Goal: Task Accomplishment & Management: Use online tool/utility

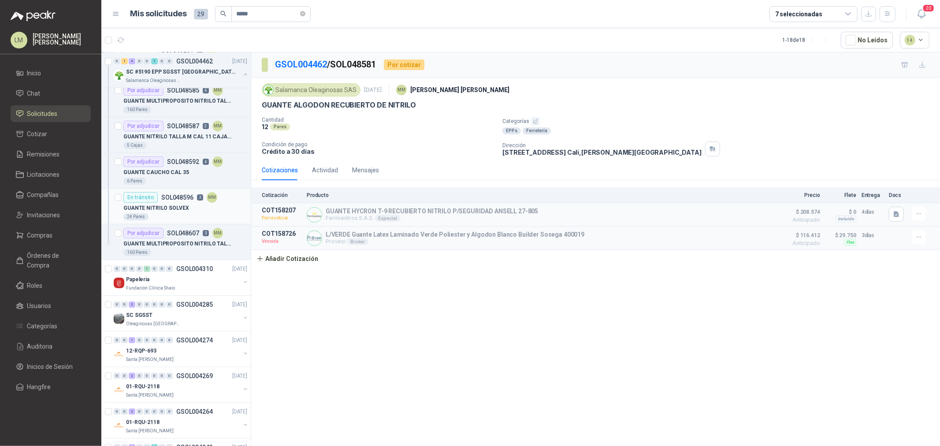
scroll to position [78, 0]
click at [35, 259] on span "Órdenes de Compra" at bounding box center [54, 260] width 55 height 19
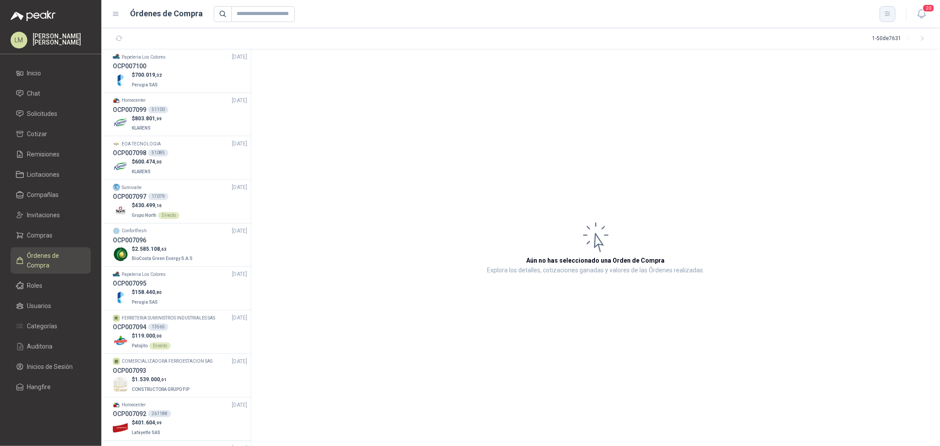
click at [752, 11] on button "button" at bounding box center [888, 14] width 16 height 16
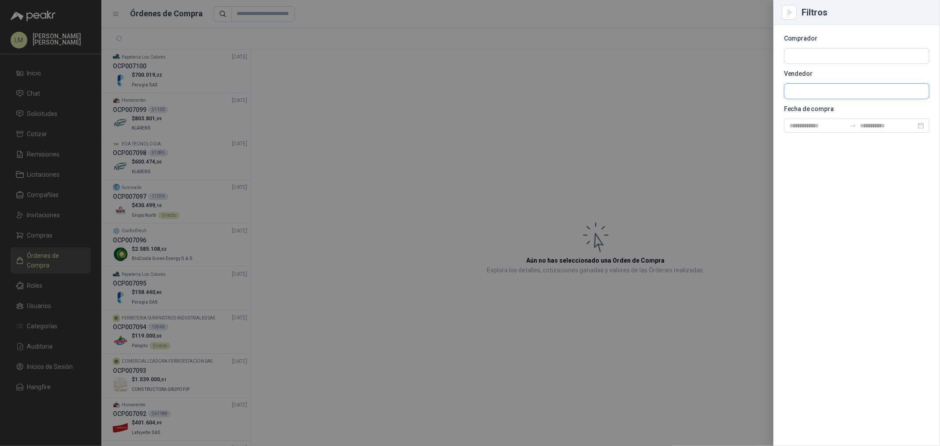
click at [752, 63] on input "text" at bounding box center [856, 55] width 145 height 15
type input "******"
click at [752, 111] on p "FERROTOOLS S.A.S." at bounding box center [840, 110] width 70 height 5
click at [424, 117] on div at bounding box center [470, 223] width 940 height 446
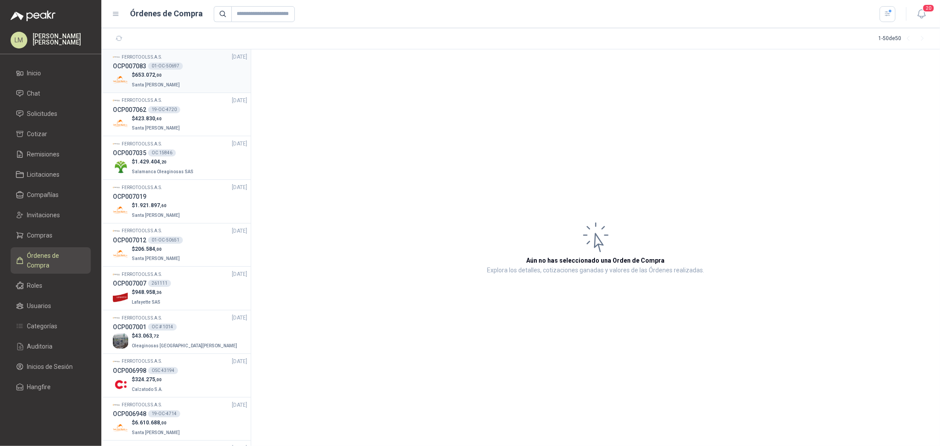
click at [166, 71] on p "$ 653.072 ,00" at bounding box center [157, 75] width 50 height 8
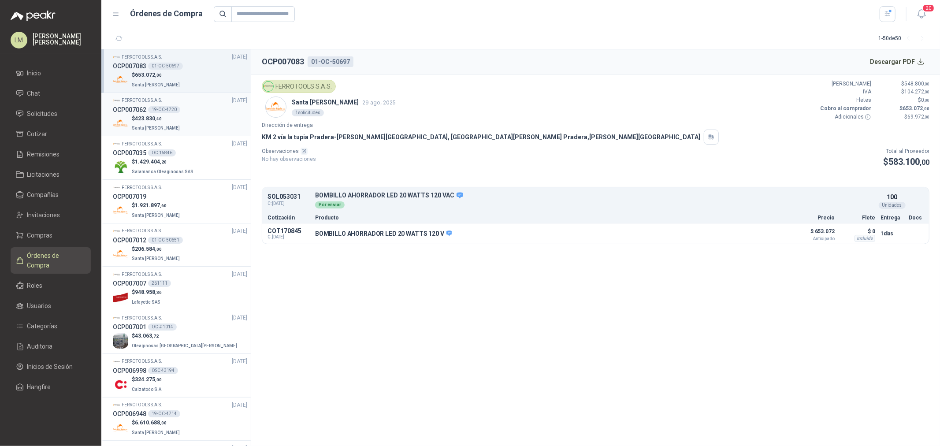
click at [160, 121] on span "423.830 ,40" at bounding box center [148, 118] width 27 height 6
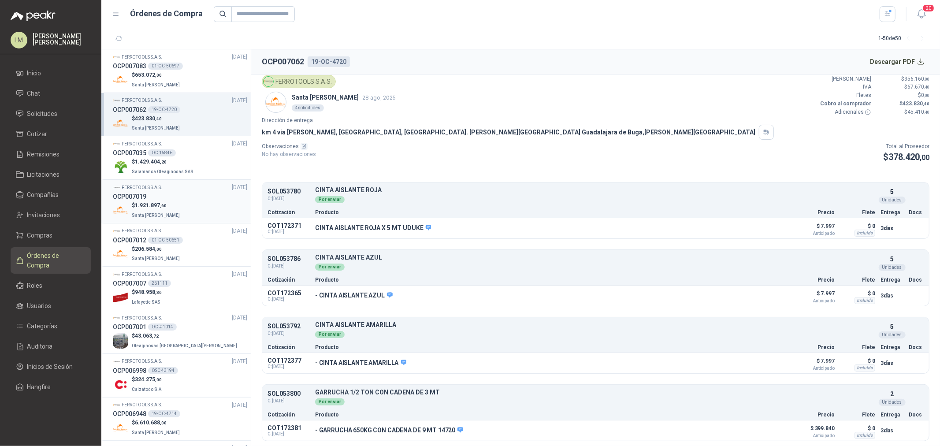
scroll to position [6, 0]
click at [160, 204] on span ",60" at bounding box center [163, 205] width 7 height 5
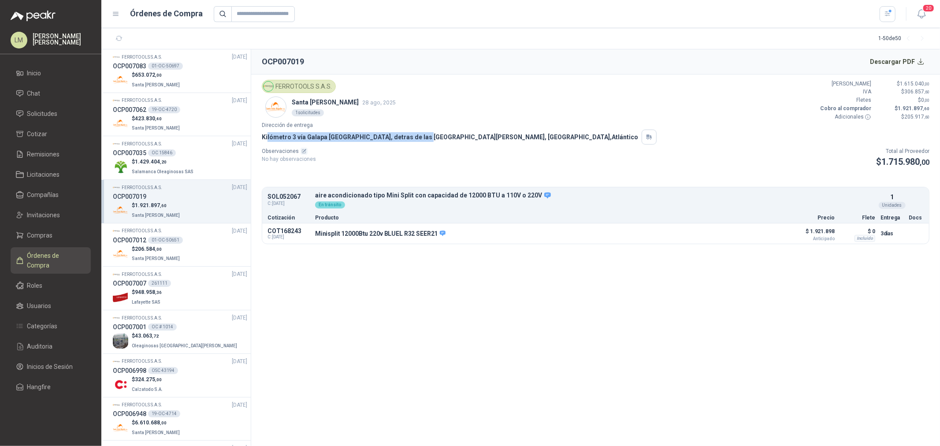
drag, startPoint x: 267, startPoint y: 130, endPoint x: 421, endPoint y: 138, distance: 154.5
click at [421, 138] on div "Kilómetro 3 vía Galapa diagonal Gecolsa, detras de las bodegas de Jerónimo Mart…" at bounding box center [596, 137] width 668 height 15
click at [421, 138] on p "Kilómetro 3 vía Galapa diagonal Gecolsa, detras de las bodegas de Jerónimo Mart…" at bounding box center [450, 137] width 376 height 10
drag, startPoint x: 266, startPoint y: 196, endPoint x: 331, endPoint y: 197, distance: 65.3
click at [331, 197] on div "SOL052067 C: 13/08/2025 aire acondicionado tipo Mini Split con capacidad de 120…" at bounding box center [595, 200] width 667 height 23
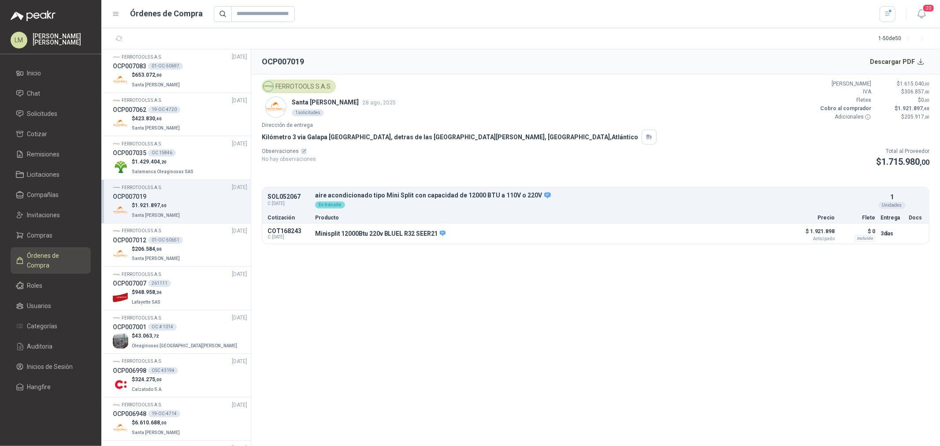
click at [393, 163] on div "Observaciones No hay observaciones Total al Proveedor $ 1.715.980 ,00" at bounding box center [596, 158] width 668 height 22
click at [50, 109] on span "Solicitudes" at bounding box center [42, 114] width 30 height 10
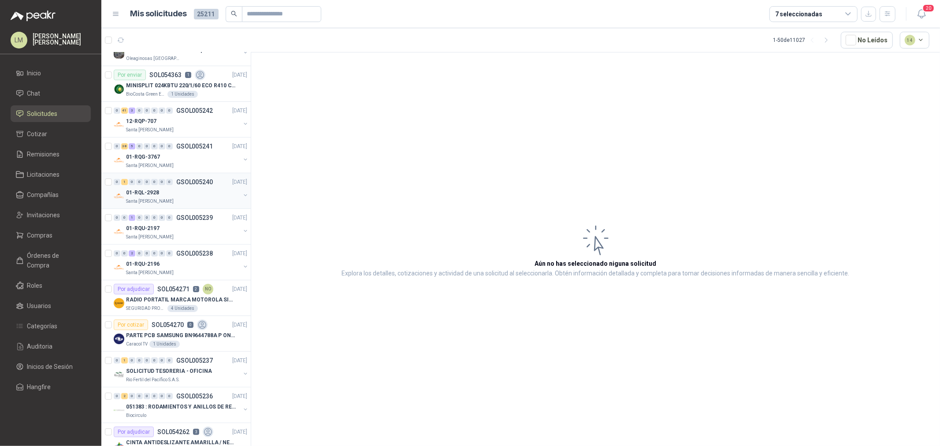
scroll to position [147, 0]
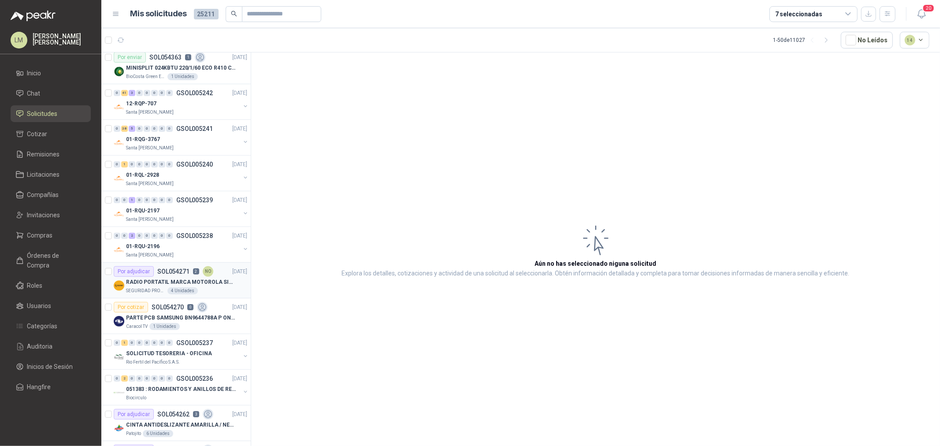
click at [177, 271] on p "SOL054271" at bounding box center [173, 271] width 32 height 6
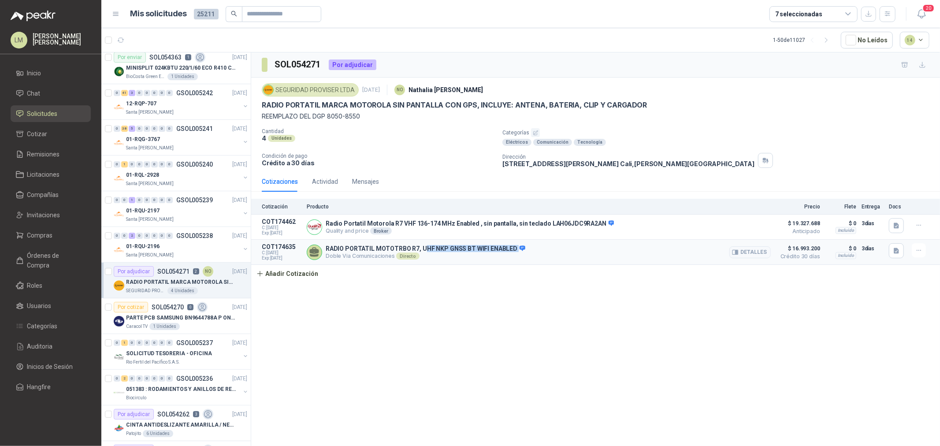
drag, startPoint x: 421, startPoint y: 249, endPoint x: 512, endPoint y: 248, distance: 90.8
click at [512, 248] on p "RADIO PORTATIL MOTOTRBO R7, UHF NKP GNSS BT WIFI ENABLED" at bounding box center [426, 249] width 200 height 8
click at [747, 223] on button "Detalles" at bounding box center [749, 227] width 41 height 12
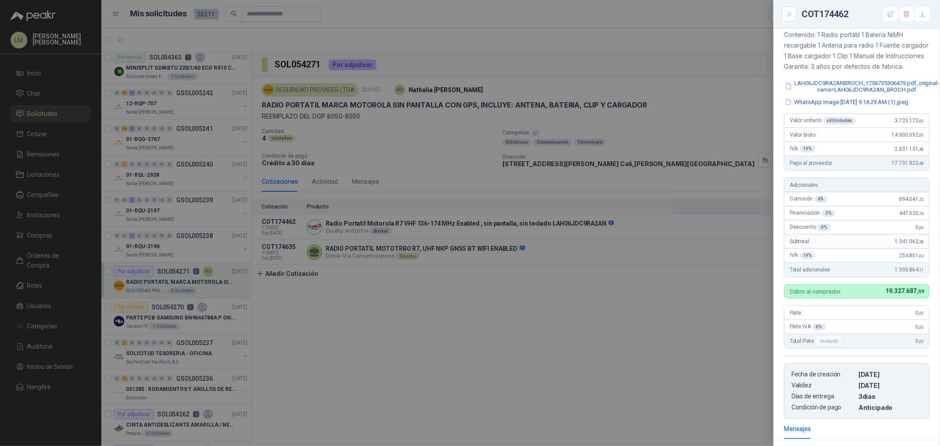
scroll to position [104, 0]
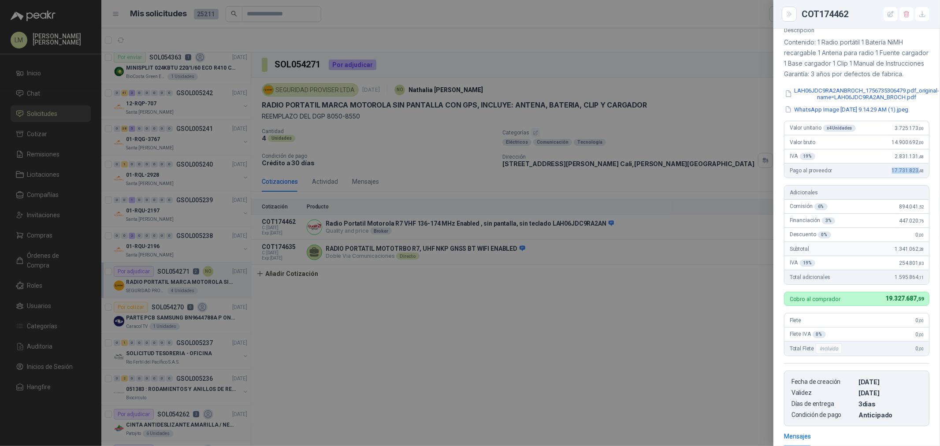
drag, startPoint x: 880, startPoint y: 188, endPoint x: 913, endPoint y: 189, distance: 33.5
click at [752, 178] on div "Pago al proveedor 17.731.823 ,48" at bounding box center [856, 171] width 145 height 14
drag, startPoint x: 516, startPoint y: 339, endPoint x: 521, endPoint y: 339, distance: 5.3
click at [521, 339] on div at bounding box center [470, 223] width 940 height 446
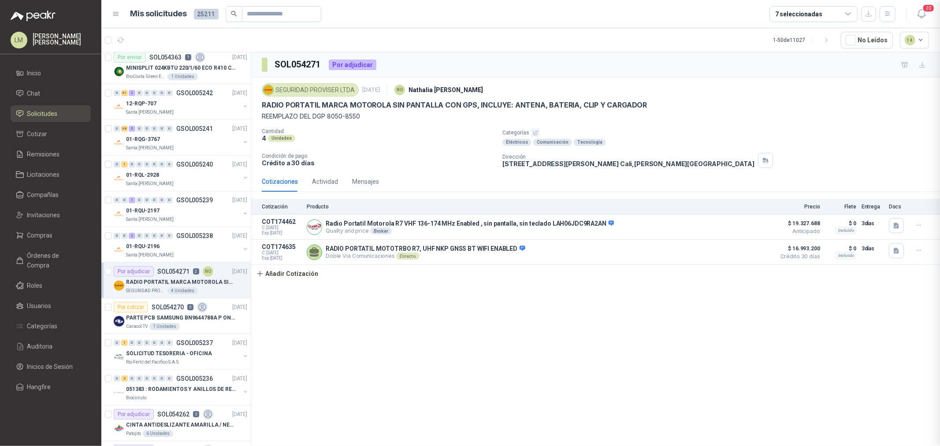
scroll to position [256, 0]
click at [193, 242] on div "01-RQU-2196" at bounding box center [183, 246] width 114 height 11
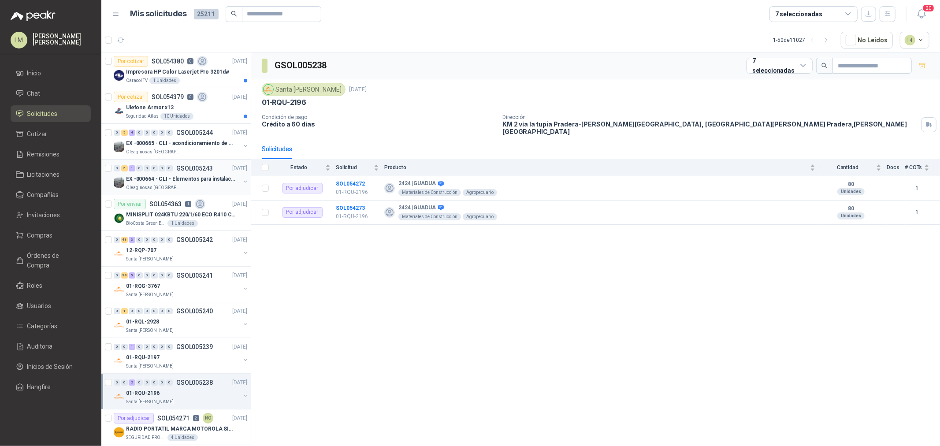
click at [172, 174] on div "EX -000664 - CLI - Elementos para instalacion de c" at bounding box center [183, 179] width 114 height 11
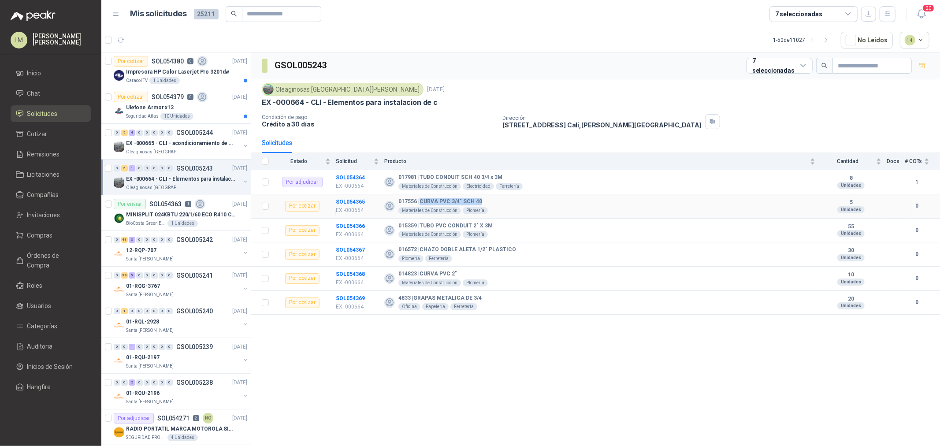
drag, startPoint x: 421, startPoint y: 203, endPoint x: 492, endPoint y: 203, distance: 71.0
click at [492, 203] on div "017556 | CURVA PVC 3/4" SCH 40 Materiales de Construcción Plomería" at bounding box center [599, 206] width 431 height 16
drag, startPoint x: 406, startPoint y: 250, endPoint x: 521, endPoint y: 250, distance: 114.1
click at [521, 250] on div "016572 | CHAZO DOBLE ALETA 1/2" PLASTICO Plomería Ferretería" at bounding box center [599, 254] width 431 height 16
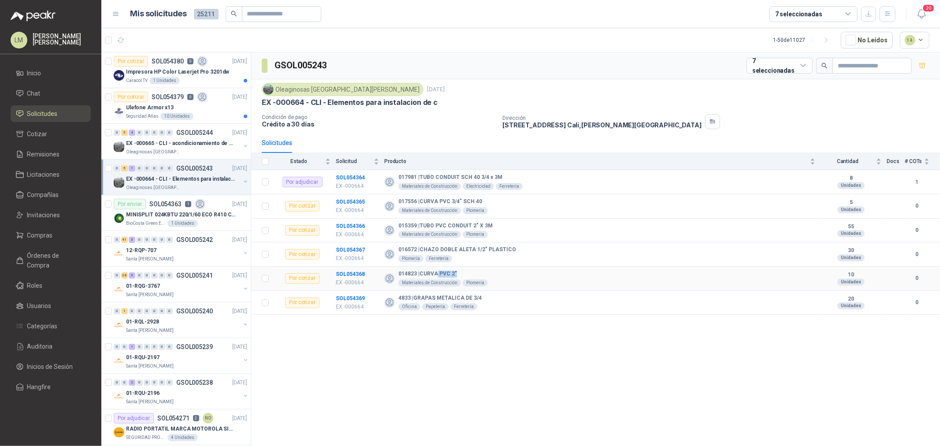
drag, startPoint x: 446, startPoint y: 273, endPoint x: 518, endPoint y: 279, distance: 72.9
click at [518, 278] on div "014823 | CURVA PVC 2" Materiales de Construcción Plomería" at bounding box center [599, 279] width 431 height 16
drag, startPoint x: 447, startPoint y: 297, endPoint x: 485, endPoint y: 298, distance: 37.9
click at [485, 298] on div "4833 | GRAPAS METALICA DE 3/4 Oficina Papelería Ferretería" at bounding box center [599, 303] width 431 height 16
click at [532, 297] on div "4833 | GRAPAS METALICA DE 3/4 Oficina Papelería Ferretería" at bounding box center [599, 303] width 431 height 16
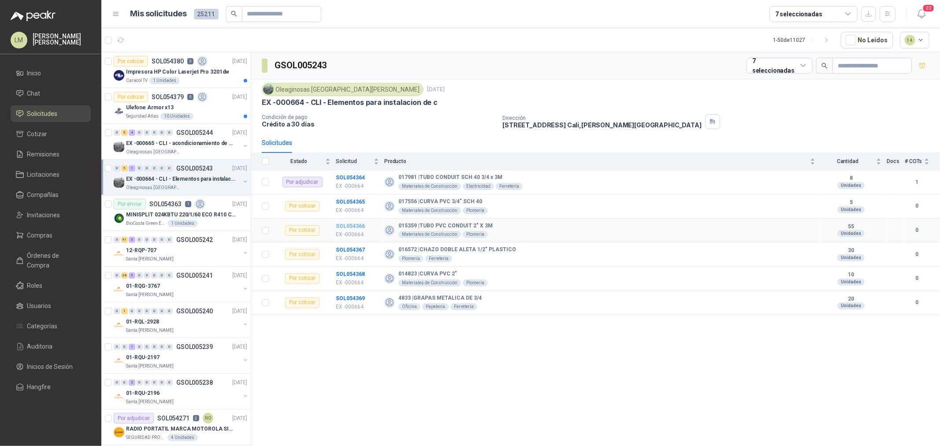
click at [342, 226] on b "SOL054366" at bounding box center [350, 226] width 29 height 6
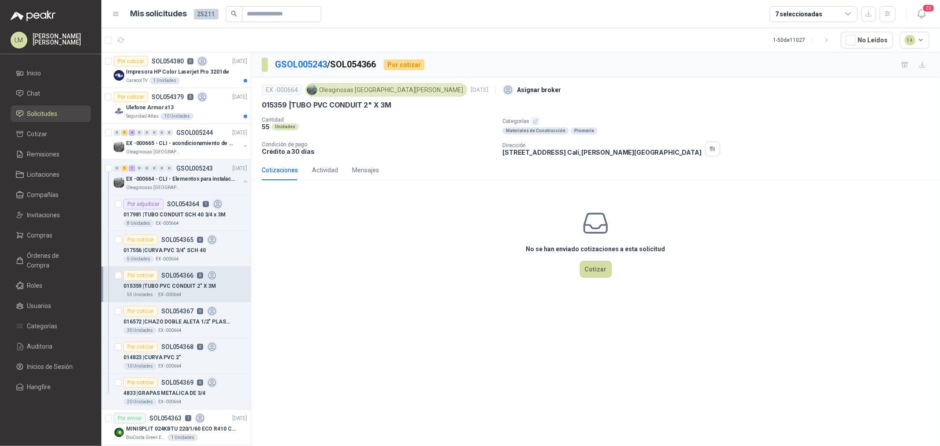
click at [535, 120] on icon "button" at bounding box center [536, 122] width 6 height 6
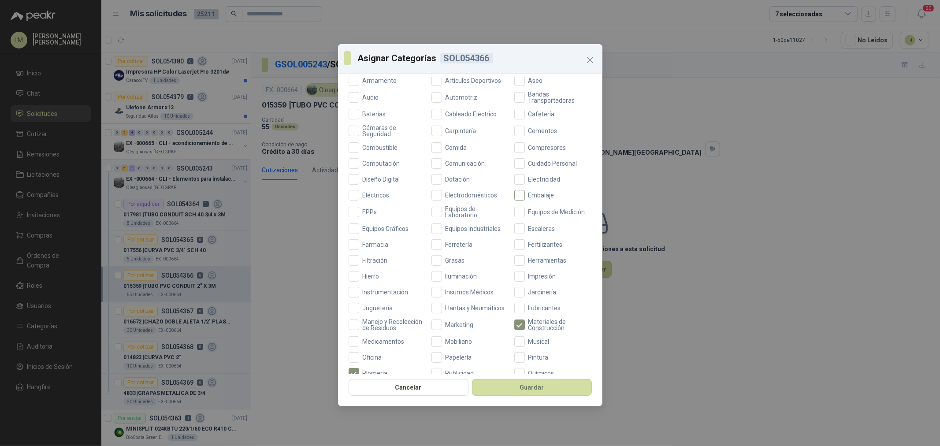
scroll to position [98, 0]
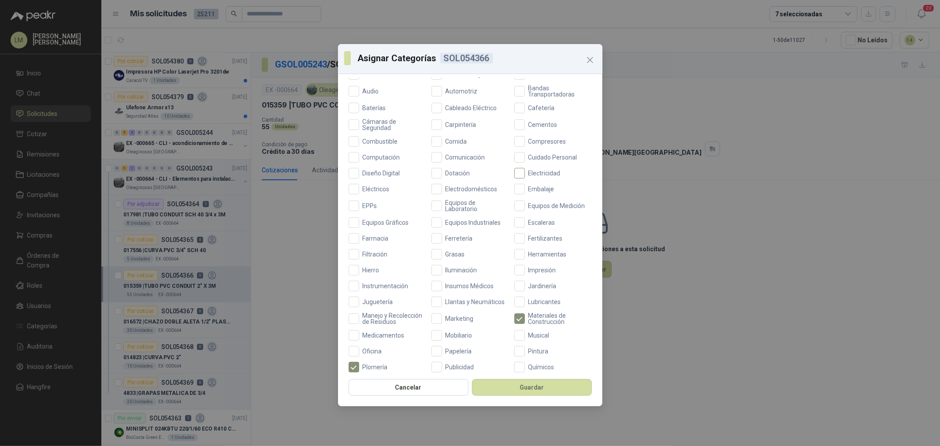
click at [525, 172] on span "Electricidad" at bounding box center [544, 173] width 39 height 6
click at [486, 340] on button "Guardar" at bounding box center [532, 387] width 120 height 17
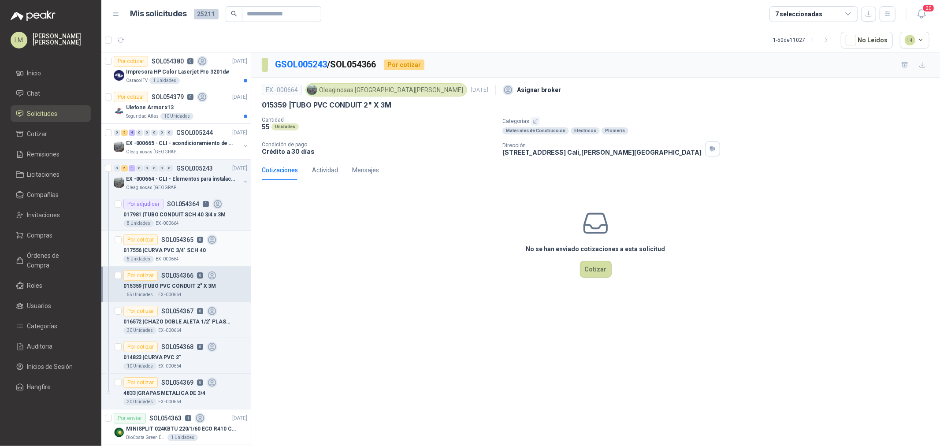
click at [177, 244] on div "Por cotizar SOL054365 0" at bounding box center [170, 239] width 94 height 11
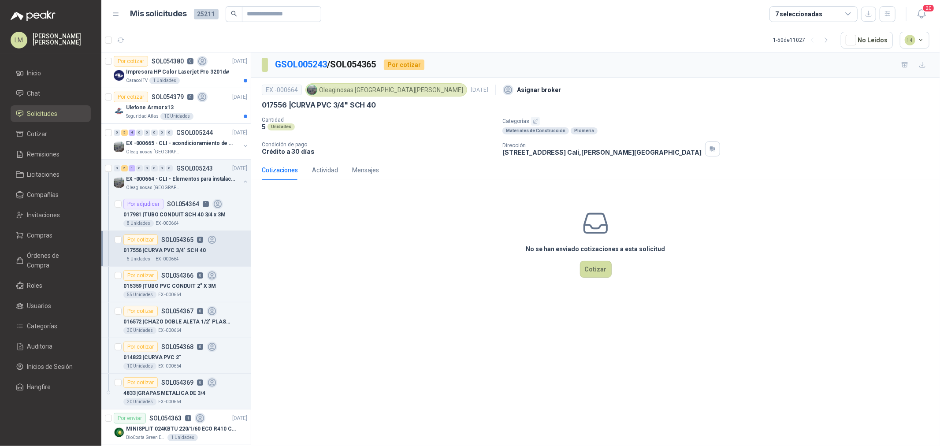
click at [535, 120] on icon "button" at bounding box center [535, 121] width 4 height 4
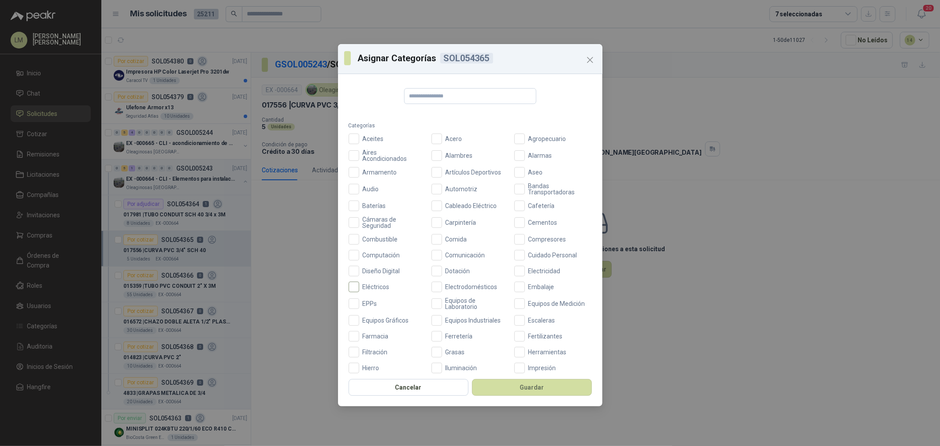
click at [371, 284] on span "Eléctricos" at bounding box center [376, 287] width 34 height 6
click at [492, 340] on button "Guardar" at bounding box center [532, 387] width 120 height 17
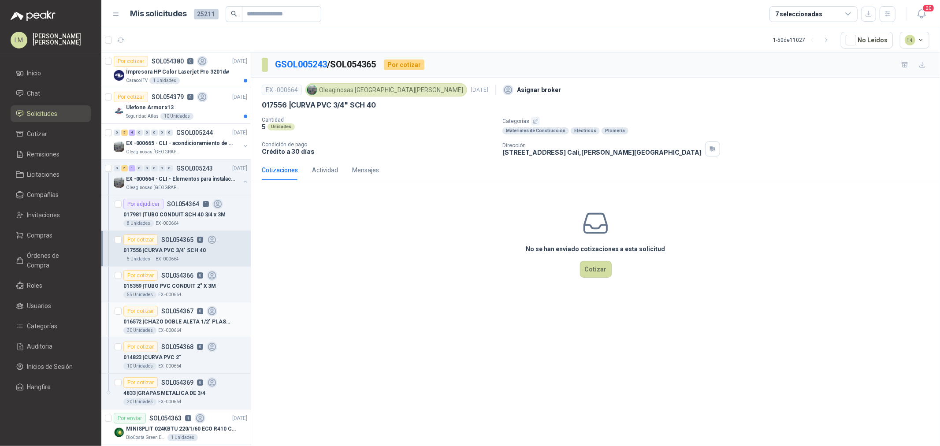
click at [178, 318] on p "016572 | CHAZO DOBLE ALETA 1/2" PLASTICO" at bounding box center [178, 322] width 110 height 8
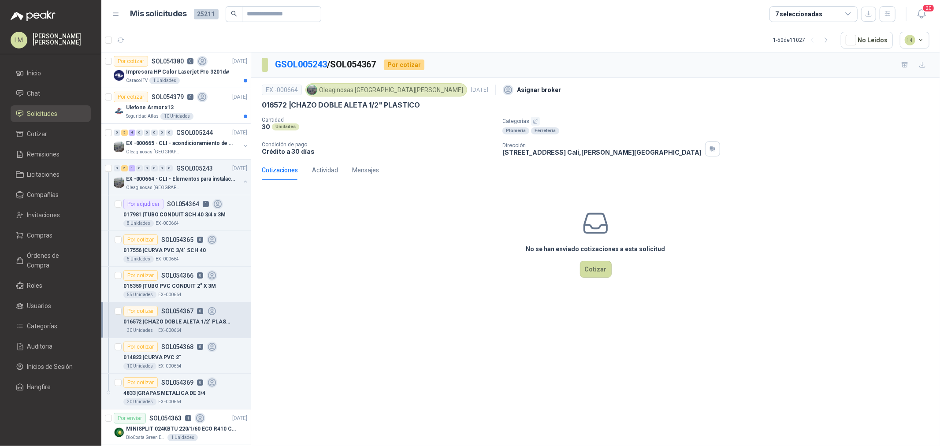
click at [537, 122] on icon "button" at bounding box center [536, 122] width 6 height 6
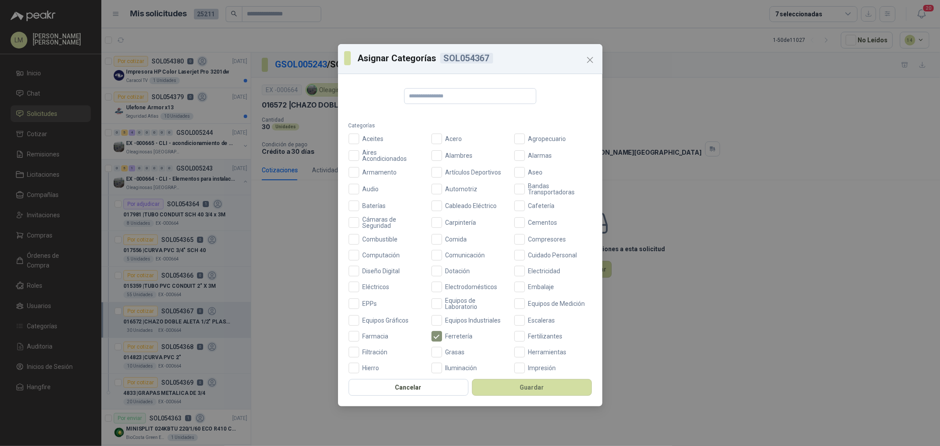
scroll to position [98, 0]
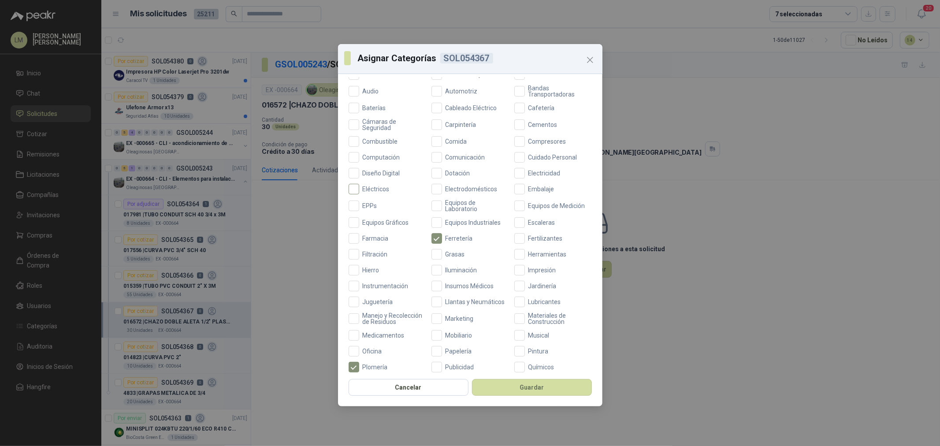
click at [377, 186] on span "Eléctricos" at bounding box center [376, 189] width 34 height 6
click at [554, 340] on button "Guardar" at bounding box center [532, 387] width 120 height 17
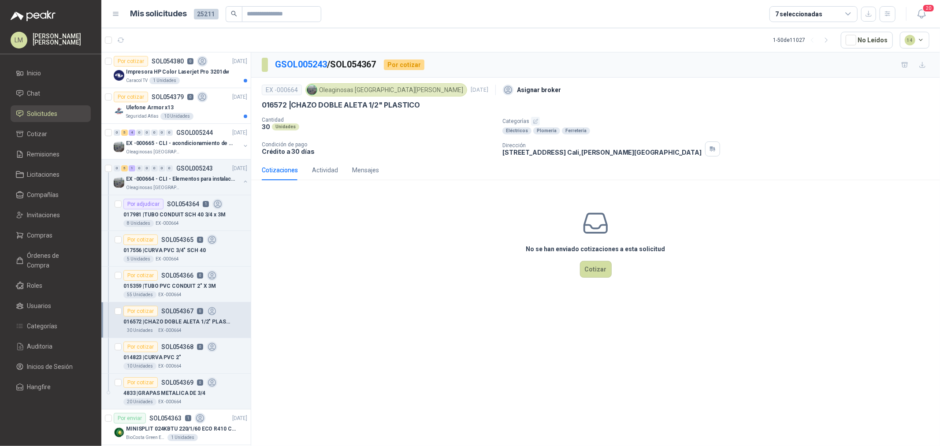
click at [177, 340] on div "Por cotizar SOL054368 0" at bounding box center [170, 347] width 94 height 11
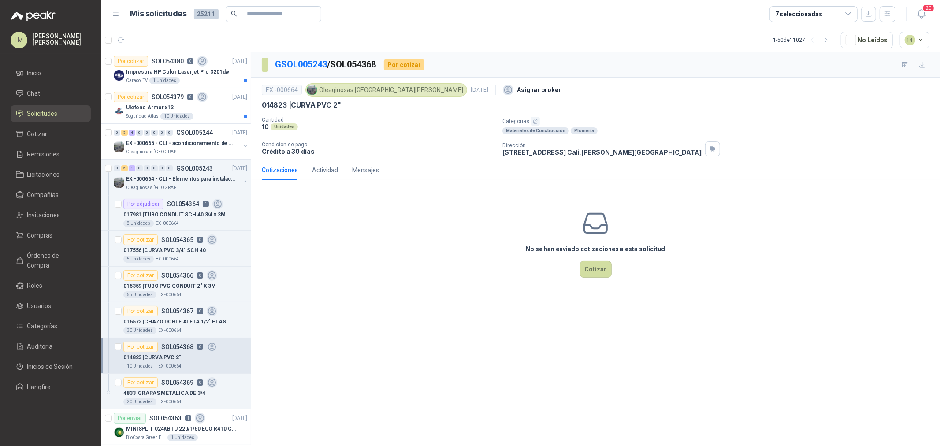
click at [532, 118] on button "button" at bounding box center [535, 121] width 9 height 9
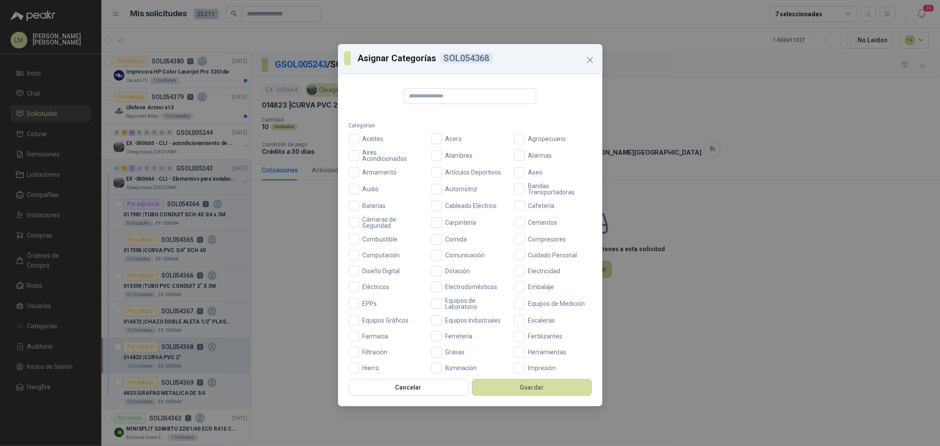
scroll to position [147, 0]
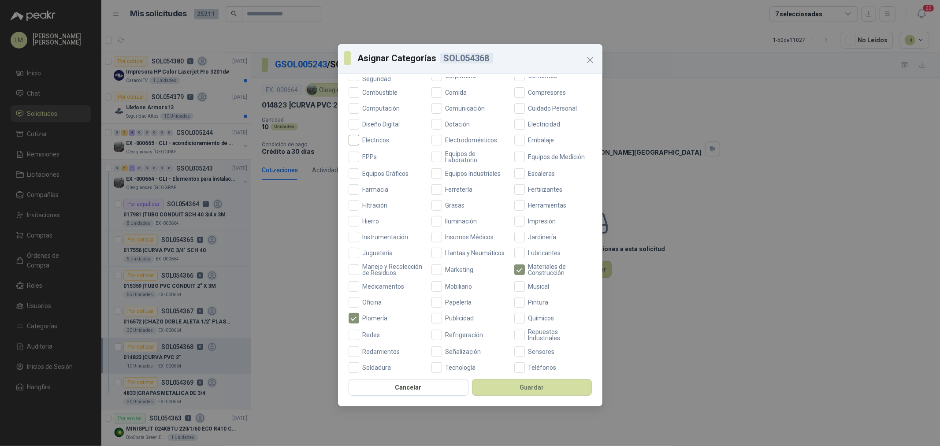
click at [389, 135] on label "Eléctricos" at bounding box center [388, 140] width 78 height 11
click at [512, 340] on button "Guardar" at bounding box center [532, 387] width 120 height 17
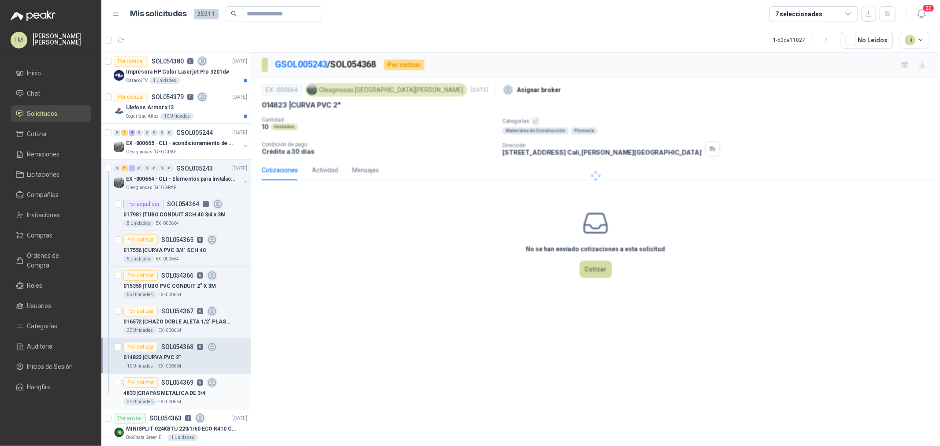
click at [181, 340] on p "4833 | GRAPAS METALICA DE 3/4" at bounding box center [164, 393] width 82 height 8
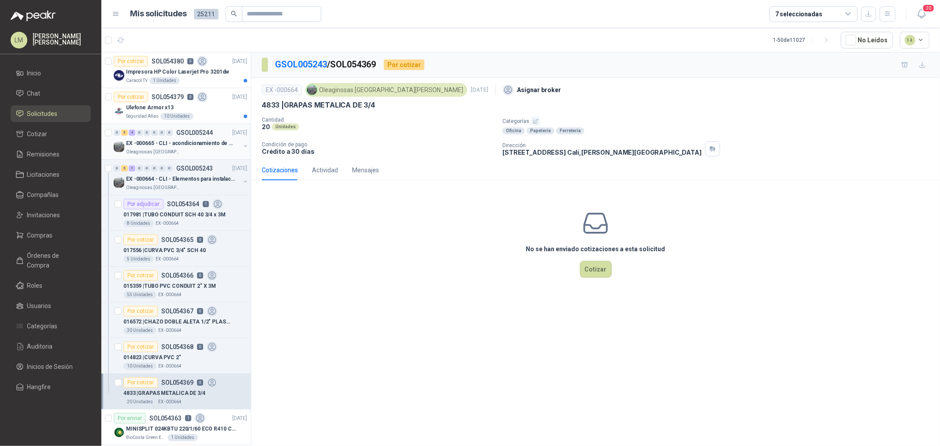
click at [161, 133] on div "0" at bounding box center [162, 133] width 7 height 6
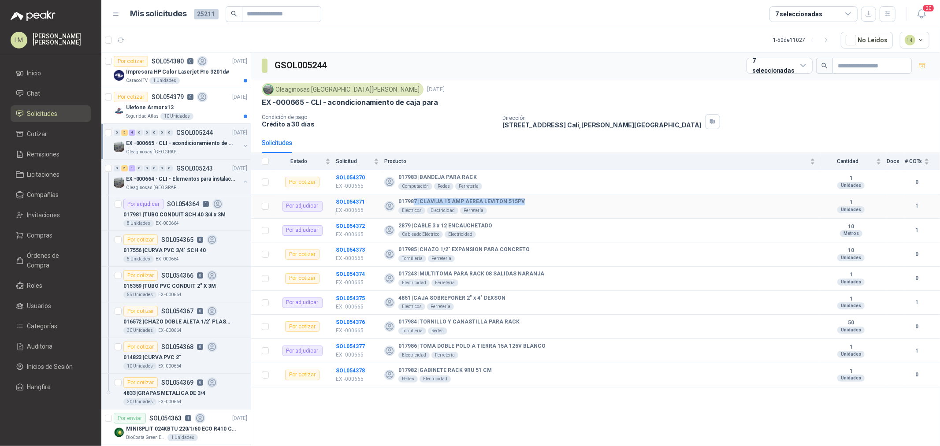
drag, startPoint x: 415, startPoint y: 204, endPoint x: 576, endPoint y: 205, distance: 161.8
click at [576, 205] on div "017987 | CLAVIJA 15 AMP AEREA LEVITON 515PV Eléctricos Electricidad Ferretería" at bounding box center [599, 206] width 431 height 16
drag, startPoint x: 414, startPoint y: 226, endPoint x: 523, endPoint y: 224, distance: 108.4
click at [523, 224] on div "2879 | CABLE 3 x 12 ENCAUCHETADO Cableado Eléctrico Electricidad" at bounding box center [599, 231] width 431 height 16
click at [526, 227] on div "2879 | CABLE 3 x 12 ENCAUCHETADO Cableado Eléctrico Electricidad" at bounding box center [599, 231] width 431 height 16
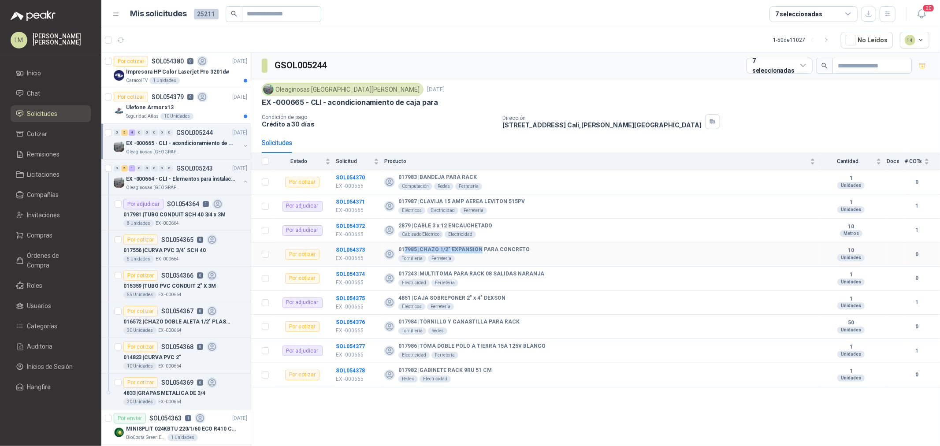
drag, startPoint x: 406, startPoint y: 249, endPoint x: 479, endPoint y: 249, distance: 72.7
click at [479, 249] on b "017985 | CHAZO 1/2" EXPANSION PARA CONCRETO" at bounding box center [463, 249] width 131 height 7
drag, startPoint x: 421, startPoint y: 272, endPoint x: 500, endPoint y: 272, distance: 78.9
click at [500, 272] on b "017243 | MULTITOMA PARA RACK 08 SALIDAS NARANJA" at bounding box center [471, 274] width 146 height 7
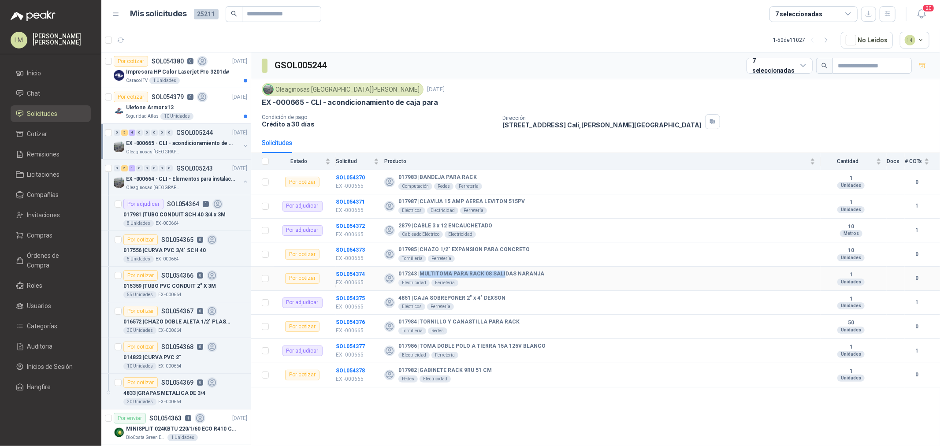
click at [500, 272] on b "017243 | MULTITOMA PARA RACK 08 SALIDAS NARANJA" at bounding box center [471, 274] width 146 height 7
drag, startPoint x: 489, startPoint y: 274, endPoint x: 551, endPoint y: 279, distance: 62.4
click at [551, 279] on div "017243 | MULTITOMA PARA RACK 08 SALIDAS NARANJA Electricidad Ferretería" at bounding box center [599, 279] width 431 height 16
drag, startPoint x: 416, startPoint y: 297, endPoint x: 495, endPoint y: 303, distance: 78.7
click at [495, 303] on div "4851 | CAJA SOBREPONER 2" x 4" DEXSON Eléctricos Ferretería" at bounding box center [451, 303] width 107 height 16
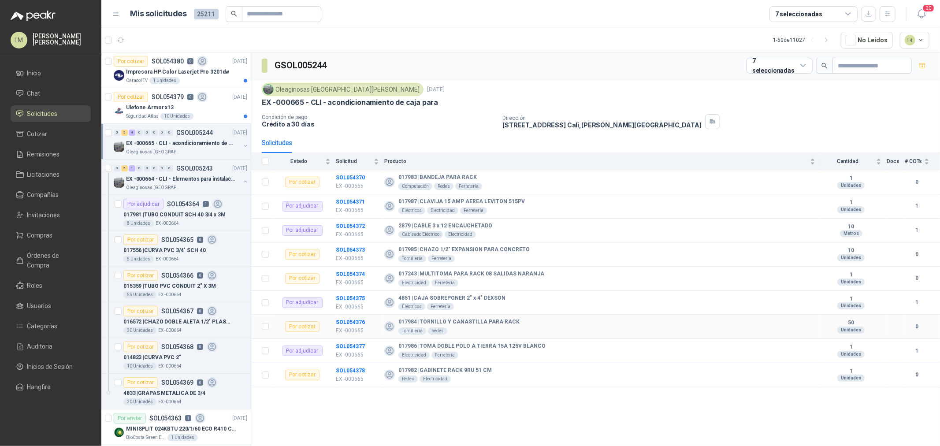
click at [504, 322] on b "017984 | TORNILLO Y CANASTILLA PARA RACK" at bounding box center [458, 322] width 121 height 7
drag, startPoint x: 455, startPoint y: 323, endPoint x: 506, endPoint y: 323, distance: 50.2
click at [506, 323] on b "017984 | TORNILLO Y CANASTILLA PARA RACK" at bounding box center [458, 322] width 121 height 7
drag, startPoint x: 460, startPoint y: 324, endPoint x: 420, endPoint y: 325, distance: 40.1
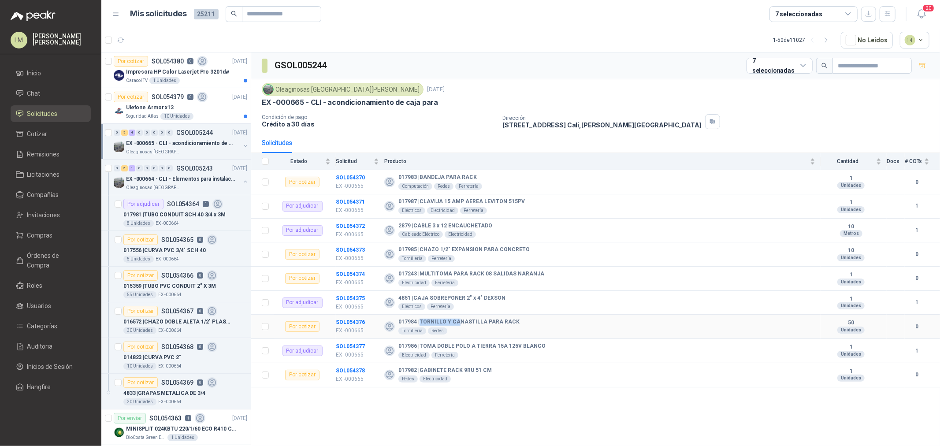
click at [420, 325] on b "017984 | TORNILLO Y CANASTILLA PARA RACK" at bounding box center [458, 322] width 121 height 7
click at [474, 322] on b "017984 | TORNILLO Y CANASTILLA PARA RACK" at bounding box center [458, 322] width 121 height 7
drag, startPoint x: 478, startPoint y: 366, endPoint x: 439, endPoint y: 367, distance: 39.7
click at [439, 340] on td "017982 | GABINETE RACK 9RU 51 CM Redes Electricidad" at bounding box center [602, 375] width 436 height 24
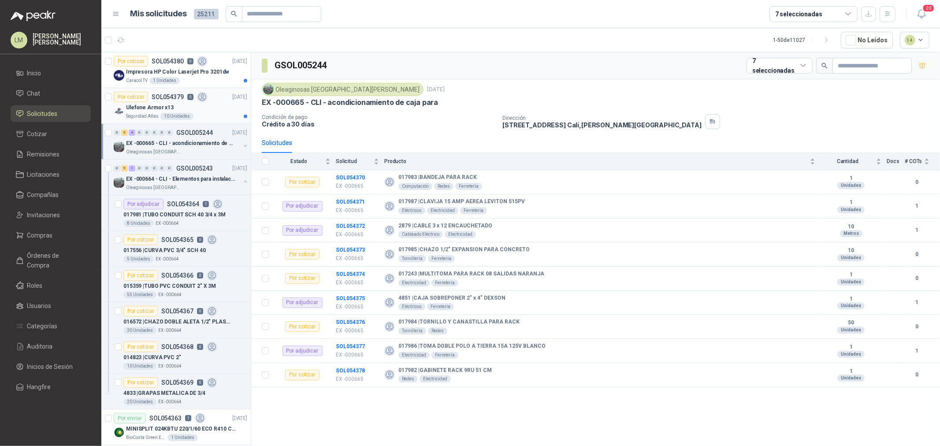
click at [168, 104] on p "Ulefone Armor x13" at bounding box center [150, 108] width 48 height 8
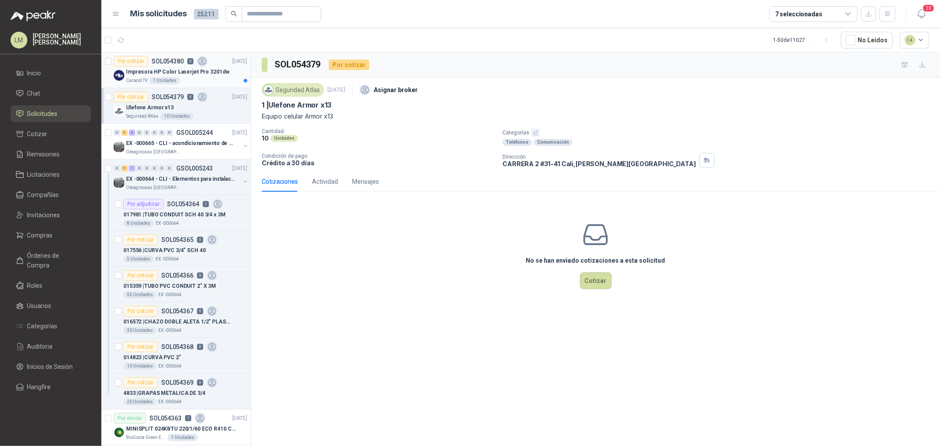
click at [174, 73] on p "Impresora HP Color Laserjet Pro 3201dw" at bounding box center [177, 72] width 103 height 8
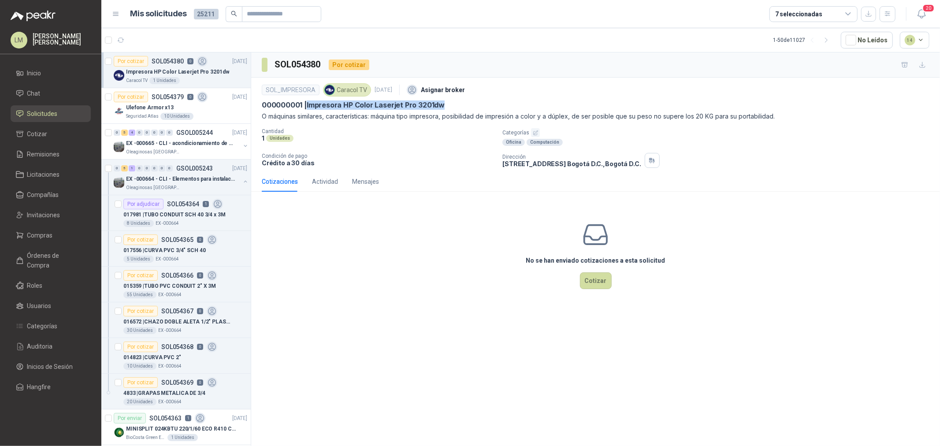
drag, startPoint x: 306, startPoint y: 104, endPoint x: 522, endPoint y: 104, distance: 216.0
click at [522, 104] on div "000000001 | Impresora HP Color Laserjet Pro 3201dw" at bounding box center [596, 104] width 668 height 9
click at [140, 39] on icon "button" at bounding box center [143, 40] width 9 height 9
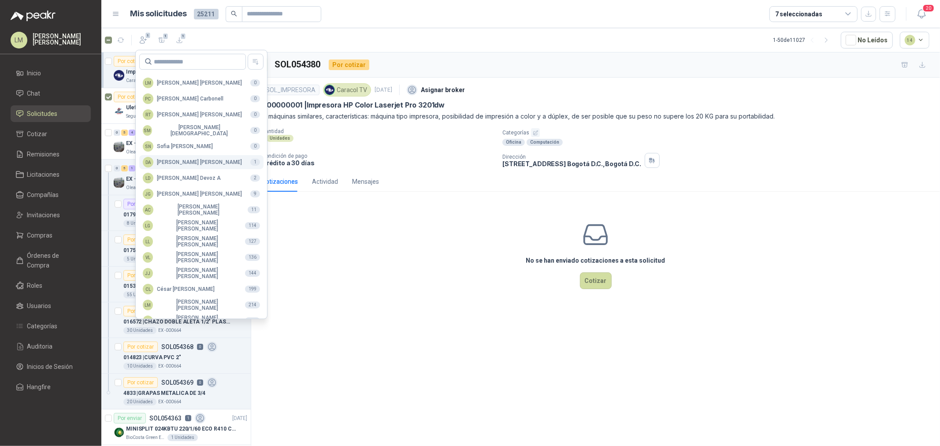
scroll to position [156, 0]
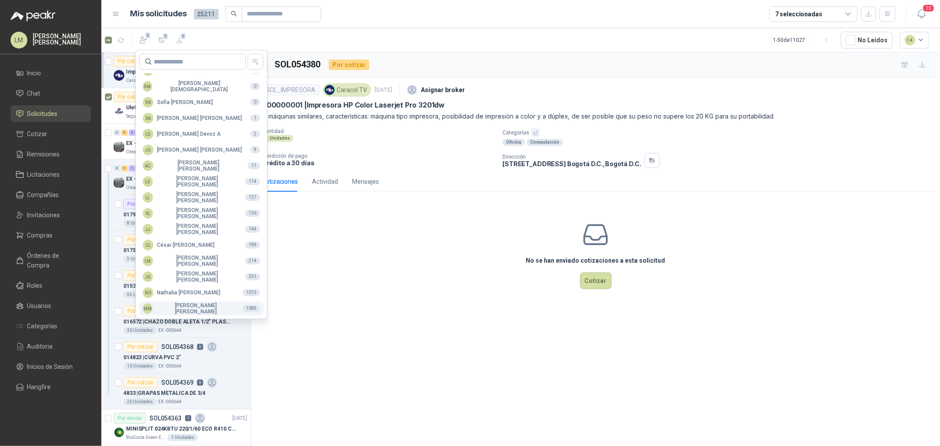
click at [172, 306] on div "MM [PERSON_NAME]" at bounding box center [189, 308] width 93 height 12
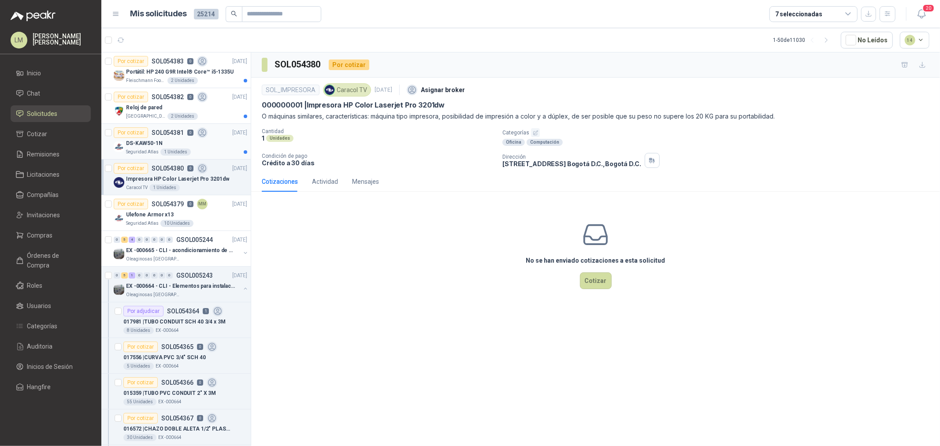
click at [184, 146] on div "DS-KAW50-1N" at bounding box center [186, 143] width 121 height 11
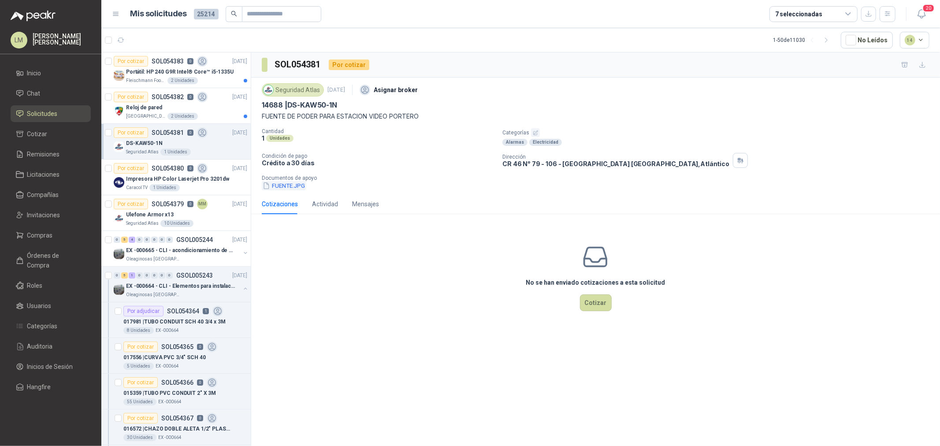
click at [276, 185] on button "FUENTE.JPG" at bounding box center [284, 185] width 44 height 9
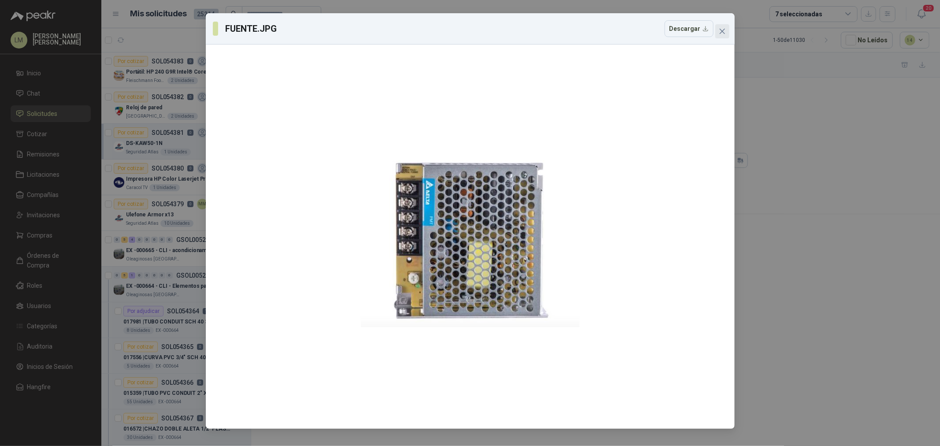
click at [723, 28] on icon "close" at bounding box center [722, 31] width 7 height 7
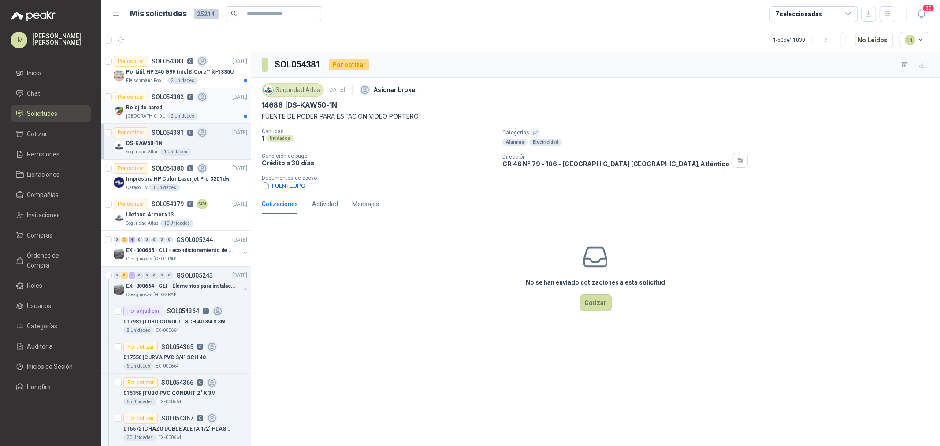
click at [174, 116] on div "2 Unidades" at bounding box center [182, 116] width 30 height 7
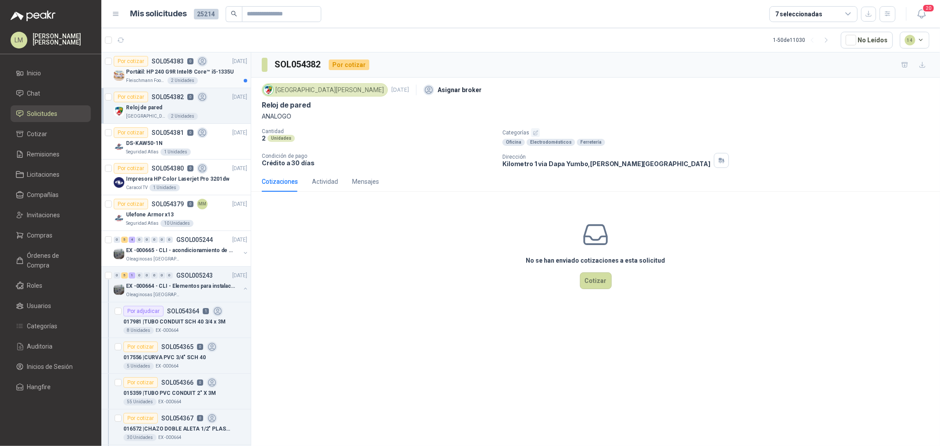
click at [134, 81] on p "Fleischmann Foods S.A." at bounding box center [146, 80] width 40 height 7
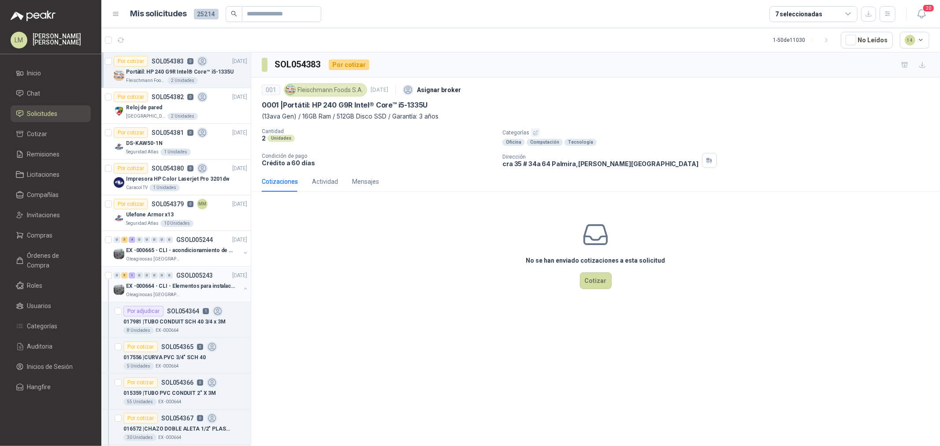
click at [242, 288] on button "button" at bounding box center [245, 288] width 7 height 7
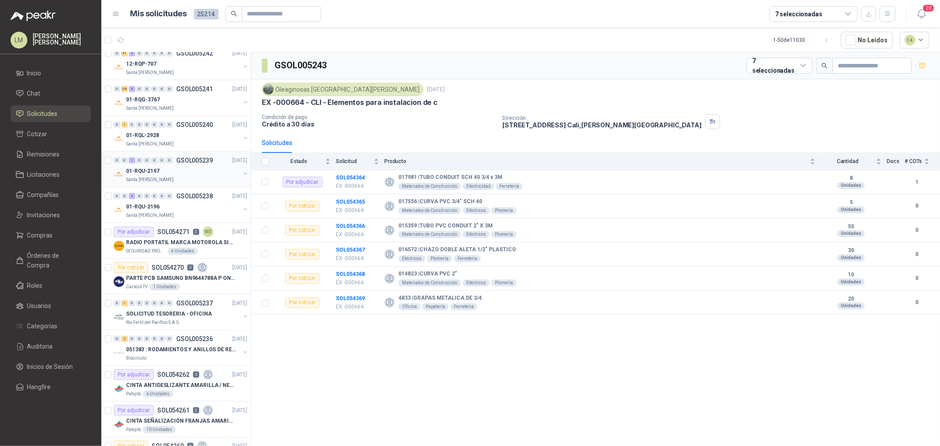
scroll to position [391, 0]
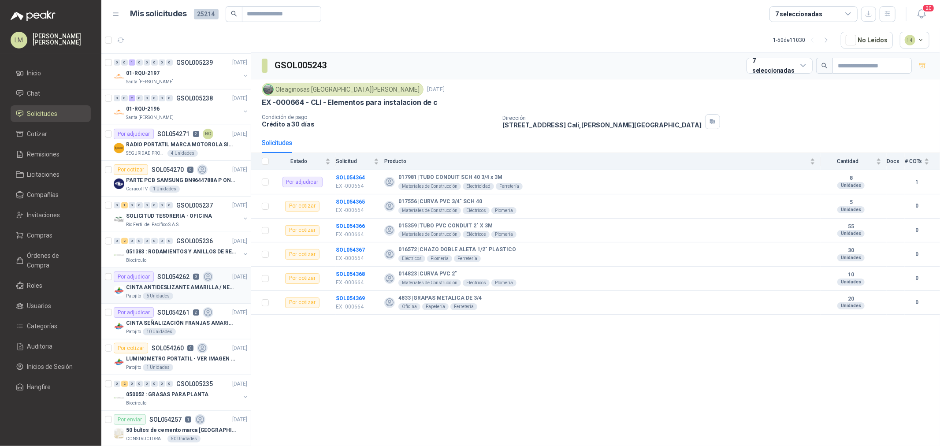
click at [166, 280] on div "Por adjudicar SOL054262 3" at bounding box center [164, 276] width 100 height 11
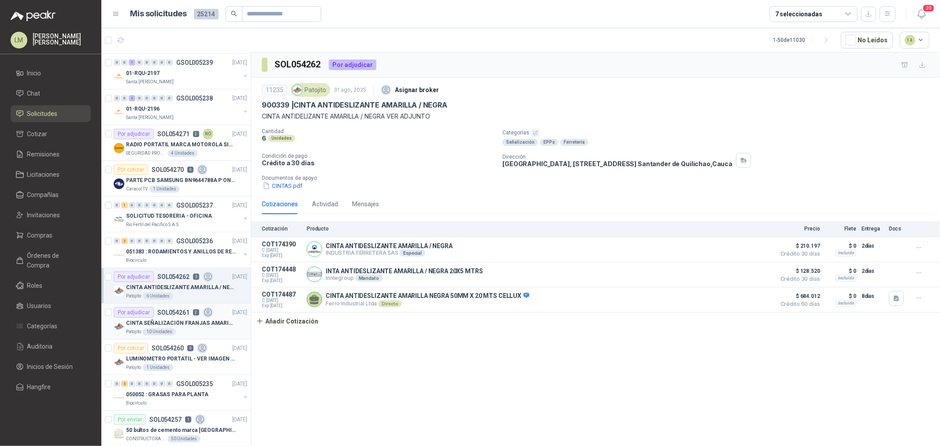
click at [166, 320] on p "CINTA SEÑALIZACIÓN FRANJAS AMARILLAS NEGRA" at bounding box center [181, 323] width 110 height 8
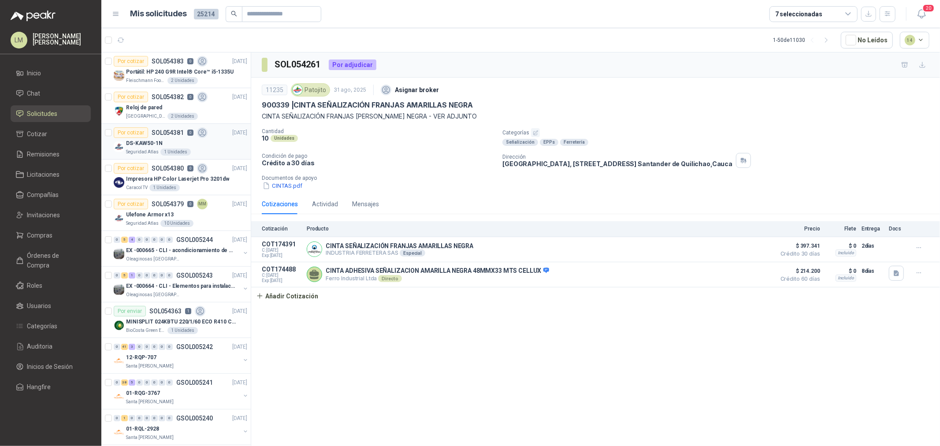
click at [155, 141] on p "DS-KAW50-1N" at bounding box center [144, 143] width 37 height 8
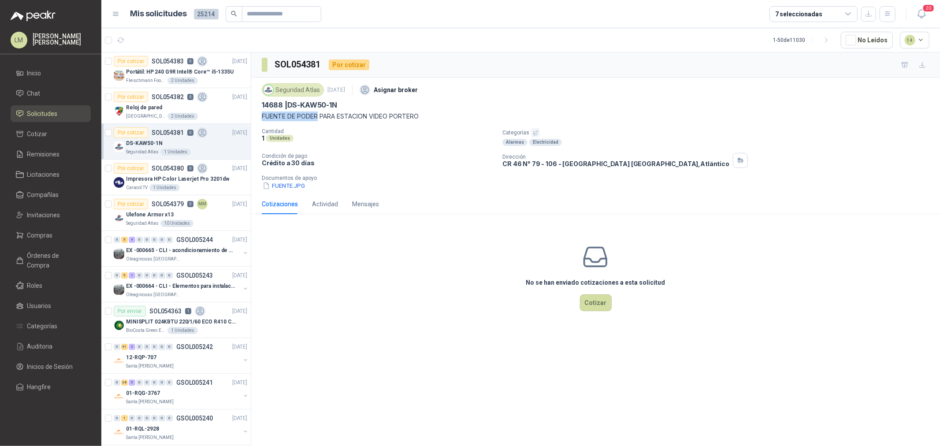
drag, startPoint x: 260, startPoint y: 112, endPoint x: 318, endPoint y: 120, distance: 58.2
click at [318, 120] on div "Seguridad Atlas 1 sept, 2025 Asignar broker 14688 | DS-KAW50-1N FUENTE DE PODER…" at bounding box center [595, 136] width 689 height 116
click at [290, 104] on p "14688 | DS-KAW50-1N" at bounding box center [299, 104] width 75 height 9
drag, startPoint x: 288, startPoint y: 104, endPoint x: 317, endPoint y: 115, distance: 31.1
click at [317, 115] on div "Seguridad Atlas 1 sept, 2025 Asignar broker 14688 | DS-KAW50-1N FUENTE DE PODER…" at bounding box center [596, 101] width 668 height 40
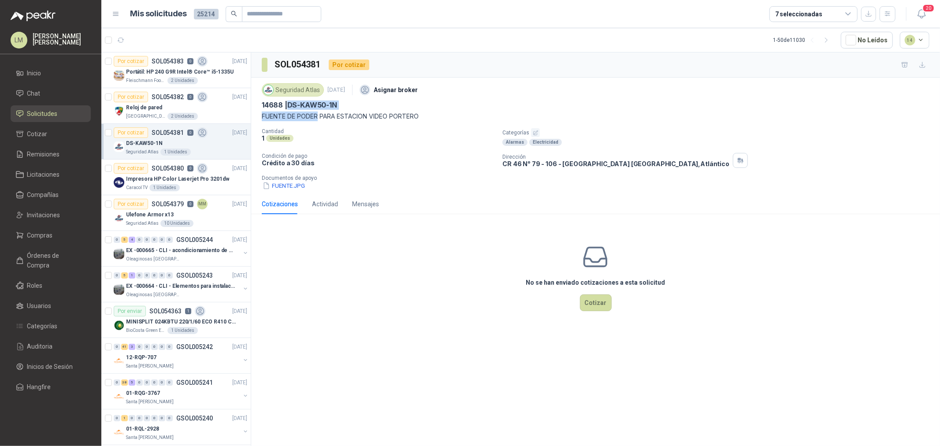
copy div "DS-KAW50-1N FUENTE DE PODER"
click at [143, 42] on icon "button" at bounding box center [143, 40] width 9 height 9
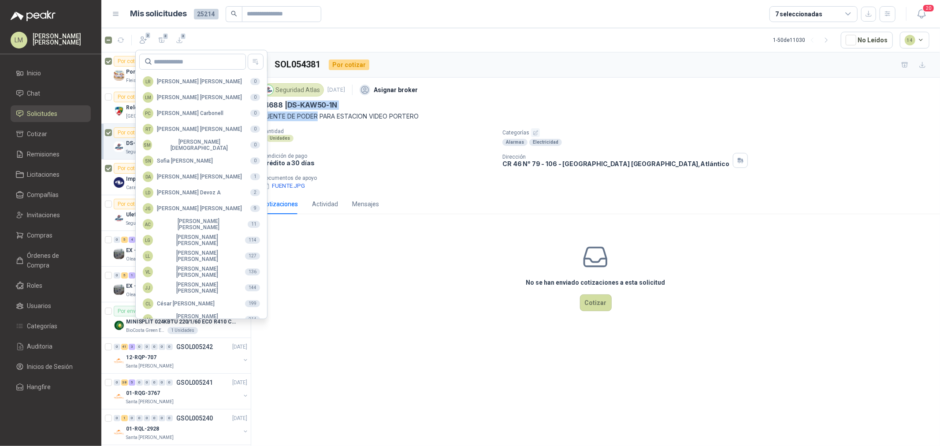
scroll to position [156, 0]
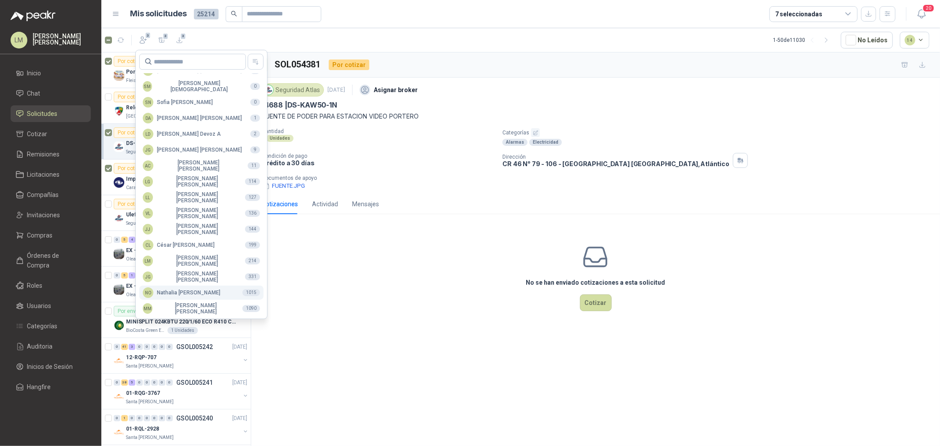
click at [182, 291] on div "NO [PERSON_NAME]" at bounding box center [182, 292] width 78 height 11
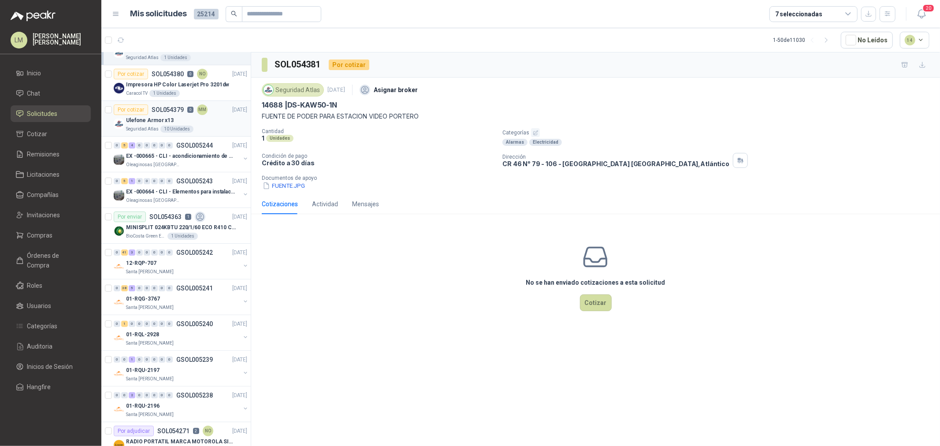
scroll to position [196, 0]
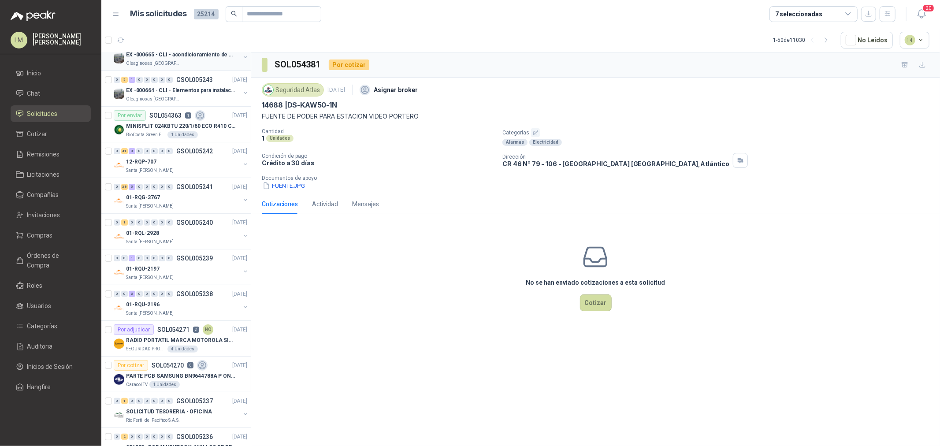
click at [189, 64] on div "Oleaginosas [GEOGRAPHIC_DATA][PERSON_NAME]" at bounding box center [183, 63] width 114 height 7
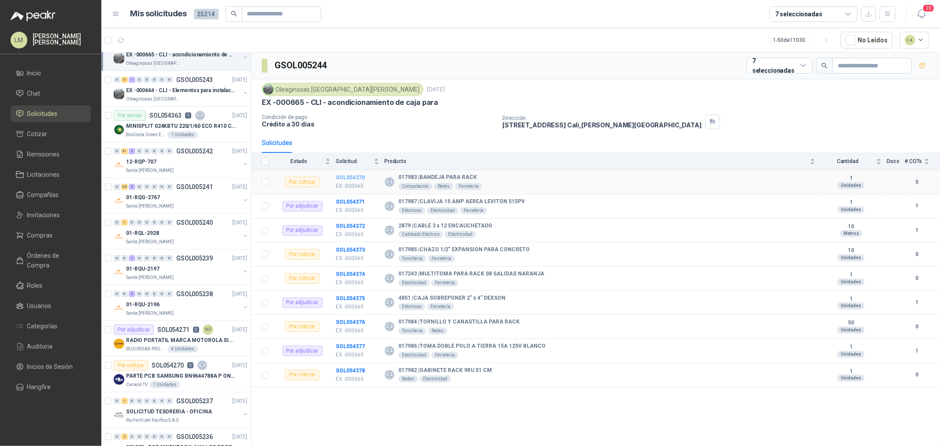
click at [349, 179] on b "SOL054370" at bounding box center [350, 178] width 29 height 6
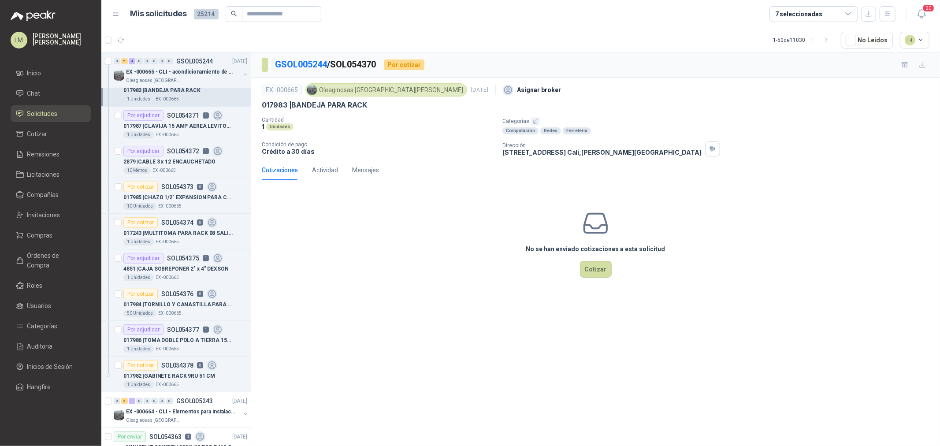
click at [536, 119] on icon "button" at bounding box center [535, 121] width 4 height 4
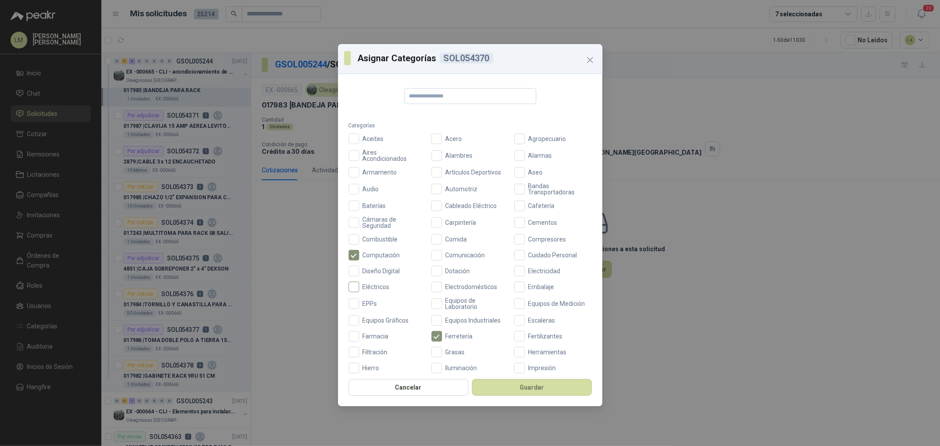
click at [379, 284] on span "Eléctricos" at bounding box center [376, 287] width 34 height 6
click at [527, 340] on button "Guardar" at bounding box center [532, 387] width 120 height 17
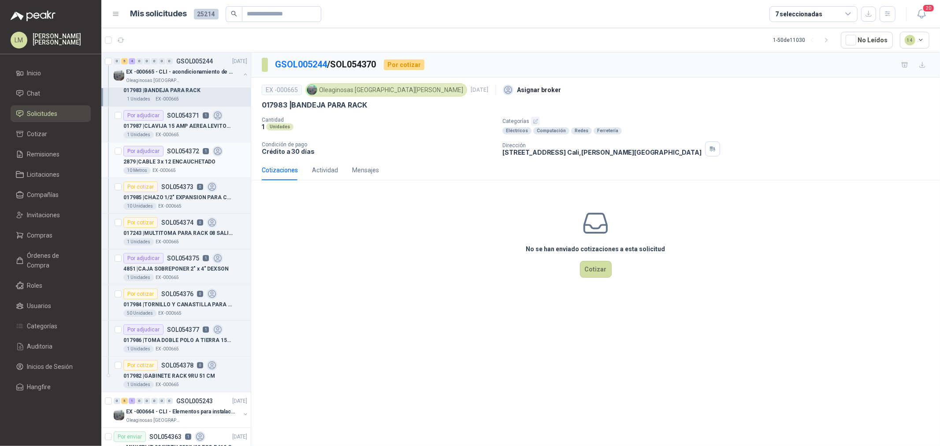
scroll to position [147, 0]
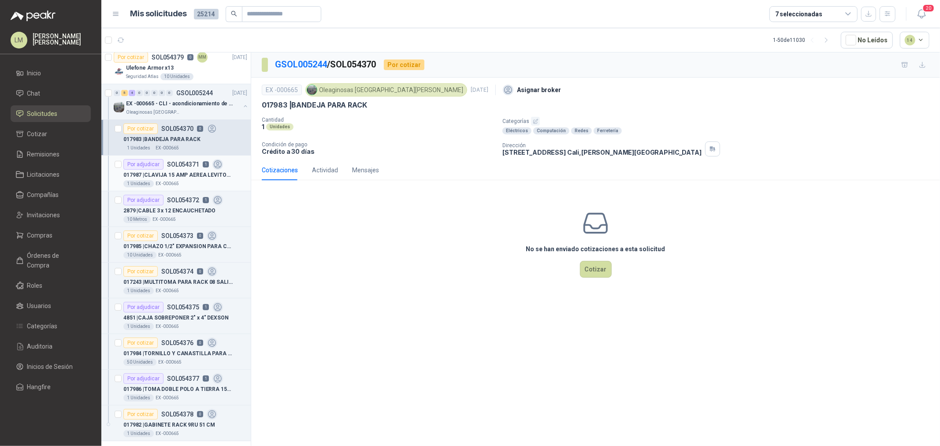
click at [178, 186] on div "1 Unidades EX -000665" at bounding box center [185, 183] width 124 height 7
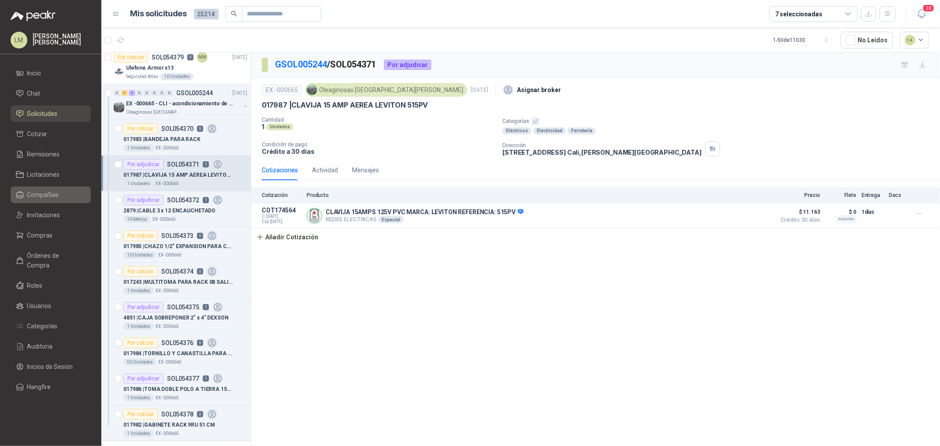
click at [45, 197] on span "Compañías" at bounding box center [43, 195] width 32 height 10
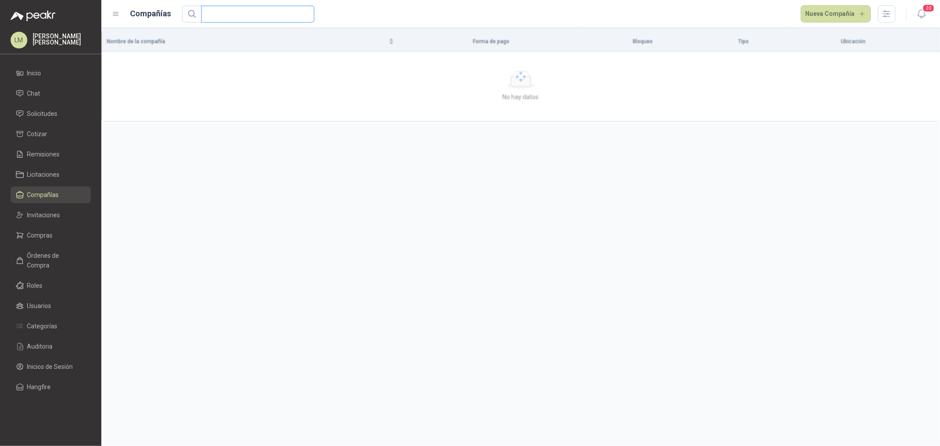
click at [275, 11] on input "text" at bounding box center [254, 14] width 95 height 16
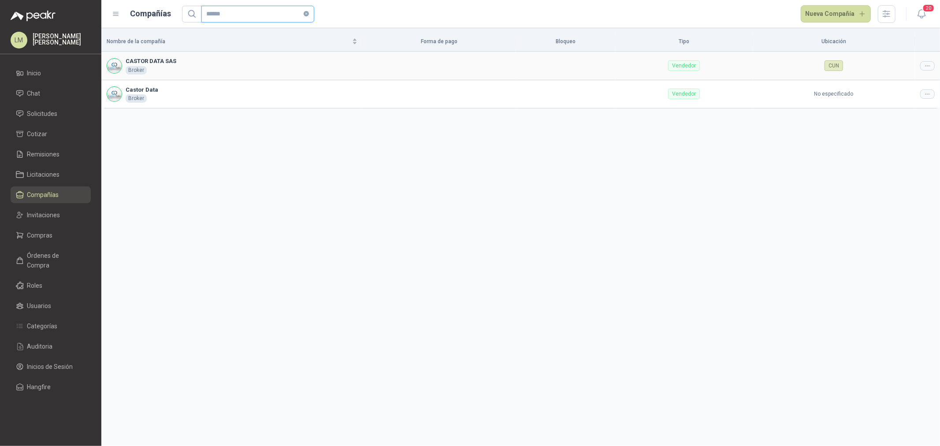
type input "******"
click at [752, 63] on icon at bounding box center [927, 66] width 7 height 7
click at [752, 78] on span "Editar compañía" at bounding box center [904, 81] width 45 height 10
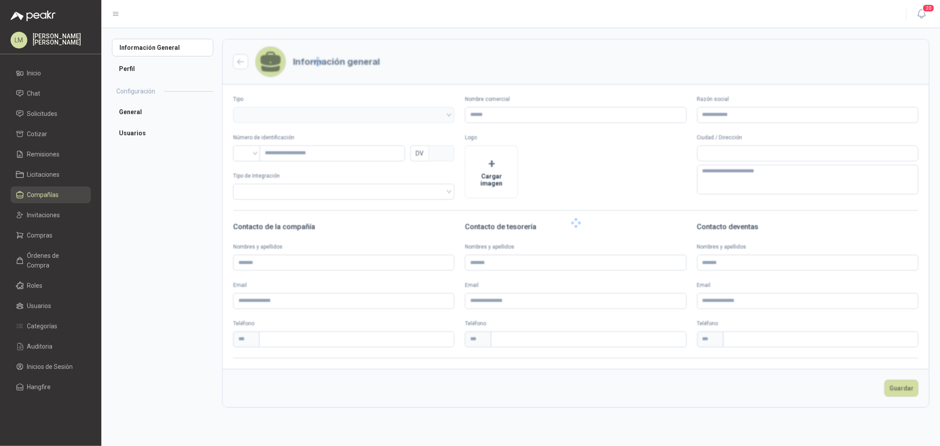
type input "**********"
type input "*********"
type input "*"
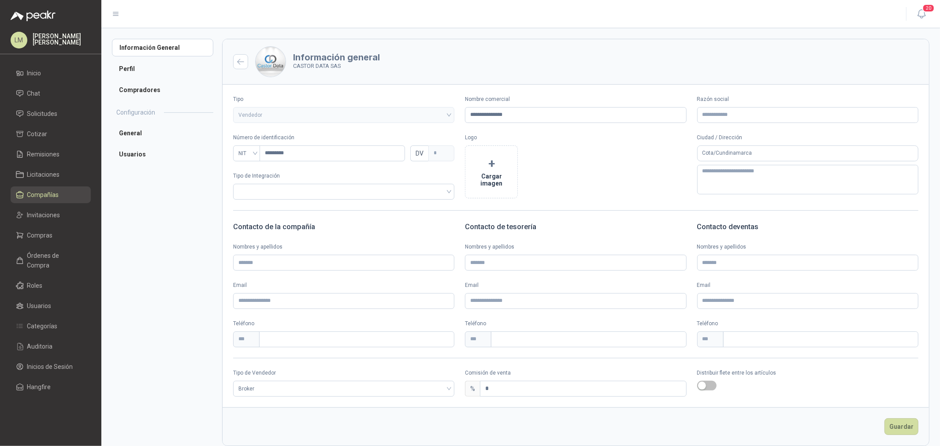
click at [144, 164] on div "Información General Perfil Compradores Configuración General Usuarios" at bounding box center [167, 242] width 110 height 407
click at [144, 160] on li "Usuarios" at bounding box center [162, 154] width 101 height 18
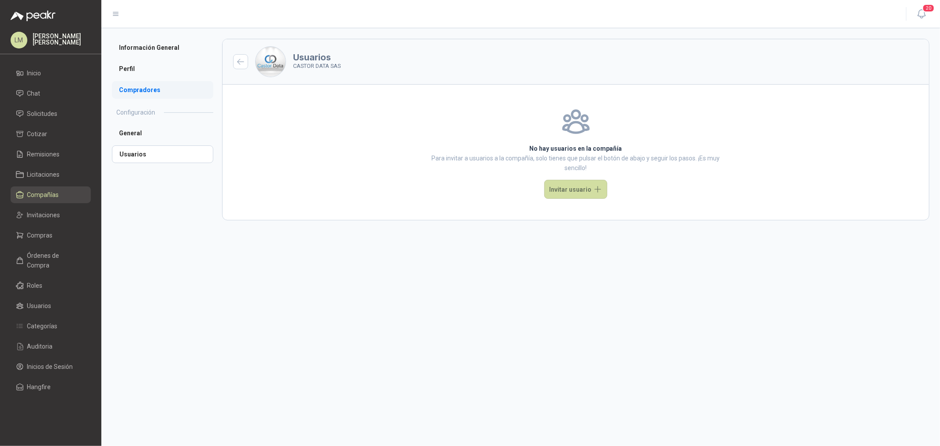
click at [137, 93] on li "Compradores" at bounding box center [162, 90] width 101 height 18
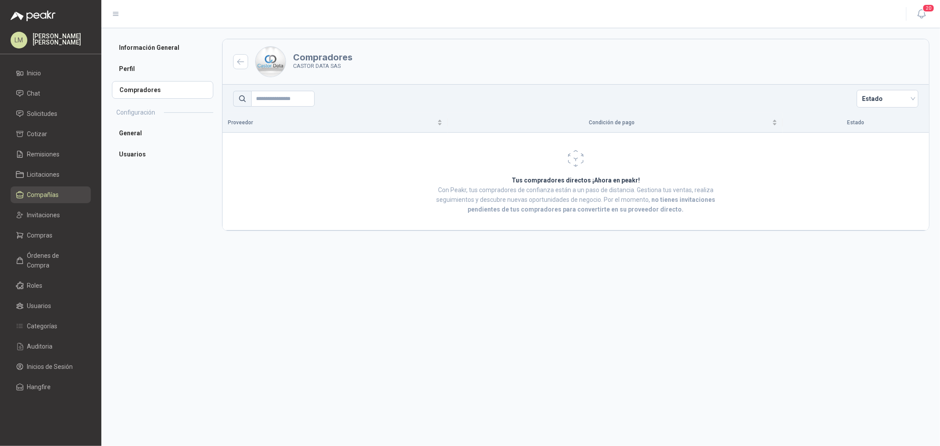
click at [28, 190] on span "Compañías" at bounding box center [43, 195] width 32 height 10
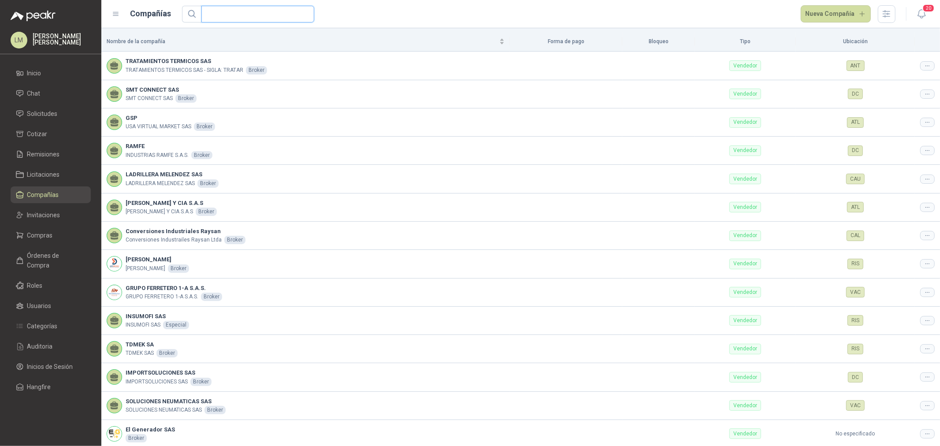
click at [224, 15] on input "text" at bounding box center [254, 14] width 95 height 16
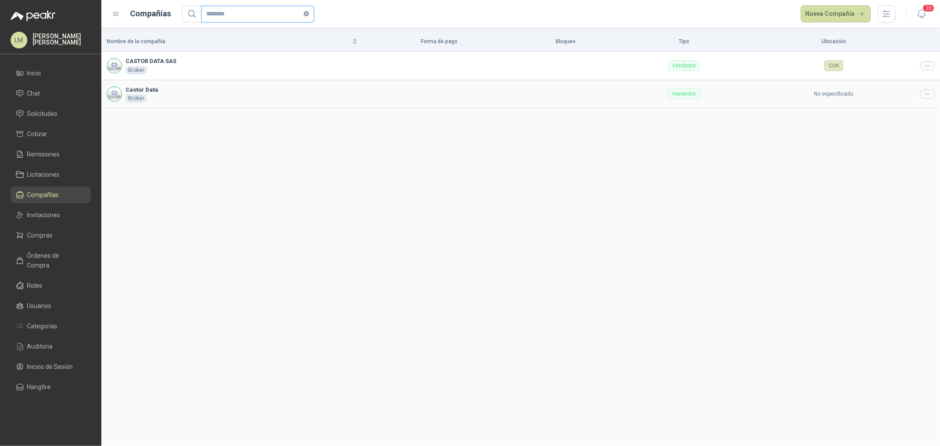
type input "********"
click at [752, 96] on icon at bounding box center [927, 94] width 7 height 7
click at [752, 108] on span "Editar compañía" at bounding box center [904, 109] width 45 height 10
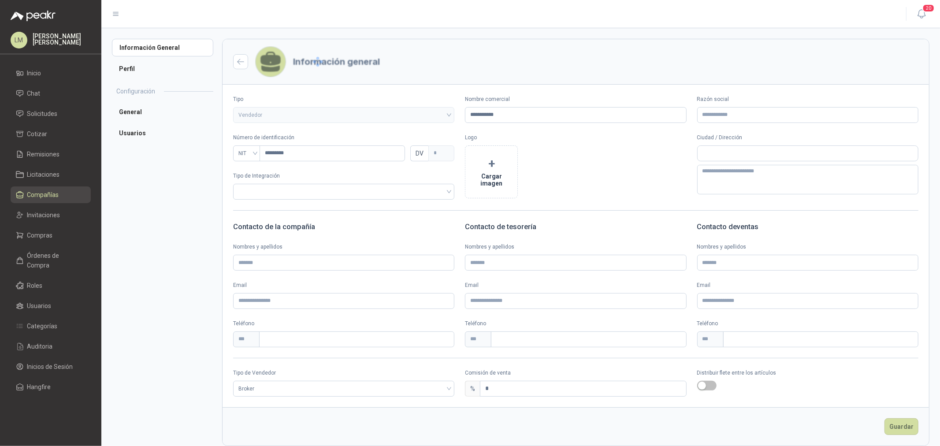
type input "**********"
type input "*********"
type input "*"
click at [140, 152] on li "Usuarios" at bounding box center [162, 154] width 101 height 18
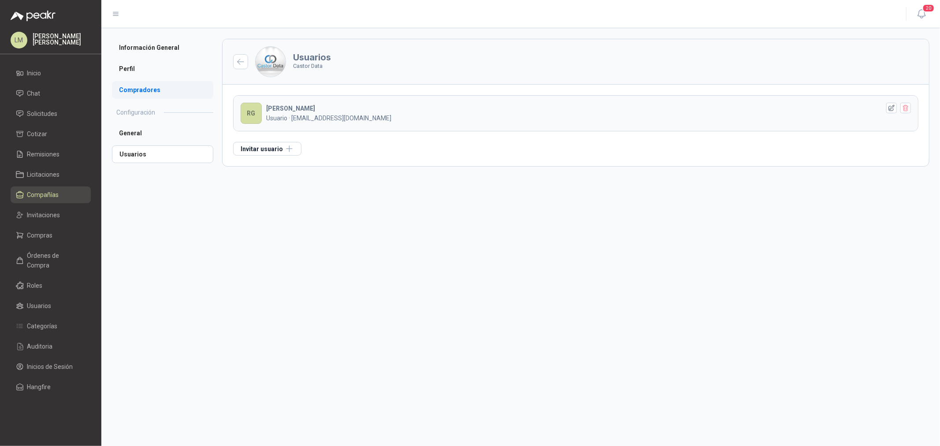
click at [152, 85] on li "Compradores" at bounding box center [162, 90] width 101 height 18
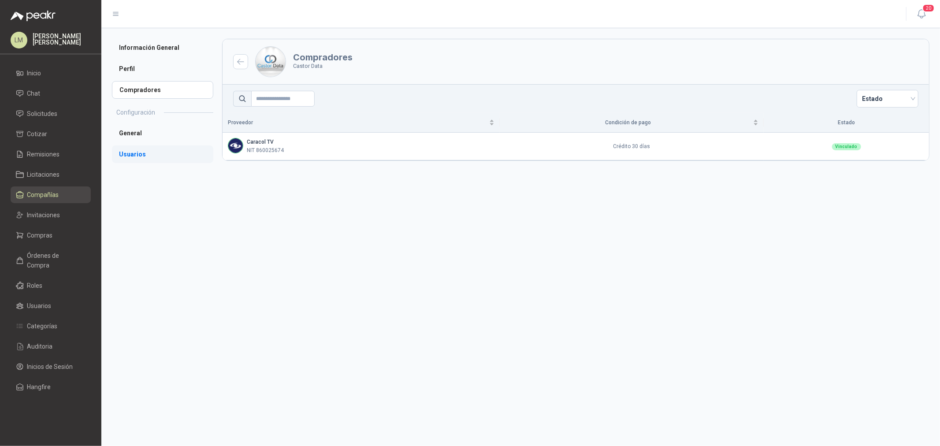
click at [115, 148] on li "Usuarios" at bounding box center [162, 154] width 101 height 18
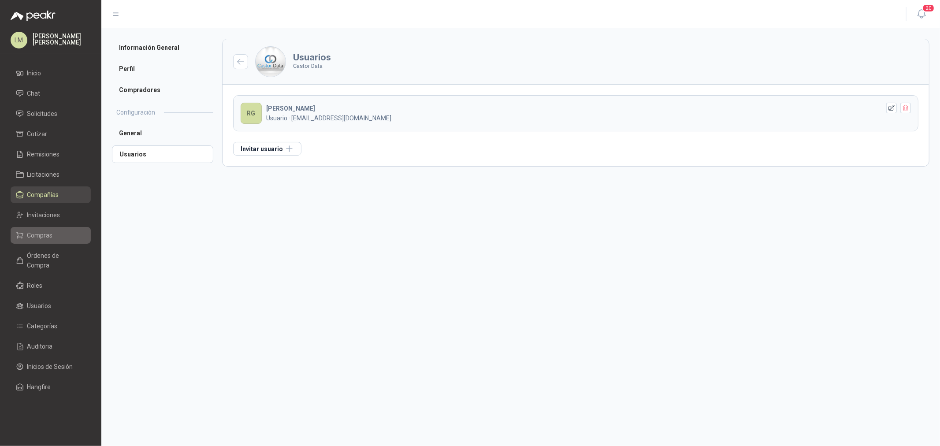
click at [47, 240] on span "Compras" at bounding box center [40, 236] width 26 height 10
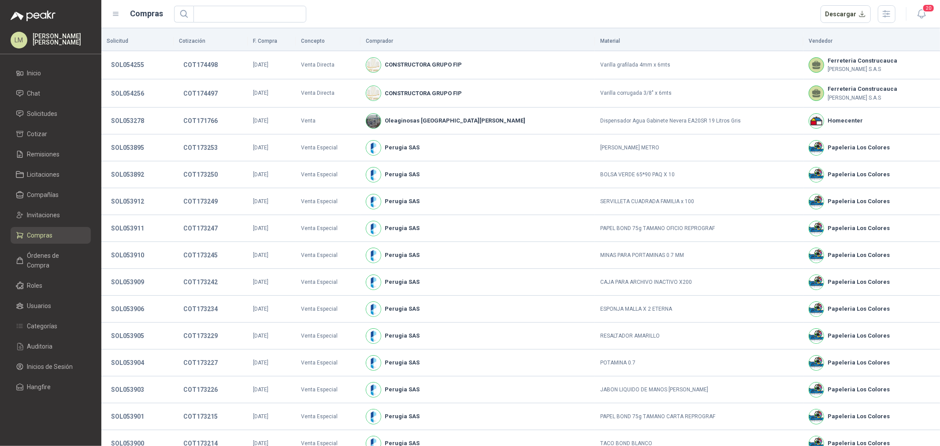
click at [53, 104] on ul "Inicio Chat Solicitudes Cotizar Remisiones Licitaciones Compañías Invitaciones …" at bounding box center [50, 232] width 101 height 334
click at [53, 115] on span "Solicitudes" at bounding box center [42, 114] width 30 height 10
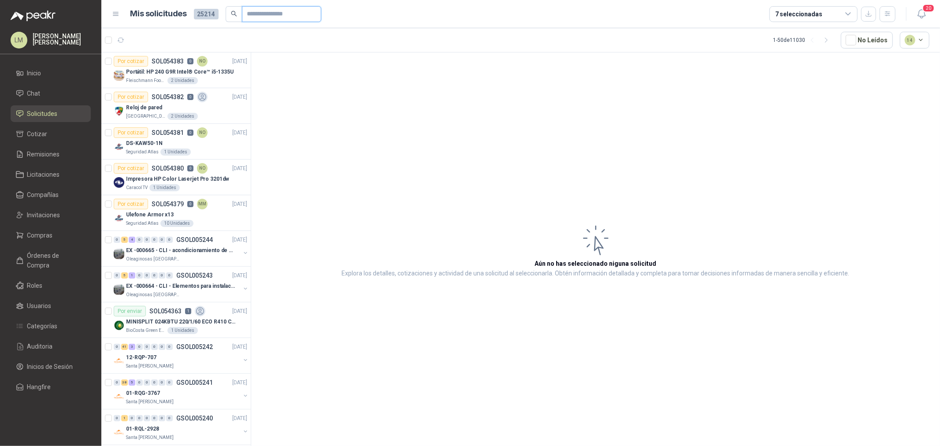
click at [249, 12] on input "text" at bounding box center [278, 14] width 62 height 15
click at [752, 16] on icon "button" at bounding box center [887, 13] width 7 height 7
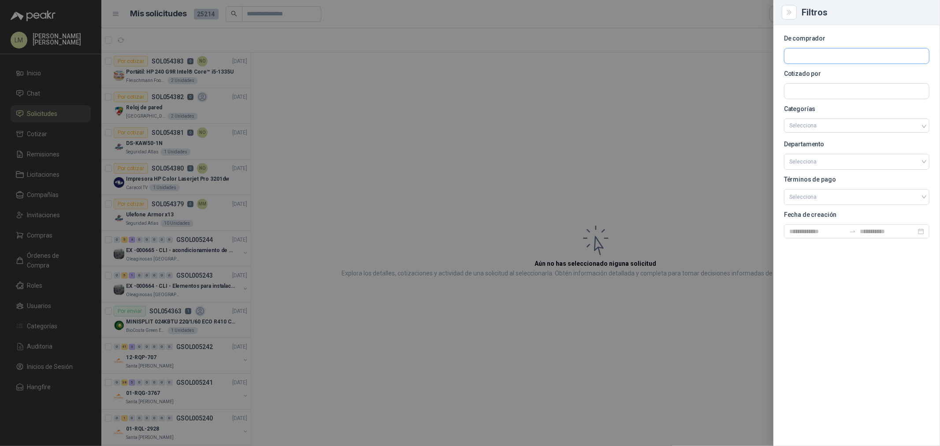
click at [752, 53] on input "text" at bounding box center [856, 55] width 145 height 15
type input "******"
click at [752, 71] on button "Rio Fertil del Pacífico S.A.S. NIT : 900347864" at bounding box center [857, 77] width 138 height 15
click at [477, 69] on div at bounding box center [470, 223] width 940 height 446
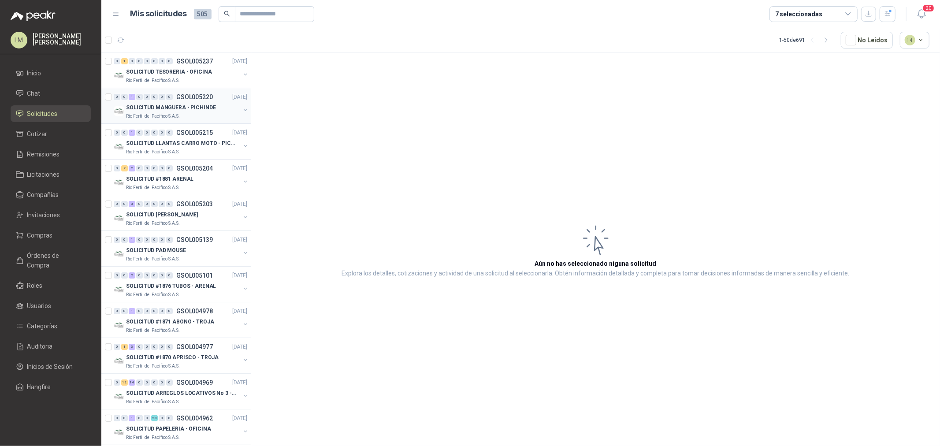
click at [242, 111] on button "button" at bounding box center [245, 110] width 7 height 7
click at [176, 146] on p "MANGUERA AGRICOLA 2" CAL 60 PARA RIEGO" at bounding box center [178, 143] width 110 height 8
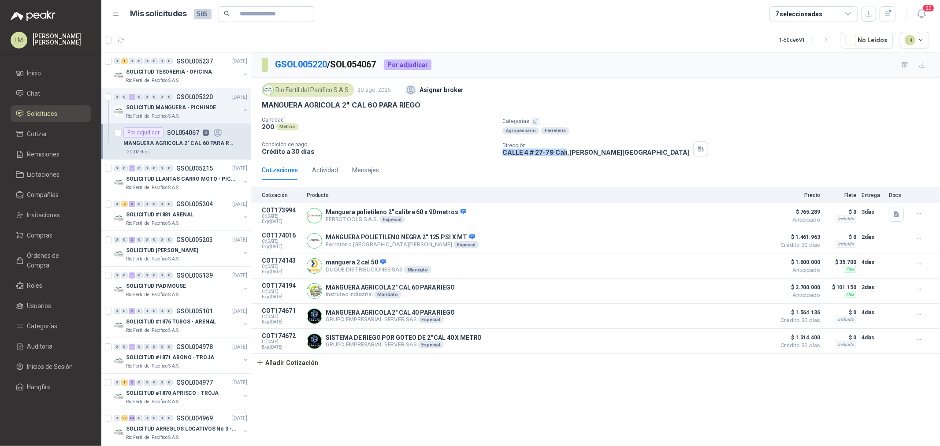
drag, startPoint x: 503, startPoint y: 154, endPoint x: 563, endPoint y: 160, distance: 59.7
click at [563, 160] on div "Rio Fertil del Pacífico S.A.S. 29 ago, 2025 Asignar broker MANGUERA AGRICOLA 2"…" at bounding box center [595, 119] width 689 height 82
click at [748, 216] on button "Detalles" at bounding box center [749, 216] width 41 height 12
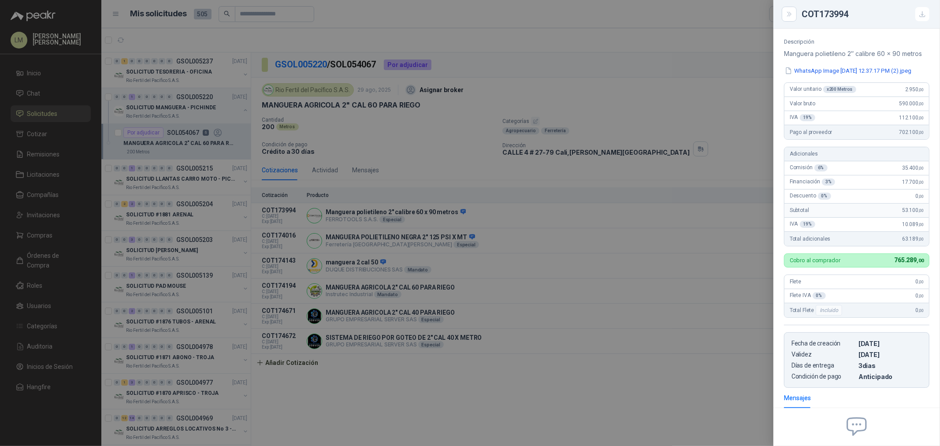
scroll to position [117, 0]
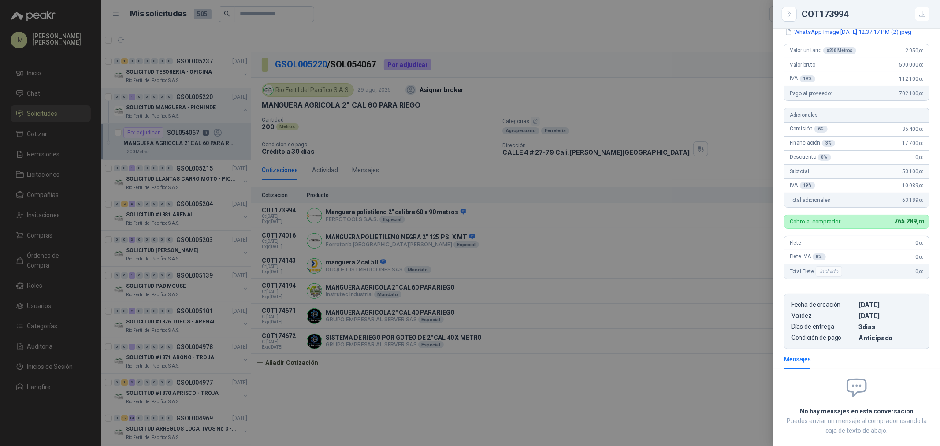
click at [533, 219] on div at bounding box center [470, 223] width 940 height 446
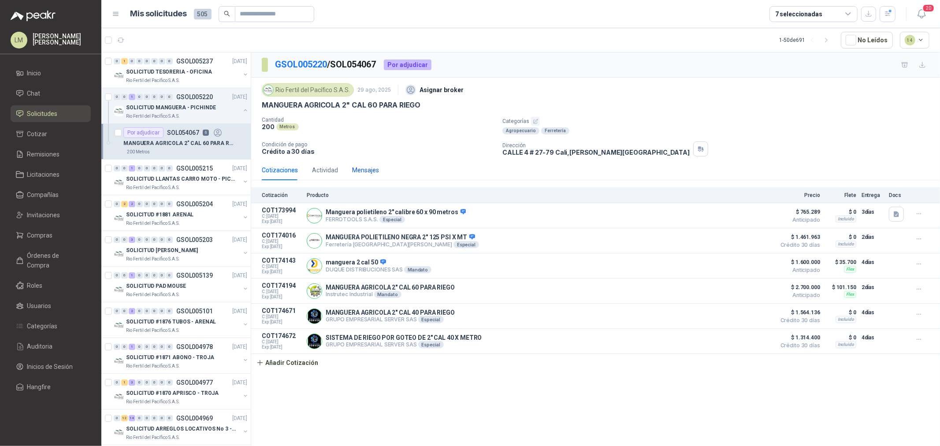
click at [364, 171] on div "Mensajes" at bounding box center [365, 170] width 27 height 10
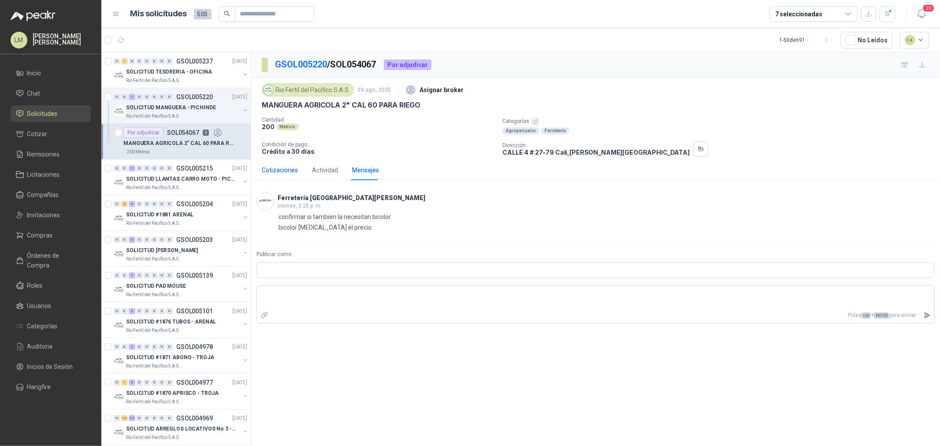
click at [278, 170] on div "Cotizaciones" at bounding box center [280, 170] width 36 height 10
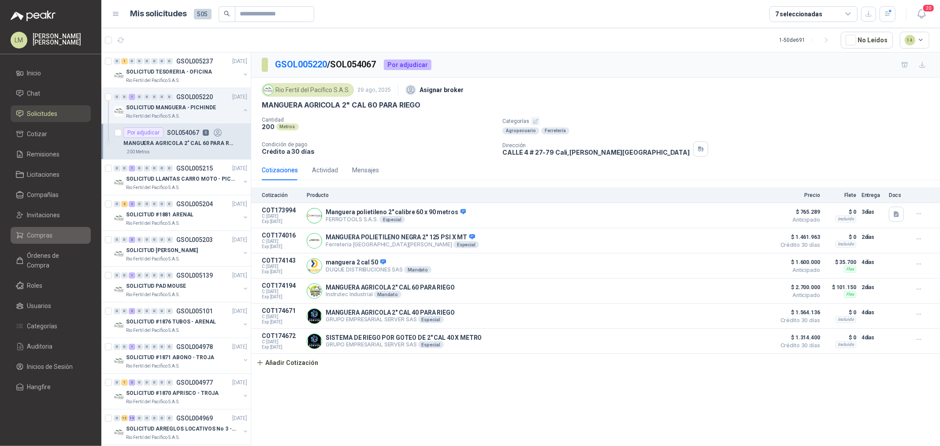
click at [38, 235] on span "Compras" at bounding box center [40, 236] width 26 height 10
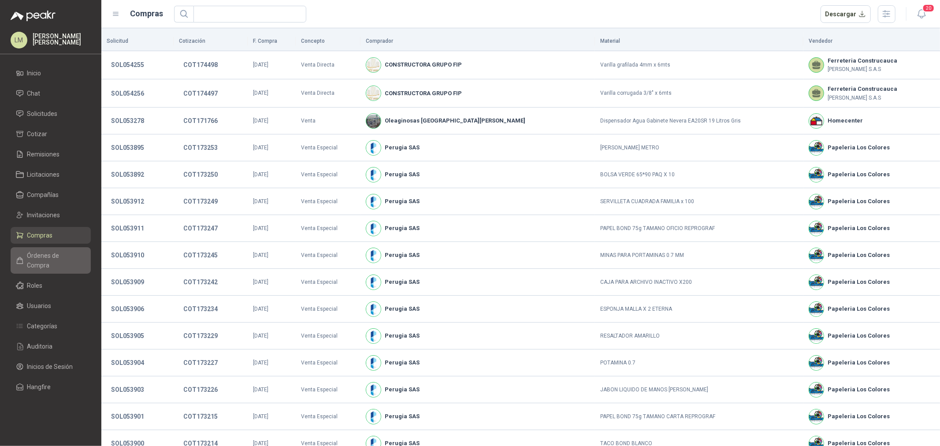
click at [50, 255] on span "Órdenes de Compra" at bounding box center [54, 260] width 55 height 19
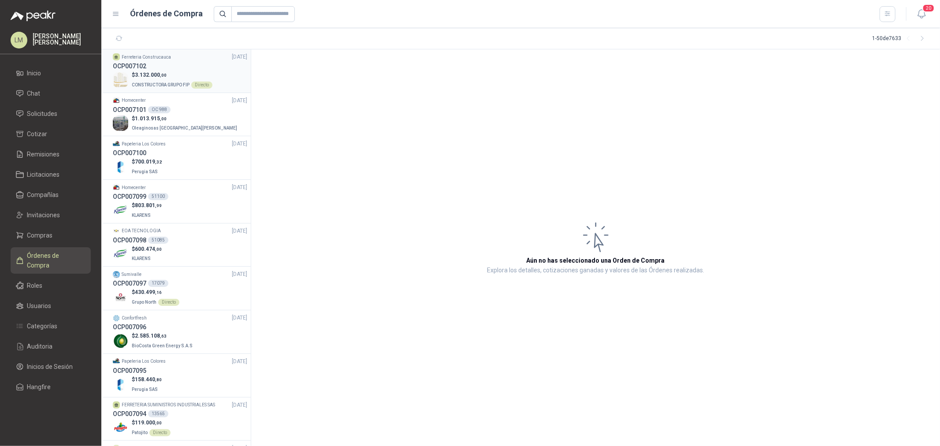
click at [164, 77] on span "3.132.000 ,00" at bounding box center [151, 75] width 32 height 6
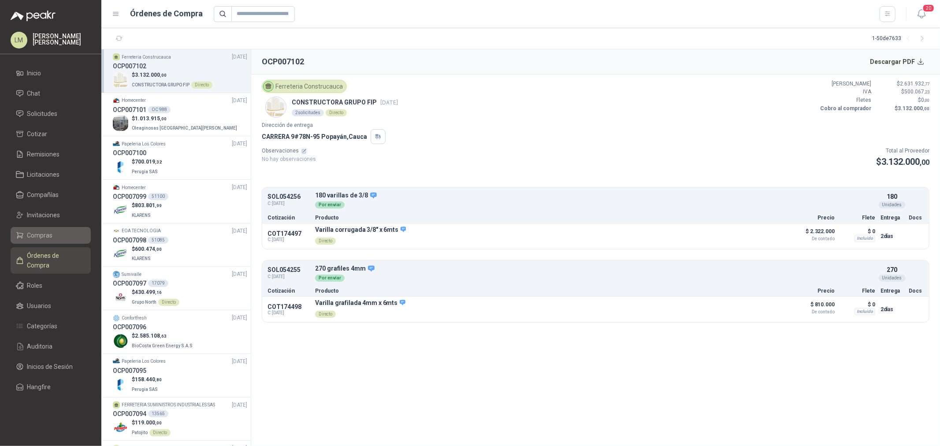
click at [45, 240] on span "Compras" at bounding box center [40, 236] width 26 height 10
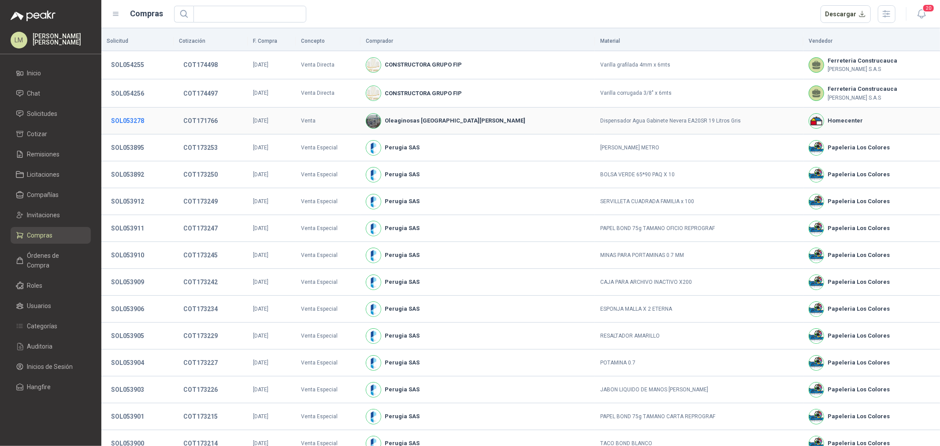
click at [141, 118] on button "SOL053278" at bounding box center [128, 121] width 42 height 16
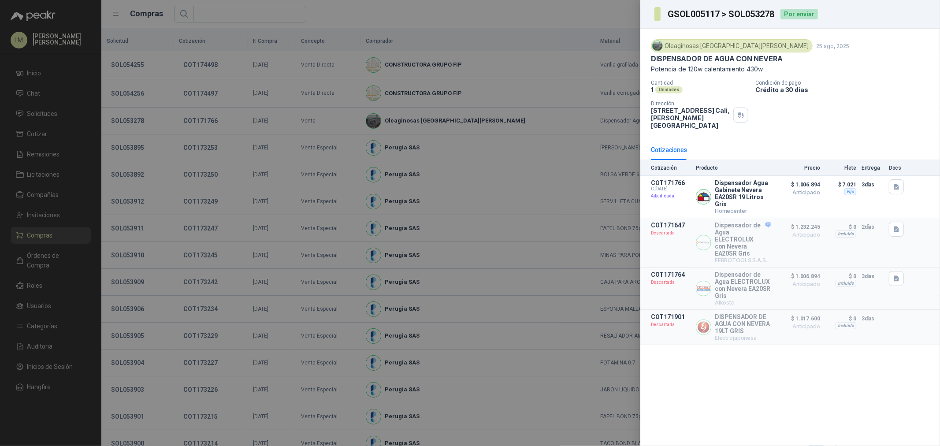
click at [172, 118] on div at bounding box center [470, 223] width 940 height 446
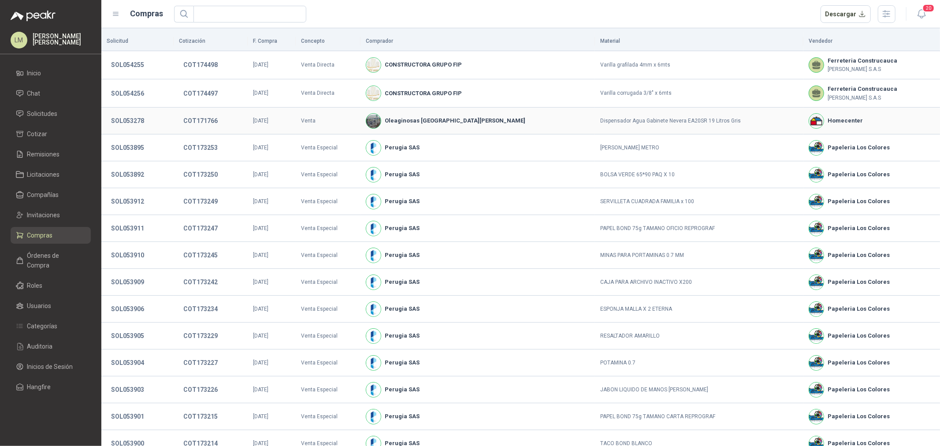
scroll to position [45, 0]
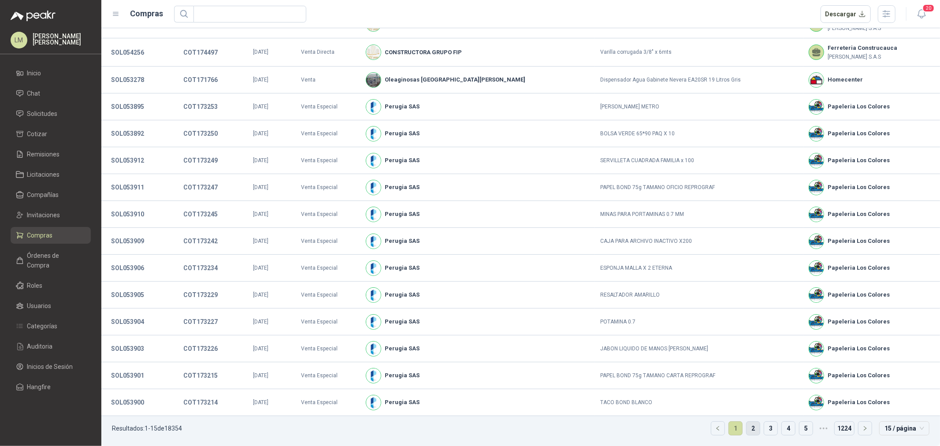
click at [747, 340] on link "2" at bounding box center [753, 428] width 13 height 13
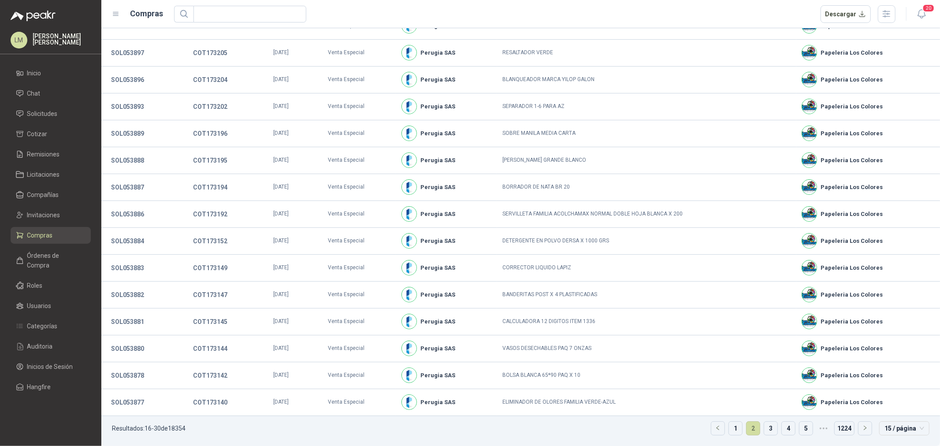
scroll to position [43, 0]
click at [752, 340] on link "3" at bounding box center [770, 428] width 13 height 13
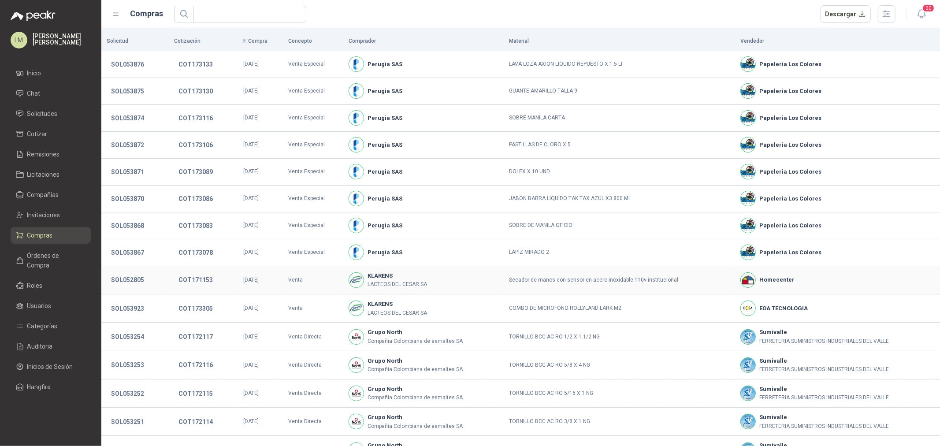
scroll to position [51, 0]
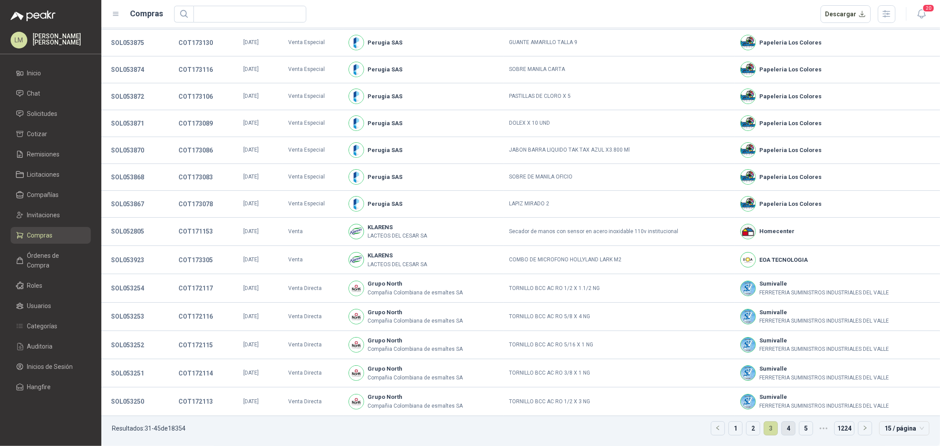
click at [752, 340] on link "4" at bounding box center [788, 428] width 13 height 13
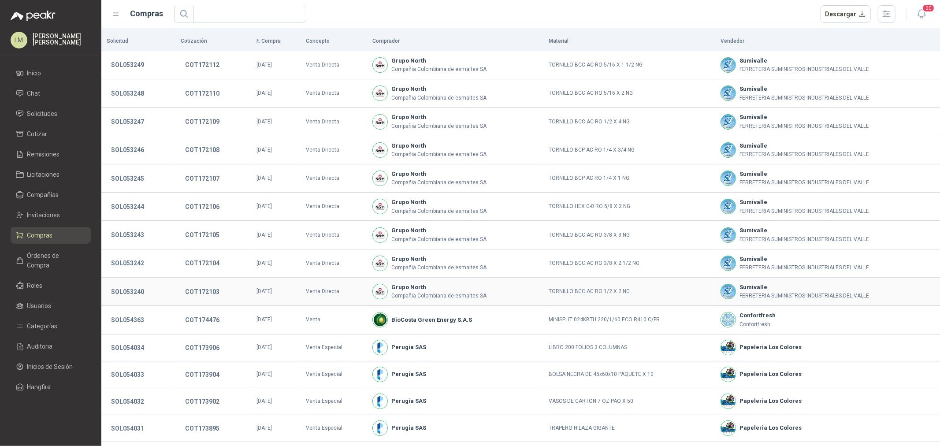
scroll to position [55, 0]
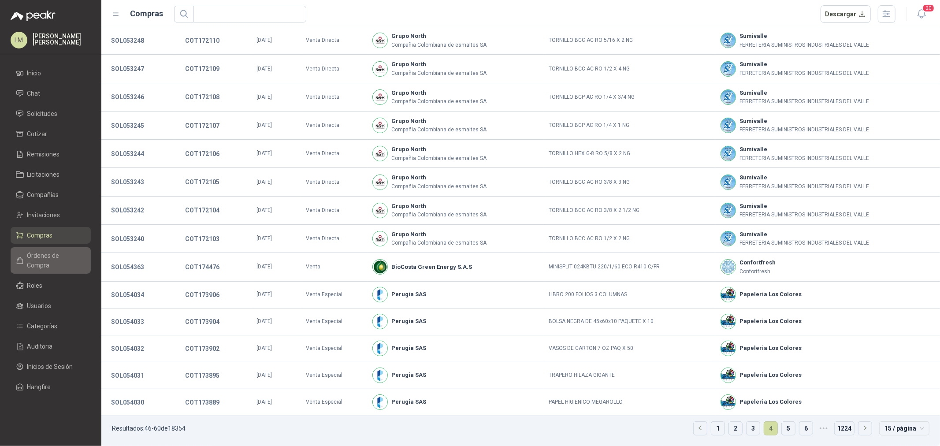
click at [39, 253] on span "Órdenes de Compra" at bounding box center [54, 260] width 55 height 19
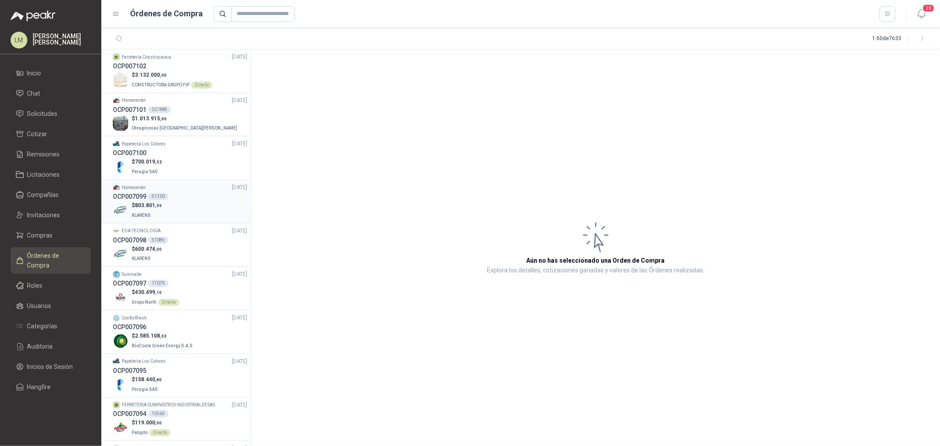
click at [160, 204] on span ",99" at bounding box center [158, 205] width 7 height 5
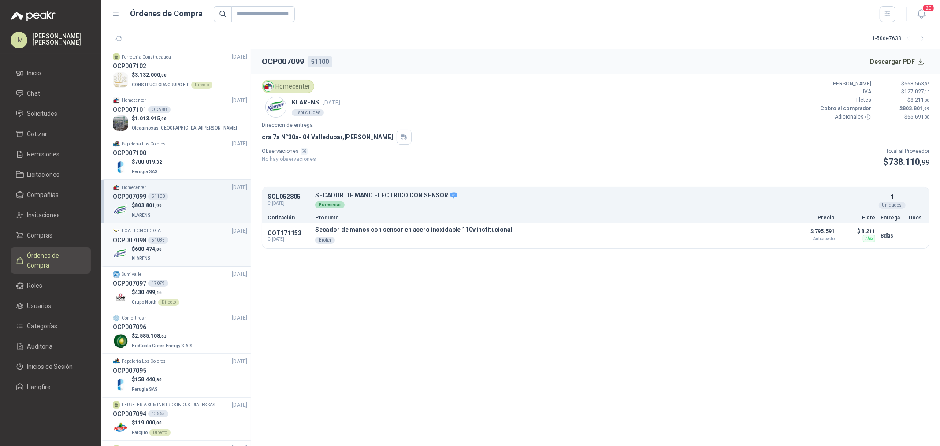
click at [160, 244] on div "OCP007098 51085" at bounding box center [180, 240] width 134 height 10
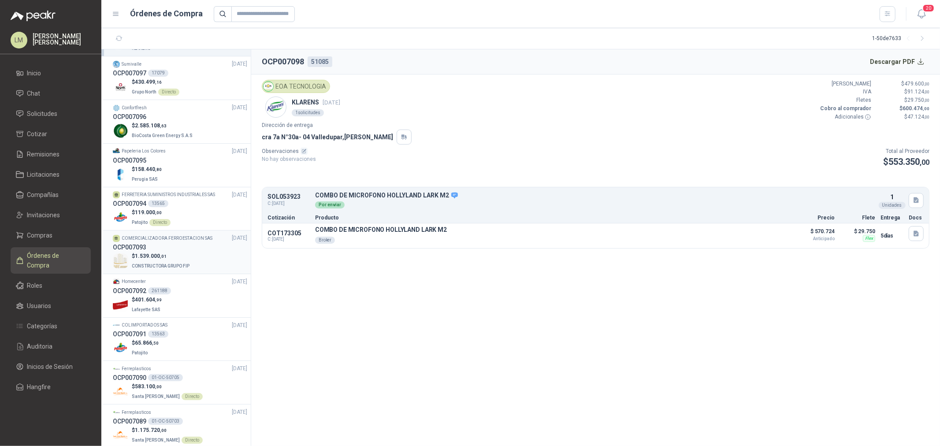
scroll to position [196, 0]
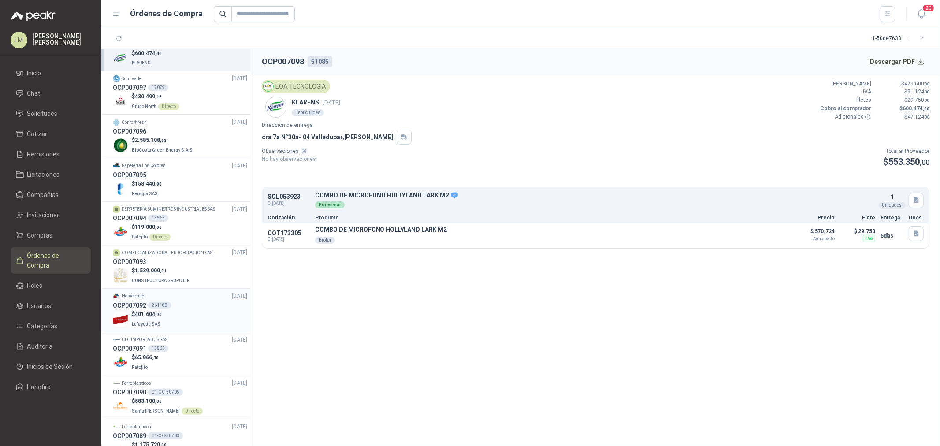
click at [171, 305] on div "OCP007092 261188" at bounding box center [180, 306] width 134 height 10
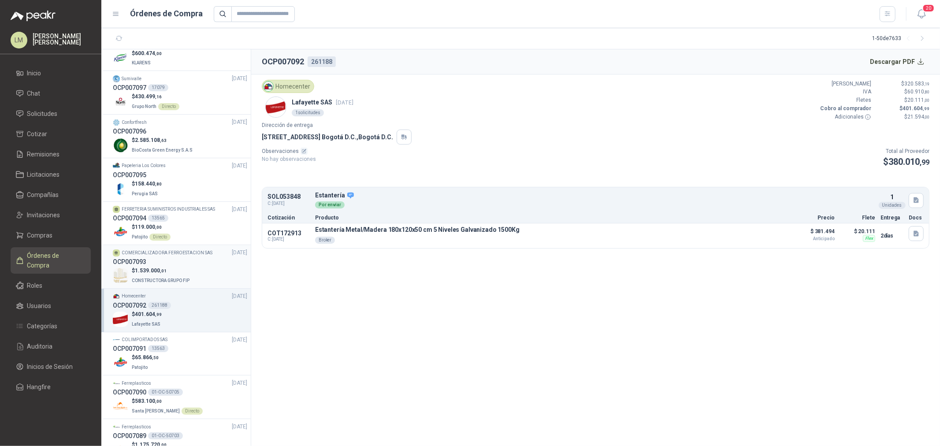
click at [166, 267] on p "$ 1.539.000 ,01" at bounding box center [161, 271] width 59 height 8
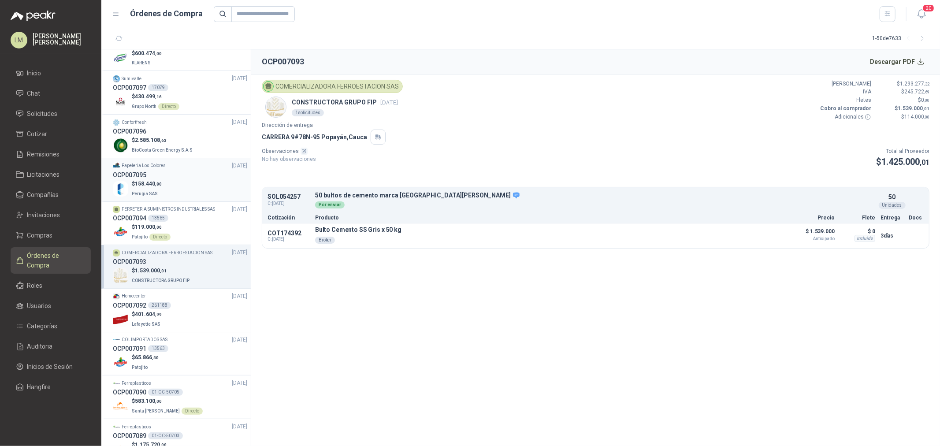
click at [173, 175] on div "OCP007095" at bounding box center [180, 175] width 134 height 10
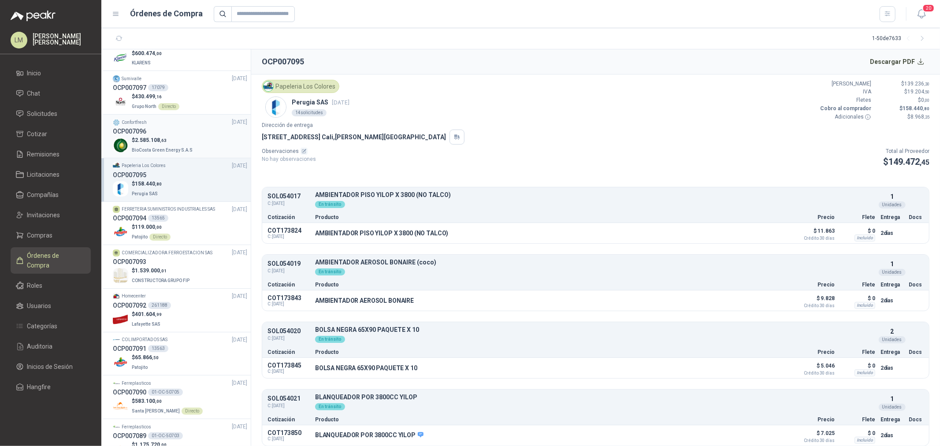
click at [166, 128] on div "OCP007096" at bounding box center [180, 131] width 134 height 10
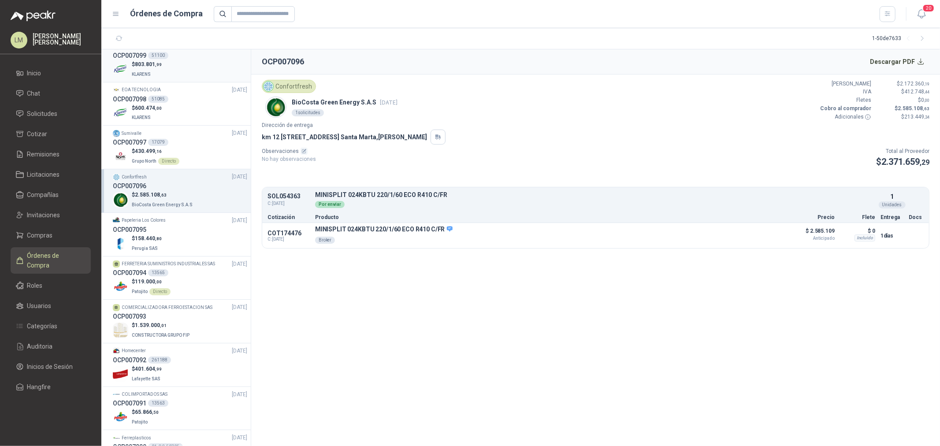
scroll to position [98, 0]
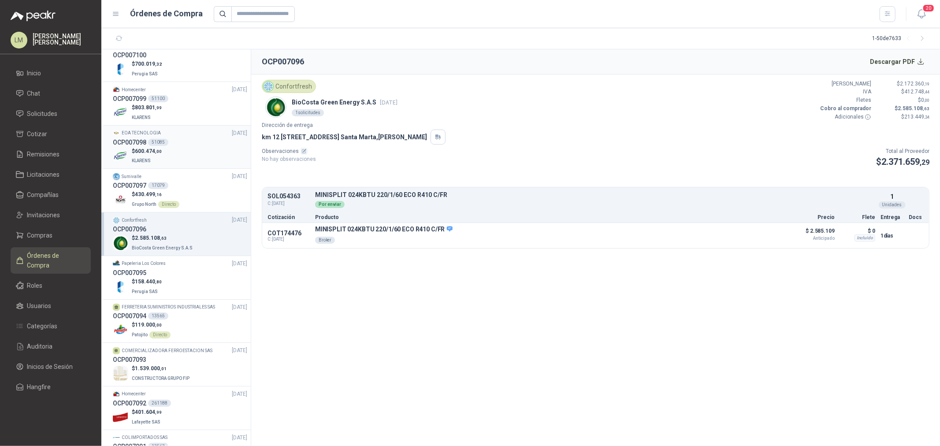
click at [169, 151] on div "$ 600.474 ,00 KLARENS" at bounding box center [180, 156] width 134 height 18
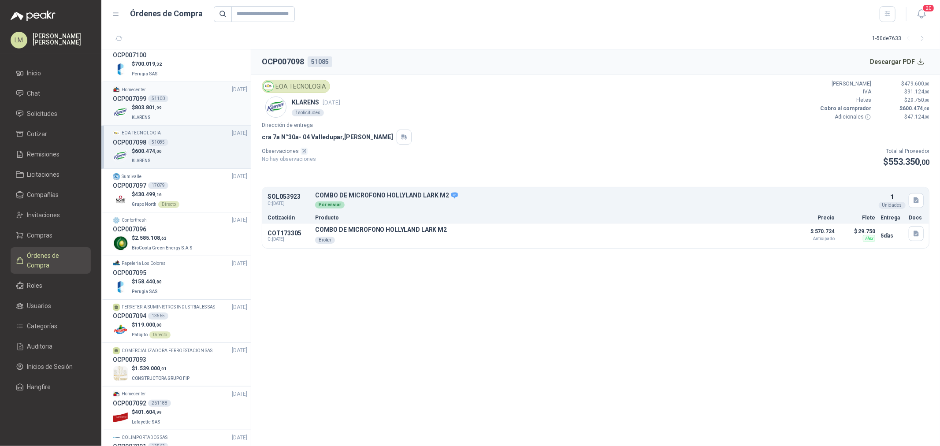
click at [164, 107] on div "$ 803.801 ,99 KLARENS" at bounding box center [180, 113] width 134 height 18
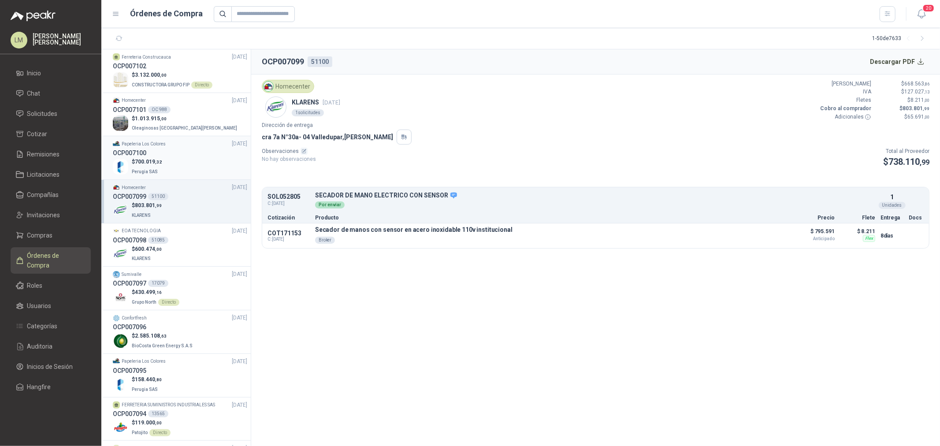
click at [161, 167] on div "$ 700.019 ,32 Perugia SAS" at bounding box center [180, 167] width 134 height 18
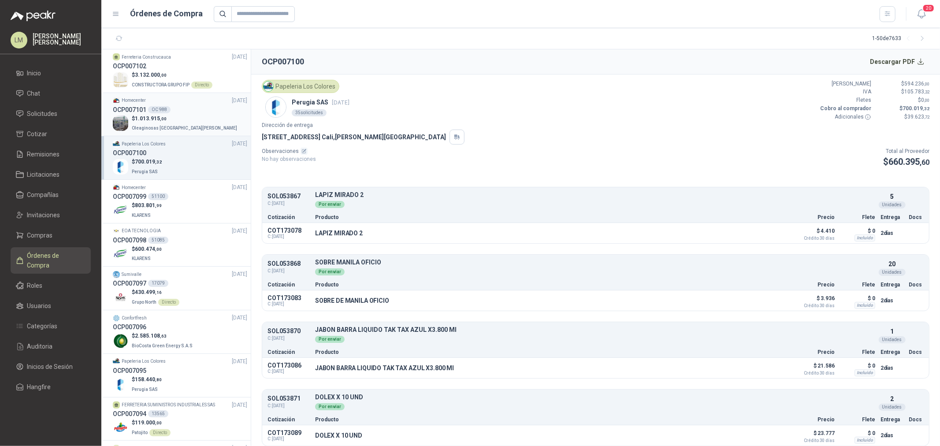
click at [166, 115] on p "$ 1.013.915 ,00" at bounding box center [185, 119] width 107 height 8
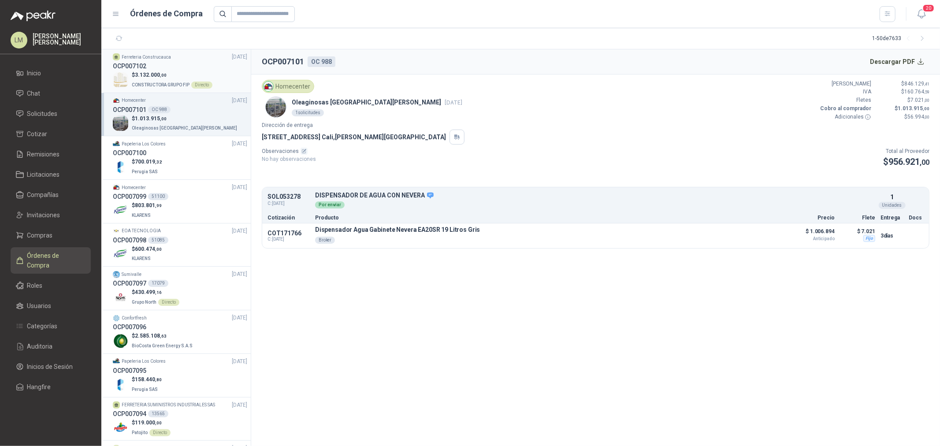
click at [167, 73] on p "$ 3.132.000 ,00" at bounding box center [172, 75] width 81 height 8
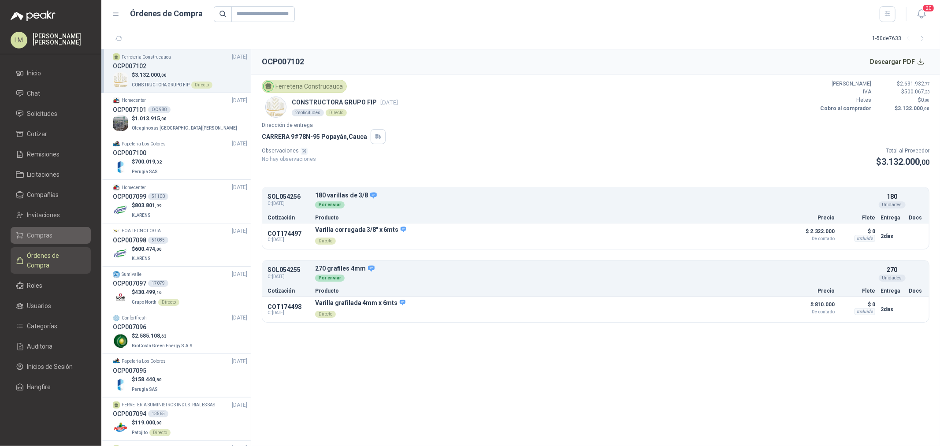
click at [40, 235] on span "Compras" at bounding box center [40, 236] width 26 height 10
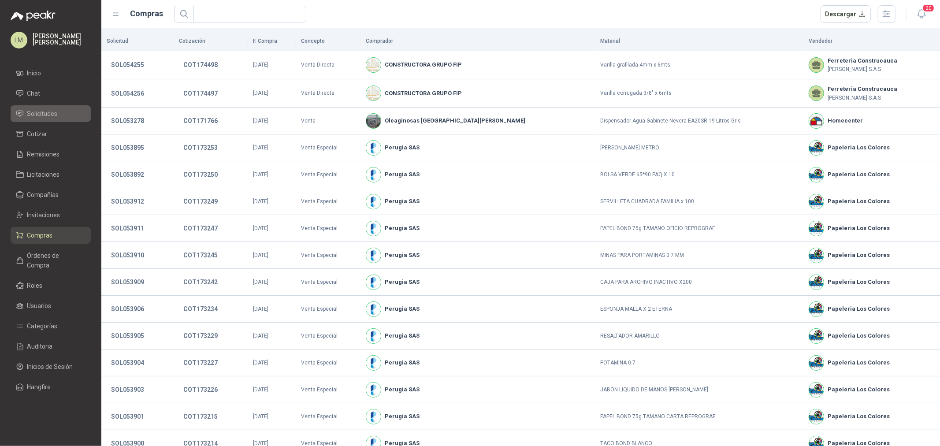
click at [45, 107] on link "Solicitudes" at bounding box center [51, 113] width 80 height 17
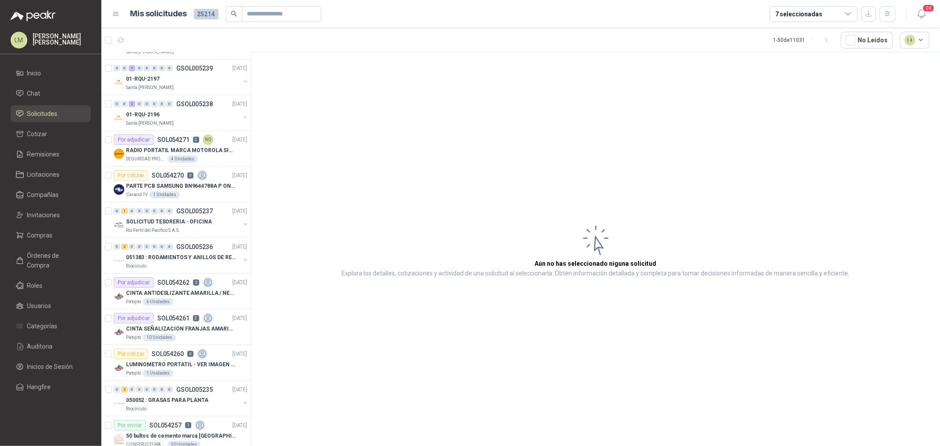
scroll to position [441, 0]
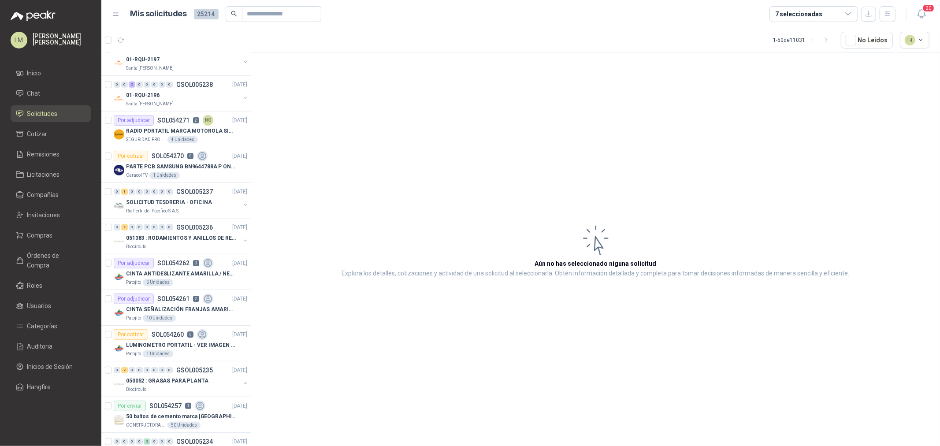
click at [752, 8] on div "7 seleccionadas" at bounding box center [814, 14] width 88 height 16
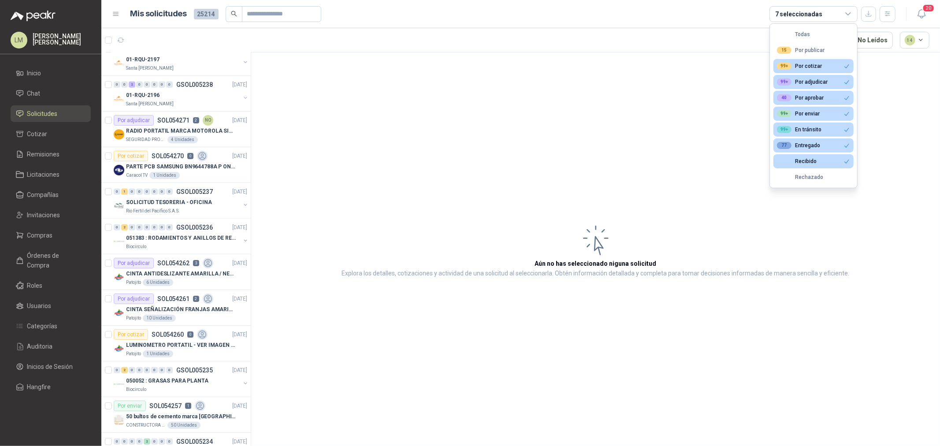
click at [475, 119] on article "Aún no has seleccionado niguna solicitud Explora los detalles, cotizaciones y a…" at bounding box center [595, 250] width 689 height 397
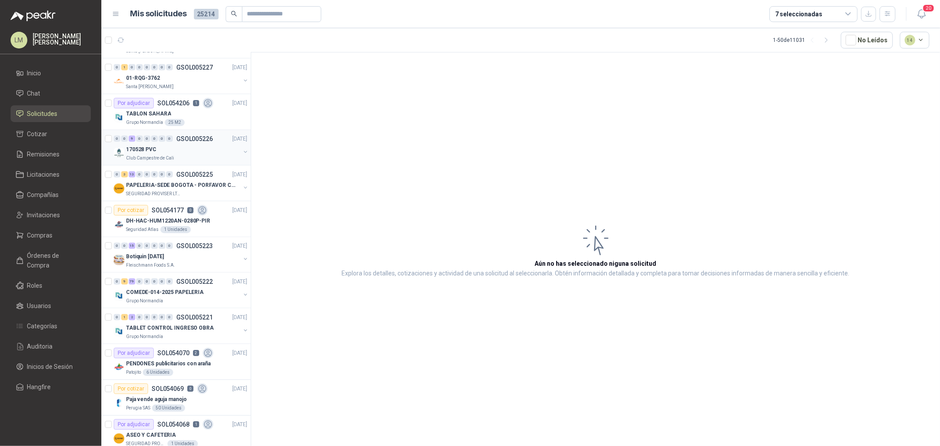
scroll to position [1077, 0]
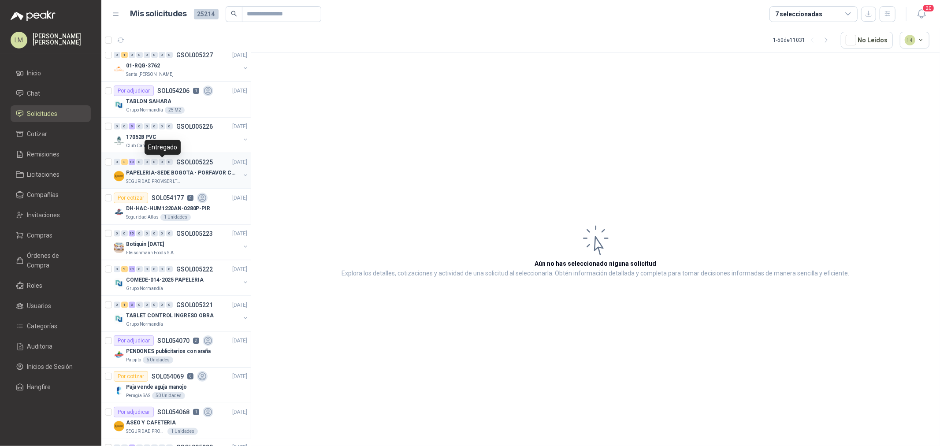
click at [164, 161] on div "0" at bounding box center [162, 162] width 7 height 6
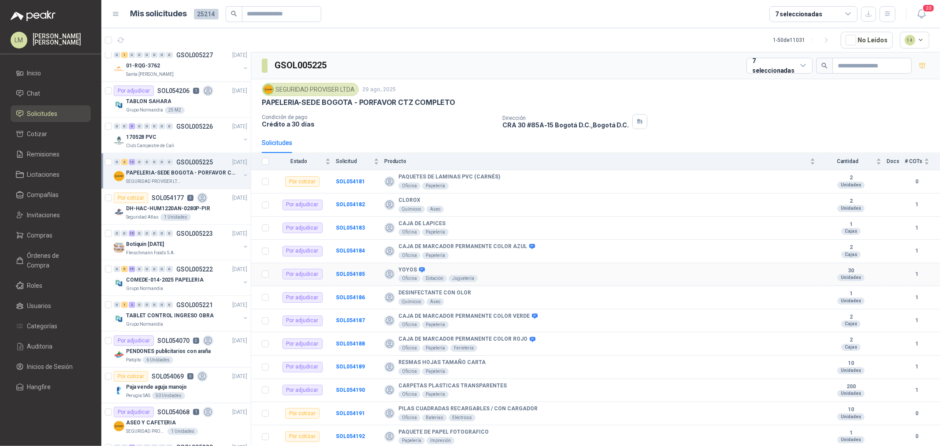
scroll to position [93, 0]
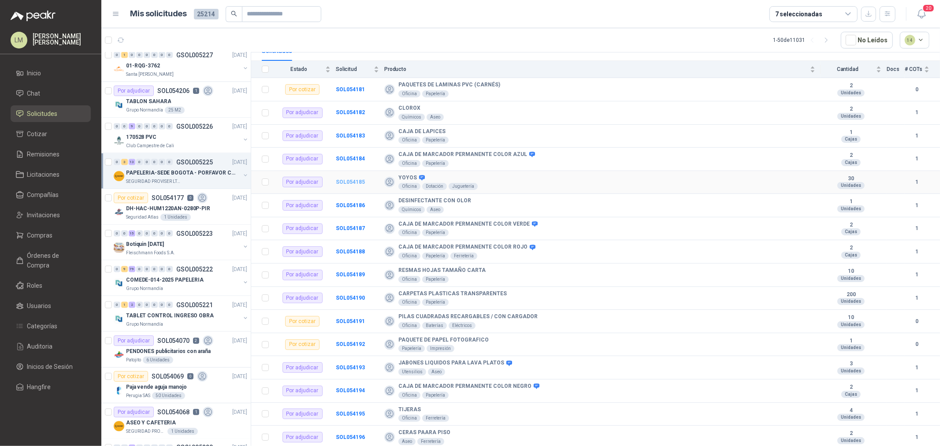
click at [345, 179] on b "SOL054185" at bounding box center [350, 182] width 29 height 6
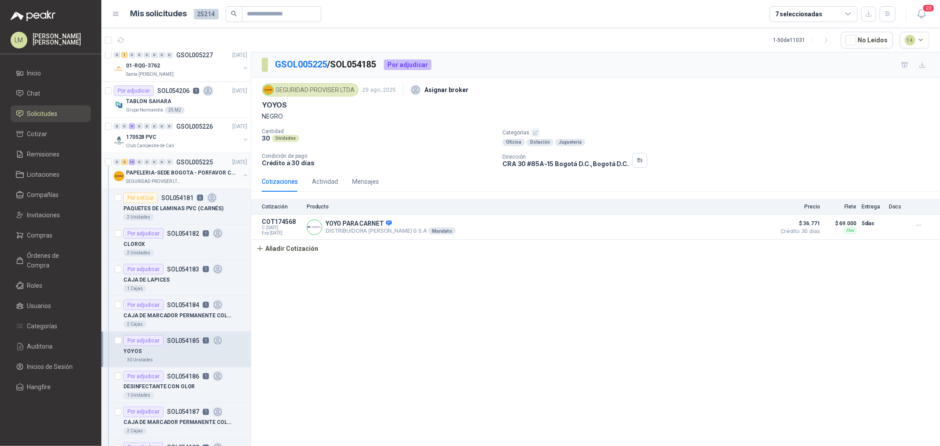
click at [242, 174] on button "button" at bounding box center [245, 175] width 7 height 7
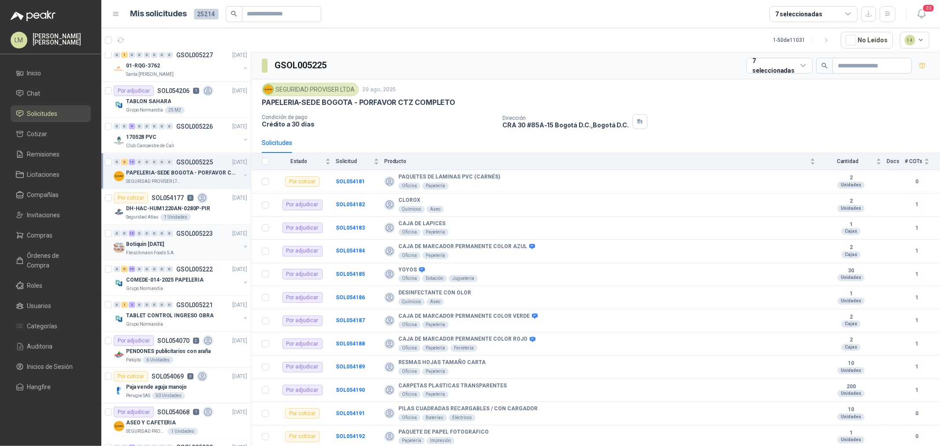
click at [178, 243] on div "Botiquin [DATE]" at bounding box center [183, 244] width 114 height 11
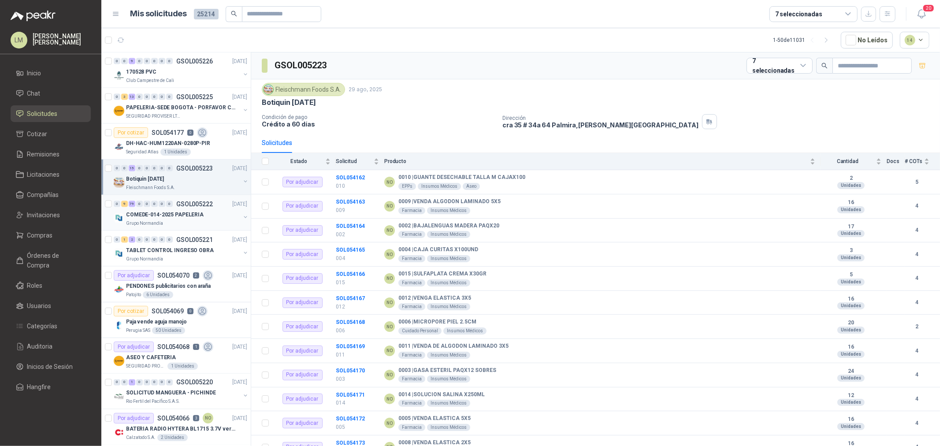
scroll to position [1175, 0]
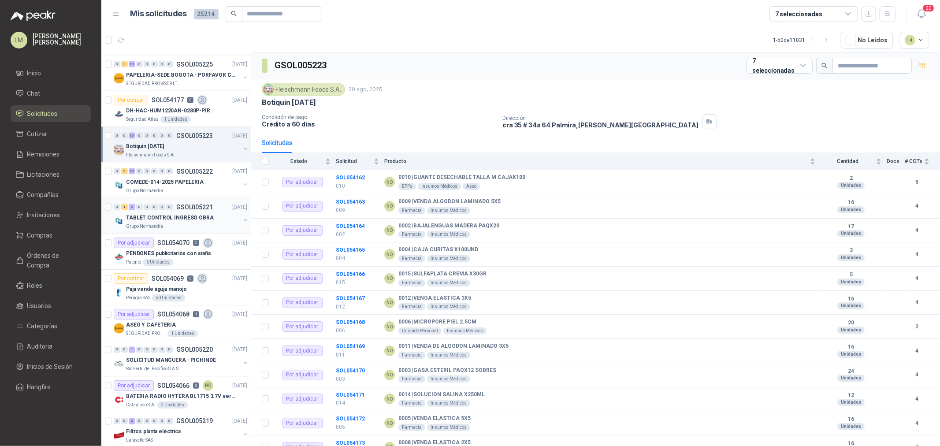
click at [242, 219] on button "button" at bounding box center [245, 220] width 7 height 7
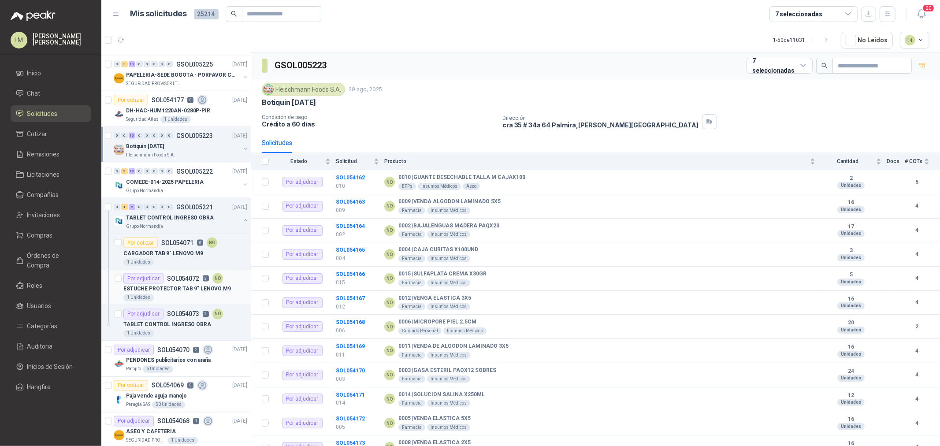
click at [182, 286] on p "ESTUCHE PROTECTOR TAB 9" LENOVO M9" at bounding box center [177, 289] width 108 height 8
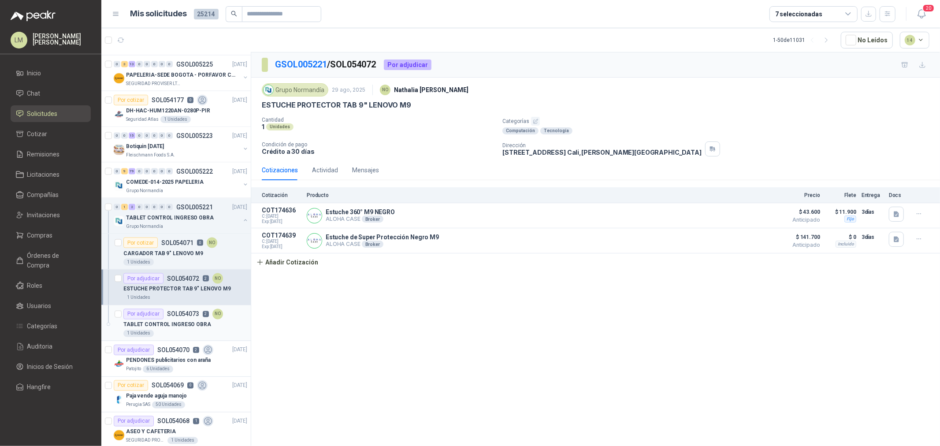
click at [177, 322] on p "TABLET CONTROL INGRESO OBRA" at bounding box center [167, 325] width 88 height 8
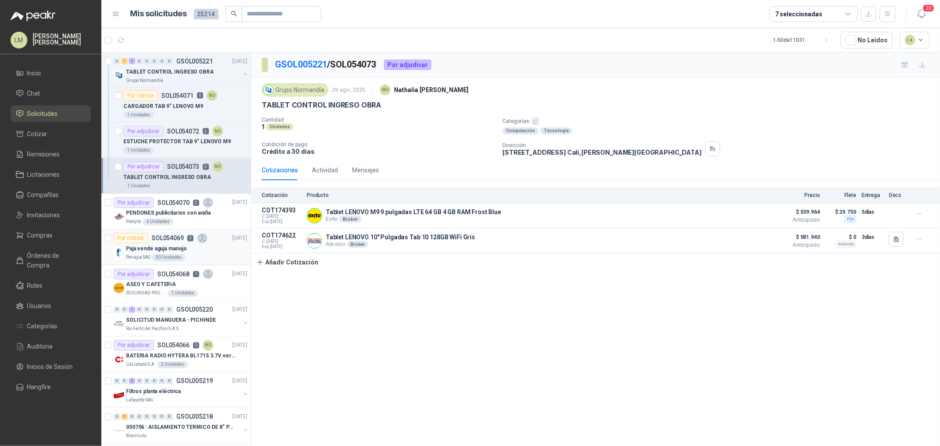
scroll to position [1420, 0]
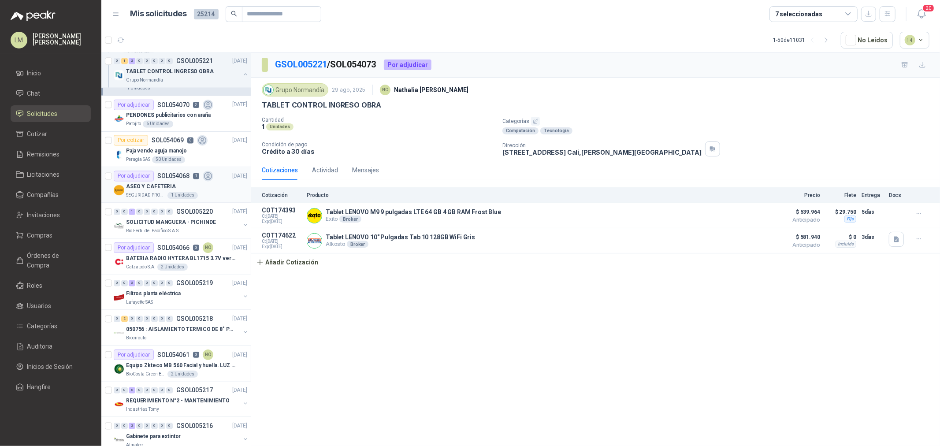
click at [156, 182] on div "ASEO Y CAFETERIA" at bounding box center [186, 187] width 121 height 11
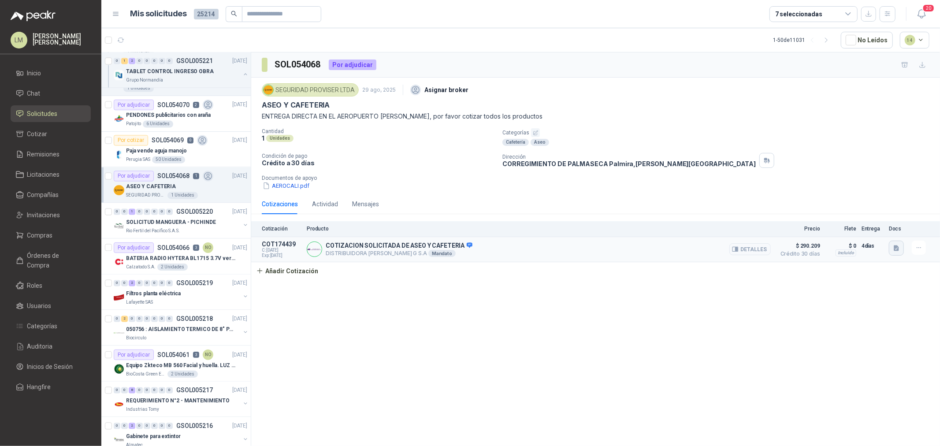
click at [752, 254] on button "button" at bounding box center [896, 248] width 15 height 15
click at [752, 231] on button "CC35662 PROVISER.pdf" at bounding box center [861, 228] width 73 height 9
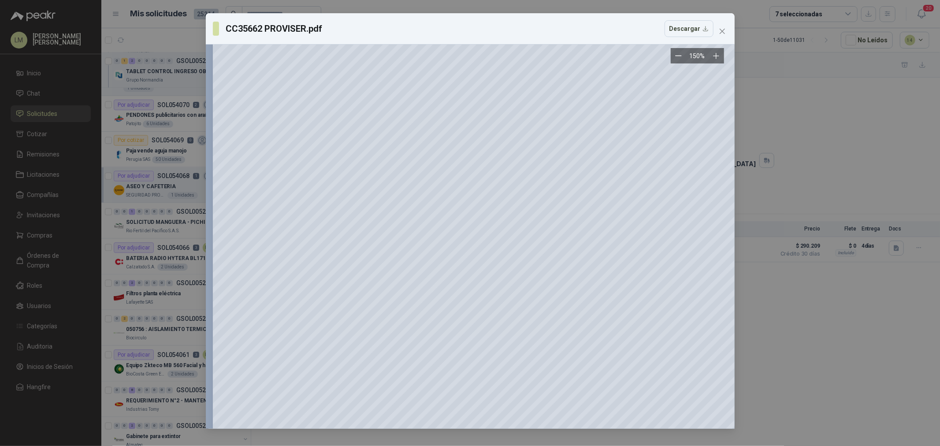
scroll to position [49, 93]
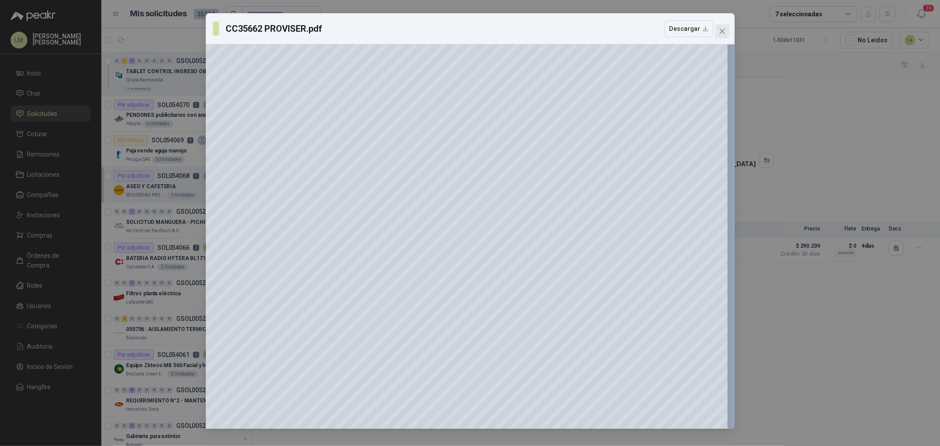
click at [723, 32] on icon "close" at bounding box center [722, 31] width 7 height 7
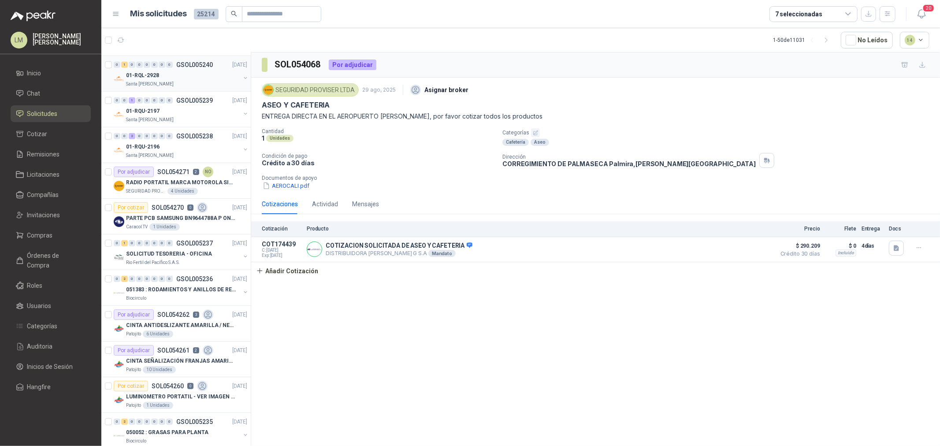
scroll to position [441, 0]
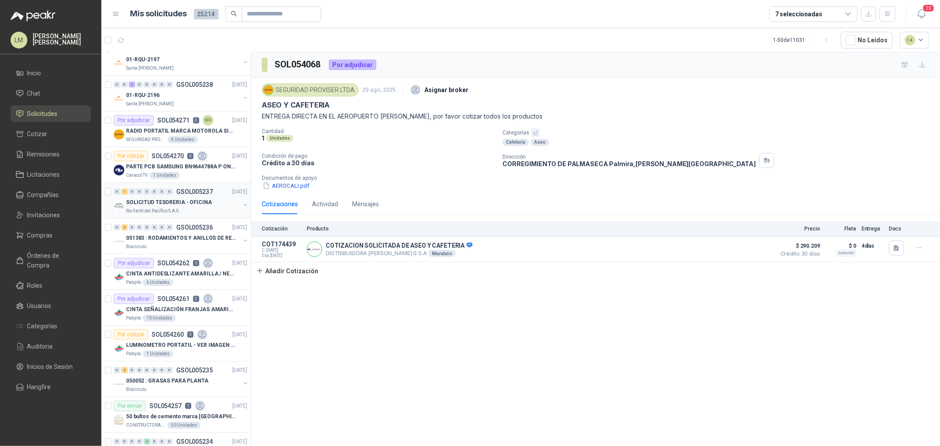
click at [164, 205] on p "SOLICITUD TESORERIA - OFICINA" at bounding box center [169, 202] width 86 height 8
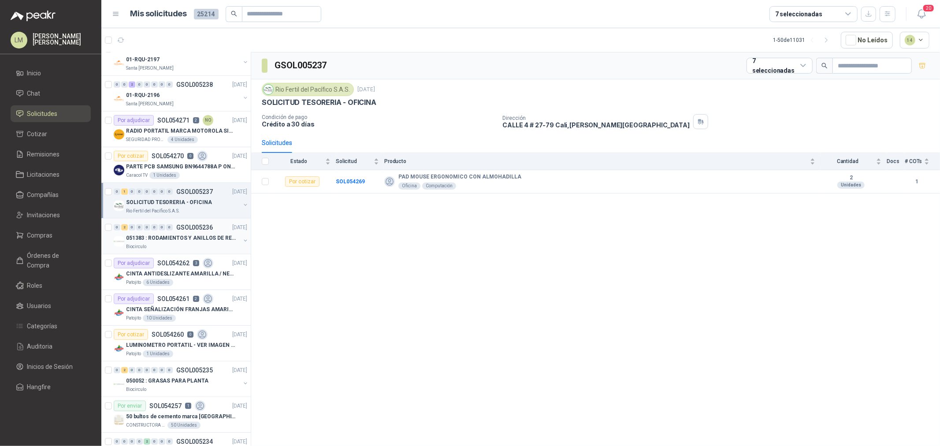
scroll to position [490, 0]
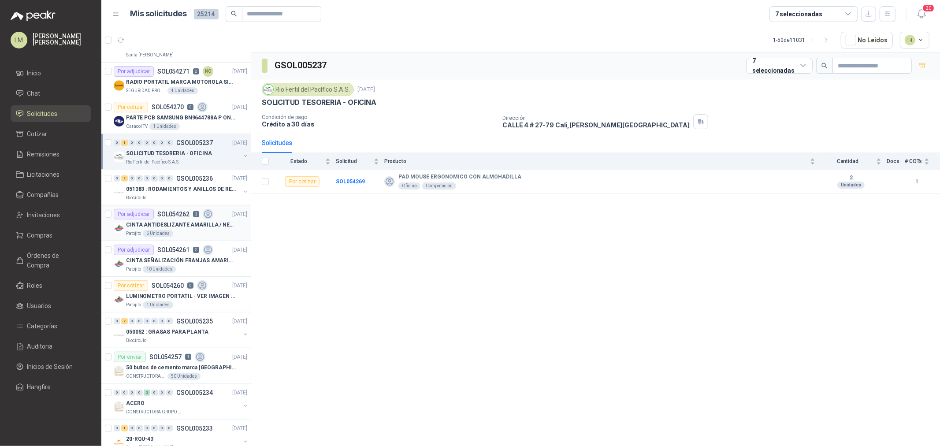
click at [171, 227] on p "CINTA ANTIDESLIZANTE AMARILLA / NEGRA" at bounding box center [181, 225] width 110 height 8
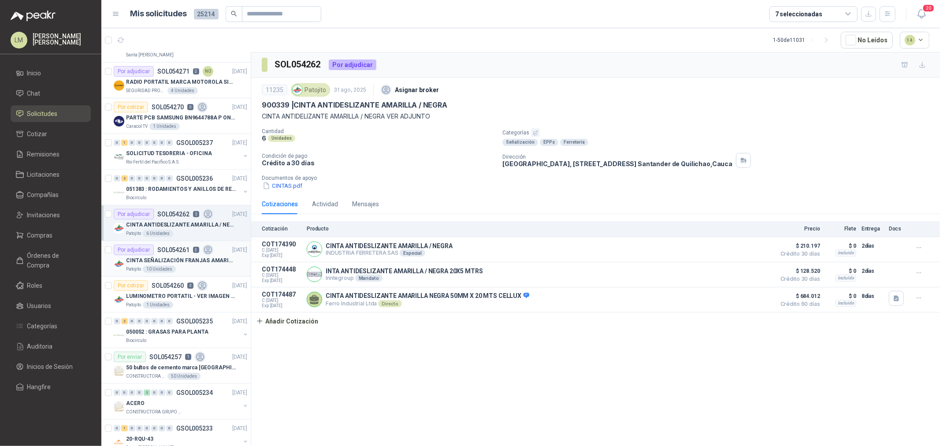
click at [163, 258] on p "CINTA SEÑALIZACIÓN FRANJAS AMARILLAS NEGRA" at bounding box center [181, 261] width 110 height 8
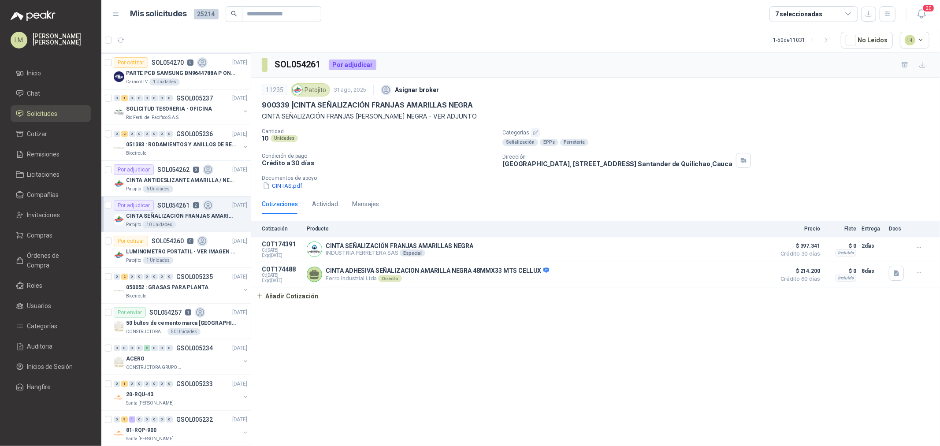
scroll to position [587, 0]
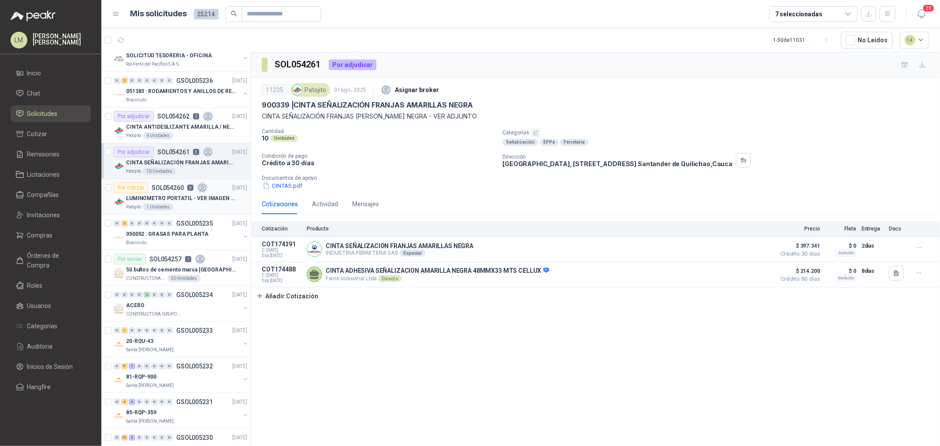
click at [187, 208] on div "Patojito 1 Unidades" at bounding box center [186, 207] width 121 height 7
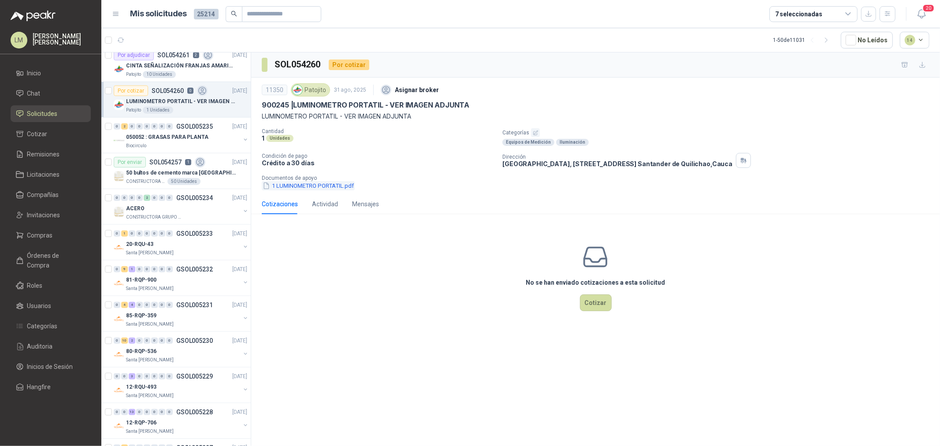
scroll to position [685, 0]
click at [288, 186] on button "1 LUMINOMETRO PORTATIL.pdf" at bounding box center [308, 185] width 93 height 9
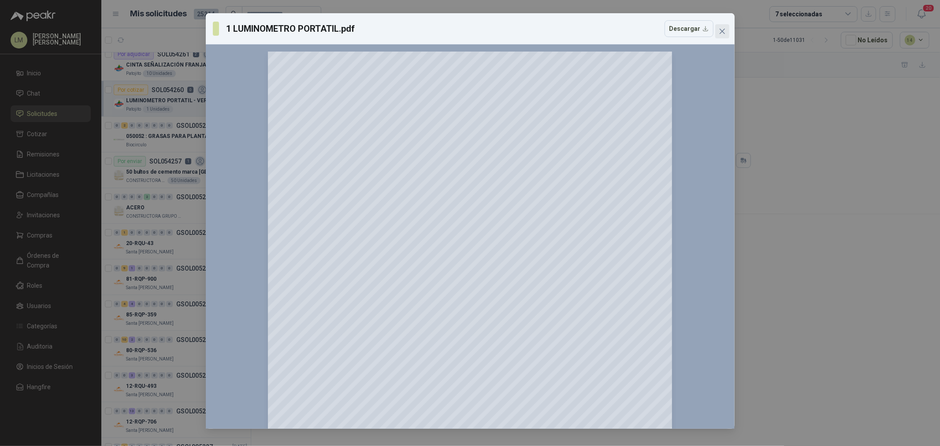
click at [719, 30] on icon "close" at bounding box center [722, 31] width 7 height 7
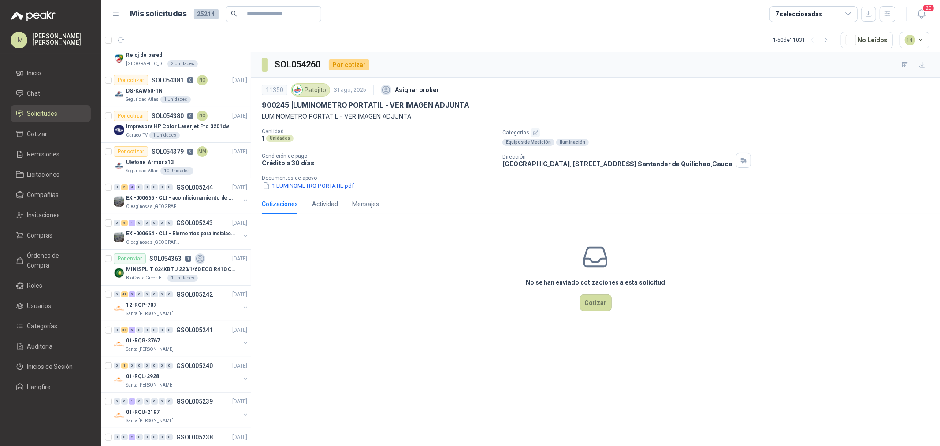
scroll to position [0, 0]
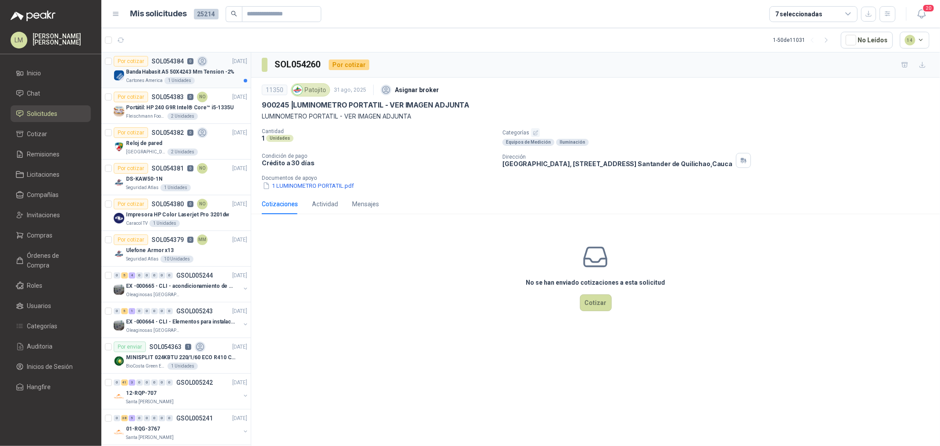
click at [160, 69] on p "Banda Habasit A5 50X4243 Mm Tension -2%" at bounding box center [180, 72] width 108 height 8
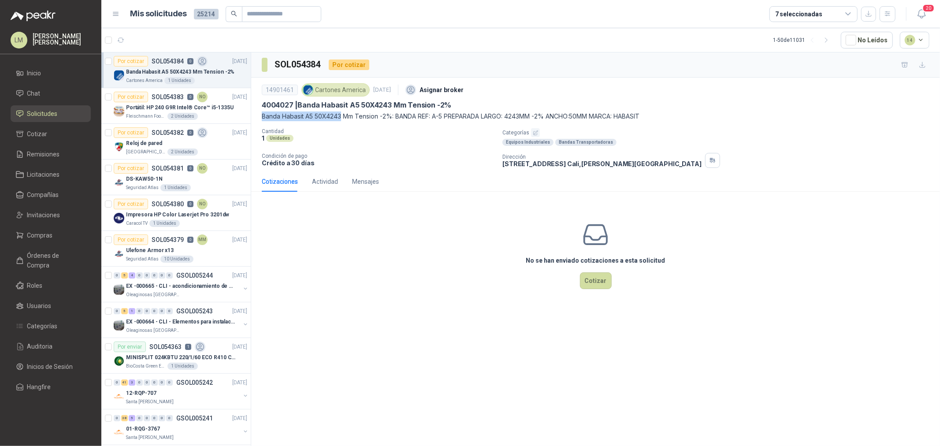
drag, startPoint x: 262, startPoint y: 117, endPoint x: 341, endPoint y: 117, distance: 79.3
click at [341, 117] on p "Banda Habasit A5 50X4243 Mm Tension -2%: BANDA REF: A-5 PREPARADA LARGO: 4243MM…" at bounding box center [596, 117] width 668 height 10
copy p "Banda Habasit A5 50X4243"
drag, startPoint x: 298, startPoint y: 106, endPoint x: 457, endPoint y: 106, distance: 159.5
click at [457, 106] on div "4004027 | Banda Habasit A5 50X4243 Mm Tension -2%" at bounding box center [596, 104] width 668 height 9
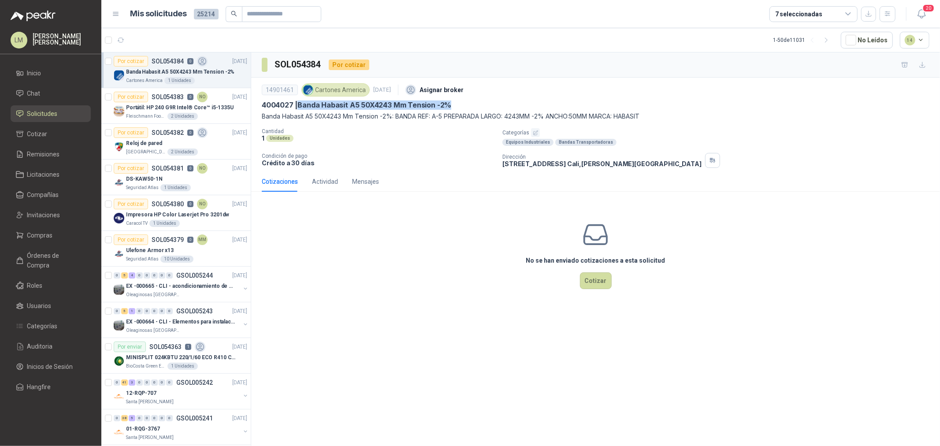
copy p "Banda Habasit A5 50X4243 Mm Tension -2%"
click at [535, 133] on icon "button" at bounding box center [536, 133] width 6 height 6
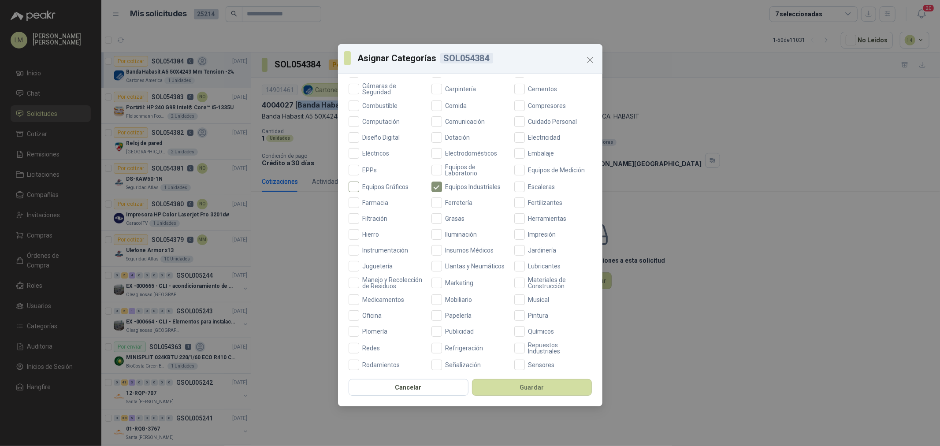
scroll to position [196, 0]
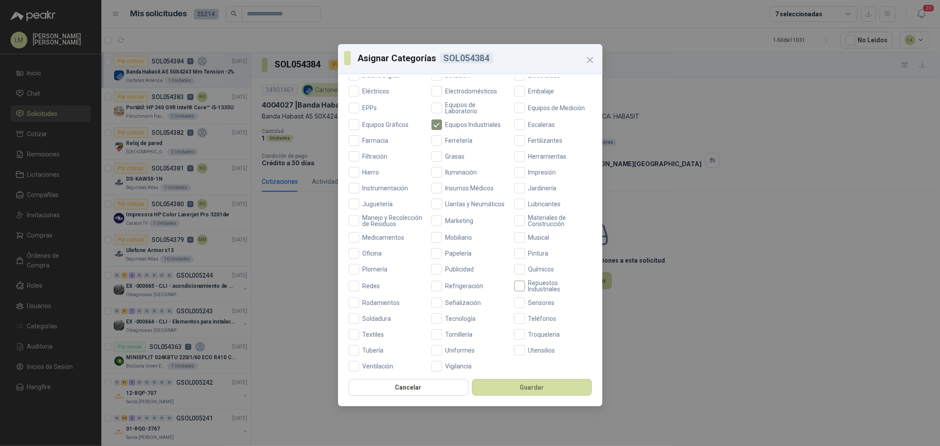
click at [535, 292] on span "Repuestos Industriales" at bounding box center [558, 286] width 67 height 12
click at [517, 340] on button "Guardar" at bounding box center [532, 387] width 120 height 17
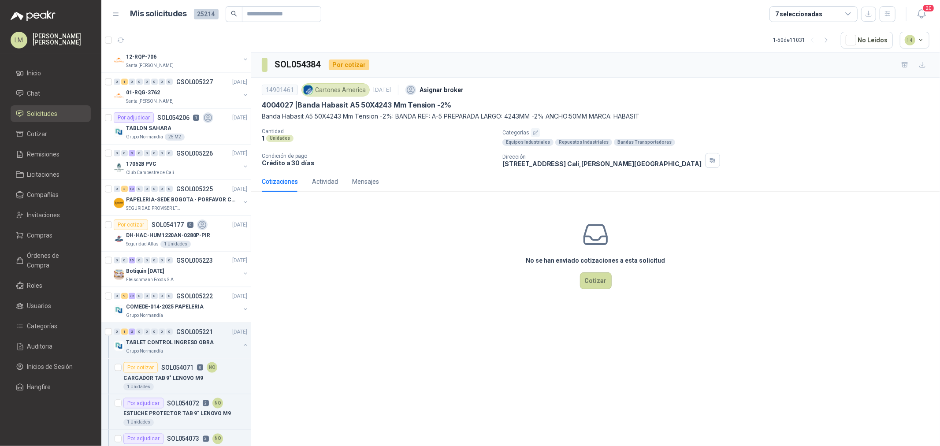
scroll to position [1126, 0]
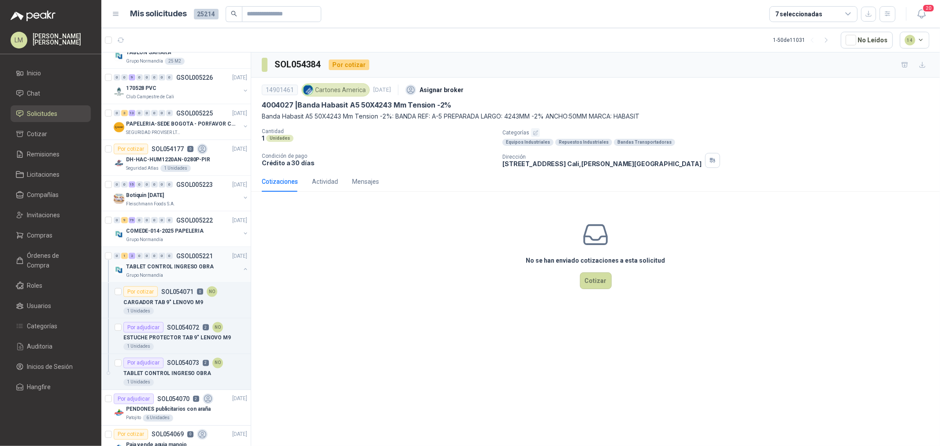
click at [242, 270] on button "button" at bounding box center [245, 269] width 7 height 7
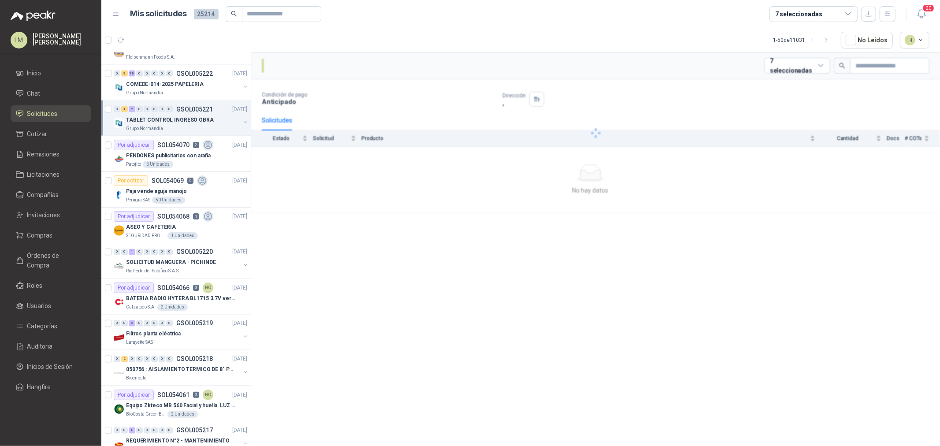
scroll to position [1408, 0]
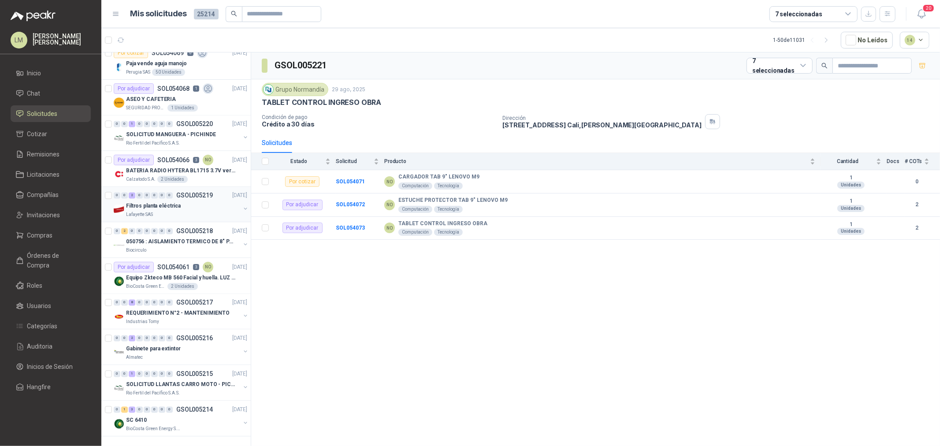
click at [164, 202] on p "Filtros planta eléctrica" at bounding box center [153, 206] width 55 height 8
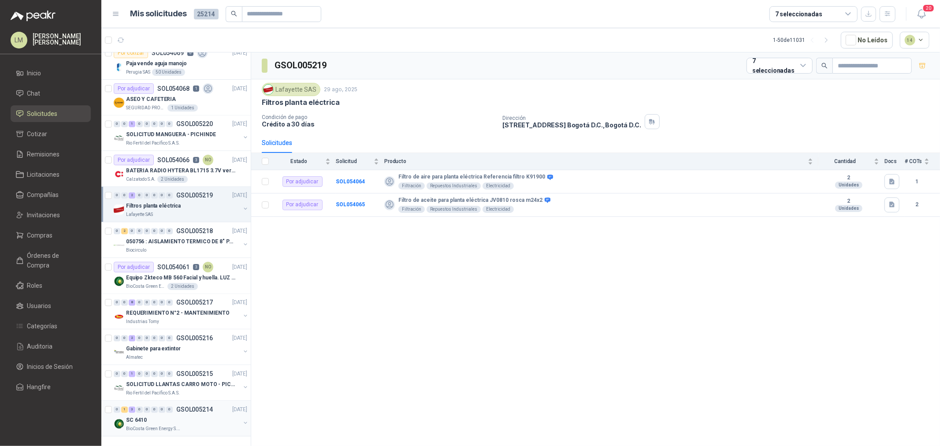
click at [165, 340] on span "0" at bounding box center [162, 410] width 7 height 6
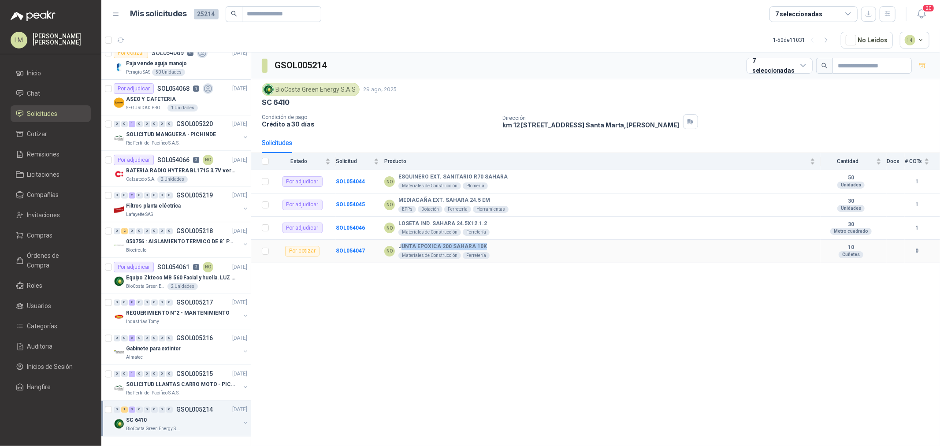
drag, startPoint x: 400, startPoint y: 245, endPoint x: 486, endPoint y: 243, distance: 86.4
click at [486, 243] on td "NO JUNTA EPOXICA 200 SAHARA 10K Materiales de Construcción Ferretería" at bounding box center [602, 251] width 436 height 23
click at [353, 228] on b "SOL054046" at bounding box center [350, 228] width 29 height 6
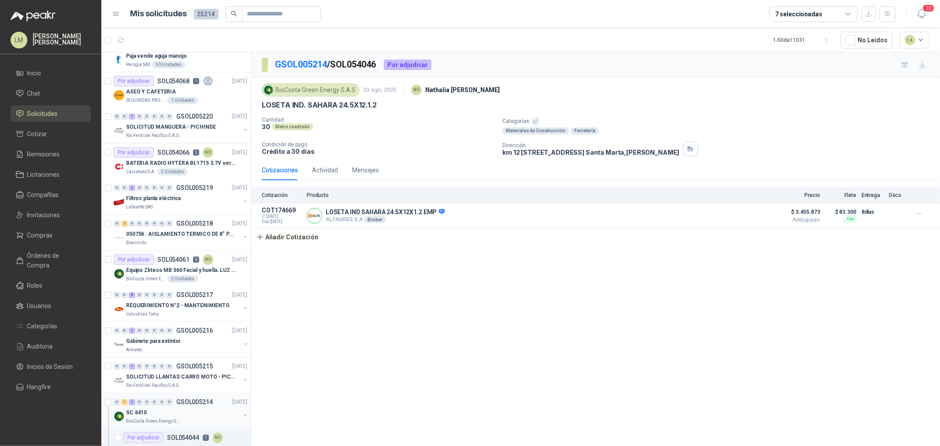
click at [194, 340] on p "GSOL005214" at bounding box center [194, 402] width 37 height 6
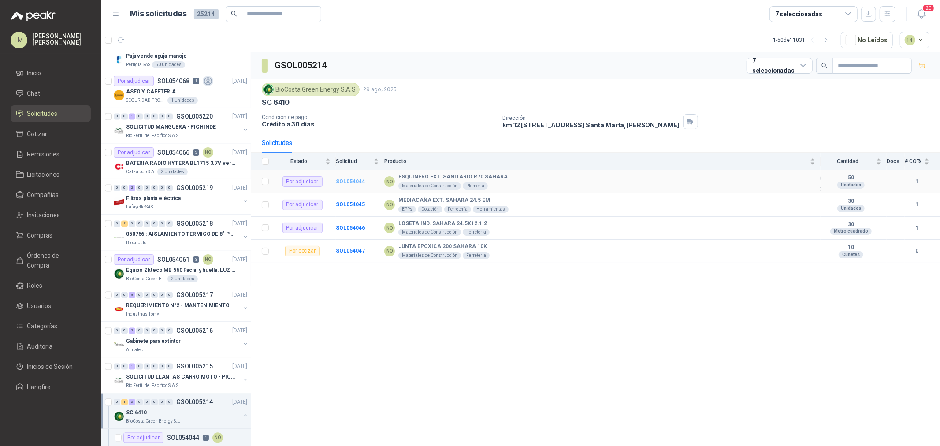
click at [353, 181] on b "SOL054044" at bounding box center [350, 181] width 29 height 6
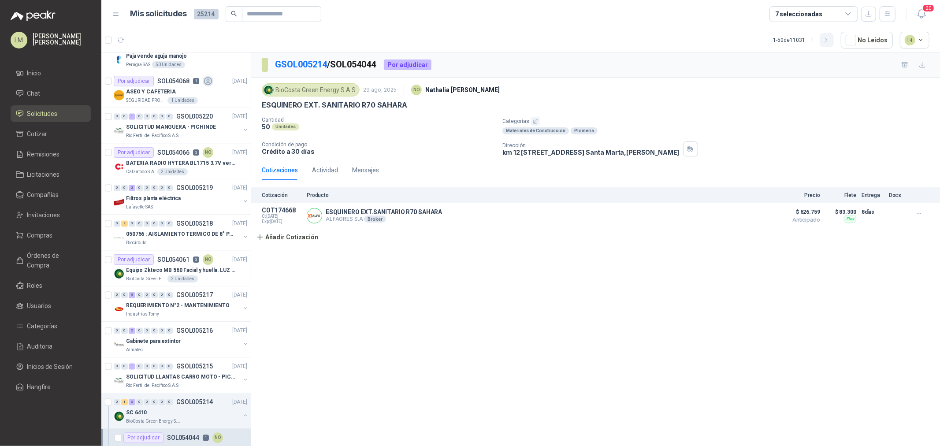
click at [752, 39] on icon "button" at bounding box center [826, 40] width 7 height 7
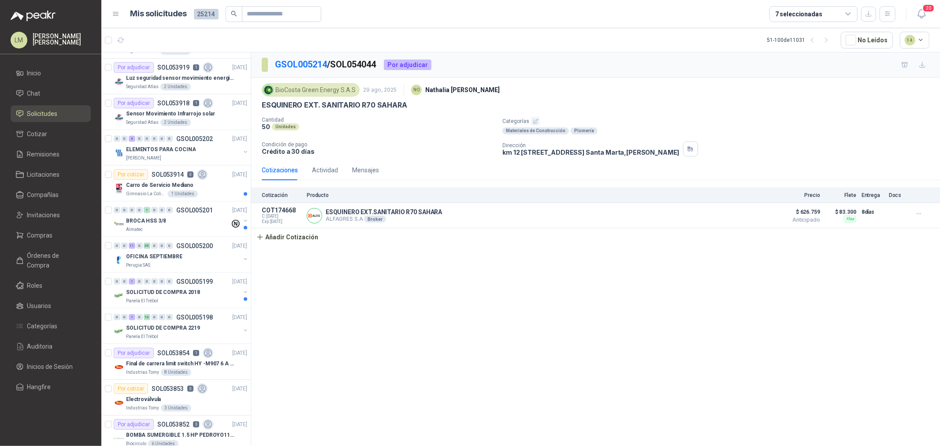
scroll to position [870, 0]
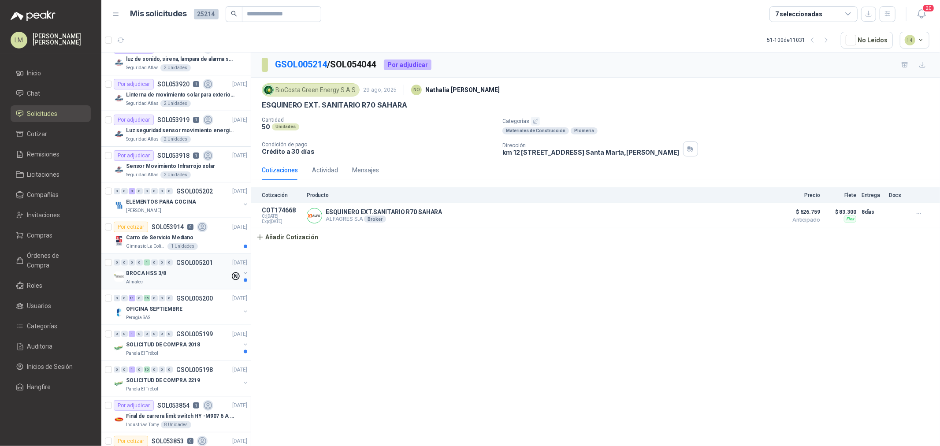
click at [151, 257] on div "0 0 0 0 1 0 0 0 GSOL005201 28/08/25 BROCA HSS 3/8 Almatec" at bounding box center [175, 272] width 149 height 36
click at [169, 217] on div "0 0 3 0 0 0 0 0 GSOL005202 28/08/25 ELEMENTOS PARA COCINA Fresenius Kabi" at bounding box center [175, 200] width 149 height 36
click at [167, 230] on p "SOL053914" at bounding box center [168, 227] width 32 height 6
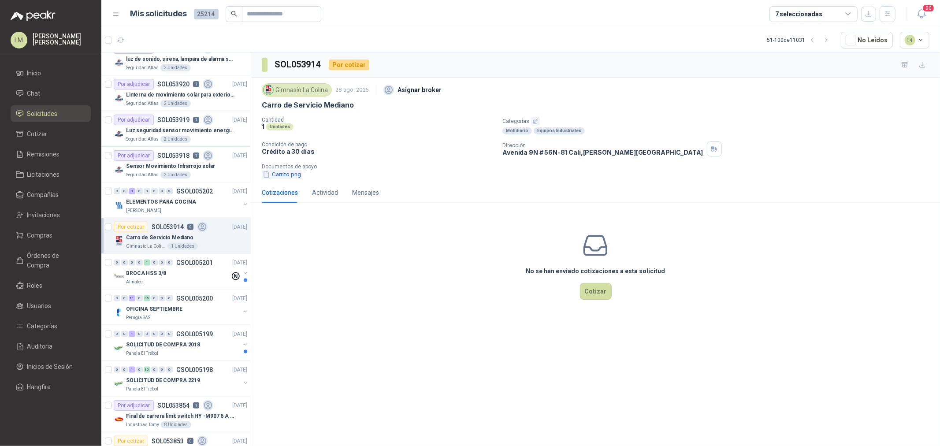
click at [291, 178] on button "Carrito.png" at bounding box center [282, 174] width 40 height 9
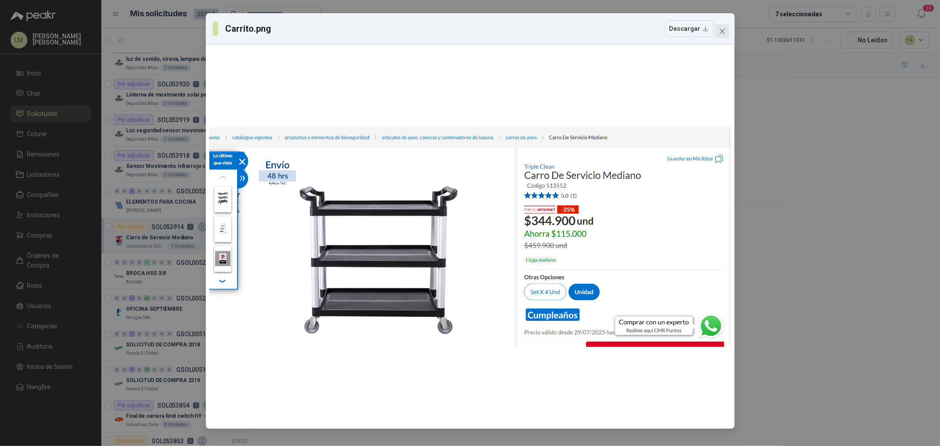
click at [721, 33] on icon "close" at bounding box center [722, 31] width 7 height 7
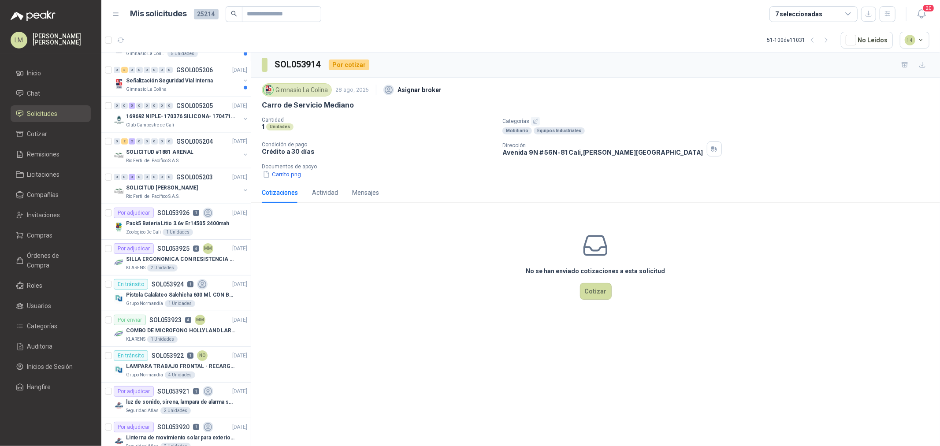
scroll to position [478, 0]
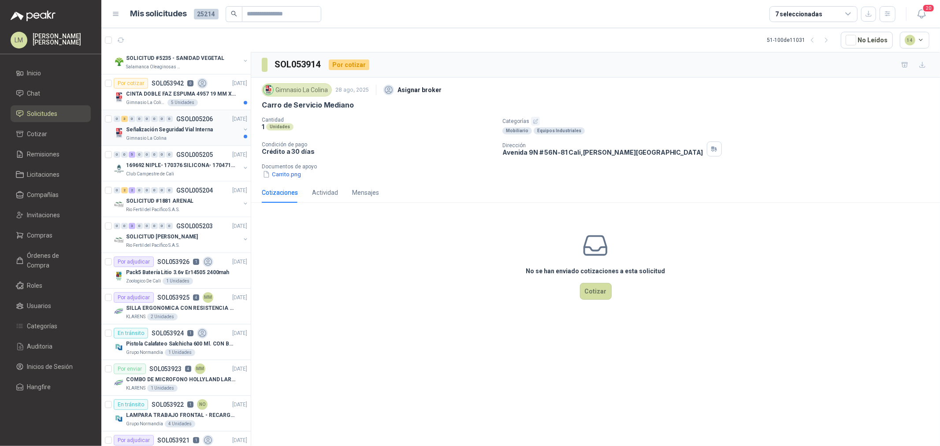
click at [242, 129] on button "button" at bounding box center [245, 129] width 7 height 7
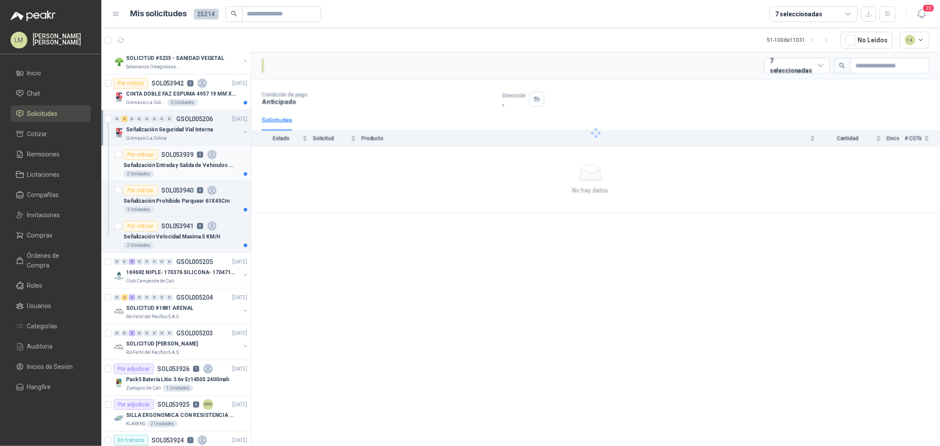
click at [178, 158] on div "Por cotizar SOL053939 0" at bounding box center [170, 154] width 94 height 11
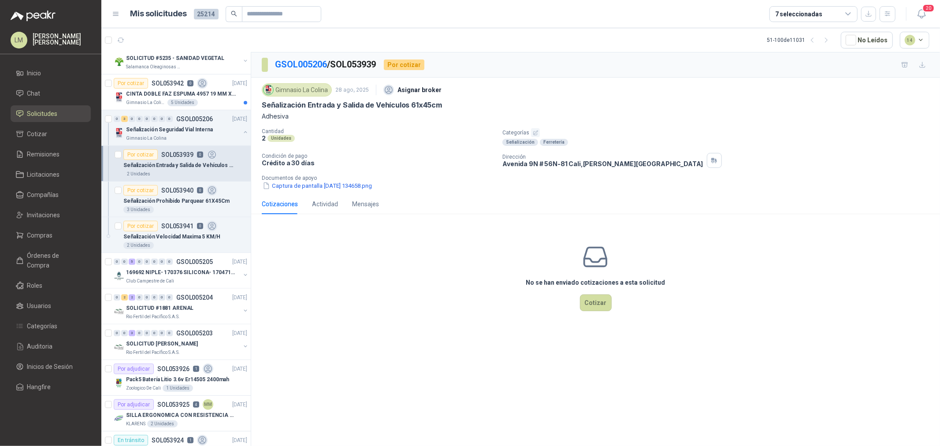
click at [350, 195] on div "Cotizaciones Actividad Mensajes" at bounding box center [320, 204] width 117 height 20
click at [353, 189] on button "Captura de pantalla 2025-08-28 134658.png" at bounding box center [317, 185] width 111 height 9
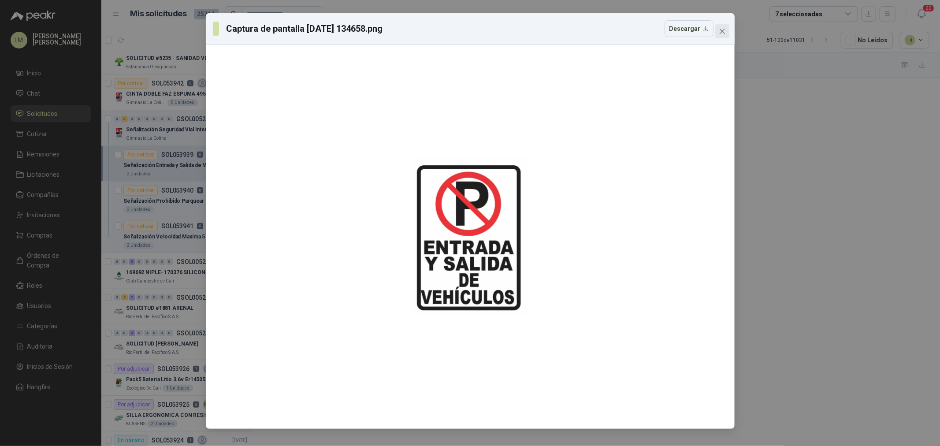
click at [726, 33] on span "Close" at bounding box center [722, 31] width 14 height 7
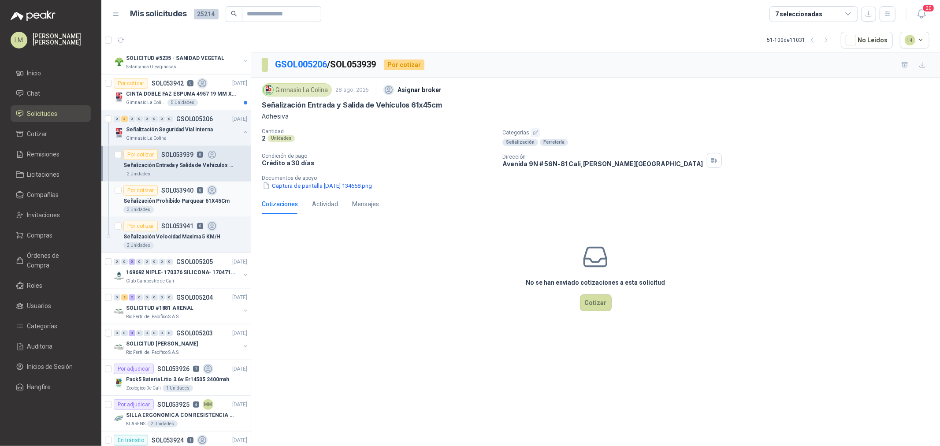
click at [148, 194] on div "Por cotizar" at bounding box center [140, 190] width 34 height 11
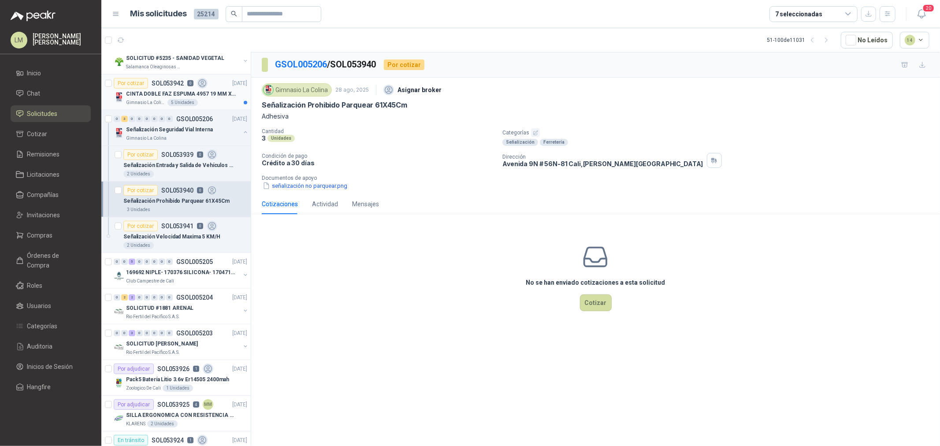
click at [145, 96] on p "CINTA DOBLE FAZ ESPUMA 4957 19 MM X 25 MT TESA" at bounding box center [181, 94] width 110 height 8
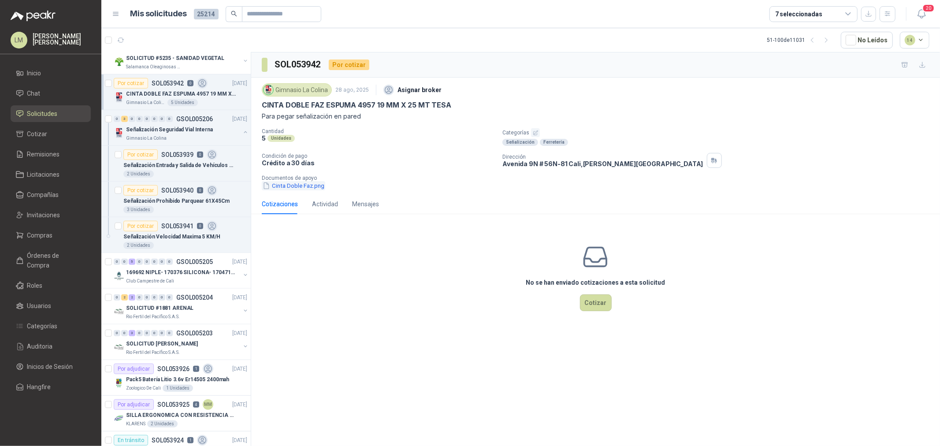
click at [296, 186] on button "Cinta Doble Faz.png" at bounding box center [293, 185] width 63 height 9
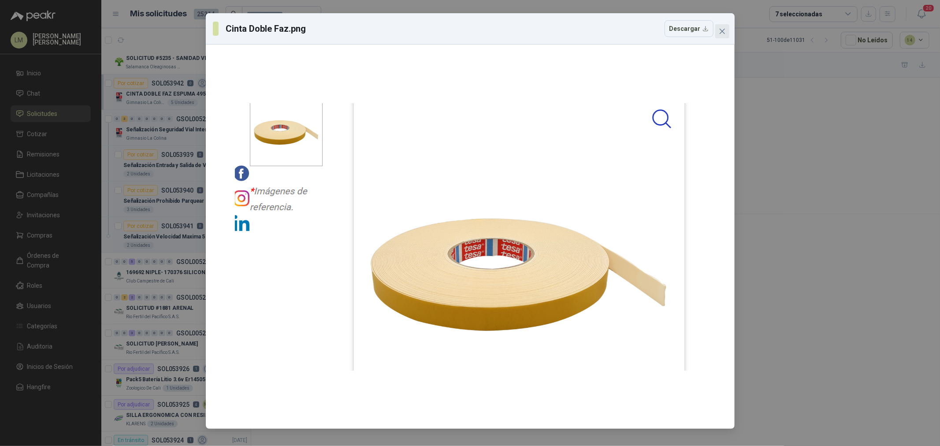
click at [723, 32] on icon "close" at bounding box center [721, 31] width 5 height 5
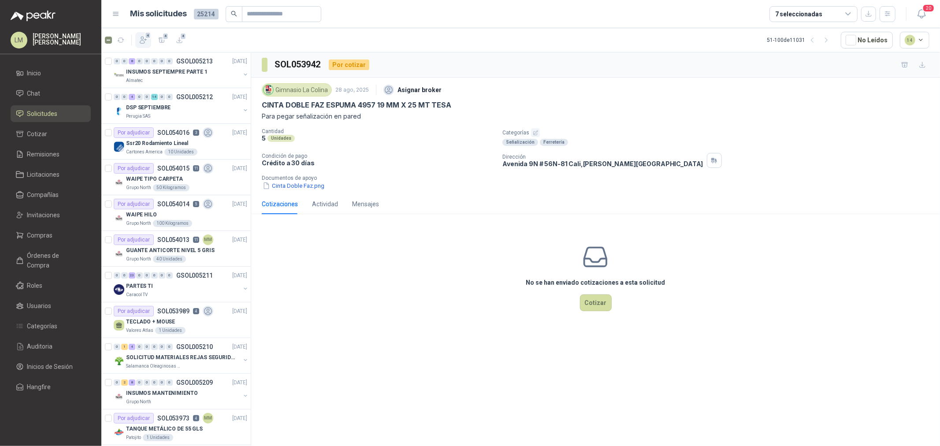
click at [144, 41] on icon "button" at bounding box center [143, 40] width 7 height 7
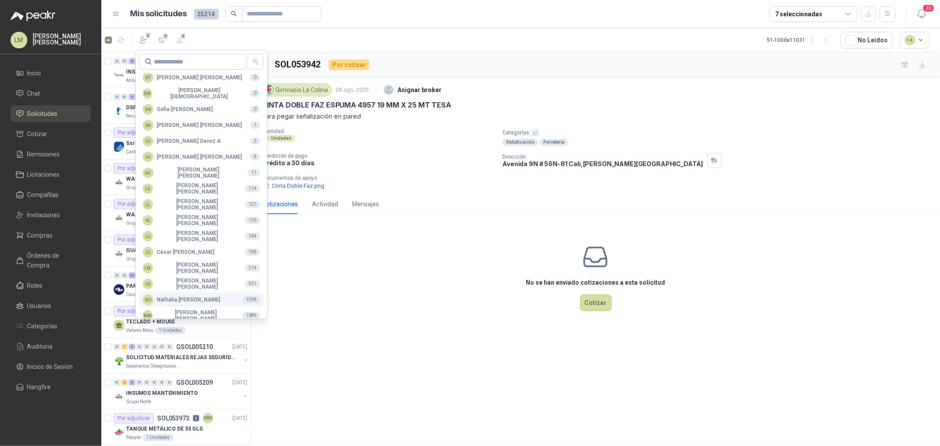
scroll to position [156, 0]
click at [178, 305] on div "MM [PERSON_NAME]" at bounding box center [189, 308] width 93 height 12
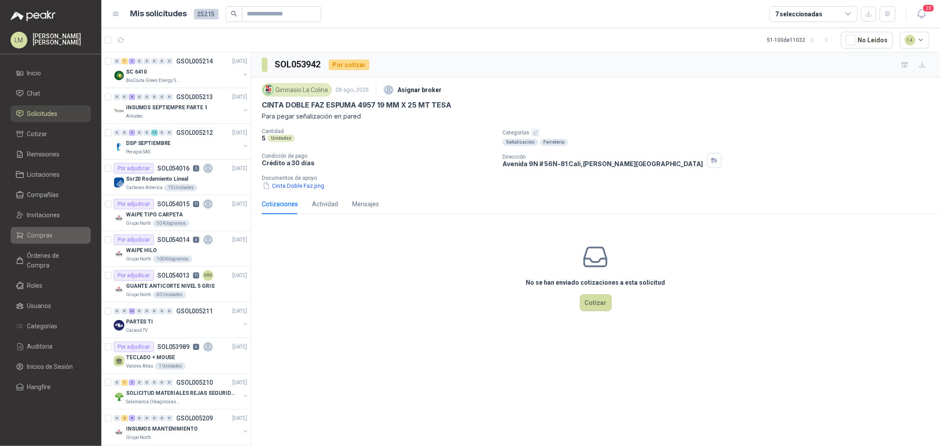
click at [51, 235] on span "Compras" at bounding box center [40, 236] width 26 height 10
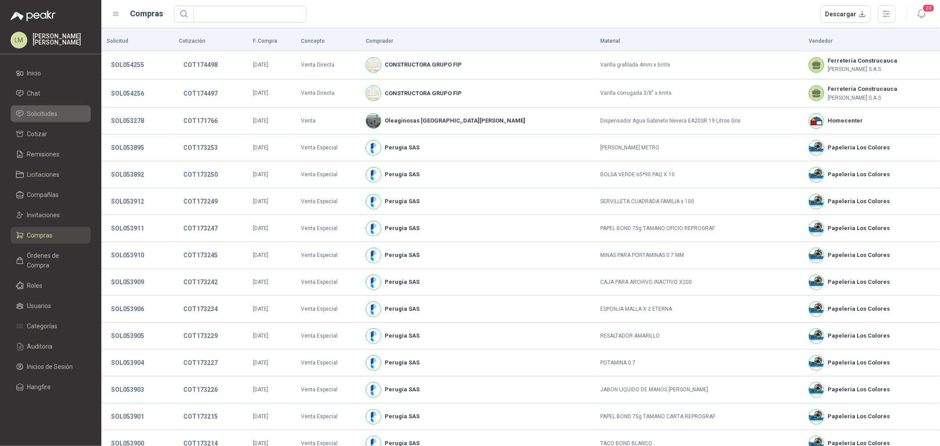
click at [49, 111] on span "Solicitudes" at bounding box center [42, 114] width 30 height 10
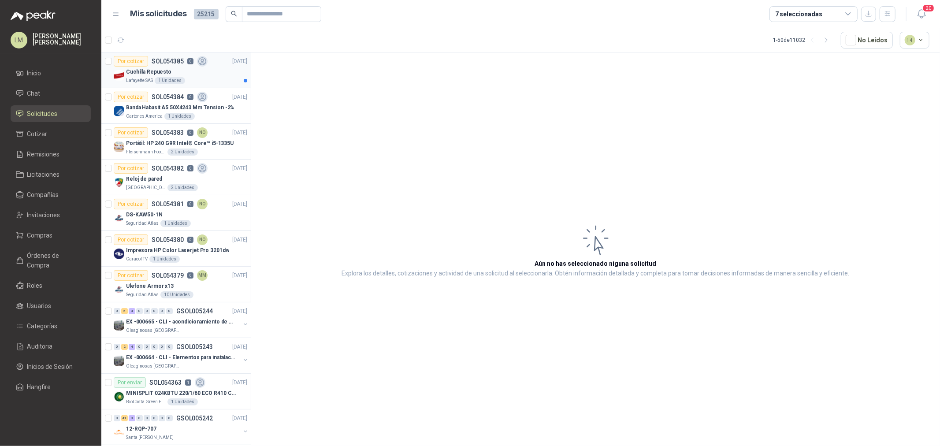
click at [152, 83] on p "Lafayette SAS" at bounding box center [139, 80] width 27 height 7
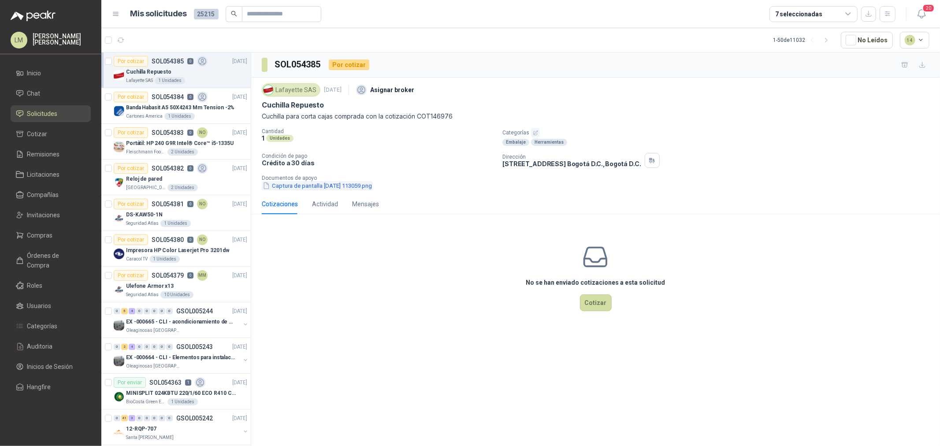
click at [342, 182] on button "Captura de pantalla 2025-09-01 113059.png" at bounding box center [317, 185] width 111 height 9
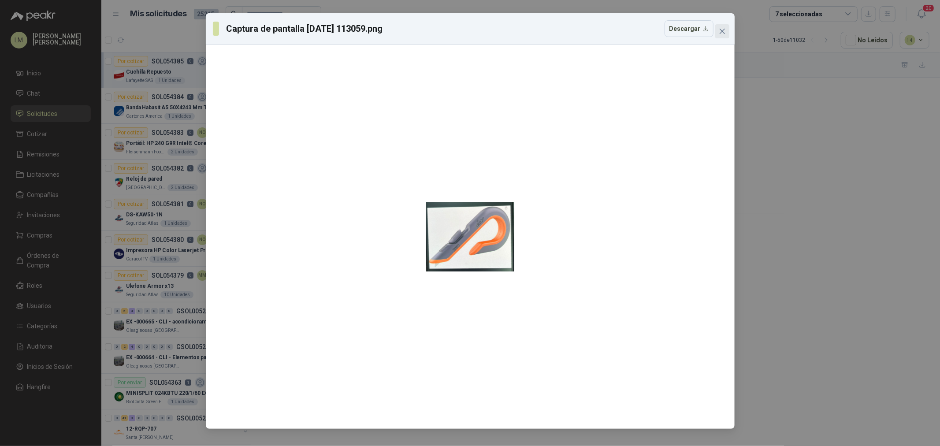
click at [726, 31] on span "Close" at bounding box center [722, 31] width 14 height 7
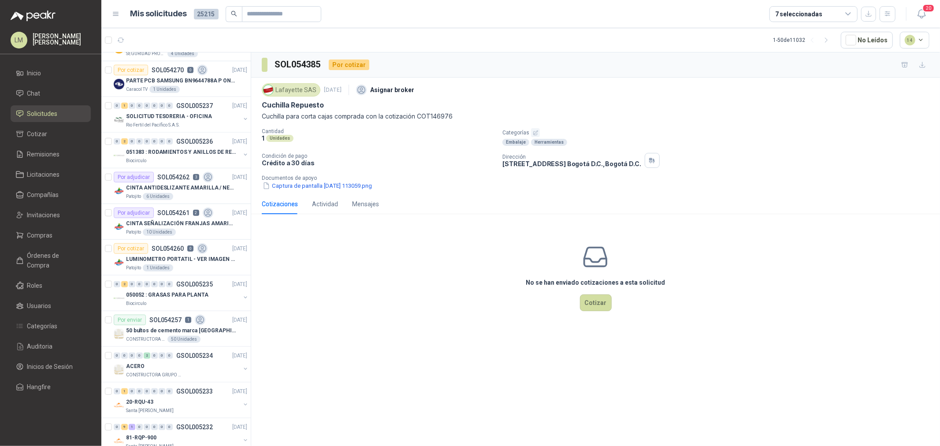
scroll to position [587, 0]
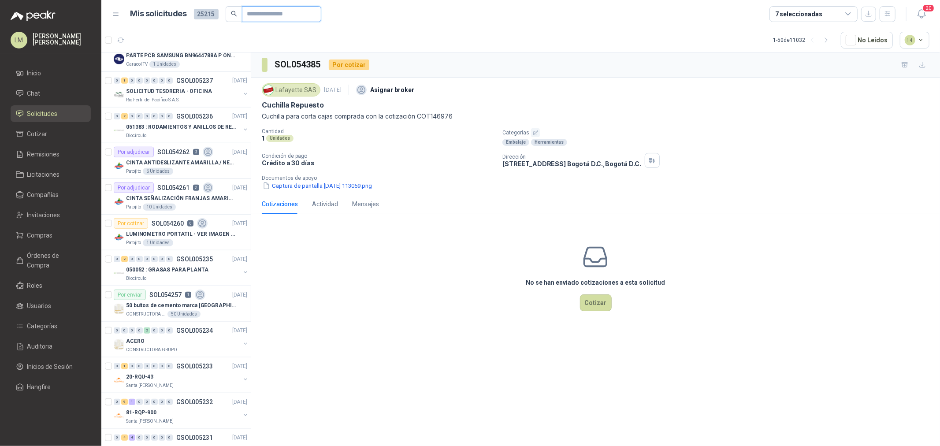
click at [252, 11] on input "text" at bounding box center [278, 14] width 62 height 15
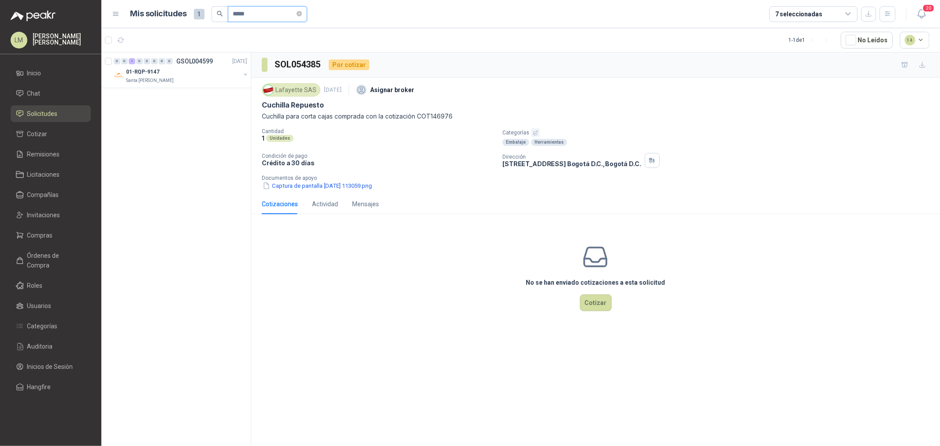
scroll to position [0, 0]
type input "*****"
click at [244, 73] on button "button" at bounding box center [245, 74] width 7 height 7
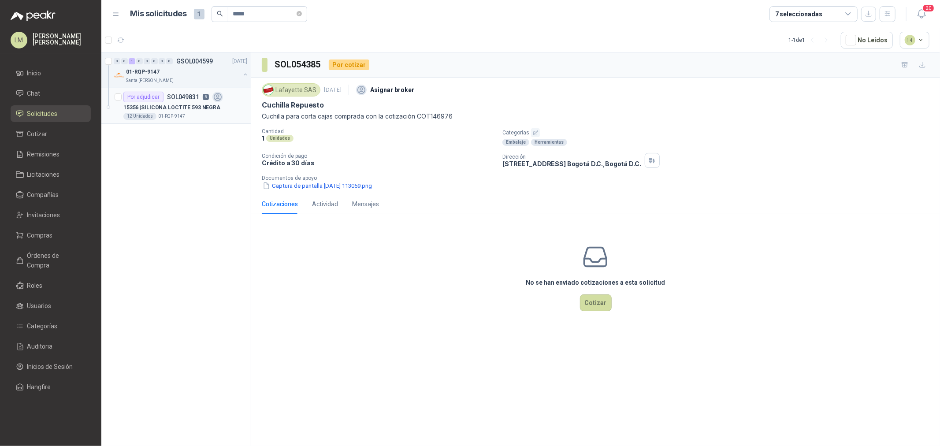
click at [181, 102] on div "15356 | SILICONA LOCTITE 593 NEGRA" at bounding box center [185, 107] width 124 height 11
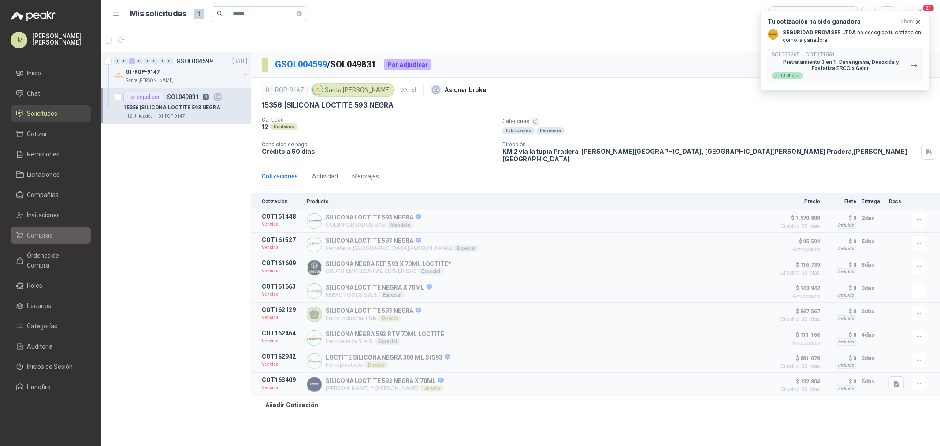
click at [39, 242] on link "Compras" at bounding box center [51, 235] width 80 height 17
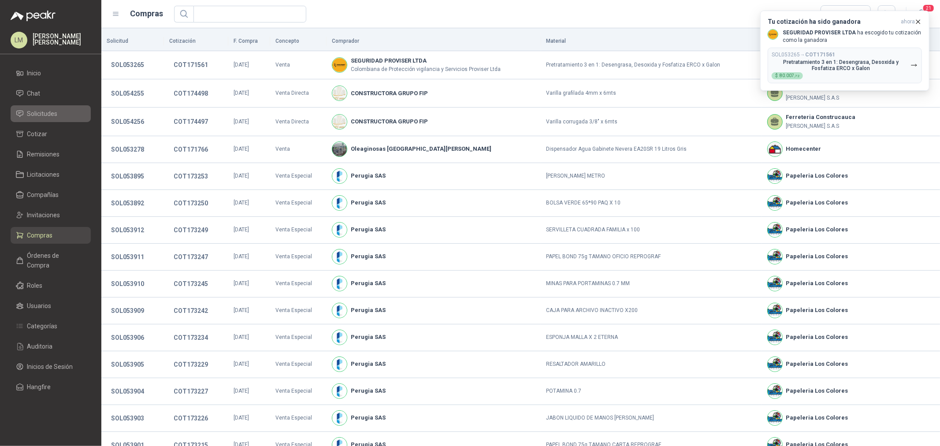
click at [51, 117] on span "Solicitudes" at bounding box center [42, 114] width 30 height 10
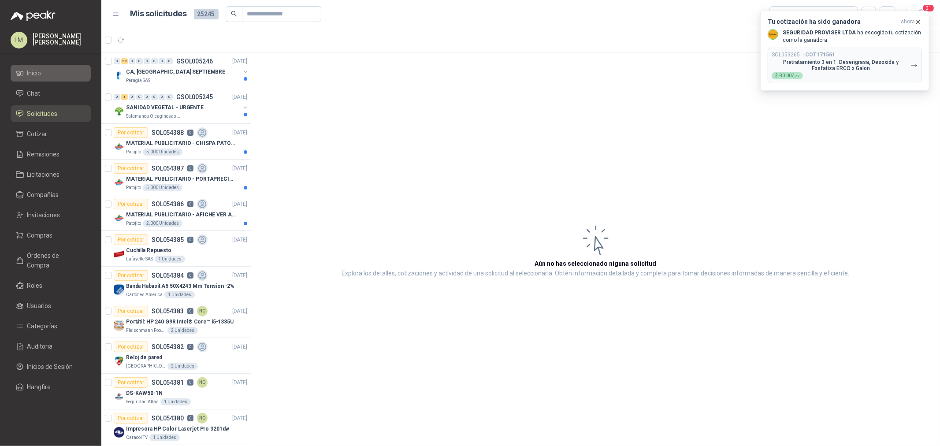
click at [25, 71] on li "Inicio" at bounding box center [51, 73] width 70 height 10
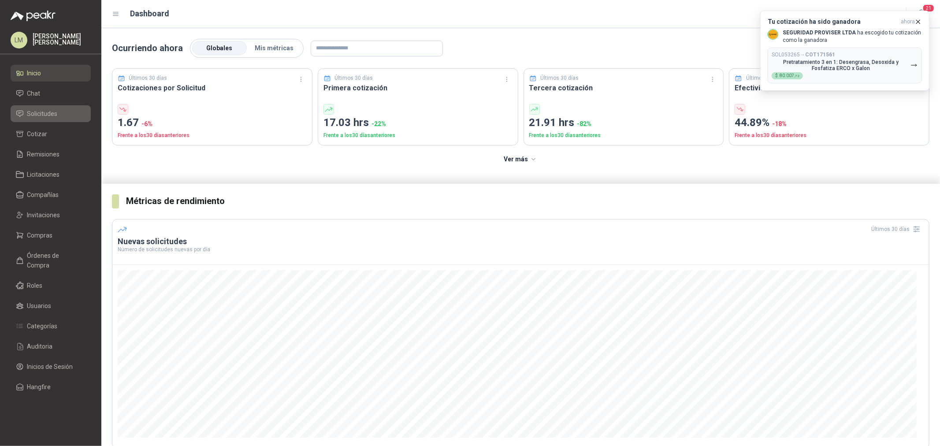
click at [49, 109] on span "Solicitudes" at bounding box center [42, 114] width 30 height 10
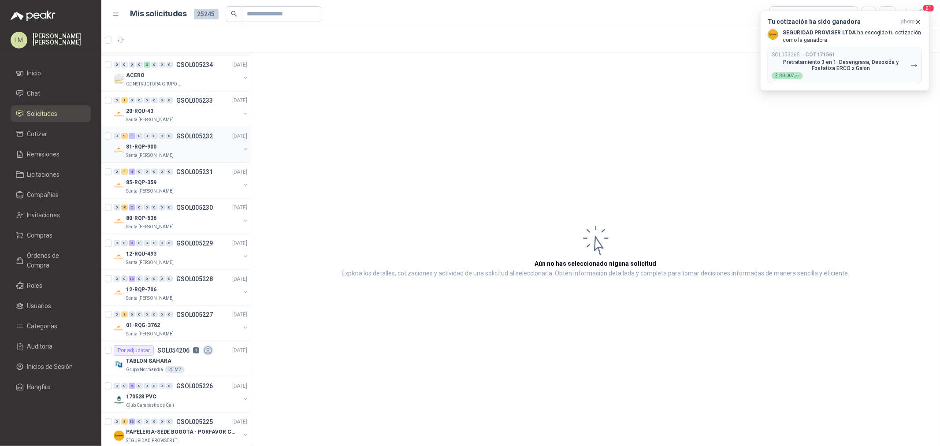
scroll to position [1077, 0]
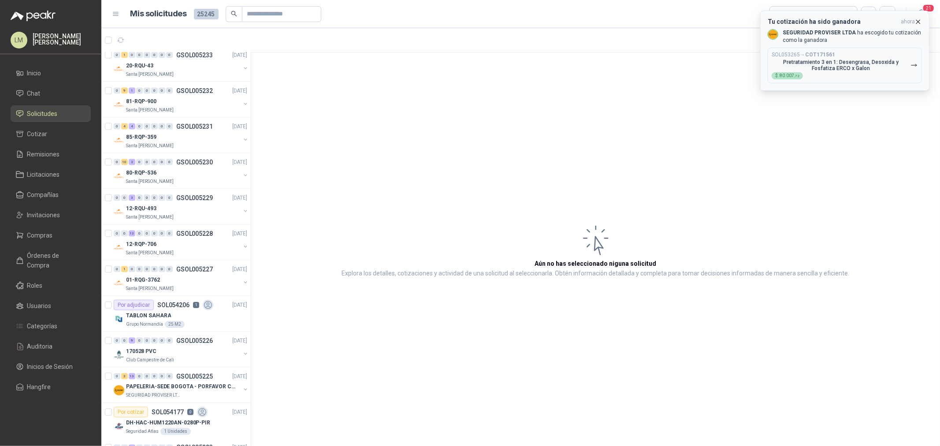
click at [752, 22] on icon "button" at bounding box center [918, 21] width 7 height 7
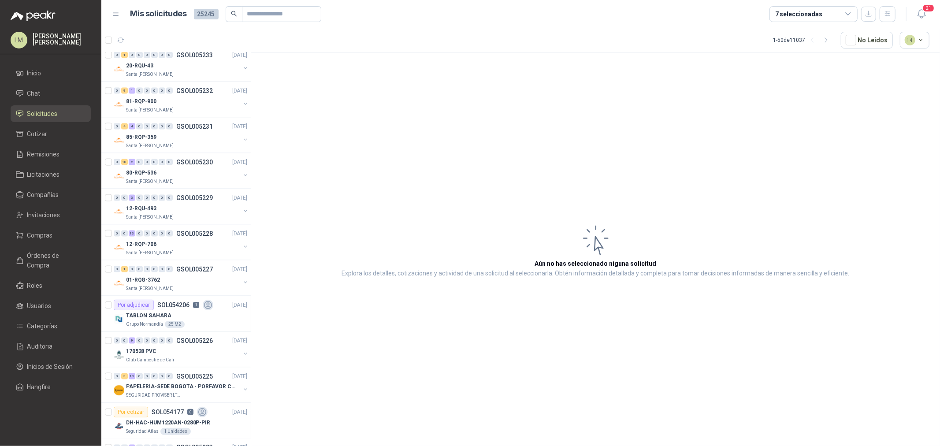
click at [752, 14] on div "7 seleccionadas" at bounding box center [798, 14] width 47 height 10
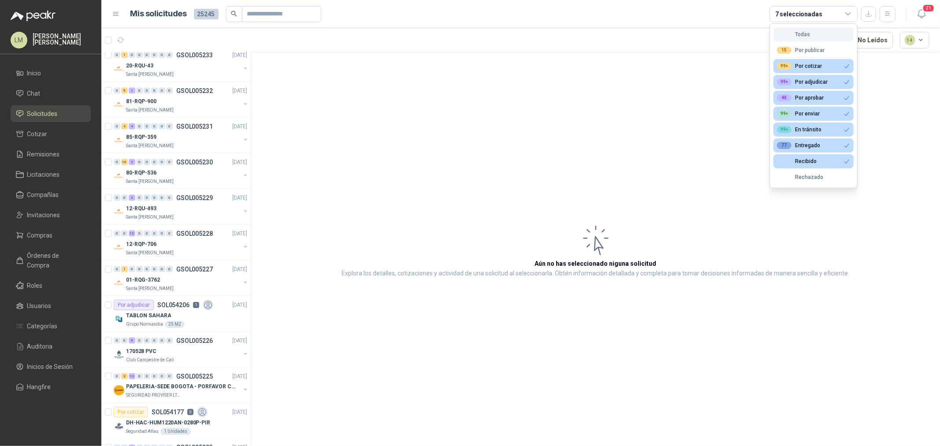
click at [752, 31] on button "Todas" at bounding box center [813, 34] width 80 height 14
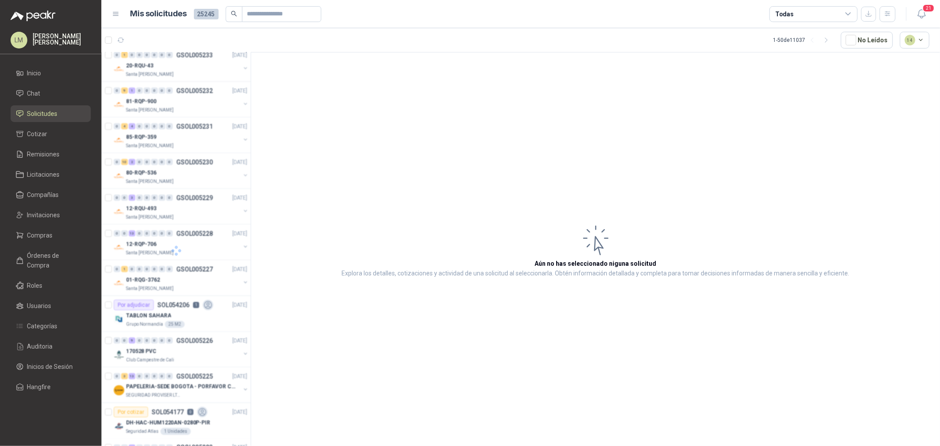
click at [752, 15] on div "Todas" at bounding box center [814, 14] width 88 height 16
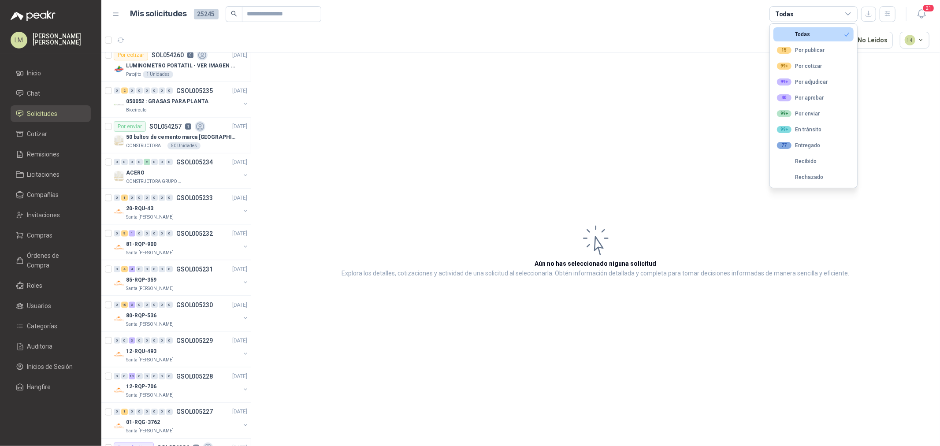
scroll to position [1220, 0]
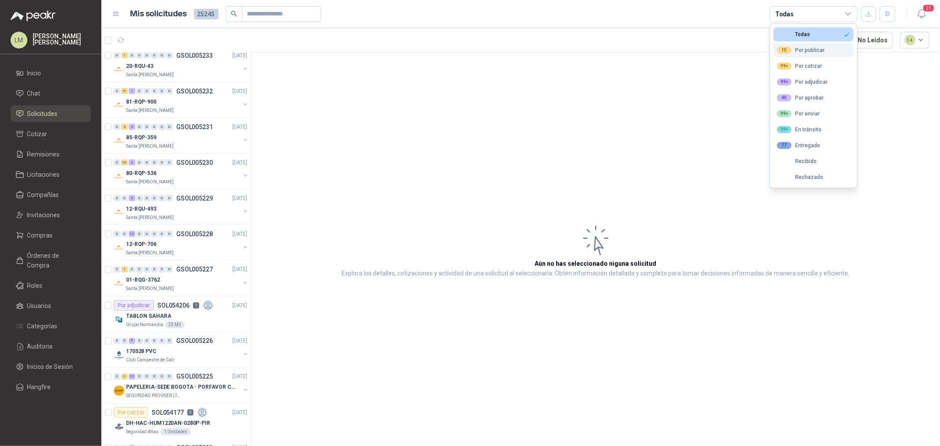
click at [752, 51] on div "15 Por publicar" at bounding box center [801, 50] width 48 height 7
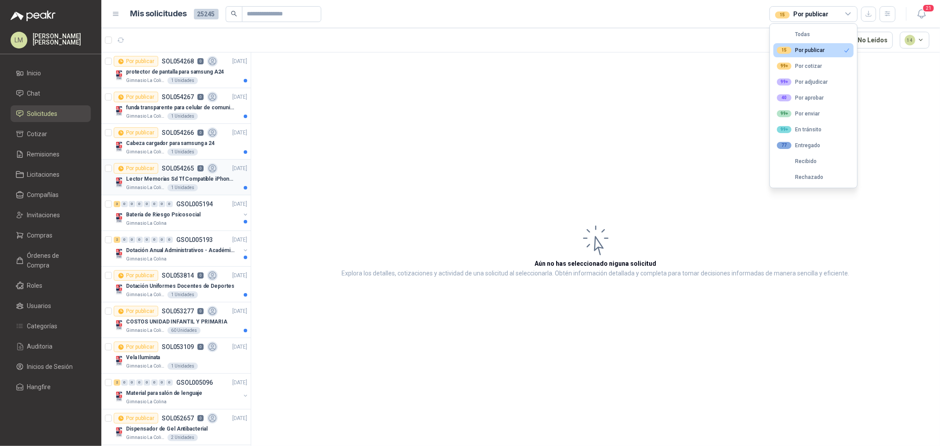
scroll to position [8, 0]
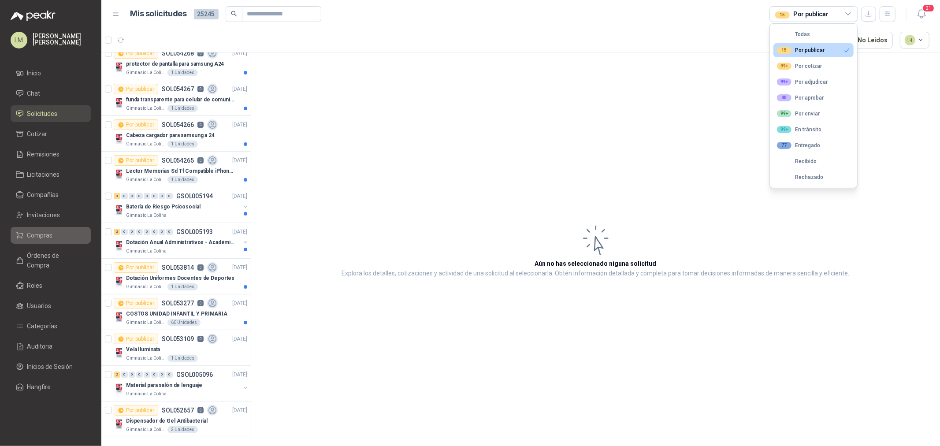
click at [41, 235] on span "Compras" at bounding box center [40, 236] width 26 height 10
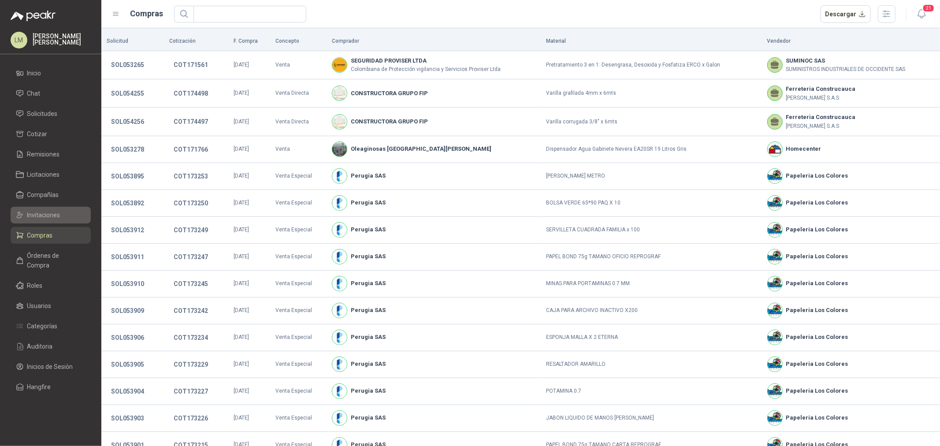
click at [41, 218] on span "Invitaciones" at bounding box center [43, 215] width 33 height 10
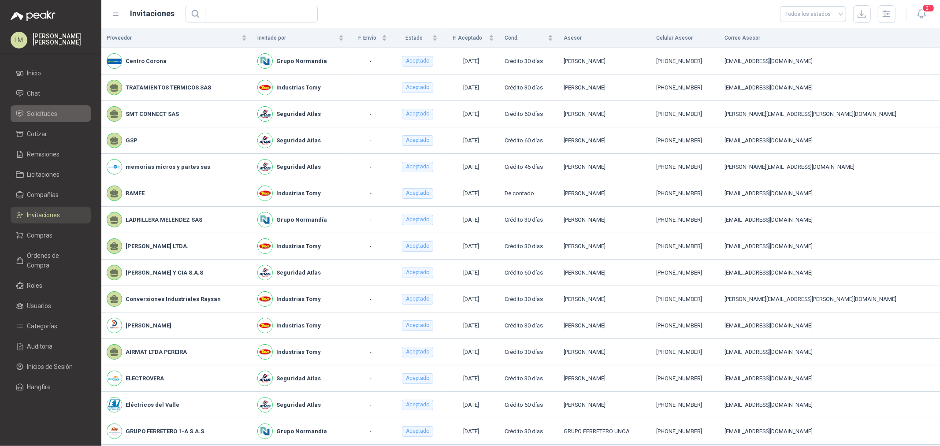
click at [47, 112] on span "Solicitudes" at bounding box center [42, 114] width 30 height 10
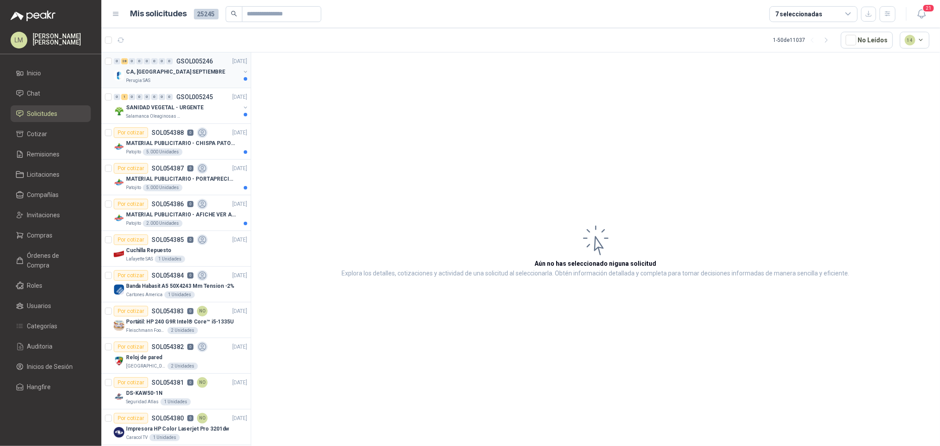
click at [139, 82] on p "Perugia SAS" at bounding box center [138, 80] width 24 height 7
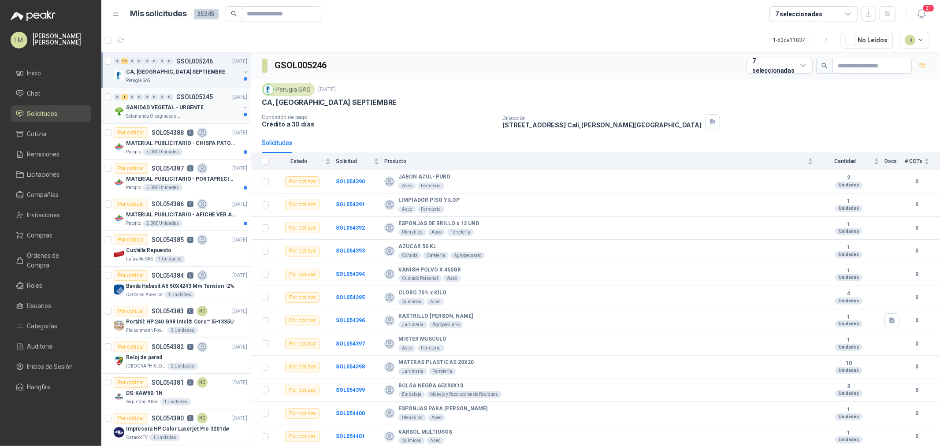
click at [164, 106] on p "SANIDAD VEGETAL - URGENTE" at bounding box center [165, 108] width 78 height 8
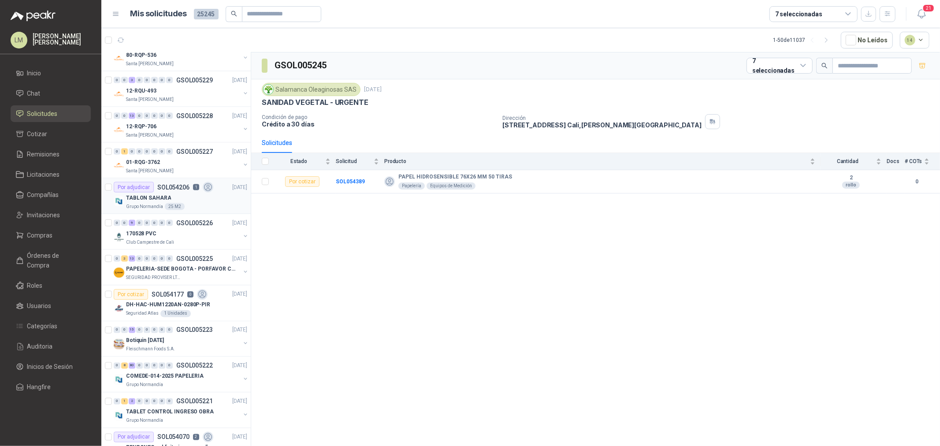
scroll to position [1273, 0]
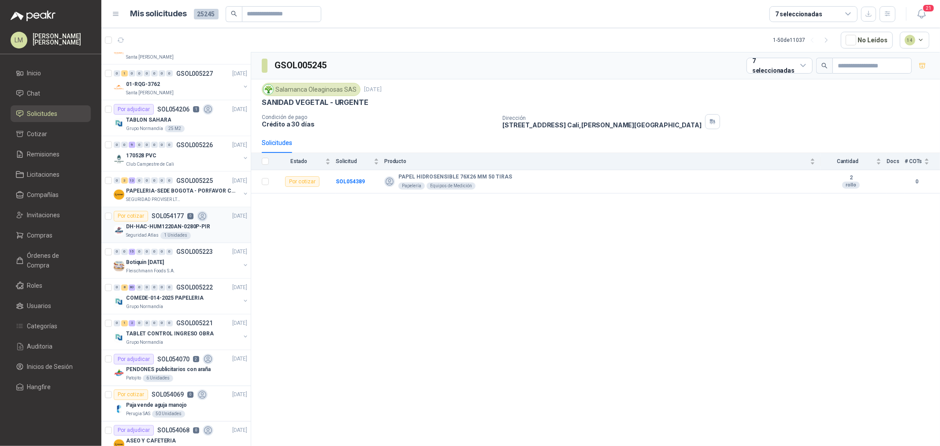
click at [159, 220] on div "Por cotizar SOL054177 0" at bounding box center [161, 216] width 94 height 11
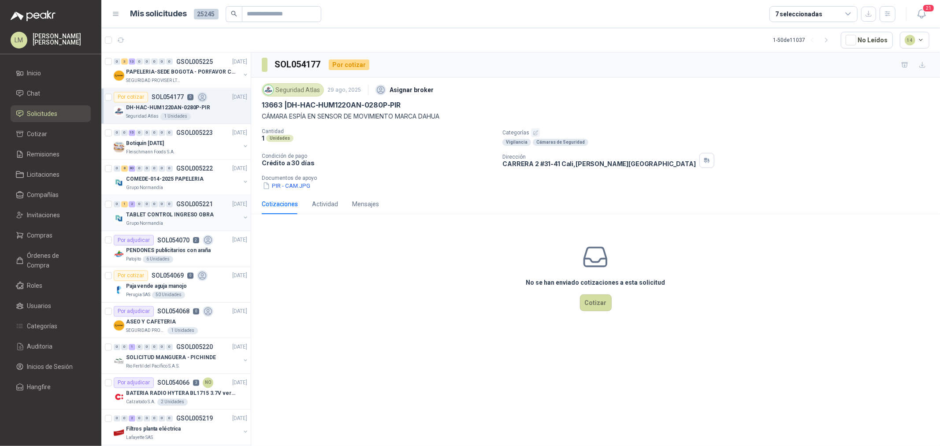
scroll to position [1408, 0]
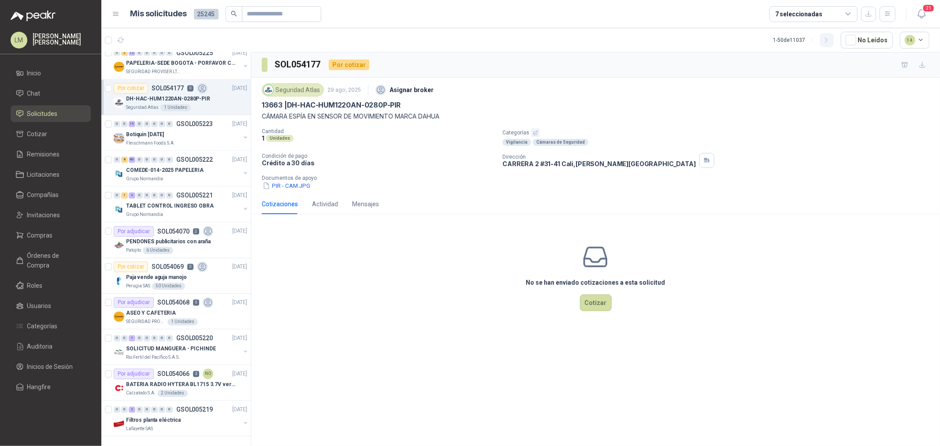
click at [752, 38] on icon "button" at bounding box center [826, 40] width 7 height 7
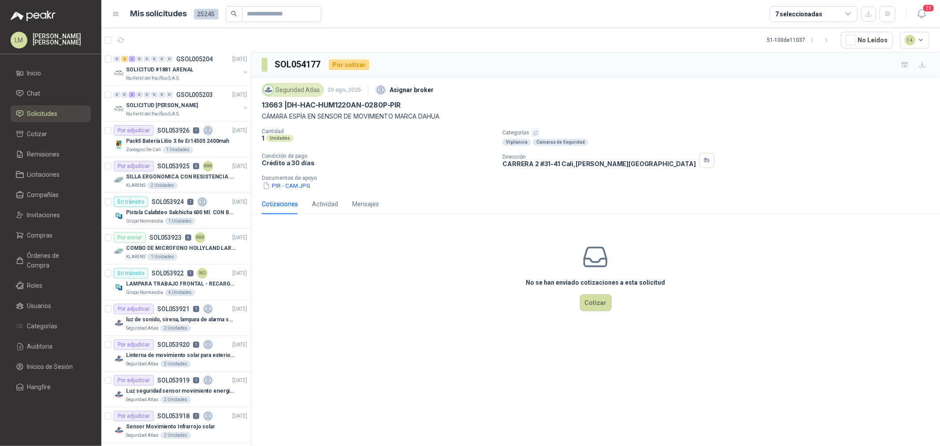
scroll to position [723, 0]
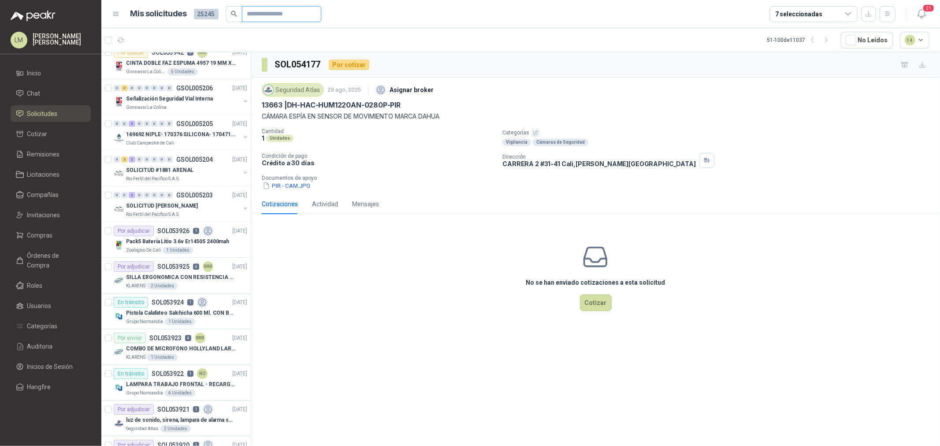
click at [270, 14] on input "text" at bounding box center [278, 14] width 62 height 15
type input "*"
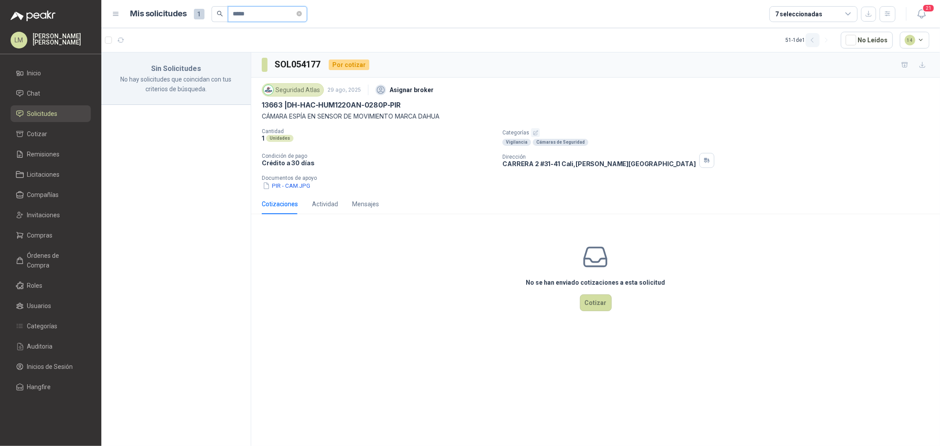
type input "*****"
click at [752, 37] on button "button" at bounding box center [813, 40] width 14 height 14
click at [245, 76] on button "button" at bounding box center [245, 74] width 7 height 7
click at [219, 98] on div "En tránsito SOL046059 2" at bounding box center [185, 97] width 124 height 11
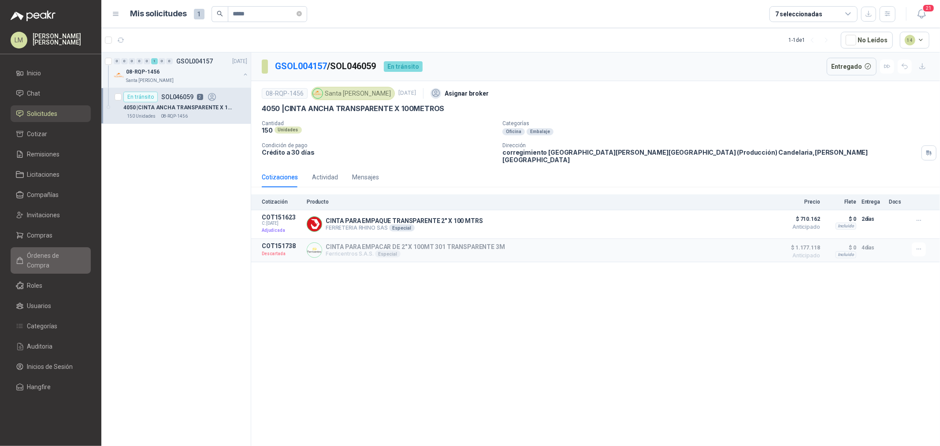
drag, startPoint x: 41, startPoint y: 253, endPoint x: 55, endPoint y: 252, distance: 13.2
click at [41, 253] on span "Órdenes de Compra" at bounding box center [54, 260] width 55 height 19
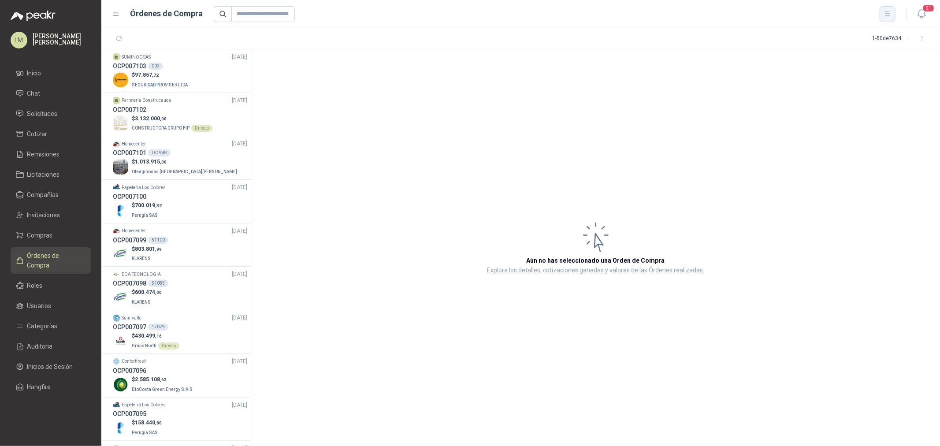
click at [752, 16] on button "button" at bounding box center [888, 14] width 16 height 16
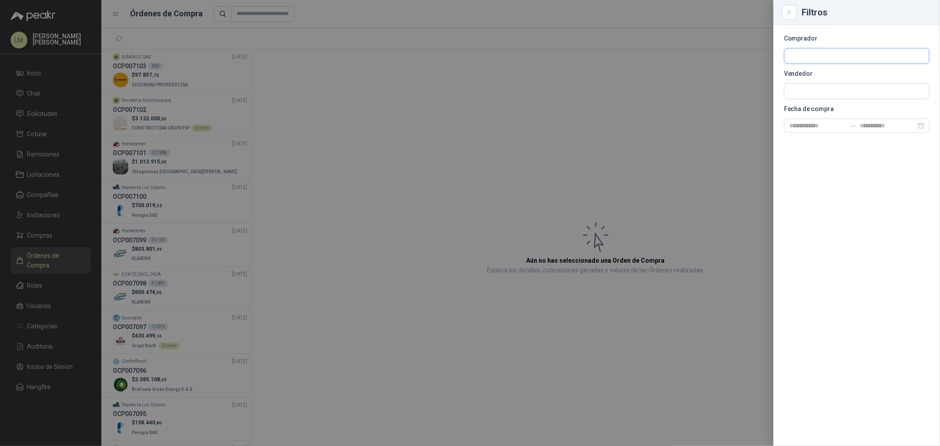
click at [752, 59] on input "text" at bounding box center [856, 55] width 145 height 15
click at [752, 93] on input "text" at bounding box center [856, 91] width 145 height 15
type input "*******"
click at [752, 113] on span "NIT : 901219806" at bounding box center [820, 115] width 31 height 4
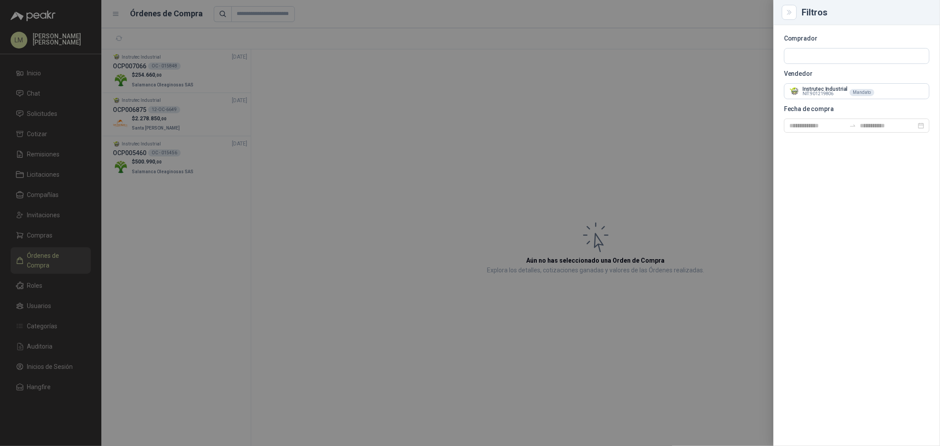
click at [328, 111] on div at bounding box center [470, 223] width 940 height 446
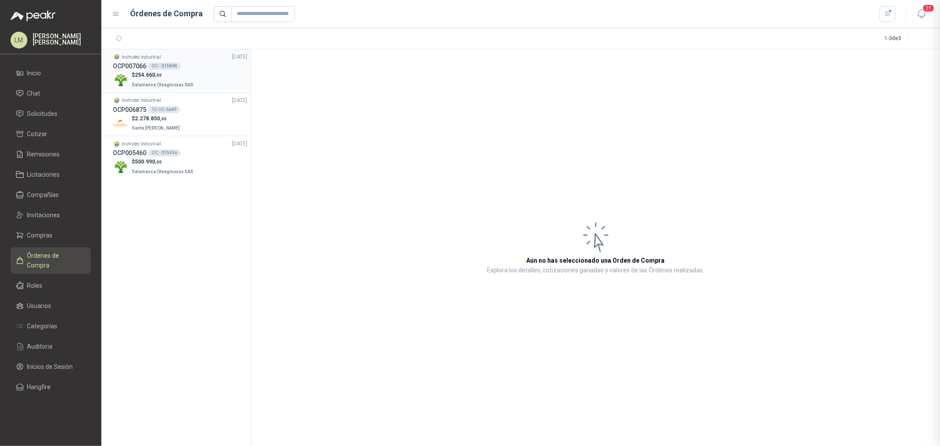
click at [143, 70] on h3 "OCP007066" at bounding box center [129, 66] width 33 height 10
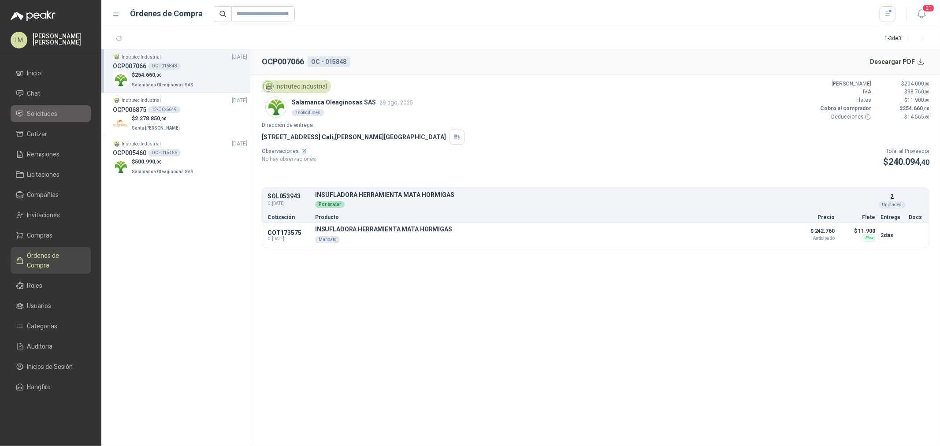
click at [40, 112] on span "Solicitudes" at bounding box center [42, 114] width 30 height 10
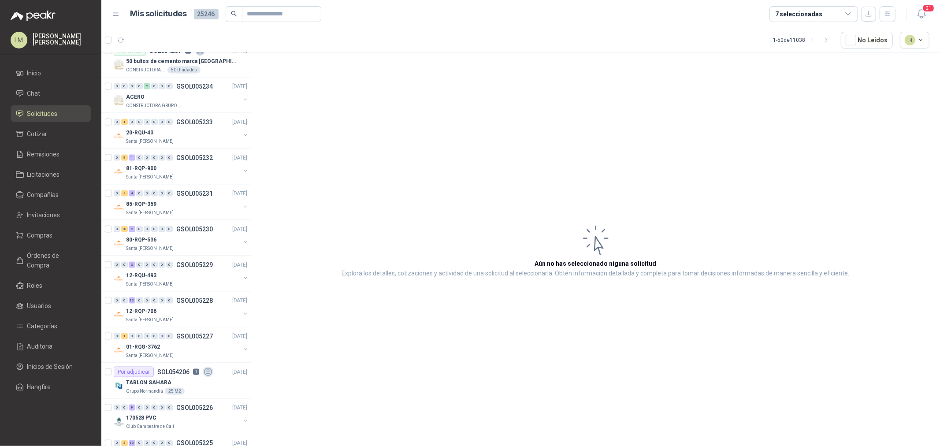
scroll to position [1224, 0]
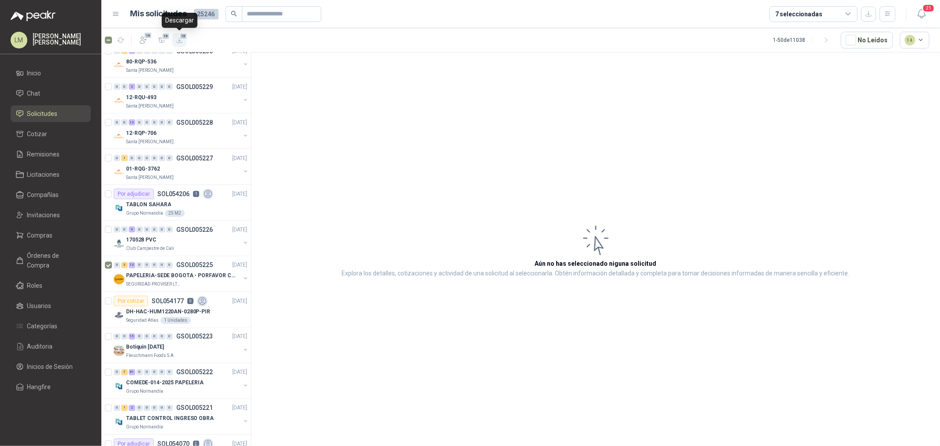
click at [181, 37] on span "16" at bounding box center [183, 36] width 8 height 7
click at [156, 41] on button "16" at bounding box center [162, 40] width 14 height 14
click at [41, 134] on span "Cotizar" at bounding box center [37, 134] width 20 height 10
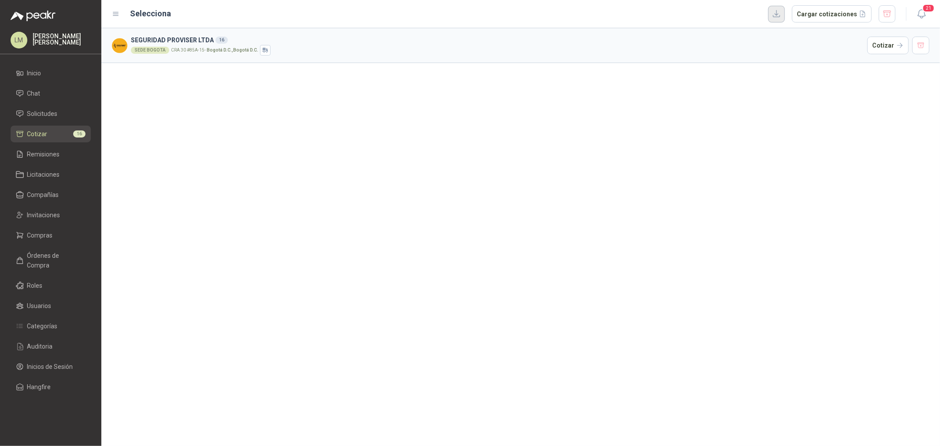
click at [752, 19] on button "button" at bounding box center [776, 14] width 17 height 17
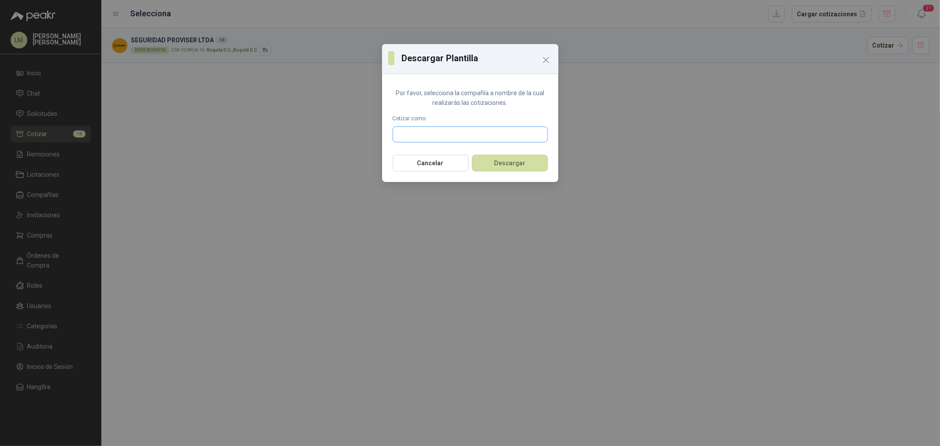
click at [437, 138] on input "text" at bounding box center [470, 134] width 154 height 15
type input "*****"
click at [443, 151] on p "Grupo Los Lagos" at bounding box center [448, 153] width 70 height 5
click at [512, 159] on button "Descargar" at bounding box center [510, 163] width 76 height 17
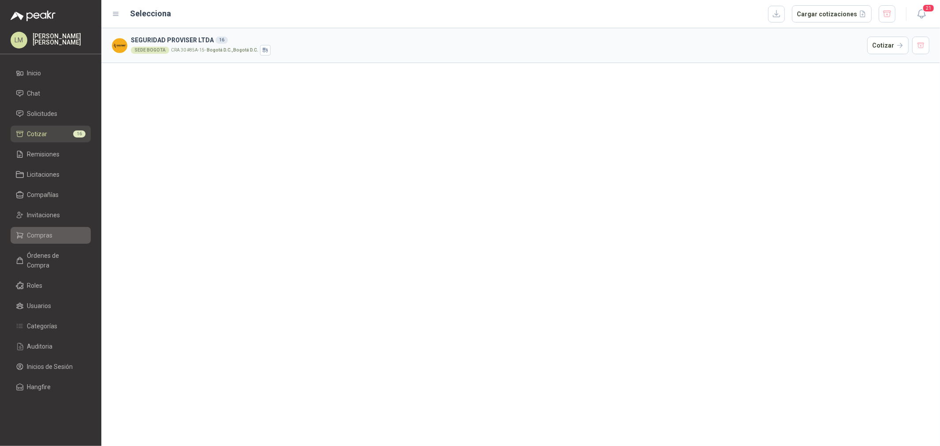
click at [37, 235] on span "Compras" at bounding box center [40, 236] width 26 height 10
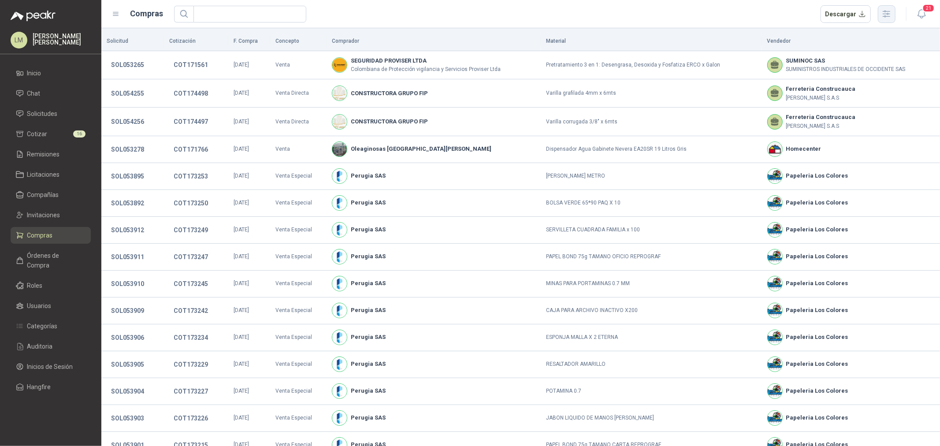
click at [752, 15] on icon "button" at bounding box center [886, 14] width 10 height 10
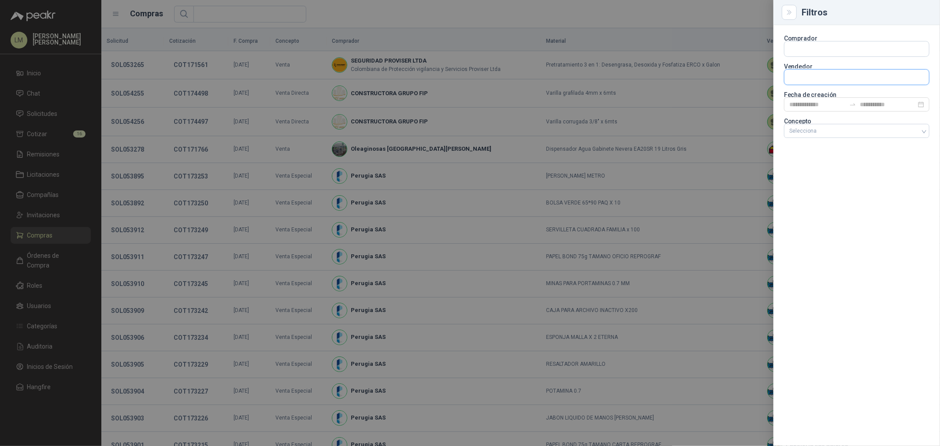
click at [752, 56] on input "text" at bounding box center [856, 48] width 145 height 15
type input "*******"
click at [752, 99] on span "COMERCIALIZADORA FERROESTACION SAS -" at bounding box center [850, 101] width 90 height 4
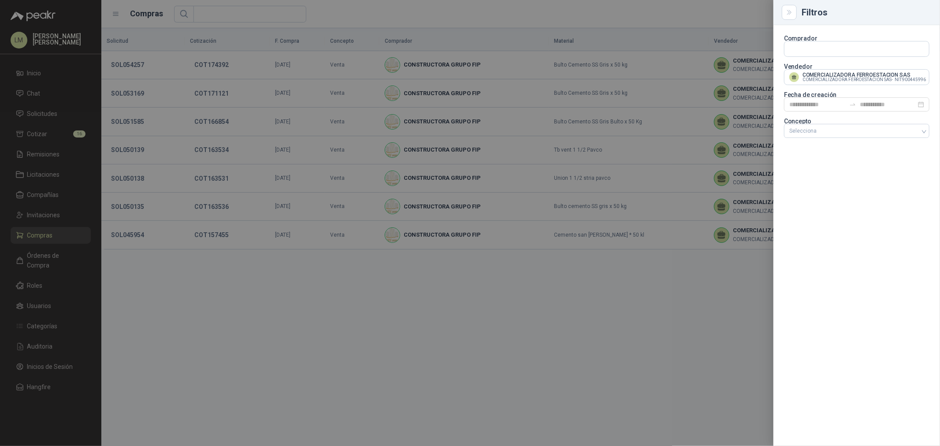
click at [174, 67] on div at bounding box center [470, 223] width 940 height 446
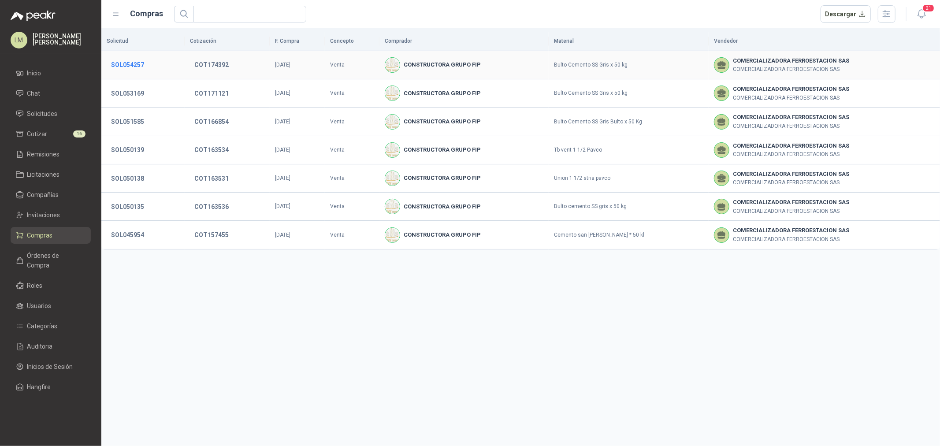
click at [115, 67] on button "SOL054257" at bounding box center [128, 65] width 42 height 16
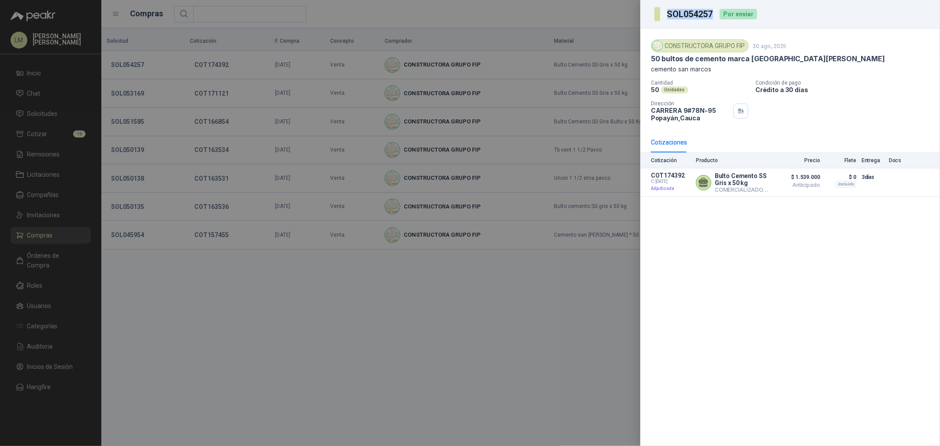
drag, startPoint x: 666, startPoint y: 15, endPoint x: 715, endPoint y: 11, distance: 49.5
click at [714, 11] on section "SOL054257" at bounding box center [684, 14] width 60 height 14
copy h3 "SOL054257"
drag, startPoint x: 240, startPoint y: 152, endPoint x: 245, endPoint y: 210, distance: 57.9
click at [240, 156] on div at bounding box center [470, 223] width 940 height 446
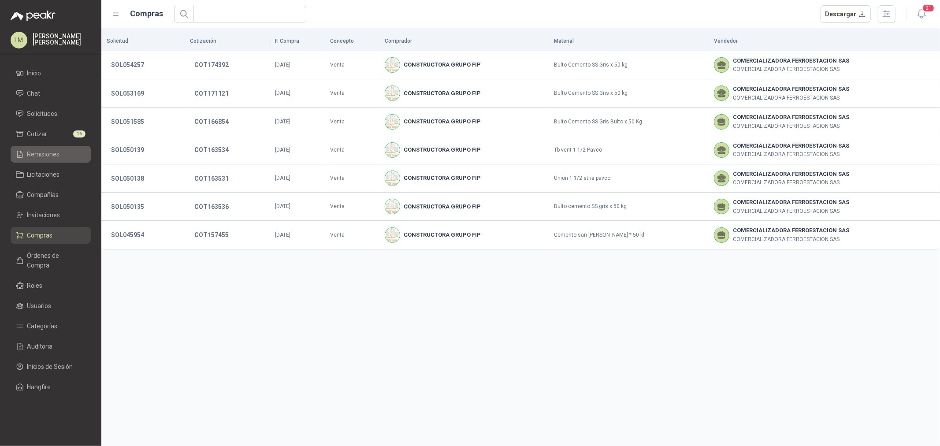
click at [45, 160] on link "Remisiones" at bounding box center [51, 154] width 80 height 17
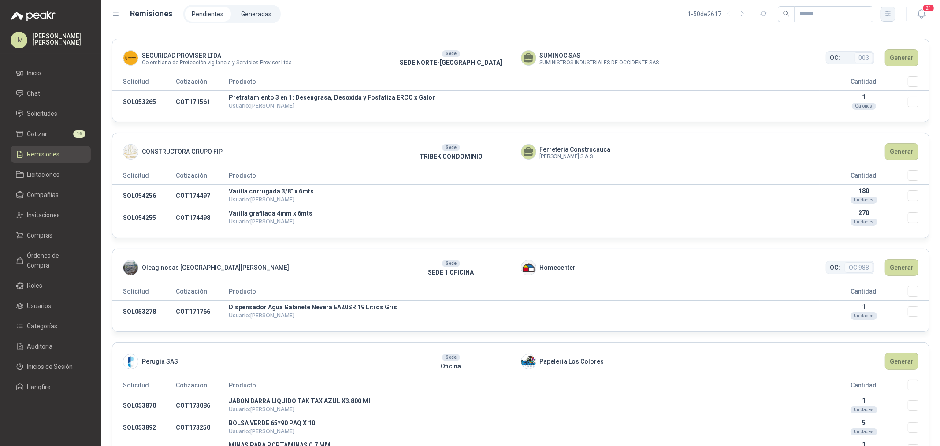
click at [752, 19] on button "button" at bounding box center [888, 14] width 15 height 15
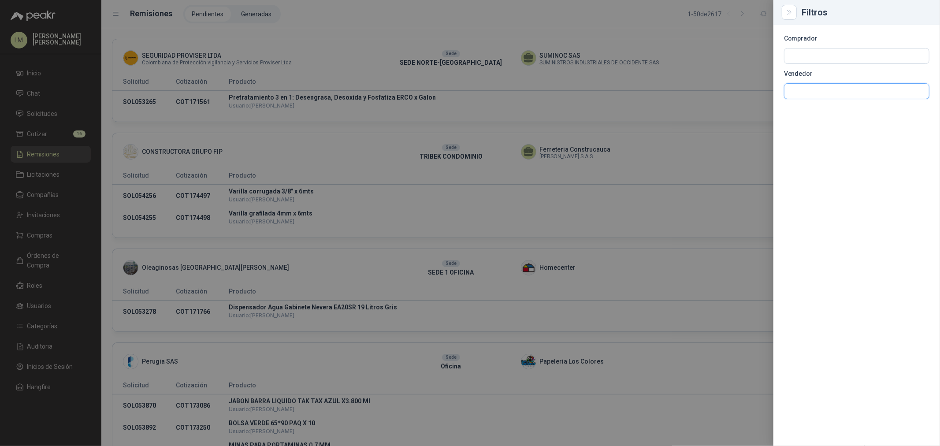
click at [752, 63] on input "text" at bounding box center [856, 55] width 145 height 15
type input "********"
click at [752, 116] on span "COMERCIALIZADORA FERROESTACION SAS -" at bounding box center [850, 115] width 90 height 4
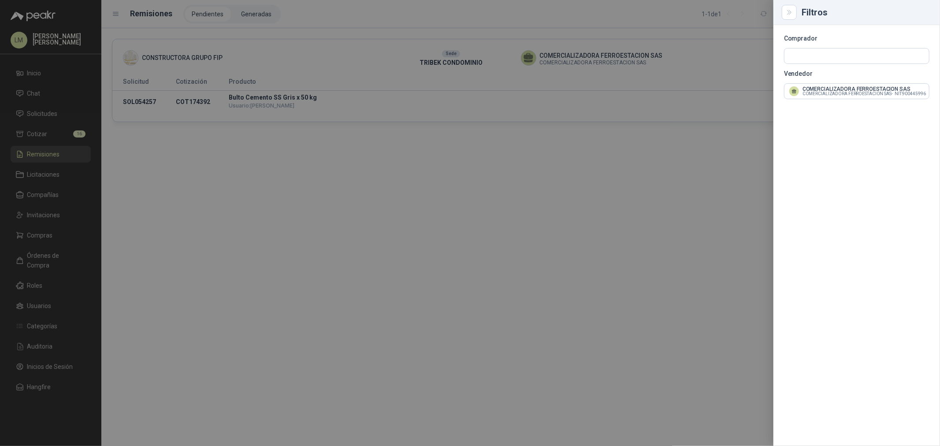
click at [582, 19] on div at bounding box center [470, 223] width 940 height 446
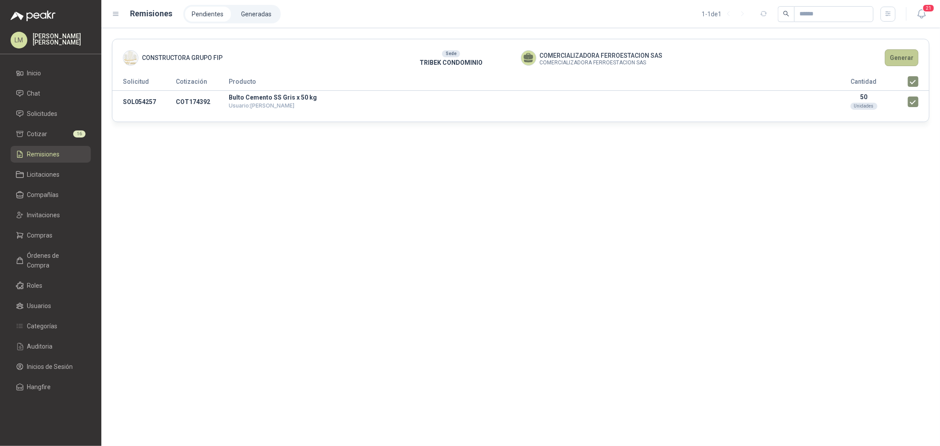
click at [752, 56] on button "Generar" at bounding box center [901, 57] width 33 height 17
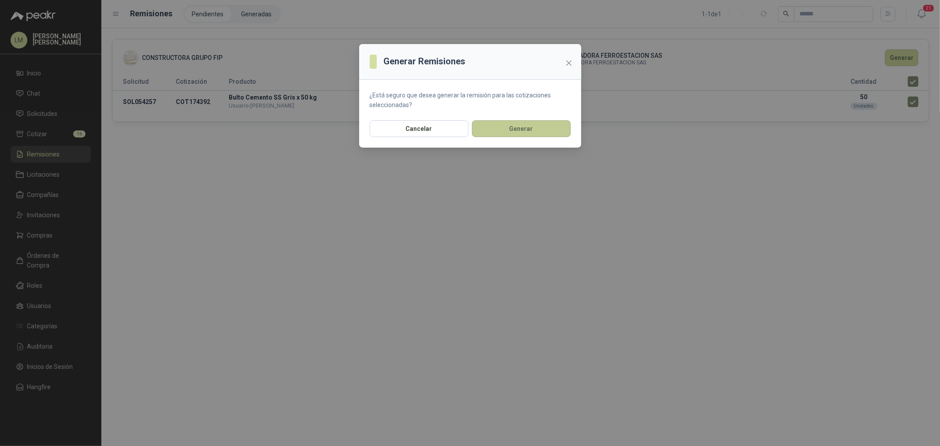
click at [498, 130] on button "Generar" at bounding box center [521, 128] width 99 height 17
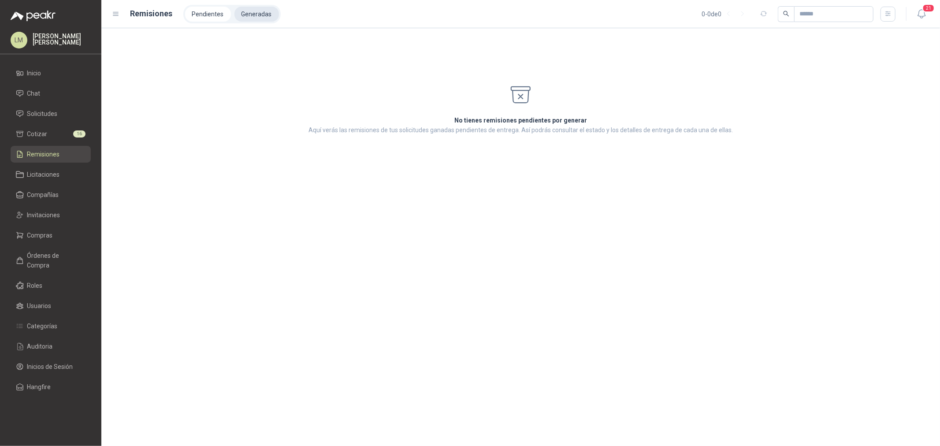
click at [247, 14] on li "Generadas" at bounding box center [256, 14] width 45 height 15
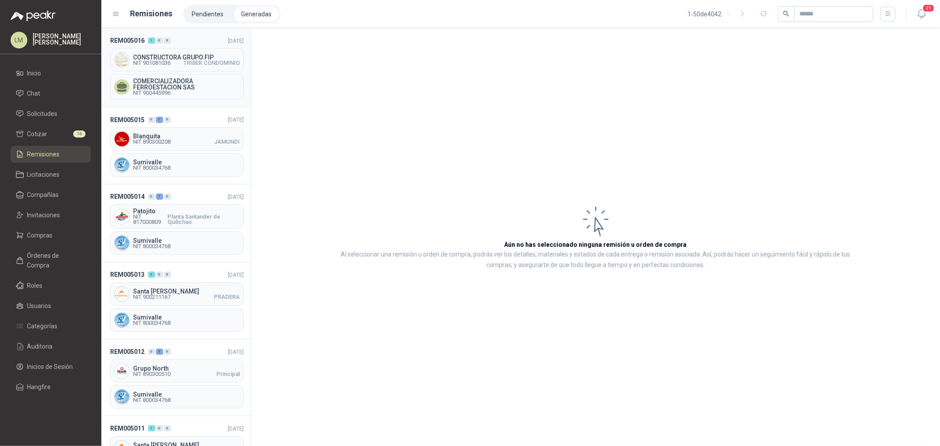
click at [156, 58] on span "CONSTRUCTORA GRUPO FIP" at bounding box center [186, 57] width 107 height 6
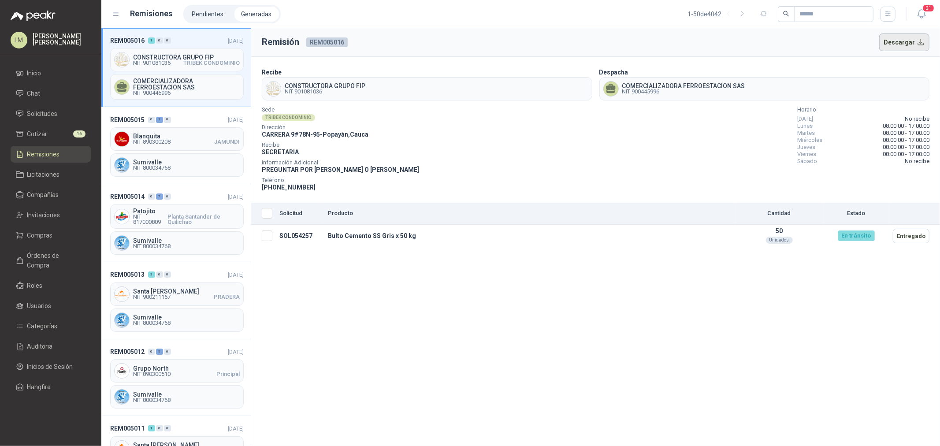
click at [752, 38] on button "Descargar" at bounding box center [904, 42] width 51 height 18
click at [45, 248] on link "Órdenes de Compra" at bounding box center [51, 260] width 80 height 26
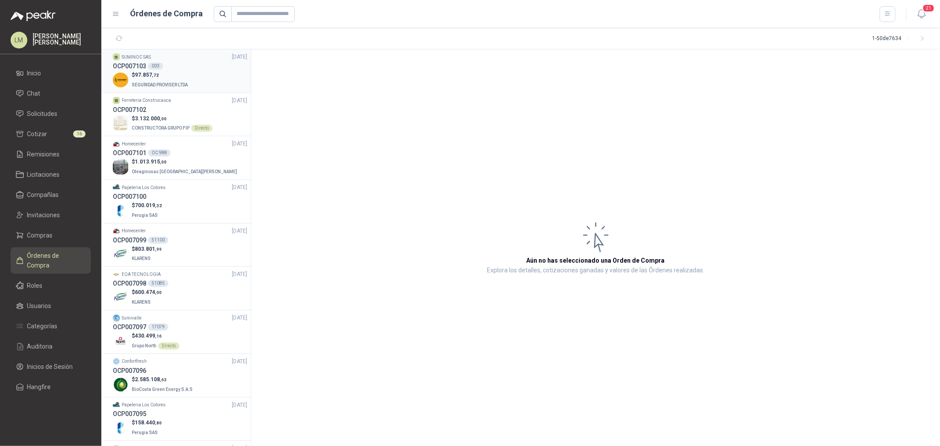
click at [174, 72] on p "$ 97.857 ,72" at bounding box center [161, 75] width 58 height 8
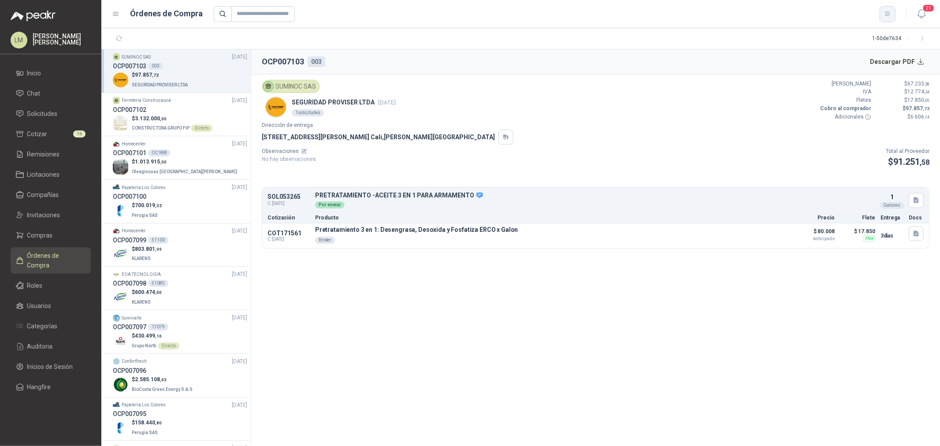
click at [752, 10] on icon "button" at bounding box center [887, 13] width 7 height 7
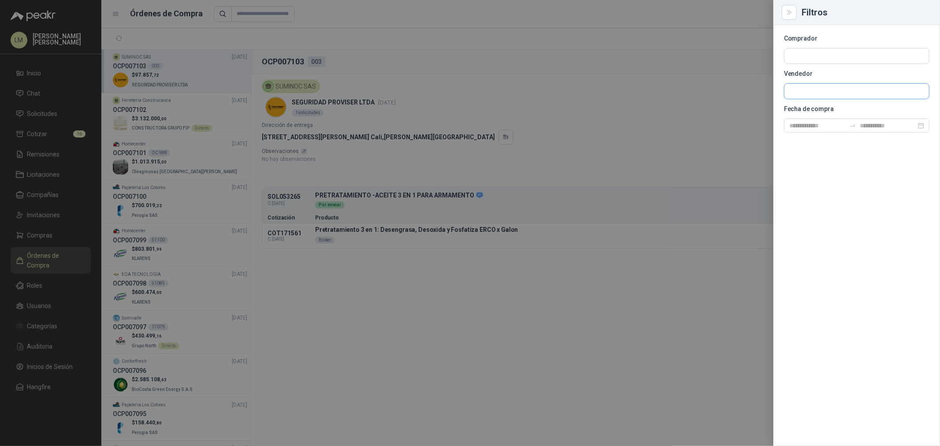
click at [752, 63] on input "text" at bounding box center [856, 55] width 145 height 15
type input "*****"
click at [752, 122] on div "Steren NIT : 901109730" at bounding box center [856, 112] width 145 height 22
click at [752, 106] on button "Steren NIT : 901109730" at bounding box center [857, 112] width 138 height 15
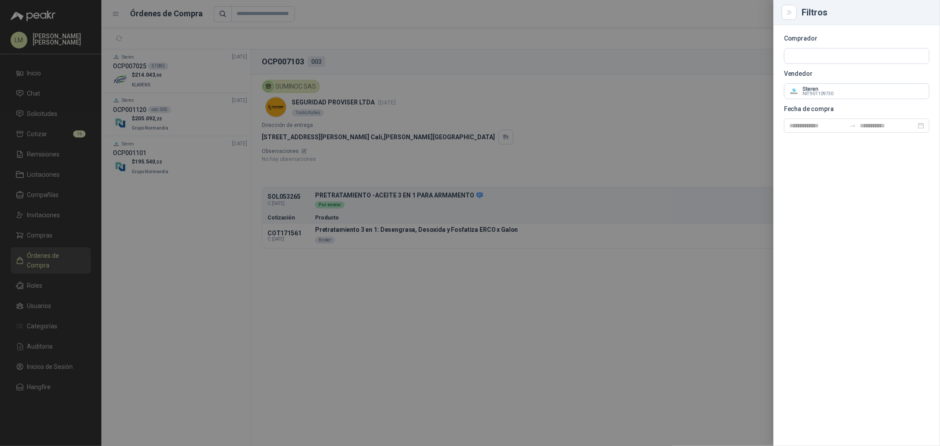
click at [752, 111] on div at bounding box center [470, 223] width 940 height 446
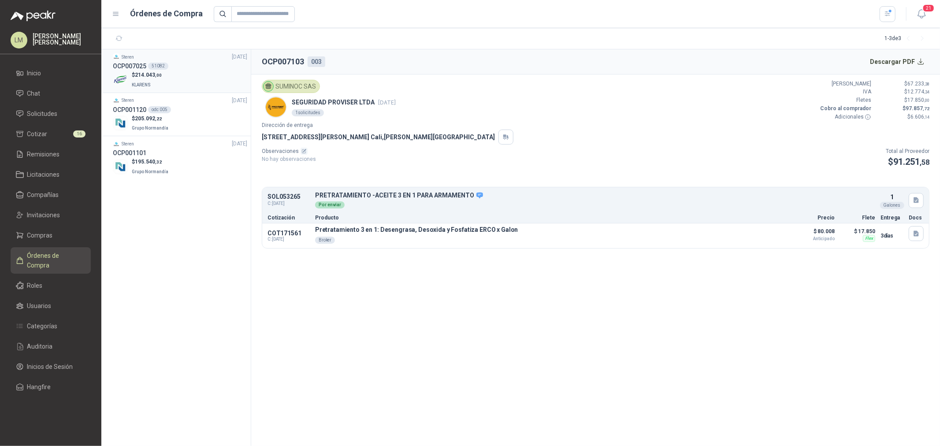
click at [157, 73] on span ",00" at bounding box center [158, 75] width 7 height 5
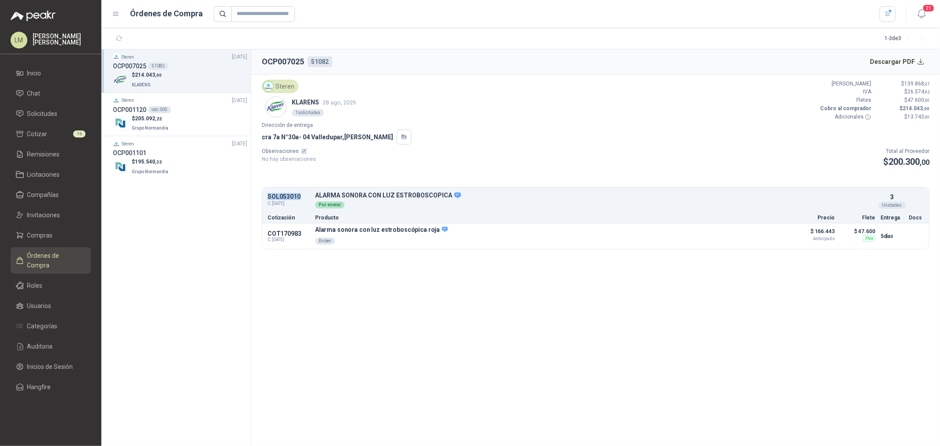
drag, startPoint x: 265, startPoint y: 196, endPoint x: 301, endPoint y: 196, distance: 35.3
click at [301, 196] on div "SOL053010 C: 21/08/2025 ALARMA SONORA CON LUZ ESTROBOSCOPICA Detalles Por envia…" at bounding box center [595, 200] width 667 height 23
copy p "SOL053010"
click at [752, 12] on button "button" at bounding box center [888, 14] width 16 height 16
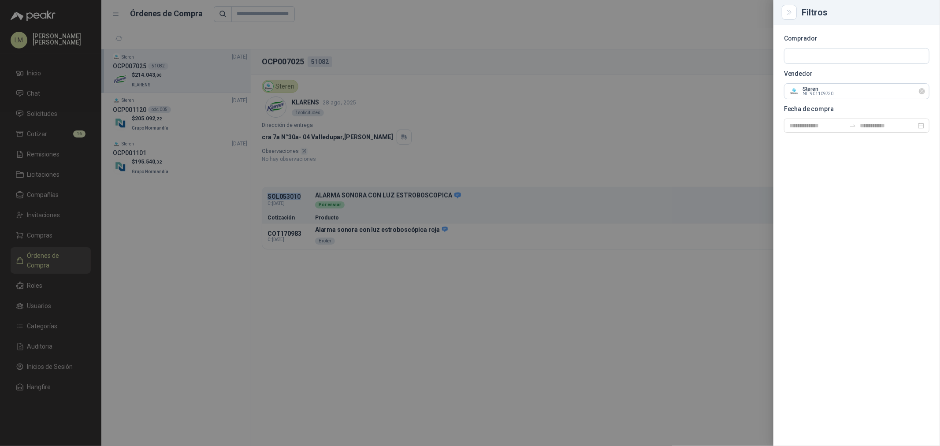
click at [752, 89] on icon "Limpiar" at bounding box center [921, 91] width 7 height 7
click at [413, 45] on div at bounding box center [470, 223] width 940 height 446
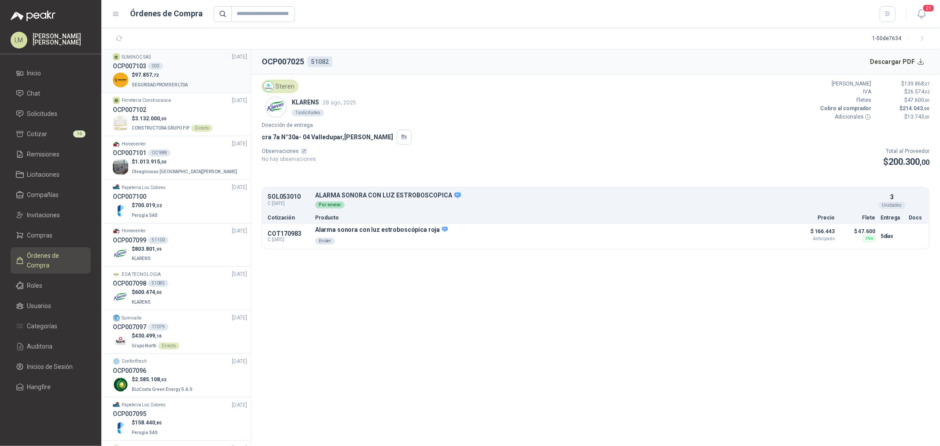
click at [164, 74] on p "$ 97.857 ,72" at bounding box center [161, 75] width 58 height 8
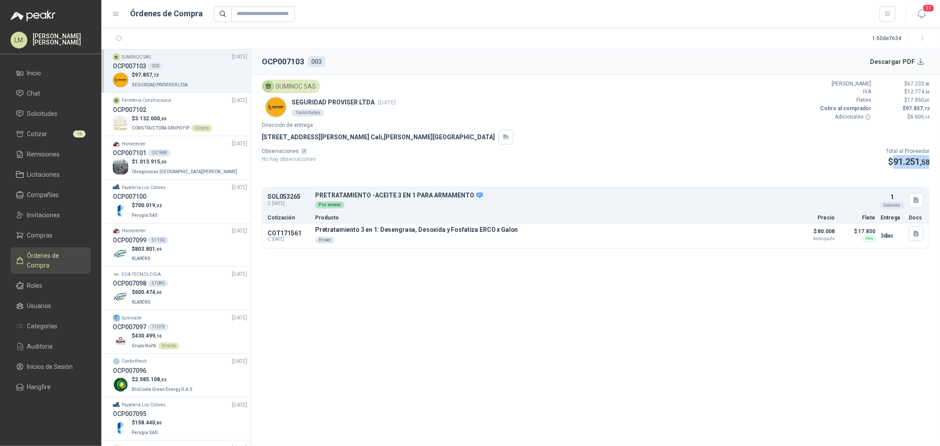
drag, startPoint x: 898, startPoint y: 162, endPoint x: 940, endPoint y: 157, distance: 42.1
click at [752, 157] on article "SUMINOC SAS SEGURIDAD PROVISER LTDA 1 sept, 2025 1 solicitudes Valor Bruto $ 67…" at bounding box center [595, 164] width 689 height 180
click at [643, 145] on article "SUMINOC SAS SEGURIDAD PROVISER LTDA 1 sept, 2025 1 solicitudes Valor Bruto $ 67…" at bounding box center [595, 164] width 689 height 180
click at [41, 231] on span "Compras" at bounding box center [40, 236] width 26 height 10
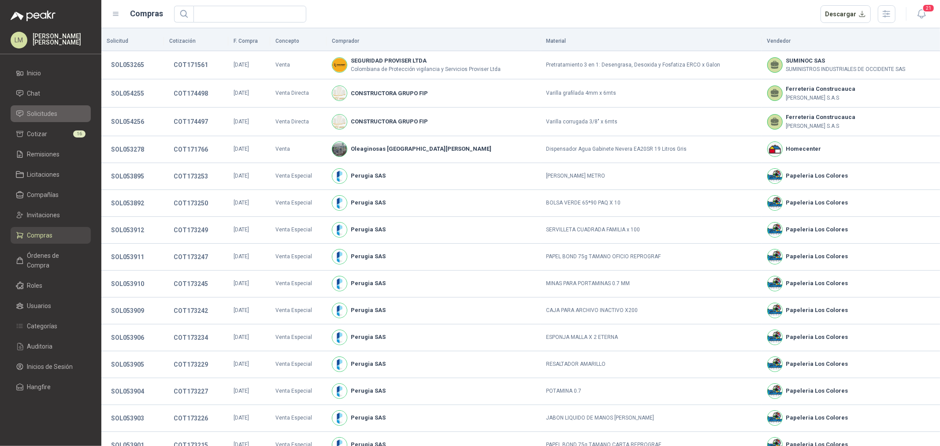
click at [43, 109] on span "Solicitudes" at bounding box center [42, 114] width 30 height 10
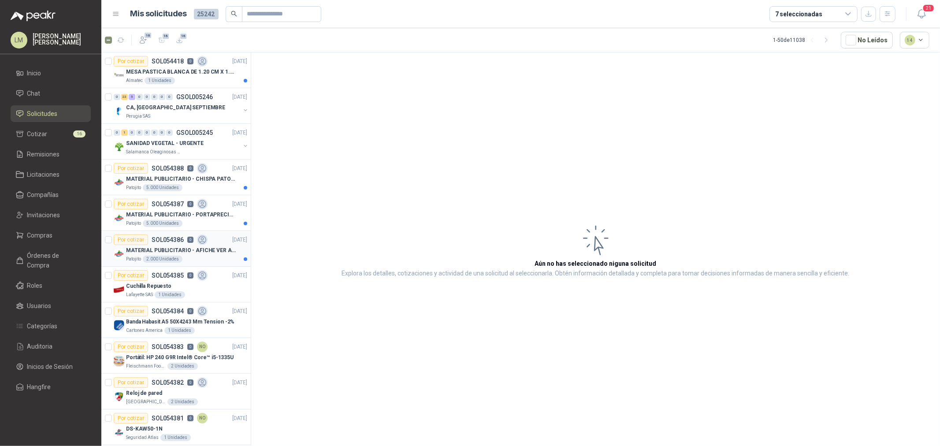
click at [143, 251] on p "MATERIAL PUBLICITARIO - AFICHE VER ADJUNTO" at bounding box center [181, 250] width 110 height 8
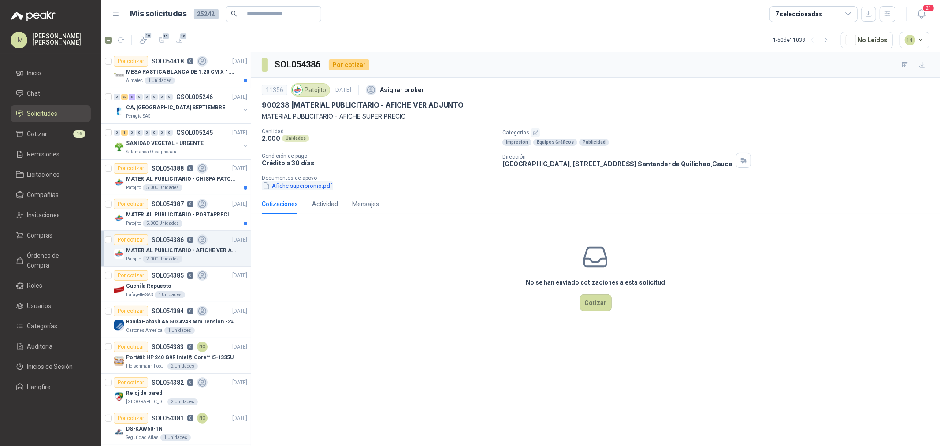
click at [317, 185] on button "Afiche superpromo.pdf" at bounding box center [297, 185] width 71 height 9
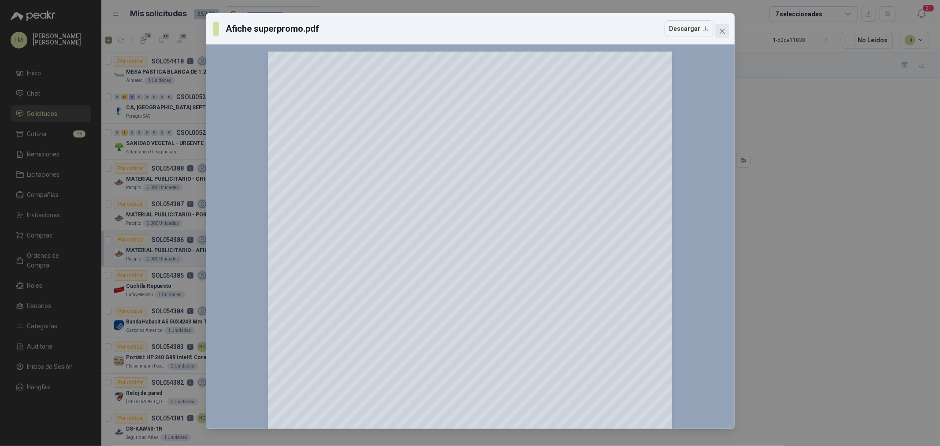
click at [724, 30] on icon "close" at bounding box center [721, 31] width 5 height 5
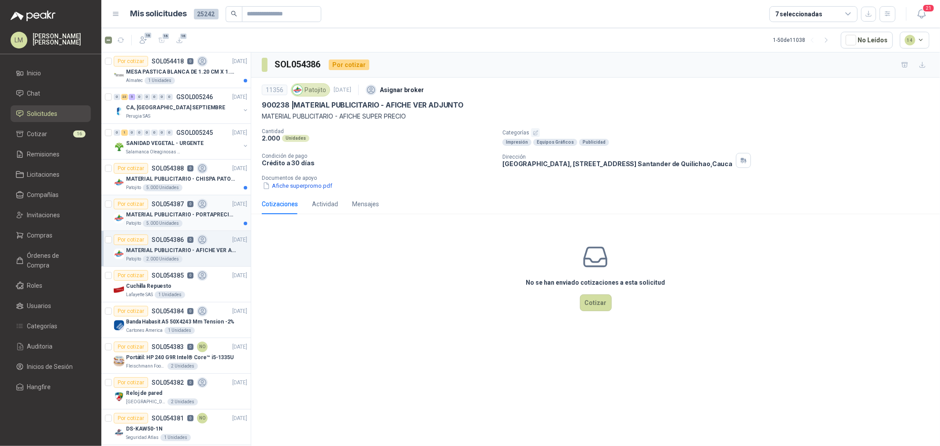
click at [164, 204] on p "SOL054387" at bounding box center [168, 204] width 32 height 6
click at [294, 184] on button "Portaprecio.pdf" at bounding box center [288, 185] width 52 height 9
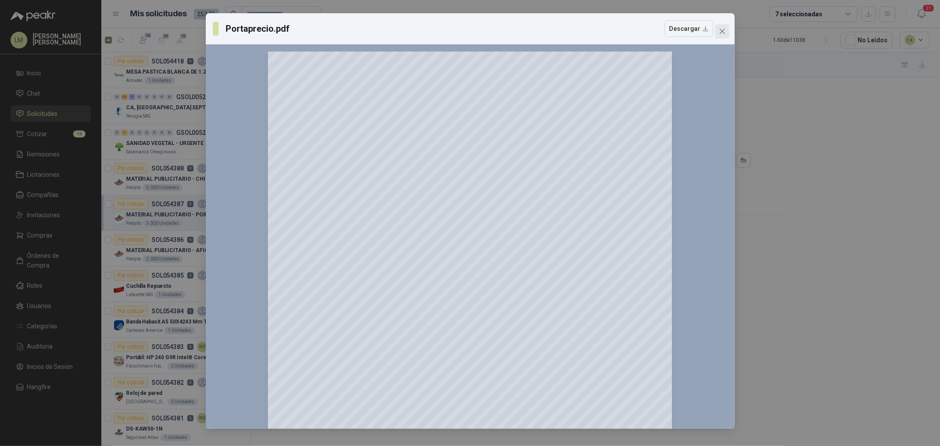
click at [721, 29] on icon "close" at bounding box center [722, 31] width 7 height 7
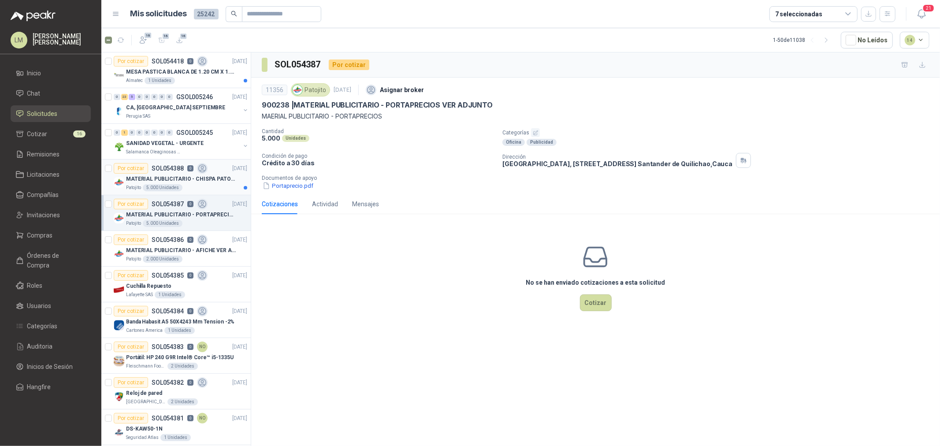
click at [174, 165] on p "SOL054388" at bounding box center [168, 168] width 32 height 6
click at [292, 186] on button "Chispa Patojito.pdf" at bounding box center [293, 185] width 62 height 9
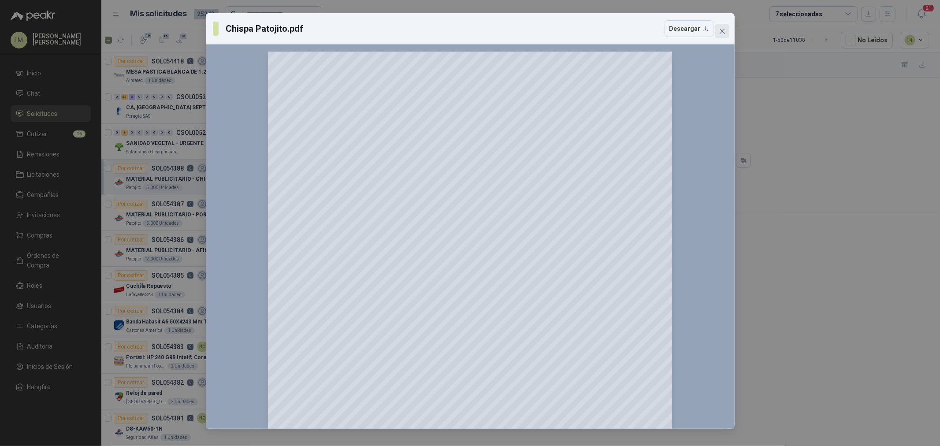
click at [720, 31] on icon "close" at bounding box center [722, 31] width 7 height 7
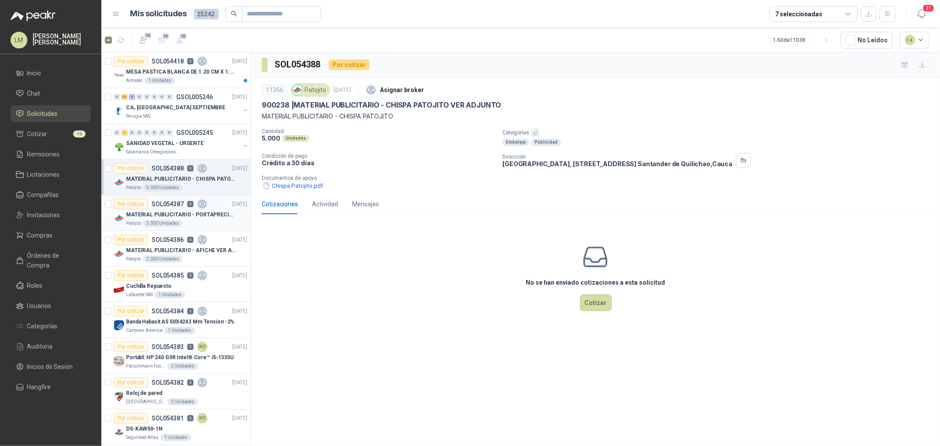
click at [185, 212] on p "MATERIAL PUBLICITARIO - PORTAPRECIOS VER ADJUNTO" at bounding box center [181, 215] width 110 height 8
click at [534, 133] on icon "button" at bounding box center [535, 132] width 4 height 4
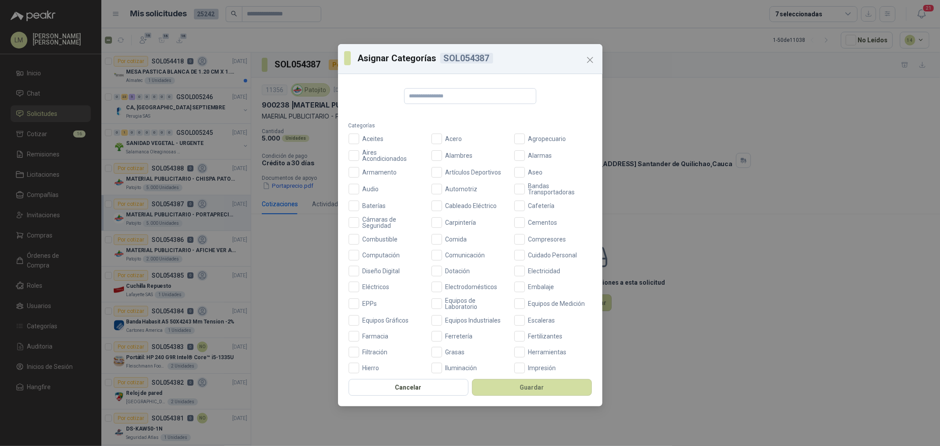
scroll to position [147, 0]
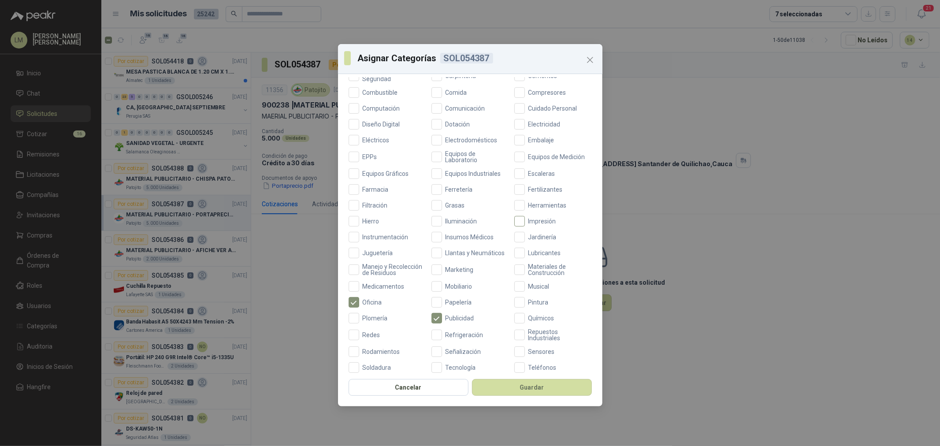
click at [526, 216] on label "Impresión" at bounding box center [553, 221] width 78 height 11
click at [368, 172] on span "Equipos Gráficos" at bounding box center [385, 174] width 53 height 6
click at [368, 174] on span "Equipos Gráficos" at bounding box center [385, 174] width 53 height 6
click at [523, 340] on button "Guardar" at bounding box center [532, 387] width 120 height 17
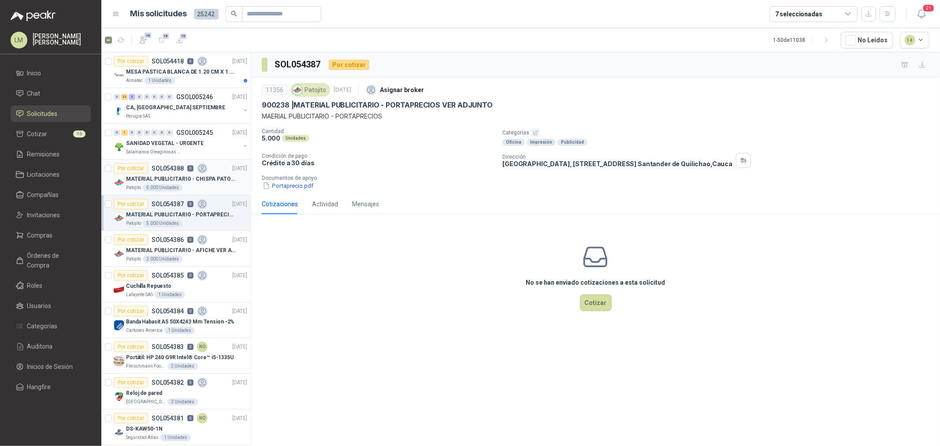
click at [180, 178] on p "MATERIAL PUBLICITARIO - CHISPA PATOJITO VER ADJUNTO" at bounding box center [181, 179] width 110 height 8
click at [531, 131] on button "button" at bounding box center [535, 132] width 9 height 9
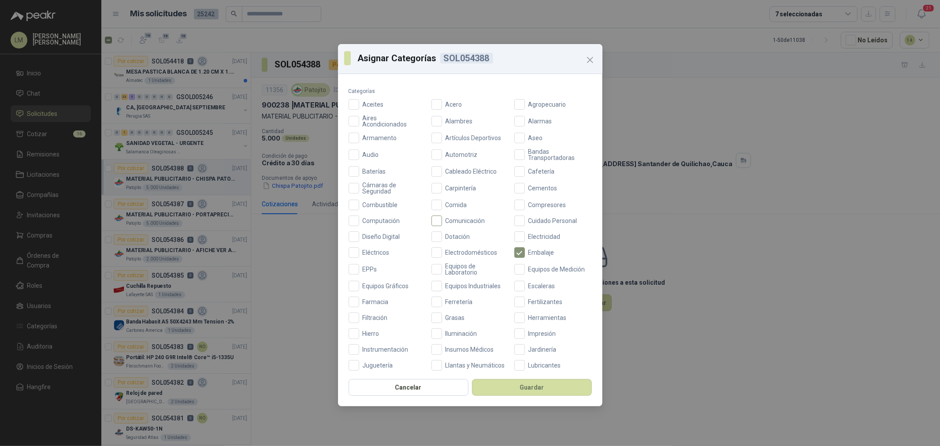
scroll to position [49, 0]
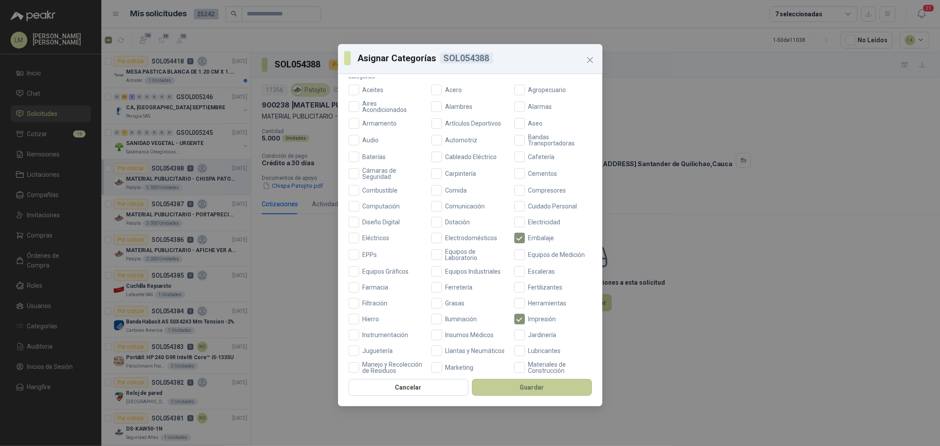
click at [520, 340] on button "Guardar" at bounding box center [532, 387] width 120 height 17
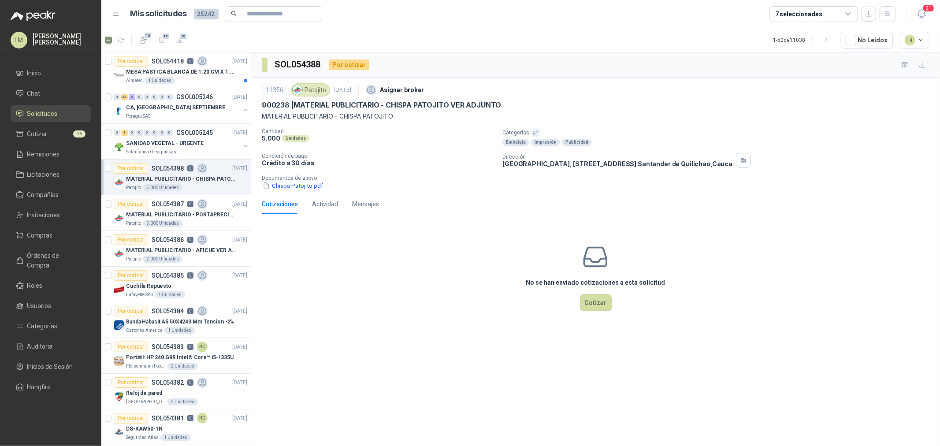
click at [155, 251] on p "MATERIAL PUBLICITARIO - AFICHE VER ADJUNTO" at bounding box center [181, 250] width 110 height 8
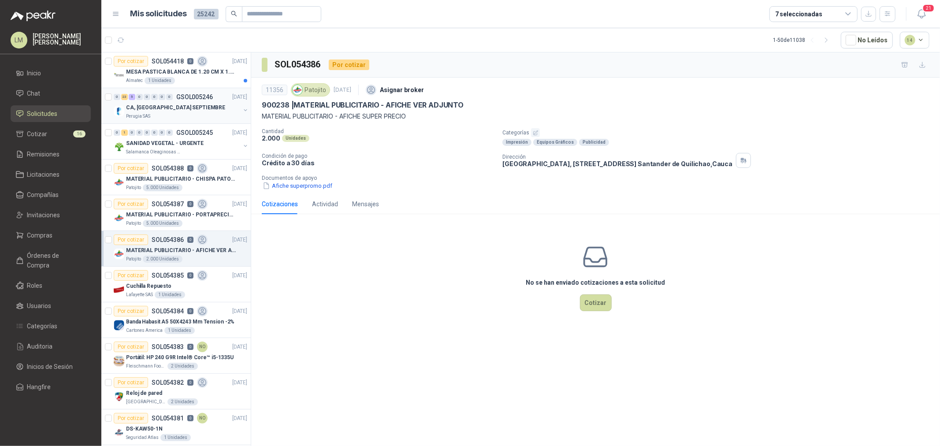
click at [146, 112] on div "CA, [GEOGRAPHIC_DATA] SEPTIEMBRE" at bounding box center [183, 107] width 114 height 11
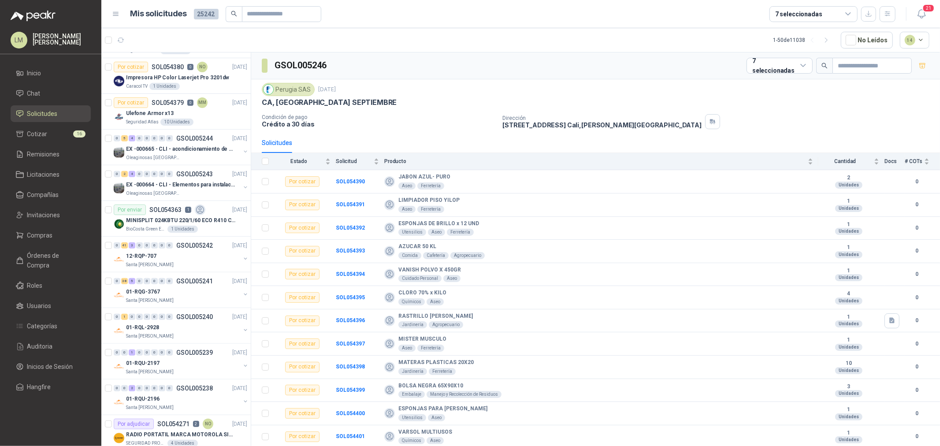
scroll to position [391, 0]
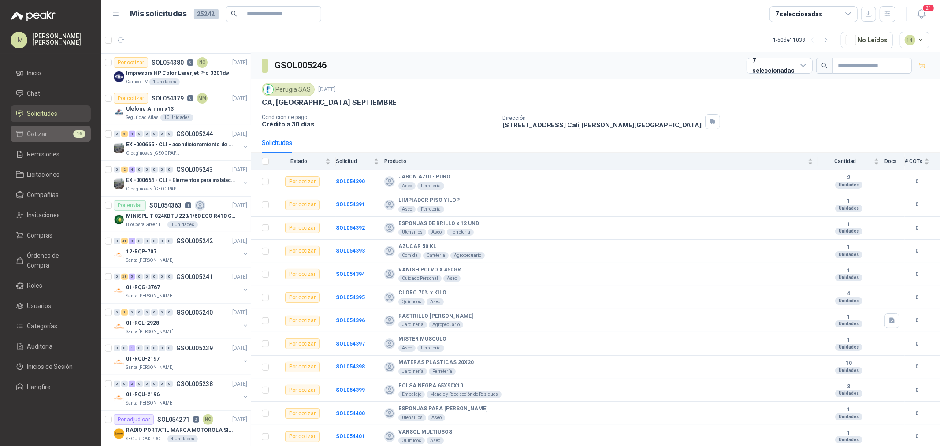
click at [41, 136] on span "Cotizar" at bounding box center [37, 134] width 20 height 10
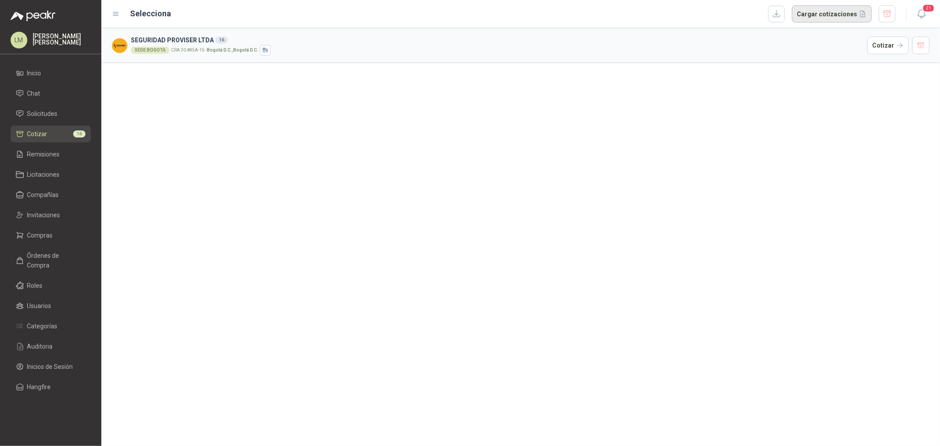
click at [752, 12] on button "Cargar cotizaciones" at bounding box center [832, 14] width 80 height 18
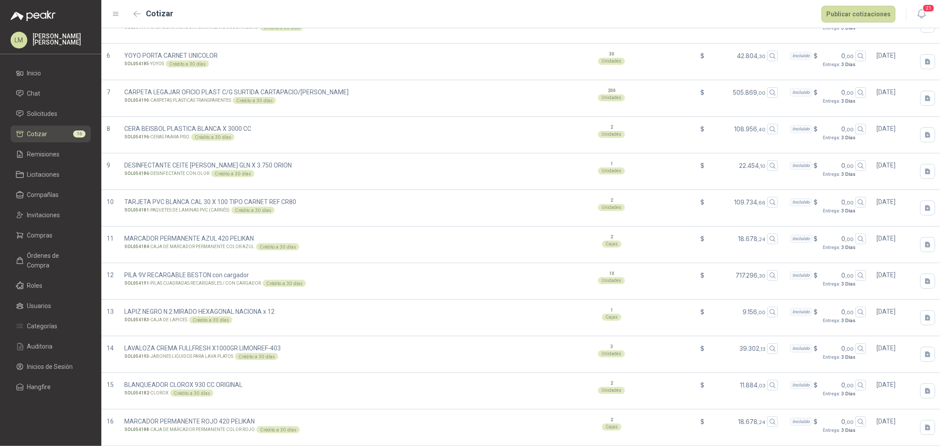
scroll to position [232, 0]
click at [752, 4] on header "Cotizar Publicar cotizaciones 21" at bounding box center [520, 14] width 839 height 28
click at [752, 18] on button "Publicar cotizaciones" at bounding box center [859, 14] width 74 height 17
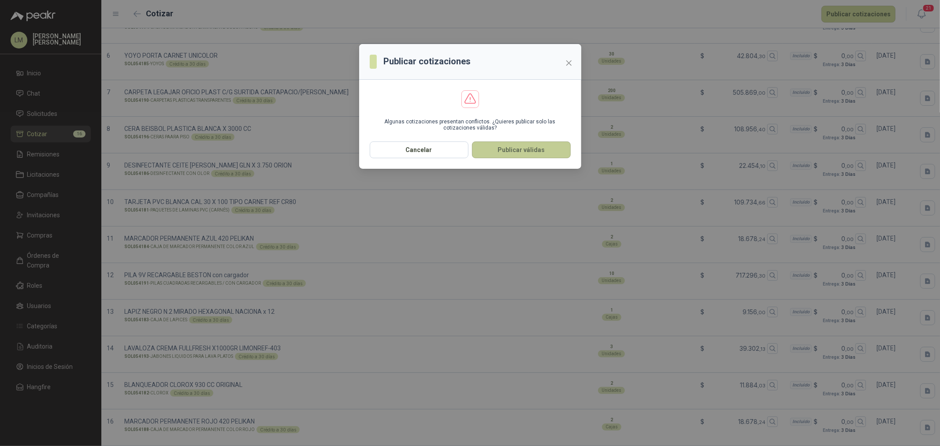
click at [497, 145] on button "Publicar válidas" at bounding box center [521, 149] width 99 height 17
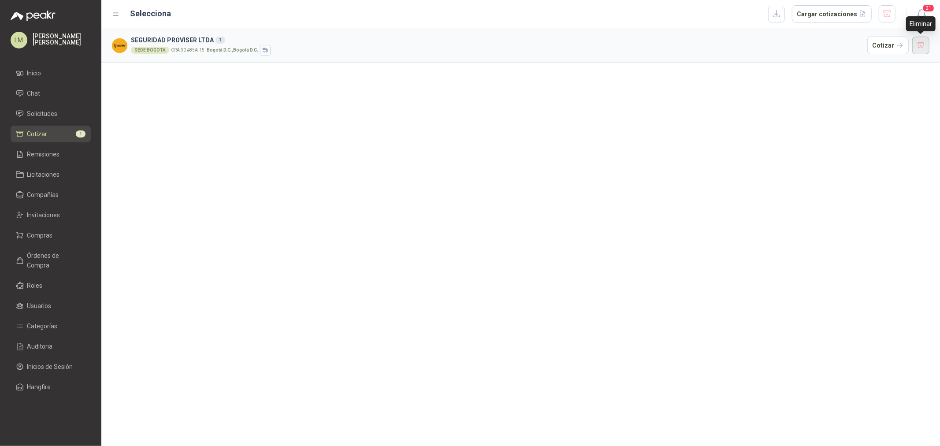
click at [752, 45] on button "button" at bounding box center [921, 46] width 18 height 18
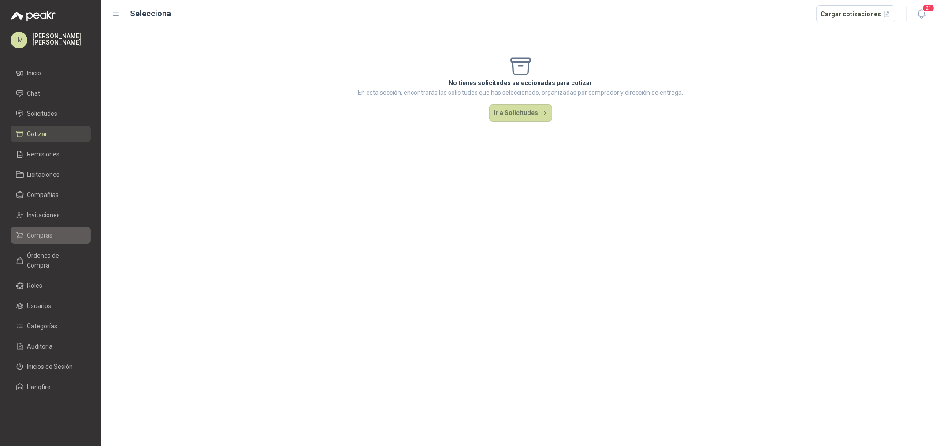
click at [27, 229] on link "Compras" at bounding box center [51, 235] width 80 height 17
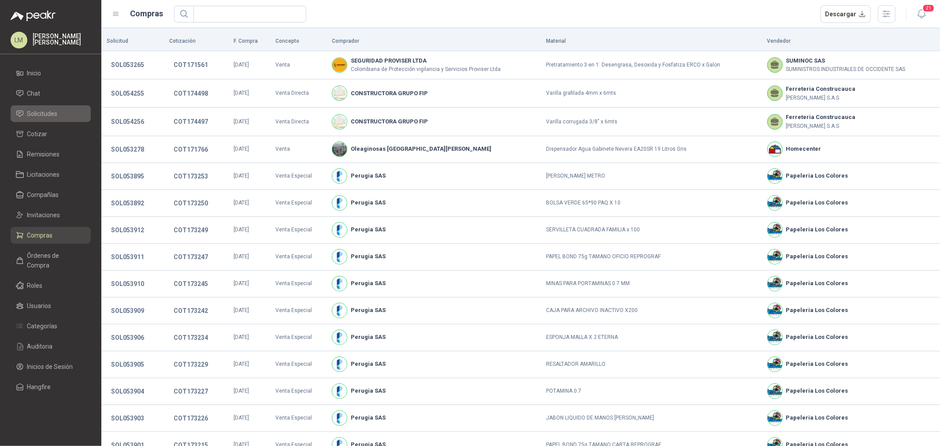
click at [40, 112] on span "Solicitudes" at bounding box center [42, 114] width 30 height 10
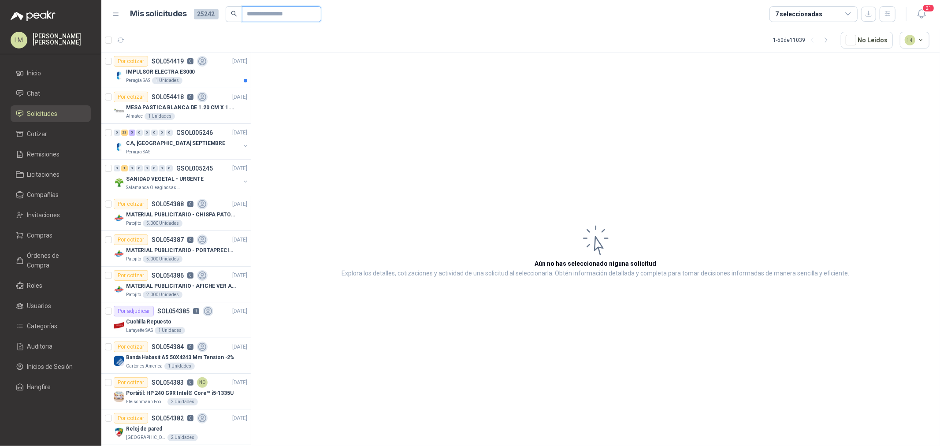
click at [289, 16] on input "text" at bounding box center [278, 14] width 62 height 15
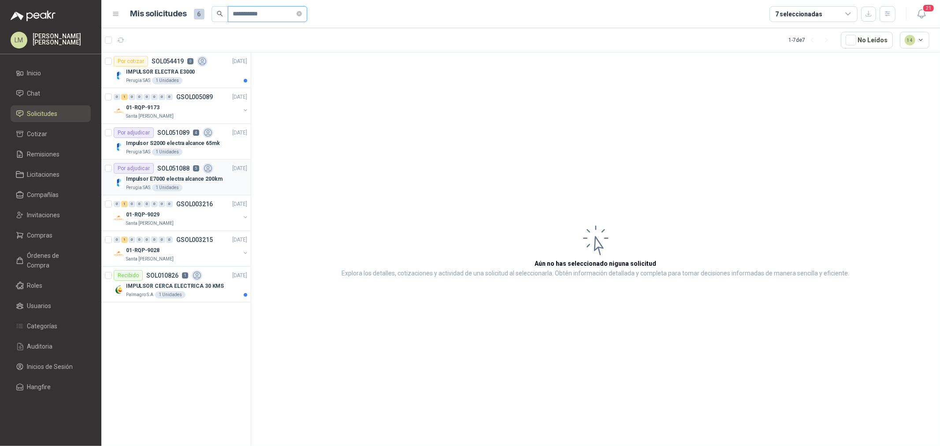
type input "**********"
click at [153, 160] on article "Por adjudicar SOL051088 5 05/08/25 Impulsor E7000 electra alcance 200km Perugia…" at bounding box center [175, 178] width 149 height 36
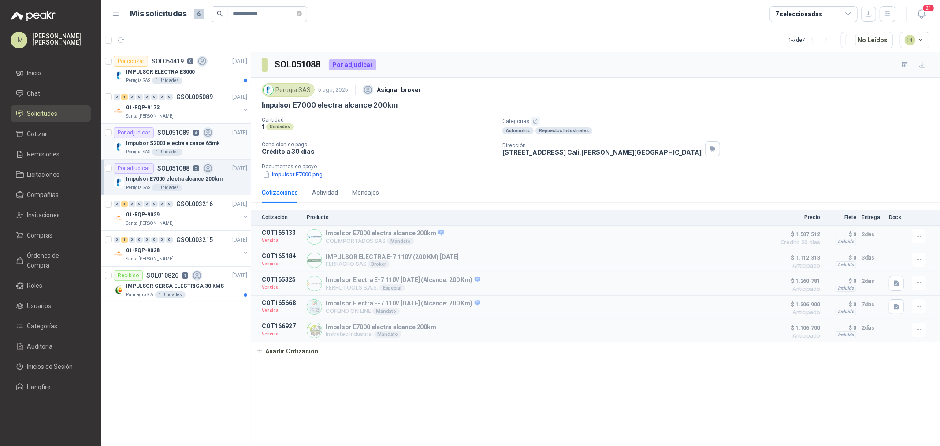
click at [159, 142] on p "Impulsor S2000 electra alcance 65mk" at bounding box center [173, 143] width 94 height 8
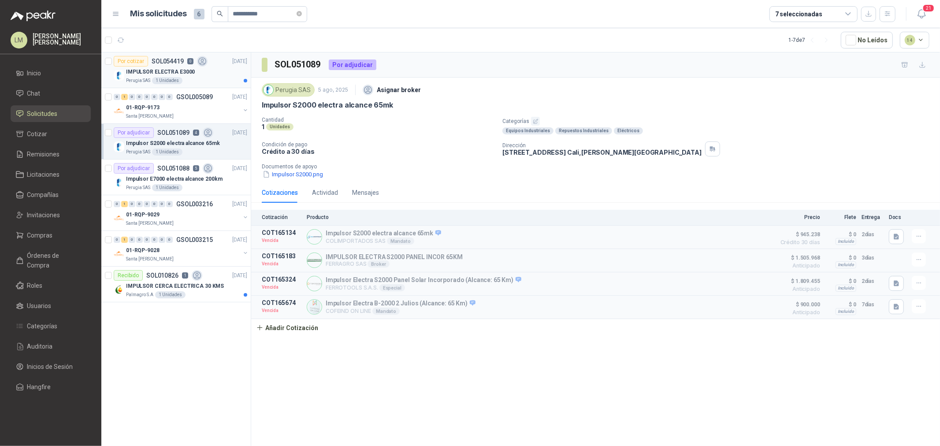
click at [167, 67] on div "IMPULSOR ELECTRA E3000" at bounding box center [186, 72] width 121 height 11
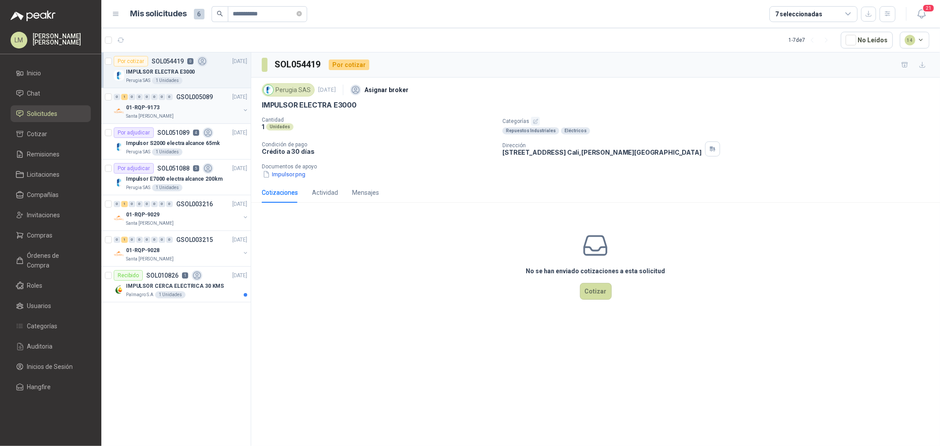
click at [247, 110] on button "button" at bounding box center [245, 110] width 7 height 7
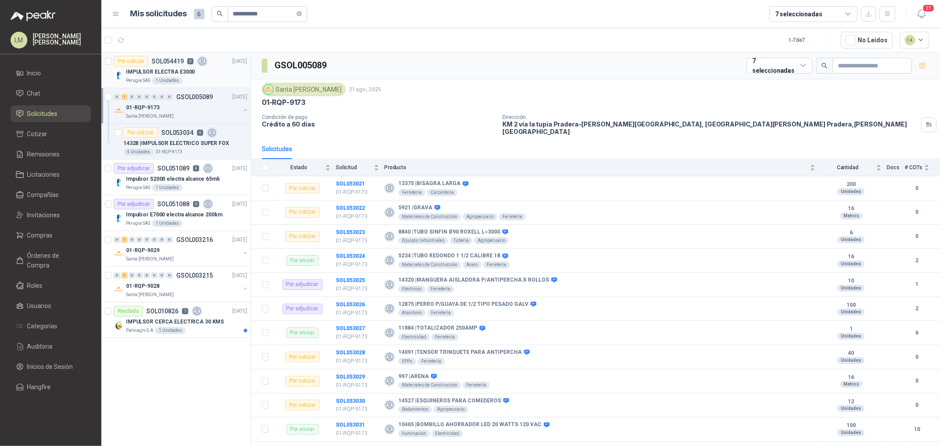
click at [236, 69] on div "IMPULSOR ELECTRA E3000" at bounding box center [186, 72] width 121 height 11
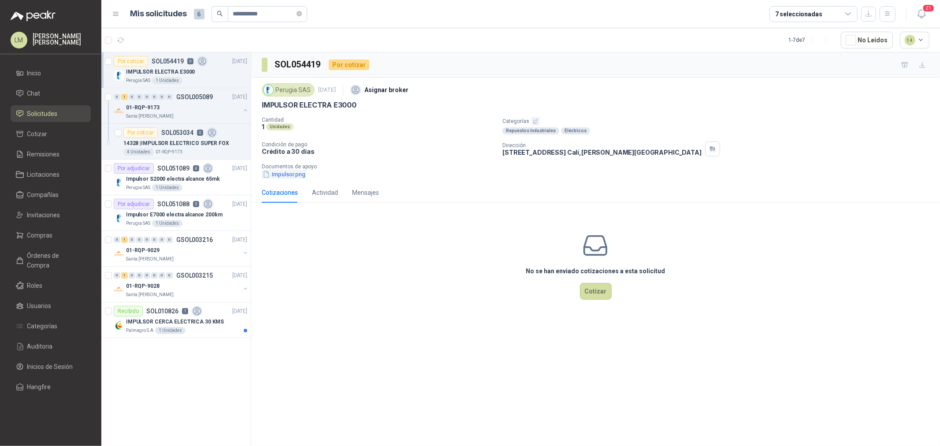
click at [301, 178] on button "Impulsor.png" at bounding box center [284, 174] width 45 height 9
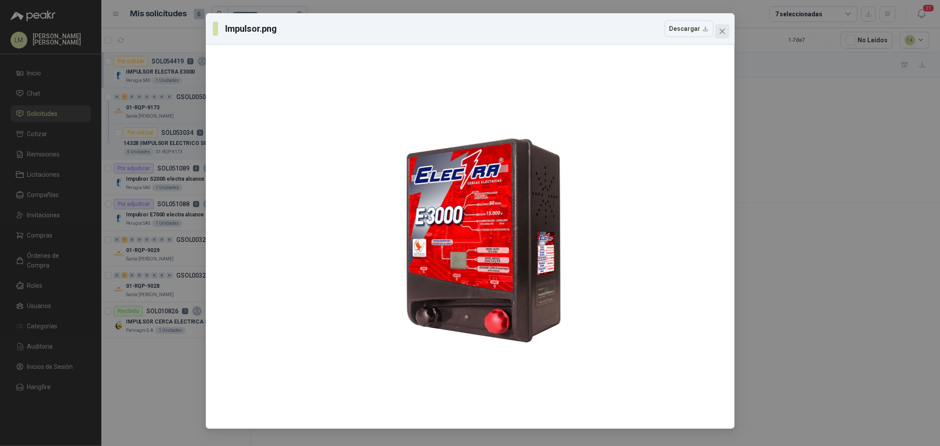
click at [725, 30] on icon "close" at bounding box center [722, 31] width 7 height 7
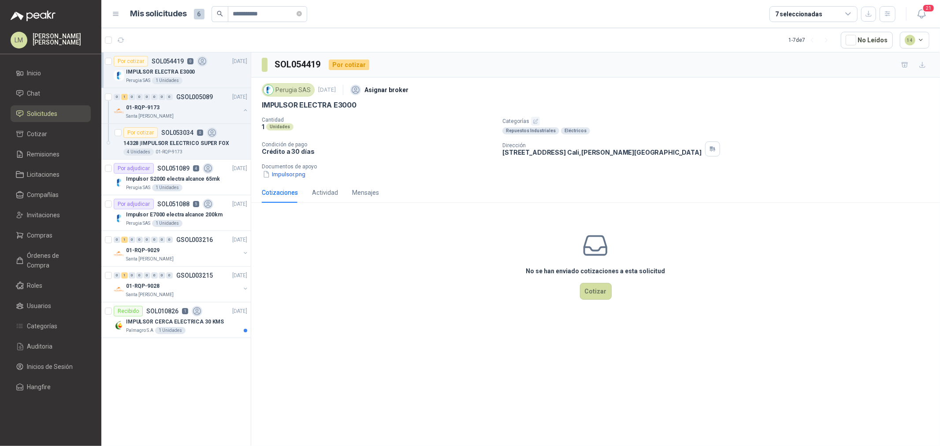
click at [535, 120] on icon "button" at bounding box center [536, 122] width 6 height 6
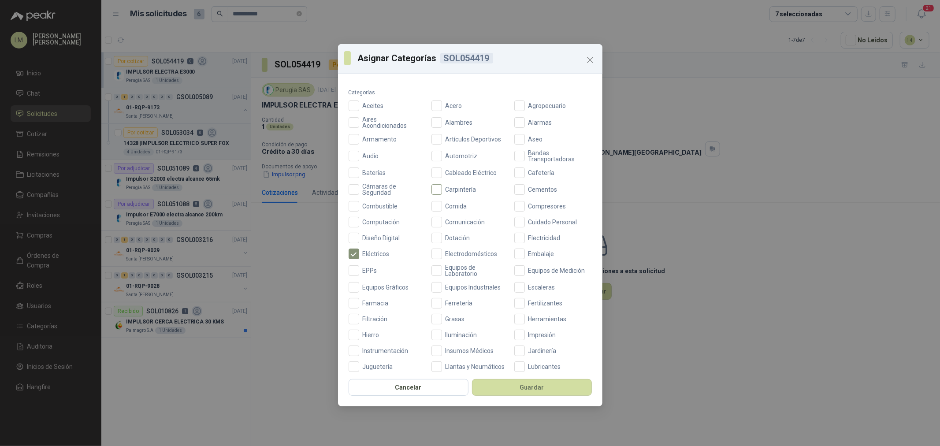
scroll to position [49, 0]
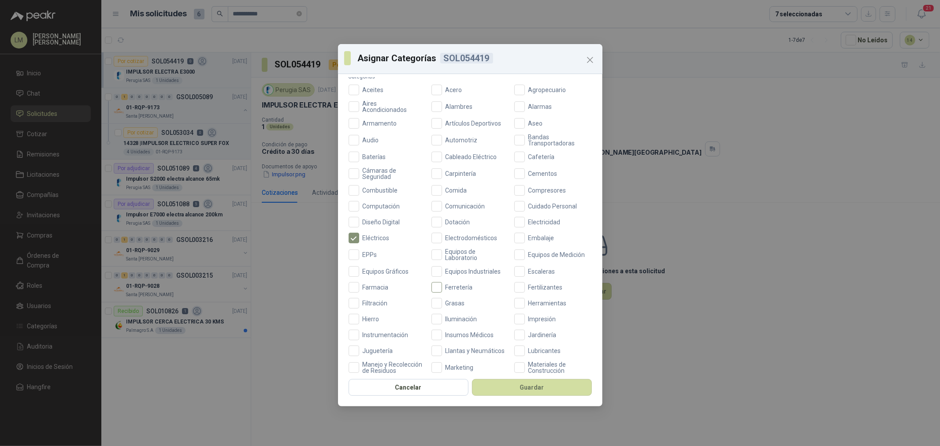
click at [454, 289] on span "Ferretería" at bounding box center [459, 287] width 34 height 6
click at [502, 340] on button "Guardar" at bounding box center [532, 387] width 120 height 17
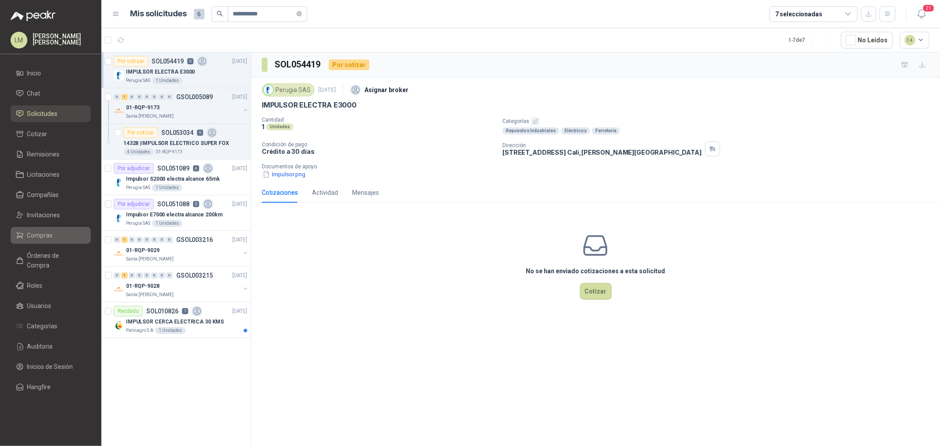
click at [47, 232] on span "Compras" at bounding box center [40, 236] width 26 height 10
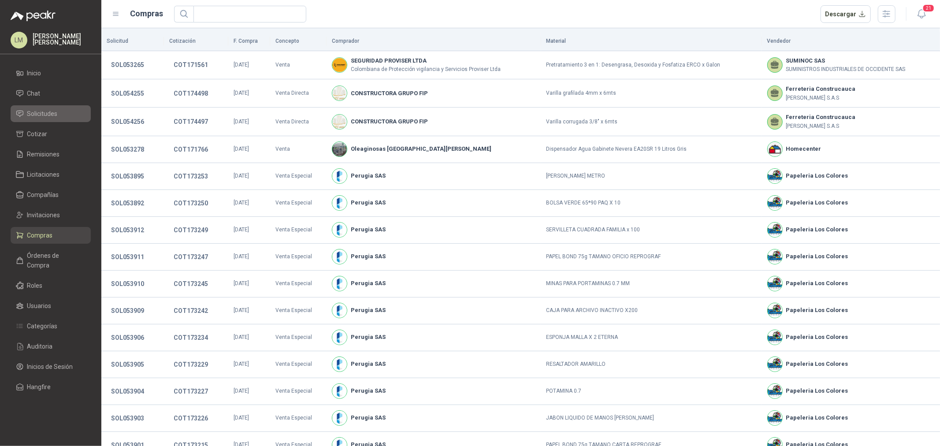
click at [45, 111] on span "Solicitudes" at bounding box center [42, 114] width 30 height 10
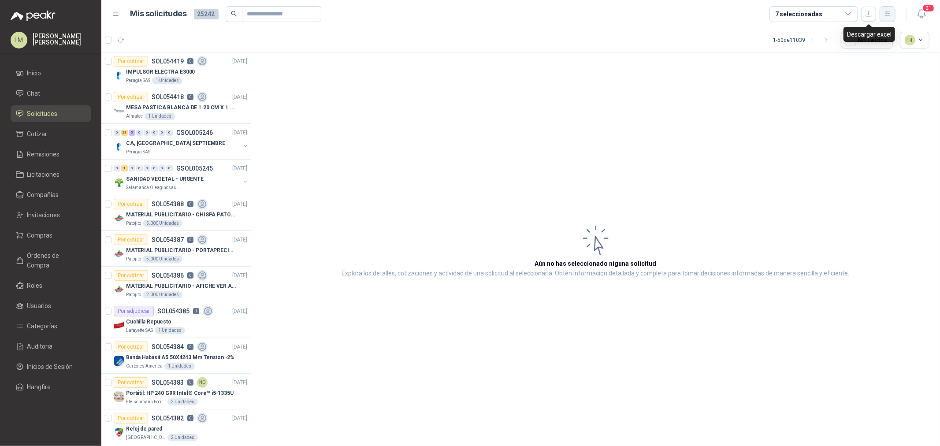
click at [752, 13] on button "button" at bounding box center [888, 14] width 16 height 16
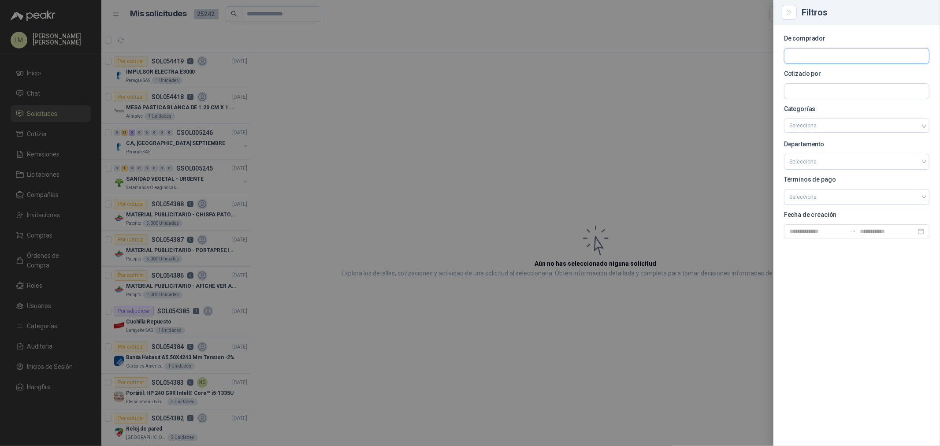
click at [752, 54] on input "text" at bounding box center [856, 55] width 145 height 15
type input "*****"
click at [752, 73] on p "Grupo North" at bounding box center [860, 74] width 111 height 5
click at [355, 99] on div at bounding box center [470, 223] width 940 height 446
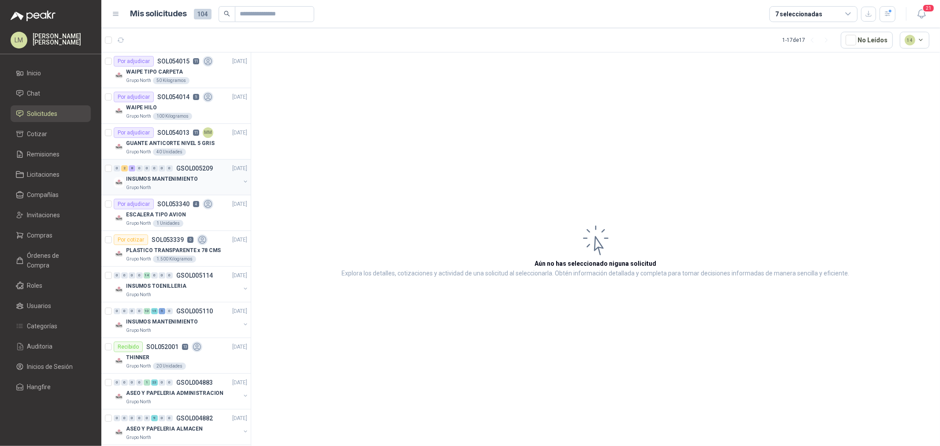
click at [242, 180] on button "button" at bounding box center [245, 181] width 7 height 7
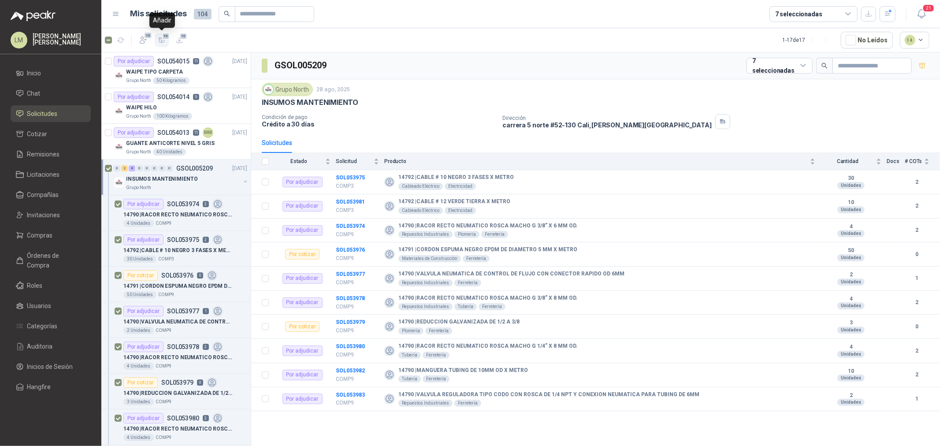
click at [160, 41] on icon "button" at bounding box center [161, 40] width 7 height 7
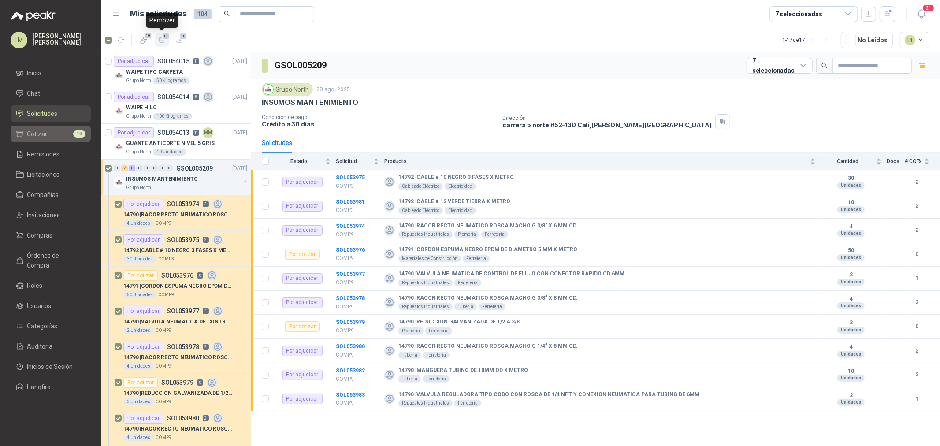
click at [54, 131] on li "Cotizar 10" at bounding box center [51, 134] width 70 height 10
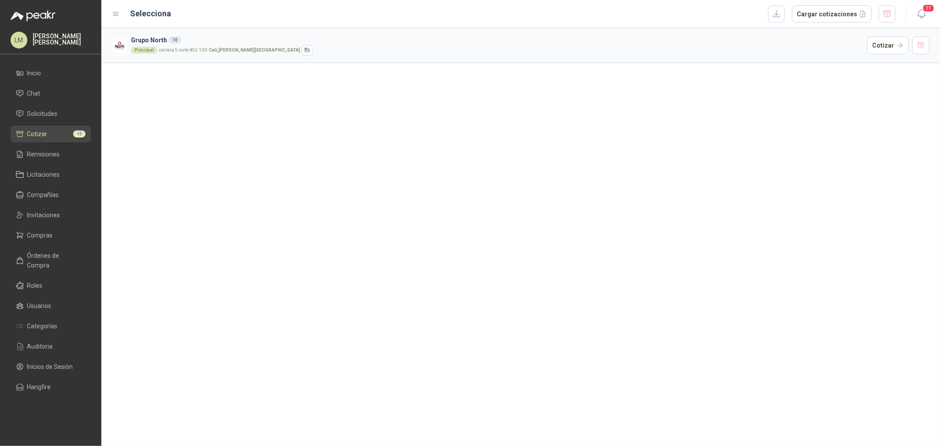
click at [752, 35] on article "Grupo North 10 Principal carrera 5 norte #52-130 - Cali , Valle del Cauca Cotiz…" at bounding box center [520, 45] width 839 height 35
click at [752, 45] on button "Cotizar" at bounding box center [887, 46] width 41 height 18
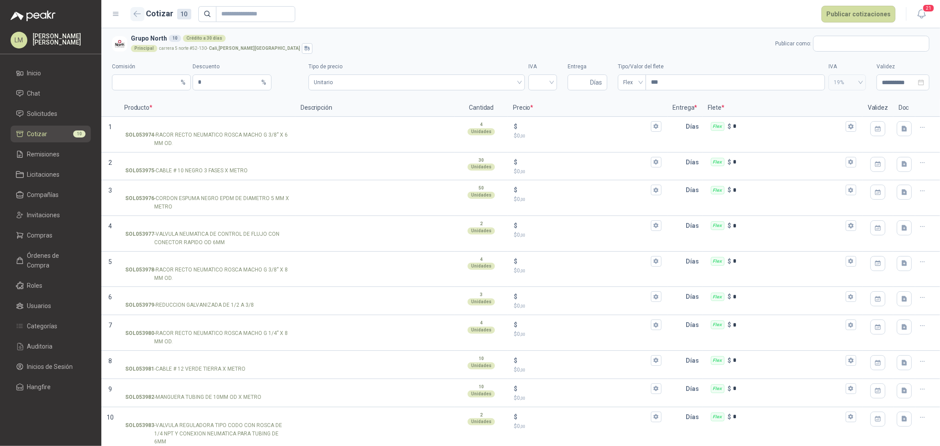
click at [139, 15] on icon "button" at bounding box center [137, 14] width 7 height 7
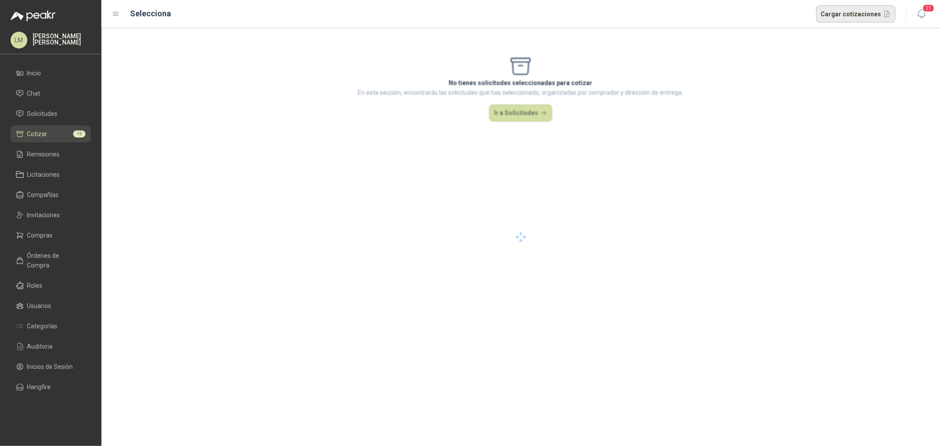
click at [752, 15] on button "Cargar cotizaciones" at bounding box center [856, 14] width 80 height 18
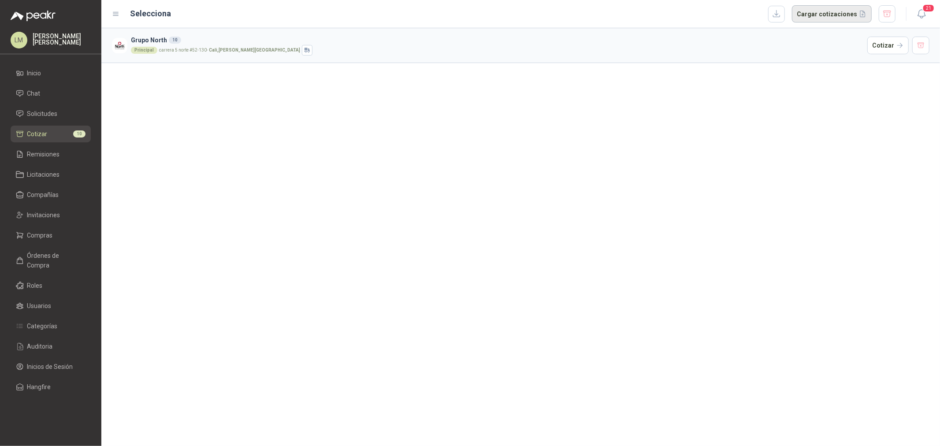
click at [752, 16] on button "button" at bounding box center [776, 14] width 17 height 17
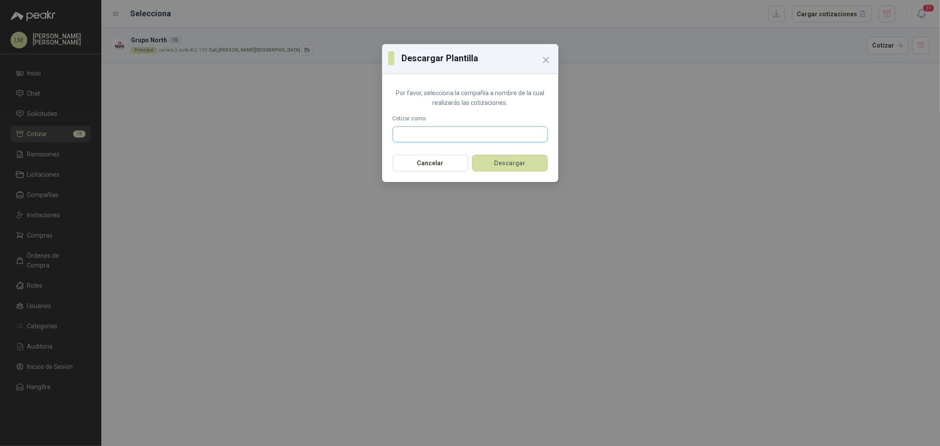
click at [425, 131] on input "text" at bounding box center [470, 134] width 154 height 15
type input "***"
click at [430, 153] on p "PYR NEUMATICA DEL VALLE SAS" at bounding box center [462, 153] width 99 height 5
click at [501, 160] on button "Descargar" at bounding box center [510, 163] width 76 height 17
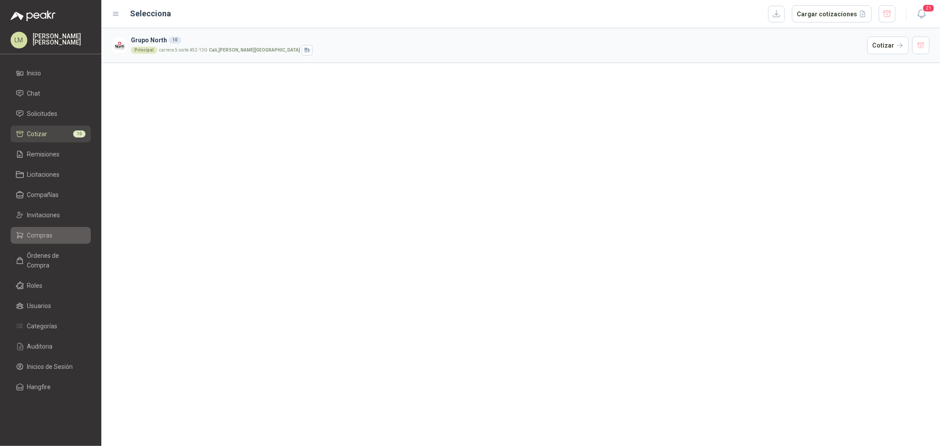
click at [38, 239] on span "Compras" at bounding box center [40, 236] width 26 height 10
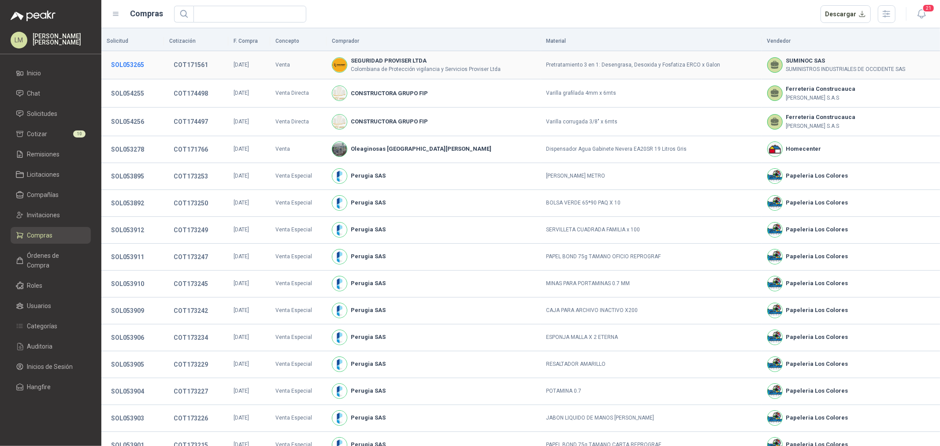
click at [128, 63] on button "SOL053265" at bounding box center [128, 65] width 42 height 16
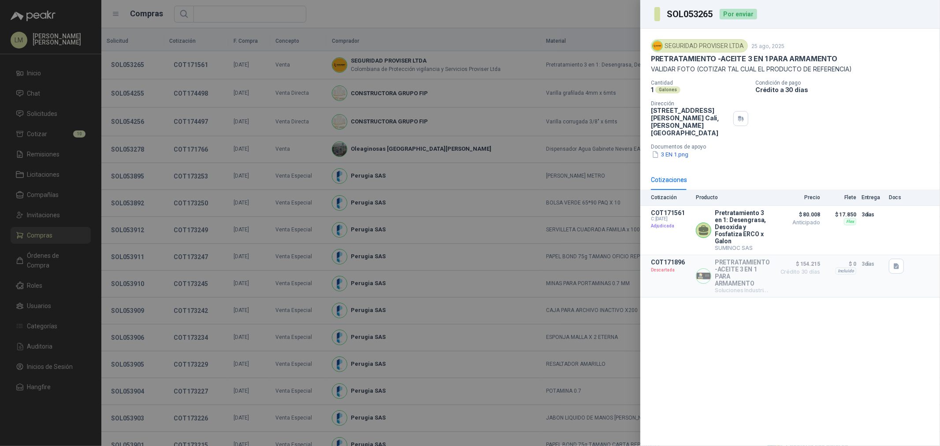
drag, startPoint x: 650, startPoint y: 110, endPoint x: 725, endPoint y: 119, distance: 75.4
click at [727, 119] on div "SEGURIDAD PROVISER LTDA 25 ago, 2025 PRETRATAMIENTO -ACEITE 3 EN 1 PARA ARMAMEN…" at bounding box center [790, 99] width 300 height 141
copy p "CALLE 24 NORTE No. 5B 05, BARRIO SAN VICENTE"
click at [58, 131] on div at bounding box center [470, 223] width 940 height 446
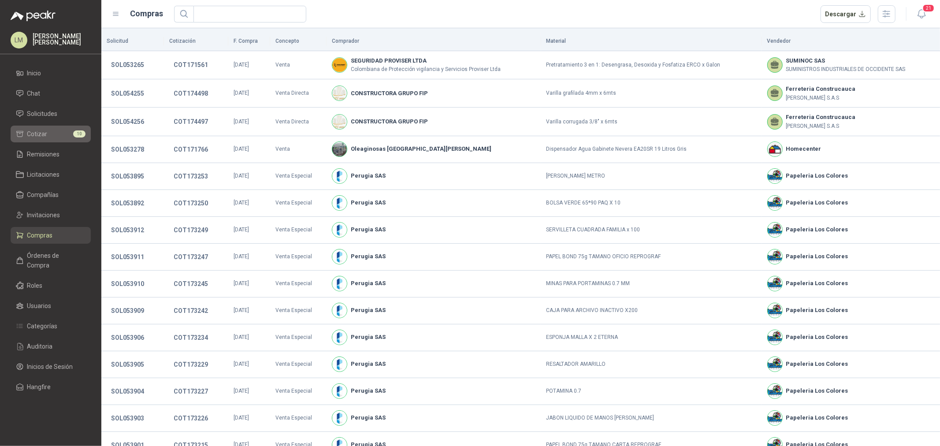
click at [53, 137] on li "Cotizar 10" at bounding box center [51, 134] width 70 height 10
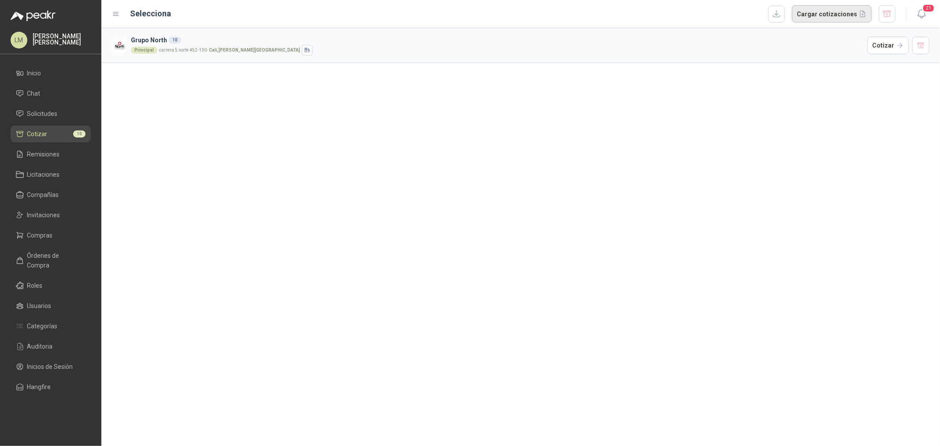
click at [752, 14] on button "Cargar cotizaciones" at bounding box center [832, 14] width 80 height 18
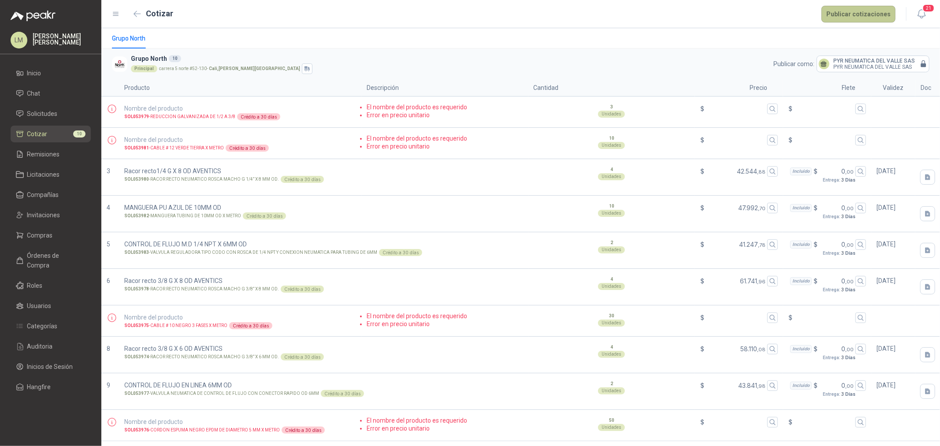
click at [752, 9] on button "Publicar cotizaciones" at bounding box center [859, 14] width 74 height 17
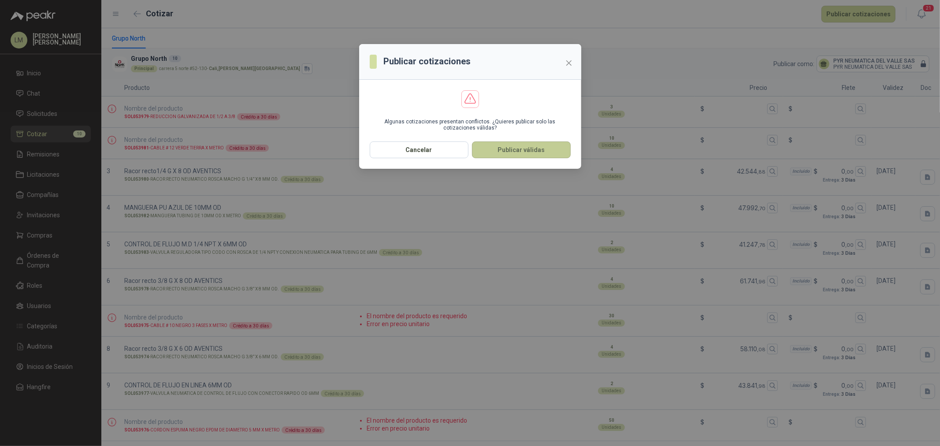
click at [512, 141] on button "Publicar válidas" at bounding box center [521, 149] width 99 height 17
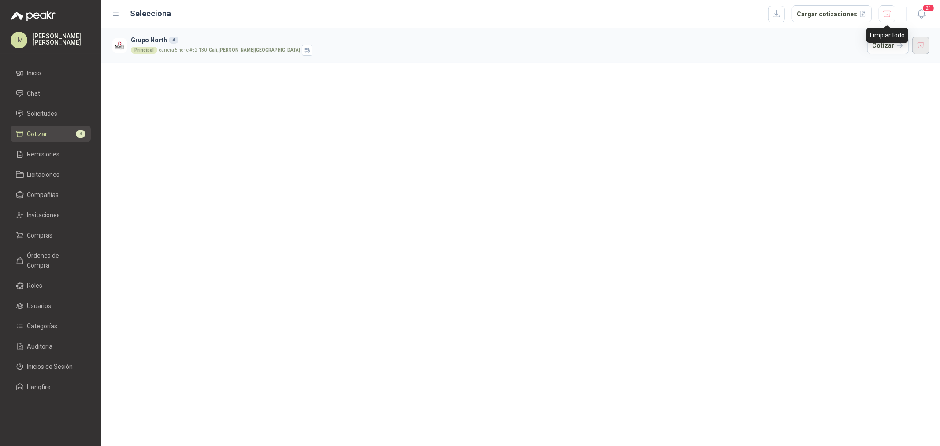
click at [752, 52] on button "button" at bounding box center [921, 46] width 18 height 18
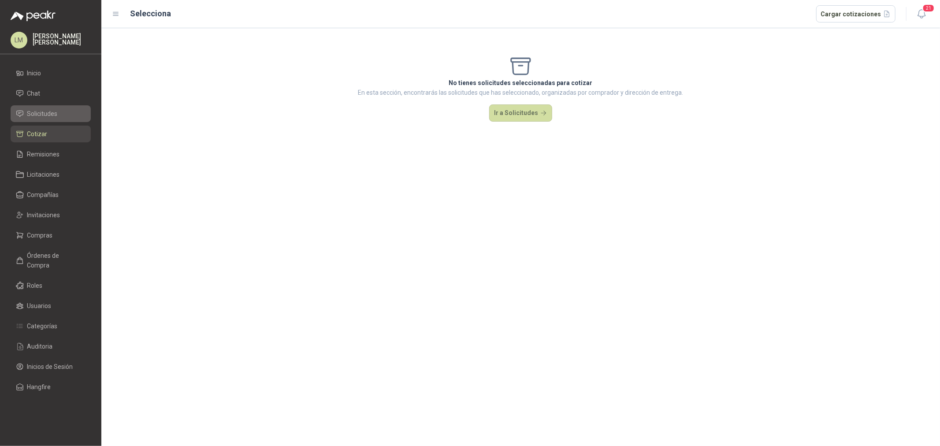
click at [23, 116] on icon at bounding box center [20, 114] width 8 height 8
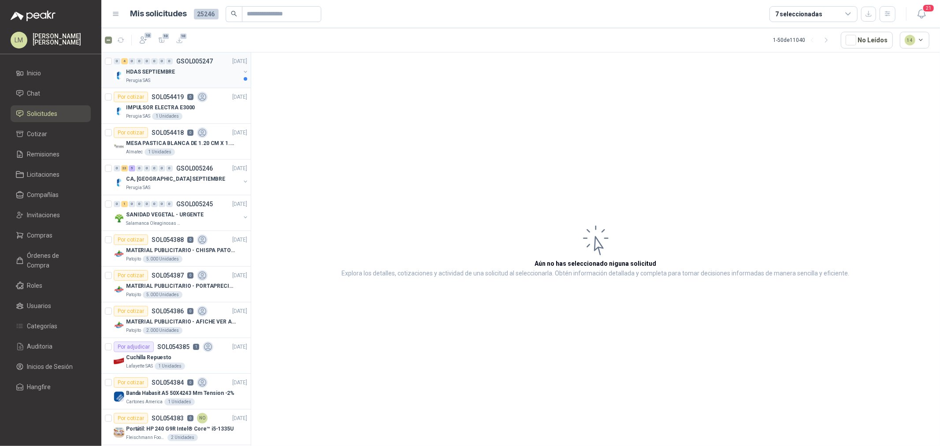
click at [160, 71] on p "HDAS SEPTIEMBRE" at bounding box center [150, 72] width 49 height 8
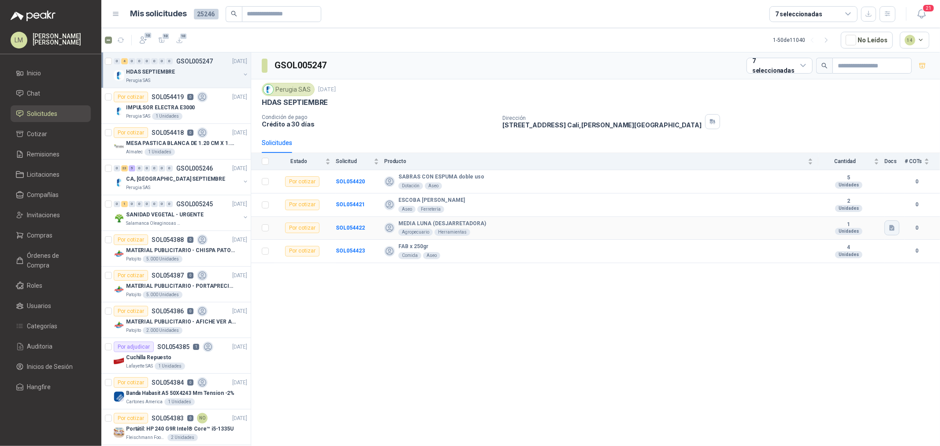
click at [752, 227] on icon "button" at bounding box center [892, 227] width 7 height 7
click at [752, 205] on button "MEDIA LUNA (DESJARRETADORA).png" at bounding box center [838, 208] width 112 height 9
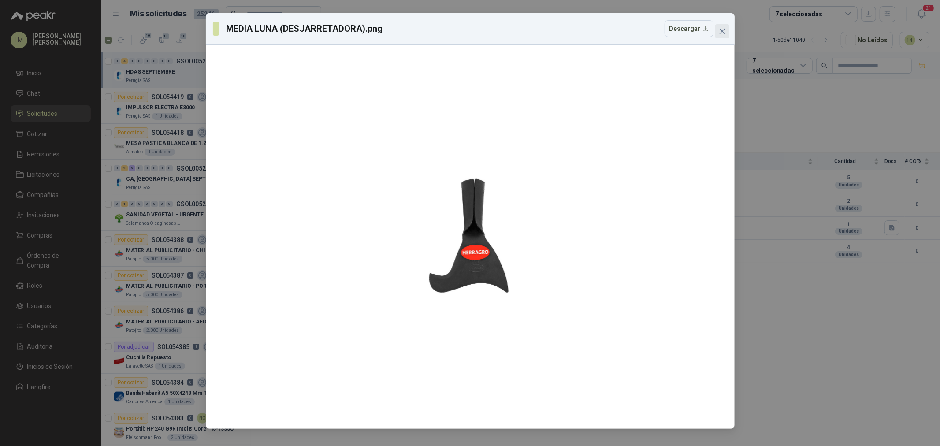
click at [719, 32] on icon "close" at bounding box center [722, 31] width 7 height 7
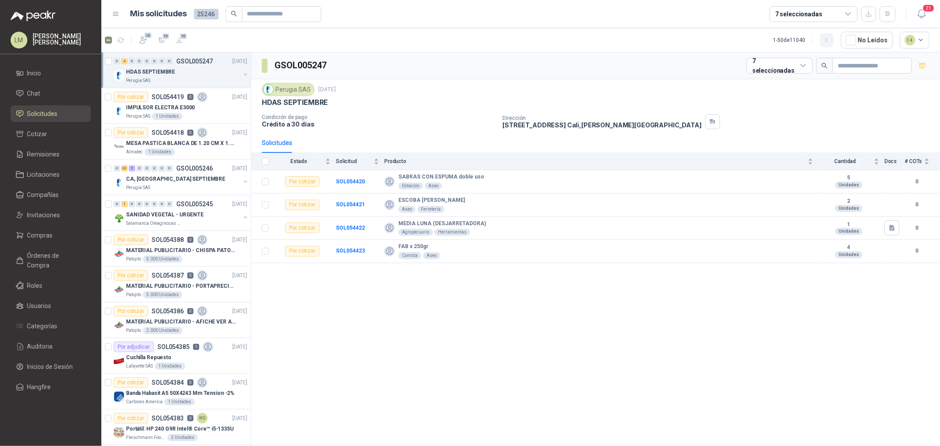
click at [752, 41] on icon "button" at bounding box center [826, 40] width 7 height 7
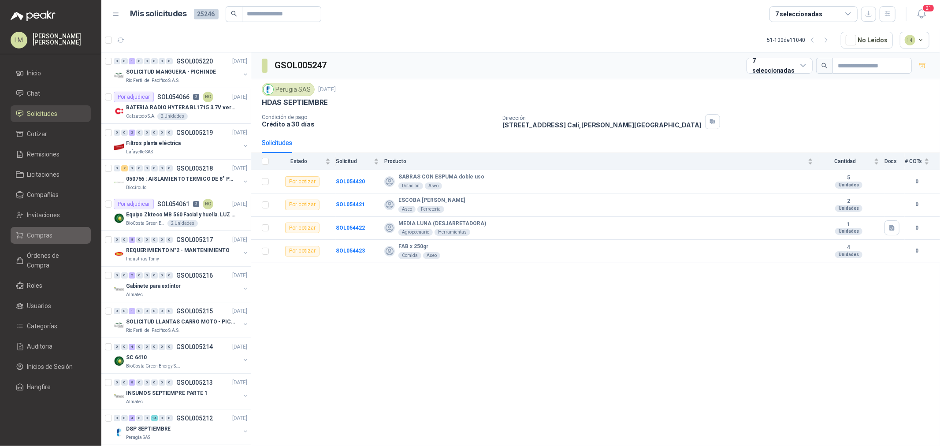
click at [56, 231] on li "Compras" at bounding box center [51, 236] width 70 height 10
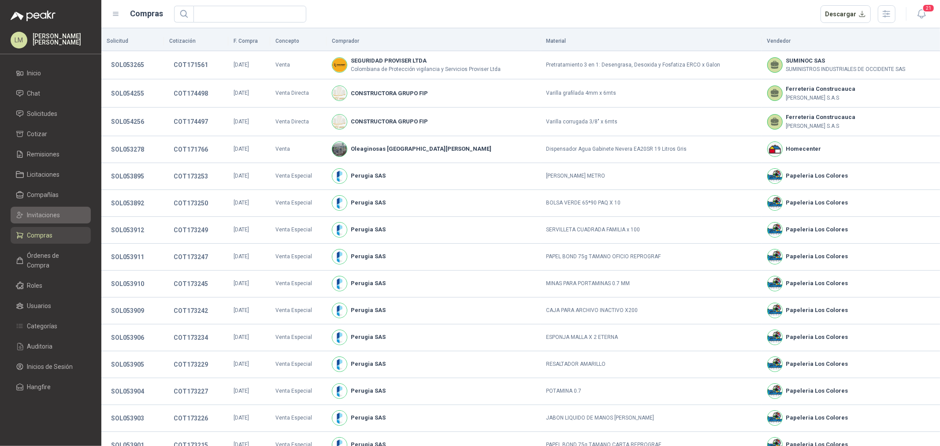
click at [51, 219] on span "Invitaciones" at bounding box center [43, 215] width 33 height 10
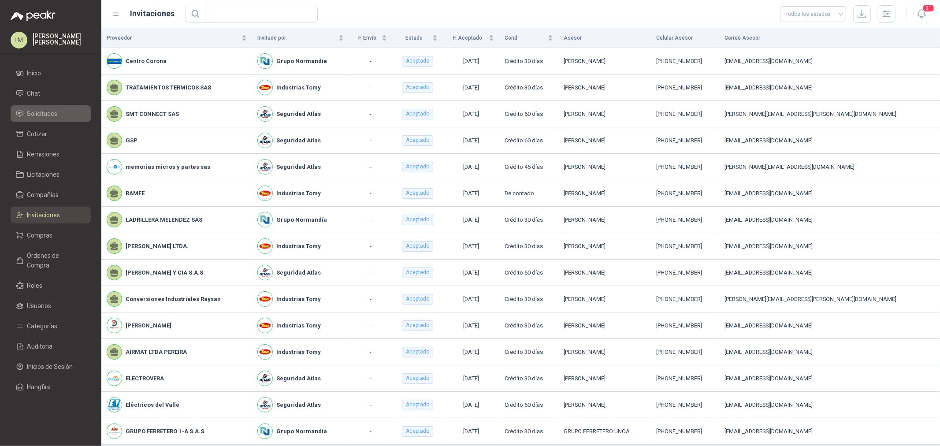
click at [45, 115] on span "Solicitudes" at bounding box center [42, 114] width 30 height 10
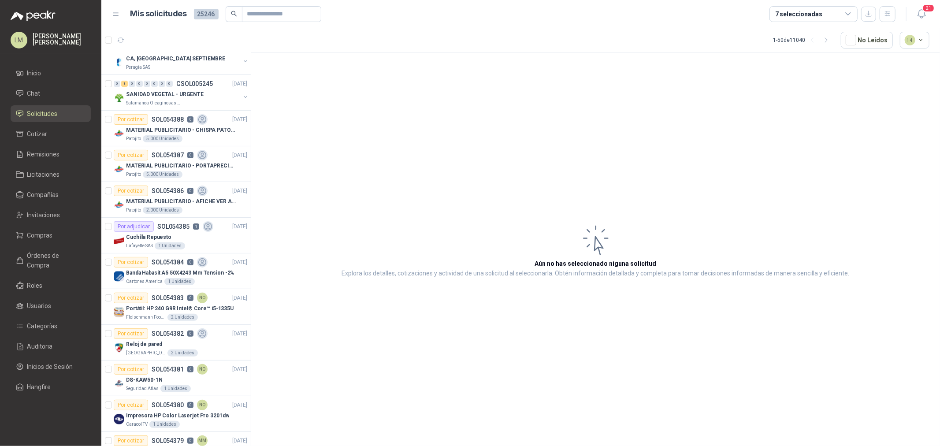
scroll to position [147, 0]
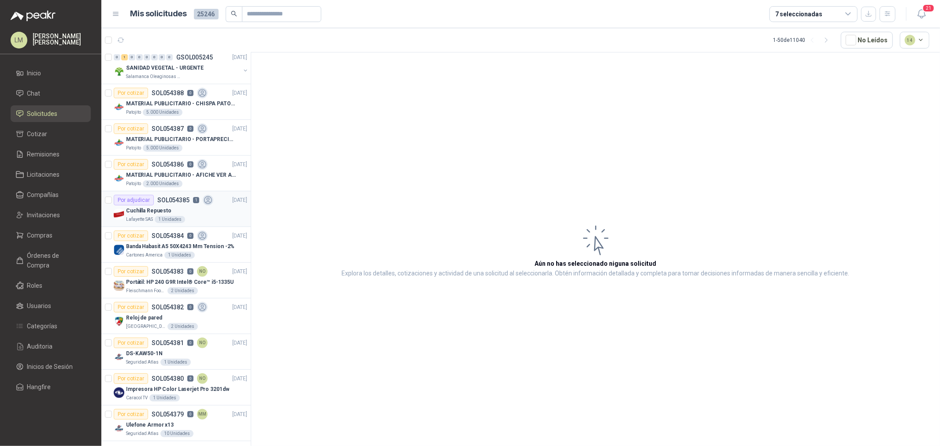
click at [186, 217] on div "Lafayette SAS 1 Unidades" at bounding box center [186, 219] width 121 height 7
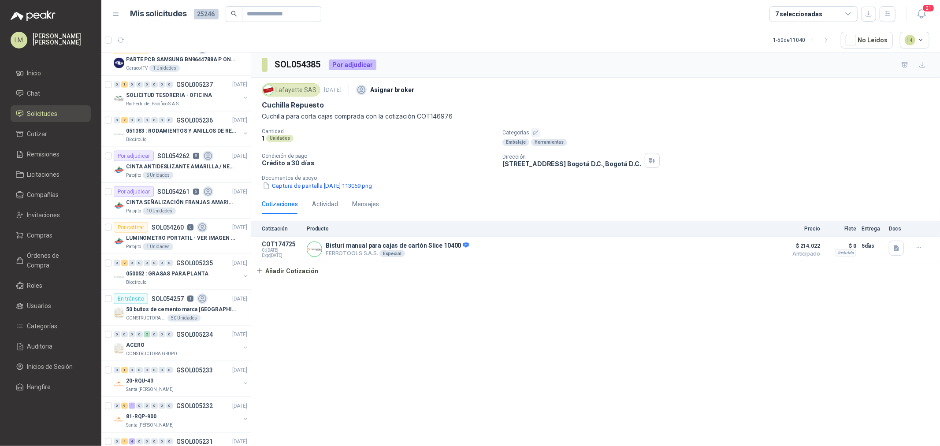
scroll to position [881, 0]
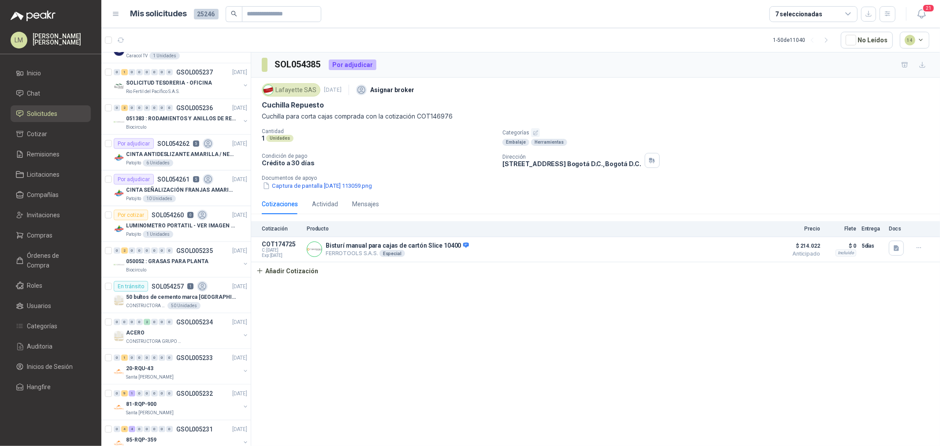
click at [190, 187] on p "CINTA SEÑALIZACIÓN FRANJAS AMARILLAS NEGRA" at bounding box center [181, 190] width 110 height 8
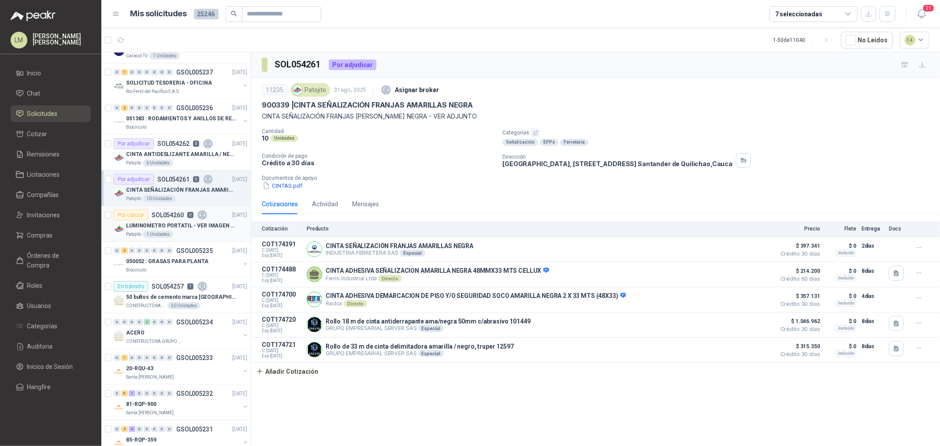
click at [182, 216] on p "SOL054260" at bounding box center [168, 215] width 32 height 6
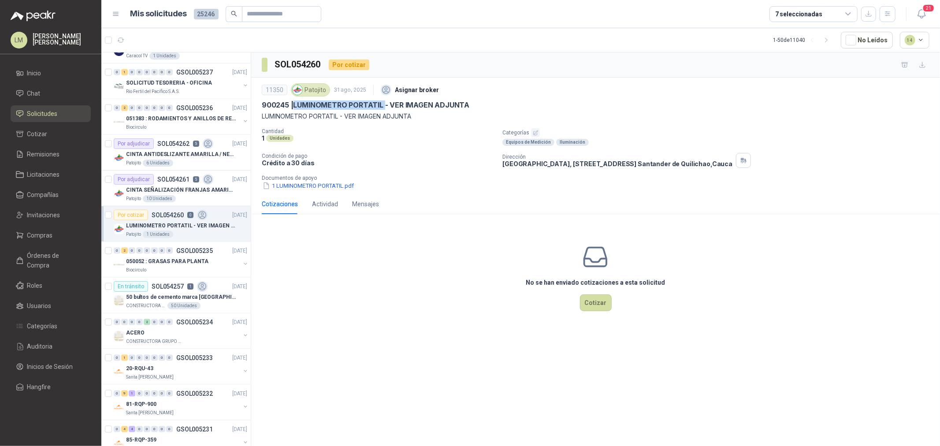
drag, startPoint x: 294, startPoint y: 102, endPoint x: 385, endPoint y: 103, distance: 90.4
click at [385, 103] on p "900245 | LUMINOMETRO PORTATIL - VER IMAGEN ADJUNTA" at bounding box center [366, 104] width 208 height 9
copy p "LUMINOMETRO PORTATIL"
click at [317, 192] on div "11350 Patojito 31 ago, 2025 Asignar broker 900245 | LUMINOMETRO PORTATIL - VER …" at bounding box center [595, 136] width 689 height 116
click at [323, 177] on p "Documentos de apoyo" at bounding box center [599, 178] width 675 height 6
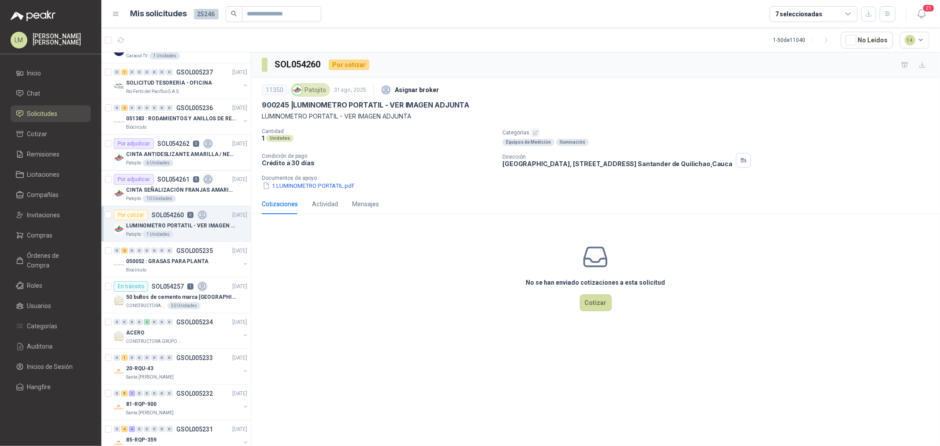
click at [324, 181] on p "Documentos de apoyo" at bounding box center [599, 178] width 675 height 6
click at [324, 183] on button "1 LUMINOMETRO PORTATIL.pdf" at bounding box center [308, 185] width 93 height 9
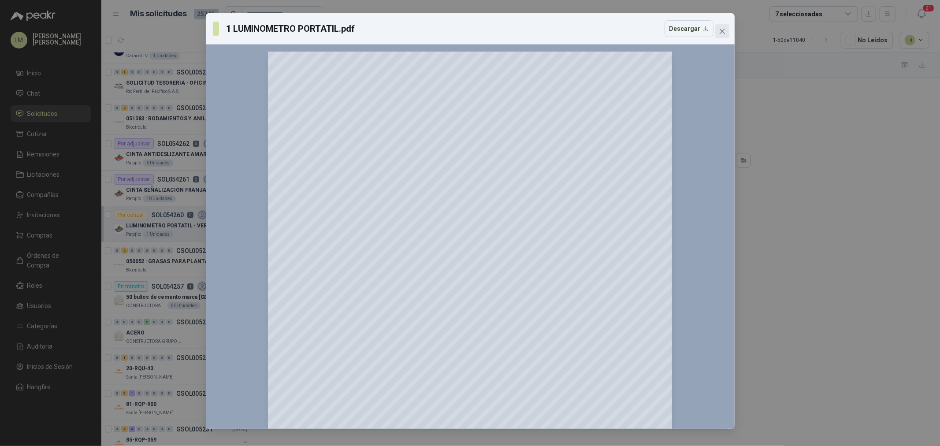
click at [720, 31] on icon "close" at bounding box center [722, 31] width 7 height 7
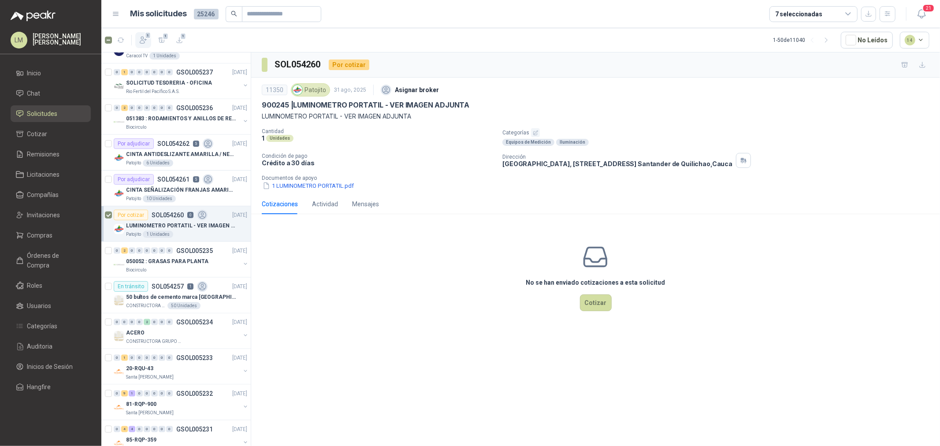
click at [149, 42] on button "1" at bounding box center [143, 40] width 16 height 16
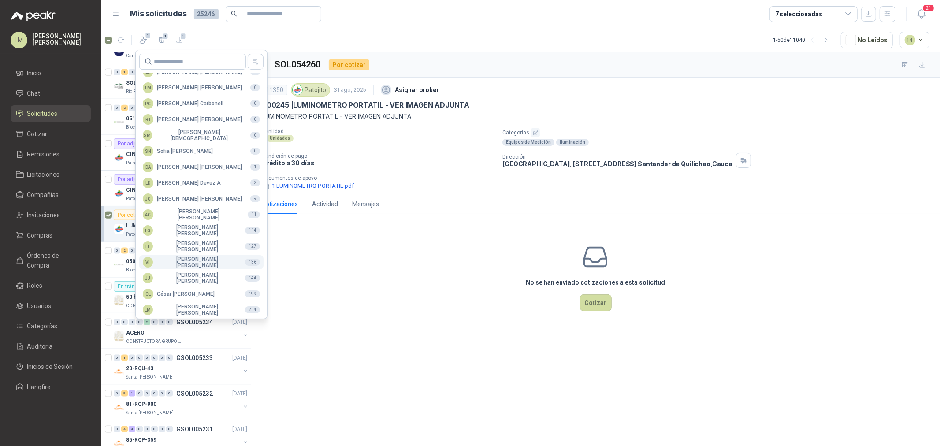
scroll to position [156, 0]
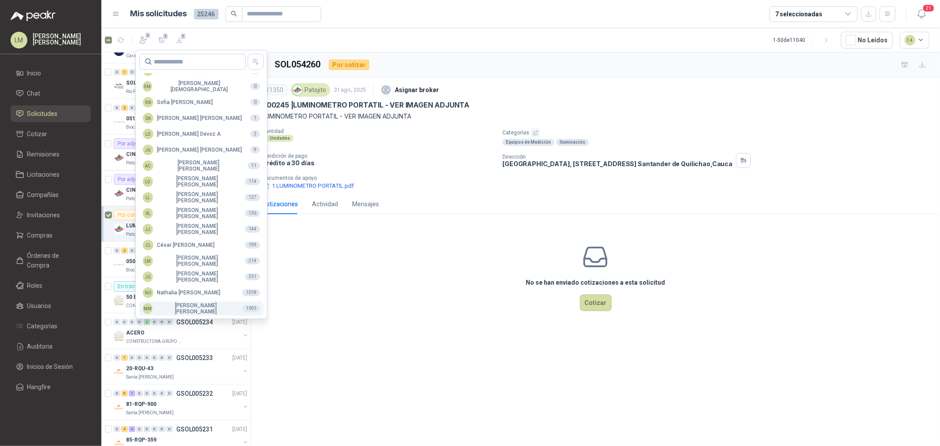
click at [175, 307] on div "MM [PERSON_NAME]" at bounding box center [189, 308] width 93 height 12
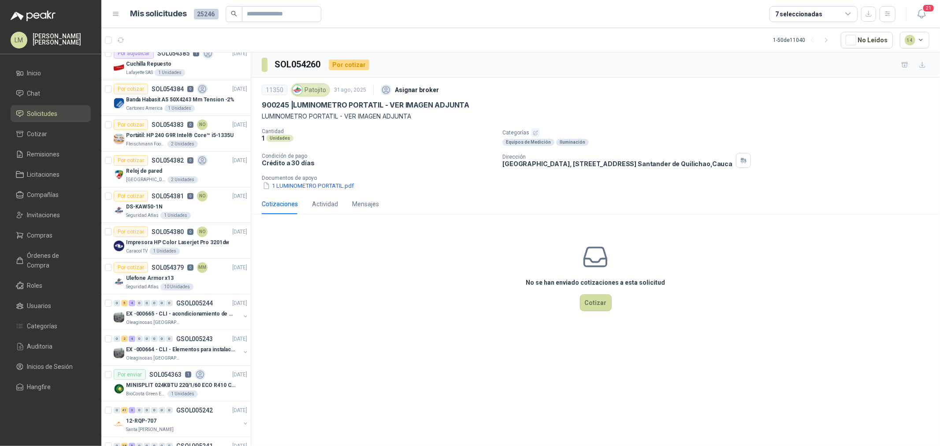
scroll to position [0, 0]
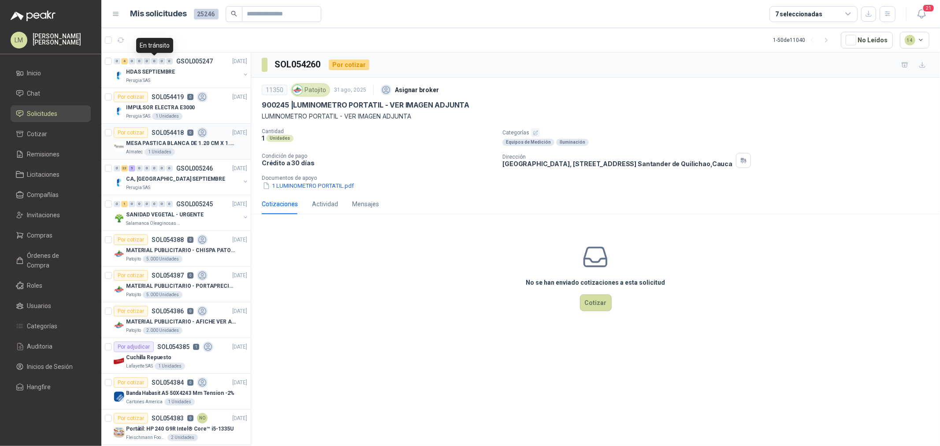
click at [162, 143] on p "MESA PASTICA BLANCA DE 1.20 CM X 1.20 CM" at bounding box center [181, 143] width 110 height 8
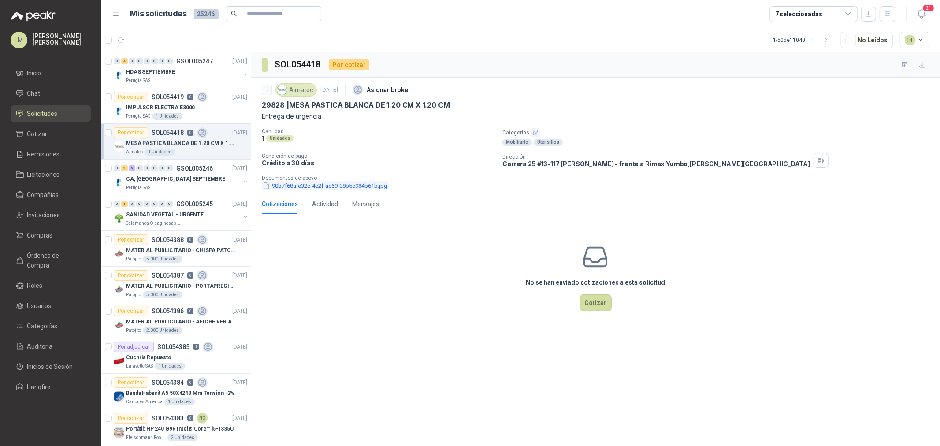
click at [326, 184] on button "90b7f68a-c32c-4e2f-ac69-08b5c984b61b.jpg" at bounding box center [325, 185] width 126 height 9
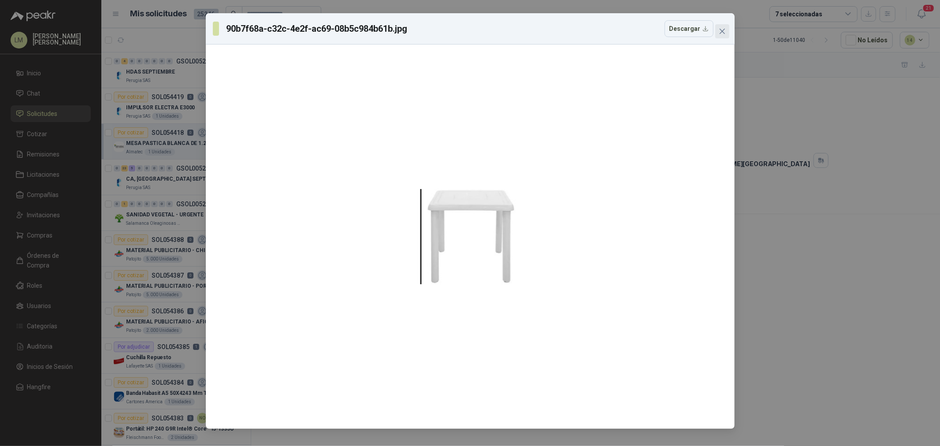
click at [723, 28] on icon "close" at bounding box center [722, 31] width 7 height 7
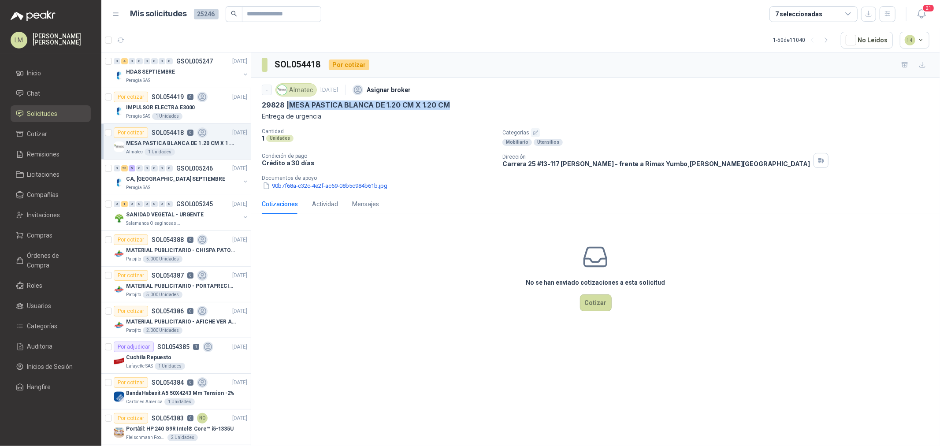
drag, startPoint x: 291, startPoint y: 104, endPoint x: 474, endPoint y: 103, distance: 182.9
click at [474, 103] on div "29828 | MESA PASTICA BLANCA DE 1.20 CM X 1.20 CM" at bounding box center [596, 104] width 668 height 9
copy p "MESA PASTICA BLANCA DE 1.20 CM X 1.20 CM"
click at [355, 178] on p "Documentos de apoyo" at bounding box center [599, 178] width 675 height 6
click at [356, 188] on button "90b7f68a-c32c-4e2f-ac69-08b5c984b61b.jpg" at bounding box center [325, 185] width 126 height 9
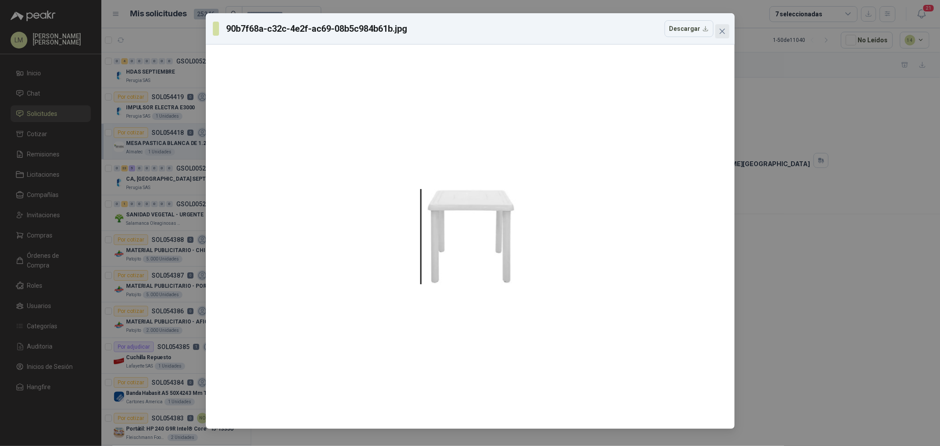
click at [723, 27] on button "Close" at bounding box center [722, 31] width 14 height 14
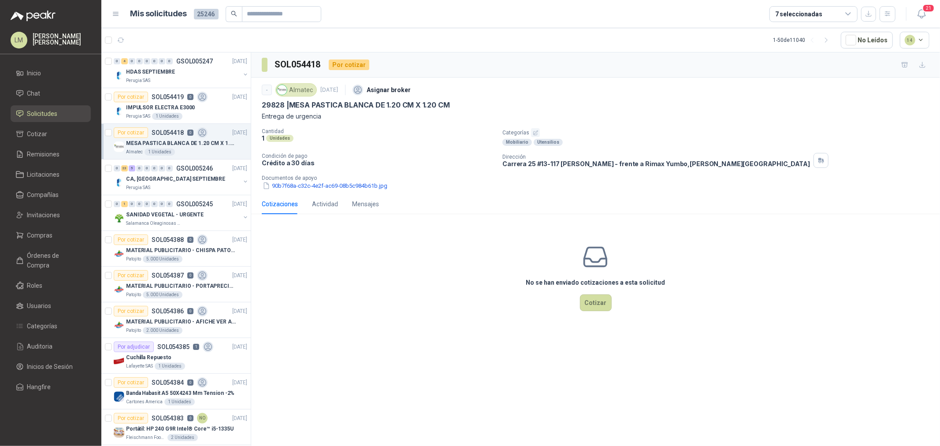
click at [535, 135] on icon "button" at bounding box center [535, 132] width 4 height 4
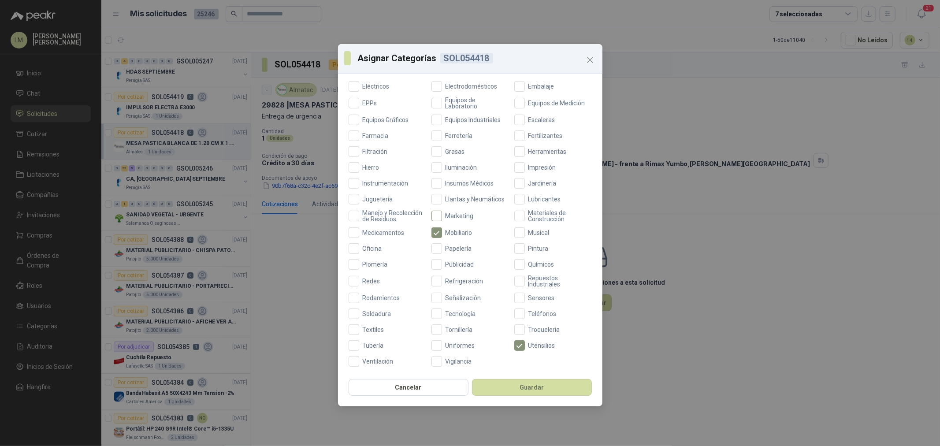
scroll to position [208, 0]
click at [373, 249] on span "Oficina" at bounding box center [372, 248] width 26 height 6
click at [458, 119] on div "Aceites Acero Agropecuario Aires Acondicionados Alambres Alarmas Armamento Artí…" at bounding box center [470, 150] width 243 height 434
click at [457, 133] on span "Ferretería" at bounding box center [459, 136] width 34 height 6
click at [502, 340] on button "Guardar" at bounding box center [532, 387] width 120 height 17
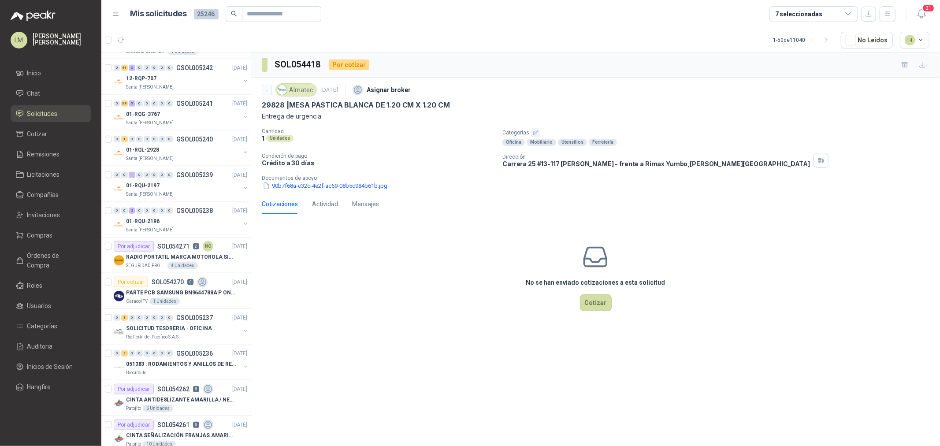
scroll to position [636, 0]
click at [69, 254] on span "Órdenes de Compra" at bounding box center [54, 260] width 55 height 19
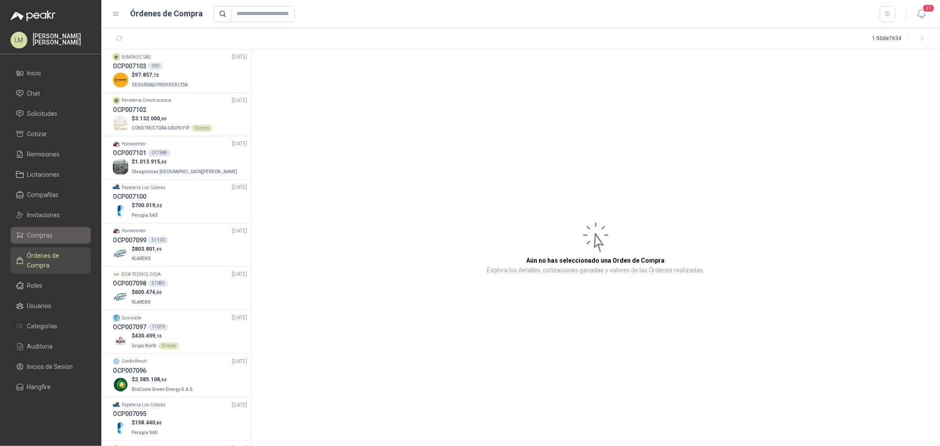
click at [37, 232] on span "Compras" at bounding box center [40, 236] width 26 height 10
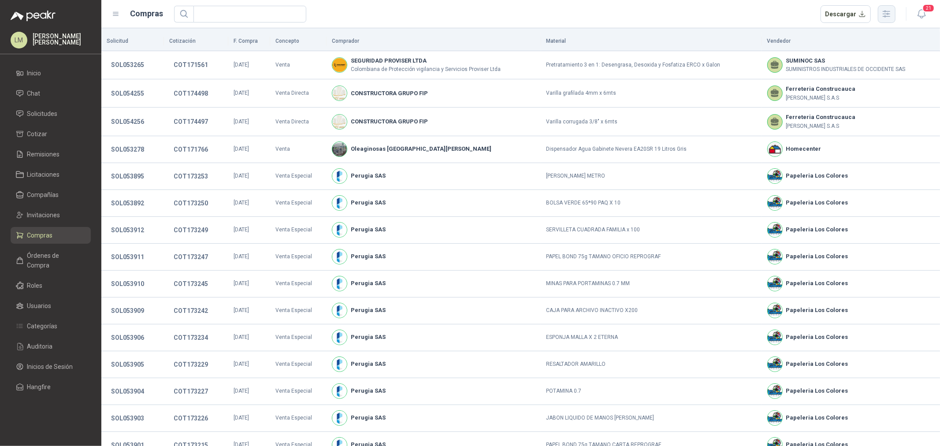
click at [752, 14] on icon "button" at bounding box center [886, 14] width 7 height 7
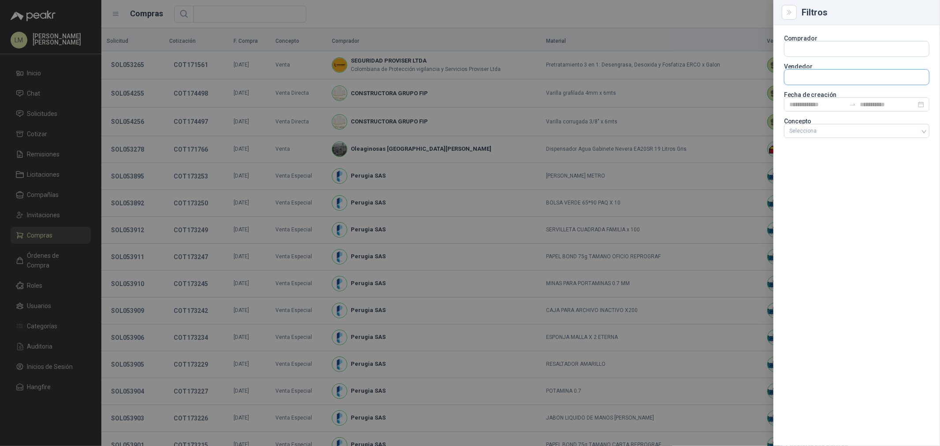
click at [752, 56] on input "text" at bounding box center [856, 48] width 145 height 15
type input "******"
click at [752, 100] on div "Homecenter NIT : 800242106" at bounding box center [857, 98] width 130 height 10
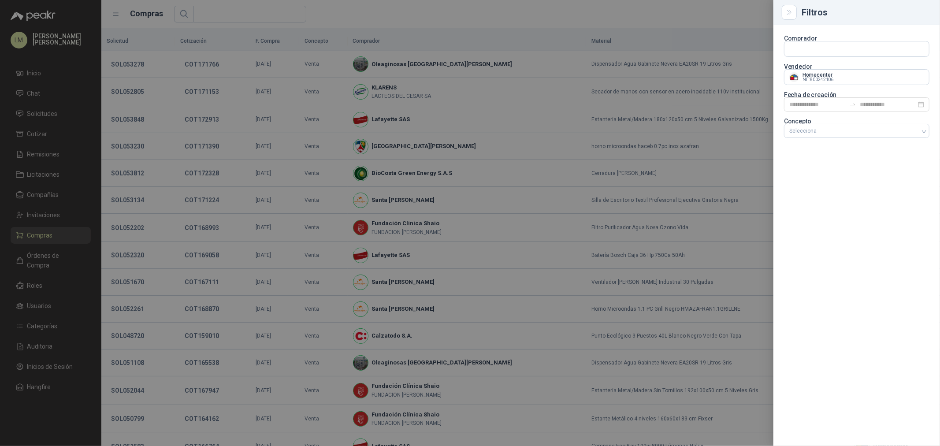
click at [531, 18] on div at bounding box center [470, 223] width 940 height 446
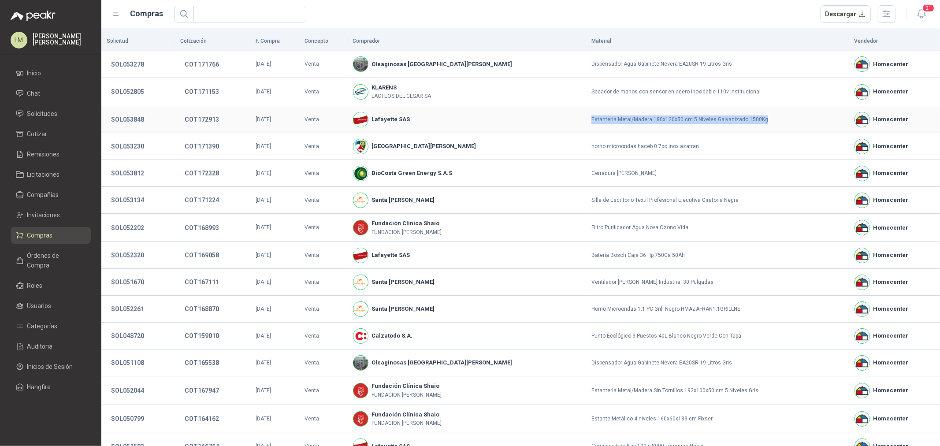
drag, startPoint x: 547, startPoint y: 117, endPoint x: 730, endPoint y: 120, distance: 183.4
click at [730, 120] on tr "SOL053848 COT172913 01/09/2025 Venta Lafayette SAS Estantería Metal/Madera 180x…" at bounding box center [520, 119] width 839 height 27
copy tr "Estantería Metal/Madera 180x120x50 cm 5 Niveles Galvanizado 1500Kg"
click at [60, 115] on li "Solicitudes" at bounding box center [51, 114] width 70 height 10
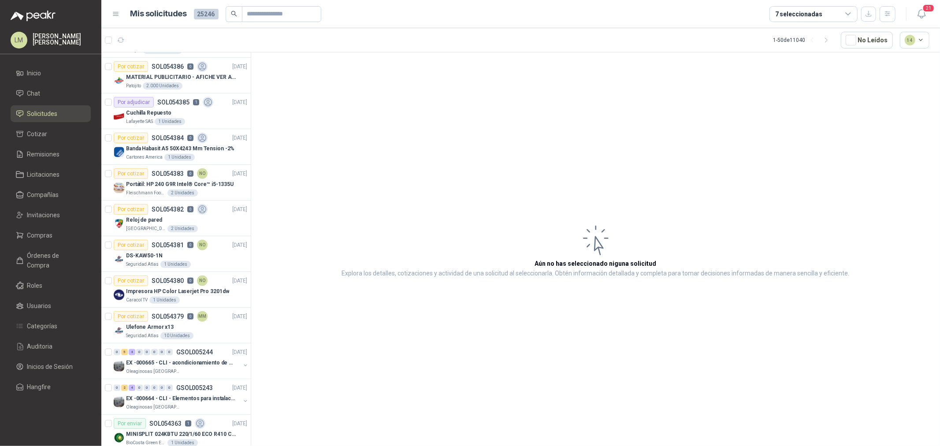
scroll to position [294, 0]
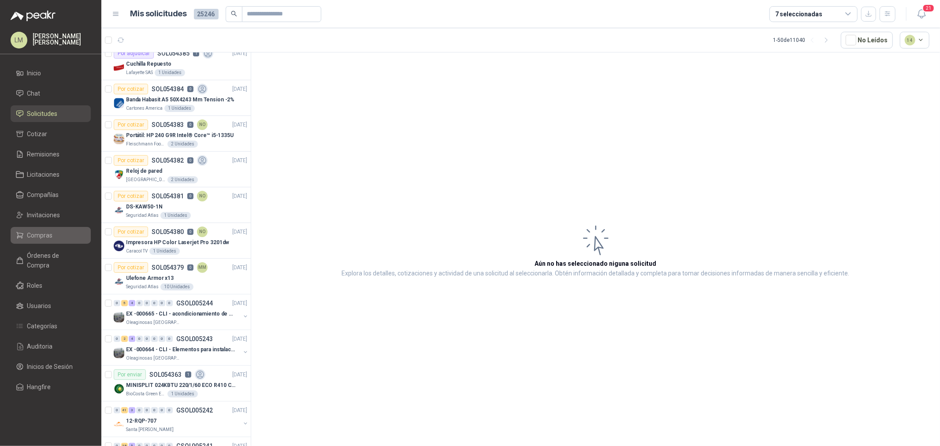
click at [53, 231] on li "Compras" at bounding box center [51, 236] width 70 height 10
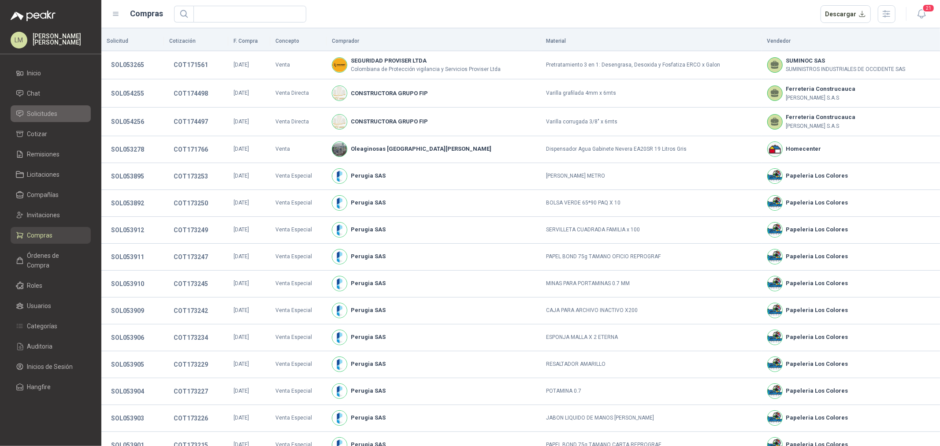
click at [37, 108] on link "Solicitudes" at bounding box center [51, 113] width 80 height 17
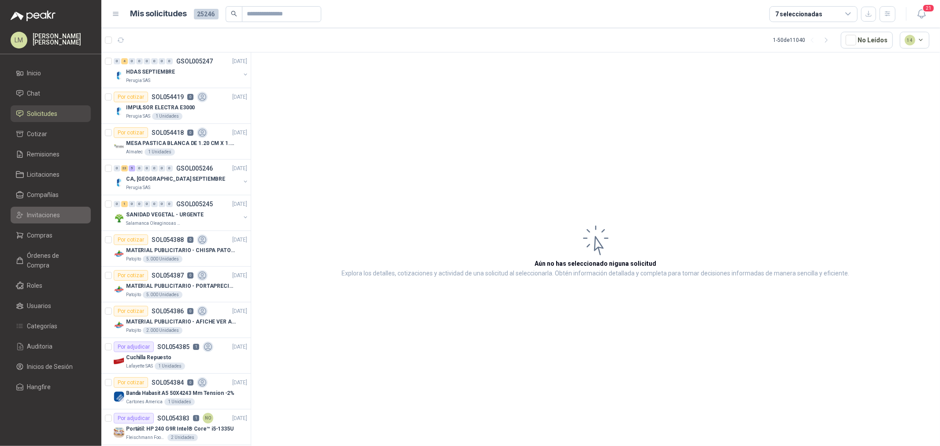
click at [30, 212] on span "Invitaciones" at bounding box center [43, 215] width 33 height 10
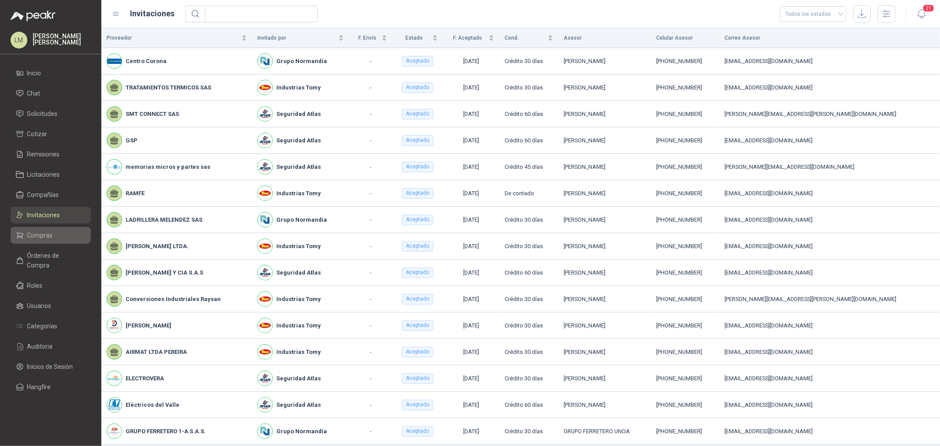
click at [31, 231] on span "Compras" at bounding box center [40, 236] width 26 height 10
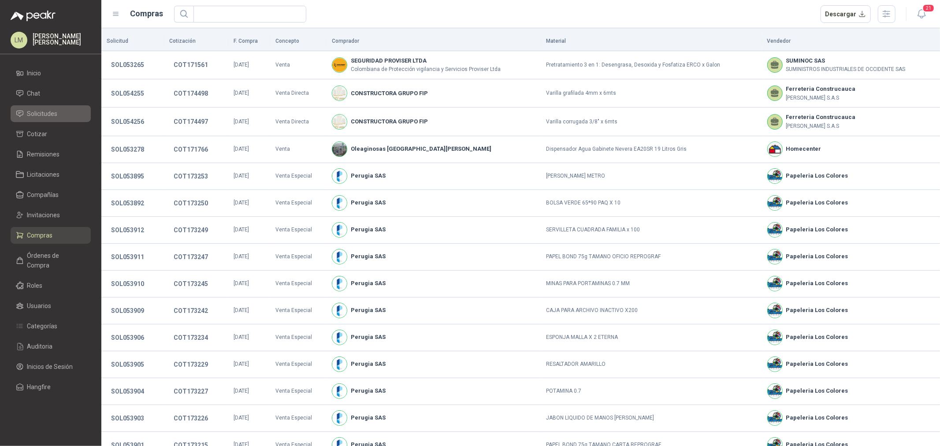
click at [48, 115] on span "Solicitudes" at bounding box center [42, 114] width 30 height 10
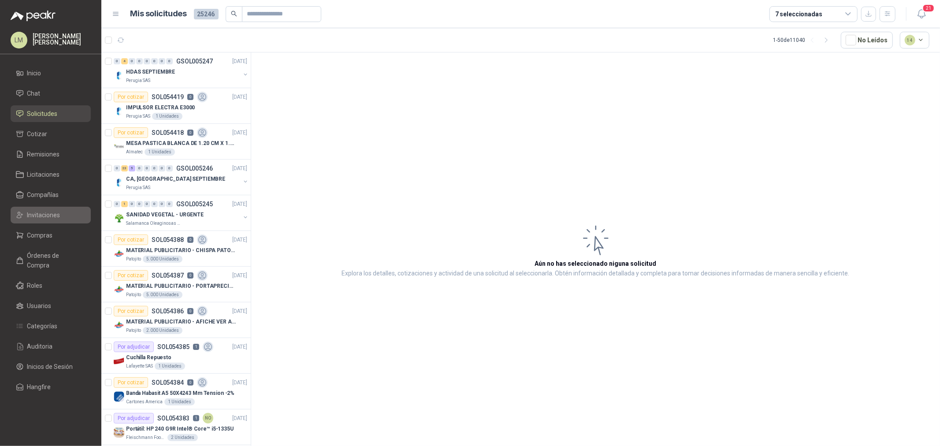
drag, startPoint x: 54, startPoint y: 233, endPoint x: 48, endPoint y: 216, distance: 17.4
click at [54, 233] on li "Compras" at bounding box center [51, 236] width 70 height 10
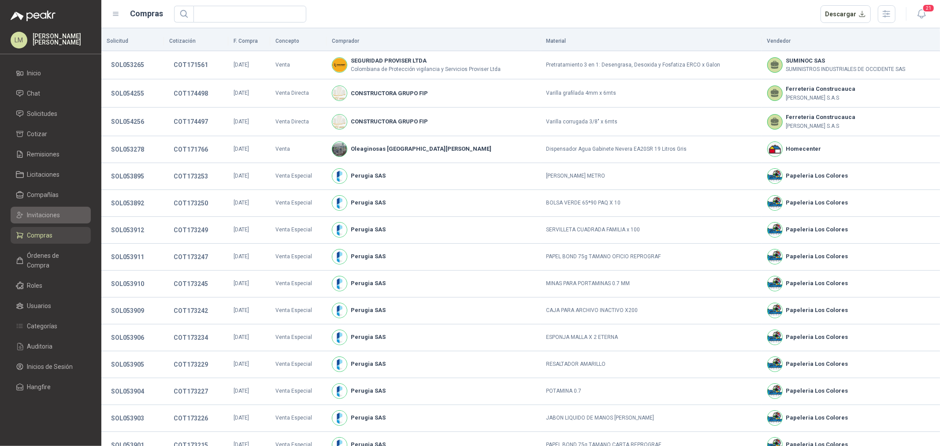
click at [47, 212] on span "Invitaciones" at bounding box center [43, 215] width 33 height 10
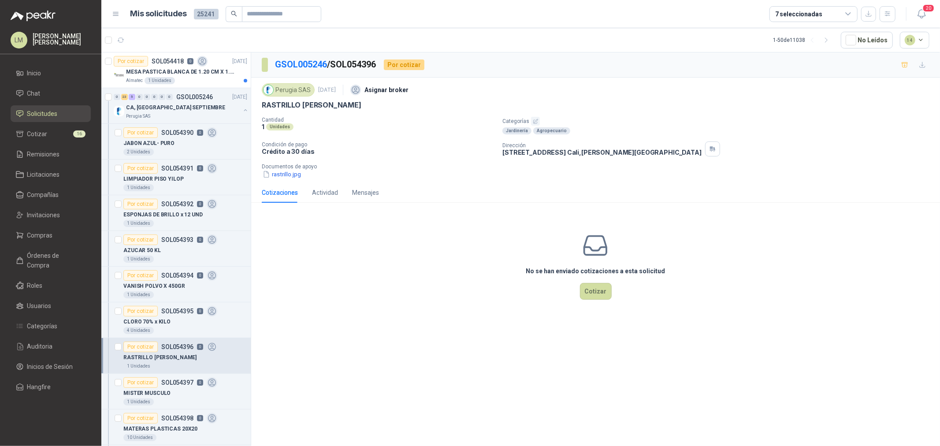
click at [534, 120] on icon "button" at bounding box center [535, 121] width 4 height 4
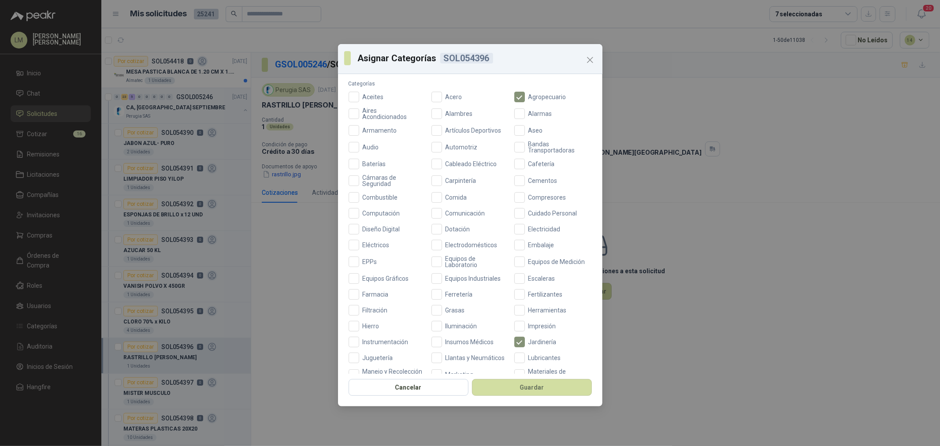
scroll to position [98, 0]
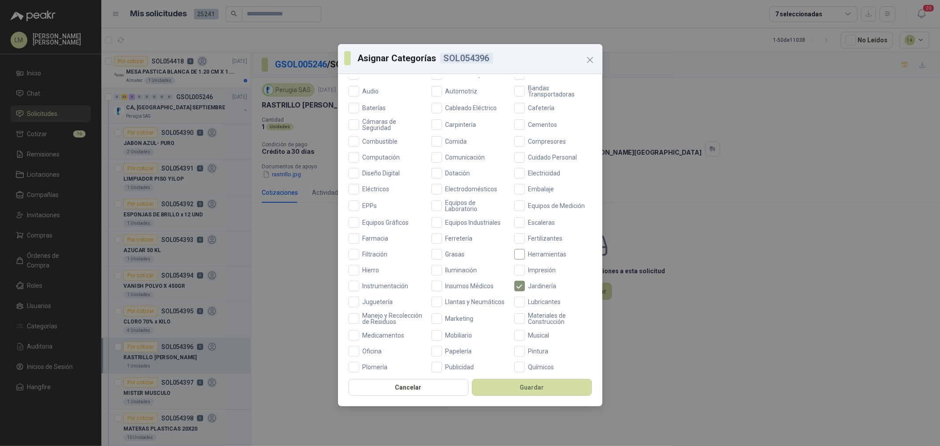
click at [522, 250] on label "Herramientas" at bounding box center [553, 254] width 78 height 11
click at [528, 385] on button "Guardar" at bounding box center [532, 387] width 120 height 17
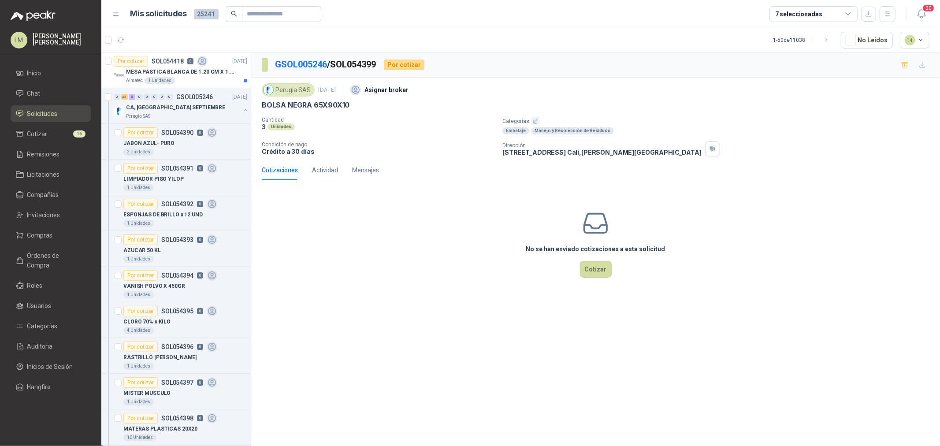
click at [538, 120] on button "button" at bounding box center [535, 121] width 9 height 9
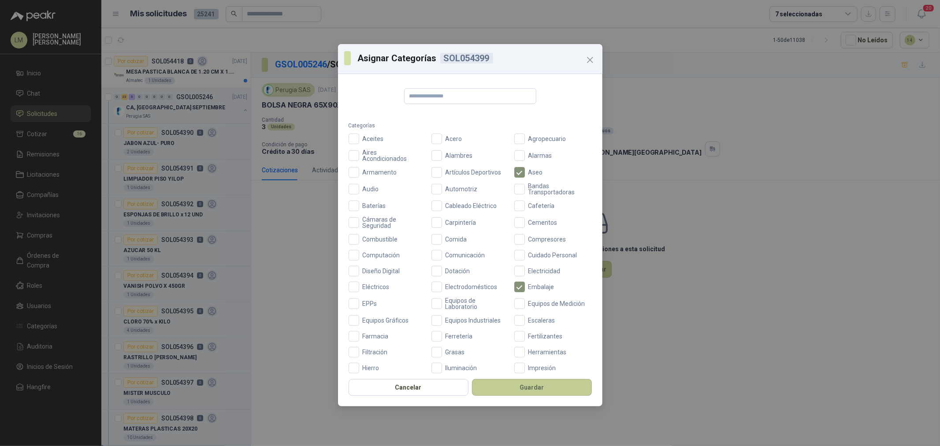
click at [511, 396] on button "Guardar" at bounding box center [532, 387] width 120 height 17
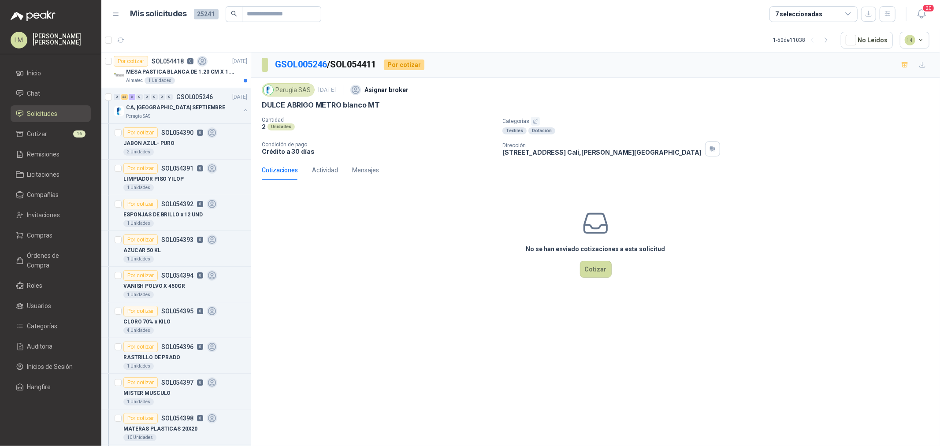
click at [539, 119] on button "button" at bounding box center [535, 121] width 9 height 9
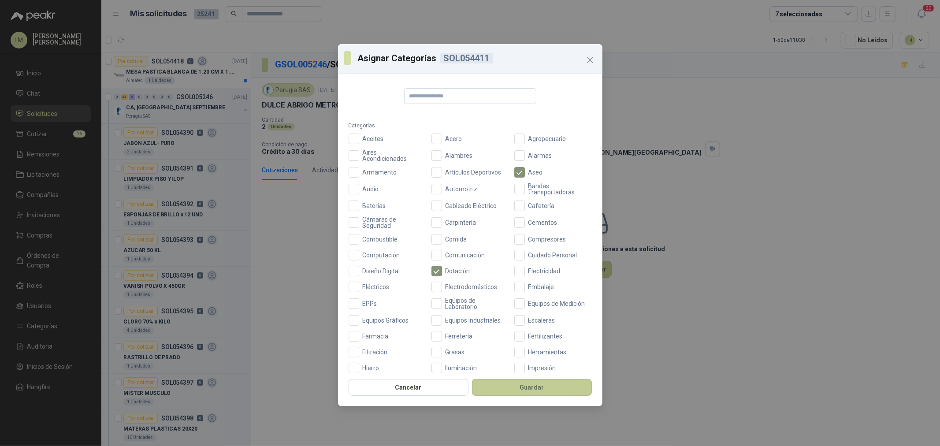
click at [519, 392] on button "Guardar" at bounding box center [532, 387] width 120 height 17
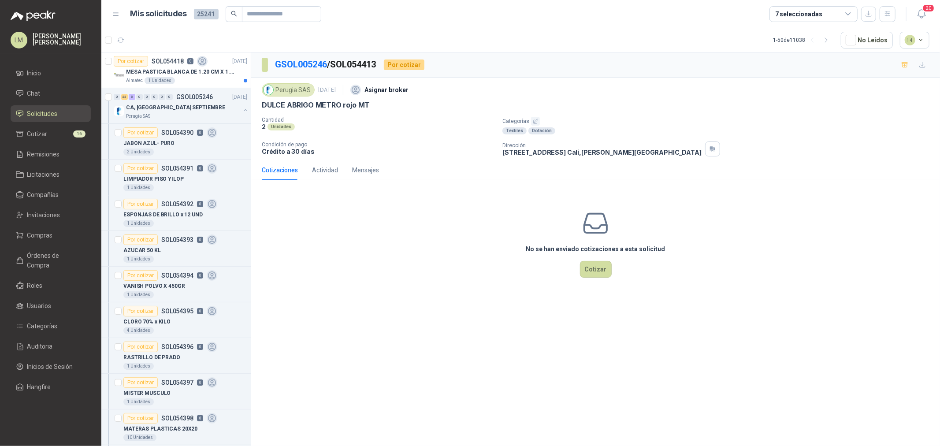
click at [534, 122] on icon "button" at bounding box center [536, 122] width 6 height 6
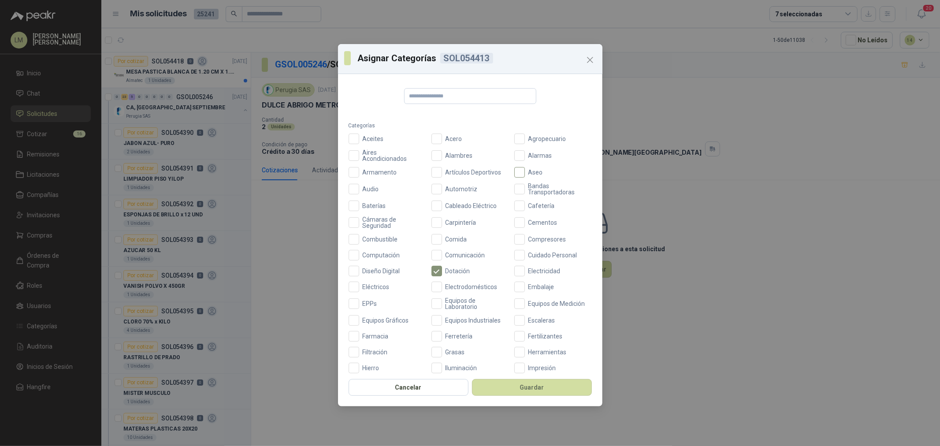
click at [525, 173] on span "Aseo" at bounding box center [536, 172] width 22 height 6
click at [548, 383] on button "Guardar" at bounding box center [532, 387] width 120 height 17
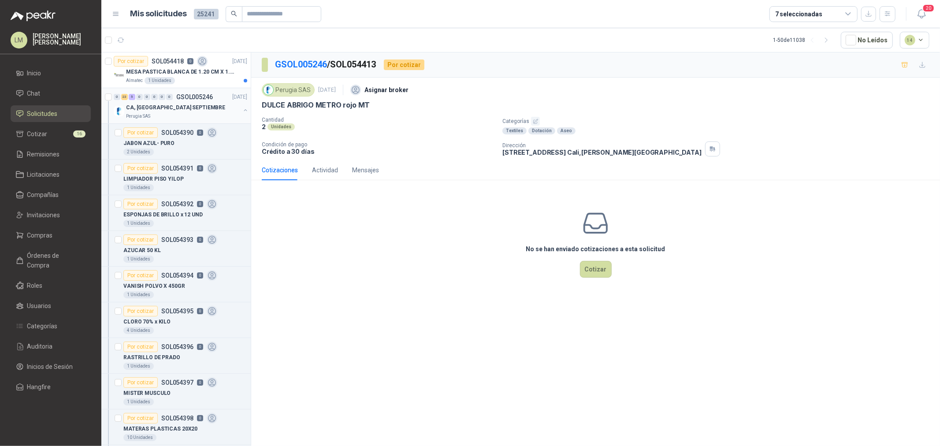
click at [242, 110] on button "button" at bounding box center [245, 110] width 7 height 7
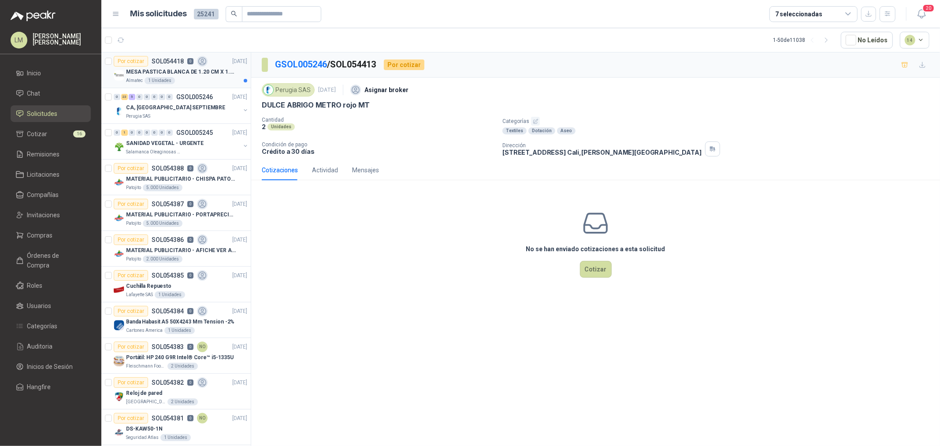
click at [183, 68] on p "MESA PASTICA BLANCA DE 1.20 CM X 1.20 CM" at bounding box center [181, 72] width 110 height 8
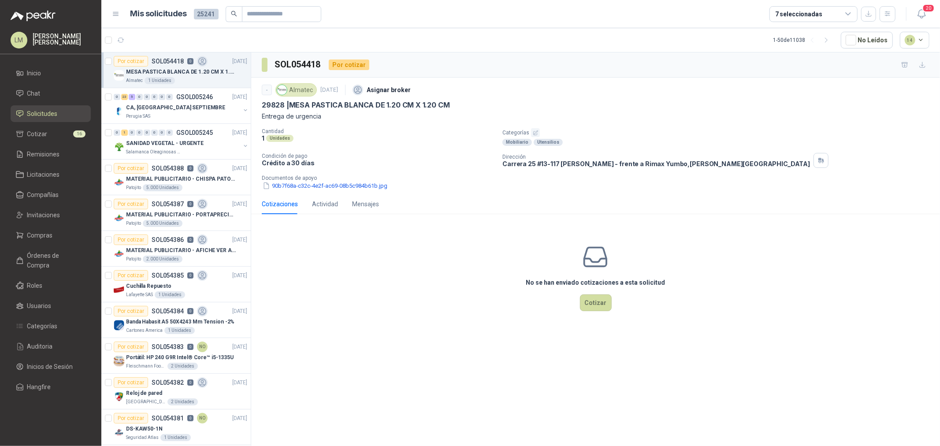
click at [303, 177] on p "Documentos de apoyo" at bounding box center [599, 178] width 675 height 6
click at [306, 181] on p "Documentos de apoyo" at bounding box center [599, 178] width 675 height 6
click at [308, 190] on button "90b7f68a-c32c-4e2f-ac69-08b5c984b61b.jpg" at bounding box center [325, 185] width 126 height 9
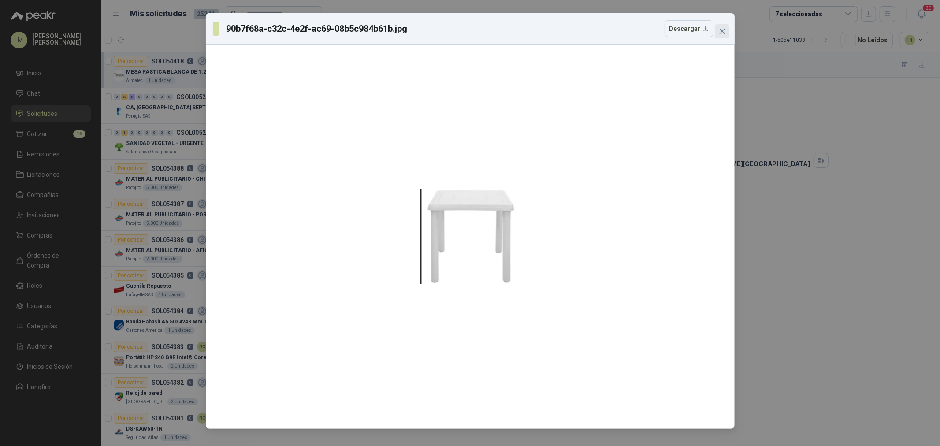
click at [726, 32] on span "Close" at bounding box center [722, 31] width 14 height 7
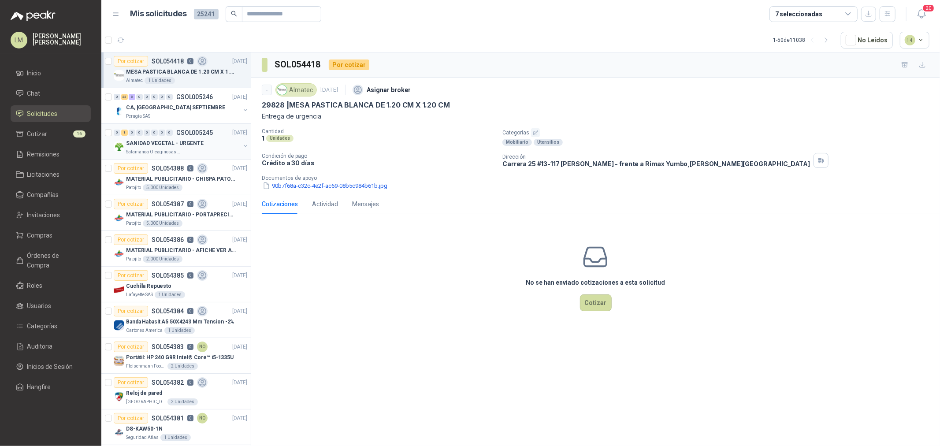
click at [186, 150] on div "Salamanca Oleaginosas SAS" at bounding box center [183, 152] width 114 height 7
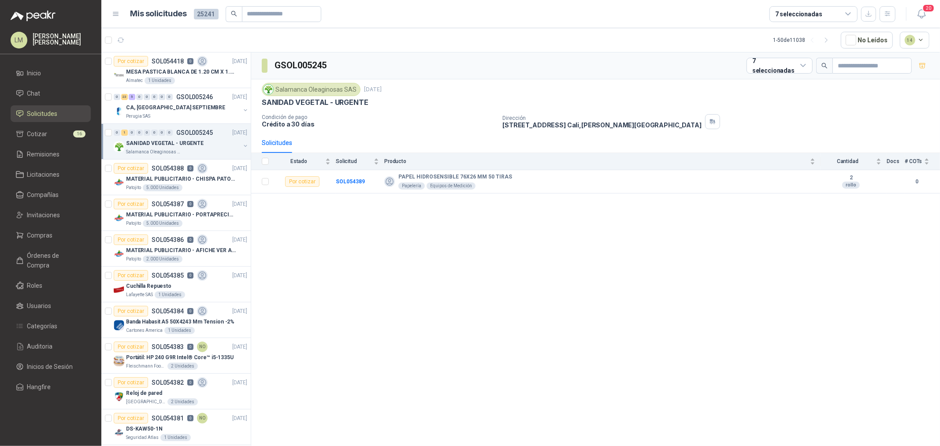
click at [242, 145] on button "button" at bounding box center [245, 145] width 7 height 7
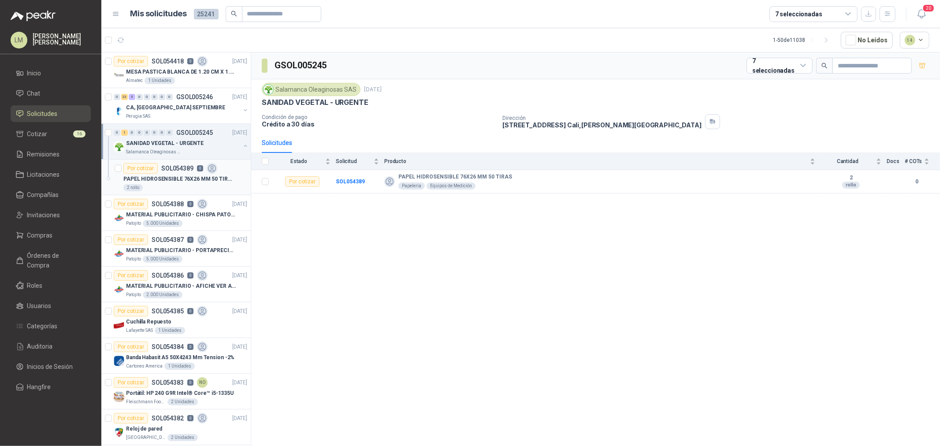
click at [165, 182] on p "PAPEL HIDROSENSIBLE 76X26 MM 50 TIRAS" at bounding box center [178, 179] width 110 height 8
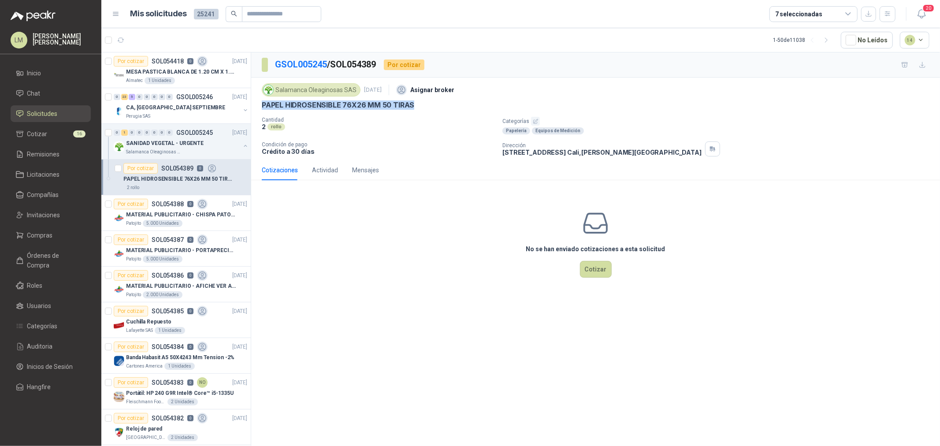
drag, startPoint x: 258, startPoint y: 108, endPoint x: 431, endPoint y: 108, distance: 172.8
click at [431, 108] on div "Salamanca Oleaginosas SAS 1 sept, 2025 Asignar broker PAPEL HIDROSENSIBLE 76X26…" at bounding box center [595, 119] width 689 height 82
copy p "PAPEL HIDROSENSIBLE 76X26 MM 50 TIRAS"
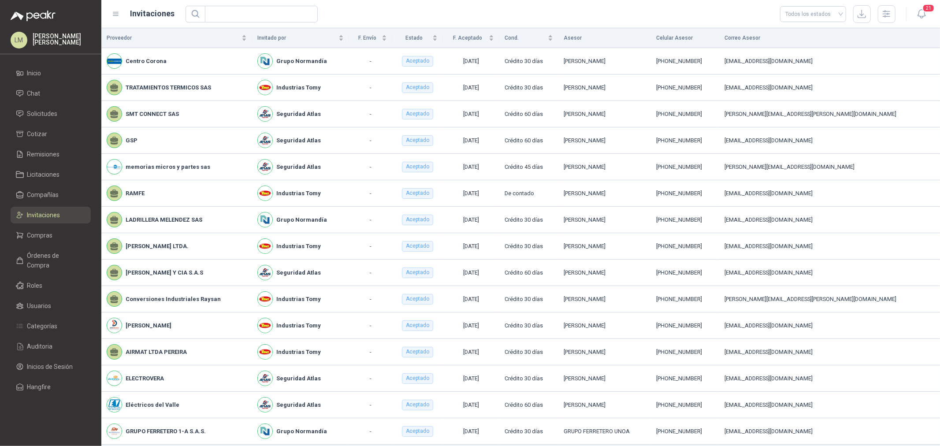
click at [46, 109] on span "Solicitudes" at bounding box center [42, 114] width 30 height 10
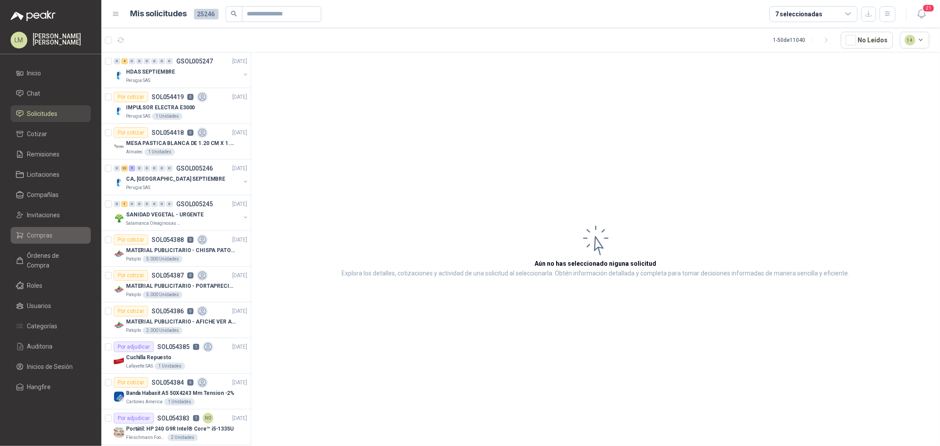
click at [37, 239] on span "Compras" at bounding box center [40, 236] width 26 height 10
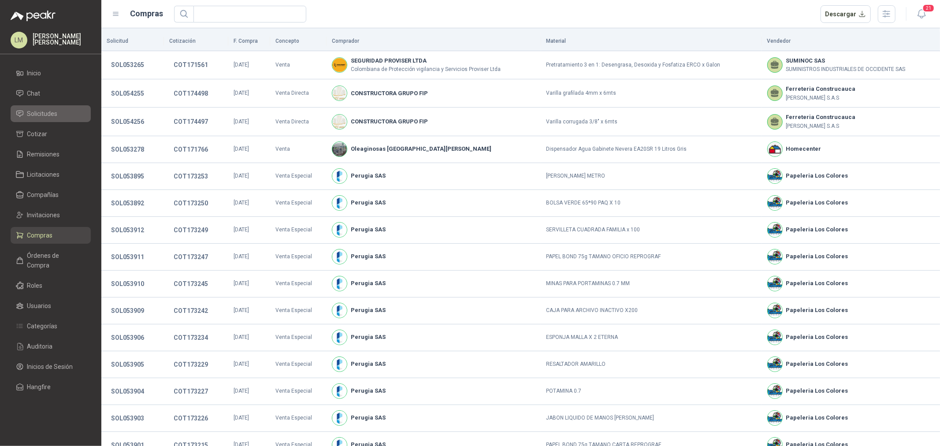
click at [41, 112] on span "Solicitudes" at bounding box center [42, 114] width 30 height 10
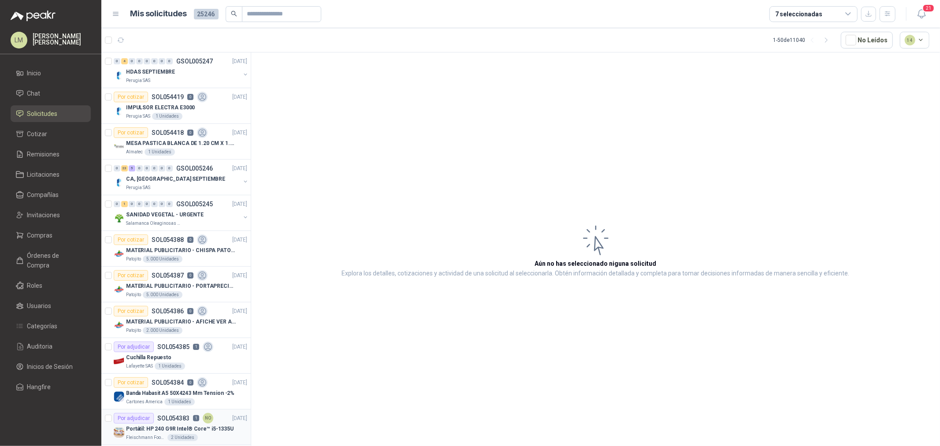
click at [159, 414] on div "Por adjudicar SOL054383 1 NO" at bounding box center [164, 418] width 100 height 11
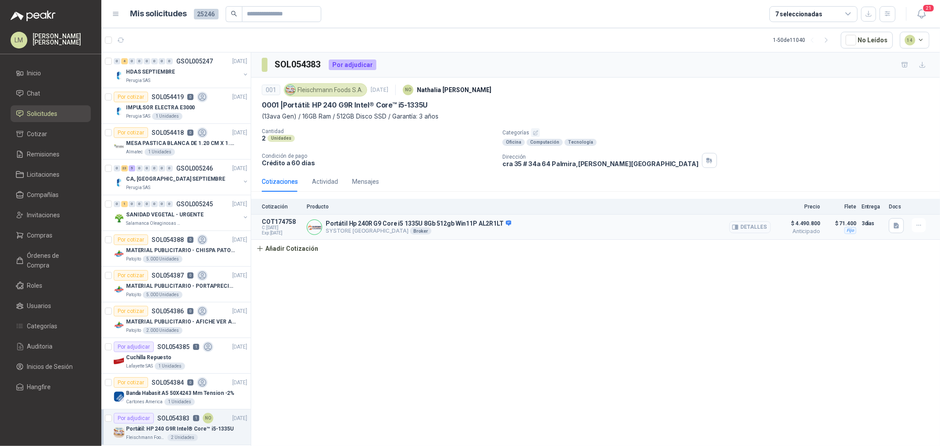
click at [748, 226] on button "Detalles" at bounding box center [749, 227] width 41 height 12
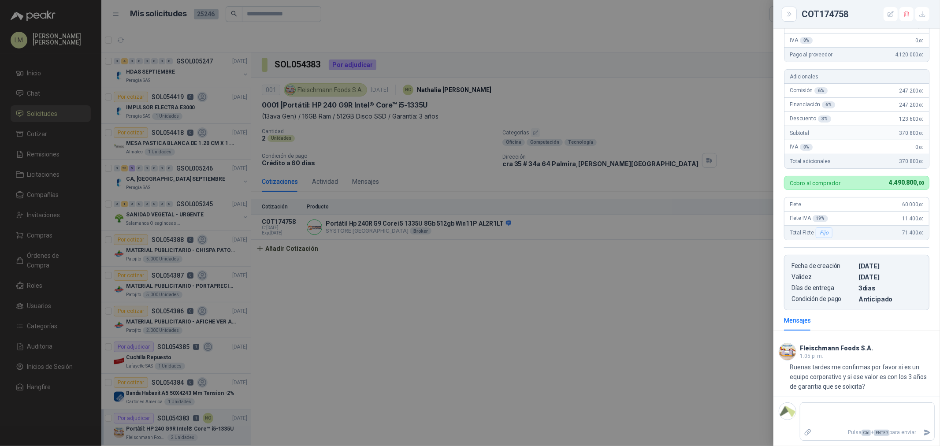
scroll to position [253, 0]
click at [597, 245] on div at bounding box center [470, 223] width 940 height 446
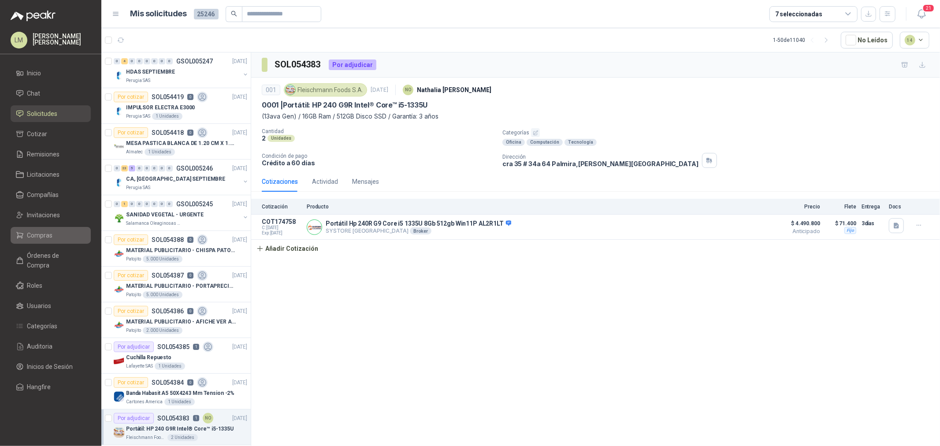
click at [37, 231] on span "Compras" at bounding box center [40, 236] width 26 height 10
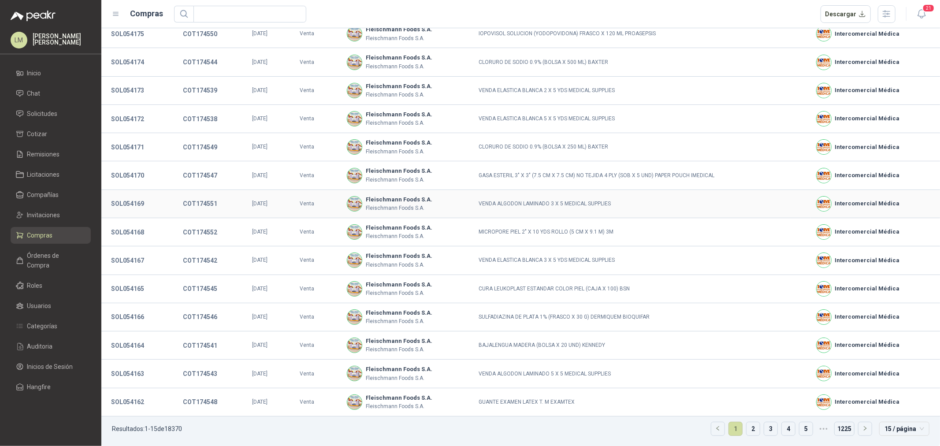
scroll to position [60, 0]
click at [62, 251] on span "Órdenes de Compra" at bounding box center [54, 260] width 55 height 19
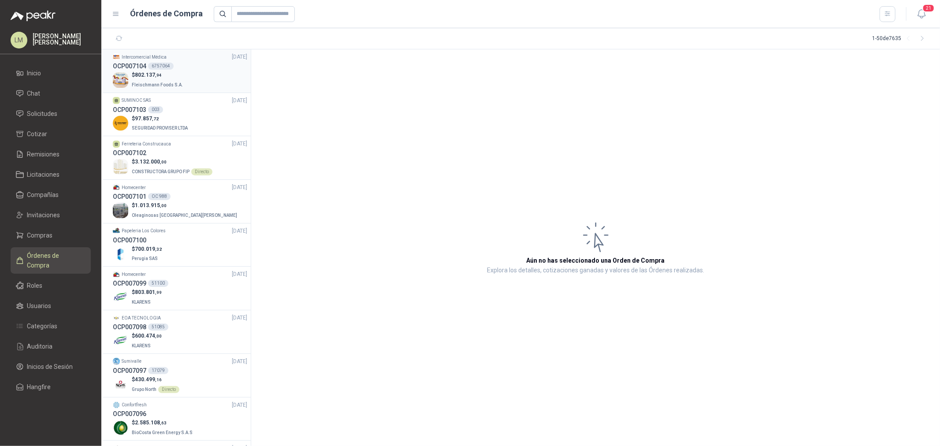
click at [167, 77] on p "$ 802.137 ,94" at bounding box center [158, 75] width 53 height 8
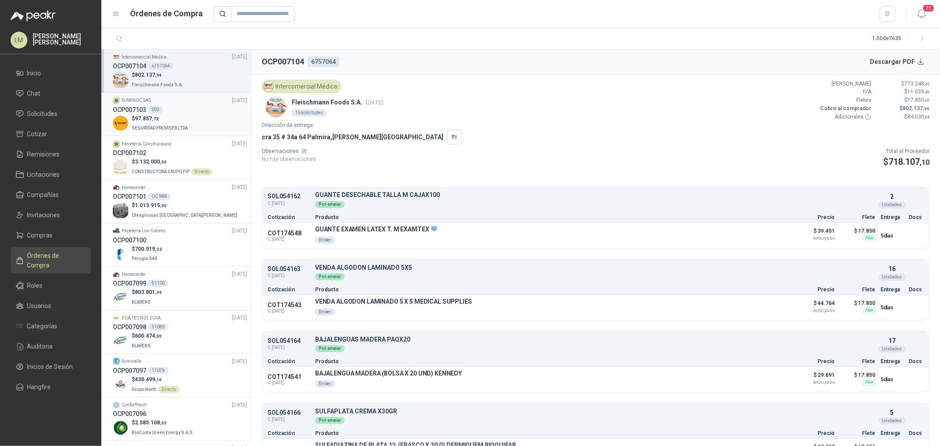
click at [166, 93] on li "SUMINOC SAS [DATE] OCP007103 003 $ 97.857 ,72 SEGURIDAD PROVISER LTDA" at bounding box center [175, 115] width 149 height 44
click at [52, 109] on span "Solicitudes" at bounding box center [42, 114] width 30 height 10
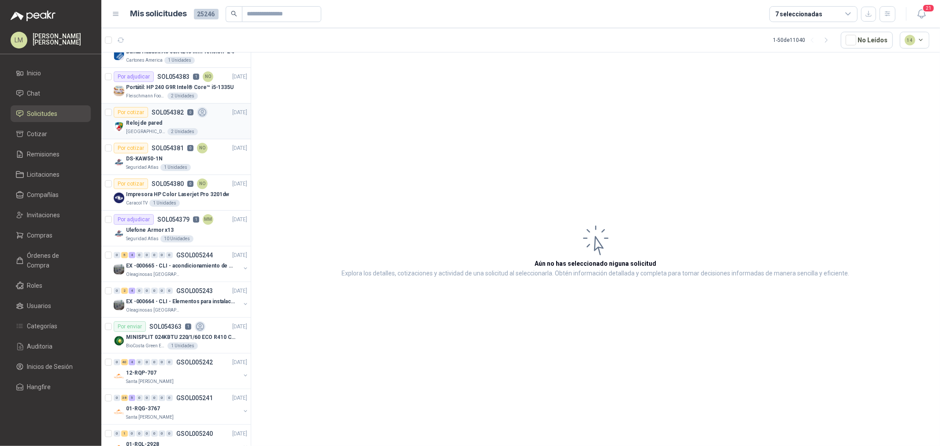
scroll to position [342, 0]
click at [155, 221] on div "Por adjudicar SOL054379 1 MM" at bounding box center [164, 218] width 100 height 11
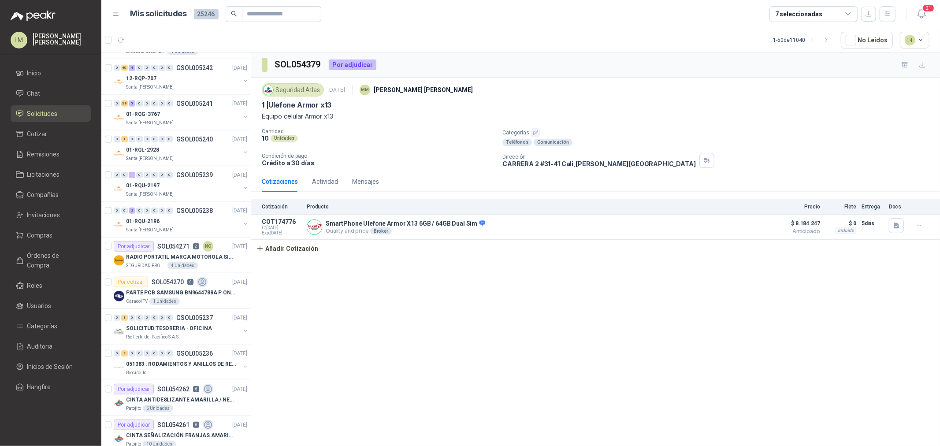
scroll to position [636, 0]
click at [51, 218] on span "Invitaciones" at bounding box center [43, 215] width 33 height 10
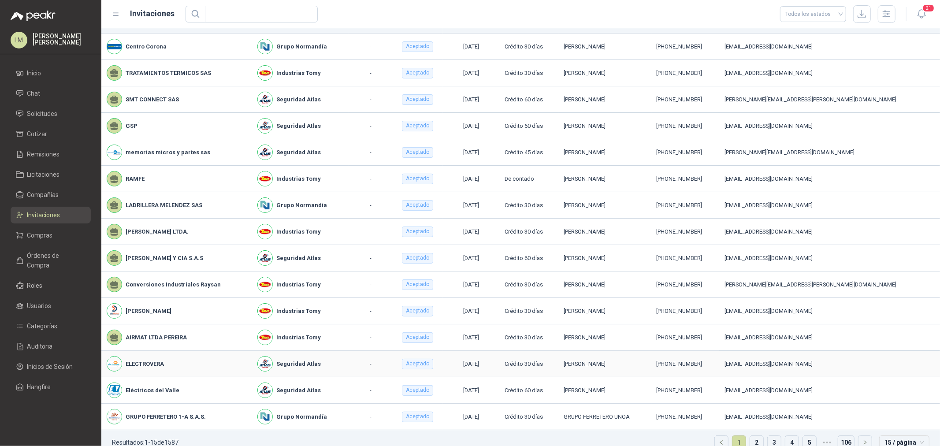
scroll to position [29, 0]
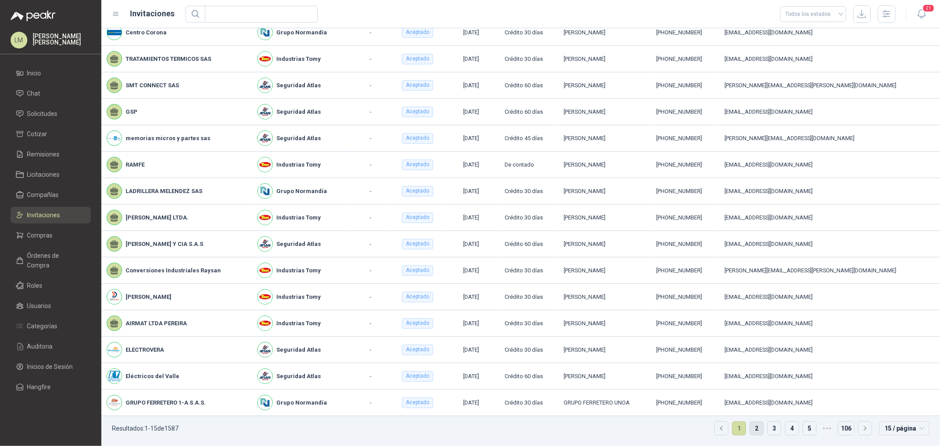
click at [751, 428] on link "2" at bounding box center [756, 428] width 13 height 13
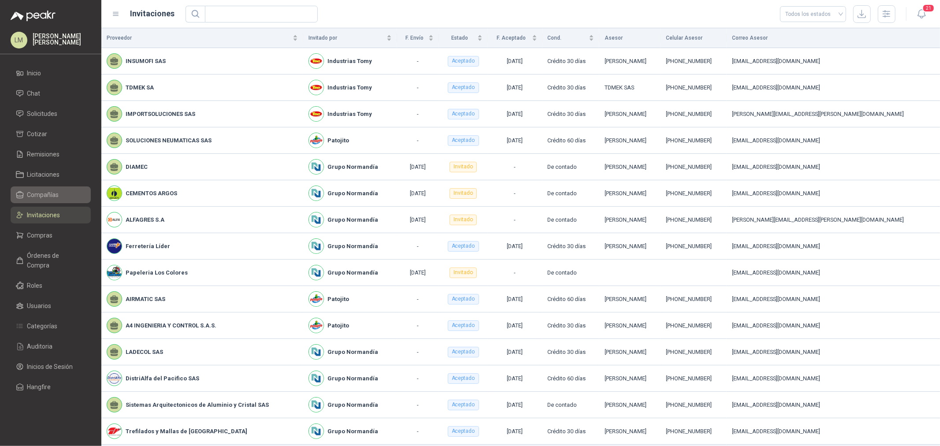
click at [48, 199] on span "Compañías" at bounding box center [43, 195] width 32 height 10
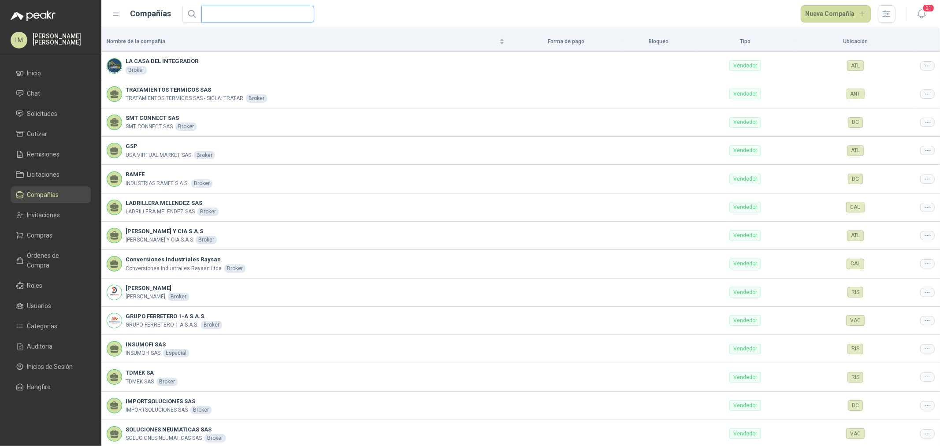
click at [260, 11] on input "text" at bounding box center [254, 14] width 95 height 16
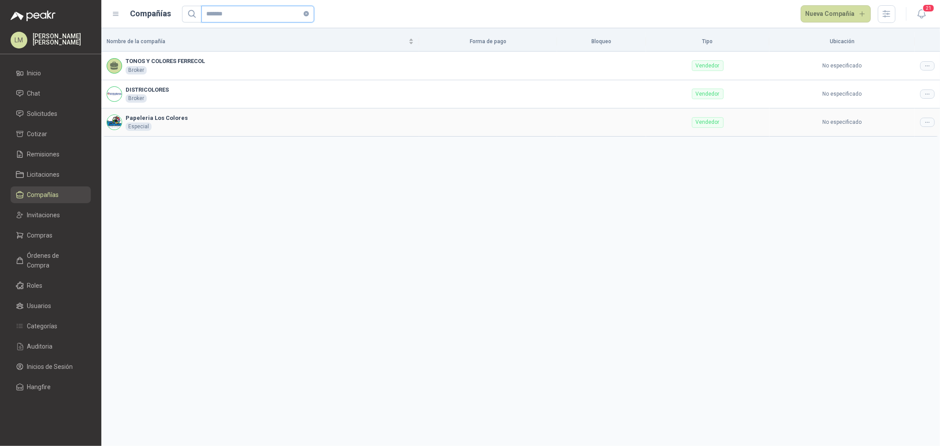
type input "*******"
click at [921, 125] on div at bounding box center [927, 122] width 15 height 9
click at [900, 137] on span "Editar compañía" at bounding box center [904, 138] width 45 height 10
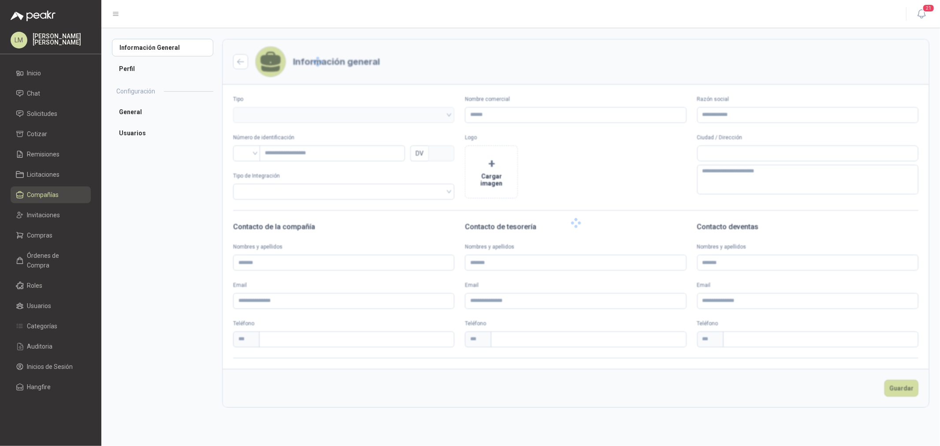
type input "**********"
type input "*********"
type input "*"
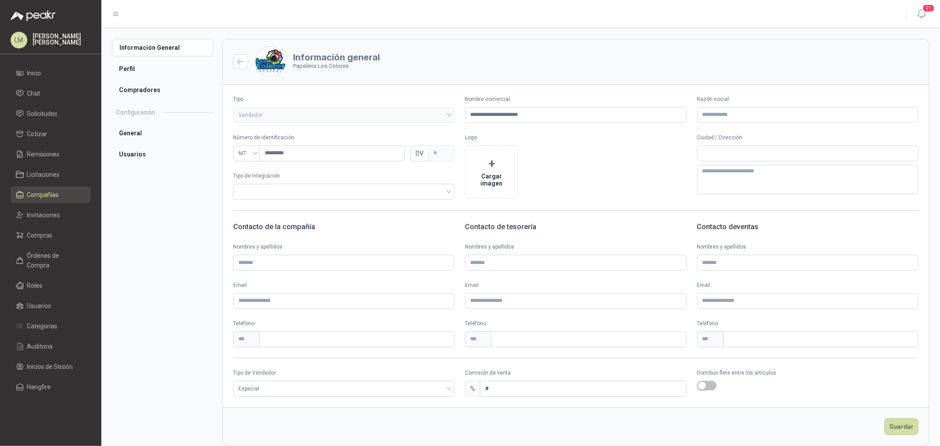
click at [145, 143] on ul "General Usuarios" at bounding box center [162, 143] width 101 height 39
click at [143, 149] on li "Usuarios" at bounding box center [162, 154] width 101 height 18
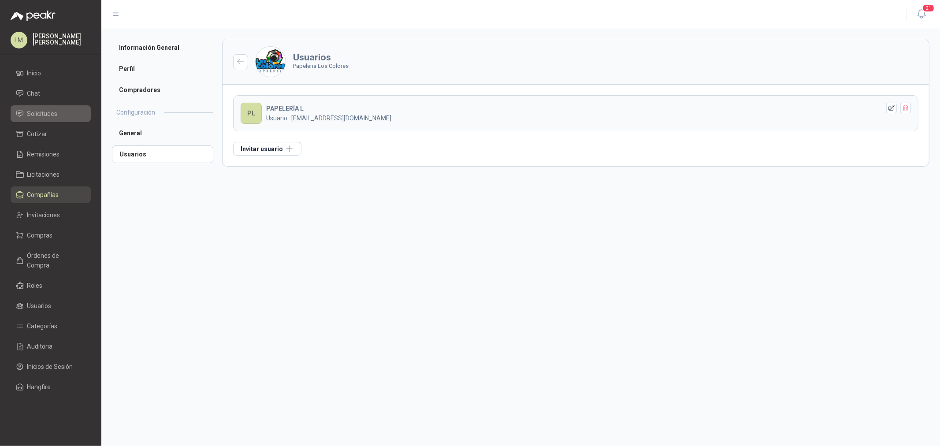
click at [56, 108] on link "Solicitudes" at bounding box center [51, 113] width 80 height 17
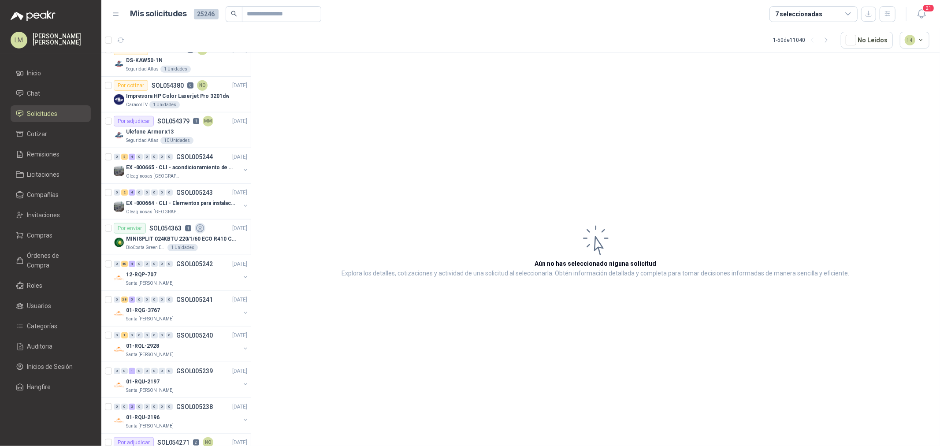
scroll to position [441, 0]
click at [42, 231] on span "Compras" at bounding box center [40, 236] width 26 height 10
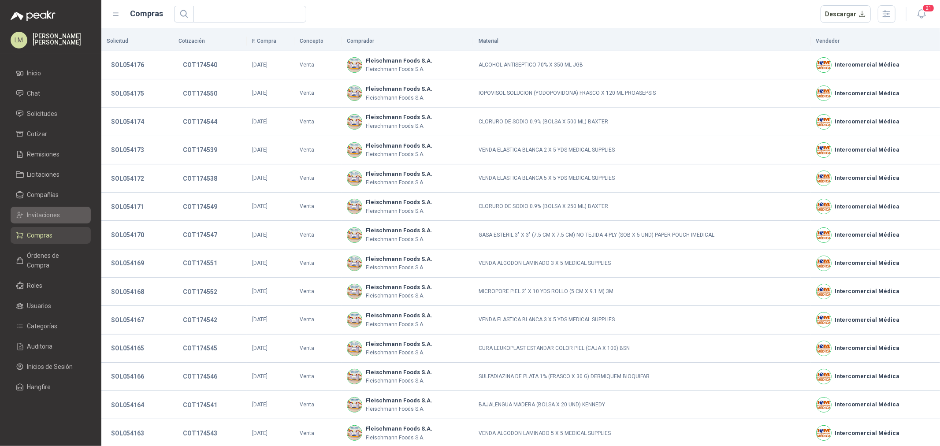
click at [42, 215] on span "Invitaciones" at bounding box center [43, 215] width 33 height 10
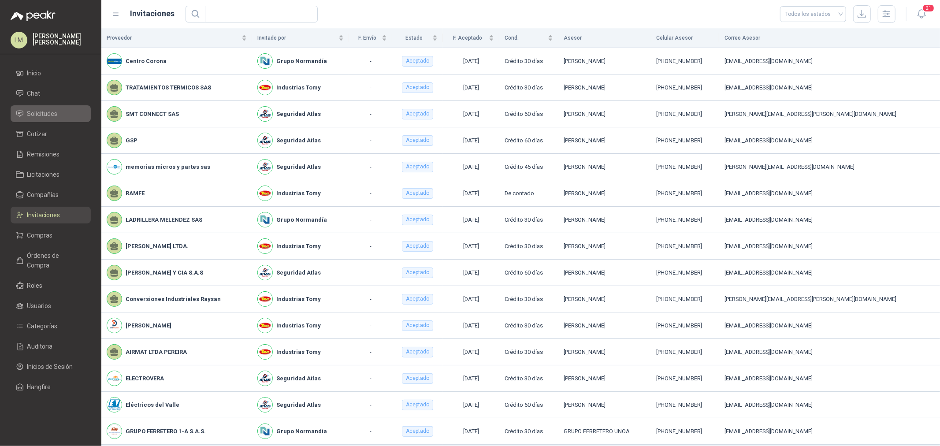
click at [40, 115] on span "Solicitudes" at bounding box center [42, 114] width 30 height 10
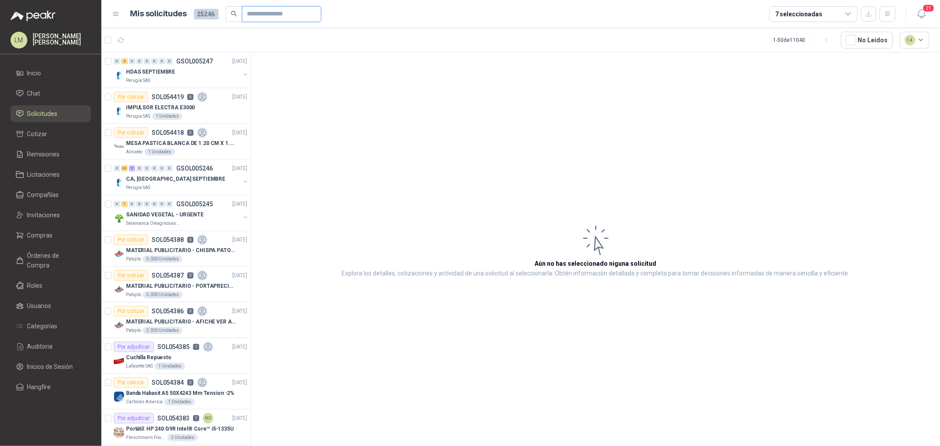
click at [259, 15] on input "text" at bounding box center [278, 14] width 62 height 15
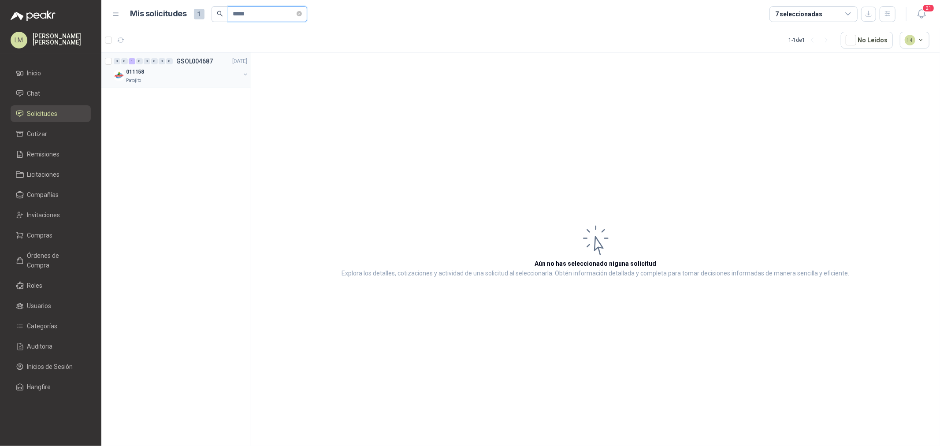
type input "*****"
click at [245, 74] on button "button" at bounding box center [245, 74] width 7 height 7
drag, startPoint x: 138, startPoint y: 131, endPoint x: 144, endPoint y: 111, distance: 21.2
click at [138, 131] on div "0 0 1 0 0 0 0 0 GSOL004687 01/08/25 011158 Patojito Por adjudicar SOL050816 2 0…" at bounding box center [176, 250] width 150 height 397
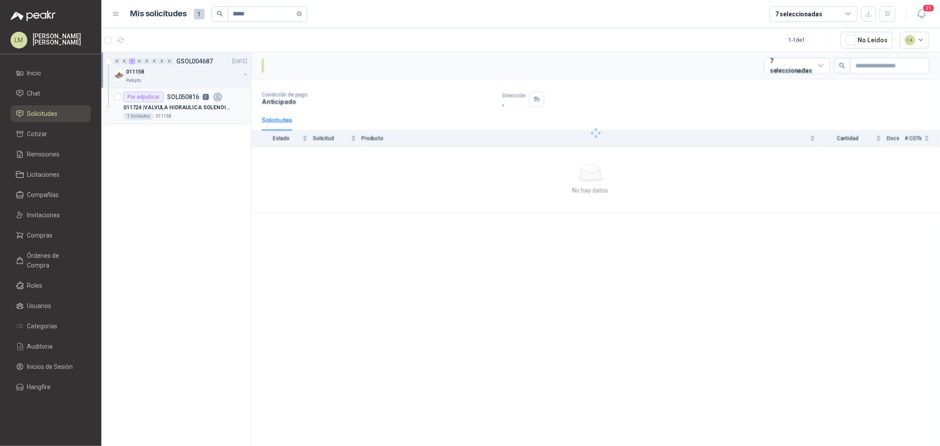
click at [144, 111] on p "011724 | VALVULA HIDRAULICA SOLENOIDE SV08 20" at bounding box center [178, 108] width 110 height 8
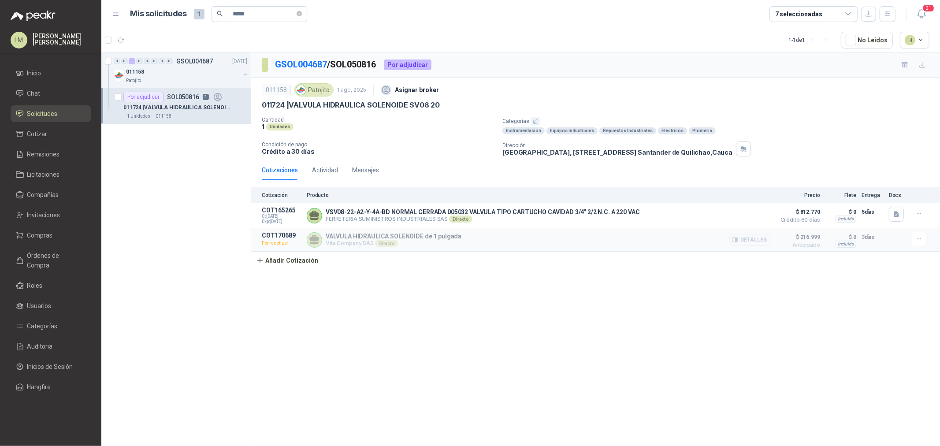
click at [737, 241] on icon "button" at bounding box center [737, 240] width 2 height 4
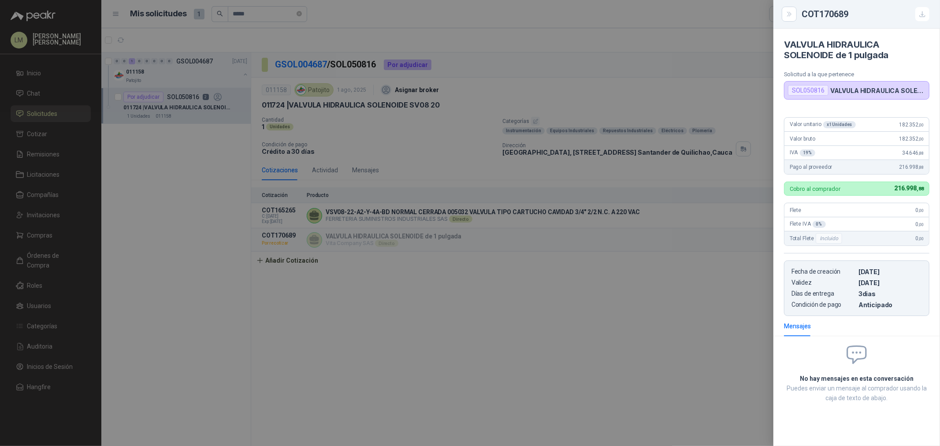
click at [630, 278] on div at bounding box center [470, 223] width 940 height 446
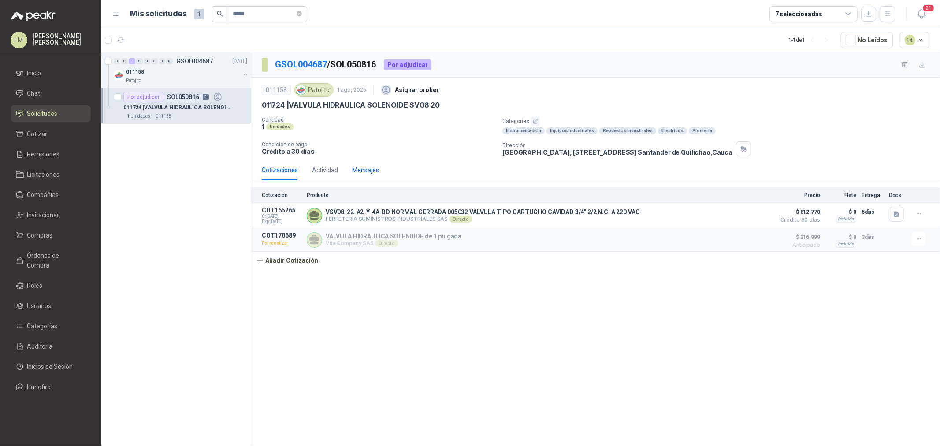
click at [362, 171] on div "Mensajes" at bounding box center [365, 170] width 27 height 10
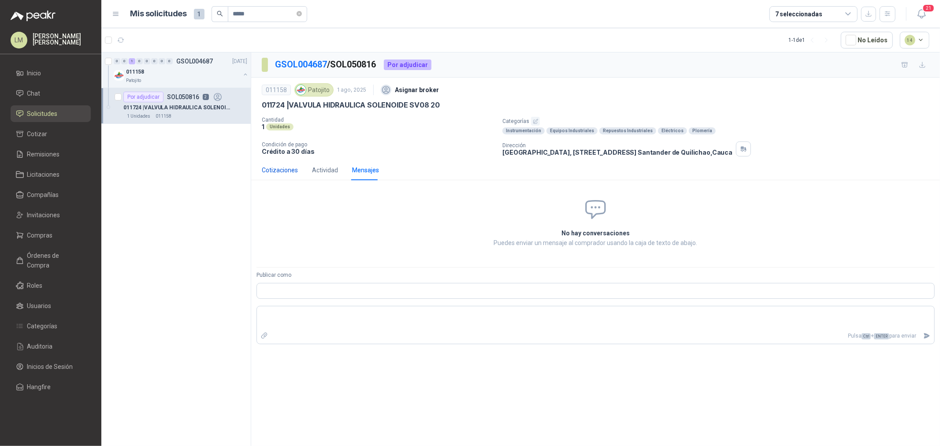
click at [285, 173] on div "Cotizaciones" at bounding box center [280, 170] width 36 height 10
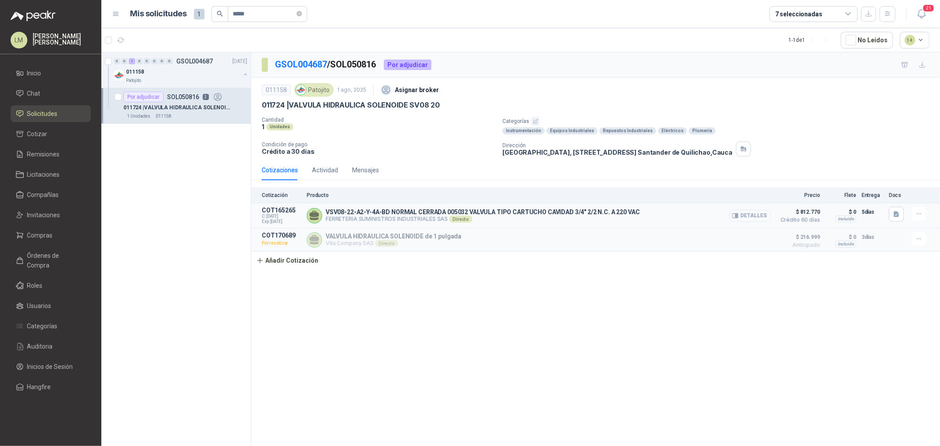
click at [756, 218] on button "Detalles" at bounding box center [749, 216] width 41 height 12
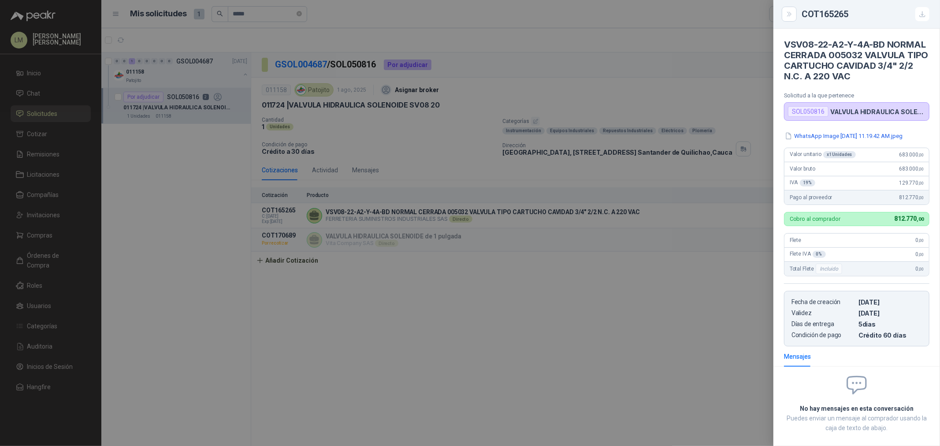
click at [549, 252] on div at bounding box center [470, 223] width 940 height 446
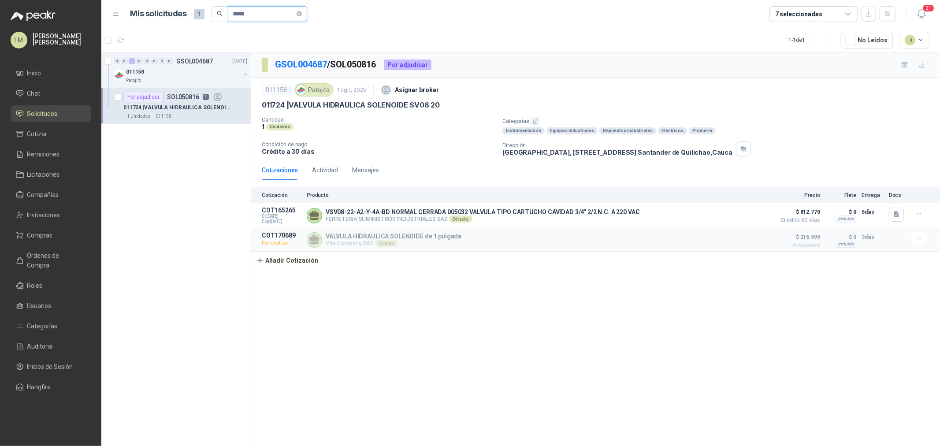
drag, startPoint x: 260, startPoint y: 17, endPoint x: 243, endPoint y: 16, distance: 16.8
click at [243, 16] on input "*****" at bounding box center [264, 14] width 62 height 15
type input "*****"
click at [188, 104] on p "011834 | FILTRO PLASTICO DE MALLA 1" at bounding box center [172, 108] width 99 height 8
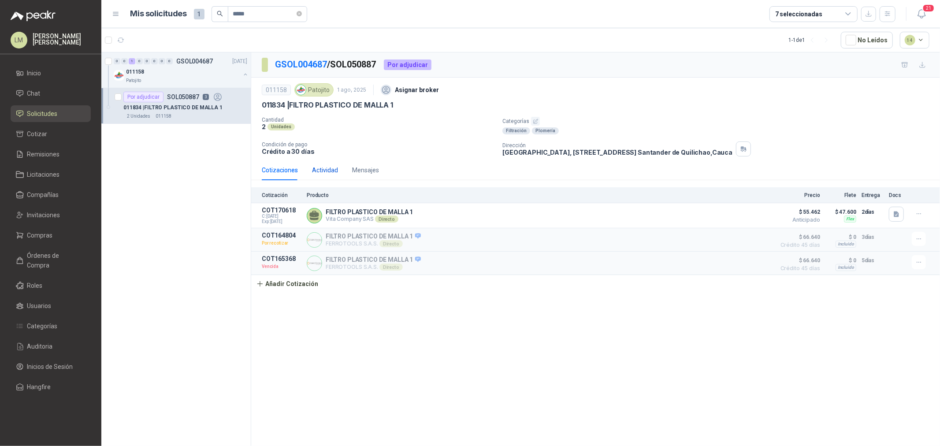
click at [328, 169] on div "Actividad" at bounding box center [325, 170] width 26 height 10
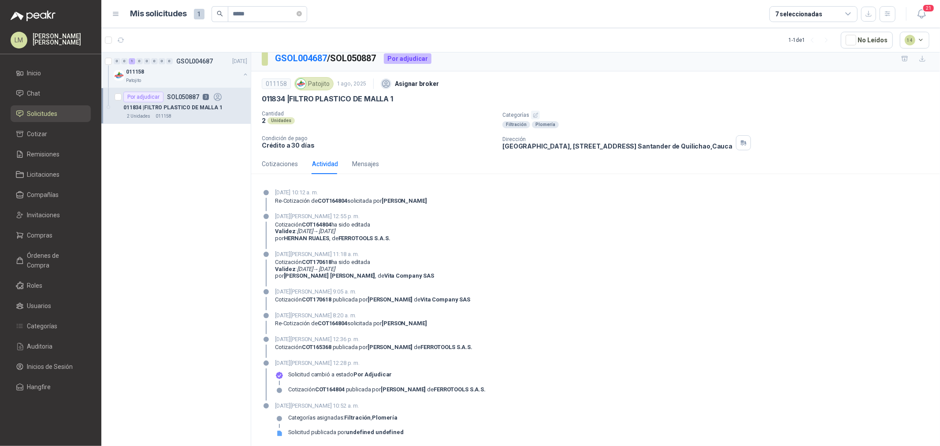
scroll to position [8, 0]
drag, startPoint x: 289, startPoint y: 322, endPoint x: 462, endPoint y: 331, distance: 173.0
click at [427, 331] on div "21 de agosto de 2025, 8:20 a. m. Re-Cotización de COT164804 solicitada por Brig…" at bounding box center [351, 320] width 152 height 23
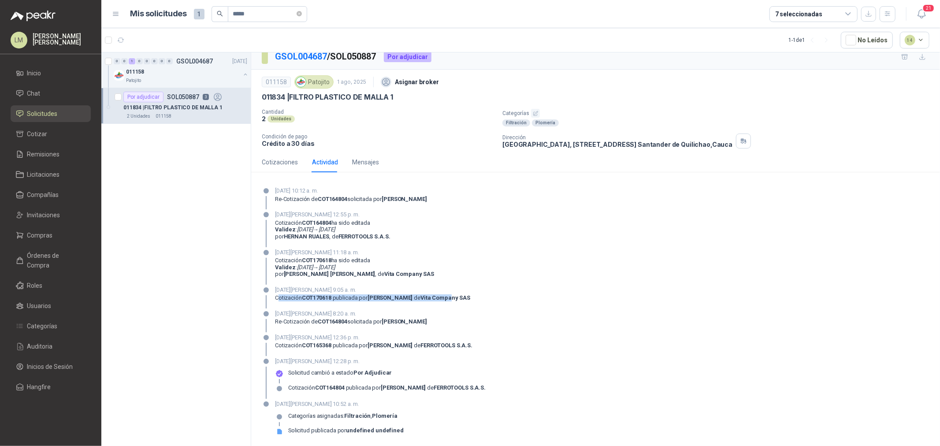
drag, startPoint x: 279, startPoint y: 296, endPoint x: 469, endPoint y: 298, distance: 190.4
click at [469, 298] on div "Cotización COT170618 publicada por Juan Sebastian Barbosa de Vita Company SAS" at bounding box center [372, 297] width 195 height 7
drag, startPoint x: 290, startPoint y: 266, endPoint x: 383, endPoint y: 276, distance: 93.1
click at [383, 276] on div "Cotización COT170618 ha sido editada Validez : 05/09/2025 → 03/09/2025 por Juan…" at bounding box center [354, 267] width 159 height 21
click at [384, 276] on b "Vita Company SAS" at bounding box center [409, 274] width 50 height 7
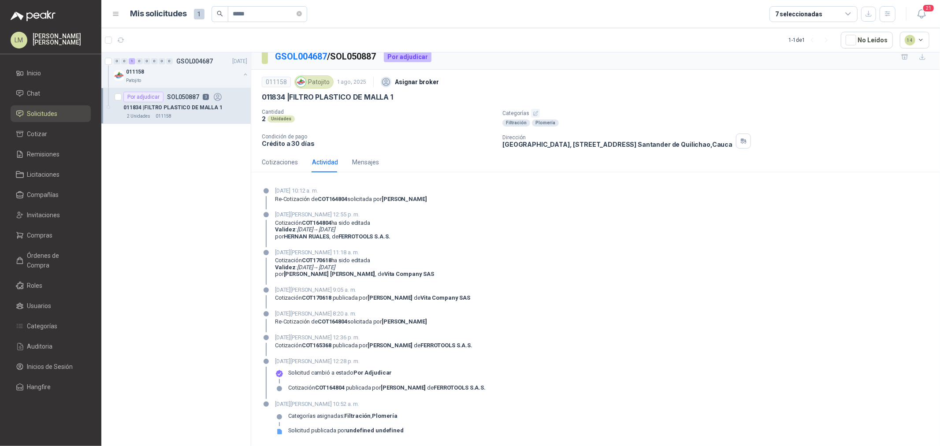
drag, startPoint x: 280, startPoint y: 221, endPoint x: 363, endPoint y: 230, distance: 82.9
click at [363, 230] on div "Cotización COT164804 ha sido editada Validez : 19/08/2025 → 29/08/2025 por HERN…" at bounding box center [332, 229] width 115 height 21
click at [278, 155] on div "Cotizaciones" at bounding box center [280, 162] width 36 height 20
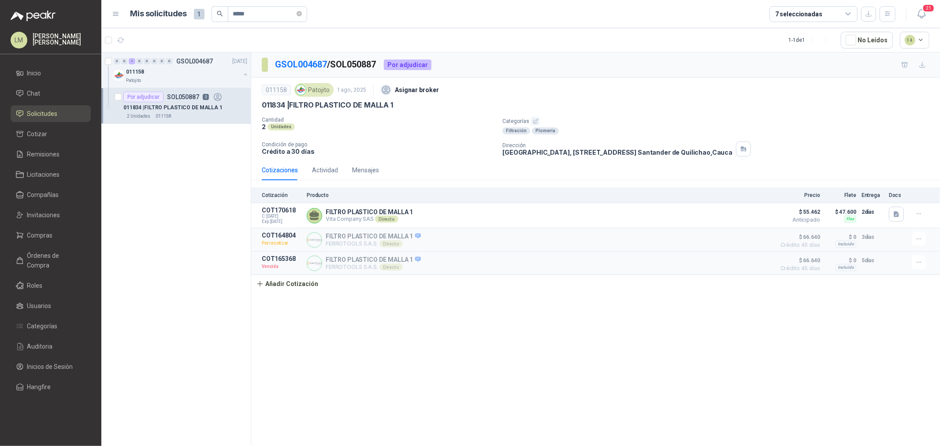
scroll to position [0, 0]
click at [42, 238] on span "Compras" at bounding box center [40, 236] width 26 height 10
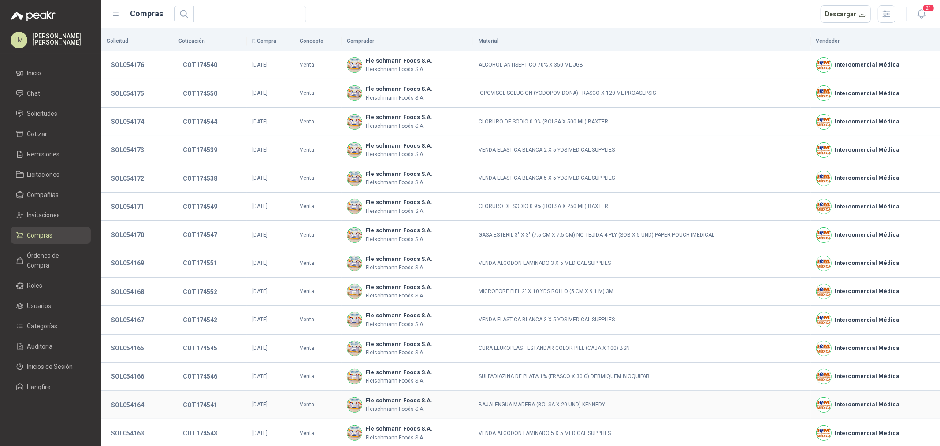
scroll to position [60, 0]
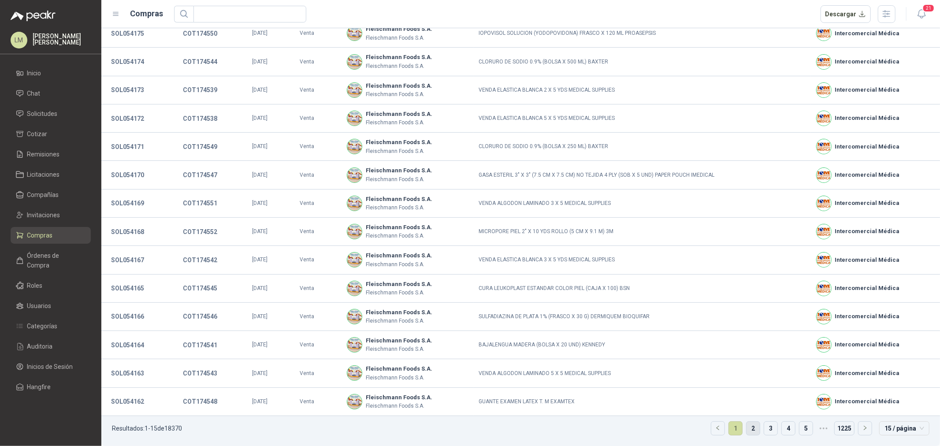
click at [747, 424] on link "2" at bounding box center [753, 428] width 13 height 13
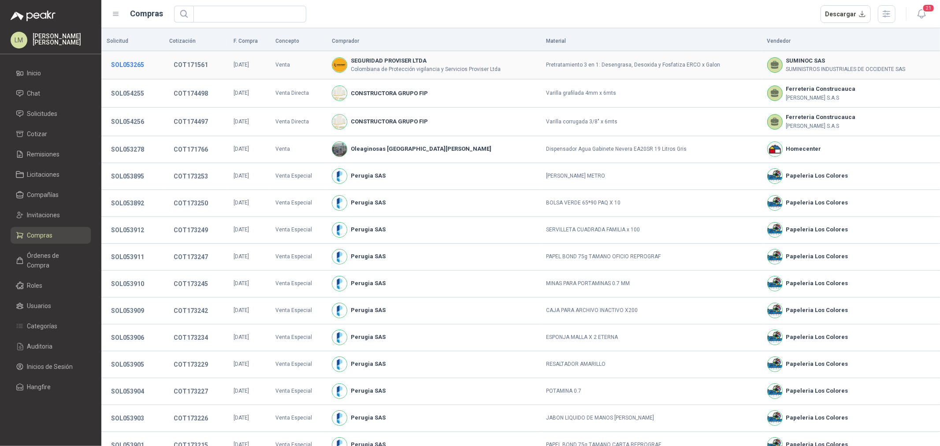
click at [124, 63] on button "SOL053265" at bounding box center [128, 65] width 42 height 16
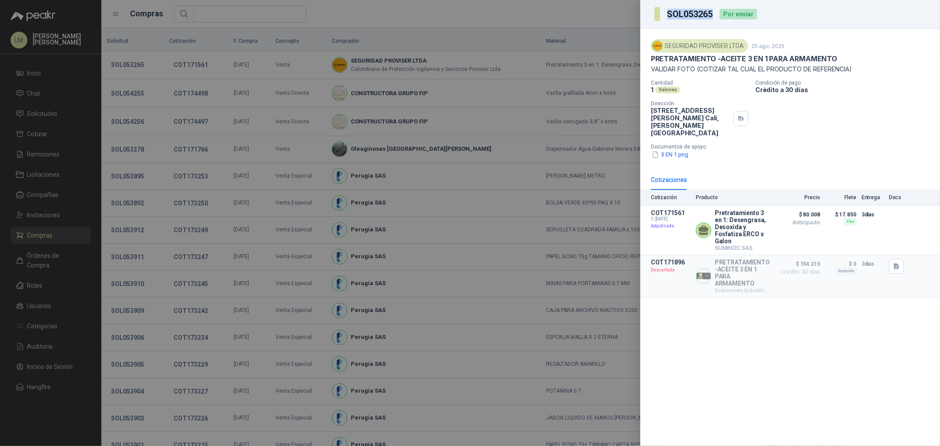
drag, startPoint x: 668, startPoint y: 15, endPoint x: 711, endPoint y: 15, distance: 43.2
click at [711, 15] on h3 "SOL053265" at bounding box center [690, 14] width 47 height 9
copy h3 "SOL053265"
click at [178, 81] on div at bounding box center [470, 223] width 940 height 446
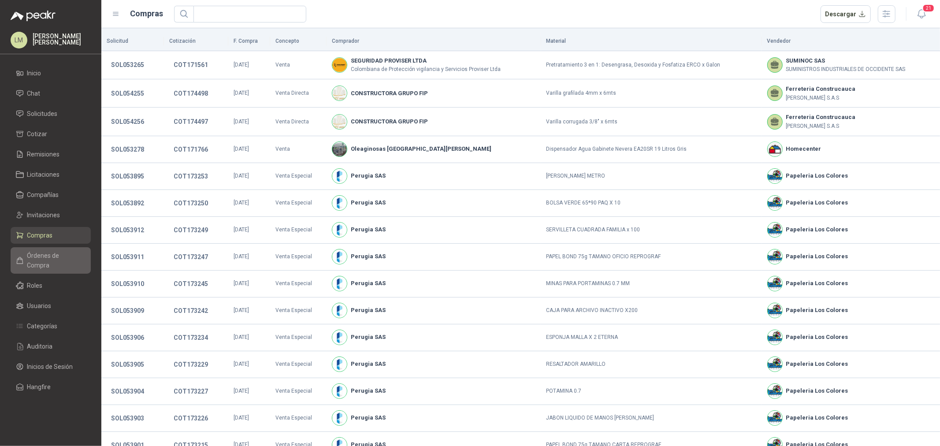
click at [50, 251] on span "Órdenes de Compra" at bounding box center [54, 260] width 55 height 19
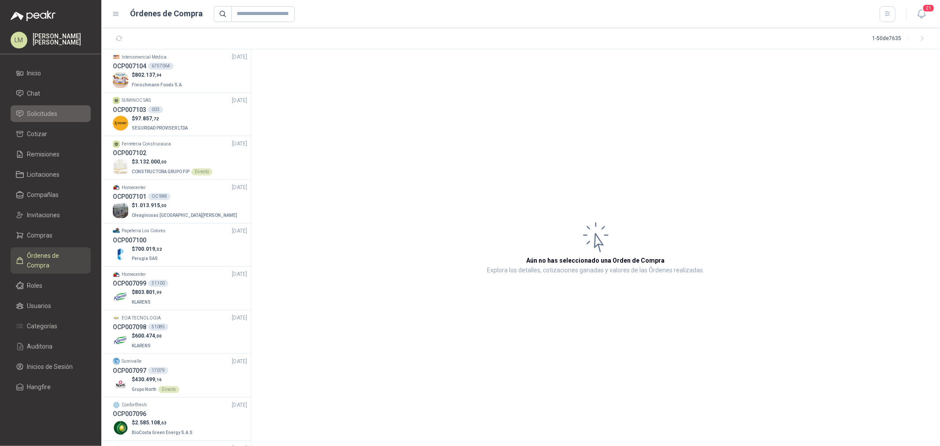
click at [49, 109] on span "Solicitudes" at bounding box center [42, 114] width 30 height 10
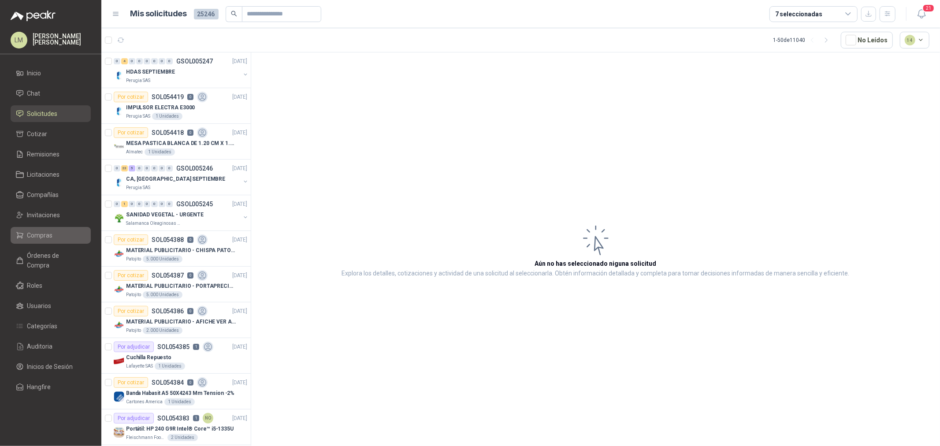
click at [33, 239] on span "Compras" at bounding box center [40, 236] width 26 height 10
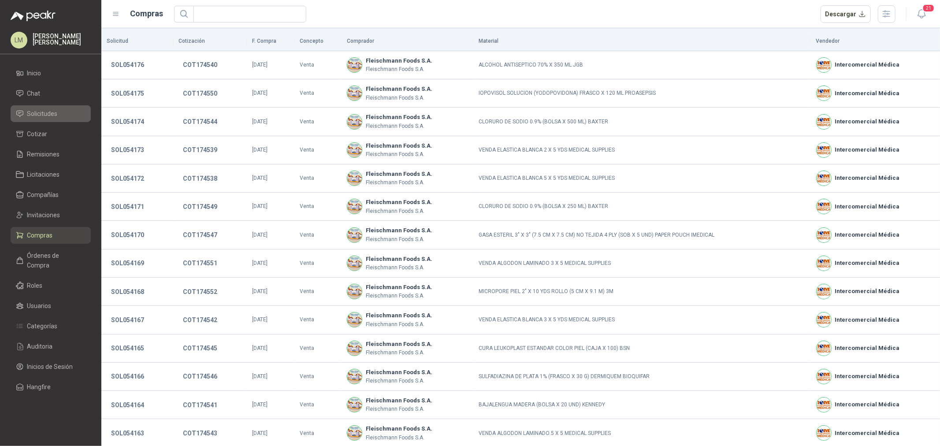
click at [51, 117] on span "Solicitudes" at bounding box center [42, 114] width 30 height 10
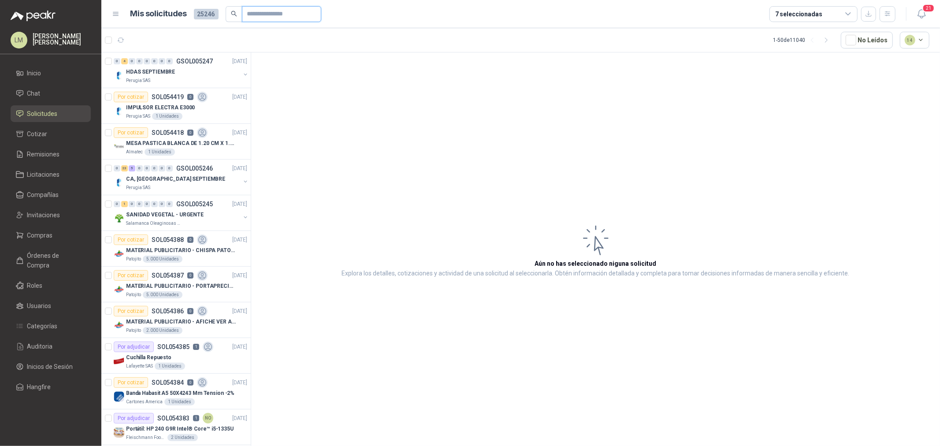
click at [258, 14] on input "text" at bounding box center [278, 14] width 62 height 15
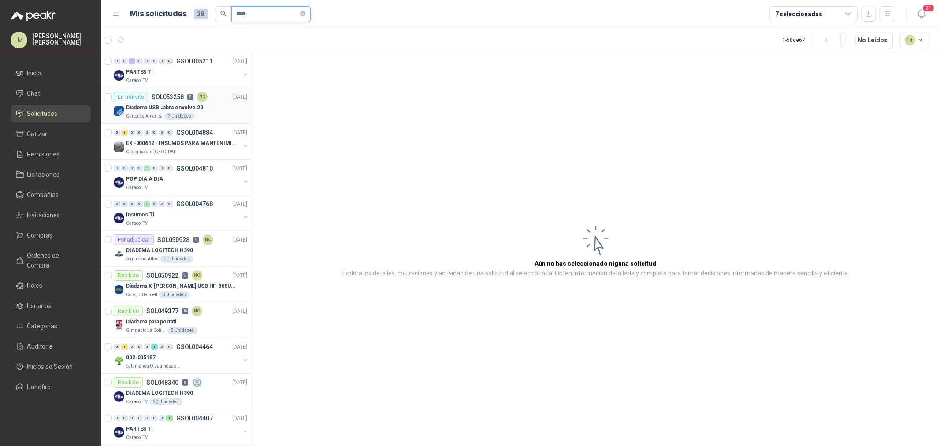
type input "****"
click at [201, 113] on div "Cartones America 7 Unidades" at bounding box center [186, 116] width 121 height 7
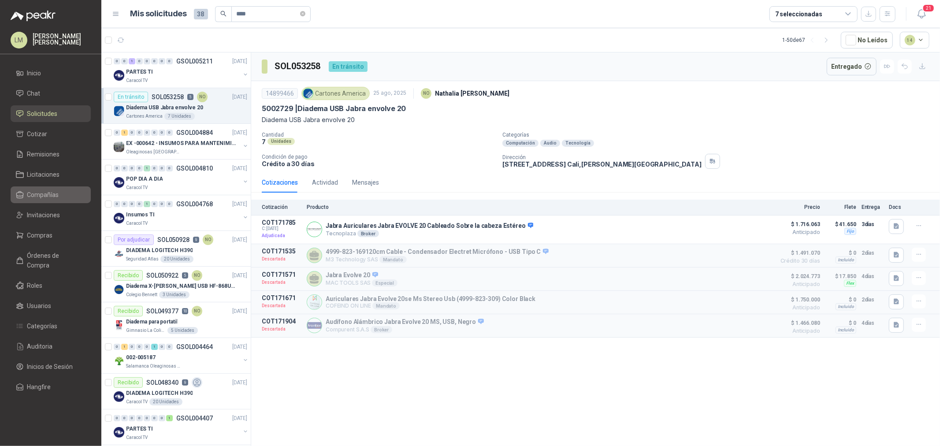
click at [28, 199] on span "Compañías" at bounding box center [43, 195] width 32 height 10
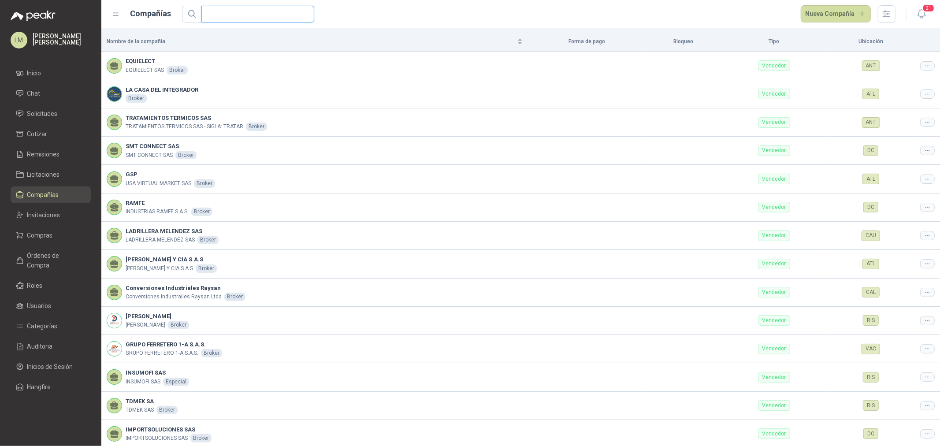
click at [263, 13] on input "text" at bounding box center [254, 14] width 95 height 16
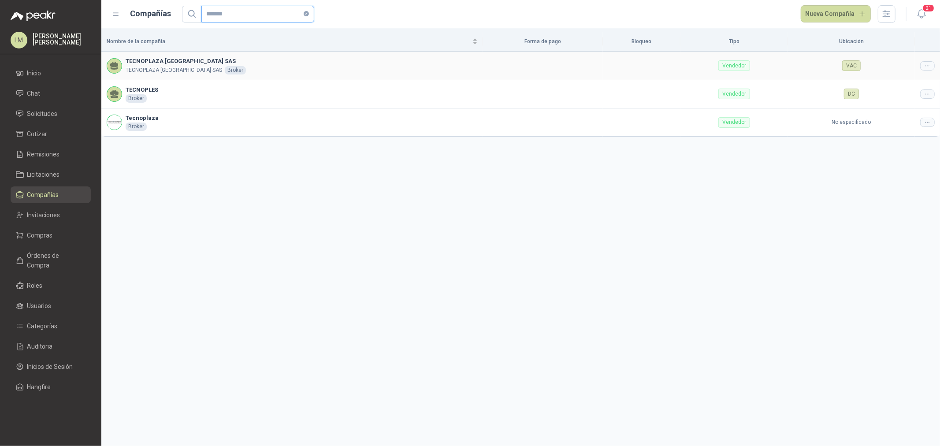
type input "*******"
click at [928, 68] on icon at bounding box center [927, 66] width 7 height 7
click at [924, 84] on span "Editar compañía" at bounding box center [904, 81] width 45 height 10
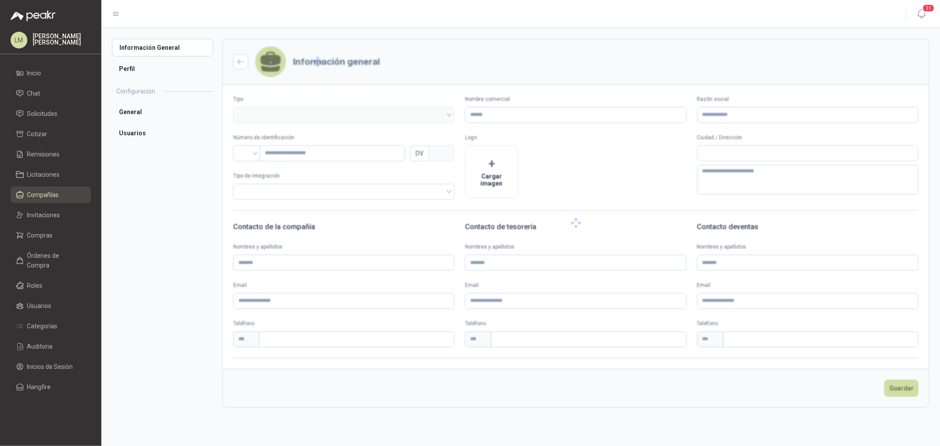
type input "**********"
type input "*********"
type input "*"
type textarea "**********"
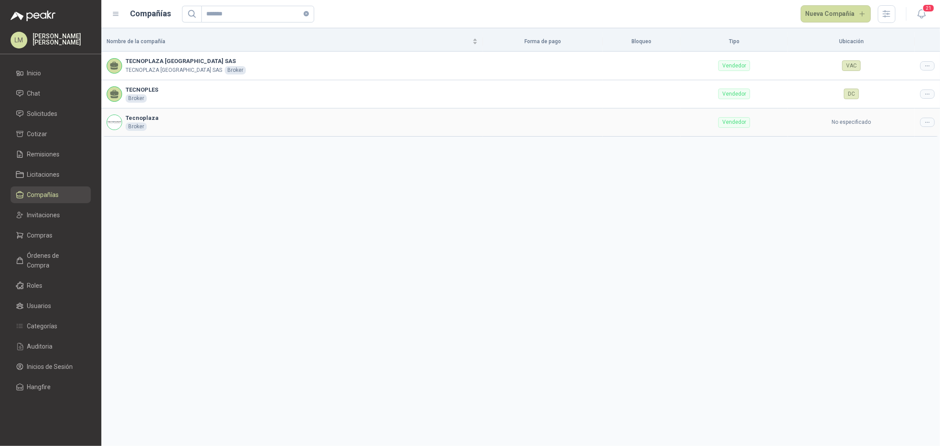
click at [921, 125] on div at bounding box center [927, 122] width 15 height 9
click at [893, 136] on span "Editar compañía" at bounding box center [904, 138] width 45 height 10
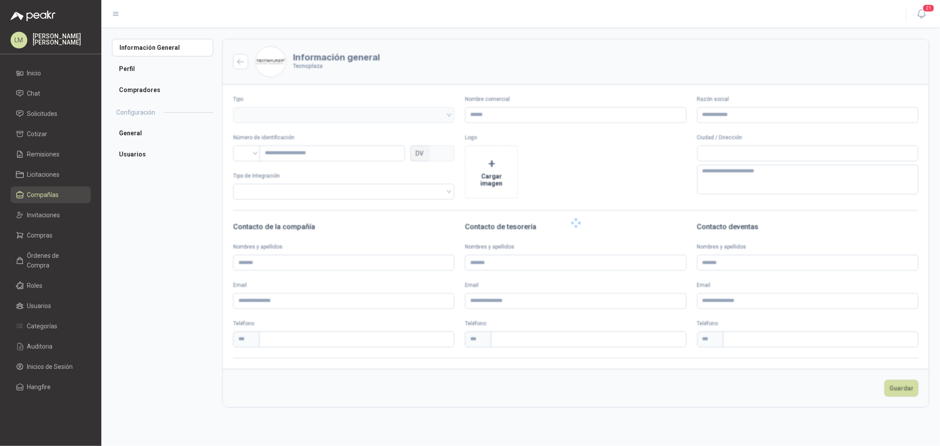
type input "**********"
type input "*********"
type input "*"
click at [59, 230] on link "Compras" at bounding box center [51, 235] width 80 height 17
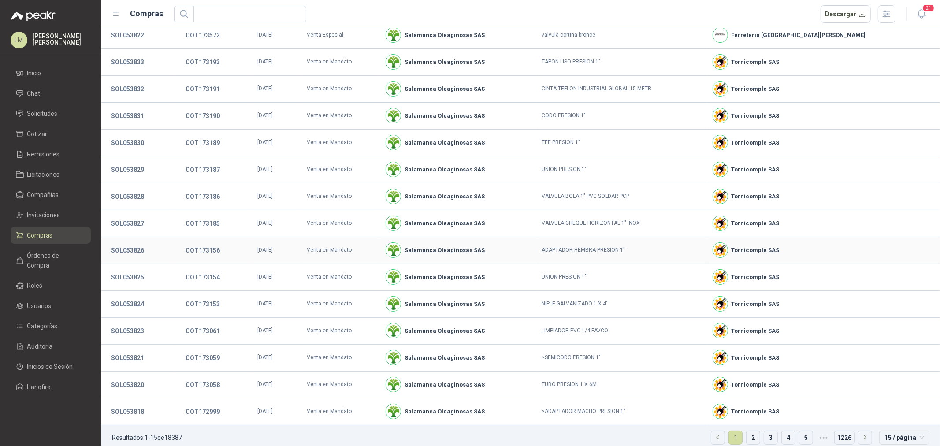
scroll to position [43, 0]
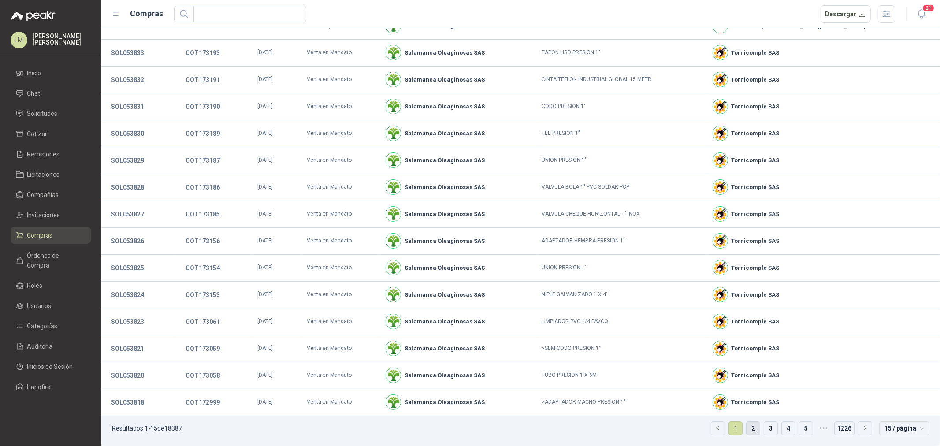
click at [750, 428] on link "2" at bounding box center [753, 428] width 13 height 13
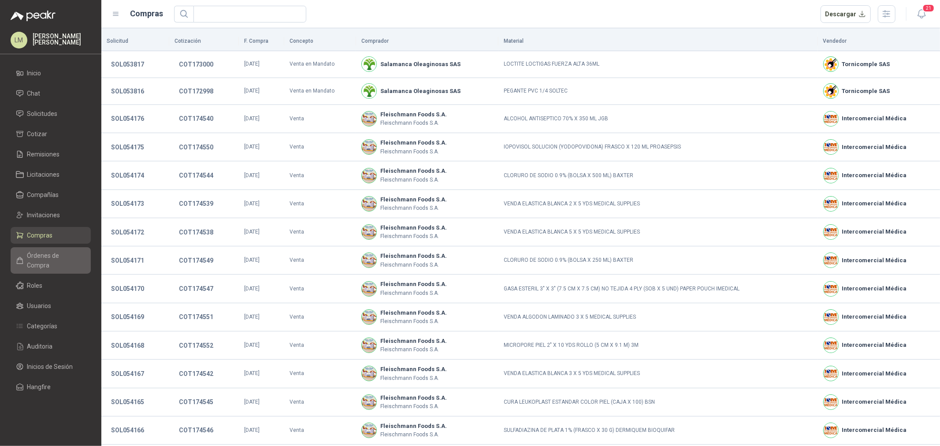
click at [71, 256] on span "Órdenes de Compra" at bounding box center [54, 260] width 55 height 19
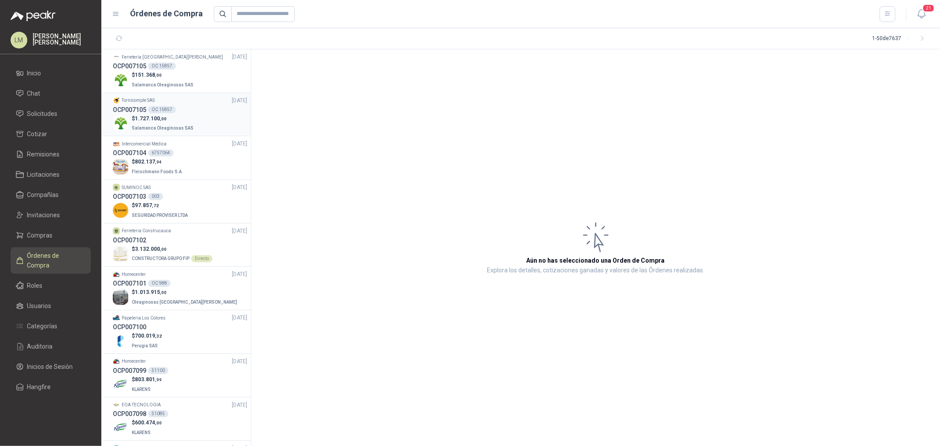
click at [170, 110] on div "OC 15857" at bounding box center [162, 109] width 28 height 7
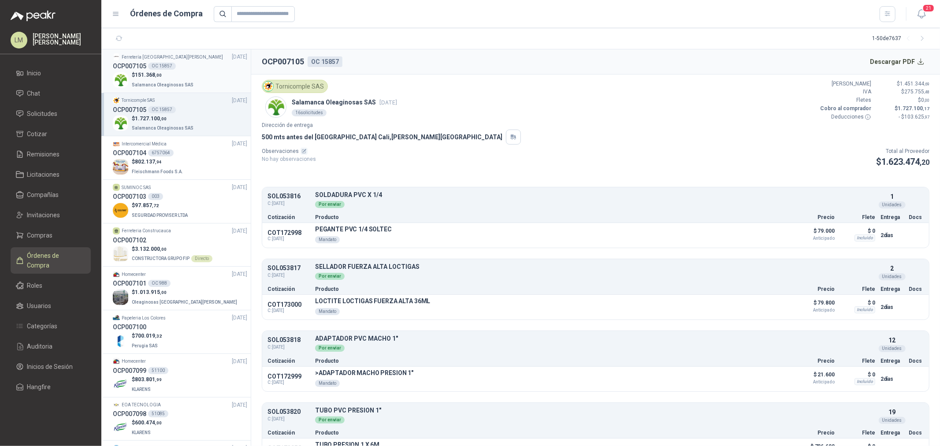
click at [164, 73] on p "$ 151.368 ,00" at bounding box center [163, 75] width 63 height 8
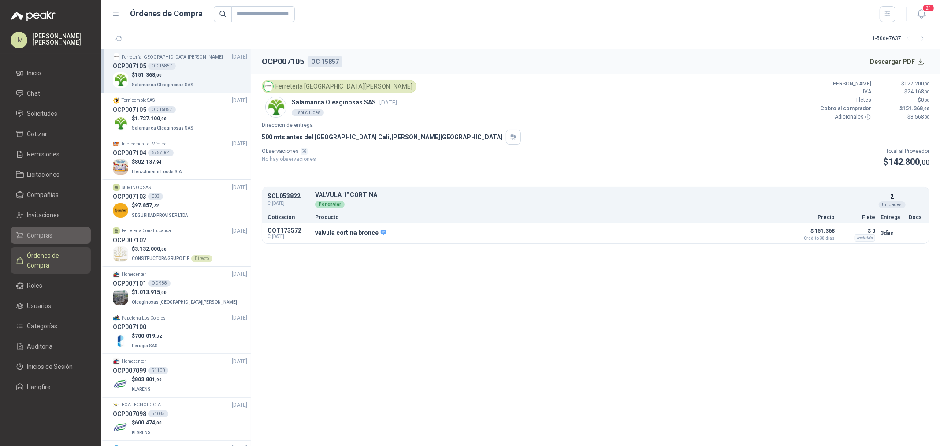
click at [51, 239] on span "Compras" at bounding box center [40, 236] width 26 height 10
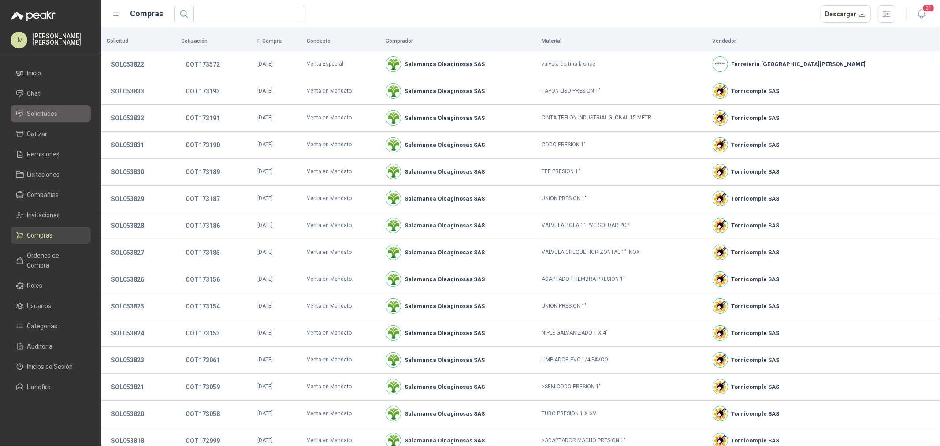
click at [45, 112] on span "Solicitudes" at bounding box center [42, 114] width 30 height 10
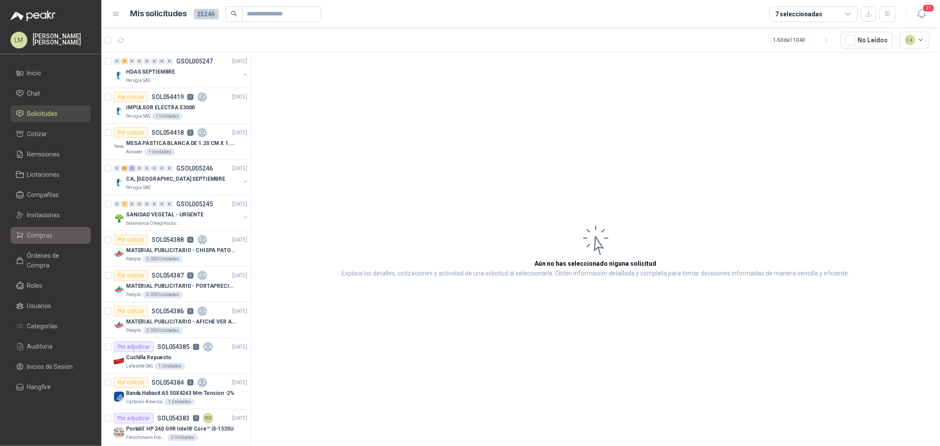
click at [32, 235] on span "Compras" at bounding box center [40, 236] width 26 height 10
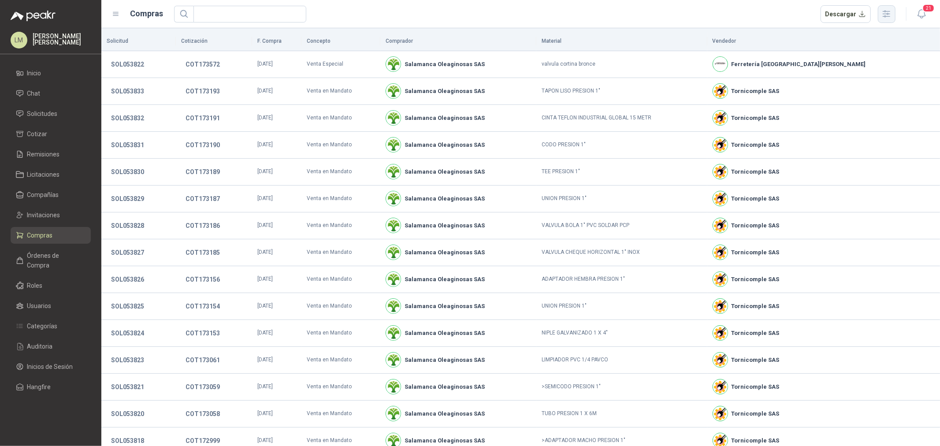
click at [886, 18] on icon "button" at bounding box center [886, 14] width 10 height 10
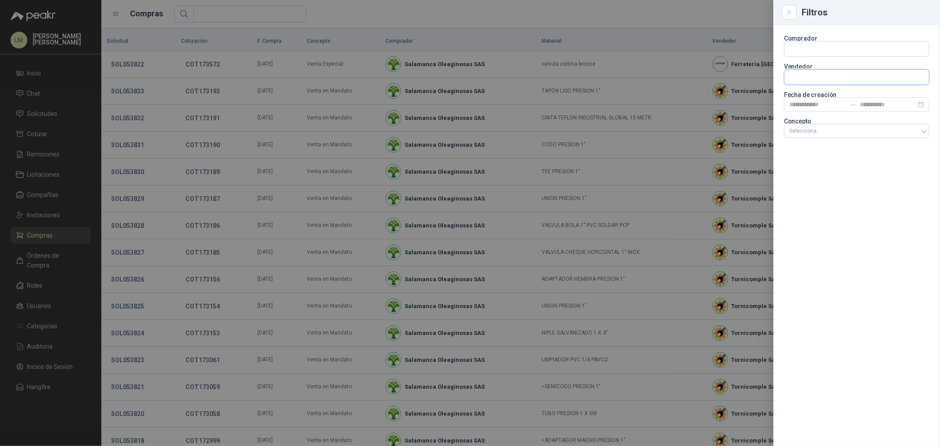
click at [817, 75] on input "text" at bounding box center [856, 77] width 145 height 15
type input "*******"
click at [818, 93] on p "Tecnoplaza" at bounding box center [820, 95] width 31 height 5
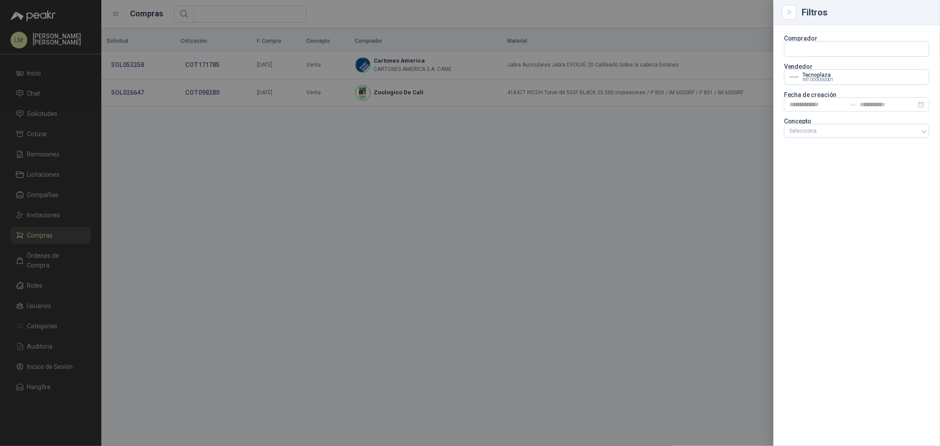
click at [558, 19] on div at bounding box center [470, 223] width 940 height 446
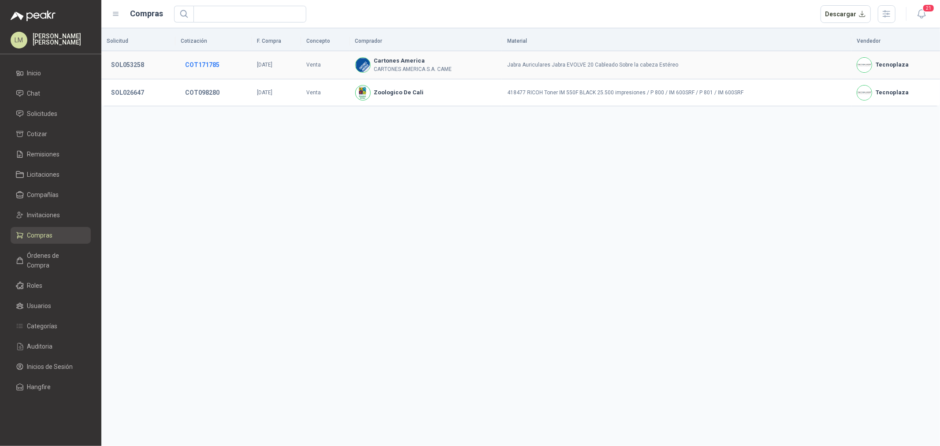
click at [199, 60] on button "COT171785" at bounding box center [202, 65] width 43 height 16
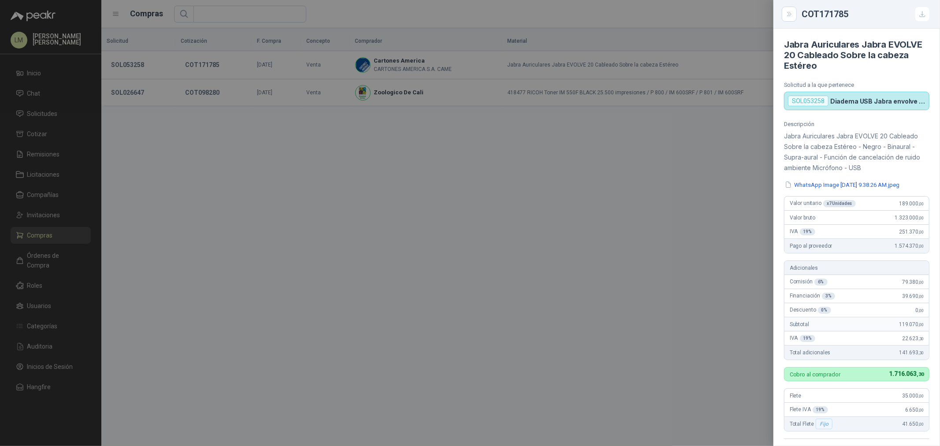
click at [388, 143] on div at bounding box center [470, 223] width 940 height 446
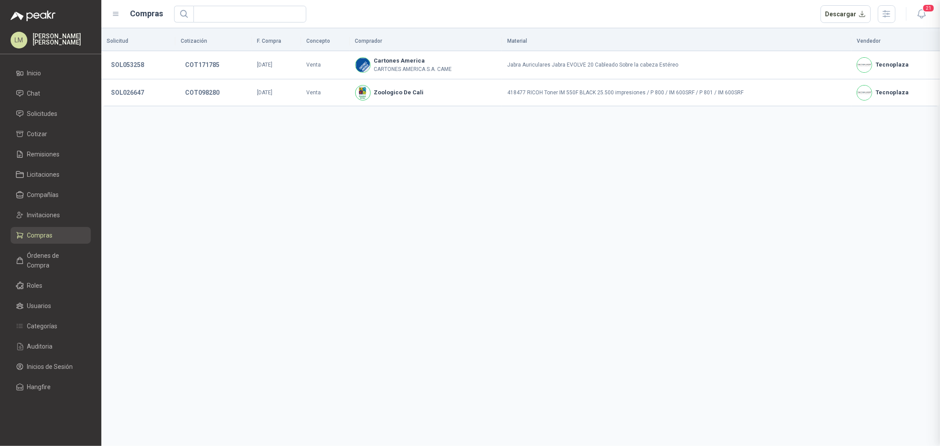
scroll to position [203, 0]
click at [45, 201] on link "Compañías" at bounding box center [51, 194] width 80 height 17
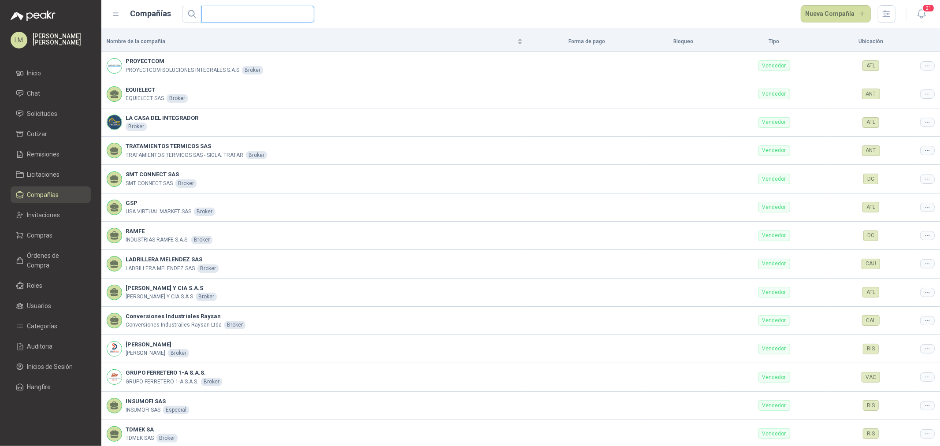
click at [231, 17] on input "text" at bounding box center [254, 14] width 95 height 16
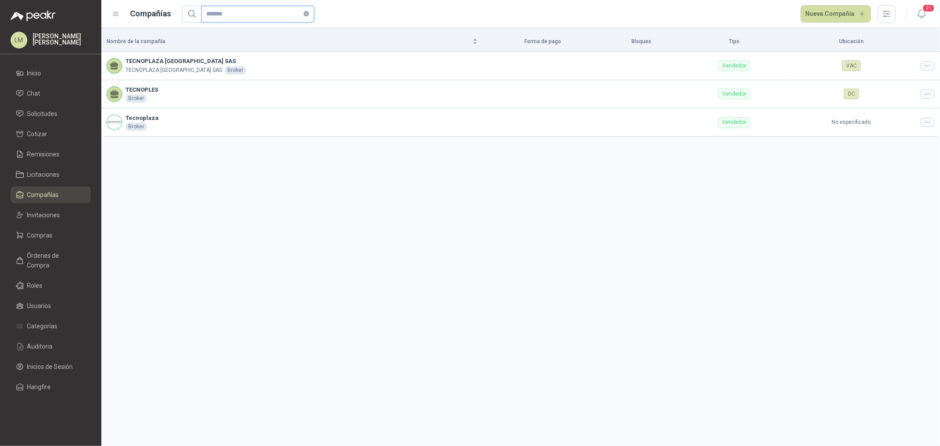
type input "*******"
click at [42, 242] on link "Compras" at bounding box center [51, 235] width 80 height 17
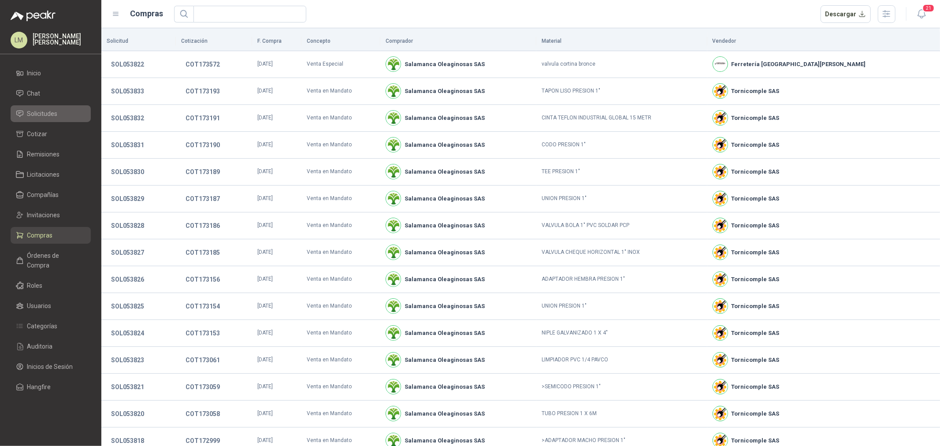
click at [46, 116] on span "Solicitudes" at bounding box center [42, 114] width 30 height 10
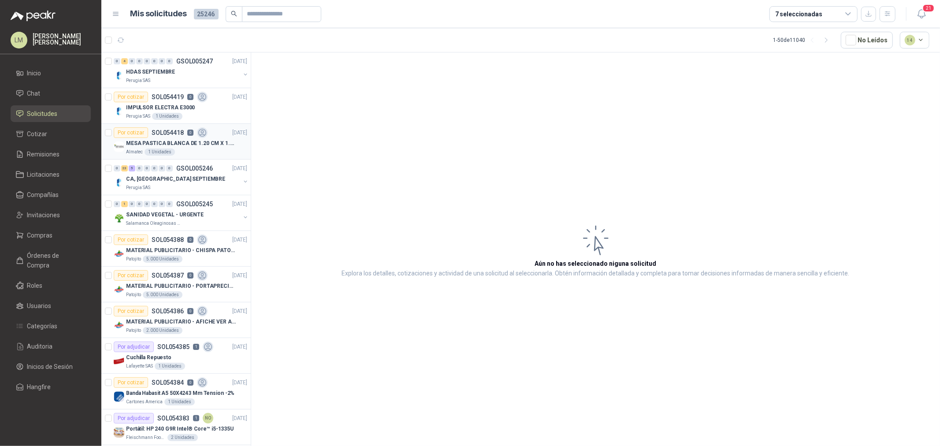
click at [125, 140] on div "MESA PASTICA BLANCA DE 1.20 CM X 1.20 CM Almatec 1 Unidades" at bounding box center [181, 147] width 134 height 18
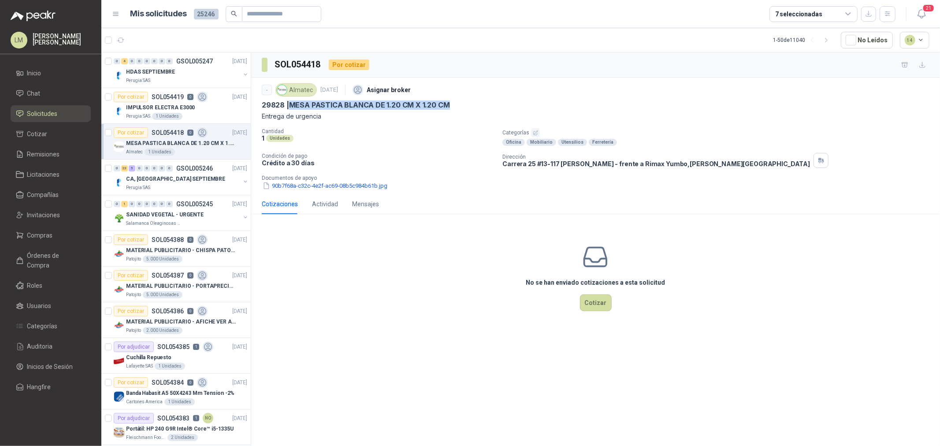
drag, startPoint x: 290, startPoint y: 104, endPoint x: 476, endPoint y: 103, distance: 186.4
click at [476, 103] on div "29828 | MESA PASTICA BLANCA DE 1.20 CM X 1.20 CM" at bounding box center [596, 104] width 668 height 9
copy p "MESA PASTICA BLANCA DE 1.20 CM X 1.20 CM"
click at [784, 14] on div "7 seleccionadas" at bounding box center [798, 14] width 47 height 10
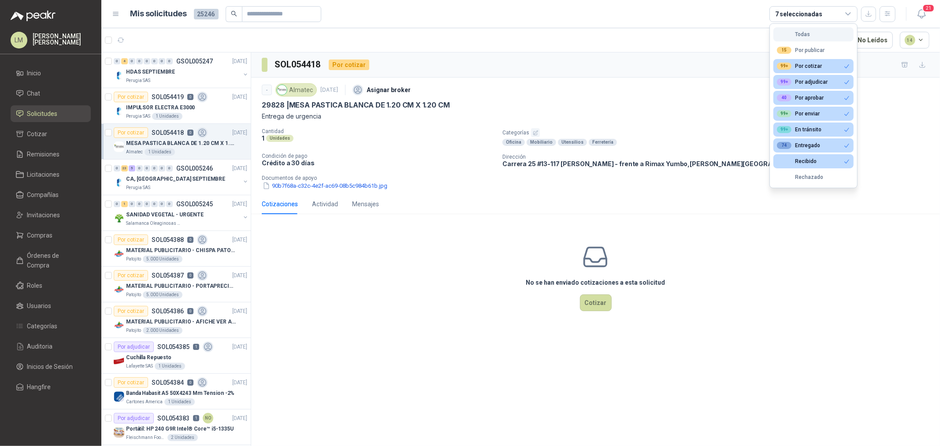
click at [791, 34] on div "Todas" at bounding box center [793, 34] width 33 height 6
click at [785, 12] on div "7 seleccionadas" at bounding box center [798, 14] width 47 height 10
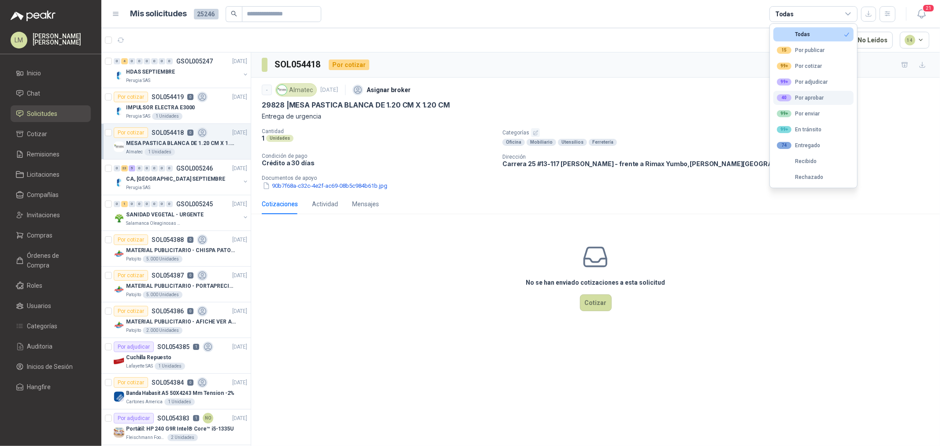
click at [793, 94] on div "40 Por aprobar" at bounding box center [800, 97] width 47 height 7
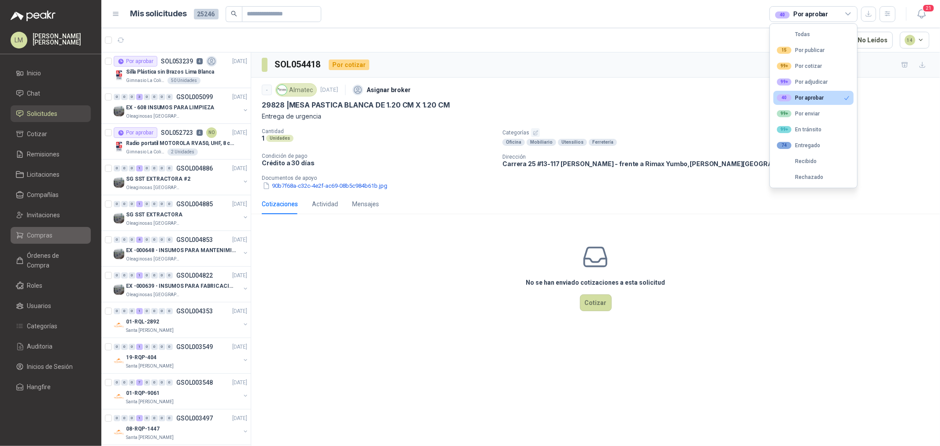
click at [38, 229] on link "Compras" at bounding box center [51, 235] width 80 height 17
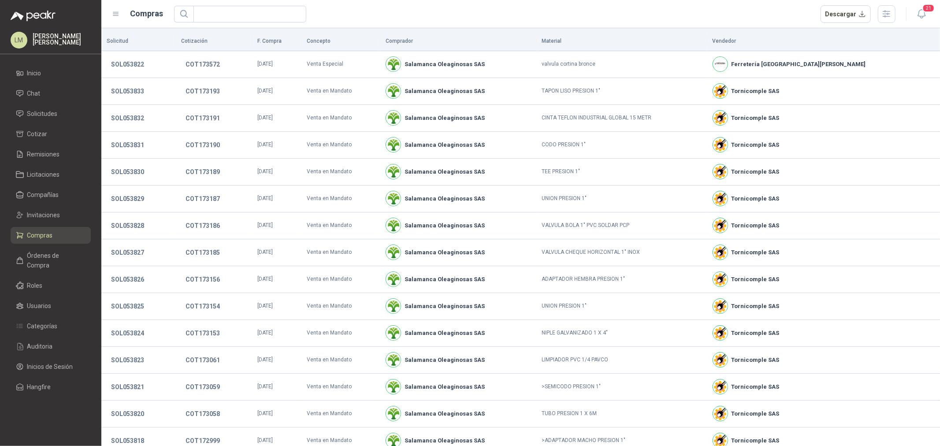
click at [49, 104] on ul "Inicio Chat Solicitudes Cotizar Remisiones Licitaciones Compañías Invitaciones …" at bounding box center [50, 232] width 101 height 334
click at [49, 120] on link "Solicitudes" at bounding box center [51, 113] width 80 height 17
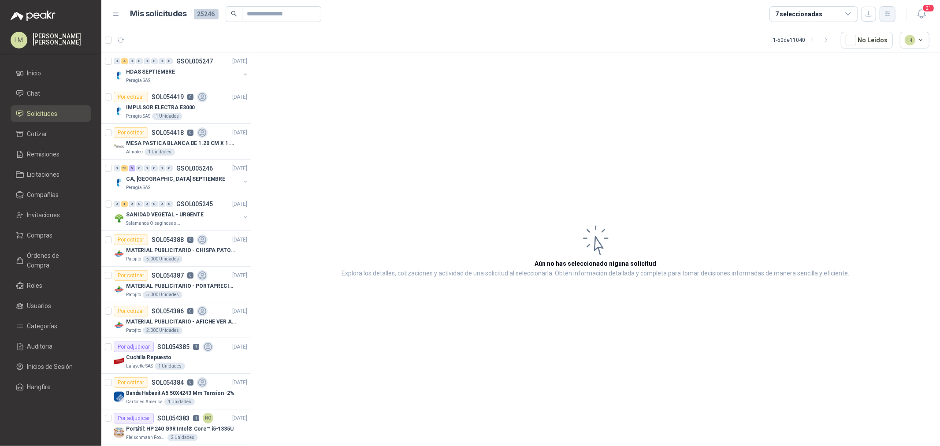
click at [889, 11] on icon "button" at bounding box center [887, 13] width 7 height 7
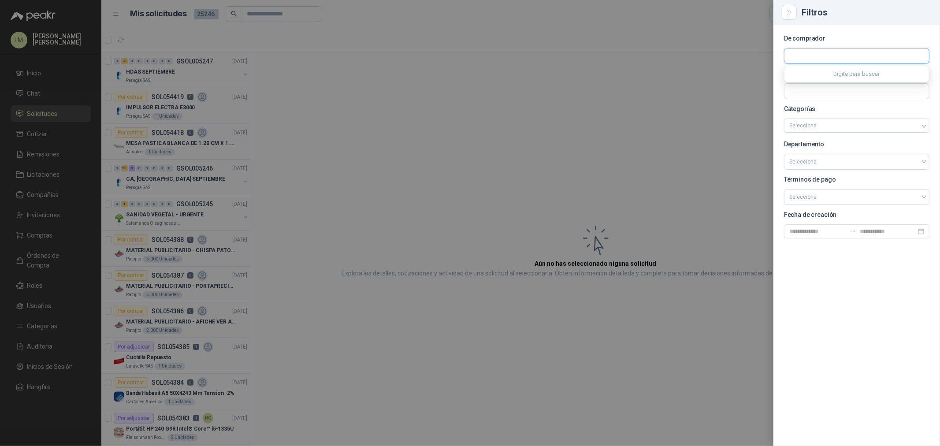
click at [812, 56] on input "text" at bounding box center [856, 55] width 145 height 15
type input "*****"
click at [817, 76] on p "Gimnasio La Colina" at bounding box center [828, 74] width 46 height 5
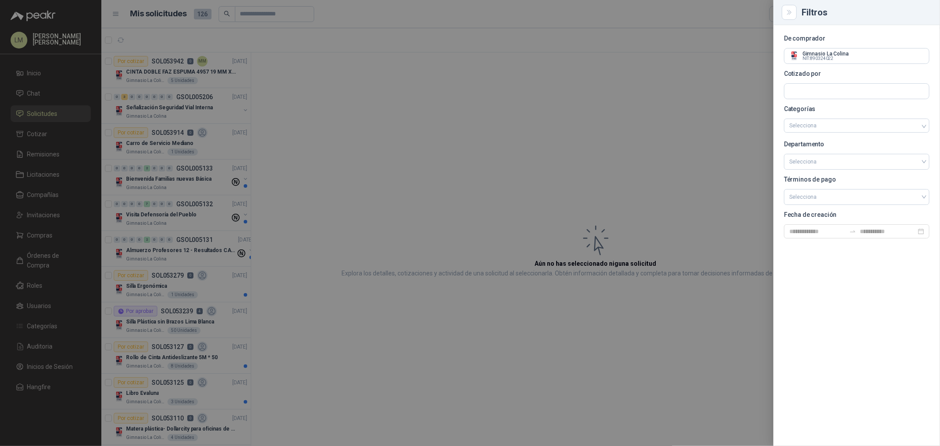
click at [476, 137] on div at bounding box center [470, 223] width 940 height 446
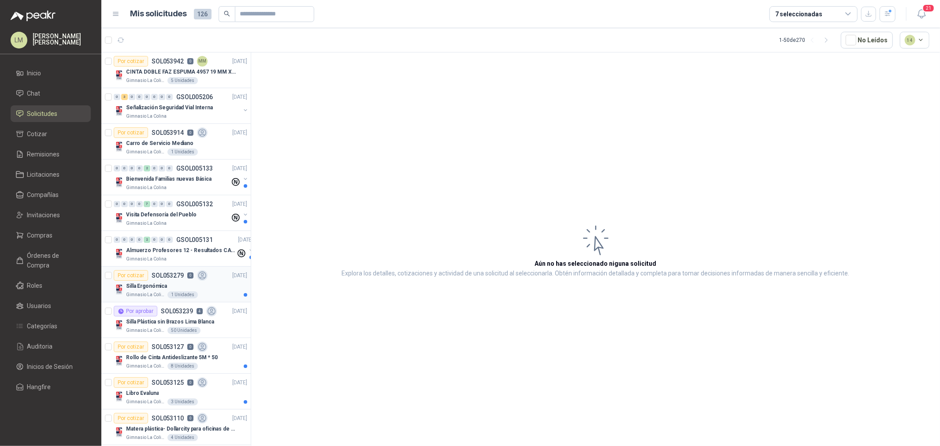
click at [152, 281] on div "Silla Ergonómica" at bounding box center [186, 286] width 121 height 11
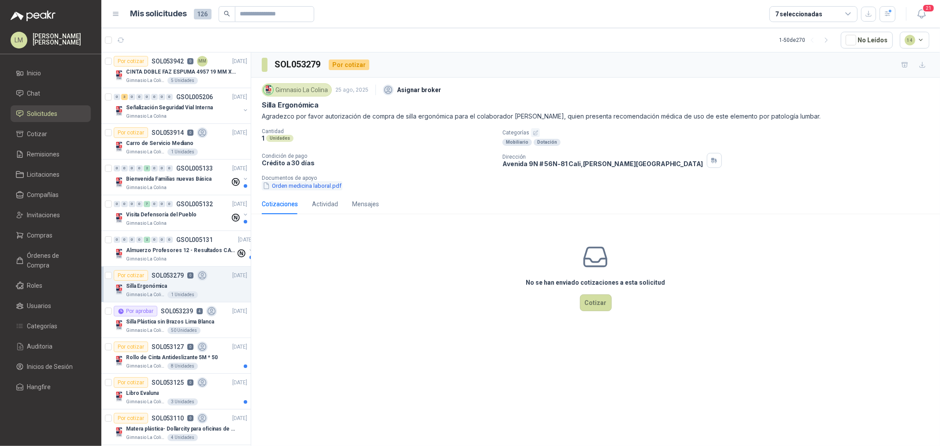
click at [313, 187] on button "Orden medicina laboral.pdf" at bounding box center [302, 185] width 81 height 9
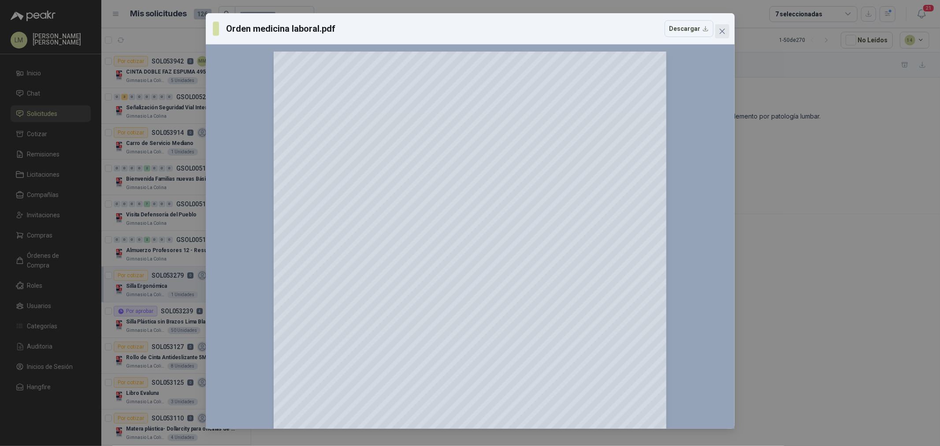
click at [725, 34] on span "Close" at bounding box center [722, 31] width 14 height 7
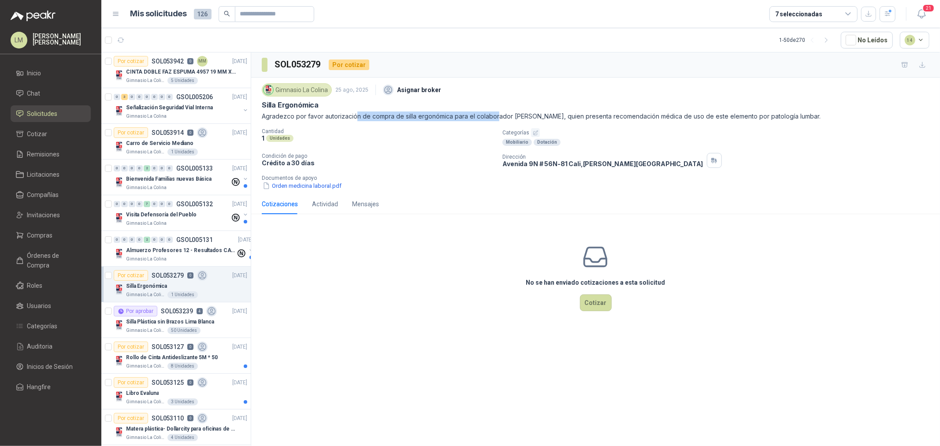
drag, startPoint x: 356, startPoint y: 119, endPoint x: 531, endPoint y: 119, distance: 175.4
click at [521, 119] on p "Agradezco por favor autorización de compra de silla ergonómica para el colabora…" at bounding box center [596, 117] width 668 height 10
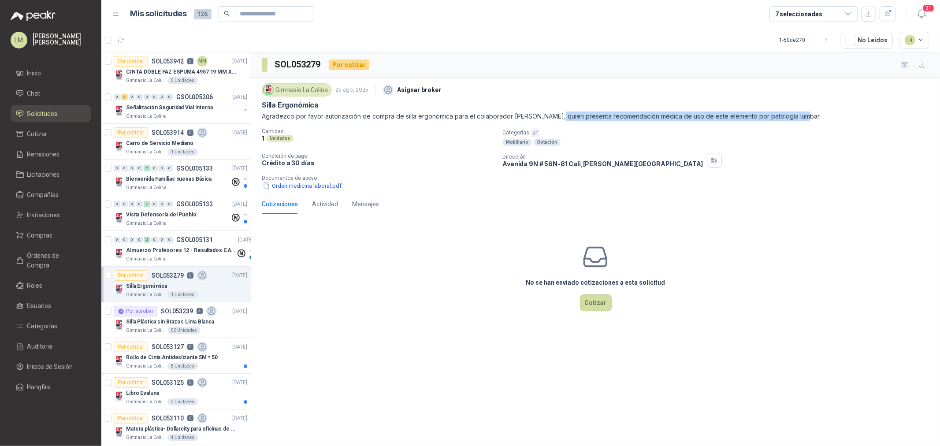
drag, startPoint x: 549, startPoint y: 119, endPoint x: 821, endPoint y: 124, distance: 271.5
click at [798, 122] on div "Gimnasio La Colina 25 ago, 2025 Asignar broker Silla Ergonómica Agradezco por f…" at bounding box center [596, 135] width 668 height 109
click at [314, 186] on button "Orden medicina laboral.pdf" at bounding box center [302, 185] width 81 height 9
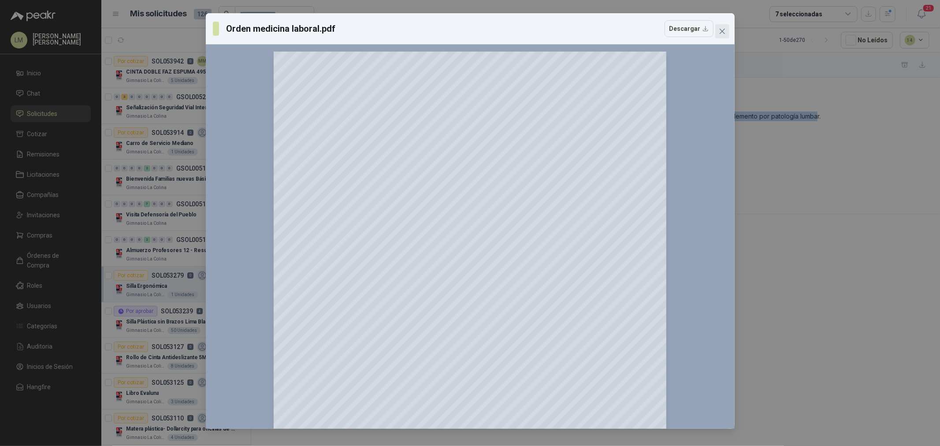
click at [722, 29] on icon "close" at bounding box center [722, 31] width 7 height 7
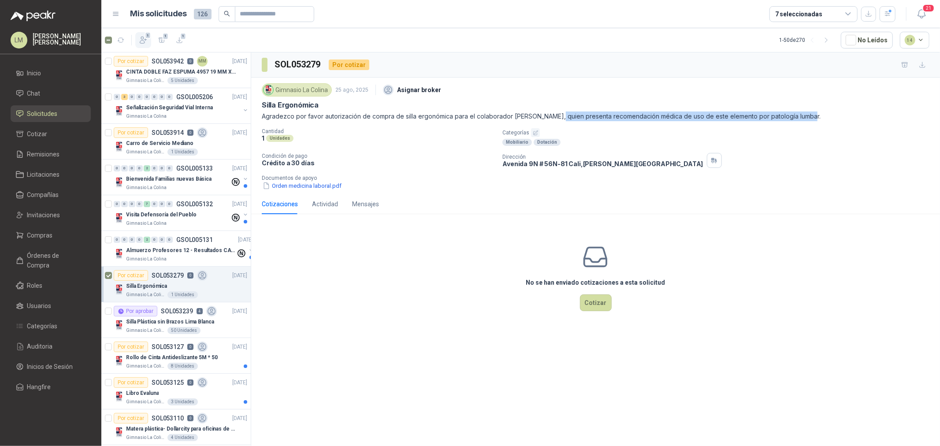
click at [144, 43] on icon "button" at bounding box center [143, 40] width 9 height 9
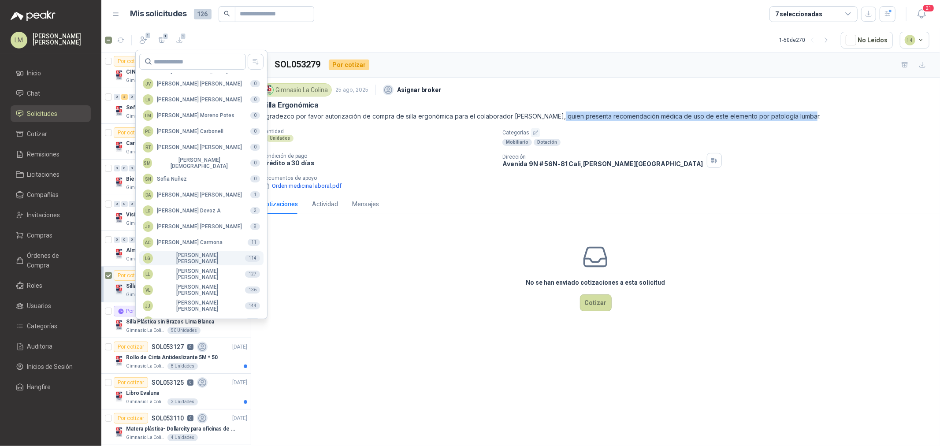
scroll to position [156, 0]
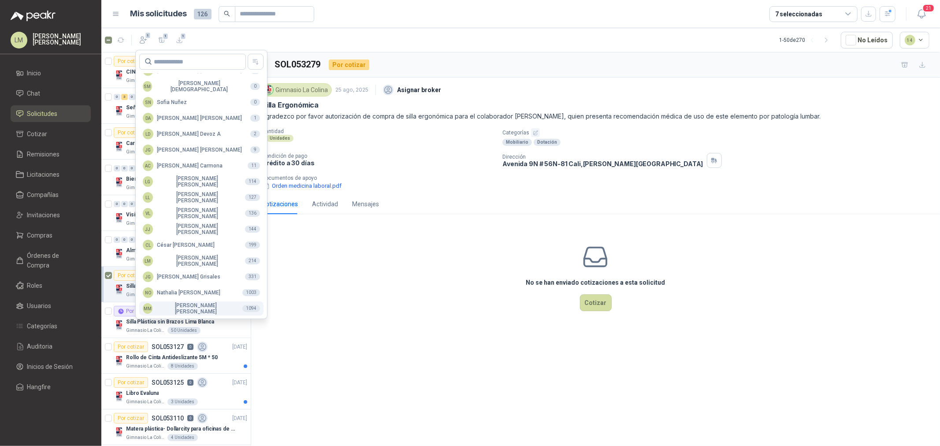
click at [179, 302] on div "MM [PERSON_NAME]" at bounding box center [189, 308] width 93 height 12
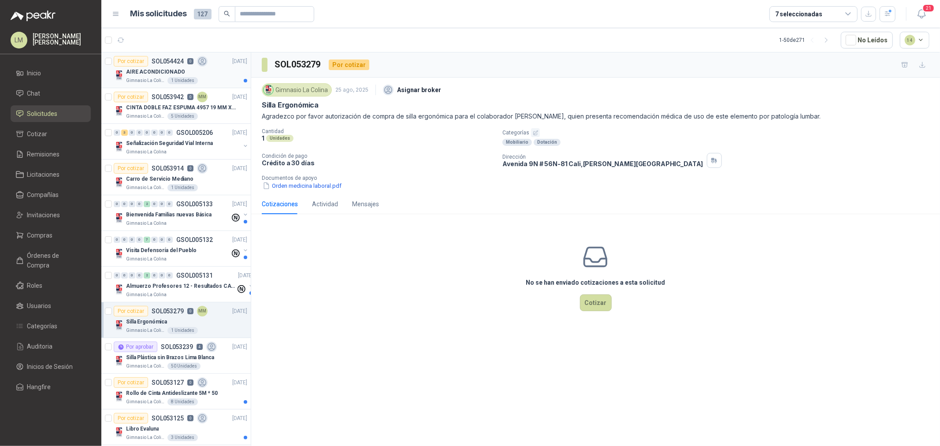
click at [152, 68] on p "AIRE ACONDICIONADO" at bounding box center [155, 72] width 59 height 8
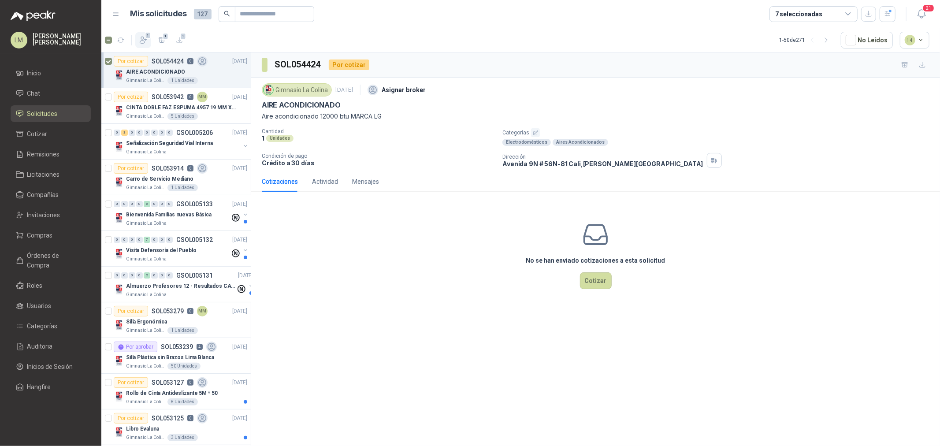
click at [147, 41] on icon "button" at bounding box center [143, 40] width 9 height 9
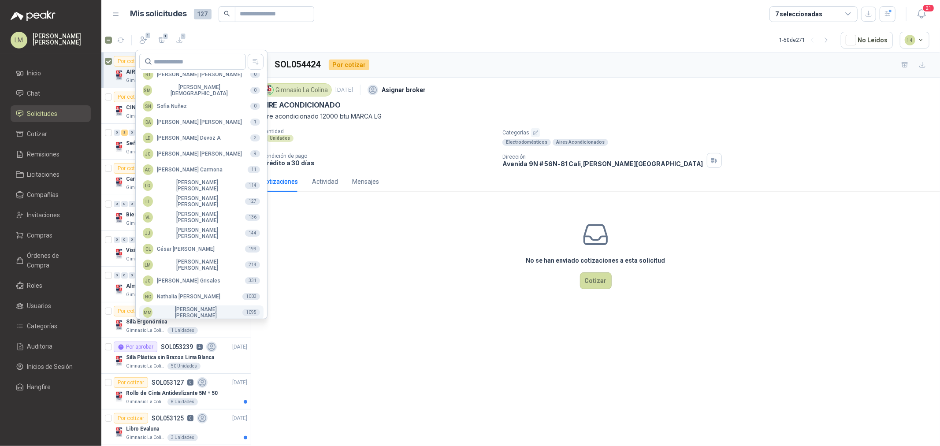
scroll to position [156, 0]
click at [183, 306] on div "MM [PERSON_NAME]" at bounding box center [189, 308] width 93 height 12
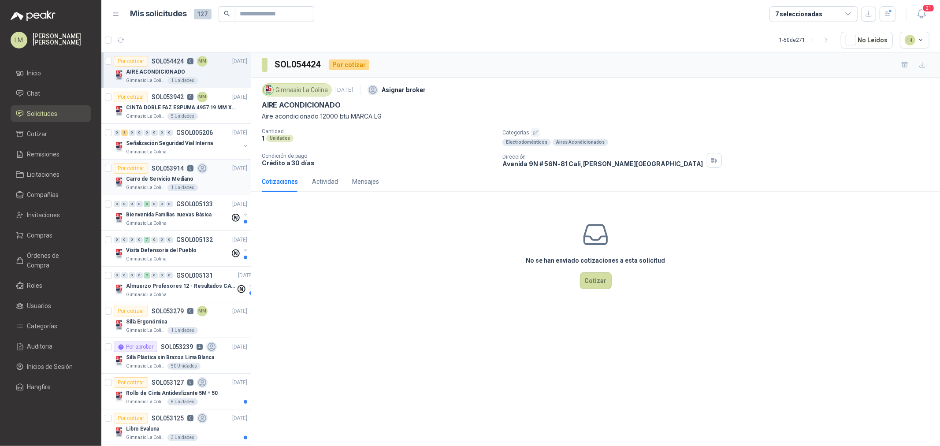
click at [173, 182] on p "Carro de Servicio Mediano" at bounding box center [159, 179] width 67 height 8
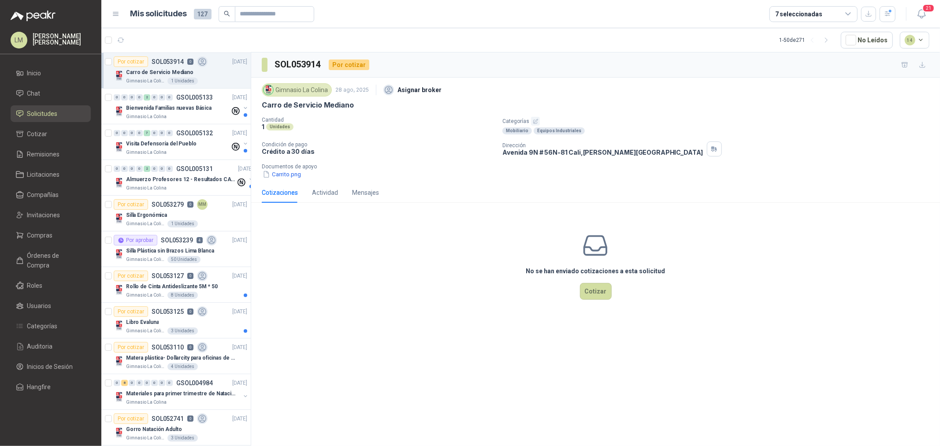
scroll to position [147, 0]
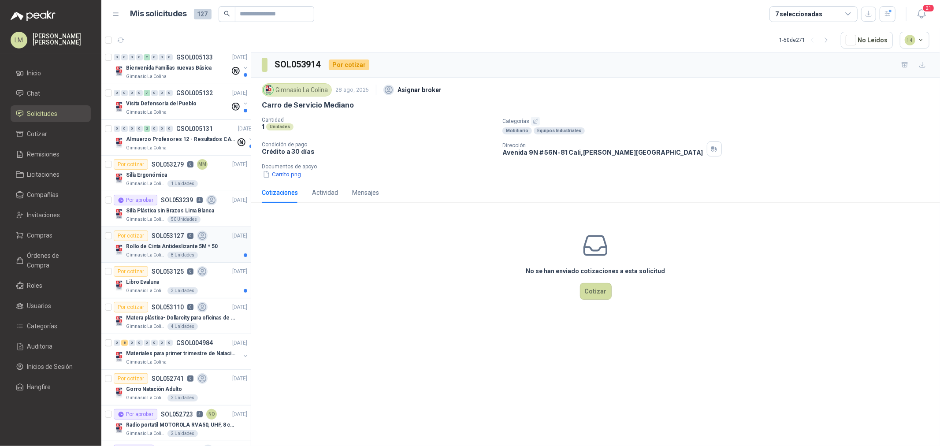
click at [156, 247] on p "Rollo de Cinta Antideslizante 5M * 50" at bounding box center [172, 246] width 92 height 8
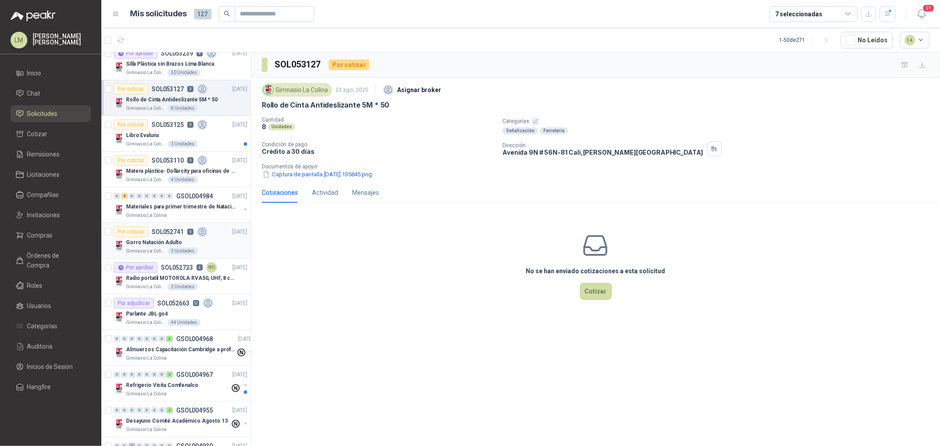
scroll to position [391, 0]
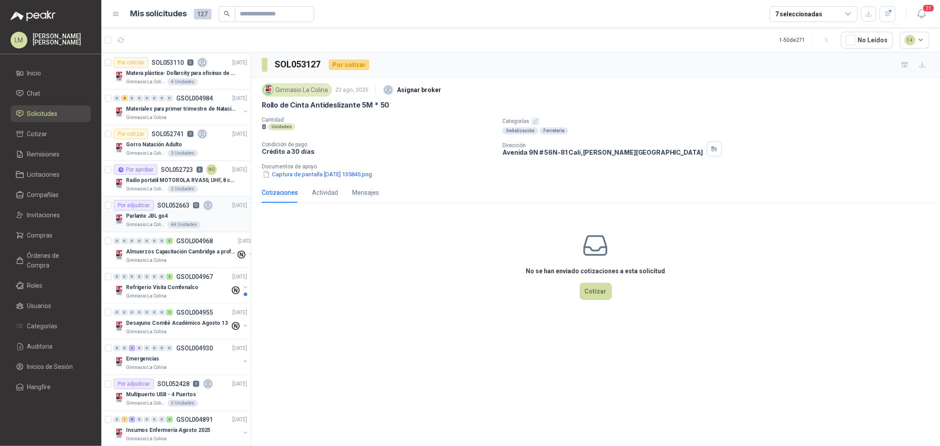
click at [159, 222] on p "Gimnasio La Colina" at bounding box center [146, 224] width 40 height 7
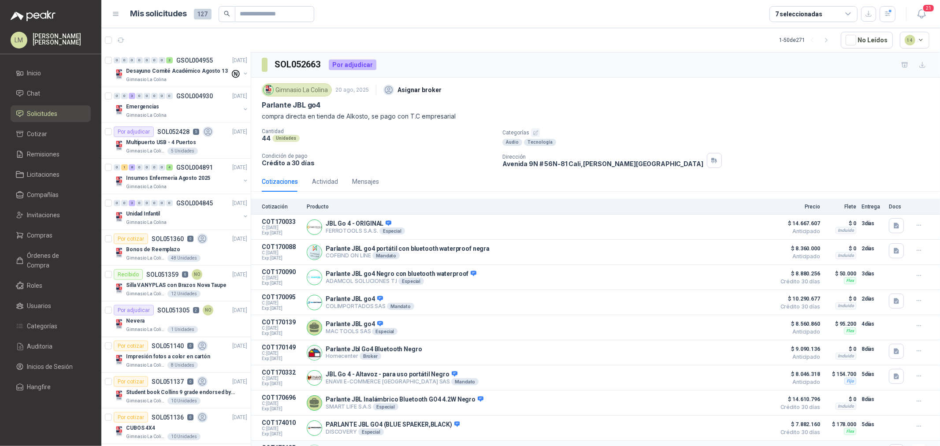
scroll to position [636, 0]
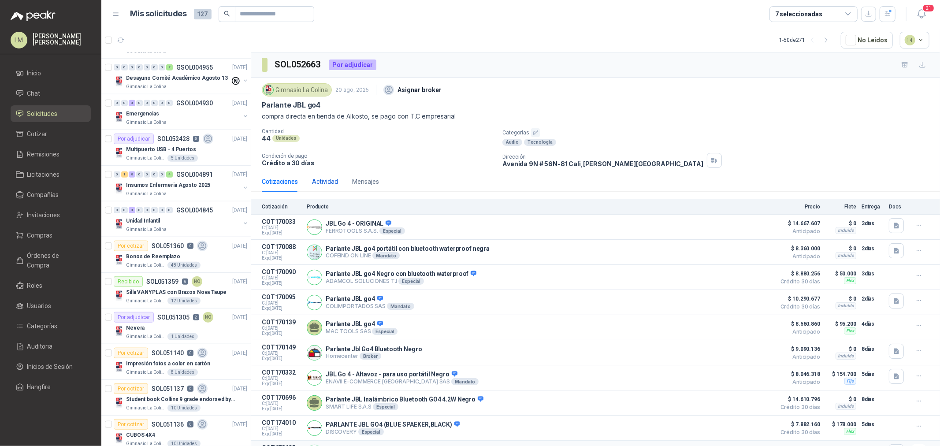
click at [318, 183] on div "Actividad" at bounding box center [325, 182] width 26 height 10
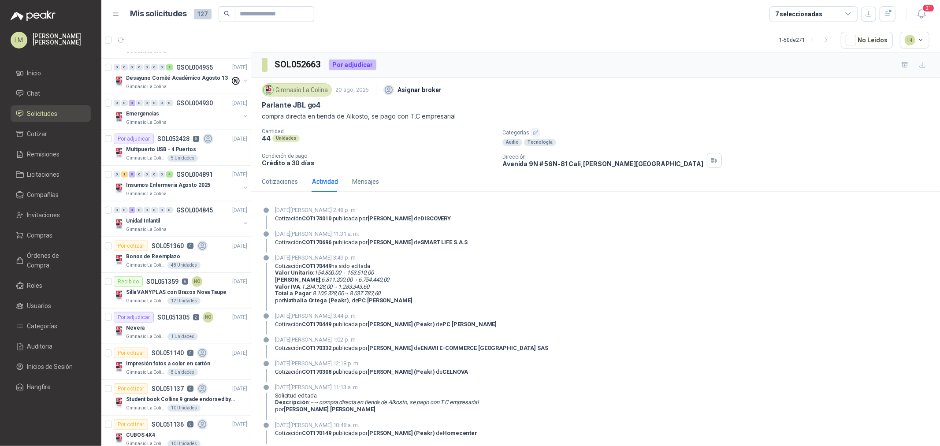
drag, startPoint x: 274, startPoint y: 391, endPoint x: 369, endPoint y: 390, distance: 95.2
click at [369, 390] on div "20 de agosto de 2025, 11:13 a. m. Solicitud editada Descripción : -- → compra d…" at bounding box center [596, 401] width 668 height 37
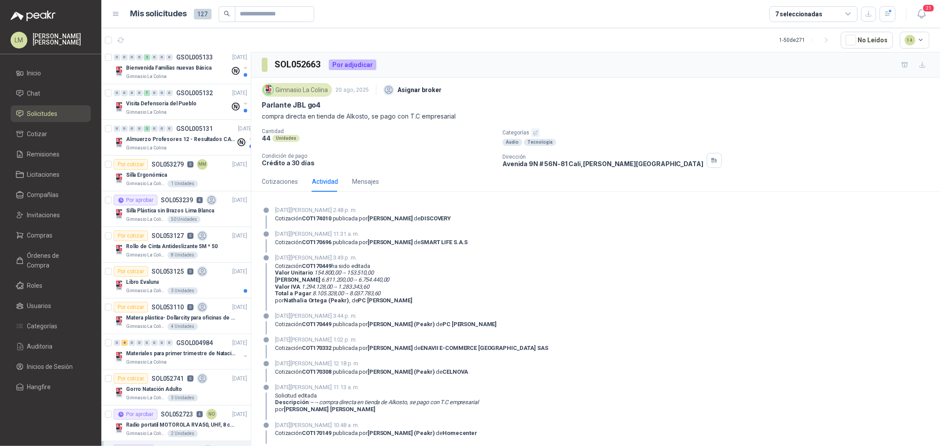
scroll to position [196, 0]
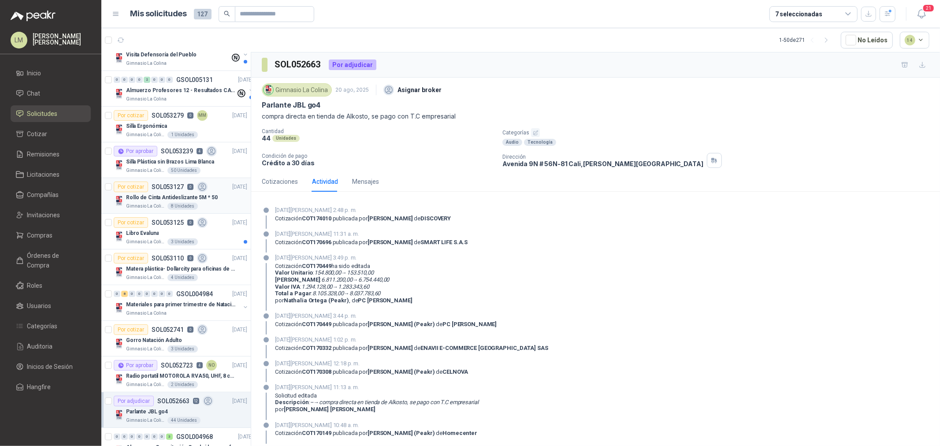
click at [167, 204] on div "8 Unidades" at bounding box center [182, 206] width 30 height 7
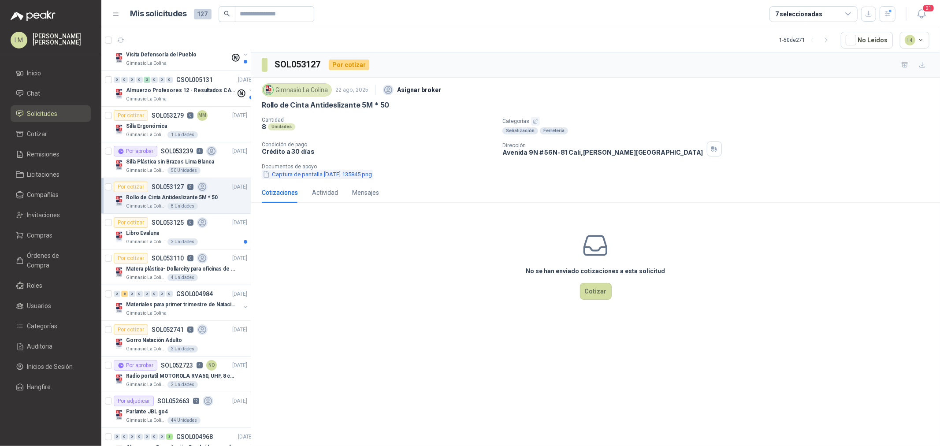
click at [300, 177] on button "Captura de pantalla 2025-08-22 135845.png" at bounding box center [317, 174] width 111 height 9
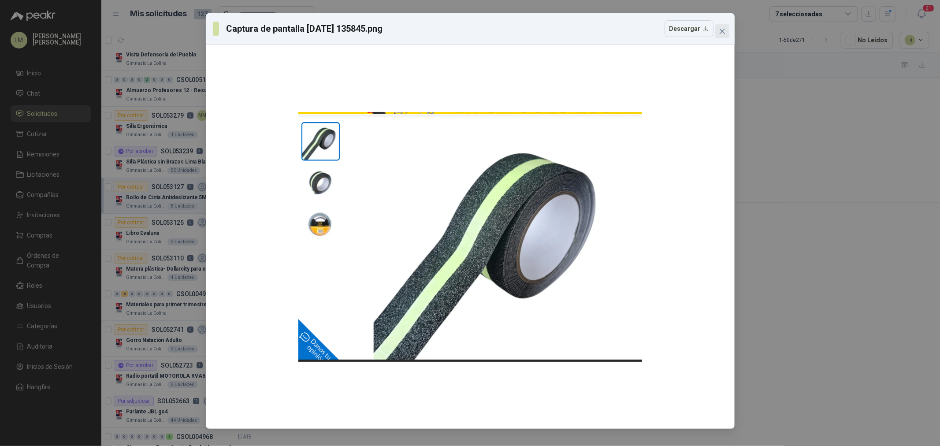
click at [719, 32] on icon "close" at bounding box center [722, 31] width 7 height 7
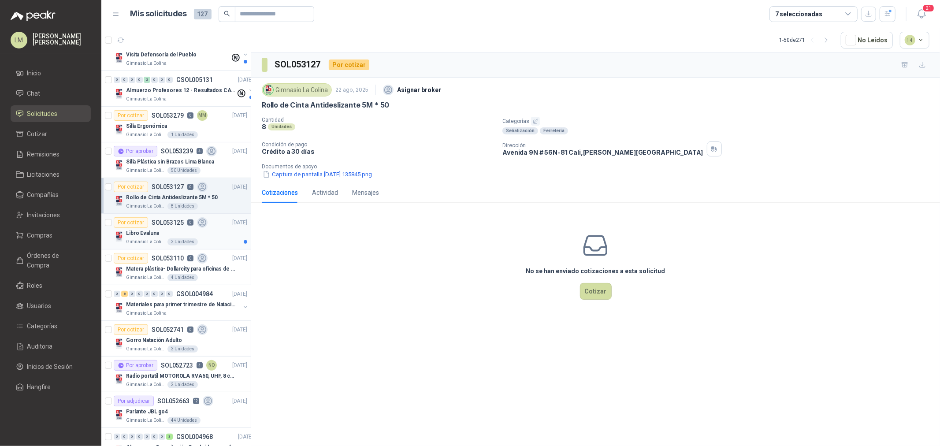
click at [145, 238] on p "Gimnasio La Colina" at bounding box center [146, 241] width 40 height 7
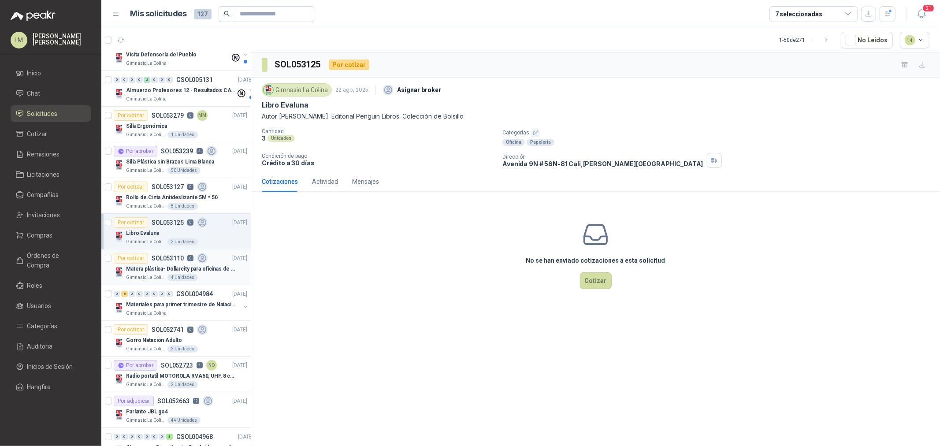
click at [135, 254] on div "Por cotizar" at bounding box center [131, 258] width 34 height 11
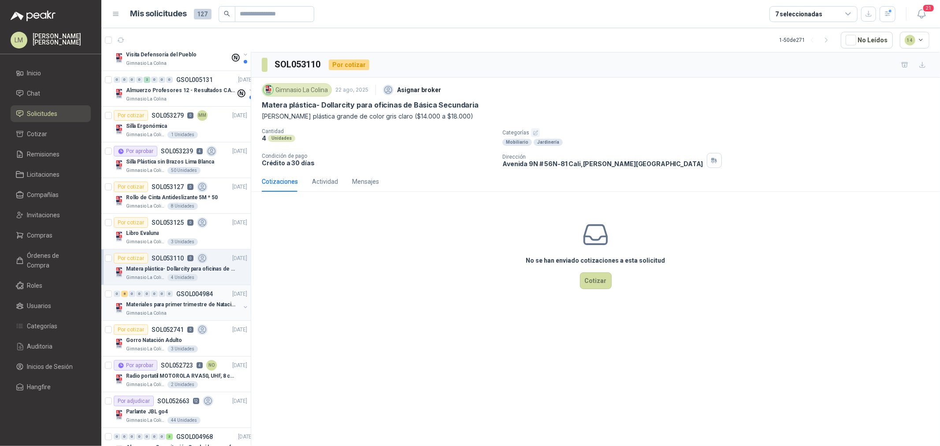
click at [242, 305] on button "button" at bounding box center [245, 307] width 7 height 7
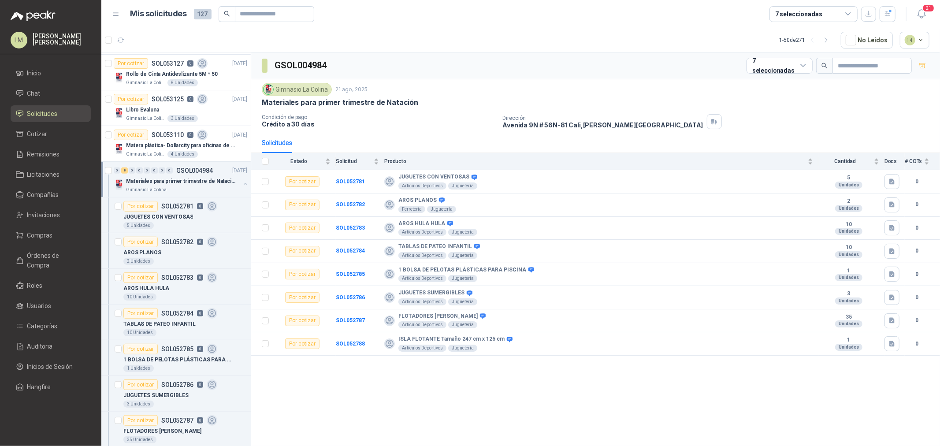
scroll to position [342, 0]
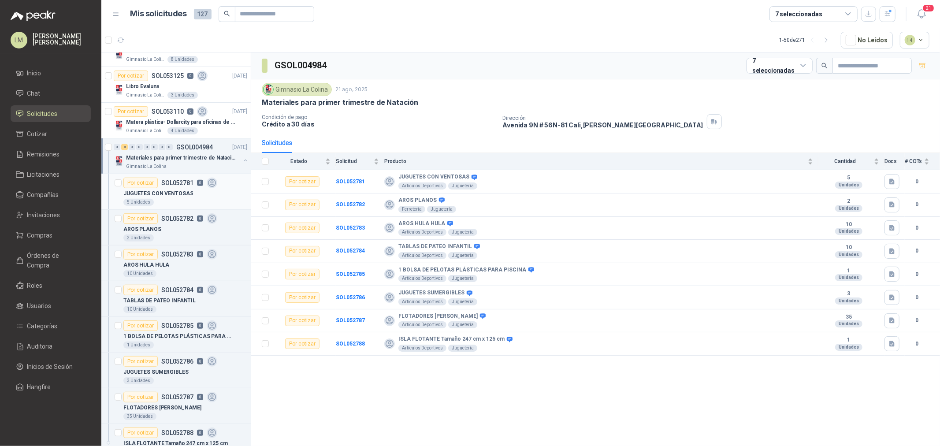
click at [158, 200] on div "5 Unidades" at bounding box center [185, 202] width 124 height 7
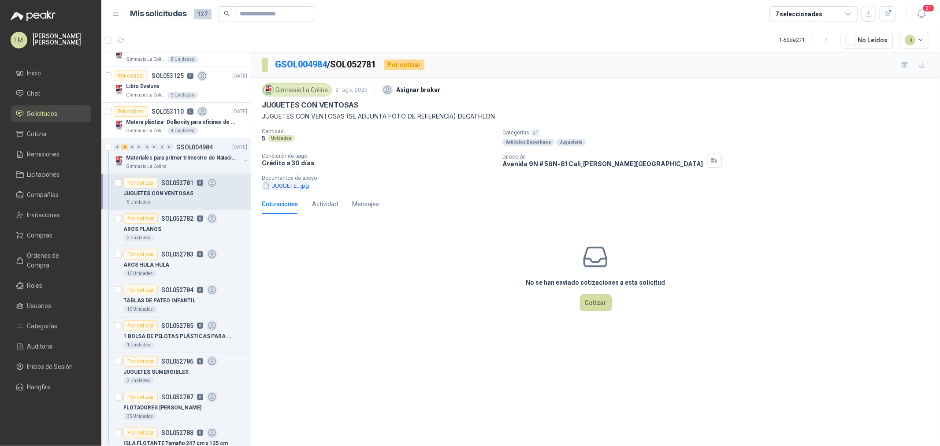
click at [297, 185] on button "JUGUETE...jpg" at bounding box center [286, 185] width 48 height 9
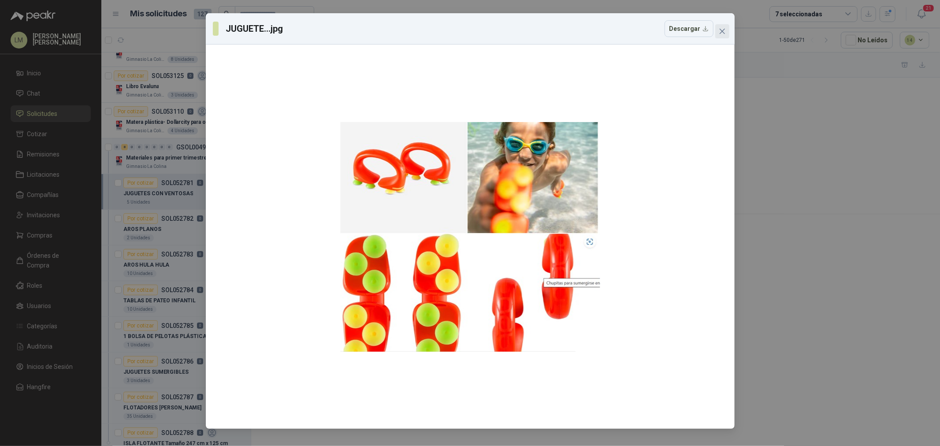
click at [727, 31] on span "Close" at bounding box center [722, 31] width 14 height 7
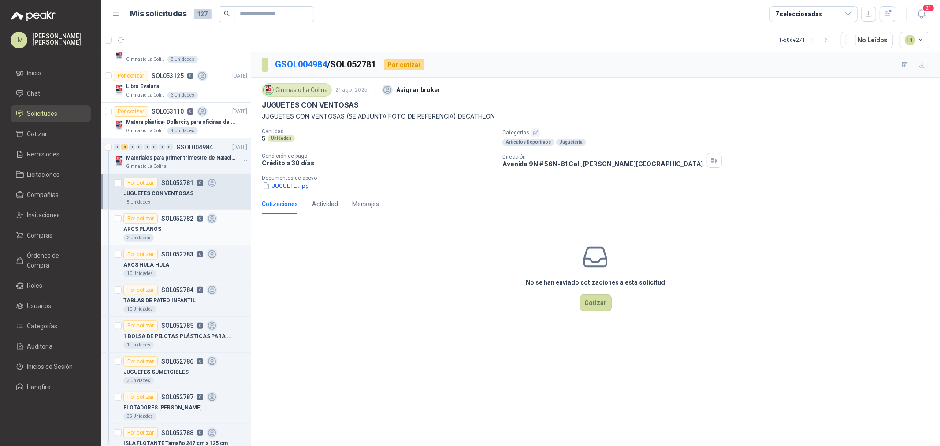
click at [167, 234] on div "2 Unidades" at bounding box center [185, 237] width 124 height 7
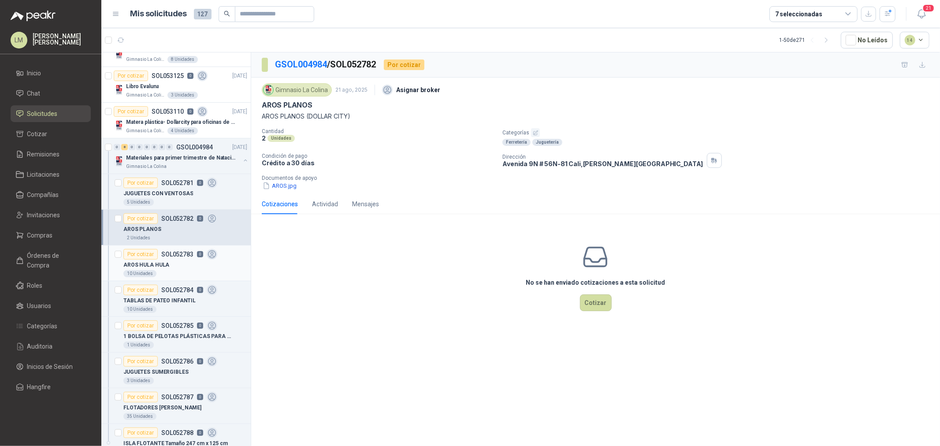
click at [162, 261] on p "AROS HULA HULA" at bounding box center [146, 265] width 46 height 8
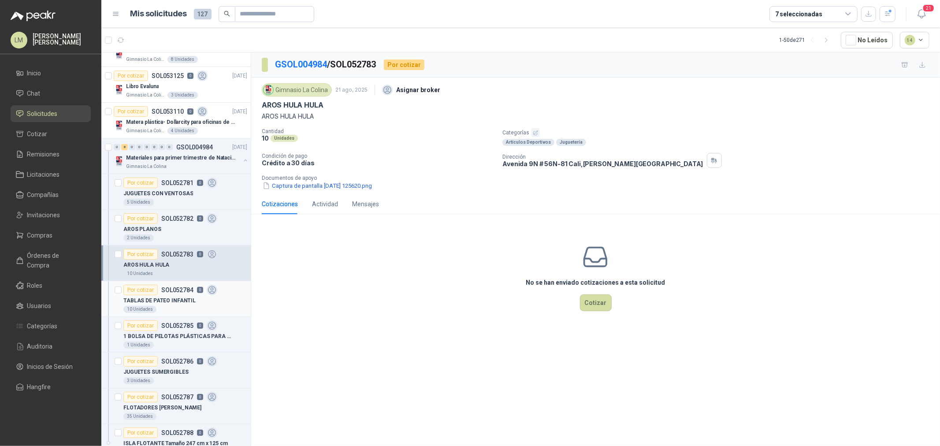
click at [160, 297] on p "TABLAS DE PATEO INFANTIL" at bounding box center [159, 301] width 72 height 8
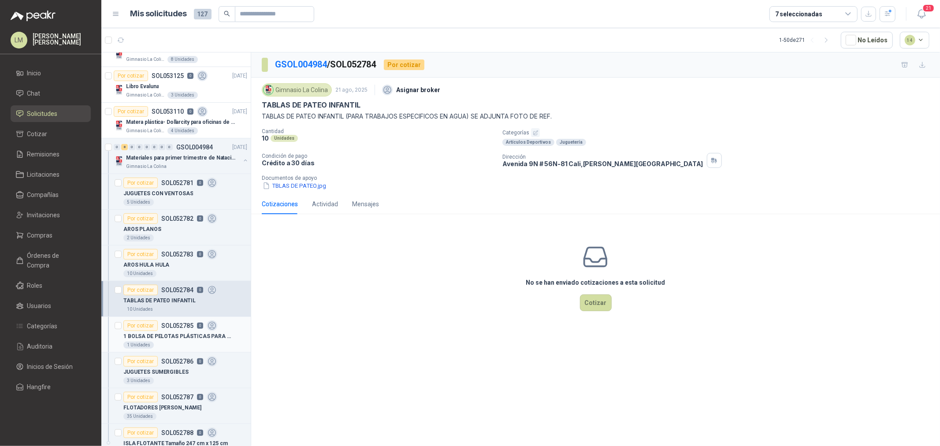
click at [164, 332] on p "1 BOLSA DE PELOTAS PLÁSTICAS PARA PISCINA" at bounding box center [178, 336] width 110 height 8
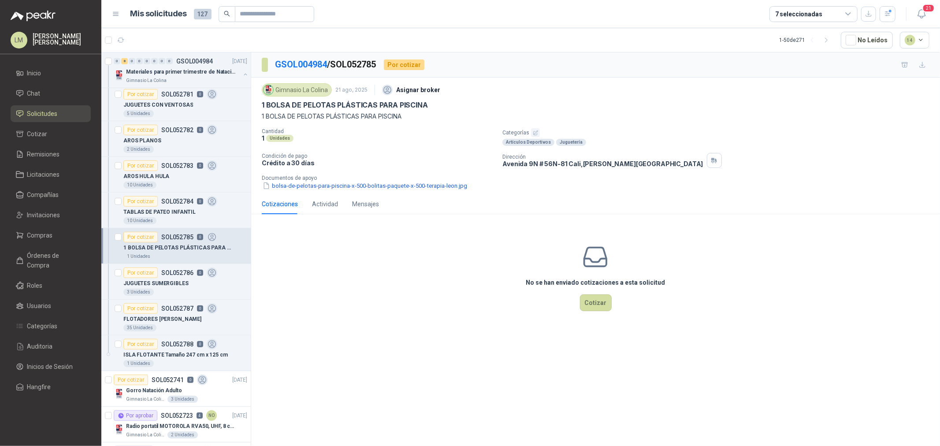
scroll to position [490, 0]
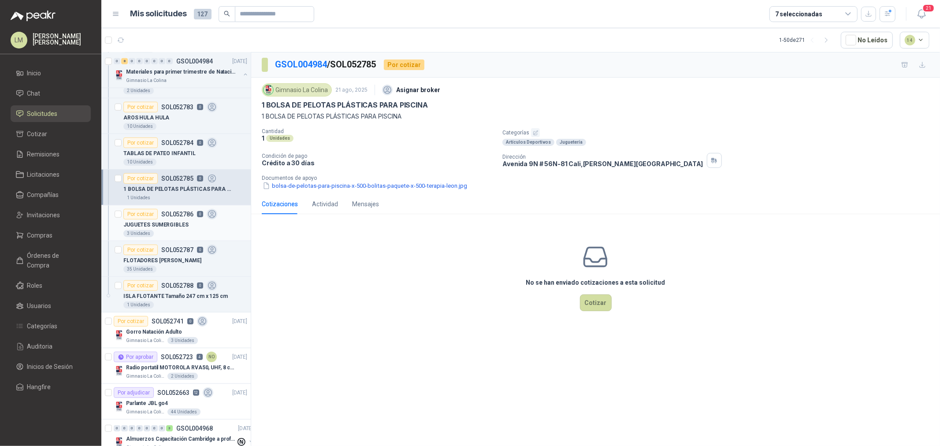
click at [172, 221] on p "JUGUETES SUMERGIBLES" at bounding box center [155, 225] width 65 height 8
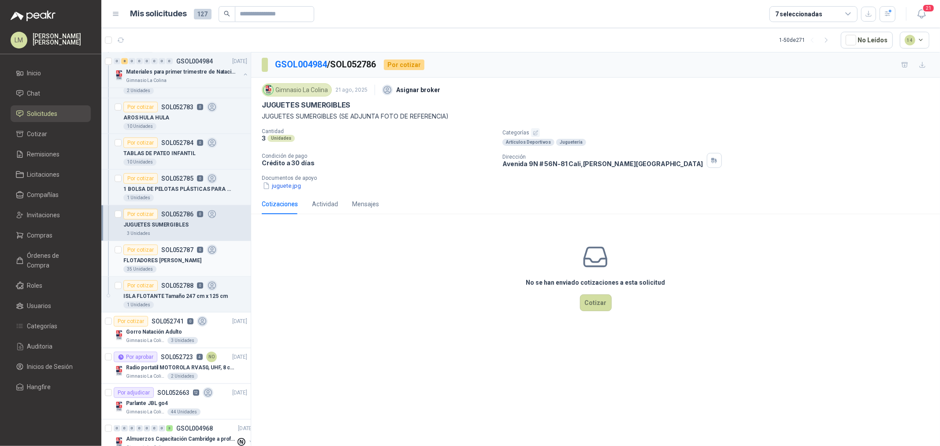
click at [169, 261] on p "FLOTADORES GUSANO DE ESPUMA" at bounding box center [162, 261] width 78 height 8
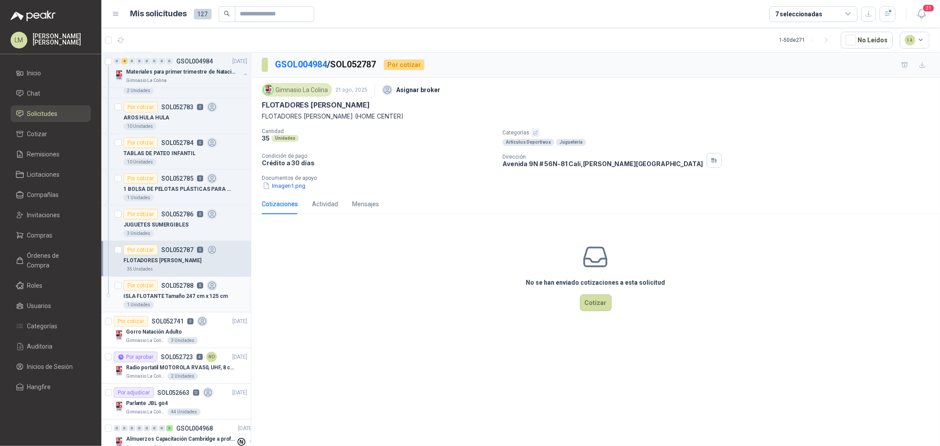
click at [169, 285] on p "SOL052788" at bounding box center [177, 286] width 32 height 6
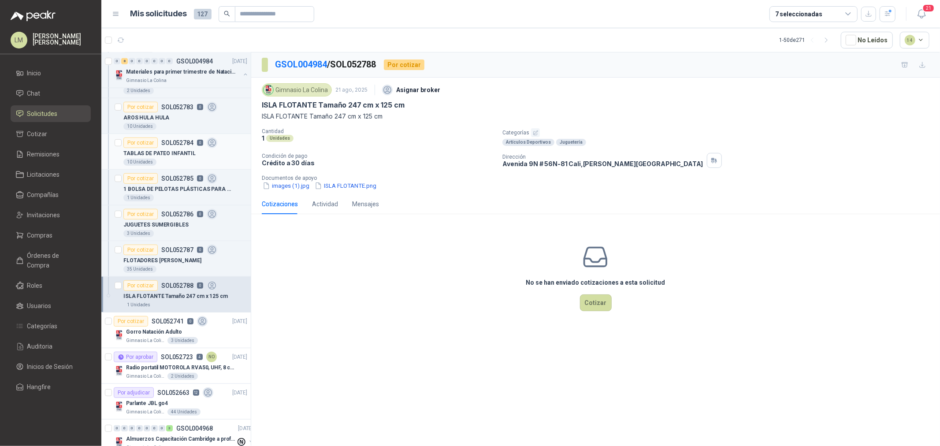
scroll to position [342, 0]
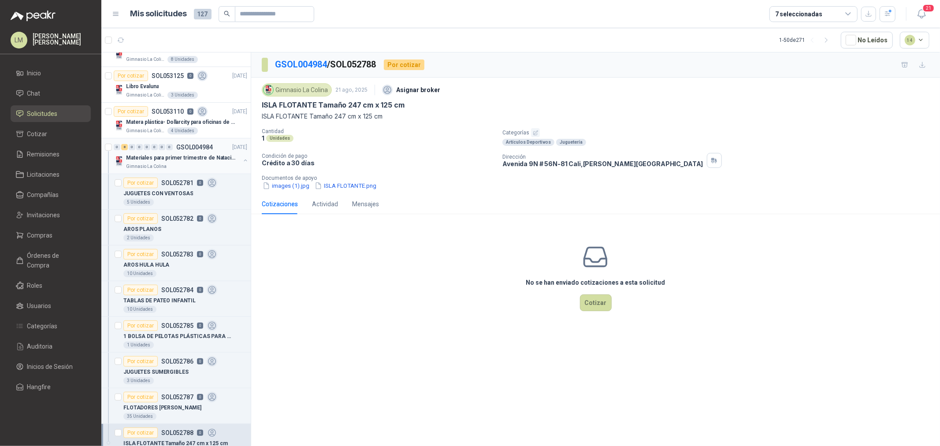
click at [242, 161] on button "button" at bounding box center [245, 160] width 7 height 7
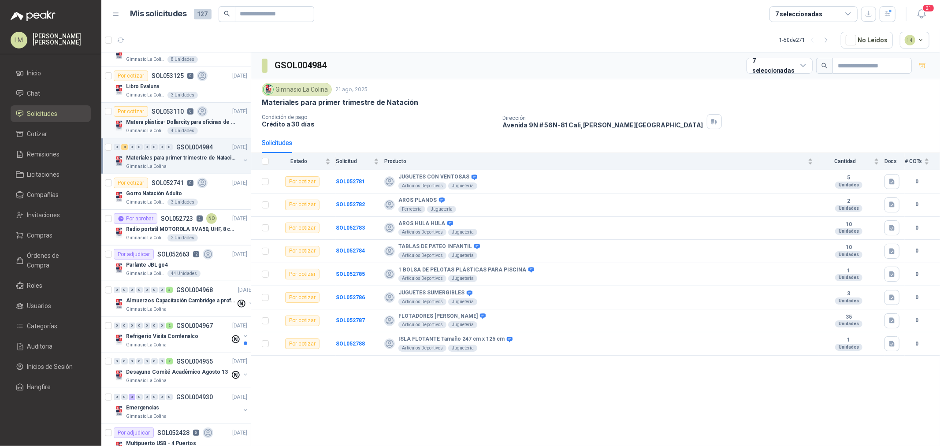
click at [174, 126] on p "Matera plástica- Dollarcity para oficinas de Básica Secundaria" at bounding box center [181, 122] width 110 height 8
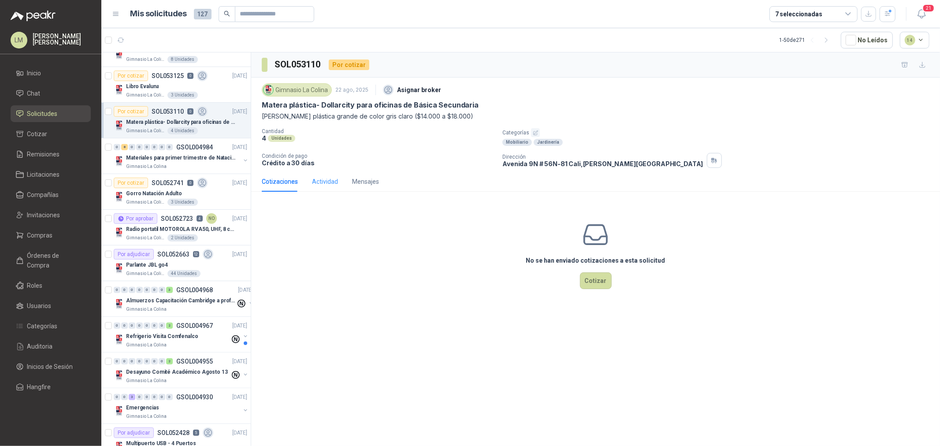
click at [327, 176] on div "Actividad" at bounding box center [325, 181] width 26 height 20
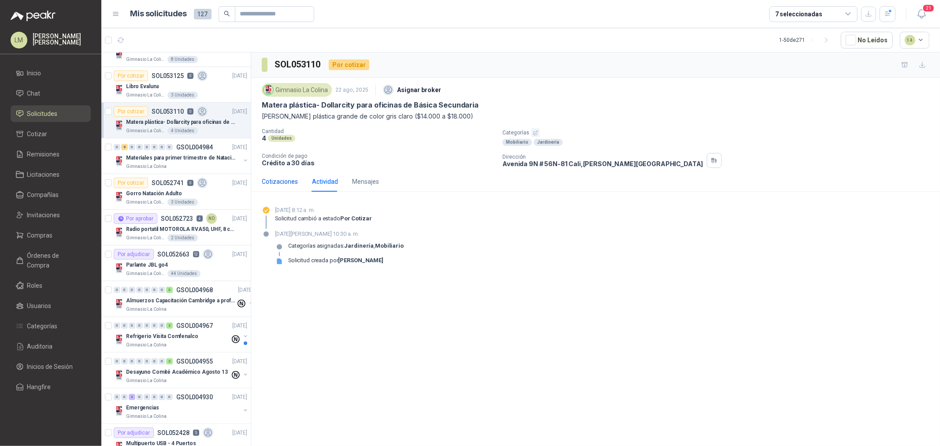
click at [271, 177] on div "Cotizaciones" at bounding box center [280, 182] width 36 height 10
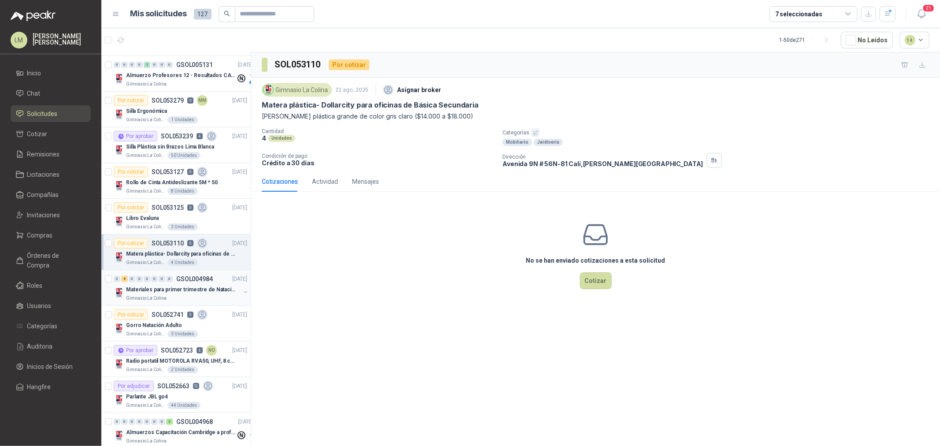
scroll to position [196, 0]
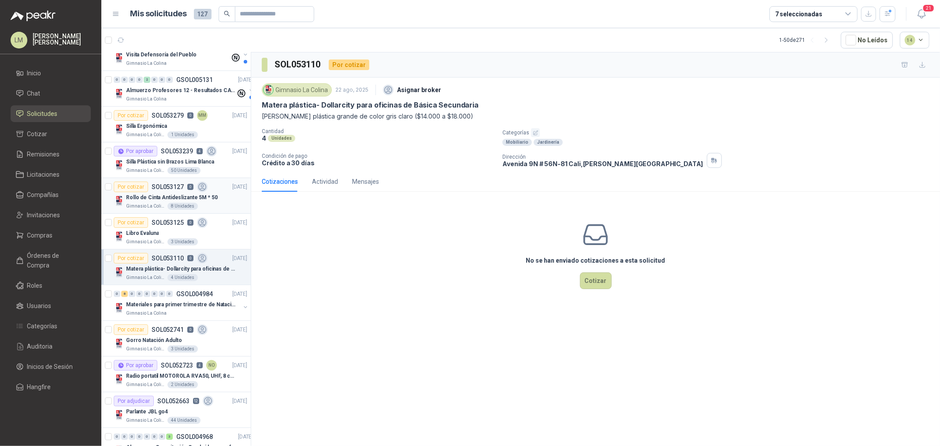
click at [165, 193] on p "Rollo de Cinta Antideslizante 5M * 50" at bounding box center [172, 197] width 92 height 8
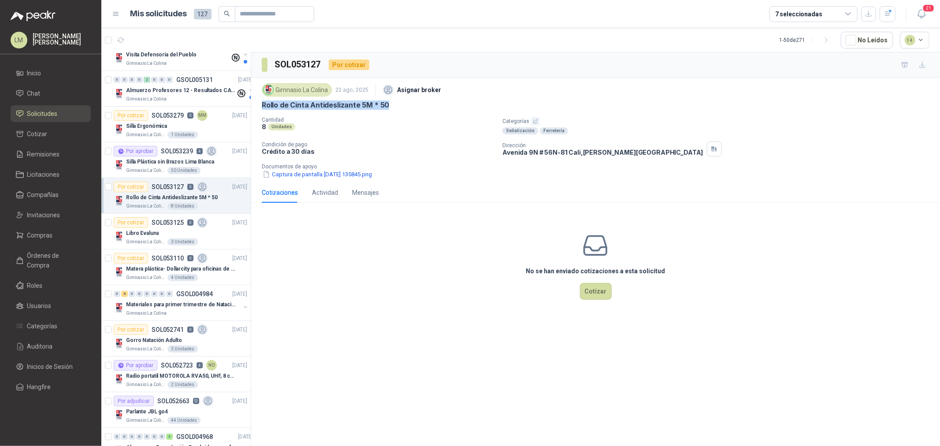
drag, startPoint x: 261, startPoint y: 109, endPoint x: 388, endPoint y: 112, distance: 127.0
click at [388, 112] on div "Gimnasio La Colina 22 ago, 2025 Asignar broker Rollo de Cinta Antideslizante 5M…" at bounding box center [596, 130] width 668 height 98
copy p "Rollo de Cinta Antideslizante 5M * 50"
click at [329, 175] on button "Captura de pantalla 2025-08-22 135845.png" at bounding box center [317, 174] width 111 height 9
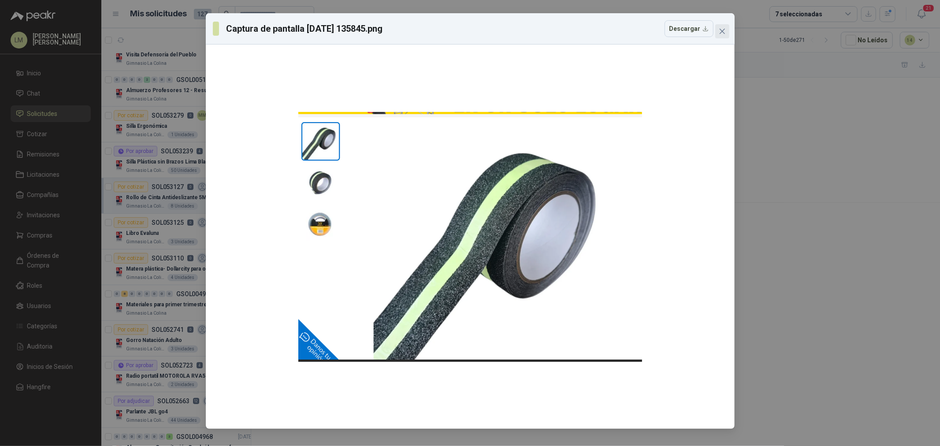
click at [725, 28] on span "Close" at bounding box center [722, 31] width 14 height 7
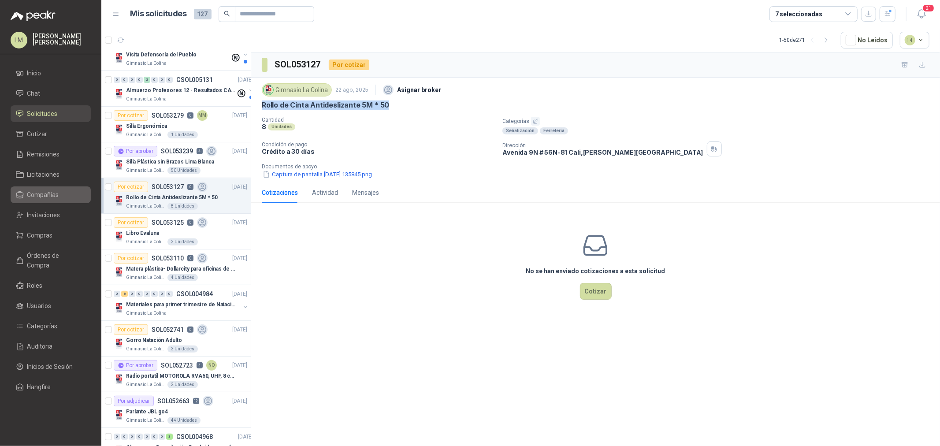
click at [51, 192] on span "Compañías" at bounding box center [43, 195] width 32 height 10
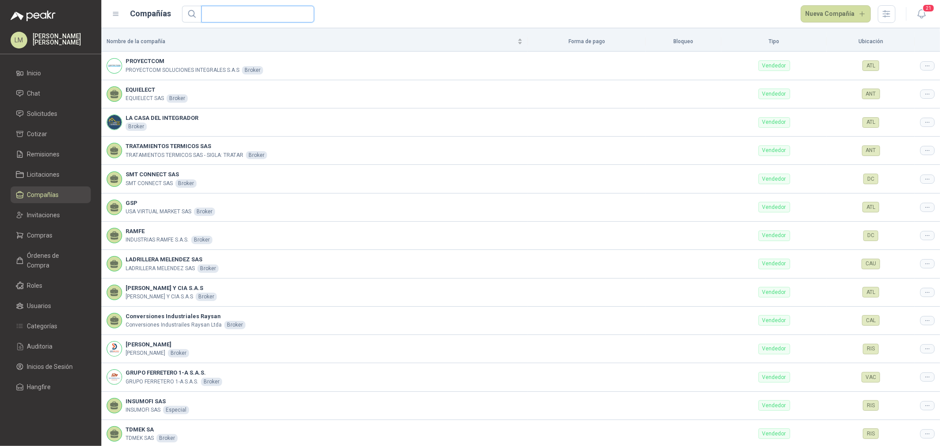
click at [253, 12] on input "text" at bounding box center [254, 14] width 95 height 16
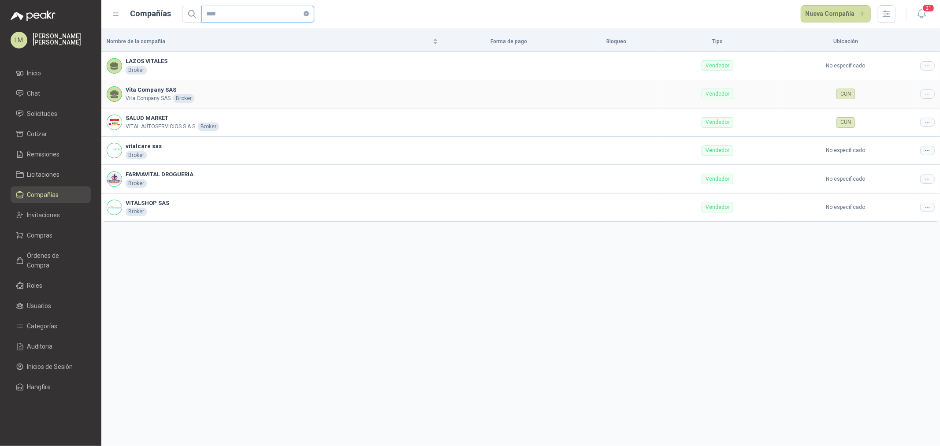
type input "****"
click at [921, 91] on div at bounding box center [927, 93] width 15 height 9
click at [911, 102] on li "Editar compañía" at bounding box center [905, 109] width 56 height 14
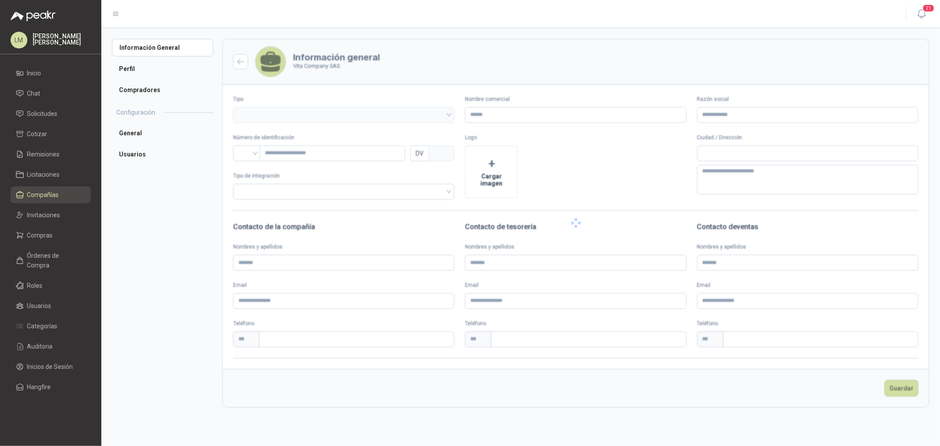
type input "**********"
type input "*********"
type input "*"
type textarea "**********"
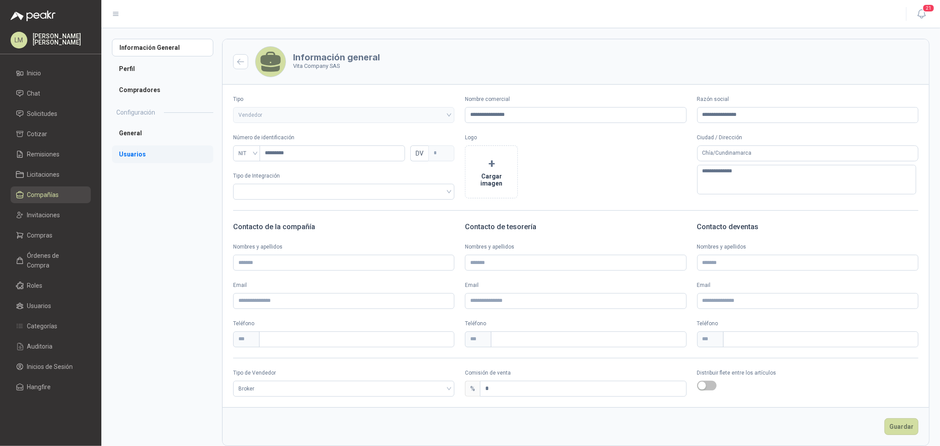
click at [142, 154] on li "Usuarios" at bounding box center [162, 154] width 101 height 18
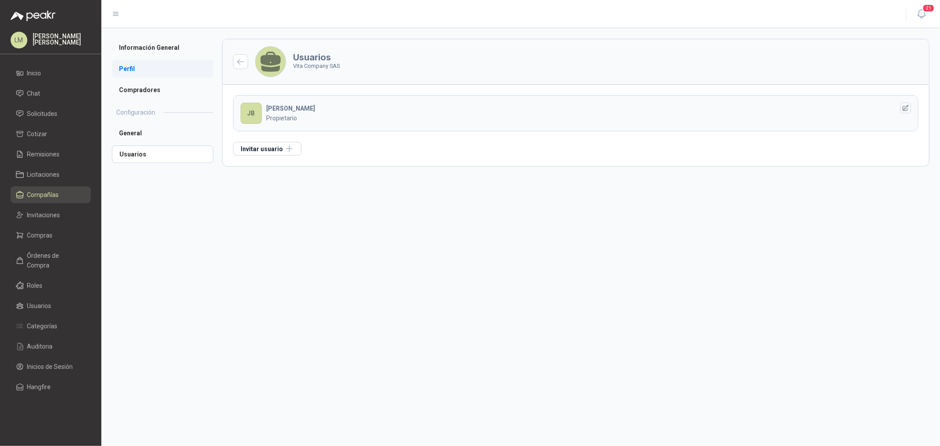
click at [138, 70] on li "Perfil" at bounding box center [162, 69] width 101 height 18
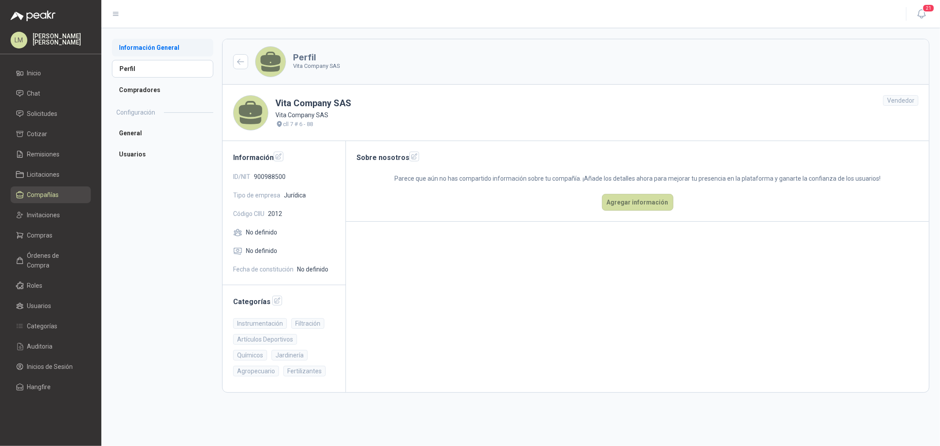
click at [131, 50] on li "Información General" at bounding box center [162, 48] width 101 height 18
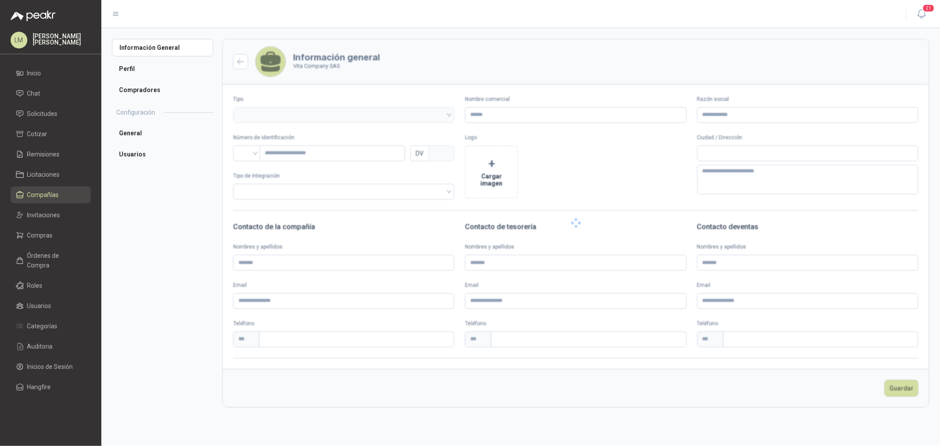
type input "**********"
type input "*********"
type input "*"
type textarea "**********"
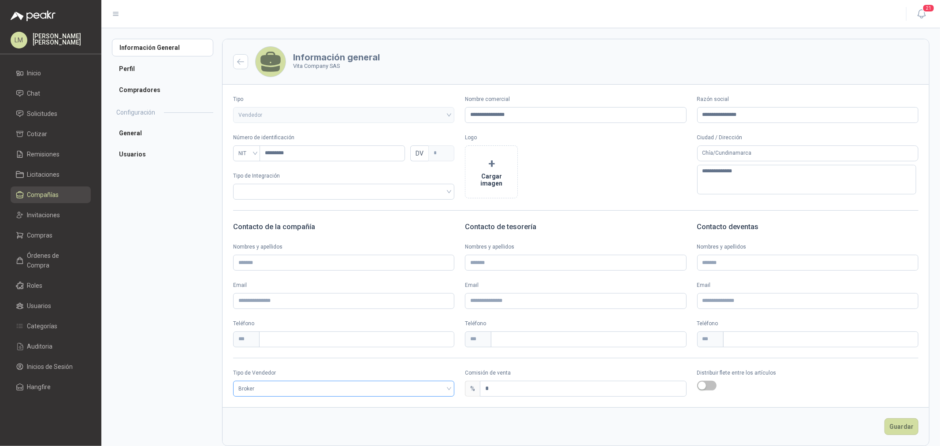
click at [304, 381] on input "search" at bounding box center [343, 387] width 211 height 13
click at [102, 212] on div "**********" at bounding box center [520, 242] width 839 height 428
click at [37, 107] on link "Solicitudes" at bounding box center [51, 113] width 80 height 17
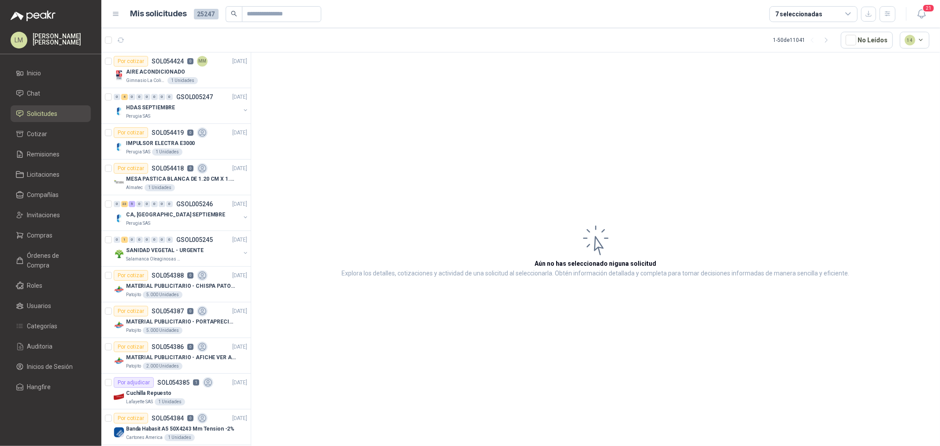
click at [848, 7] on div "7 seleccionadas" at bounding box center [814, 14] width 88 height 16
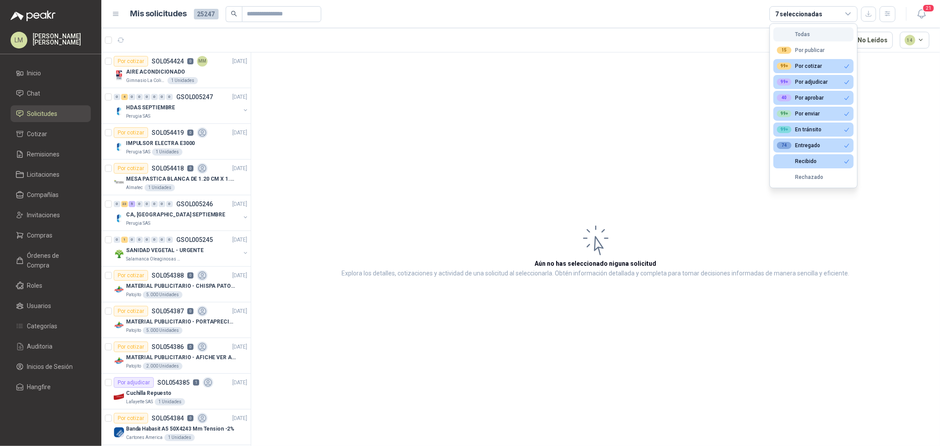
click at [821, 35] on button "Todas" at bounding box center [813, 34] width 80 height 14
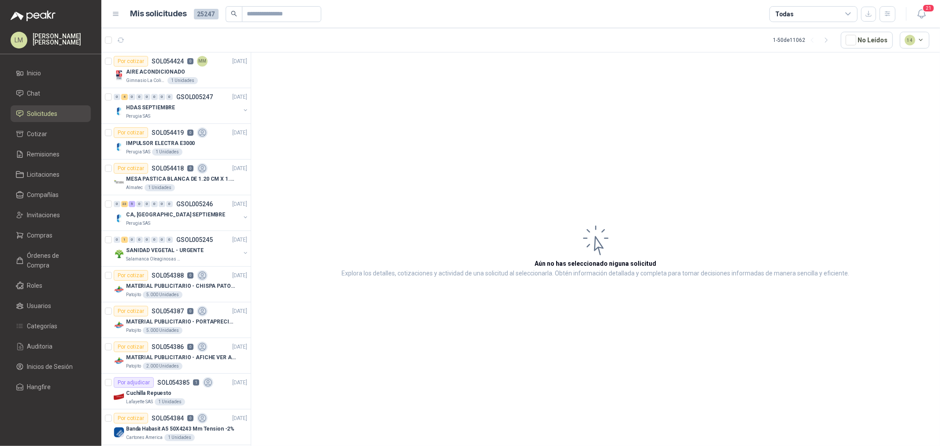
click at [800, 14] on div "Todas" at bounding box center [814, 14] width 88 height 16
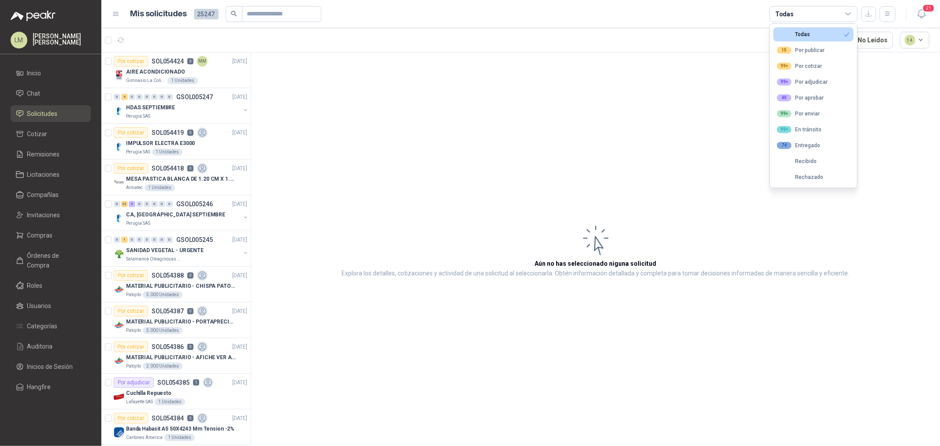
click at [643, 40] on article "1 - 50 de 11062 No Leídos 14" at bounding box center [520, 40] width 839 height 24
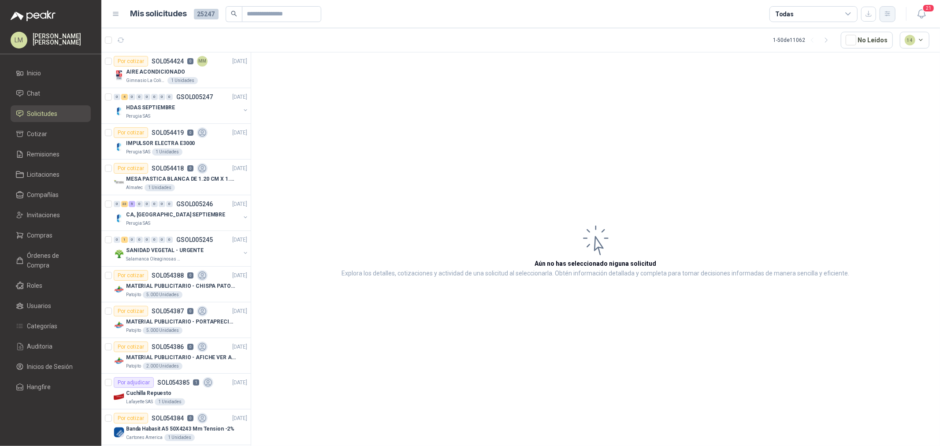
click at [890, 16] on icon "button" at bounding box center [887, 13] width 7 height 7
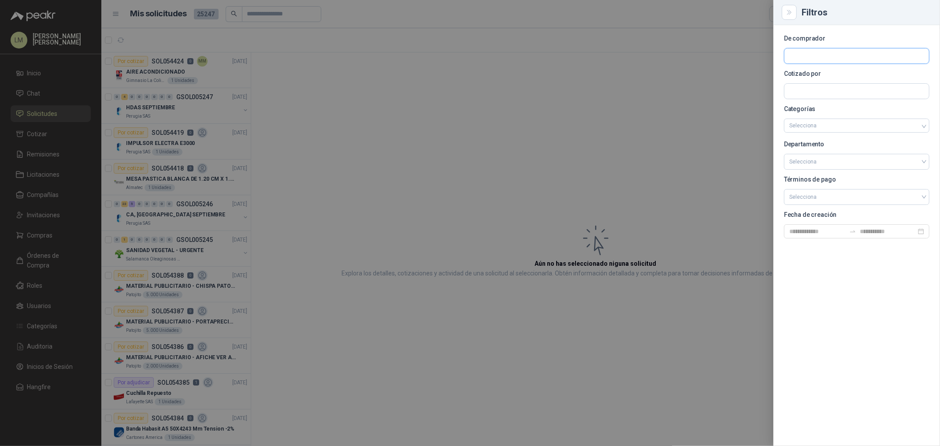
click at [809, 55] on input "text" at bounding box center [856, 55] width 145 height 15
type input "*****"
click at [813, 78] on span "NIT : 890324022" at bounding box center [820, 80] width 31 height 4
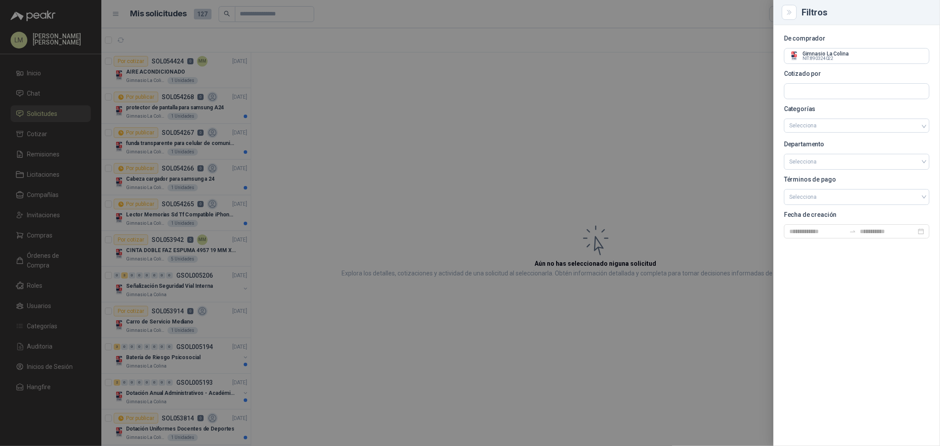
click at [526, 118] on div at bounding box center [470, 223] width 940 height 446
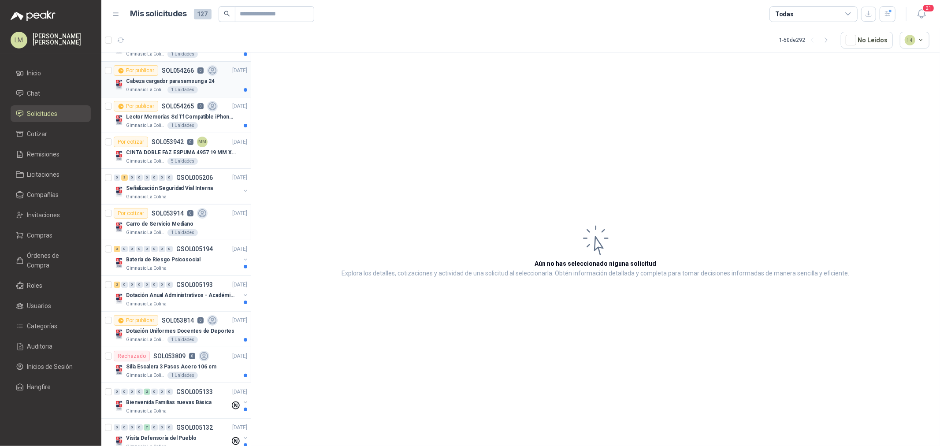
scroll to position [147, 0]
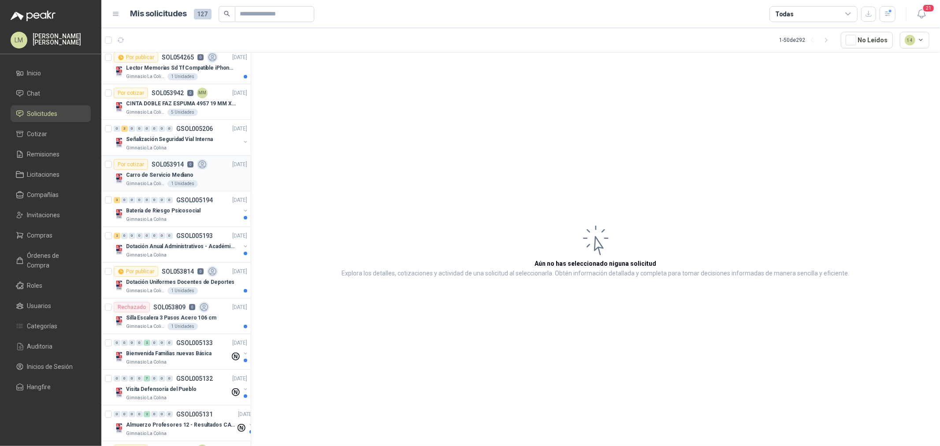
click at [160, 168] on div "Por cotizar SOL053914 0" at bounding box center [161, 164] width 94 height 11
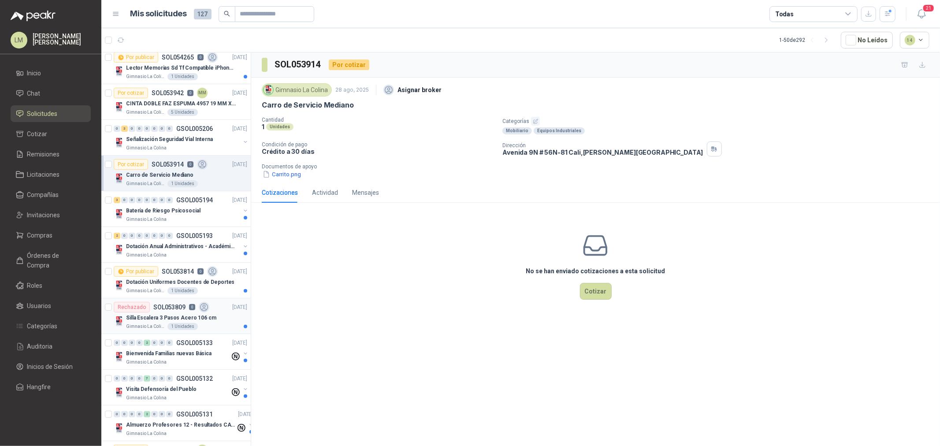
click at [138, 315] on p "Silla Escalera 3 Pasos Acero 106 cm" at bounding box center [171, 318] width 90 height 8
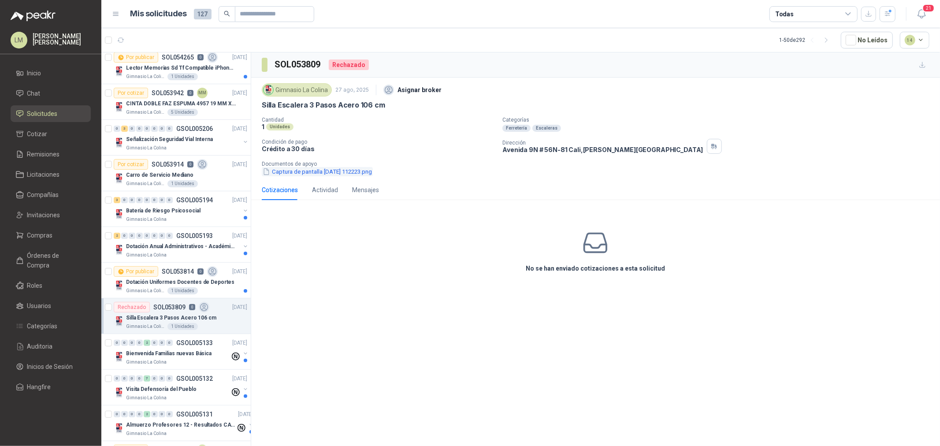
click at [333, 168] on button "Captura de pantalla 2025-08-27 112223.png" at bounding box center [317, 171] width 111 height 9
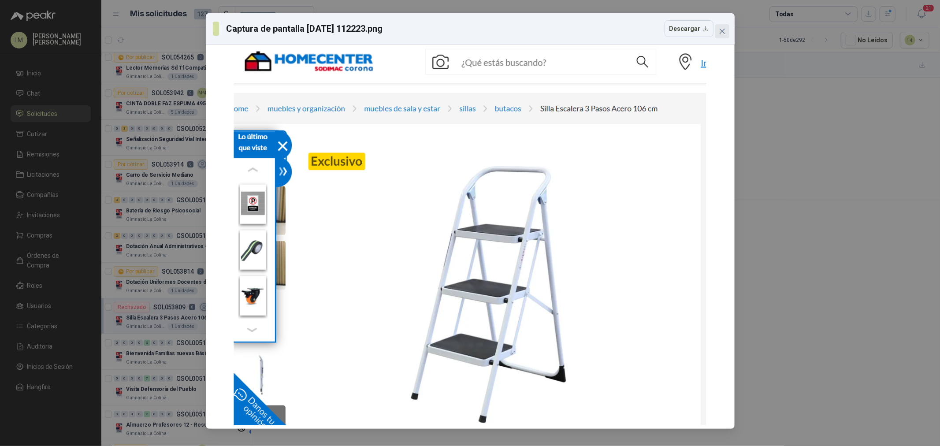
click at [724, 27] on button "Close" at bounding box center [722, 31] width 14 height 14
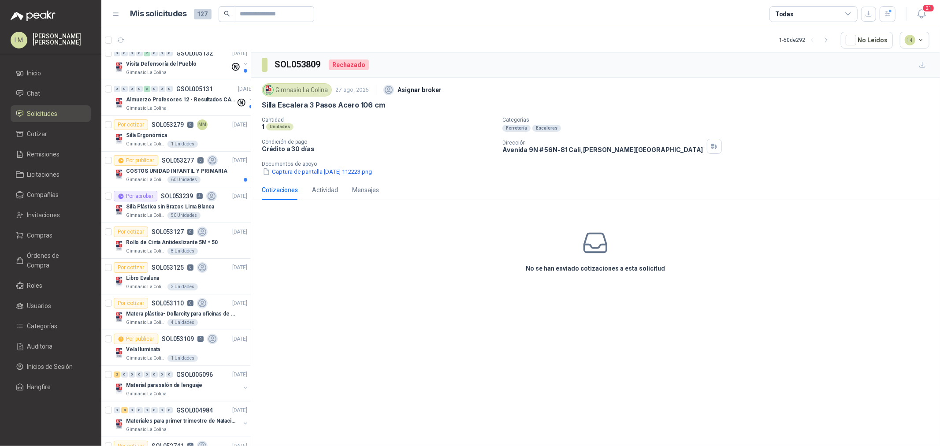
scroll to position [490, 0]
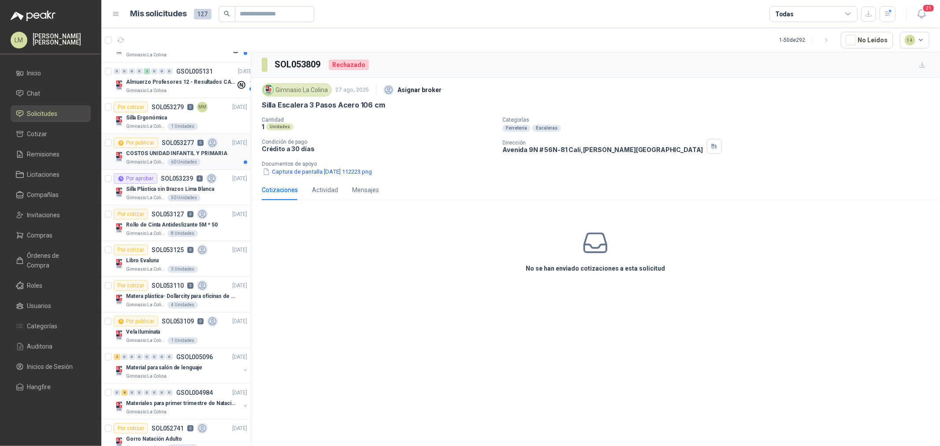
click at [158, 160] on p "Gimnasio La Colina" at bounding box center [146, 162] width 40 height 7
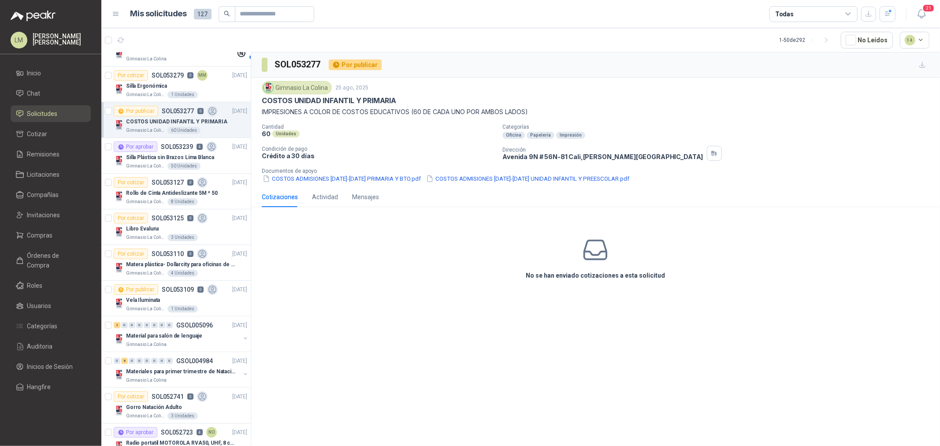
scroll to position [539, 0]
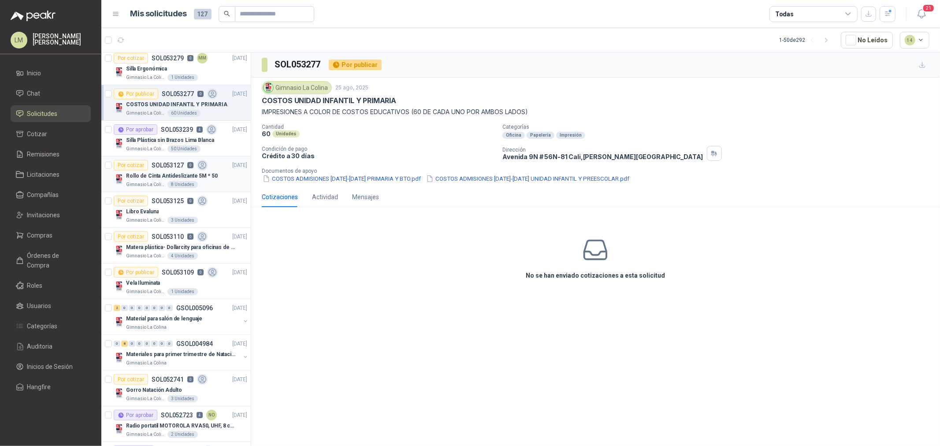
click at [156, 175] on p "Rollo de Cinta Antideslizante 5M * 50" at bounding box center [172, 176] width 92 height 8
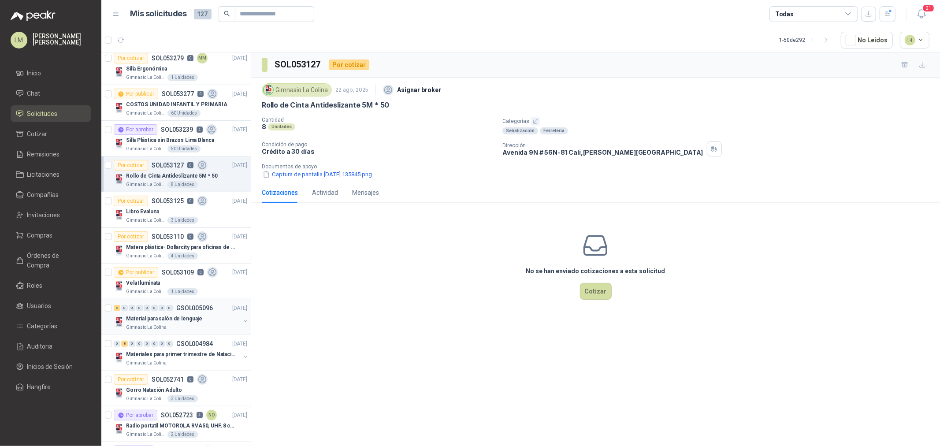
click at [242, 322] on button "button" at bounding box center [245, 321] width 7 height 7
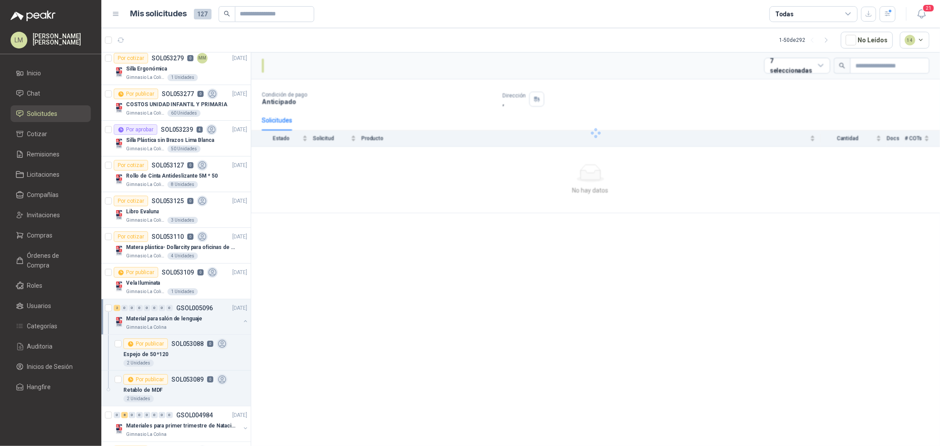
click at [242, 322] on button "button" at bounding box center [245, 321] width 7 height 7
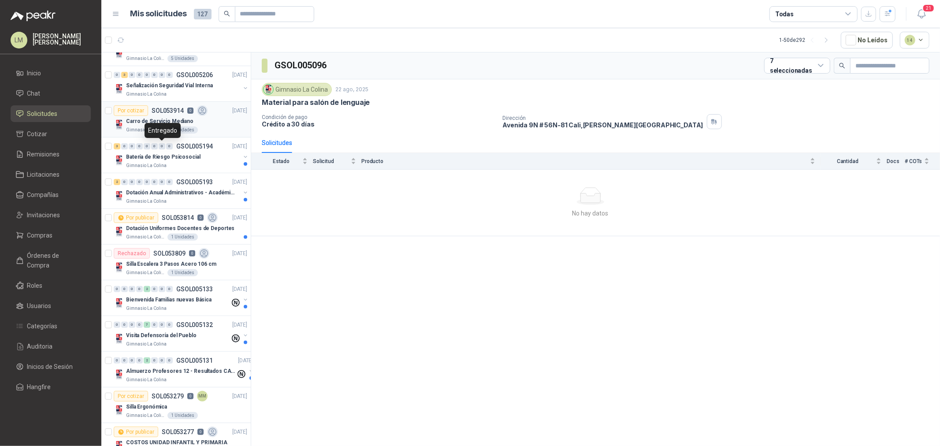
scroll to position [184, 0]
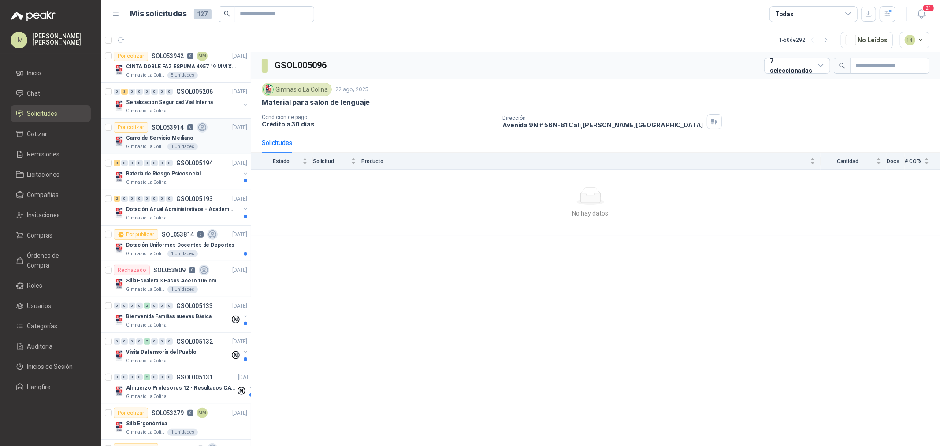
click at [164, 135] on p "Carro de Servicio Mediano" at bounding box center [159, 138] width 67 height 8
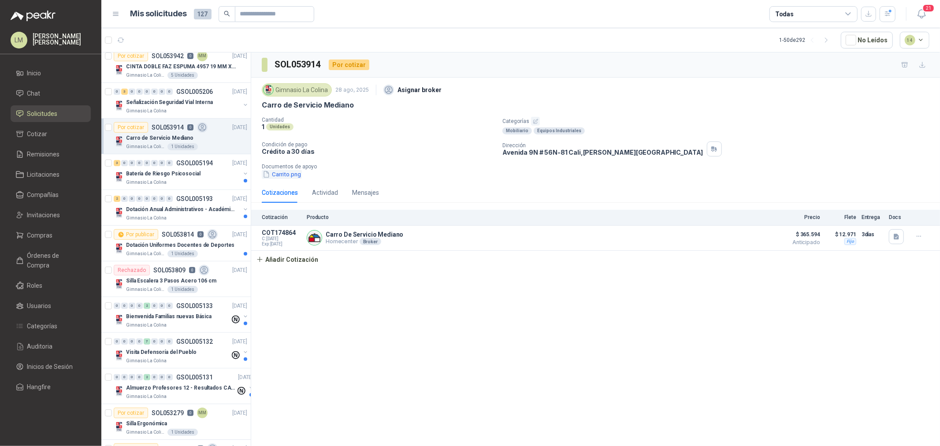
click at [286, 174] on button "Carrito.png" at bounding box center [282, 174] width 40 height 9
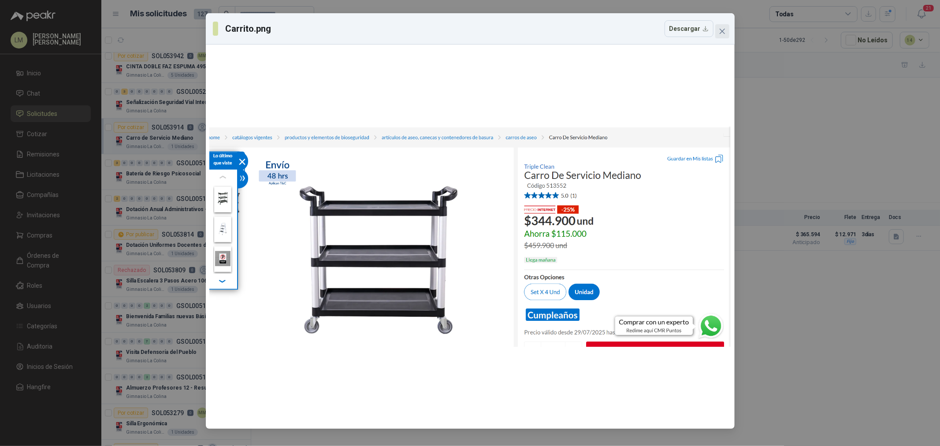
click at [719, 30] on icon "close" at bounding box center [722, 31] width 7 height 7
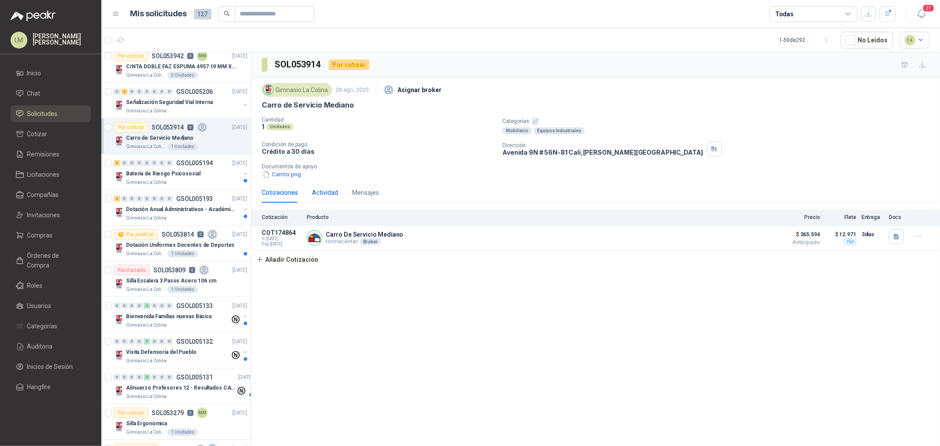
click at [325, 194] on div "Actividad" at bounding box center [325, 193] width 26 height 10
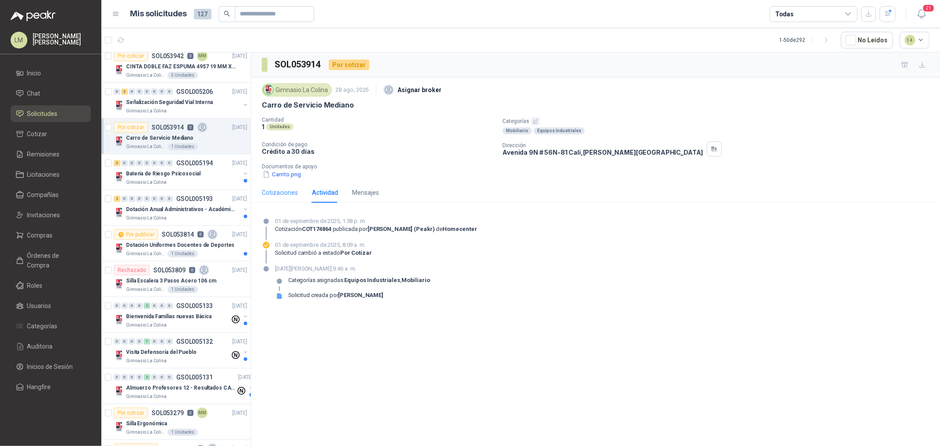
click at [276, 197] on div "Cotizaciones" at bounding box center [280, 192] width 36 height 20
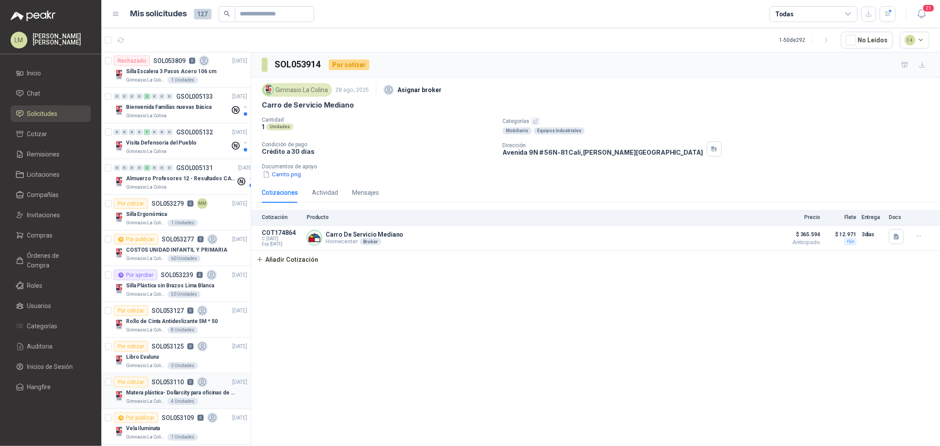
scroll to position [478, 0]
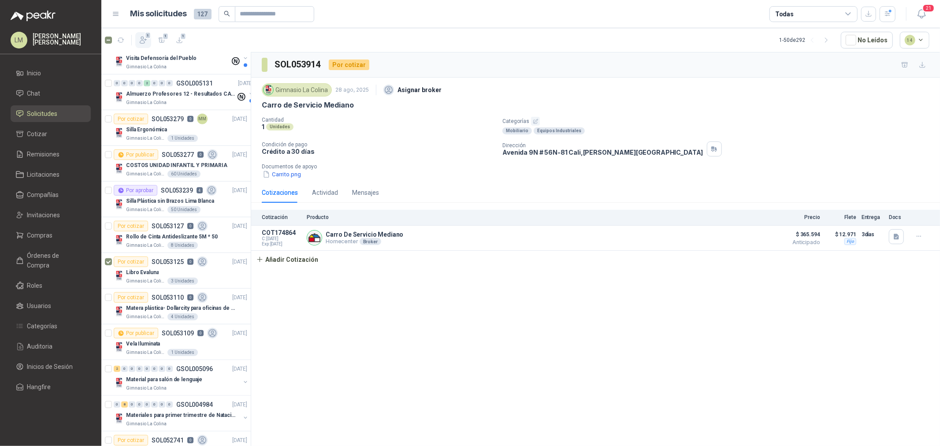
click at [147, 42] on icon "button" at bounding box center [143, 40] width 9 height 9
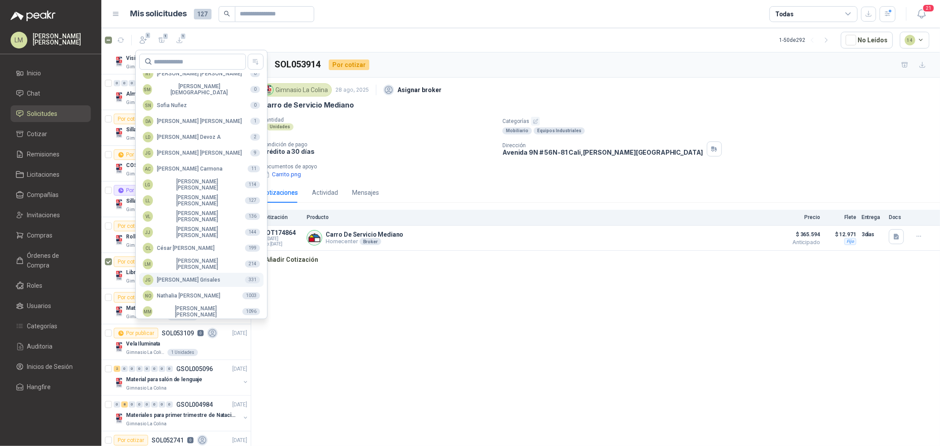
scroll to position [156, 0]
click at [181, 294] on div "NO [PERSON_NAME]" at bounding box center [182, 292] width 78 height 11
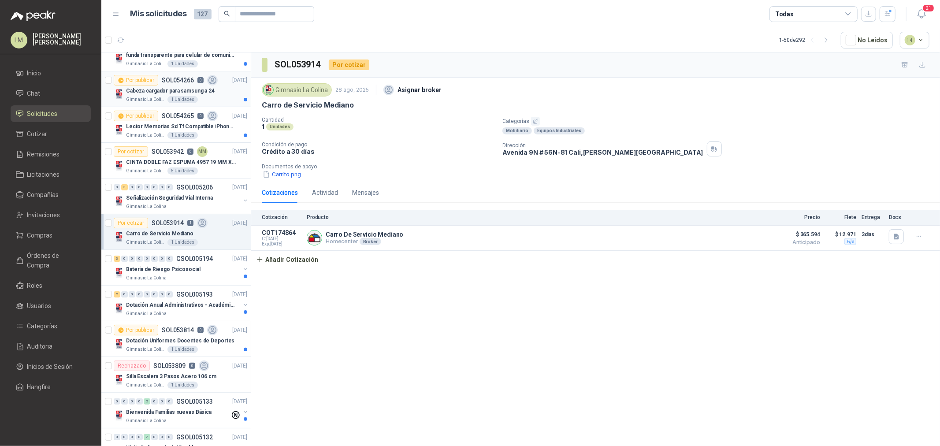
scroll to position [0, 0]
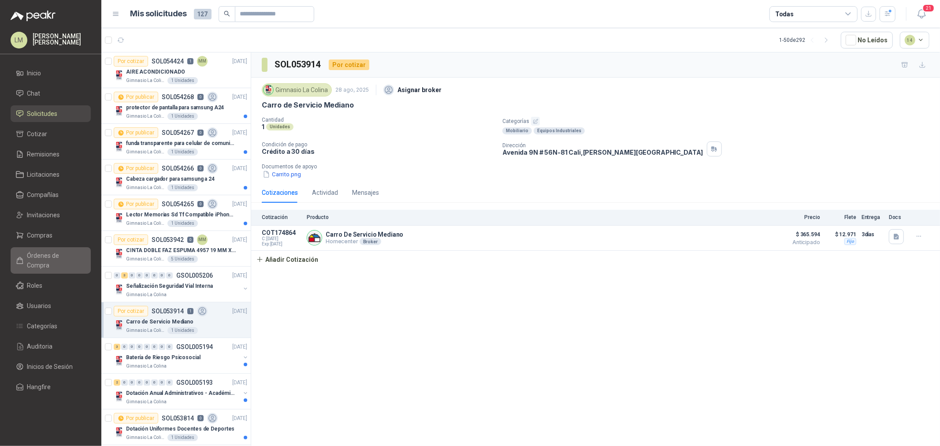
click at [46, 254] on span "Órdenes de Compra" at bounding box center [54, 260] width 55 height 19
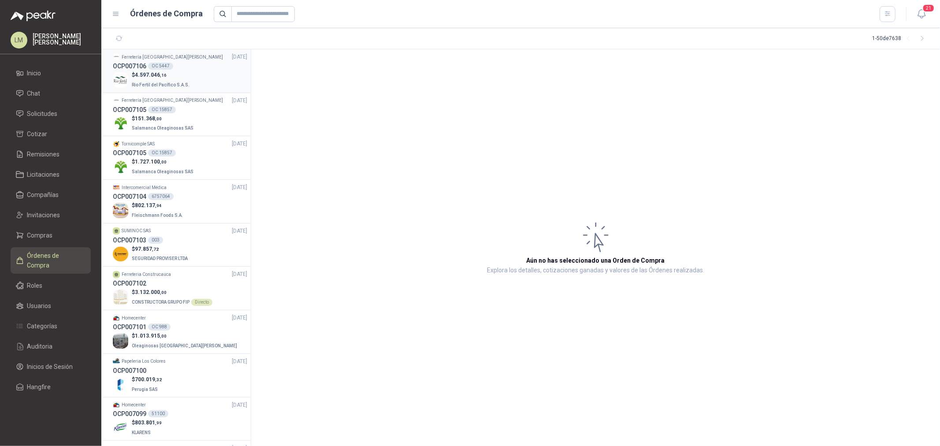
click at [152, 71] on p "$ 4.597.046 ,16" at bounding box center [161, 75] width 59 height 8
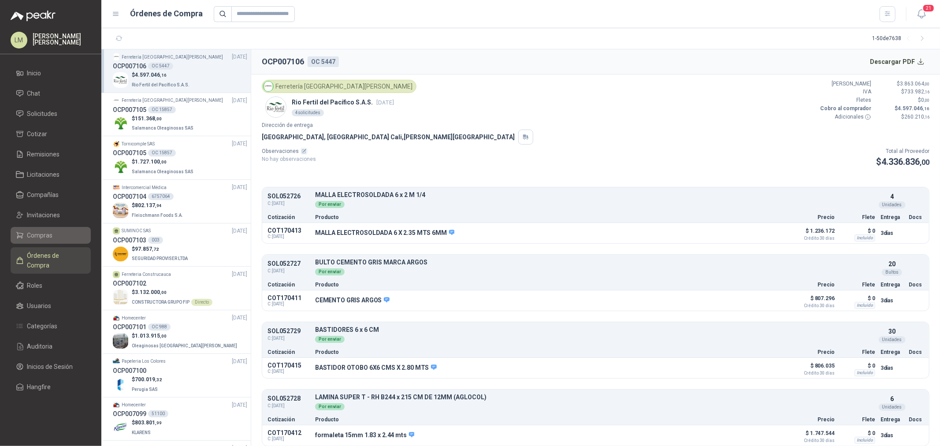
click at [29, 238] on span "Compras" at bounding box center [40, 236] width 26 height 10
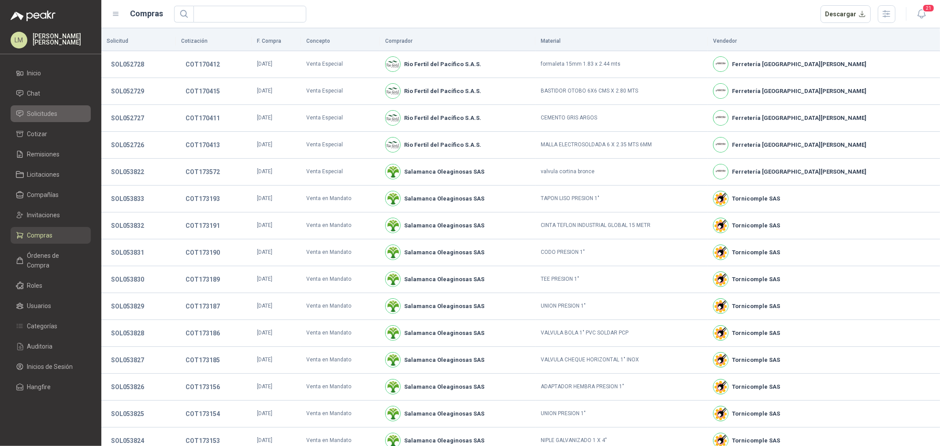
click at [46, 113] on span "Solicitudes" at bounding box center [42, 114] width 30 height 10
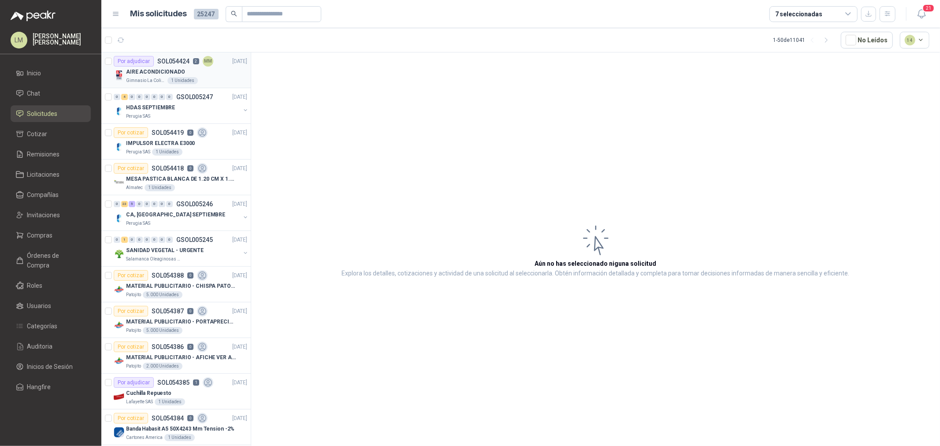
click at [147, 72] on p "AIRE ACONDICIONADO" at bounding box center [155, 72] width 59 height 8
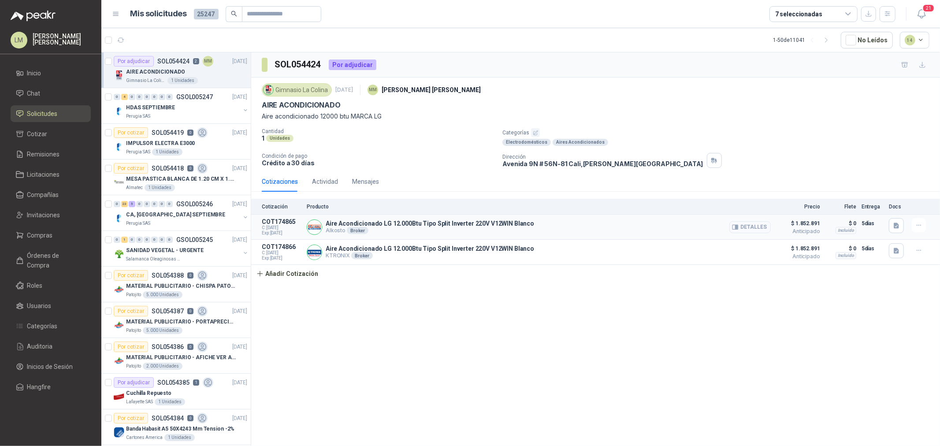
click at [750, 223] on button "Detalles" at bounding box center [749, 227] width 41 height 12
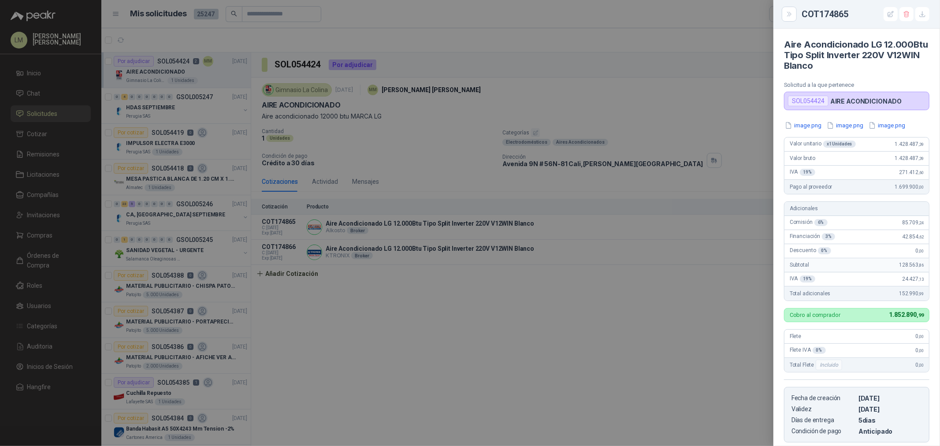
scroll to position [138, 0]
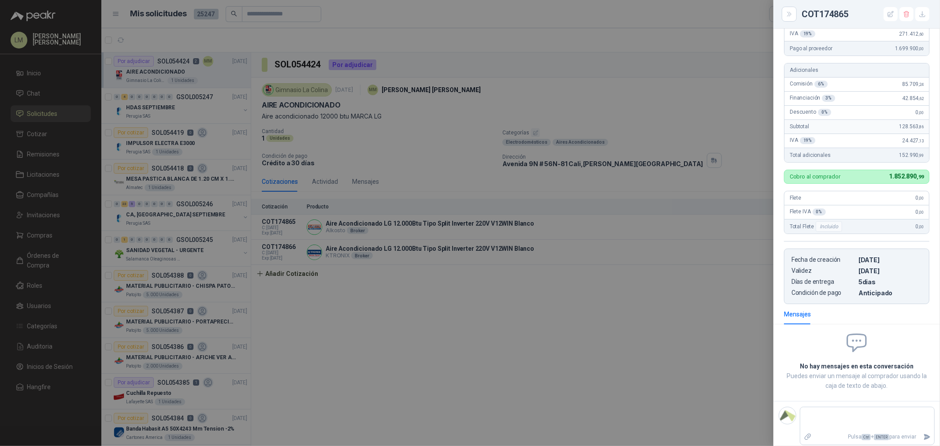
click at [715, 197] on div at bounding box center [470, 223] width 940 height 446
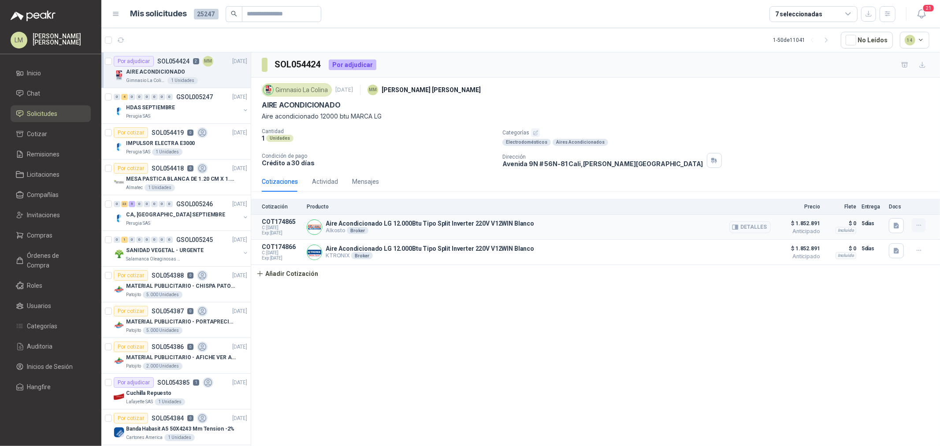
click at [919, 225] on icon "button" at bounding box center [918, 225] width 7 height 7
click at [566, 182] on div "Cotizaciones Actividad Mensajes" at bounding box center [596, 181] width 668 height 20
click at [337, 184] on div "Cotizaciones Actividad Mensajes" at bounding box center [320, 181] width 117 height 20
click at [327, 184] on div "Actividad" at bounding box center [325, 182] width 26 height 10
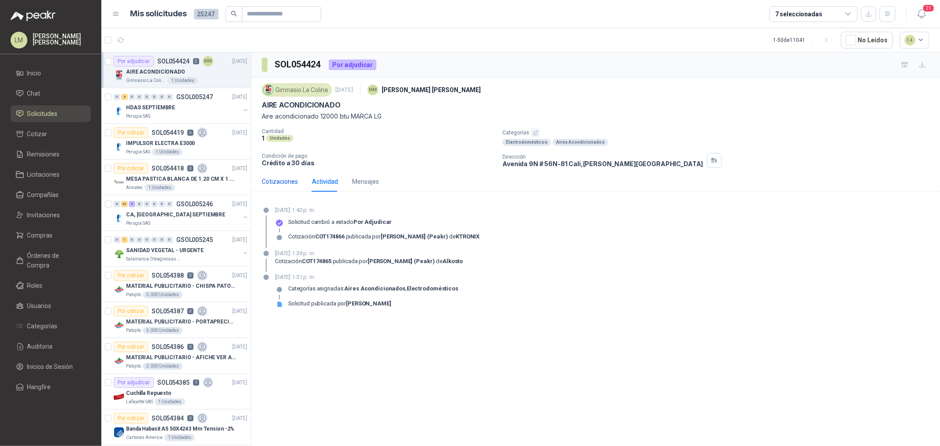
click at [281, 180] on div "Cotizaciones" at bounding box center [280, 182] width 36 height 10
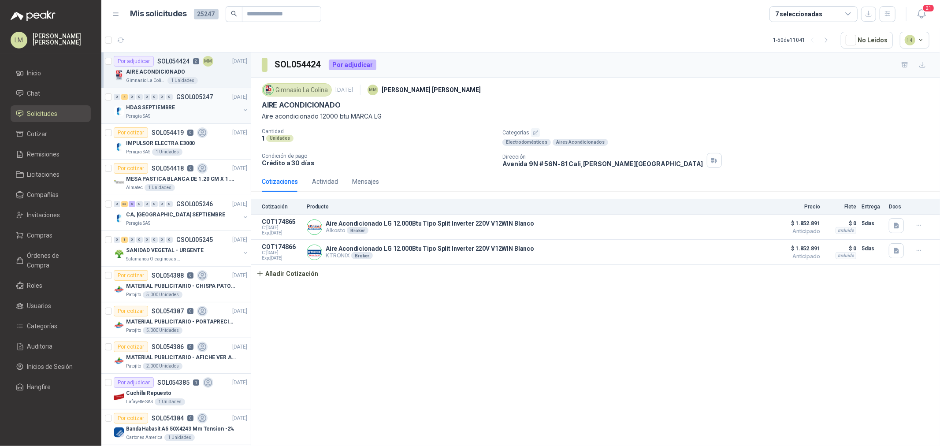
click at [160, 102] on div "HDAS SEPTIEMBRE" at bounding box center [183, 107] width 114 height 11
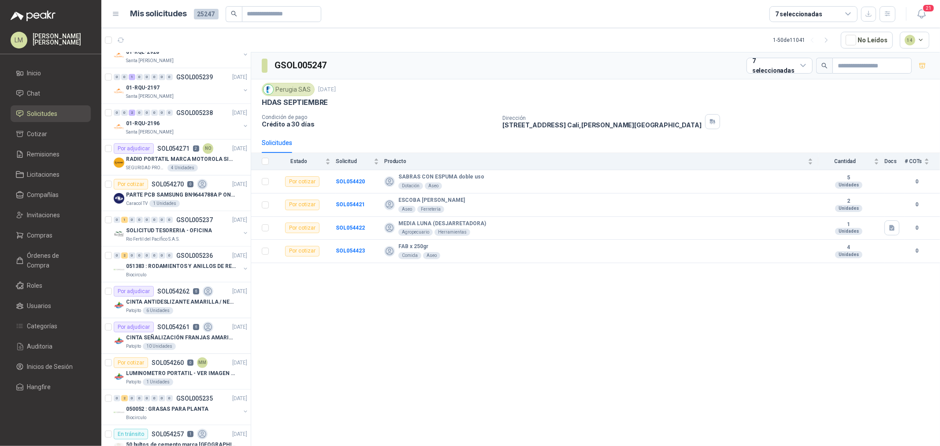
scroll to position [783, 0]
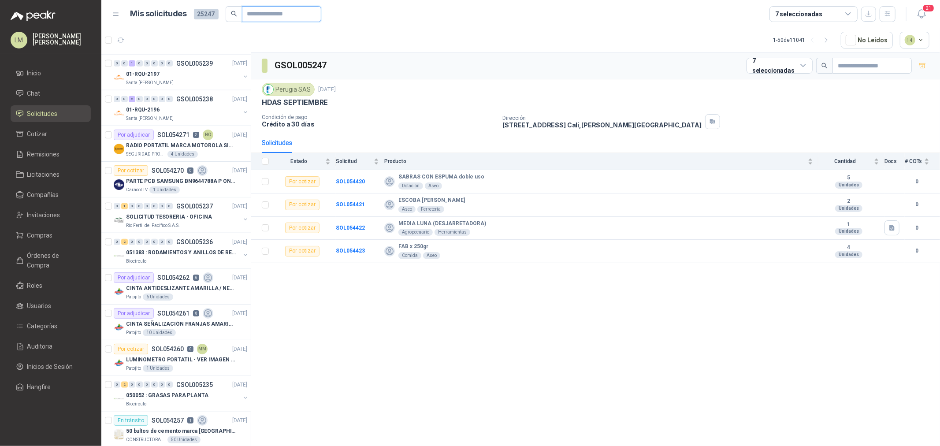
click at [271, 11] on input "text" at bounding box center [278, 14] width 62 height 15
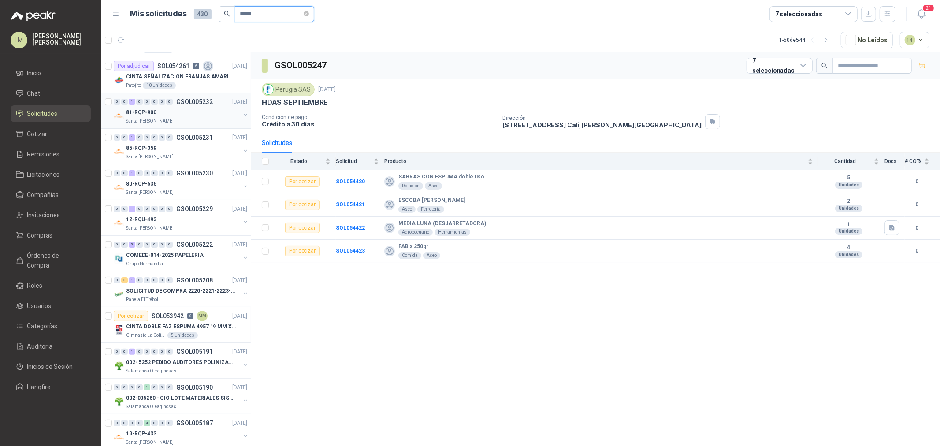
scroll to position [98, 0]
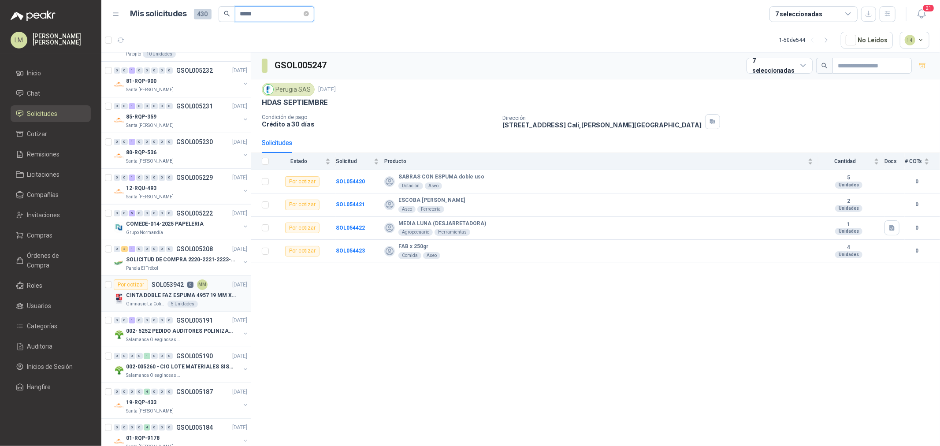
type input "*****"
click at [174, 282] on p "SOL053942" at bounding box center [168, 285] width 32 height 6
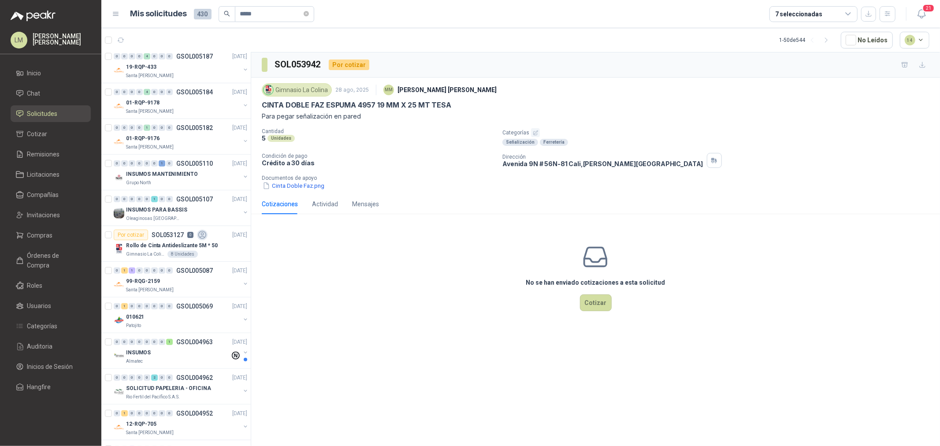
scroll to position [441, 0]
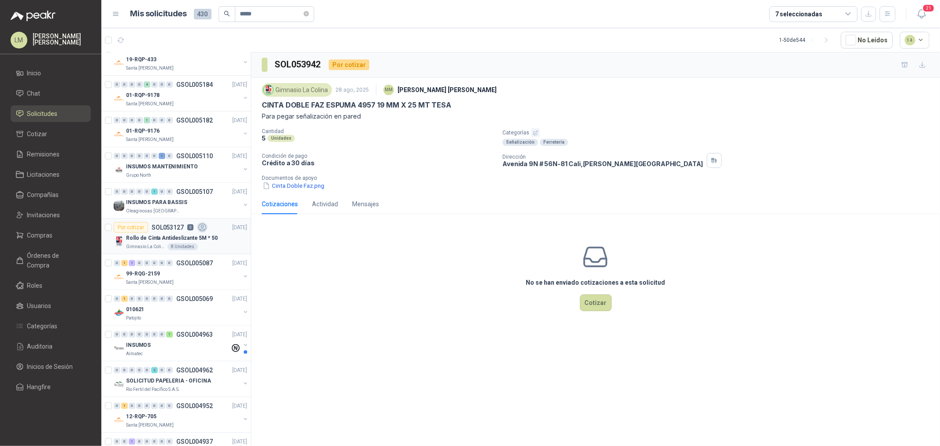
click at [160, 241] on p "Rollo de Cinta Antideslizante 5M * 50" at bounding box center [172, 238] width 92 height 8
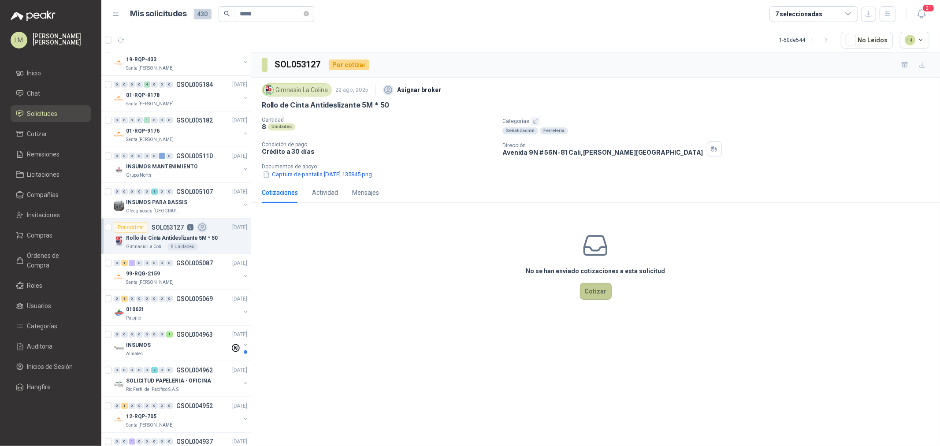
click at [599, 283] on button "Cotizar" at bounding box center [596, 291] width 32 height 17
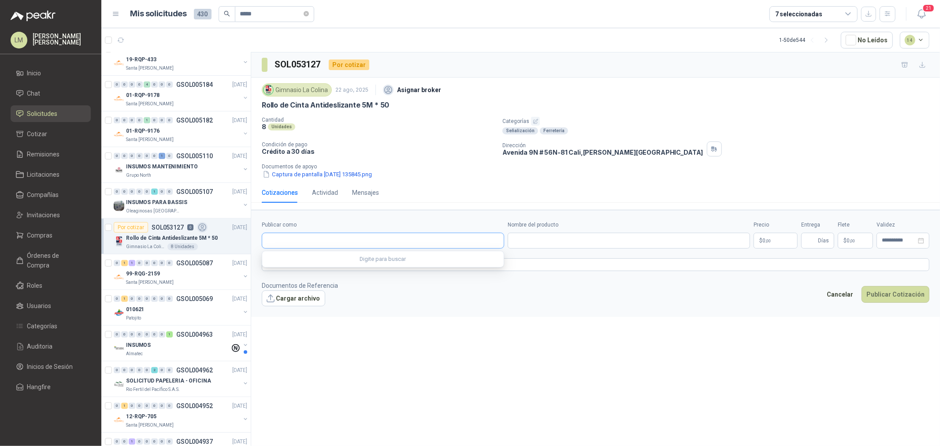
click at [378, 247] on input "Publicar como" at bounding box center [383, 240] width 242 height 15
type input "******"
click at [349, 264] on div "Homecenter NIT : 800242106" at bounding box center [382, 262] width 227 height 10
type input "**********"
click at [530, 244] on input "Nombre del producto" at bounding box center [629, 241] width 242 height 16
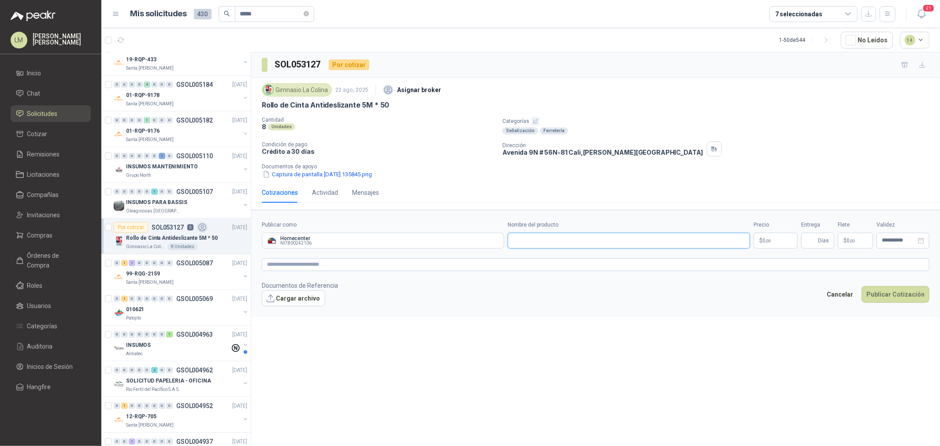
paste input "**********"
type input "**********"
click at [762, 242] on body "LM Luis Miguel Martinez Inicio Chat Solicitudes Cotizar Remisiones Licitaciones…" at bounding box center [470, 223] width 940 height 446
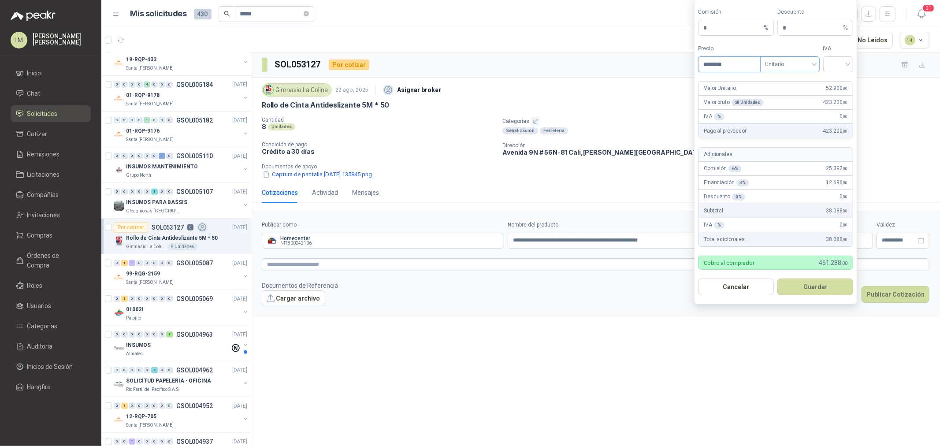
click at [803, 65] on span "Unitario" at bounding box center [790, 64] width 49 height 13
type input "********"
click at [794, 94] on div "Unitario con IVA" at bounding box center [789, 97] width 45 height 10
click at [832, 57] on input "search" at bounding box center [839, 63] width 20 height 13
click at [832, 80] on div "19%" at bounding box center [838, 83] width 16 height 10
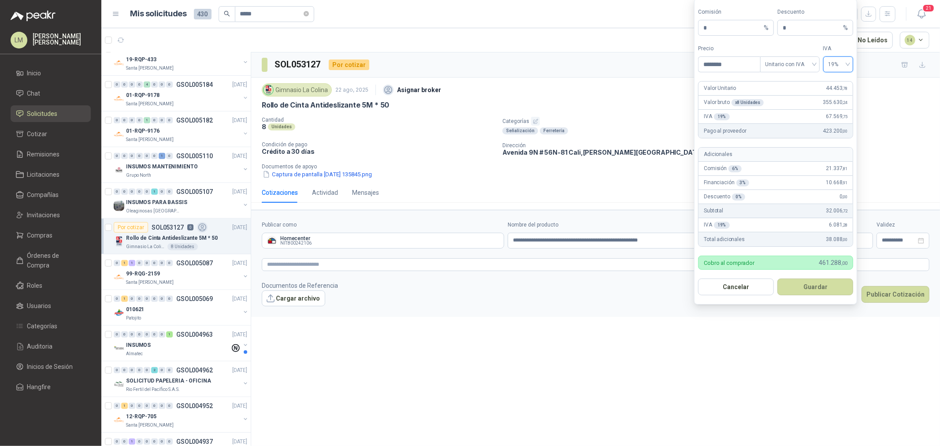
click at [807, 271] on form "Comisión * % Descuento * % Precio ******** Tipo Unitario con IVA IVA 19% 19% Va…" at bounding box center [775, 152] width 163 height 306
click at [808, 295] on button "Guardar" at bounding box center [815, 287] width 76 height 17
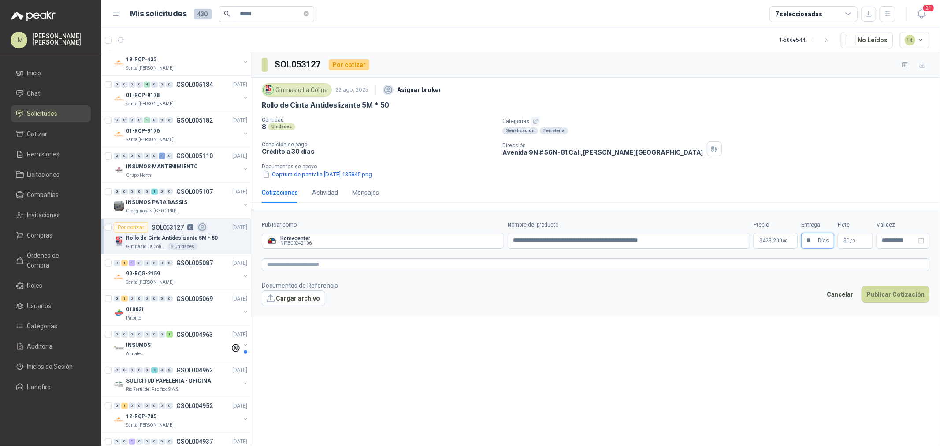
type input "**"
click at [792, 254] on form "**********" at bounding box center [595, 263] width 689 height 107
click at [788, 267] on textarea at bounding box center [596, 264] width 668 height 13
click at [766, 240] on body "LM Luis Miguel Martinez Inicio Chat Solicitudes Cotizar Remisiones Licitaciones…" at bounding box center [470, 223] width 940 height 446
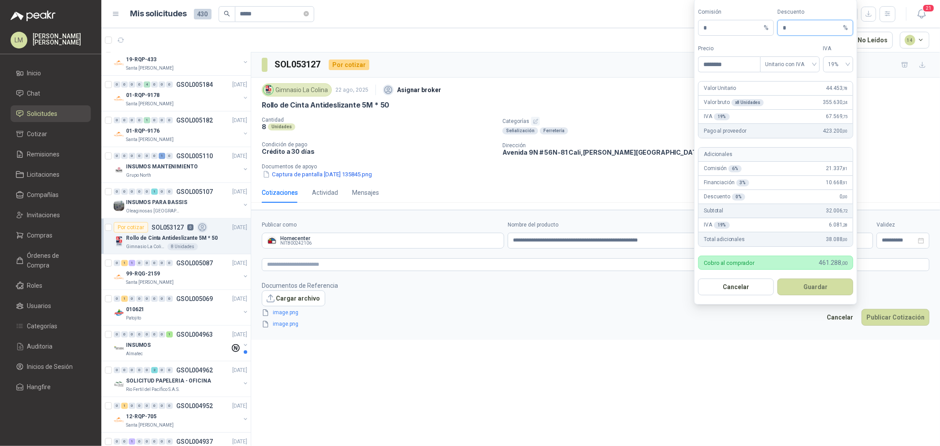
drag, startPoint x: 806, startPoint y: 33, endPoint x: 774, endPoint y: 31, distance: 31.4
click at [776, 31] on div "Comisión * % Descuento * %" at bounding box center [775, 22] width 155 height 28
type input "*"
click at [808, 289] on button "Guardar" at bounding box center [815, 287] width 76 height 17
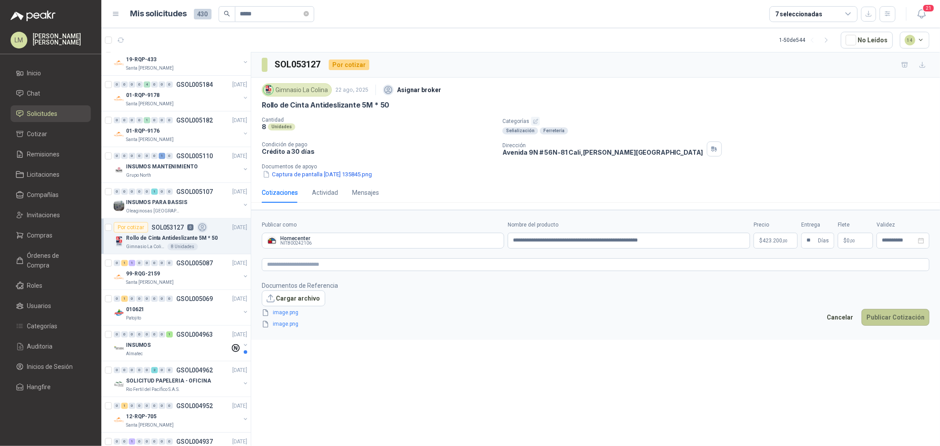
click at [896, 313] on button "Publicar Cotización" at bounding box center [896, 317] width 68 height 17
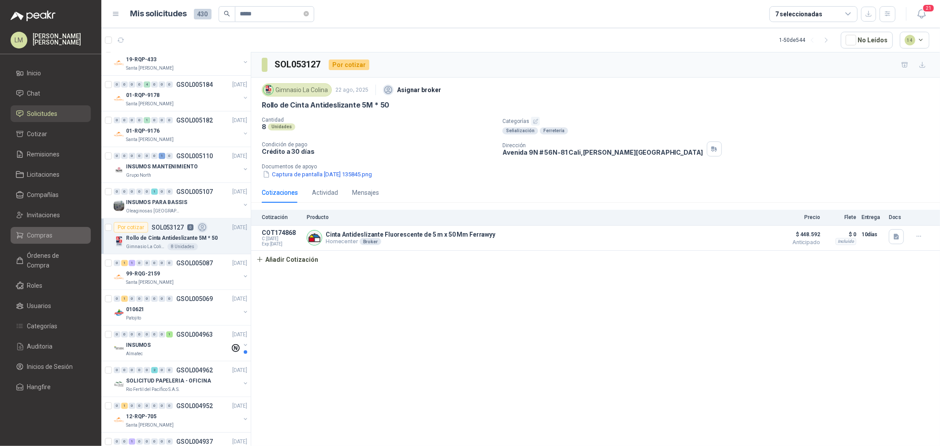
click at [45, 232] on span "Compras" at bounding box center [40, 236] width 26 height 10
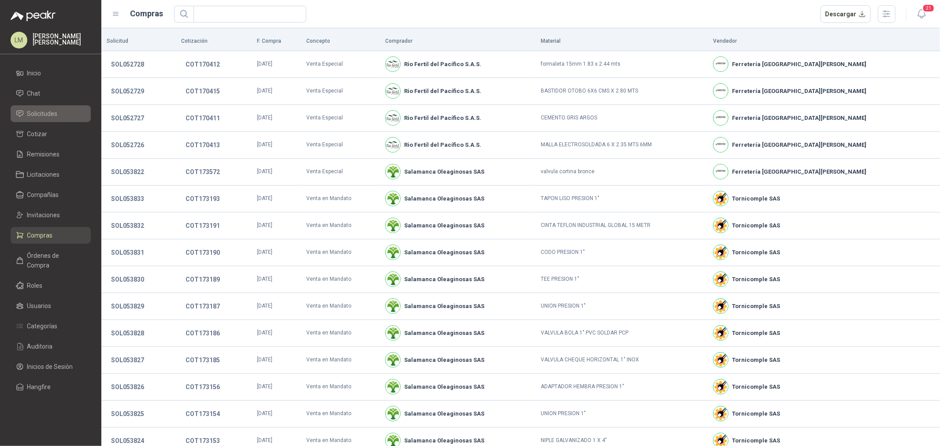
click at [51, 112] on span "Solicitudes" at bounding box center [42, 114] width 30 height 10
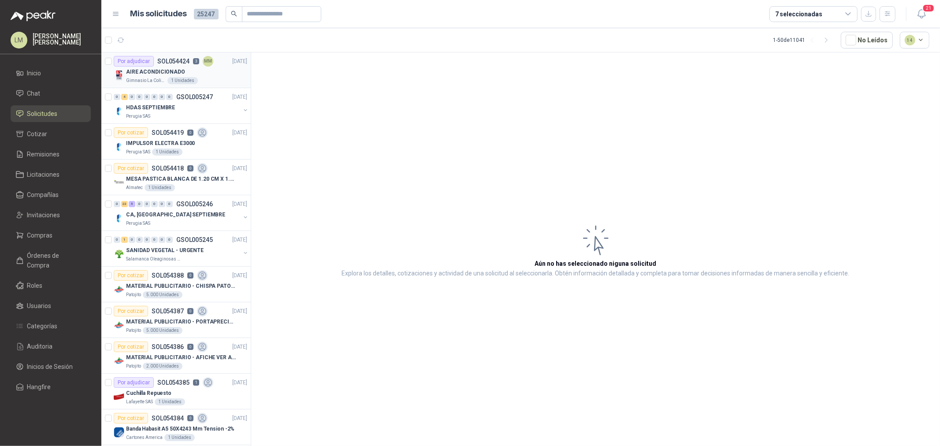
click at [146, 56] on div "Por adjudicar" at bounding box center [134, 61] width 40 height 11
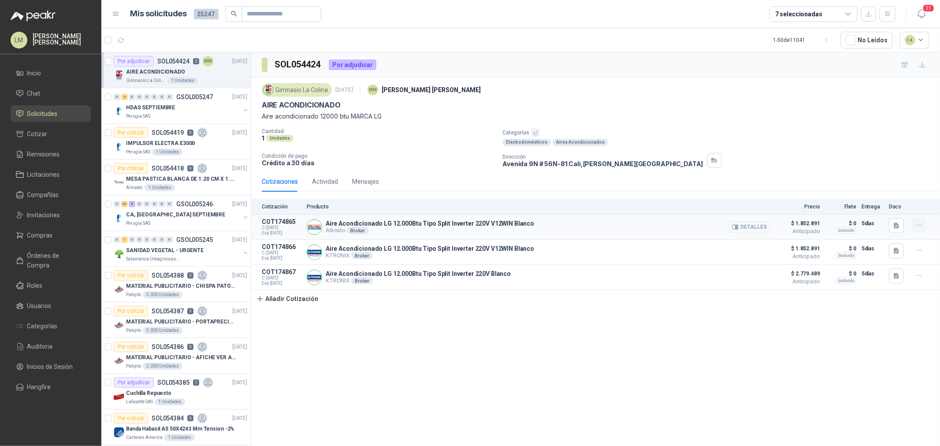
click at [915, 230] on button "button" at bounding box center [919, 225] width 14 height 14
click at [891, 192] on button "Editar" at bounding box center [901, 190] width 71 height 14
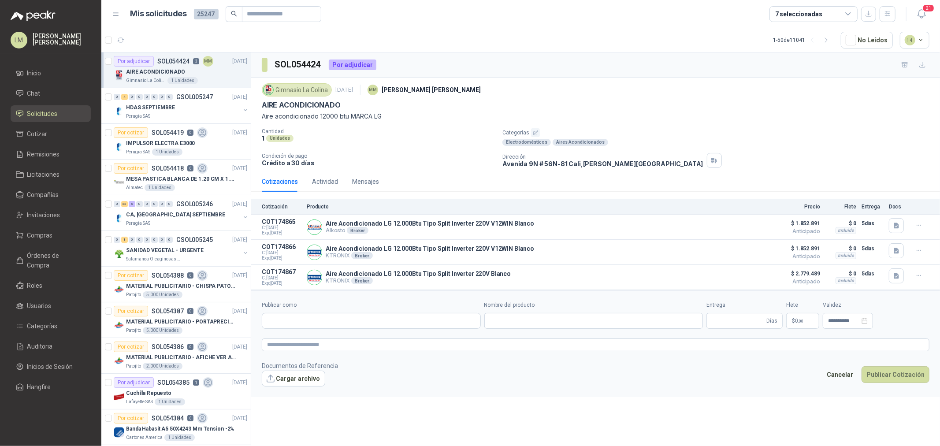
type input "**********"
type input "*"
type input "**********"
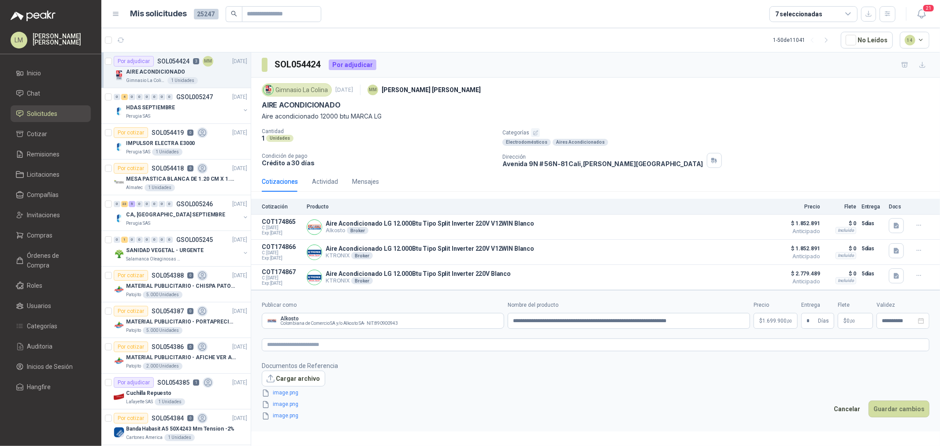
click at [789, 327] on p "$ 1.699.900 ,00" at bounding box center [776, 321] width 44 height 16
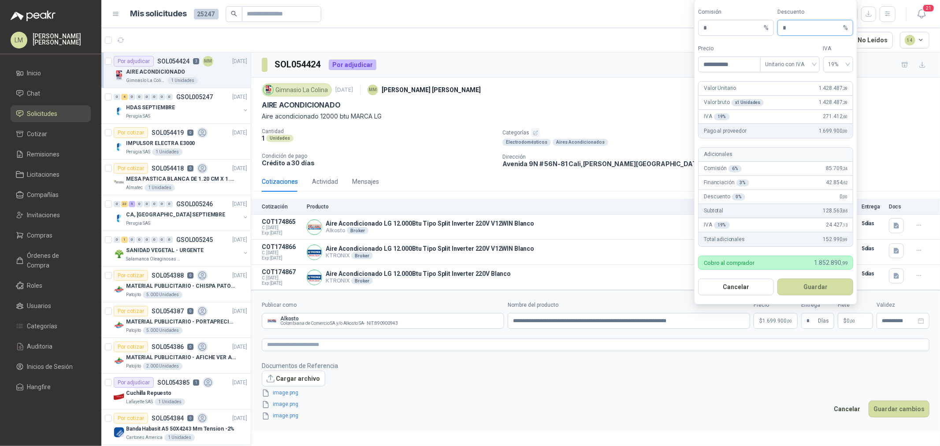
drag, startPoint x: 790, startPoint y: 28, endPoint x: 758, endPoint y: 36, distance: 32.7
click at [783, 29] on input "*" at bounding box center [812, 27] width 59 height 15
type input "*"
click at [811, 288] on button "Guardar" at bounding box center [815, 287] width 76 height 17
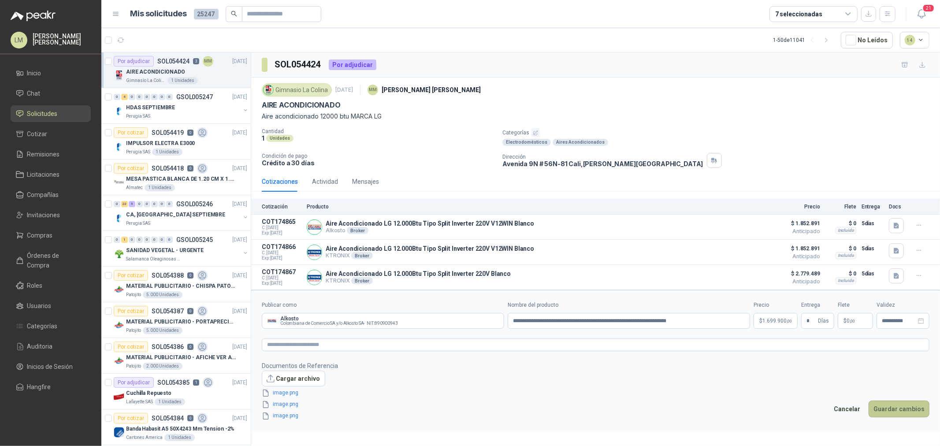
click at [893, 416] on button "Guardar cambios" at bounding box center [899, 409] width 61 height 17
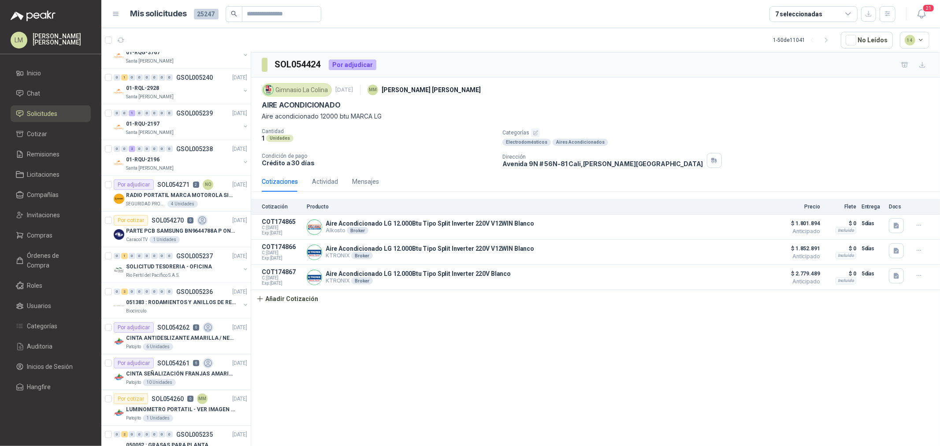
scroll to position [734, 0]
click at [807, 10] on div "7 seleccionadas" at bounding box center [798, 14] width 47 height 10
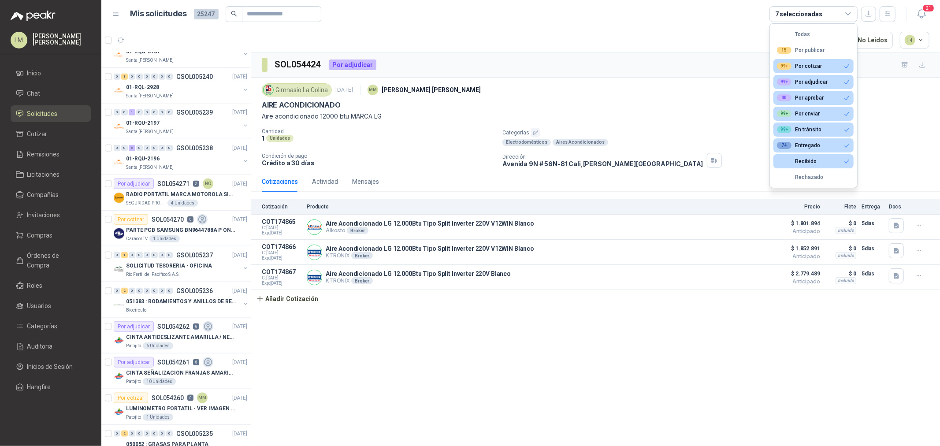
click at [534, 89] on div "Gimnasio La Colina 1 sept, 2025 MM Mauricio Martinez" at bounding box center [596, 90] width 668 height 18
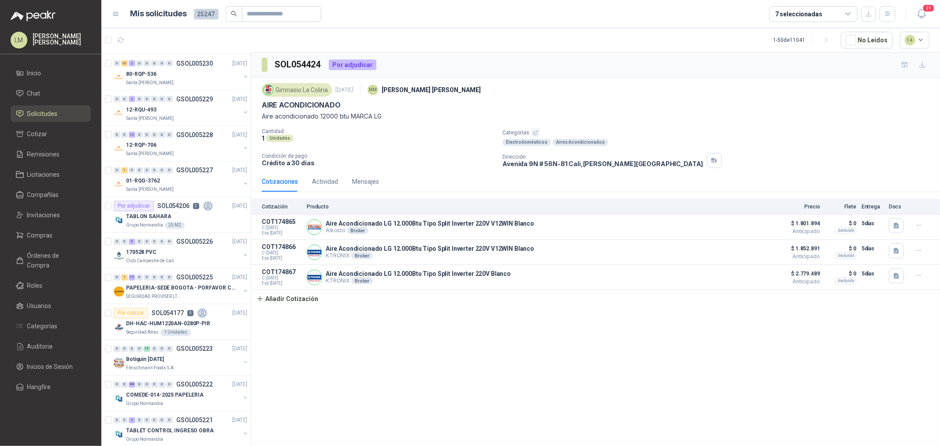
scroll to position [1322, 0]
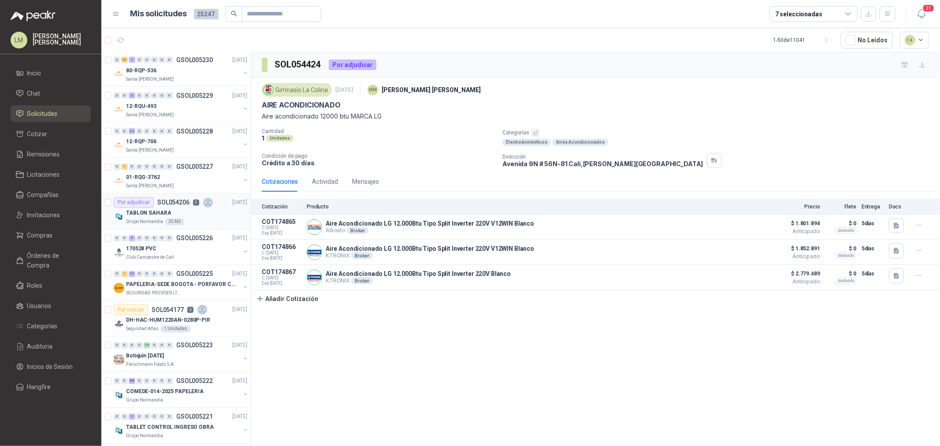
click at [171, 205] on p "SOL054206" at bounding box center [173, 203] width 32 height 6
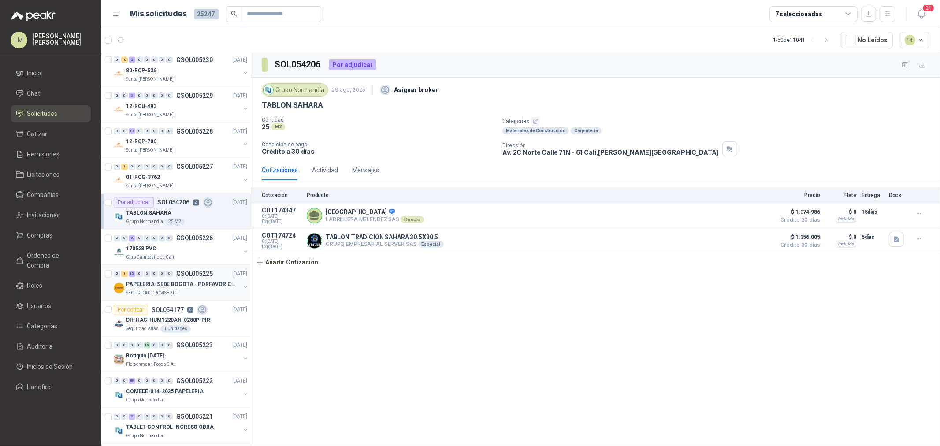
click at [204, 281] on p "PAPELERIA-SEDE BOGOTA - PORFAVOR CTZ COMPLETO" at bounding box center [181, 285] width 110 height 8
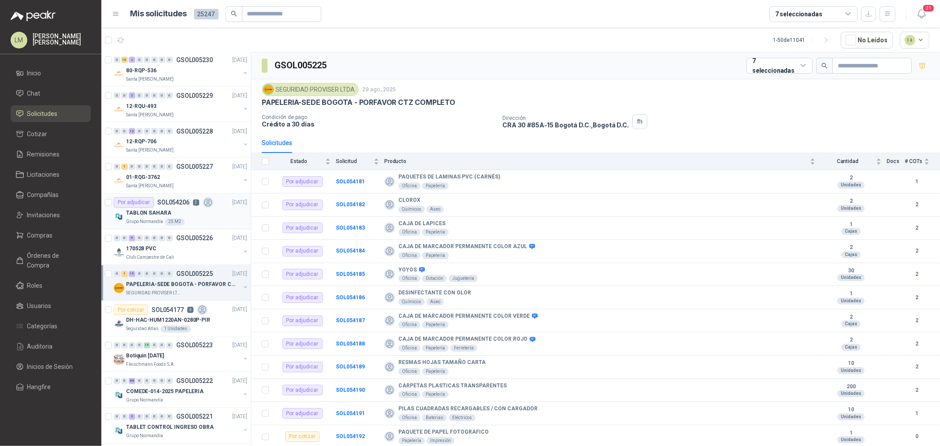
scroll to position [1408, 0]
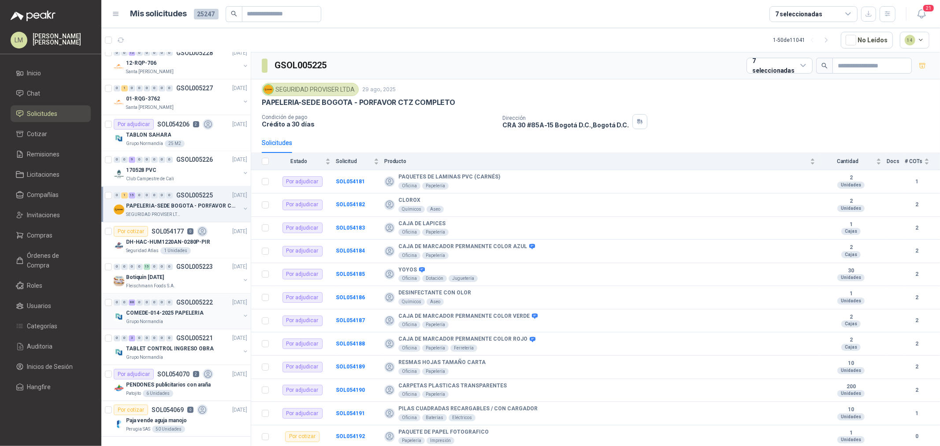
click at [162, 309] on p "COMEDE-014-2025 PAPELERIA" at bounding box center [165, 313] width 78 height 8
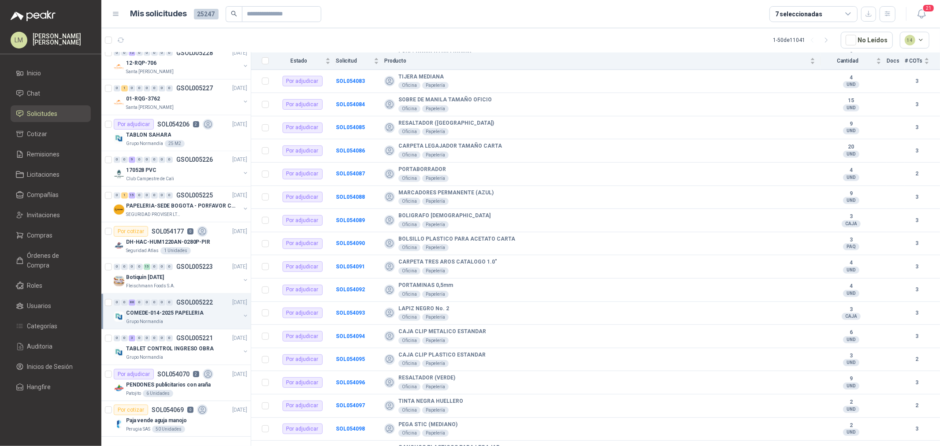
scroll to position [441, 0]
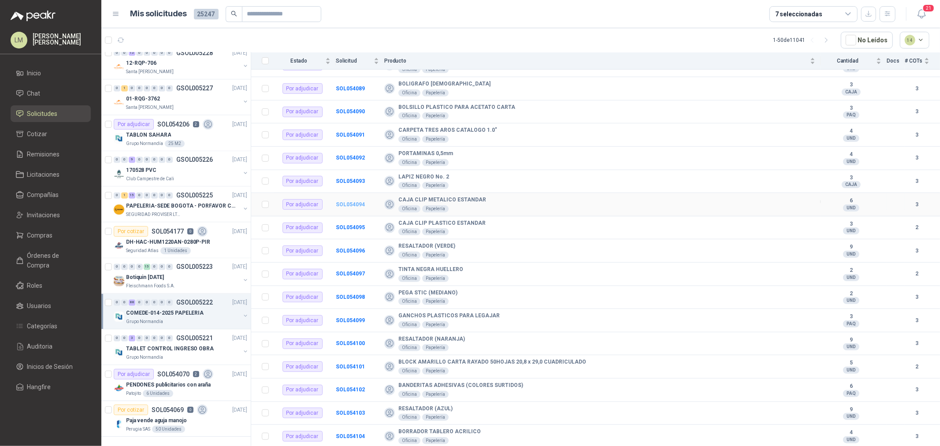
click at [345, 206] on b "SOL054094" at bounding box center [350, 204] width 29 height 6
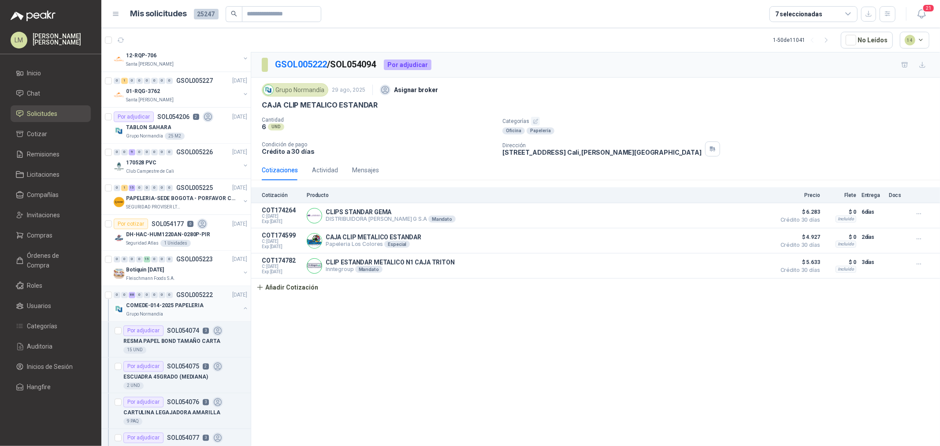
click at [242, 309] on button "button" at bounding box center [245, 308] width 7 height 7
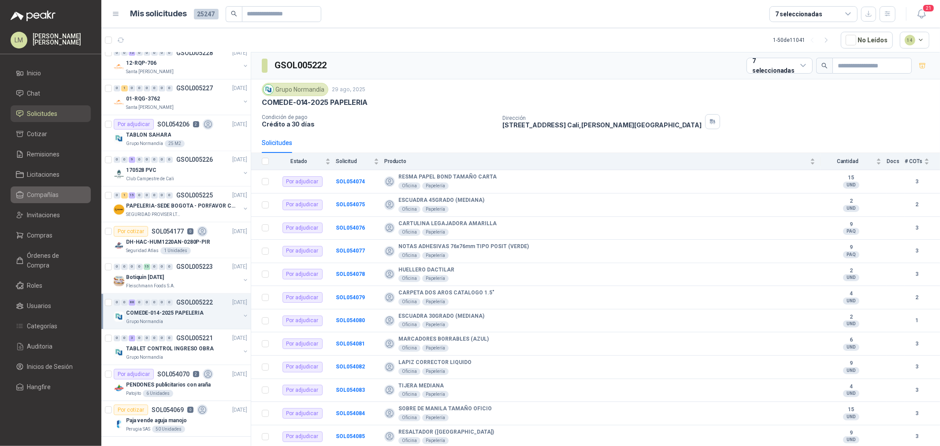
click at [38, 190] on span "Compañías" at bounding box center [43, 195] width 32 height 10
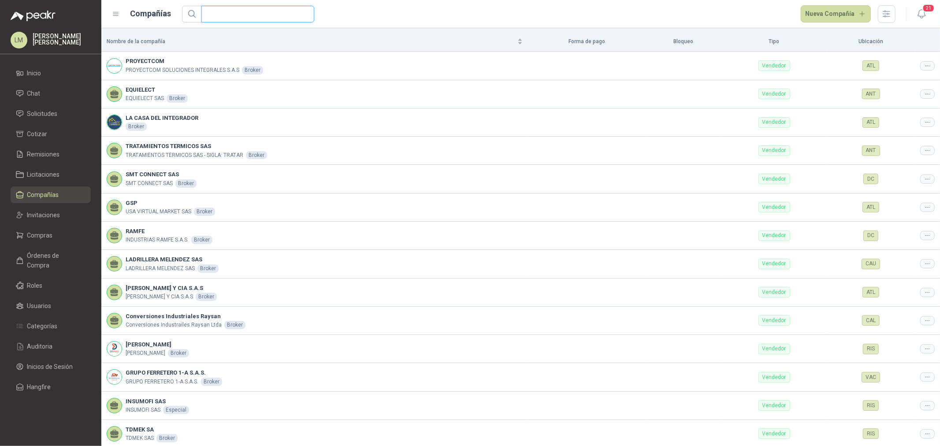
click at [216, 15] on input "text" at bounding box center [254, 14] width 95 height 16
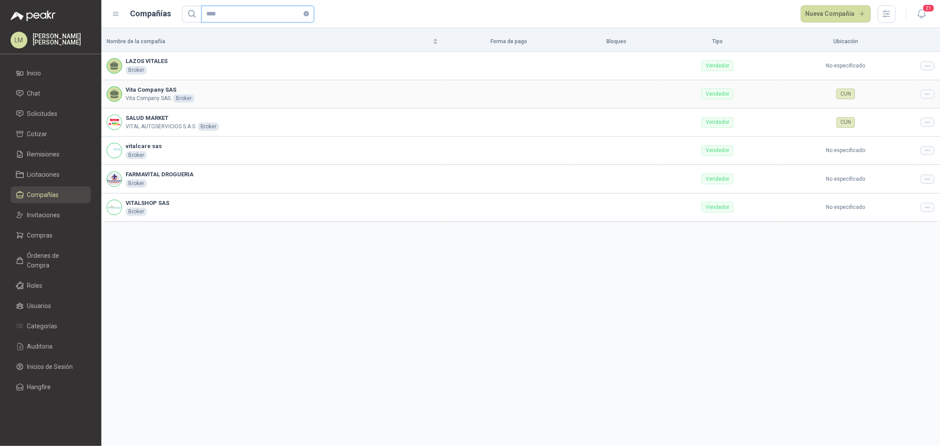
type input "****"
click at [915, 93] on td at bounding box center [927, 94] width 25 height 28
click at [924, 94] on icon at bounding box center [927, 94] width 7 height 7
click at [903, 106] on td "CUN" at bounding box center [846, 94] width 138 height 28
click at [921, 93] on td at bounding box center [927, 94] width 25 height 28
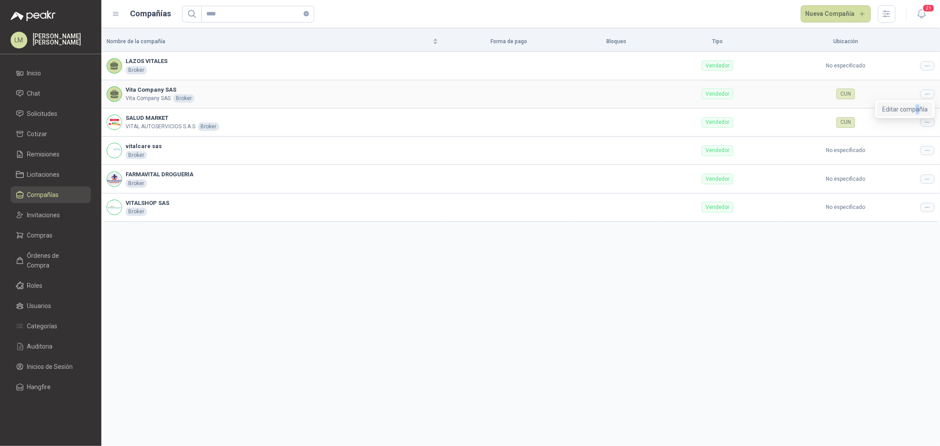
click at [918, 108] on span "Editar compañía" at bounding box center [904, 109] width 45 height 10
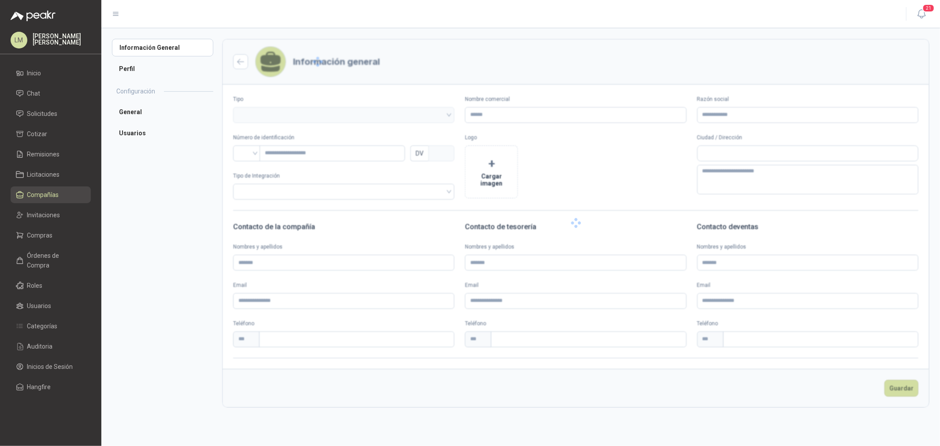
type input "**********"
type input "*********"
type input "*"
type textarea "**********"
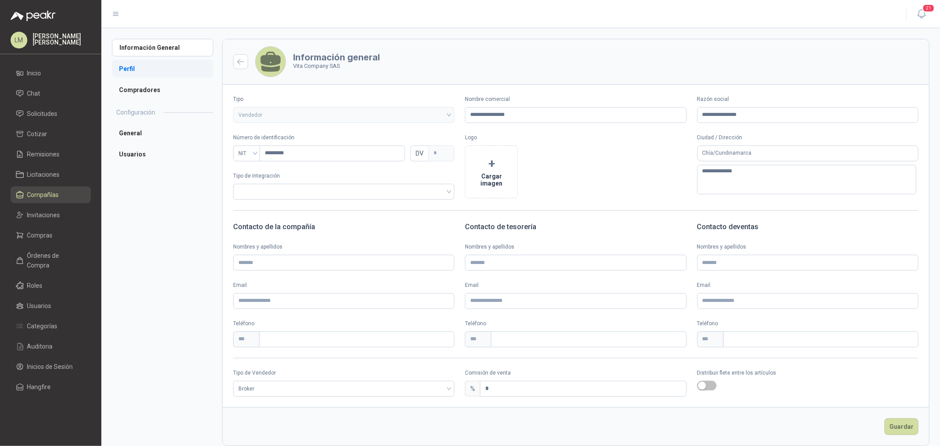
click at [138, 63] on li "Perfil" at bounding box center [162, 69] width 101 height 18
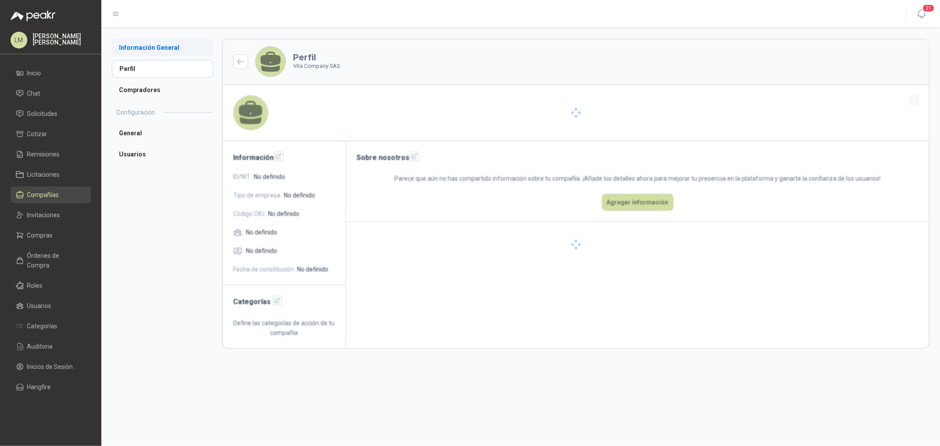
click at [140, 54] on li "Información General" at bounding box center [162, 48] width 101 height 18
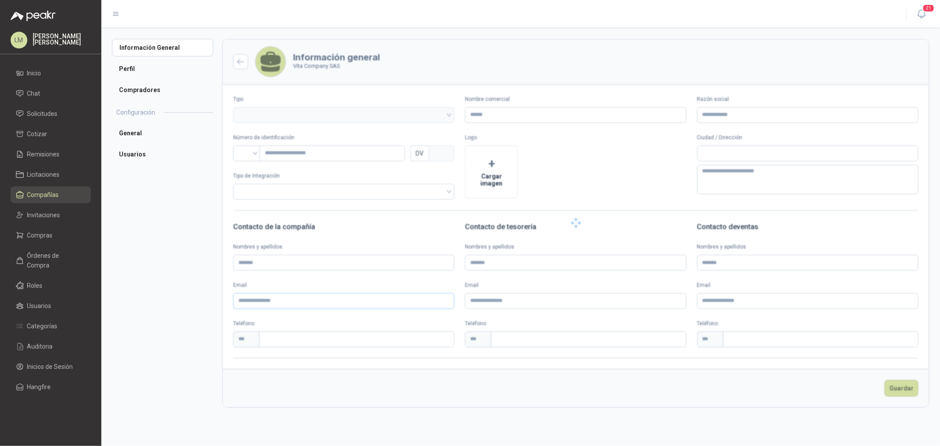
type input "**********"
type input "*********"
type input "*"
type textarea "**********"
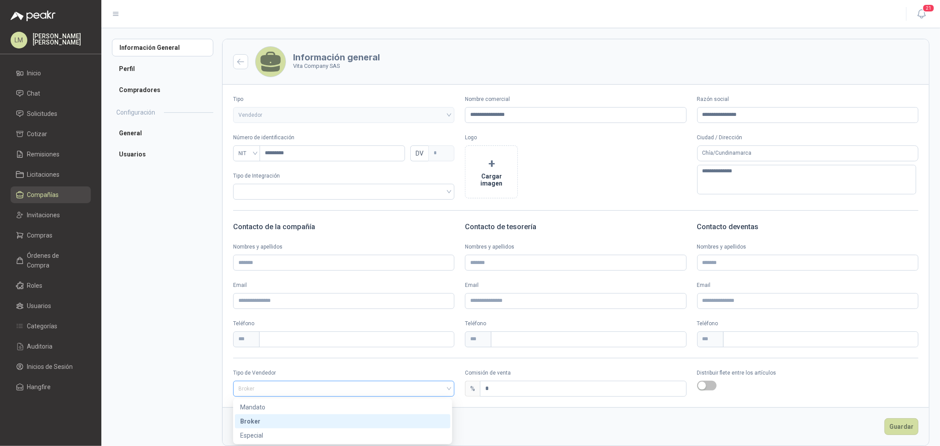
click at [272, 388] on span "Broker" at bounding box center [343, 388] width 211 height 13
click at [256, 433] on div "Especial" at bounding box center [342, 436] width 205 height 10
drag, startPoint x: 489, startPoint y: 390, endPoint x: 474, endPoint y: 390, distance: 15.0
click at [474, 390] on div "% *" at bounding box center [575, 389] width 221 height 16
type input "*"
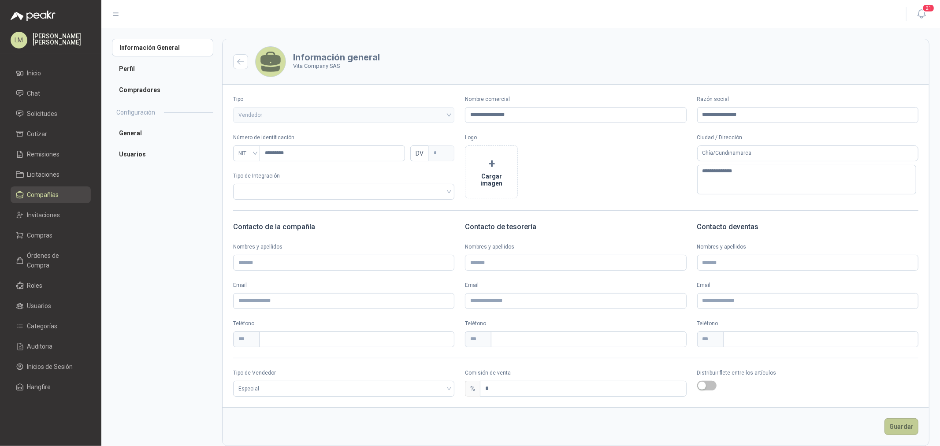
click at [900, 428] on button "Guardar" at bounding box center [902, 426] width 34 height 17
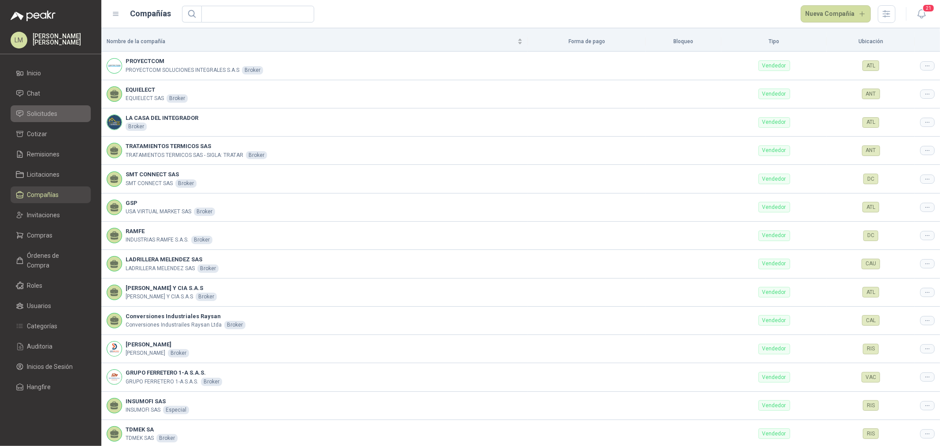
click at [40, 114] on span "Solicitudes" at bounding box center [42, 114] width 30 height 10
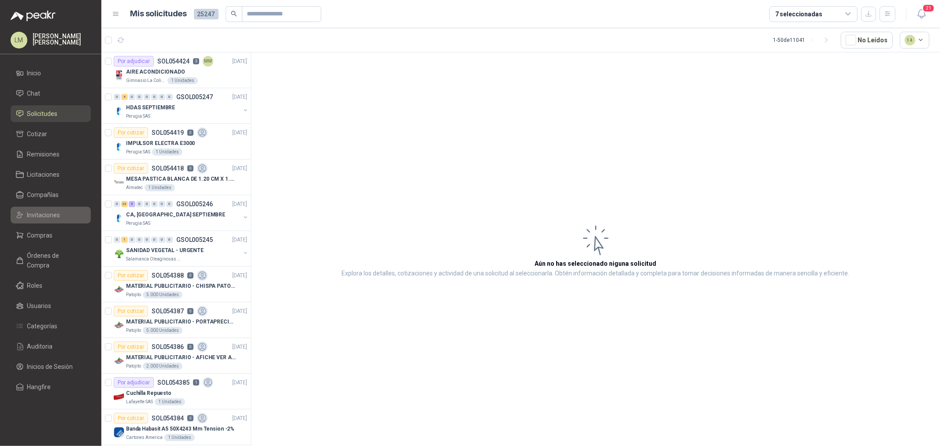
click at [44, 212] on span "Invitaciones" at bounding box center [43, 215] width 33 height 10
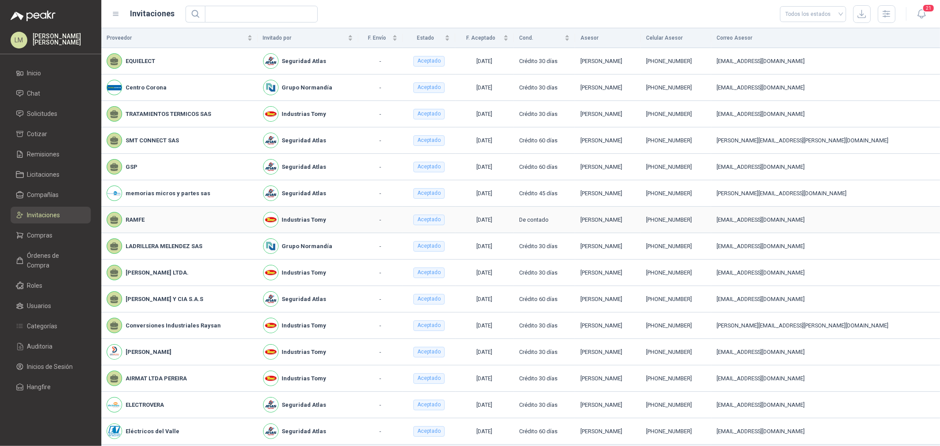
scroll to position [29, 0]
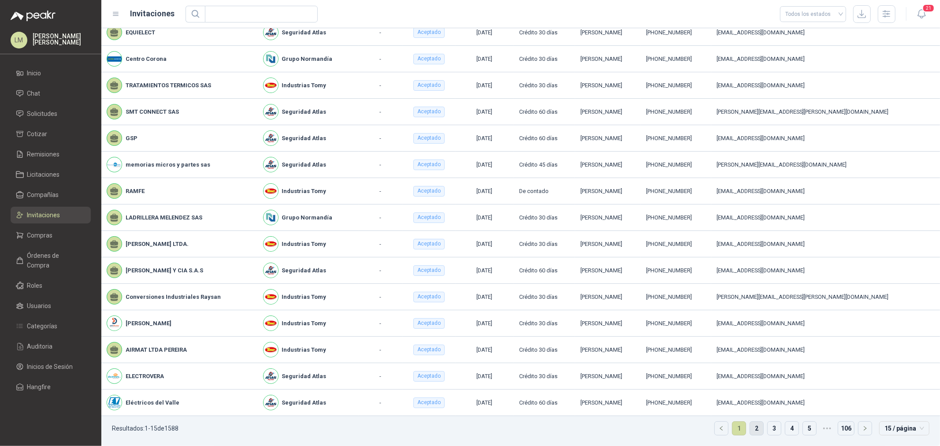
click at [750, 428] on link "2" at bounding box center [756, 428] width 13 height 13
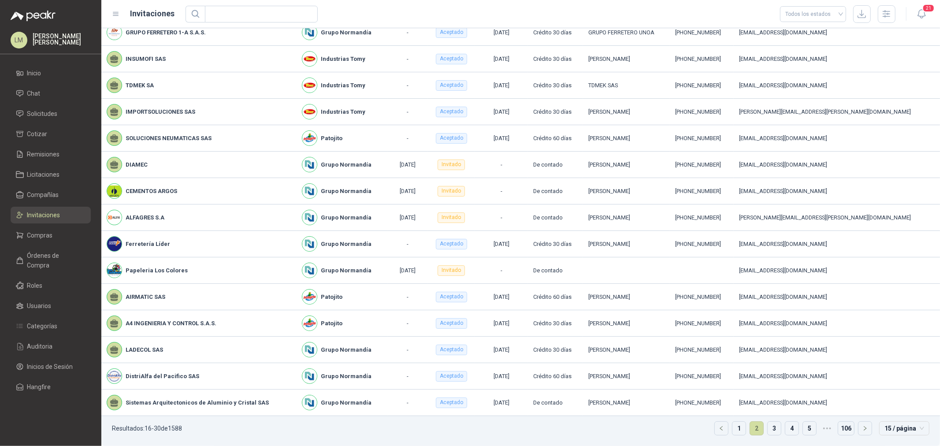
click at [757, 429] on li "2" at bounding box center [757, 428] width 14 height 14
click at [776, 429] on ul "Resultados: 16 - 30 de 1588 1 2 3 4 5 ••• 106 15 / página" at bounding box center [520, 431] width 839 height 30
click at [769, 429] on link "3" at bounding box center [774, 428] width 13 height 13
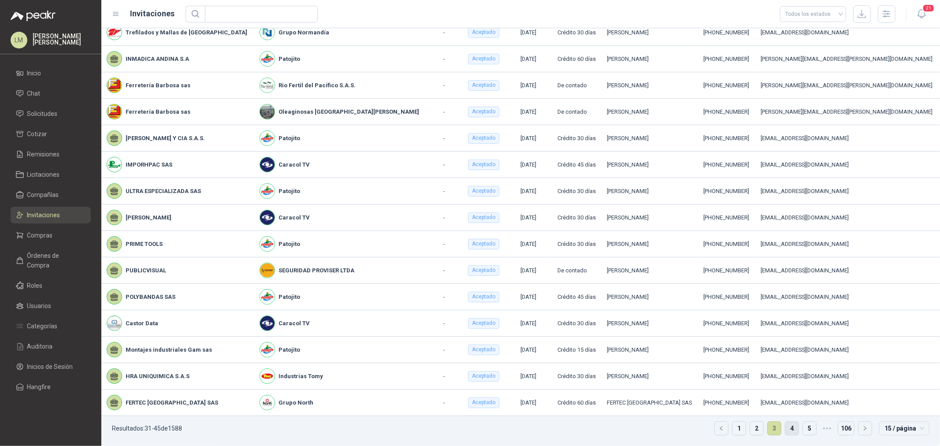
click at [785, 429] on link "4" at bounding box center [791, 428] width 13 height 13
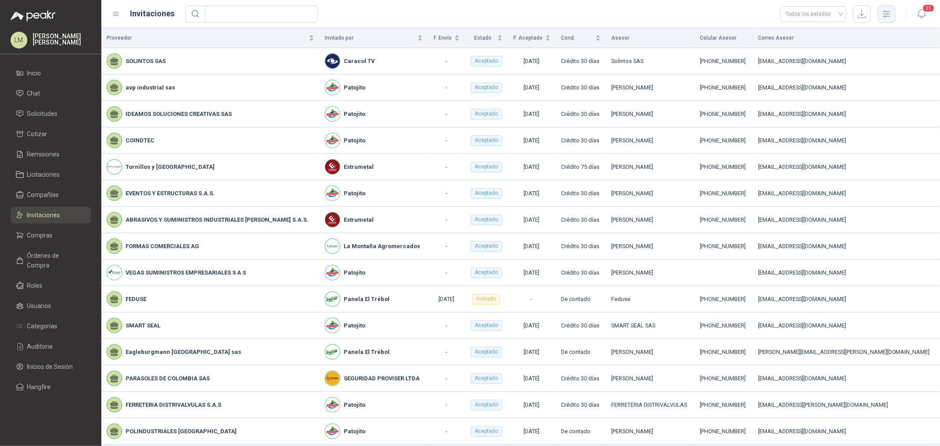
click at [886, 13] on icon "button" at bounding box center [886, 14] width 10 height 10
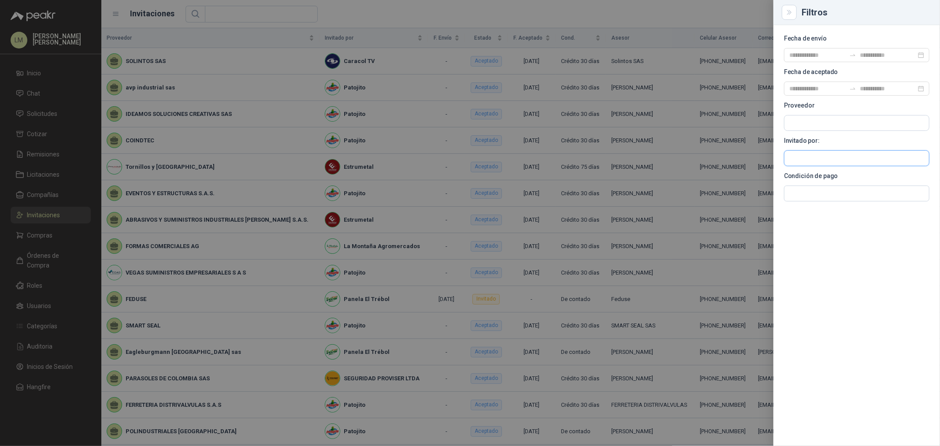
click at [798, 130] on input "text" at bounding box center [856, 122] width 145 height 15
type input "****"
click at [816, 182] on span "Industrias Tomy -" at bounding box center [821, 182] width 33 height 4
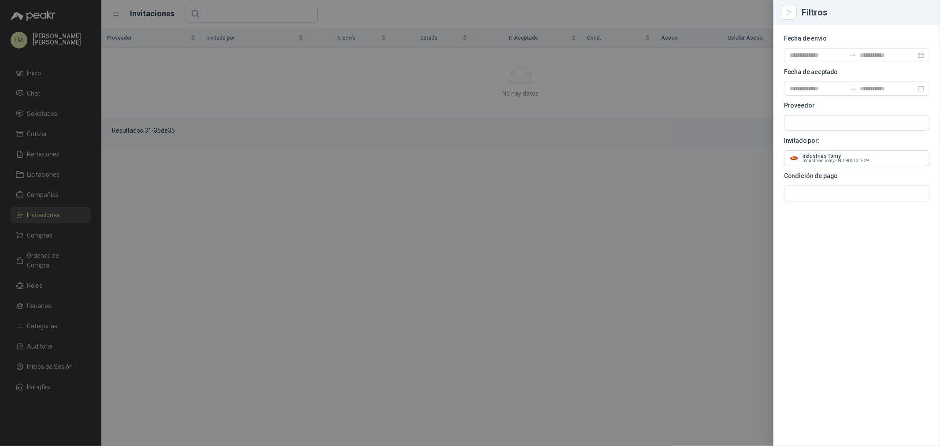
click at [372, 18] on div at bounding box center [470, 223] width 940 height 446
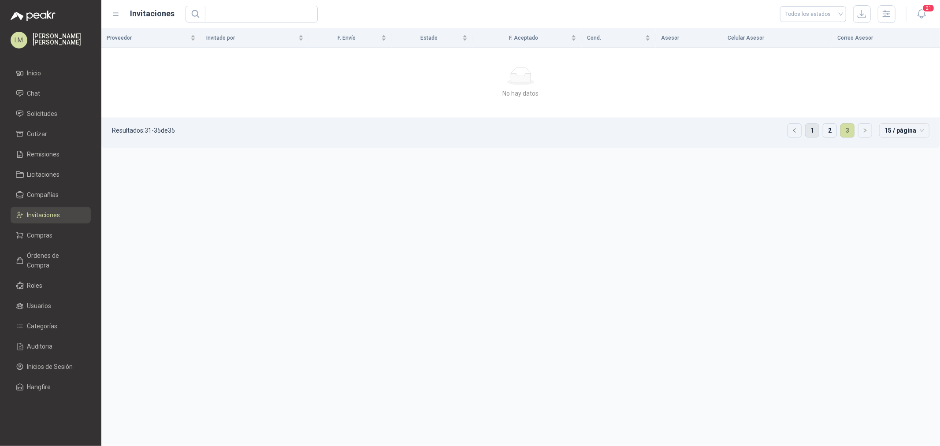
click at [810, 123] on li "1" at bounding box center [812, 130] width 14 height 14
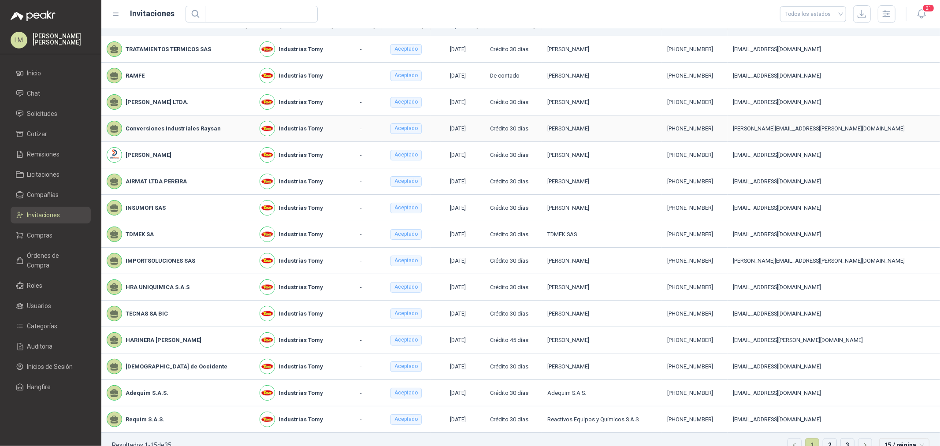
scroll to position [29, 0]
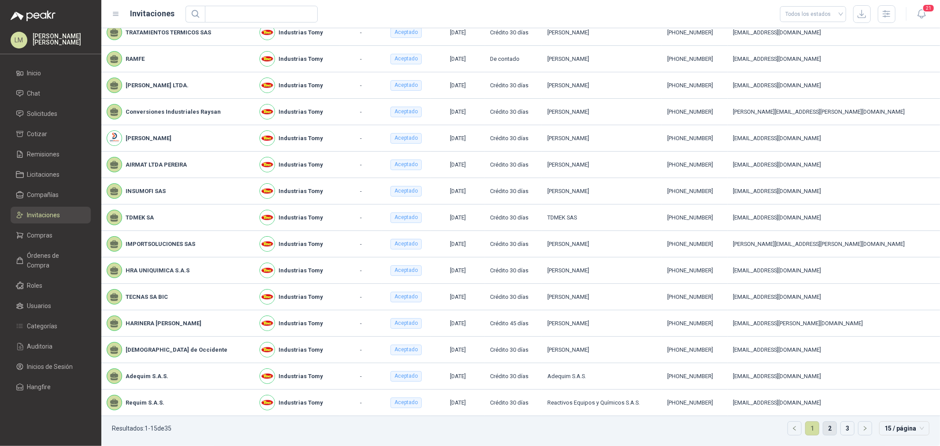
click at [823, 428] on link "2" at bounding box center [829, 428] width 13 height 13
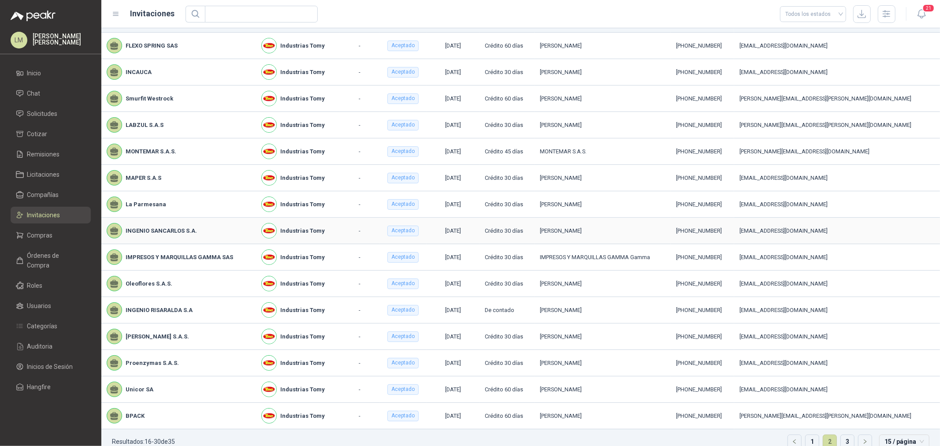
scroll to position [29, 0]
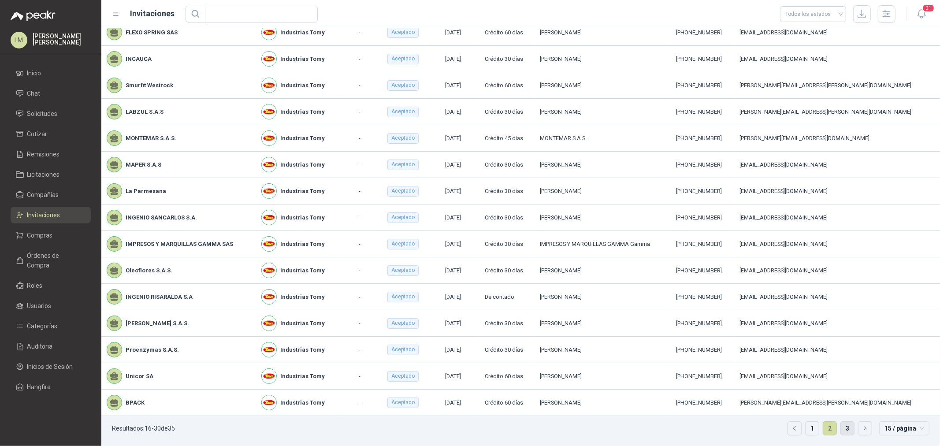
click at [841, 433] on link "3" at bounding box center [847, 428] width 13 height 13
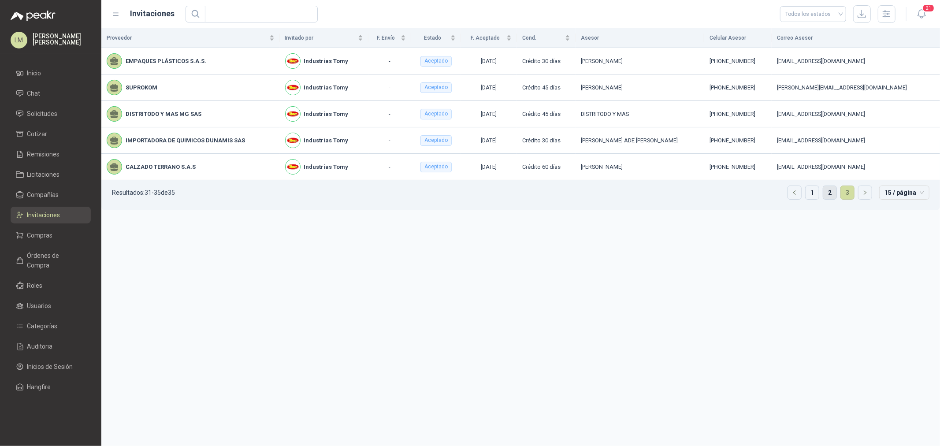
click at [827, 194] on link "2" at bounding box center [829, 192] width 13 height 13
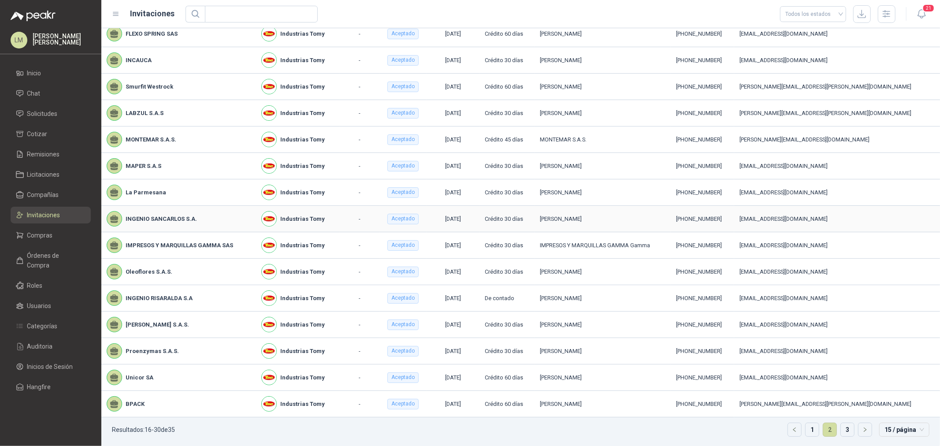
scroll to position [29, 0]
click at [39, 165] on ul "Inicio Chat Solicitudes Cotizar Remisiones Licitaciones Compañías Invitaciones …" at bounding box center [50, 232] width 101 height 334
click at [38, 156] on span "Remisiones" at bounding box center [43, 154] width 33 height 10
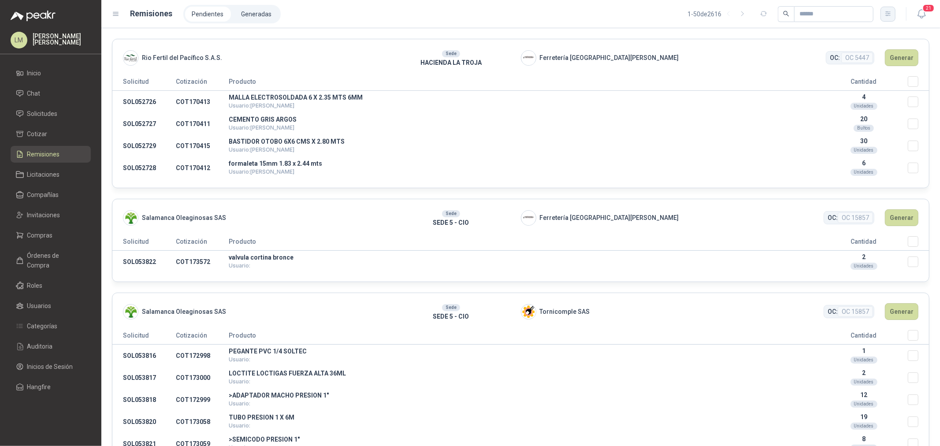
click at [881, 15] on button "button" at bounding box center [888, 14] width 15 height 15
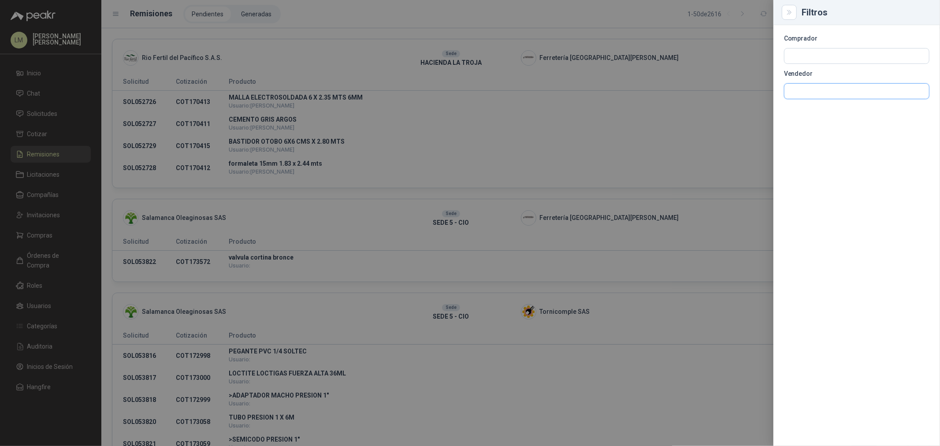
click at [803, 90] on input "text" at bounding box center [856, 91] width 145 height 15
type input "*****"
click at [848, 115] on div "Steren NIT : 901109730" at bounding box center [857, 113] width 130 height 10
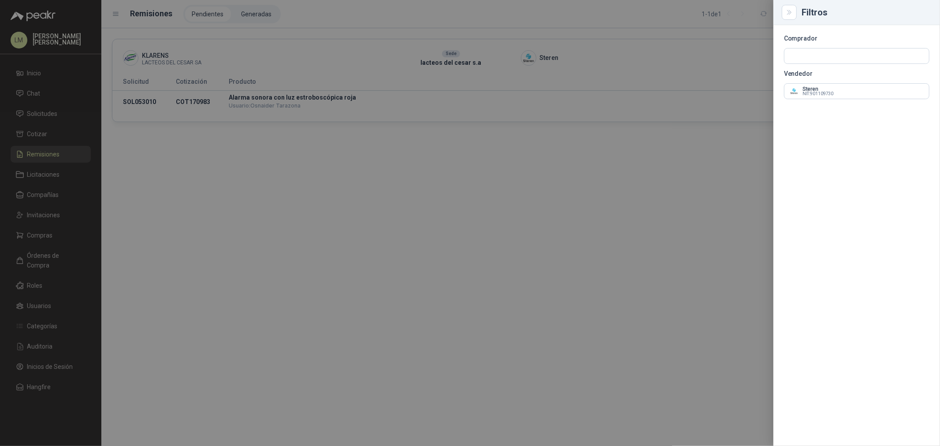
click at [658, 52] on div at bounding box center [470, 223] width 940 height 446
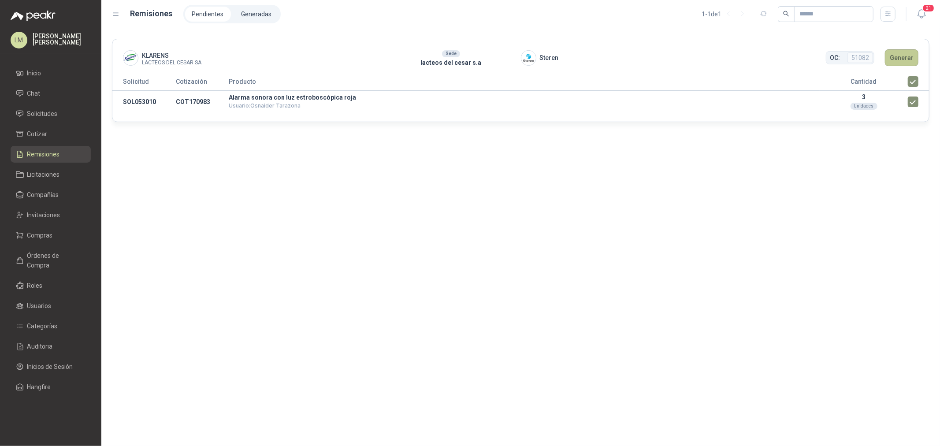
click at [903, 55] on button "Generar" at bounding box center [901, 57] width 33 height 17
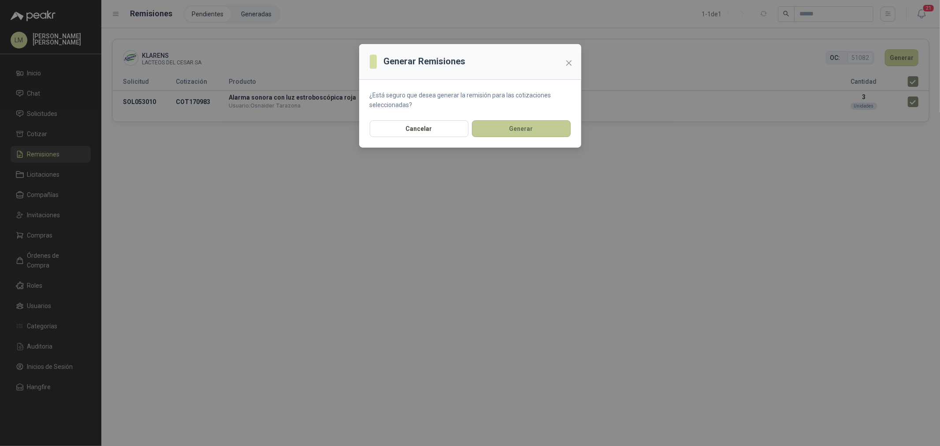
click at [528, 126] on button "Generar" at bounding box center [521, 128] width 99 height 17
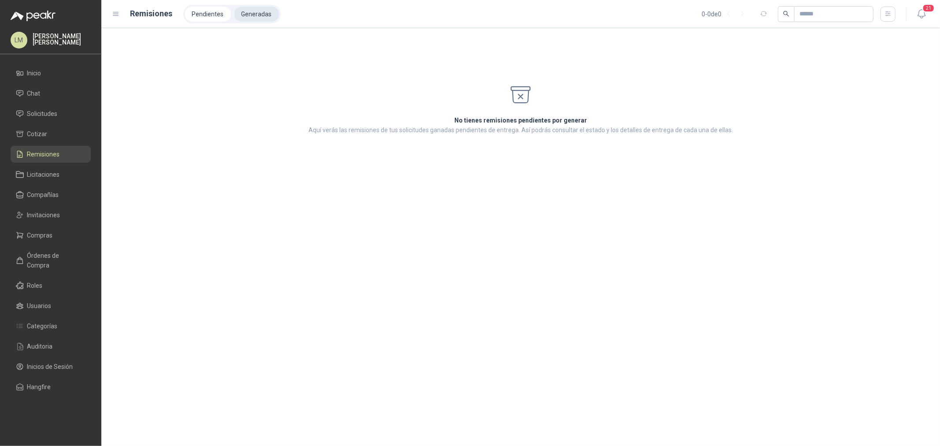
click at [257, 9] on li "Generadas" at bounding box center [256, 14] width 45 height 15
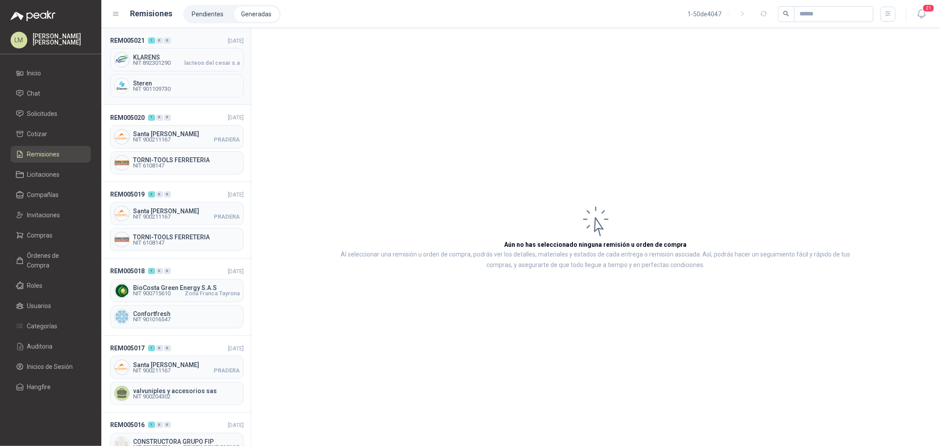
click at [159, 60] on span "NIT 892301290" at bounding box center [151, 62] width 37 height 5
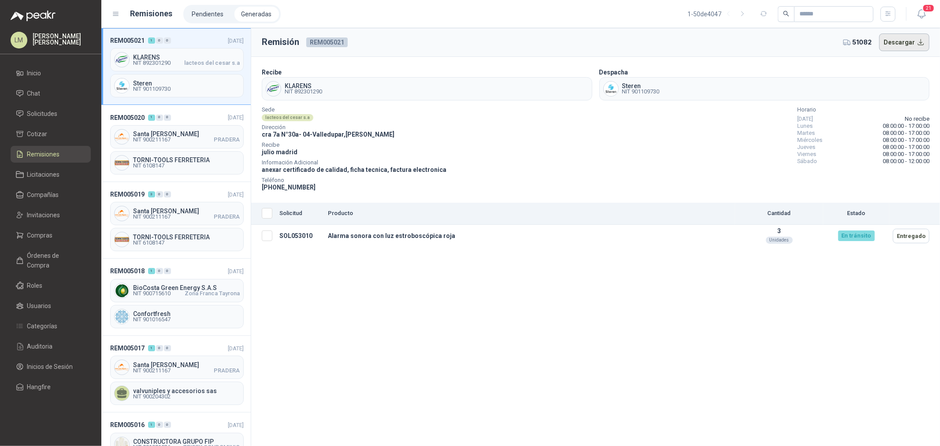
click at [895, 45] on button "Descargar" at bounding box center [904, 42] width 51 height 18
click at [209, 14] on li "Pendientes" at bounding box center [208, 14] width 46 height 15
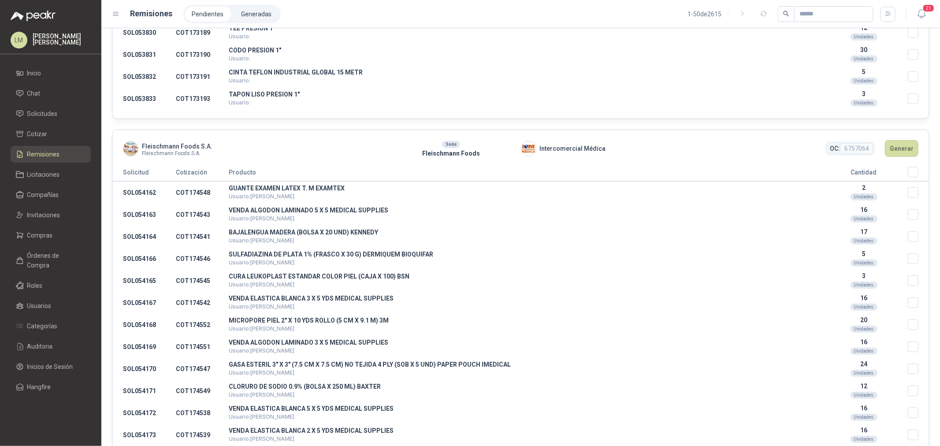
scroll to position [881, 0]
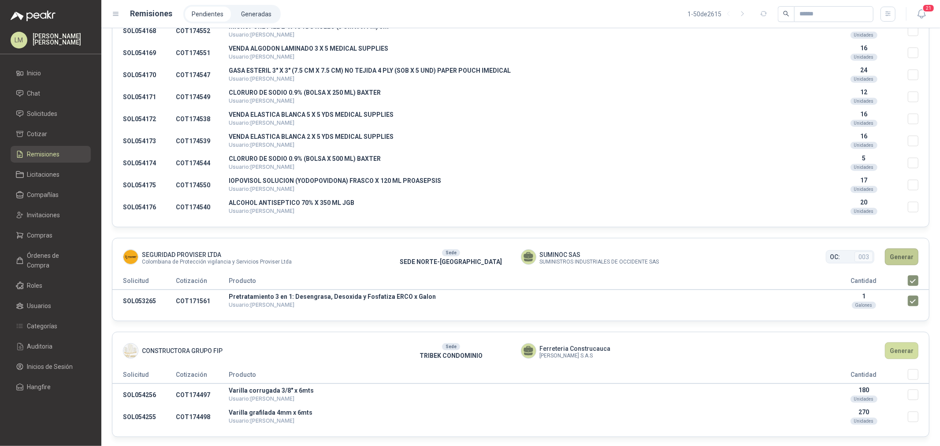
click at [892, 257] on button "Generar" at bounding box center [901, 257] width 33 height 17
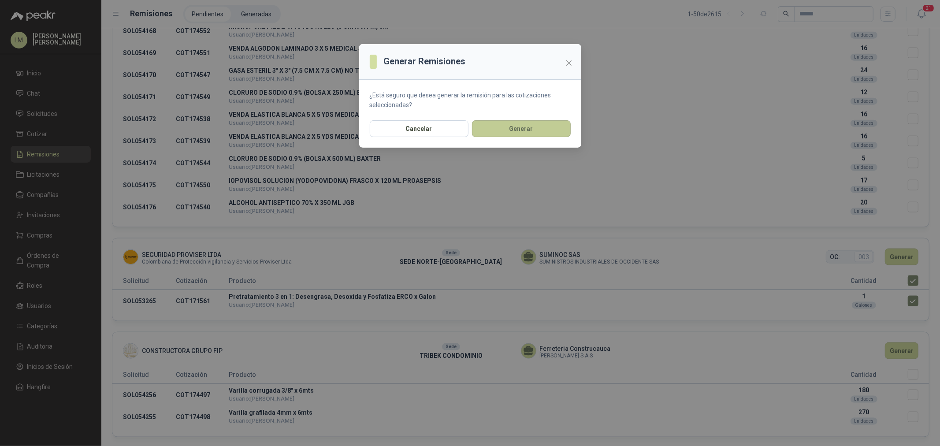
click at [522, 126] on button "Generar" at bounding box center [521, 128] width 99 height 17
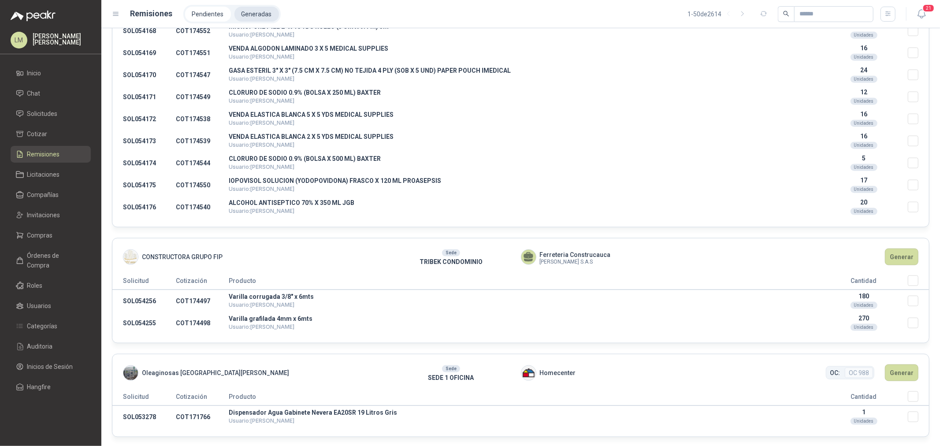
click at [247, 15] on li "Generadas" at bounding box center [256, 14] width 45 height 15
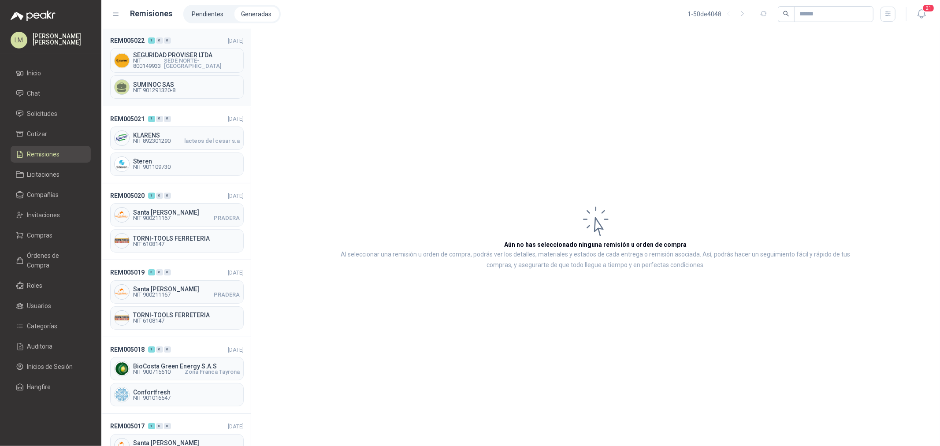
click at [191, 57] on span "SEGURIDAD PROVISER LTDA" at bounding box center [186, 55] width 107 height 6
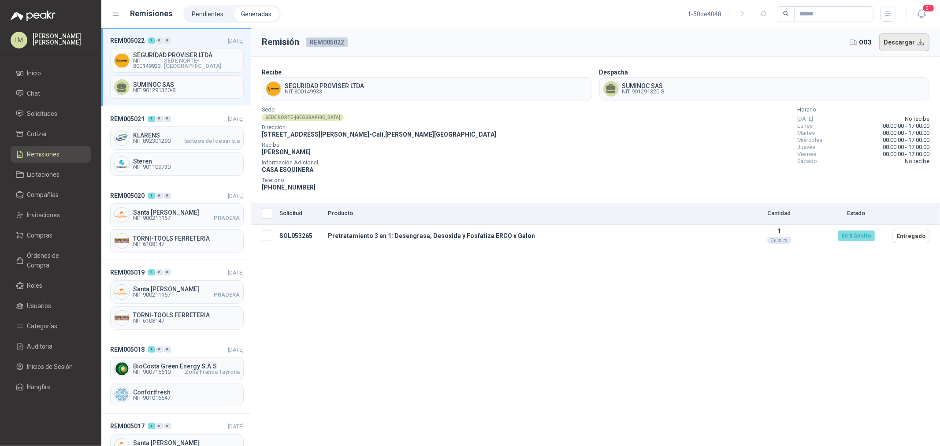
click at [897, 41] on button "Descargar" at bounding box center [904, 42] width 51 height 18
click at [49, 229] on link "Compras" at bounding box center [51, 235] width 80 height 17
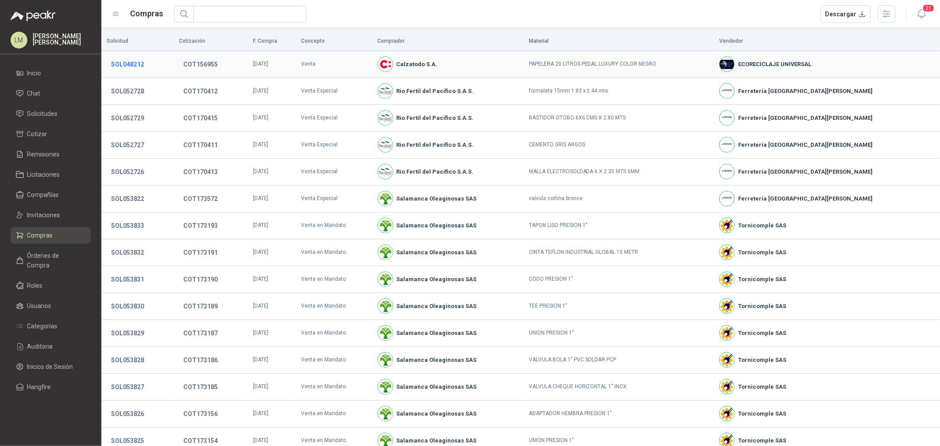
click at [135, 67] on button "SOL048212" at bounding box center [128, 64] width 42 height 16
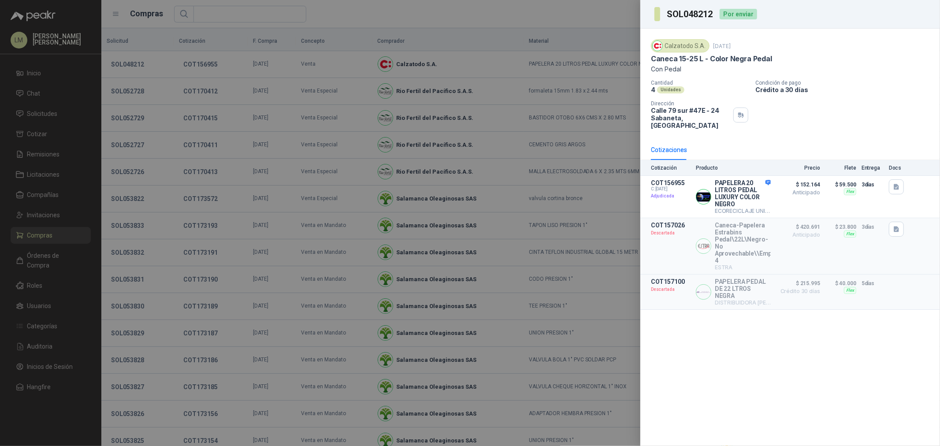
click at [165, 82] on div at bounding box center [470, 223] width 940 height 446
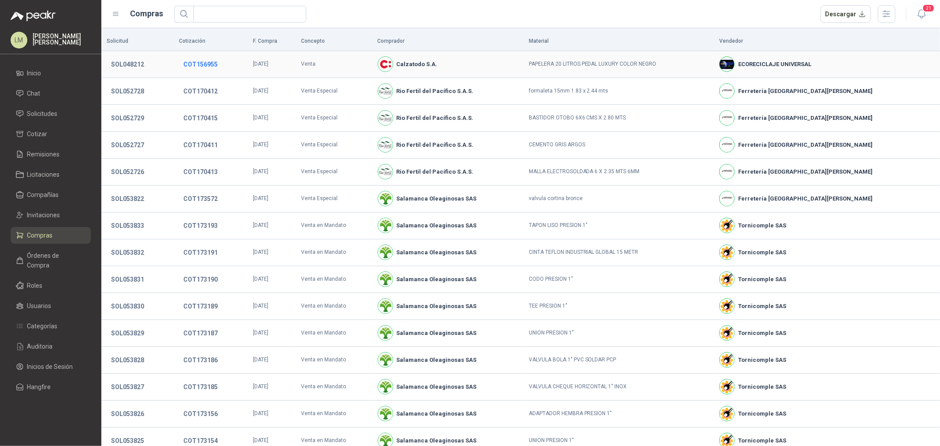
click at [219, 63] on button "COT156955" at bounding box center [200, 64] width 43 height 16
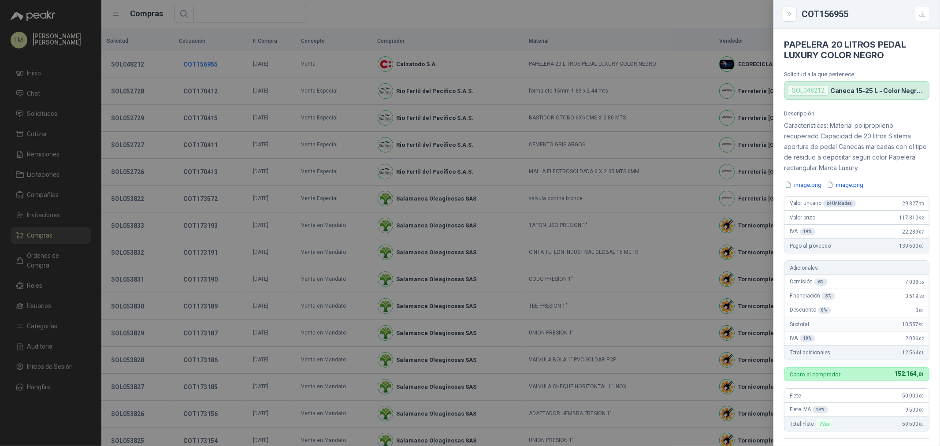
scroll to position [198, 0]
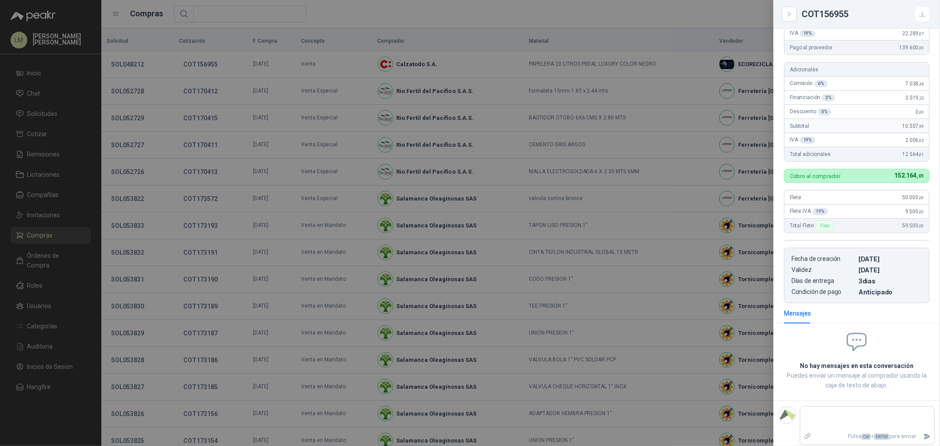
click at [172, 70] on div at bounding box center [470, 223] width 940 height 446
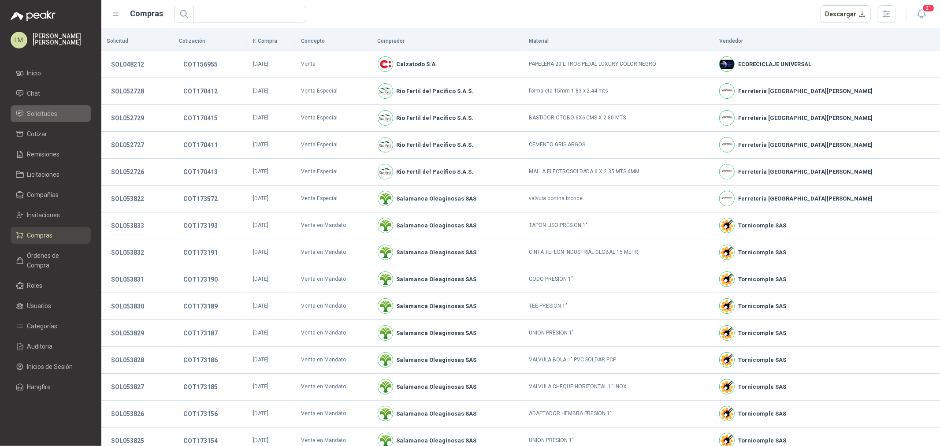
click at [33, 115] on span "Solicitudes" at bounding box center [42, 114] width 30 height 10
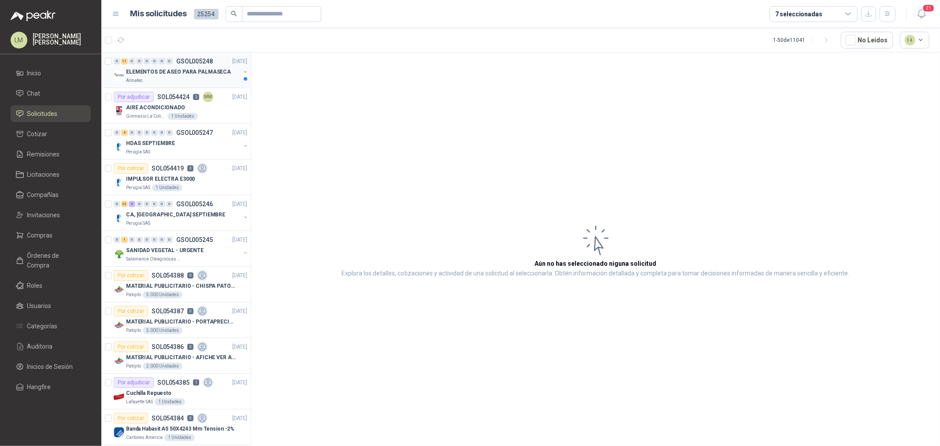
click at [162, 71] on p "ELEMENTOS DE ASEO PARA PALMASECA" at bounding box center [178, 72] width 105 height 8
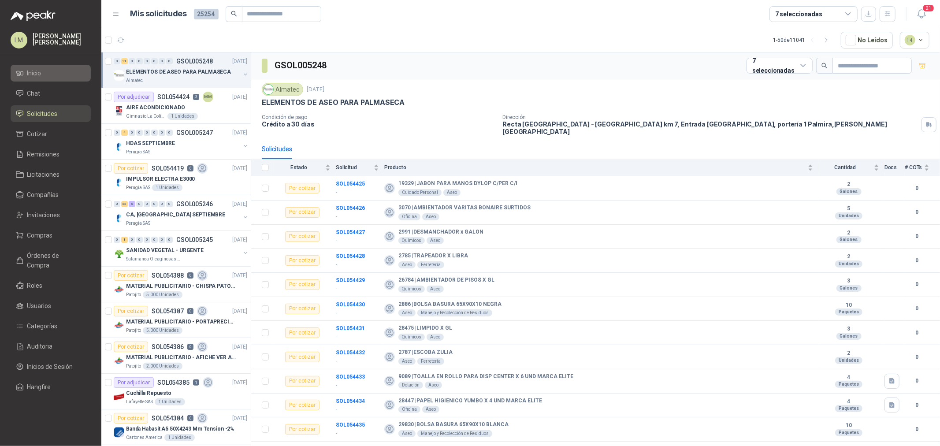
click at [53, 72] on li "Inicio" at bounding box center [51, 73] width 70 height 10
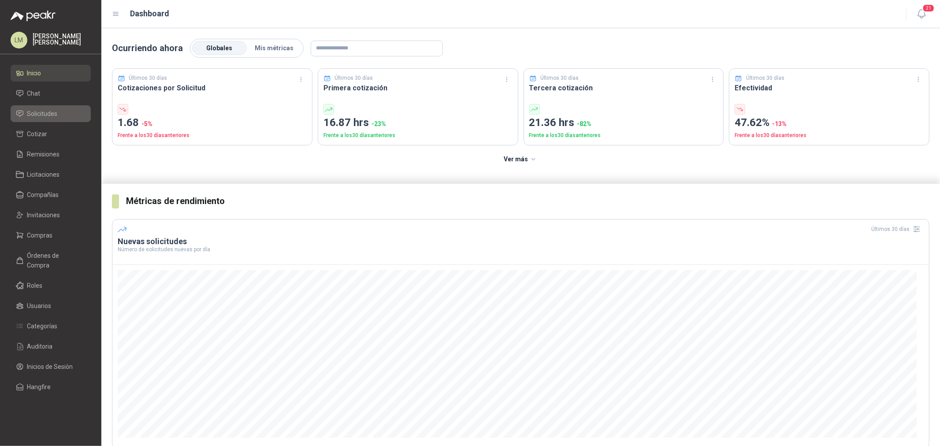
click at [64, 110] on li "Solicitudes" at bounding box center [51, 114] width 70 height 10
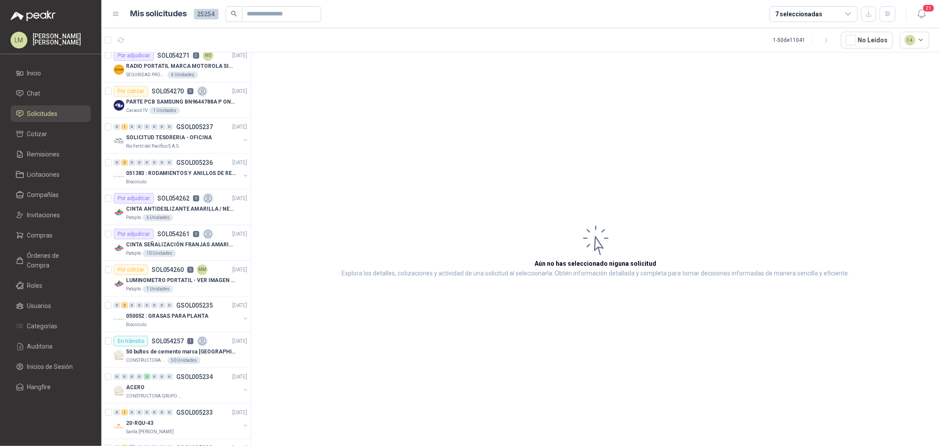
scroll to position [881, 0]
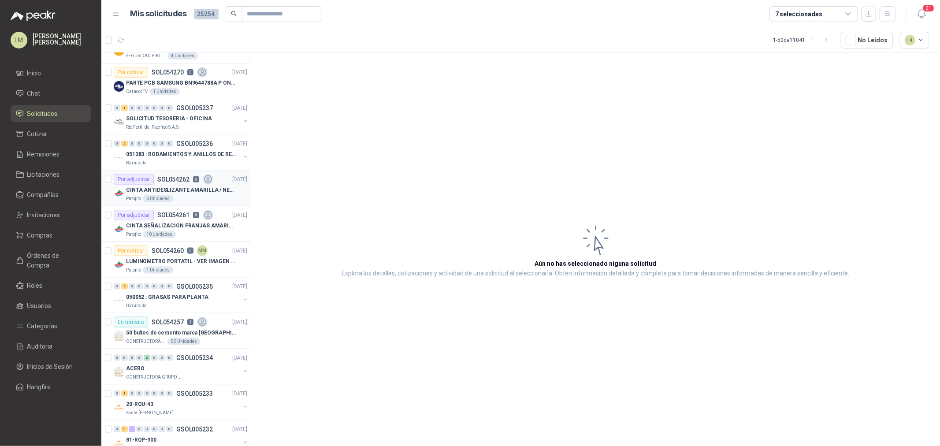
click at [174, 189] on p "CINTA ANTIDESLIZANTE AMARILLA / NEGRA" at bounding box center [181, 190] width 110 height 8
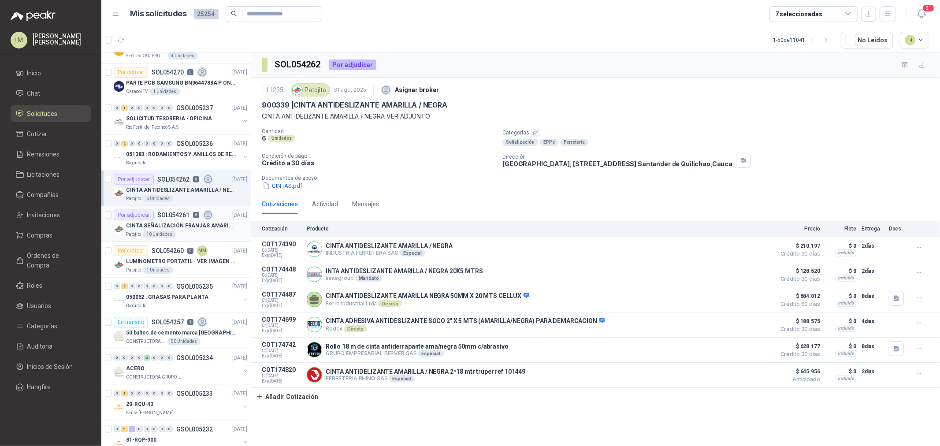
click at [165, 222] on div "CINTA SEÑALIZACIÓN FRANJAS AMARILLAS NEGRA" at bounding box center [186, 225] width 121 height 11
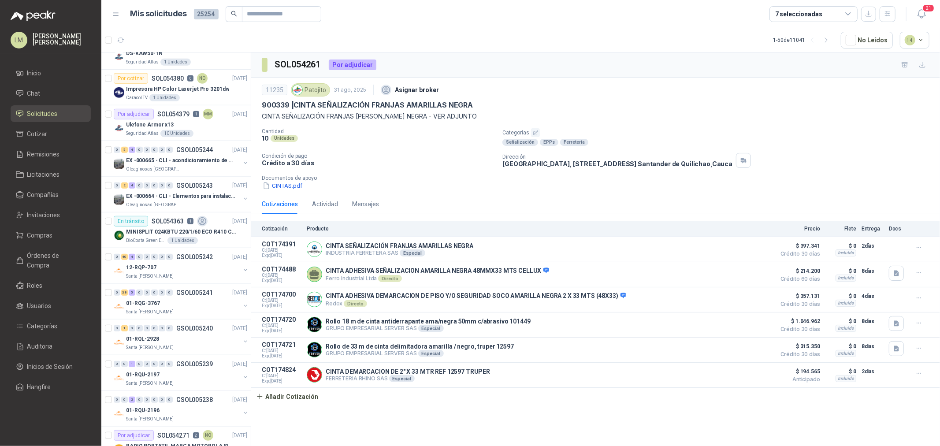
scroll to position [490, 0]
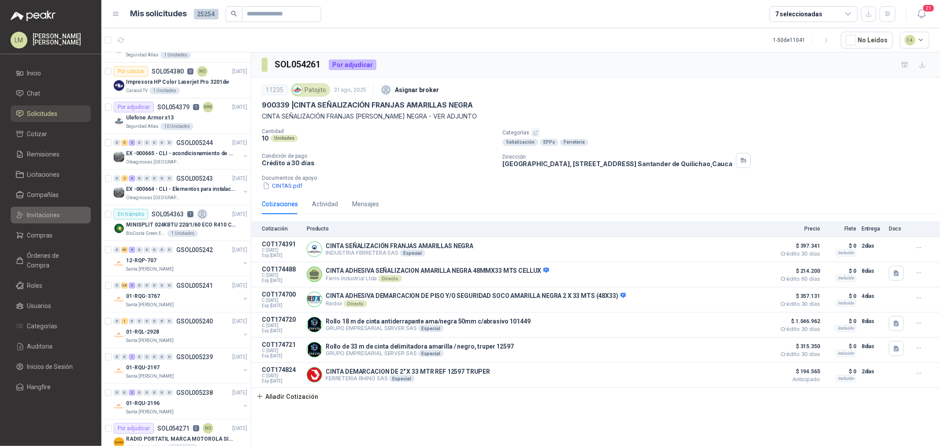
click at [45, 208] on link "Invitaciones" at bounding box center [51, 215] width 80 height 17
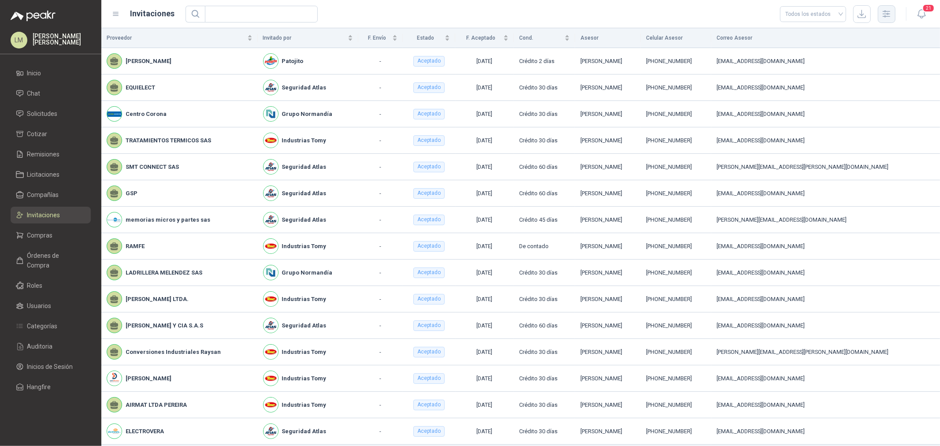
click at [883, 12] on icon "button" at bounding box center [886, 14] width 10 height 10
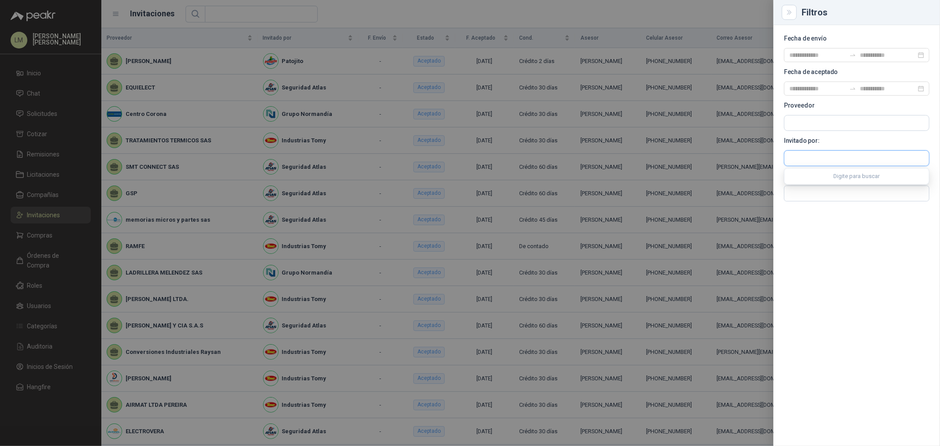
click at [805, 159] on input "text" at bounding box center [856, 158] width 145 height 15
type input "******"
click at [815, 185] on button "Grupo Normandía NIT : 805030849" at bounding box center [857, 179] width 138 height 15
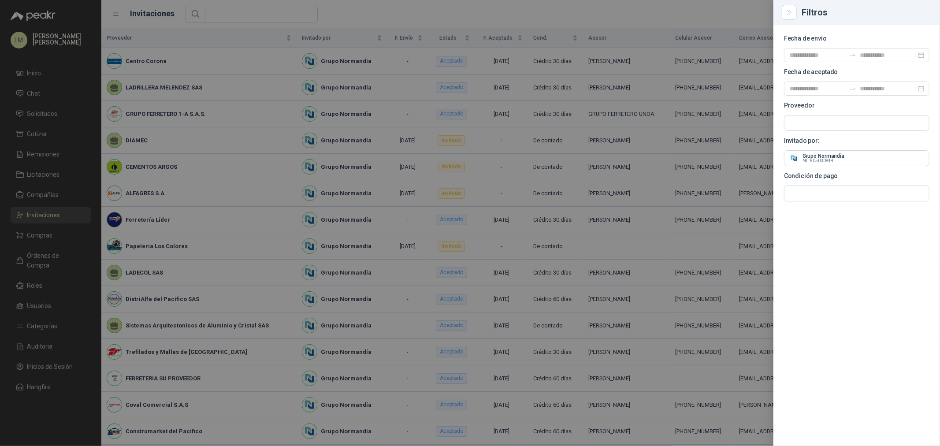
click at [395, 195] on div at bounding box center [470, 223] width 940 height 446
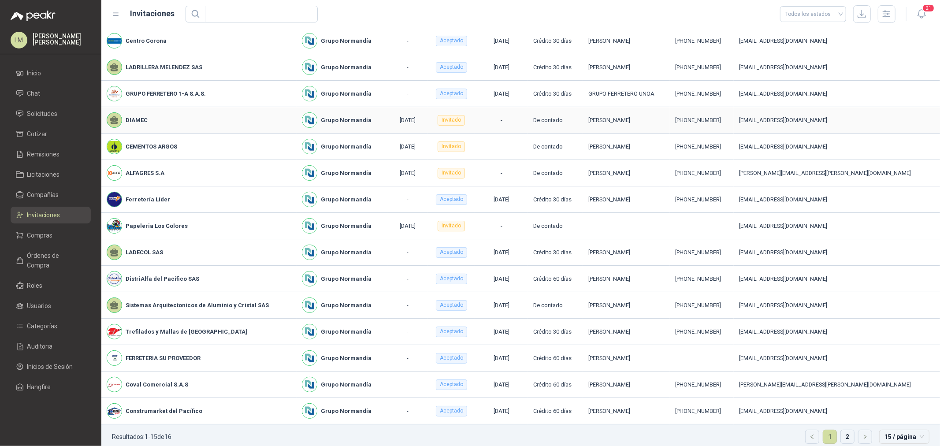
scroll to position [29, 0]
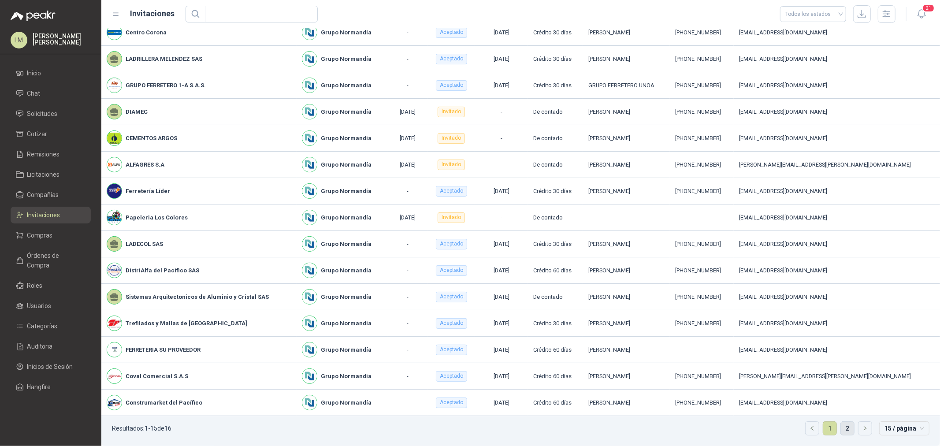
click at [841, 430] on link "2" at bounding box center [847, 428] width 13 height 13
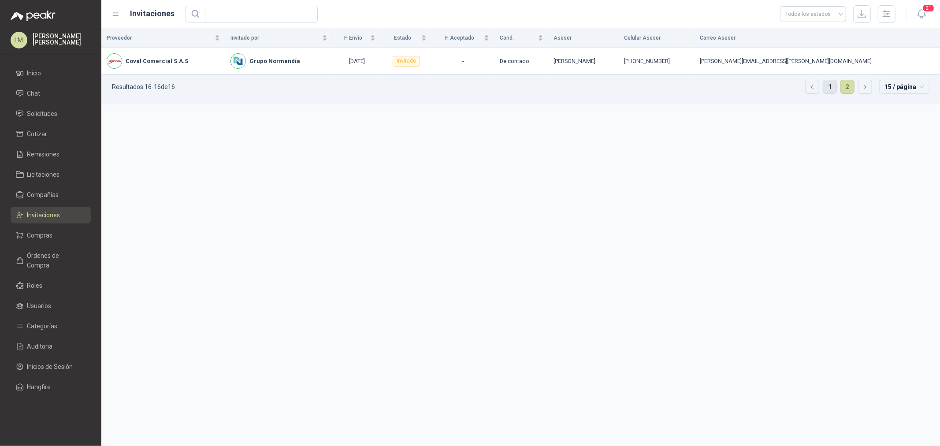
click at [831, 90] on link "1" at bounding box center [829, 86] width 13 height 13
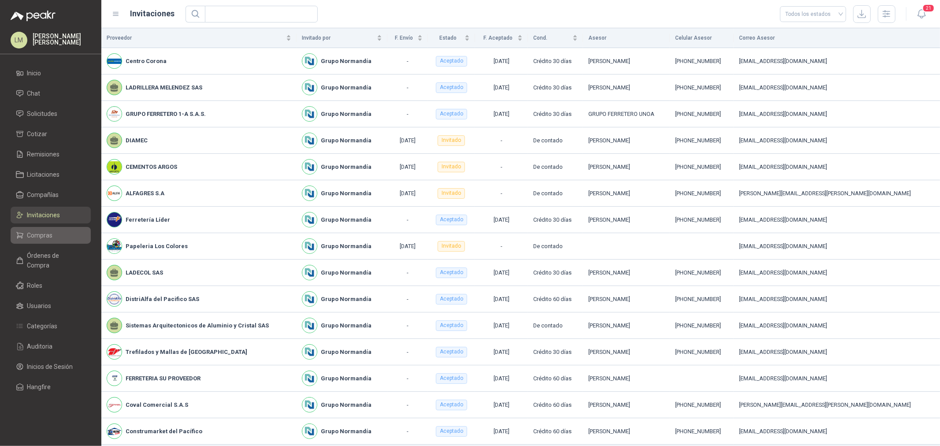
click at [30, 238] on span "Compras" at bounding box center [40, 236] width 26 height 10
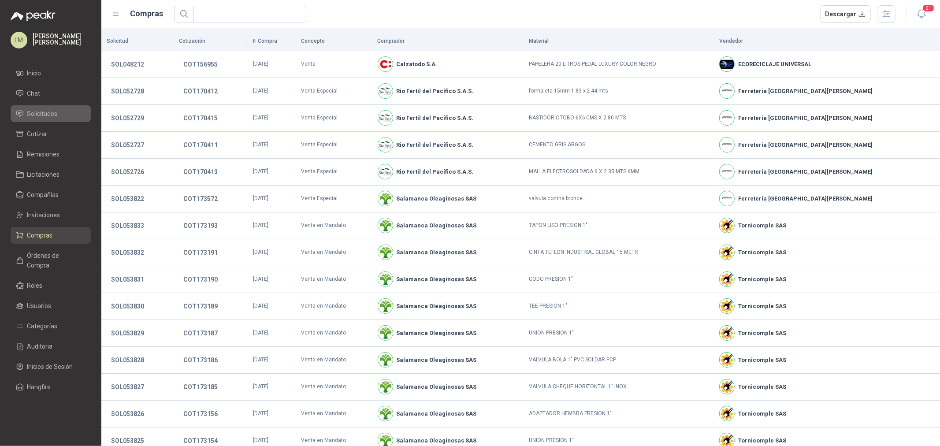
click at [50, 112] on span "Solicitudes" at bounding box center [42, 114] width 30 height 10
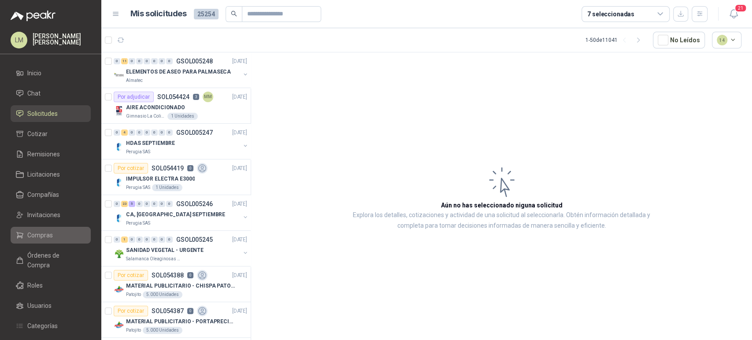
click at [32, 236] on span "Compras" at bounding box center [40, 236] width 26 height 10
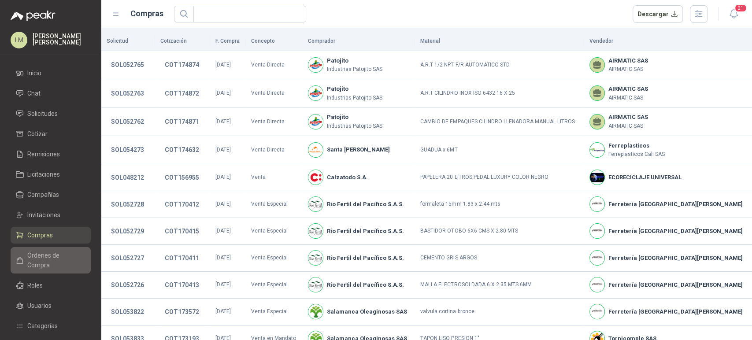
click at [48, 253] on span "Órdenes de Compra" at bounding box center [54, 260] width 55 height 19
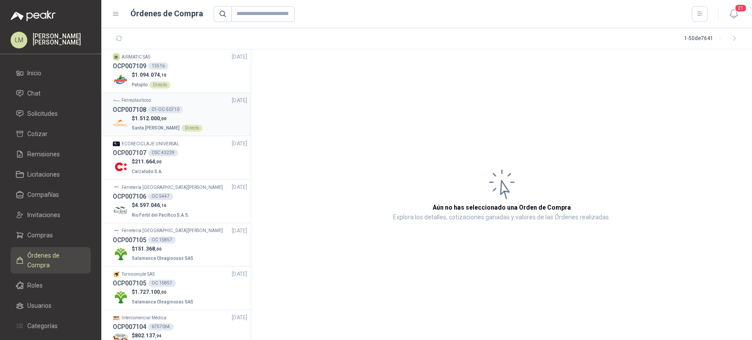
click at [159, 118] on span "1.512.000 ,00" at bounding box center [151, 118] width 32 height 6
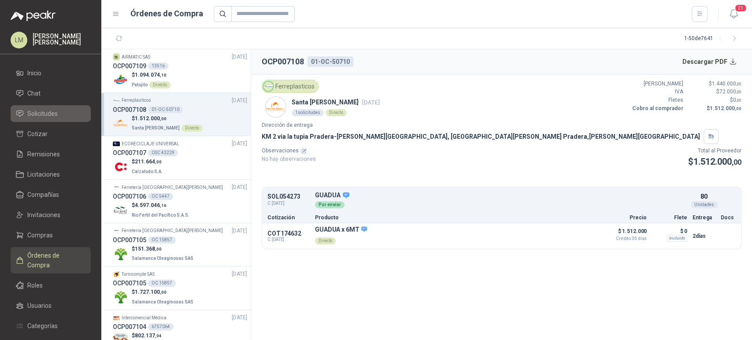
click at [43, 112] on span "Solicitudes" at bounding box center [42, 114] width 30 height 10
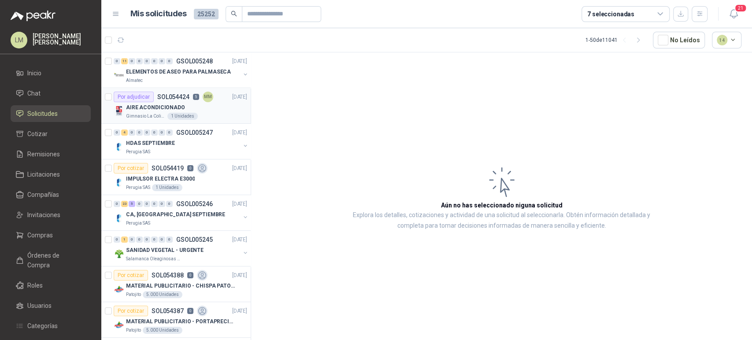
click at [185, 112] on div "AIRE ACONDICIONADO" at bounding box center [186, 107] width 121 height 11
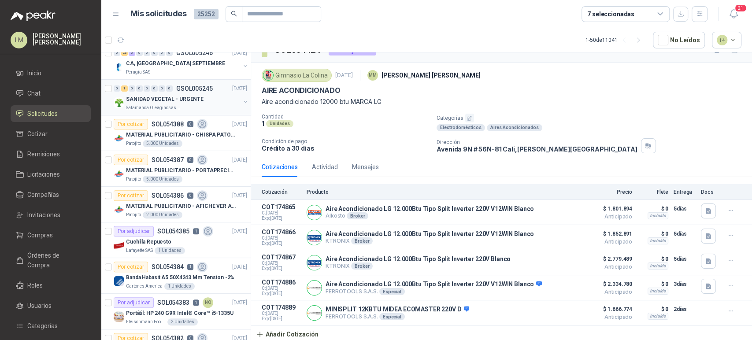
scroll to position [152, 0]
click at [169, 101] on p "SANIDAD VEGETAL - URGENTE" at bounding box center [165, 98] width 78 height 8
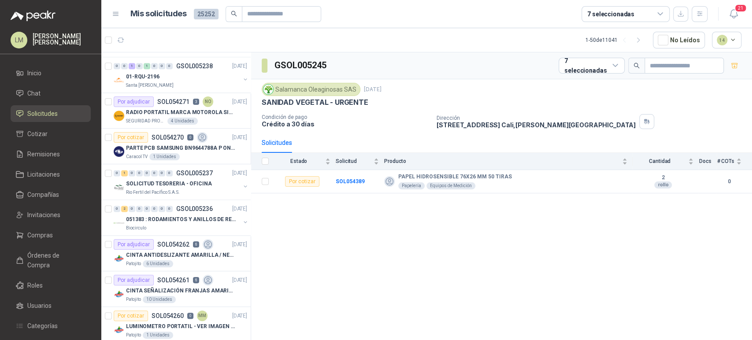
scroll to position [816, 0]
click at [169, 101] on p "SOL054271" at bounding box center [173, 102] width 32 height 6
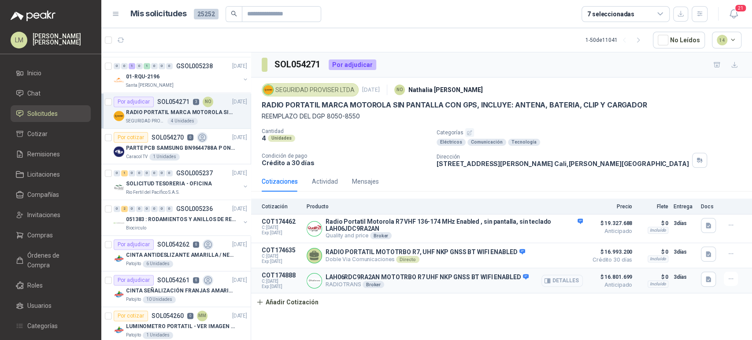
click at [570, 282] on button "Detalles" at bounding box center [562, 281] width 41 height 12
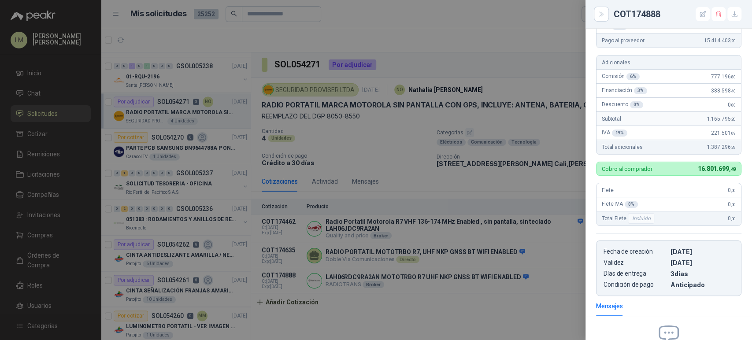
scroll to position [197, 0]
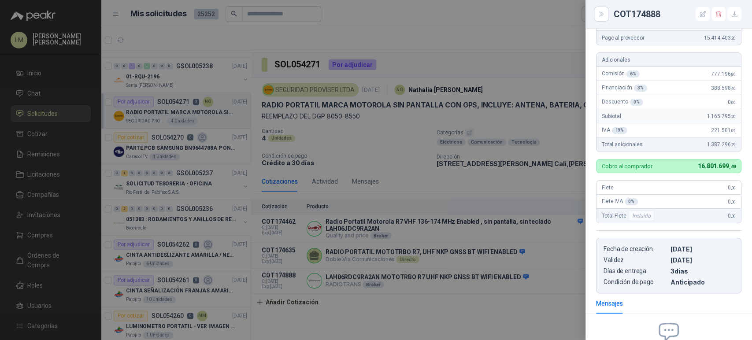
click at [482, 296] on div at bounding box center [376, 170] width 752 height 340
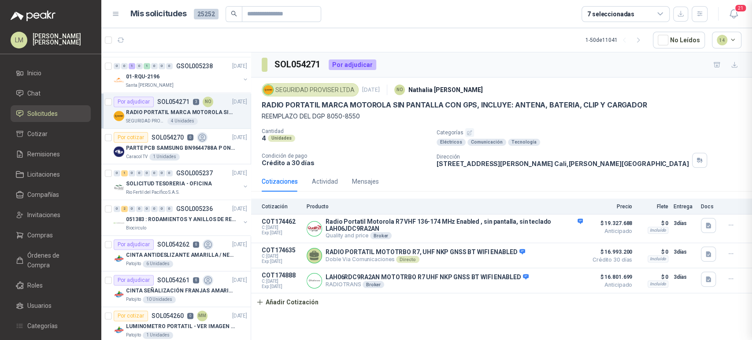
scroll to position [297, 0]
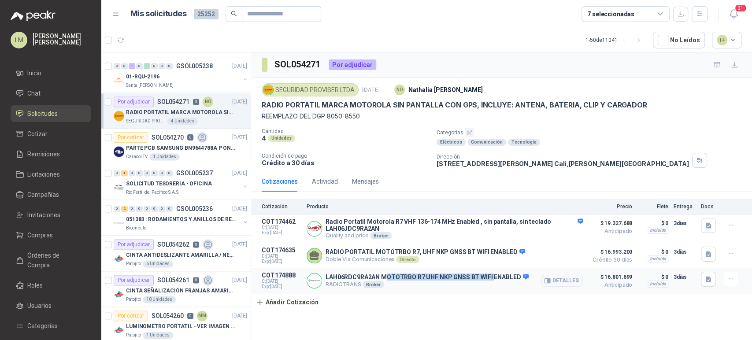
drag, startPoint x: 385, startPoint y: 278, endPoint x: 491, endPoint y: 279, distance: 106.7
click at [491, 279] on p "LAH06RDC9RA2AN MOTOTRBO R7 UHF NKP GNSS BT WIFI ENABLED" at bounding box center [427, 278] width 203 height 8
click at [486, 303] on div "Cotización Producto Precio Flete Entrega Docs COT174462 C: 01/09/2025 Exp: 05/0…" at bounding box center [501, 255] width 501 height 112
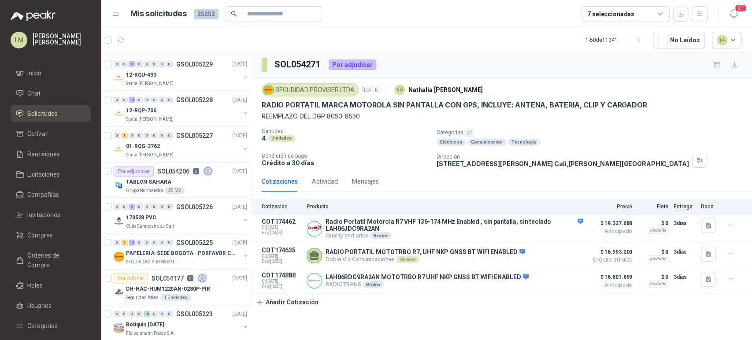
scroll to position [1355, 0]
click at [610, 10] on div "7 seleccionadas" at bounding box center [610, 14] width 47 height 10
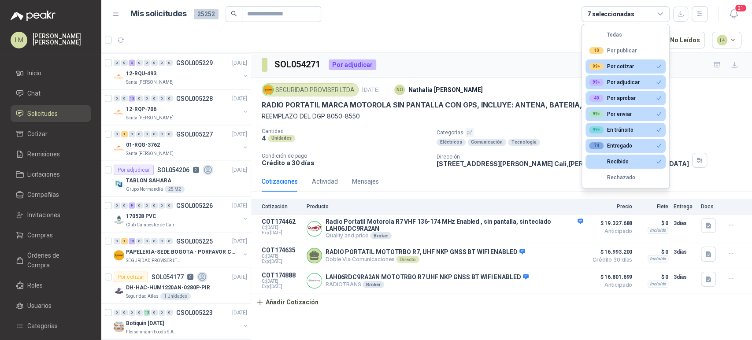
click at [462, 44] on article "1 - 50 de 11041 No Leídos 14" at bounding box center [426, 40] width 651 height 24
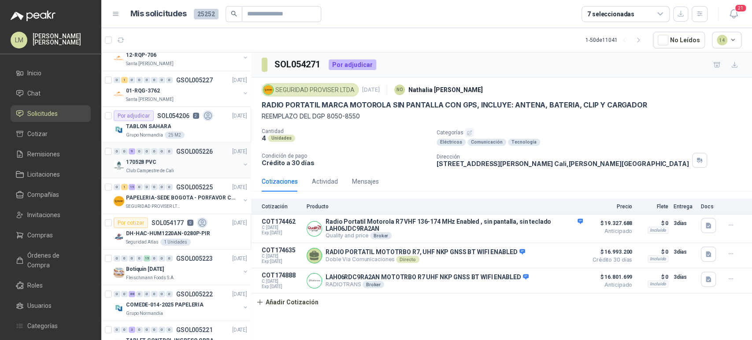
scroll to position [1409, 0]
click at [160, 194] on p "PAPELERIA-SEDE BOGOTA - PORFAVOR CTZ COMPLETO" at bounding box center [181, 198] width 110 height 8
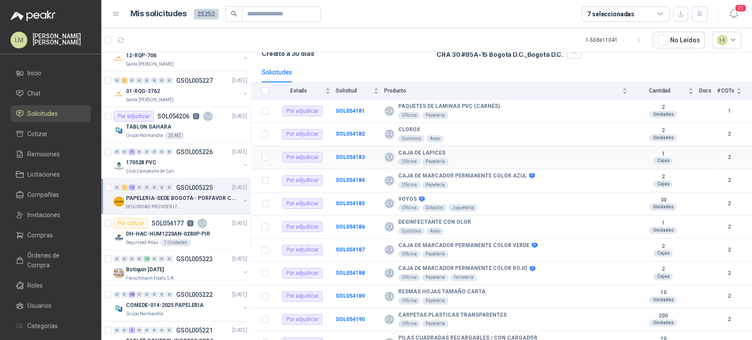
scroll to position [69, 0]
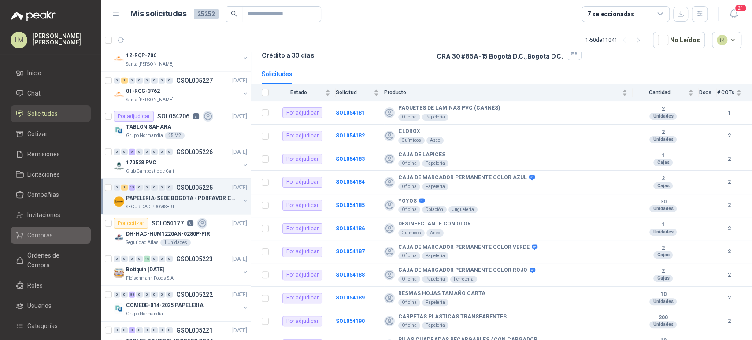
click at [49, 232] on span "Compras" at bounding box center [40, 236] width 26 height 10
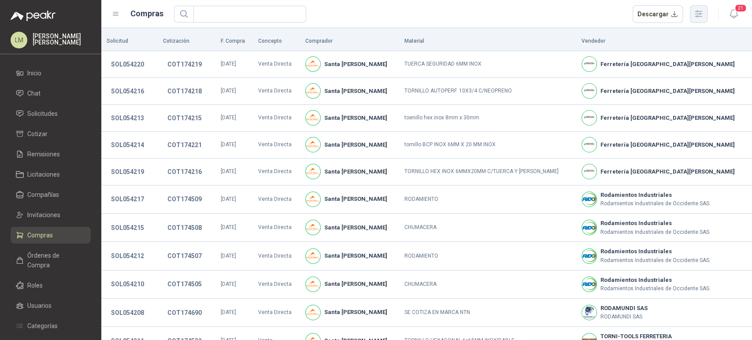
click at [698, 14] on icon "button" at bounding box center [698, 14] width 7 height 7
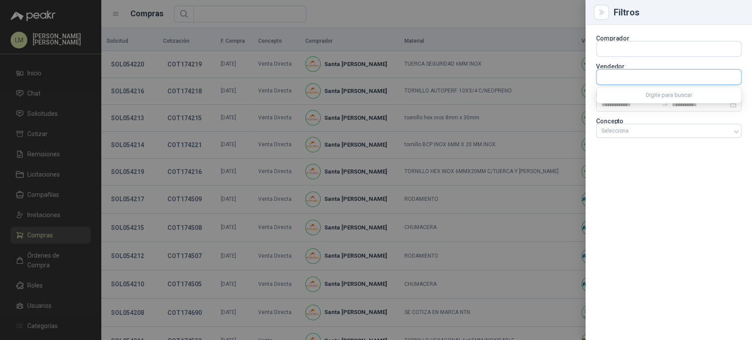
click at [621, 82] on input "text" at bounding box center [669, 77] width 145 height 15
type input "*******"
click at [623, 99] on span "SANOPLANT -" at bounding box center [630, 101] width 27 height 4
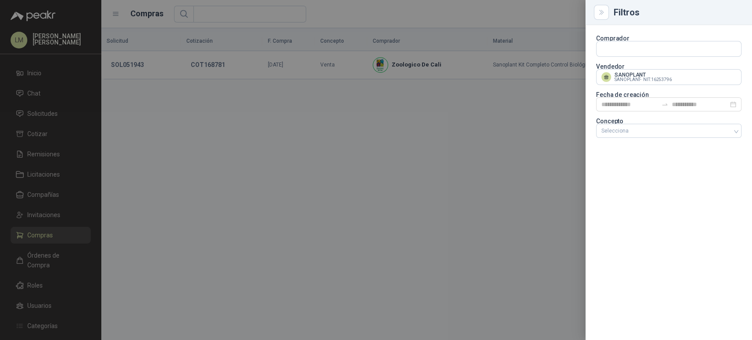
click at [427, 108] on div at bounding box center [376, 170] width 752 height 340
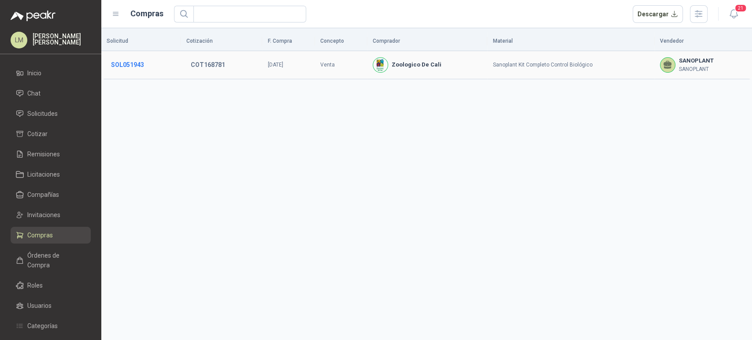
click at [135, 68] on button "SOL051943" at bounding box center [128, 65] width 42 height 16
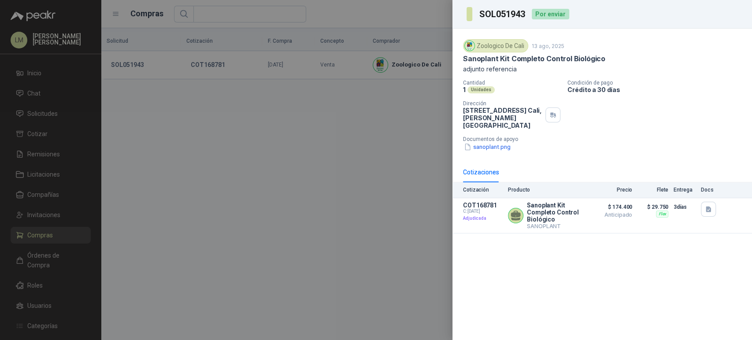
click at [313, 174] on div at bounding box center [376, 170] width 752 height 340
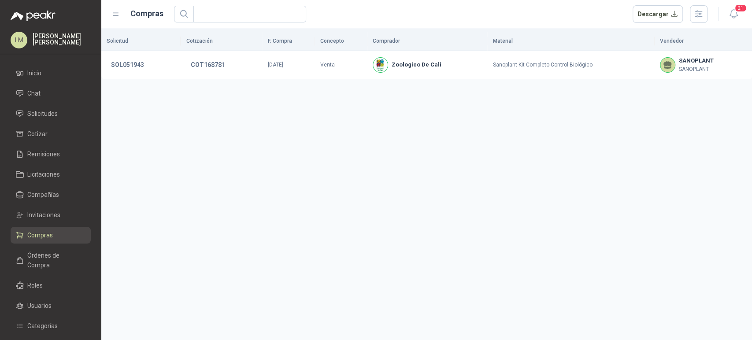
click at [702, 26] on header "Compras Descargar 21" at bounding box center [426, 14] width 651 height 28
click at [702, 19] on button "button" at bounding box center [699, 14] width 18 height 18
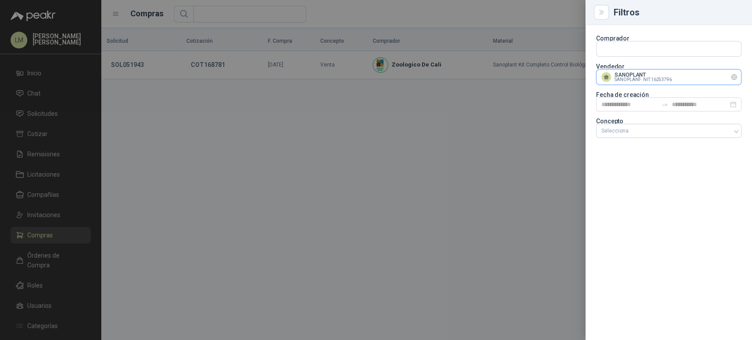
click at [645, 56] on input "text" at bounding box center [669, 48] width 145 height 15
type input "******"
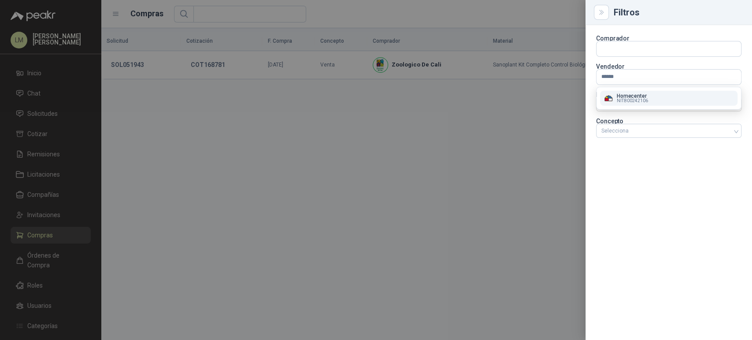
click at [631, 99] on span "NIT : 800242106" at bounding box center [632, 101] width 31 height 4
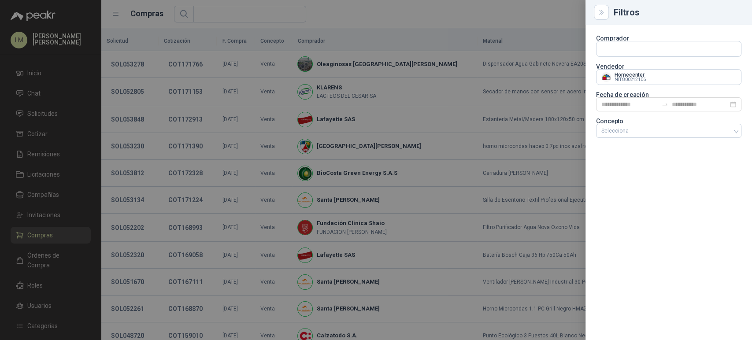
click at [390, 20] on div at bounding box center [376, 170] width 752 height 340
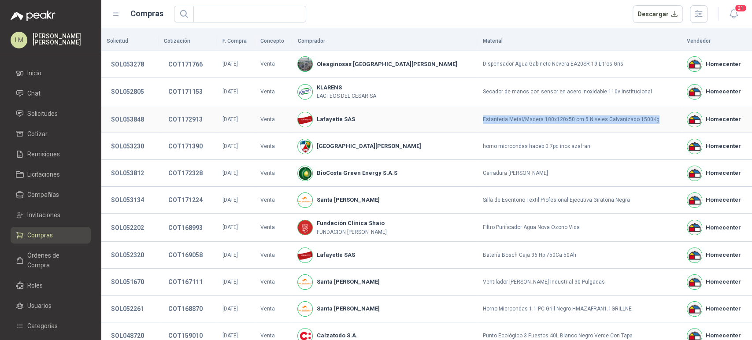
drag, startPoint x: 453, startPoint y: 122, endPoint x: 624, endPoint y: 120, distance: 171.0
click at [624, 120] on td "Estantería Metal/Madera 180x120x50 cm 5 Niveles Galvanizado 1500Kg" at bounding box center [580, 119] width 204 height 27
copy td "Estantería Metal/Madera 180x120x50 cm 5 Niveles Galvanizado 1500Kg"
drag, startPoint x: 152, startPoint y: 120, endPoint x: 147, endPoint y: 117, distance: 6.0
click at [147, 117] on td "SOL053848" at bounding box center [129, 119] width 57 height 27
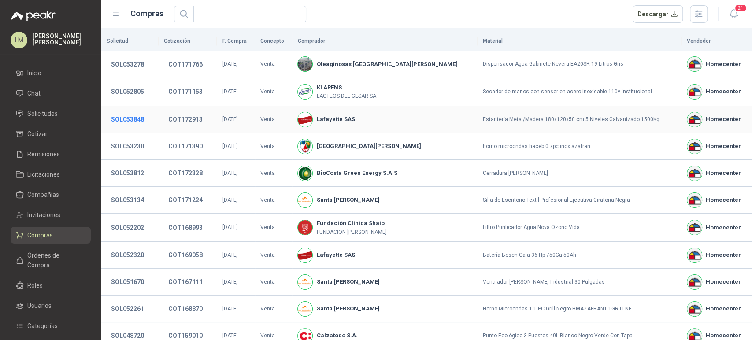
click at [135, 119] on button "SOL053848" at bounding box center [128, 120] width 42 height 16
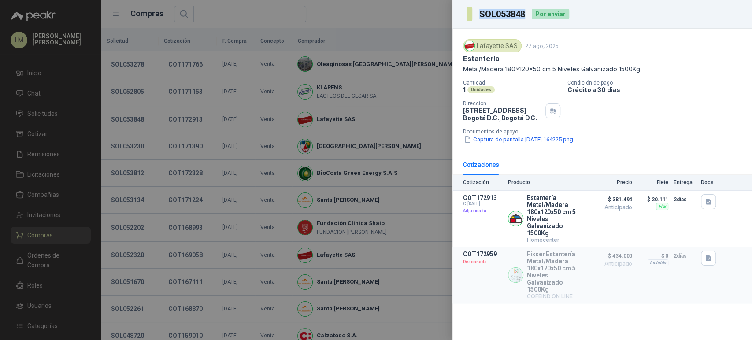
drag, startPoint x: 478, startPoint y: 14, endPoint x: 527, endPoint y: 14, distance: 48.5
click at [527, 14] on section "SOL053848" at bounding box center [497, 14] width 60 height 14
copy h3 "SOL053848"
drag, startPoint x: 462, startPoint y: 109, endPoint x: 519, endPoint y: 110, distance: 56.9
click at [519, 110] on div "Lafayette SAS 27 ago, 2025 Estantería Metal/Madera 180x120x50 cm 5 Niveles Galv…" at bounding box center [603, 92] width 300 height 126
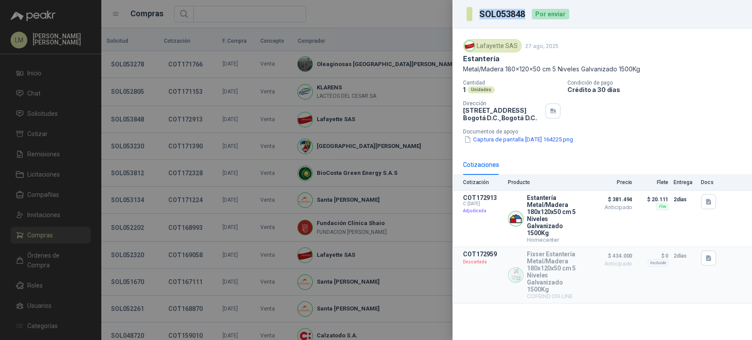
copy p "[STREET_ADDRESS]"
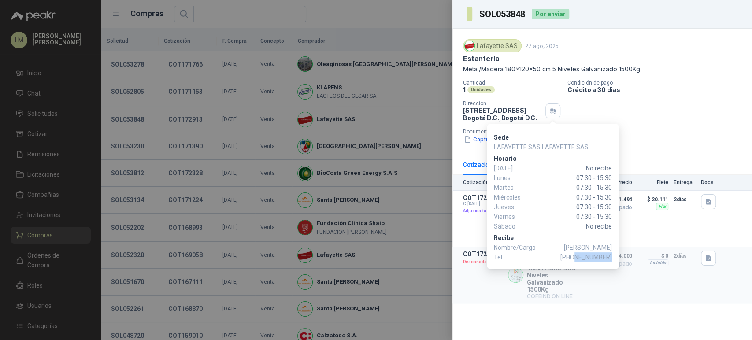
drag, startPoint x: 577, startPoint y: 257, endPoint x: 611, endPoint y: 257, distance: 33.9
click at [611, 257] on span "+57 3197345463" at bounding box center [587, 258] width 52 height 10
copy span "3197345463"
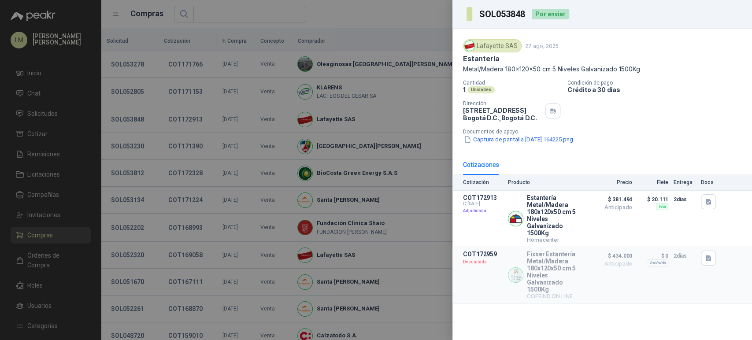
click at [176, 179] on div at bounding box center [376, 170] width 752 height 340
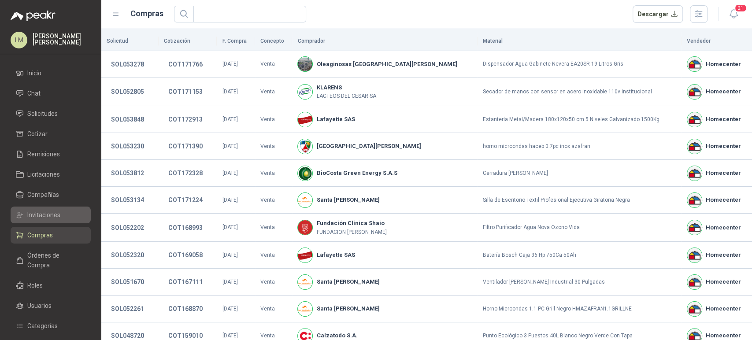
click at [54, 214] on span "Invitaciones" at bounding box center [43, 215] width 33 height 10
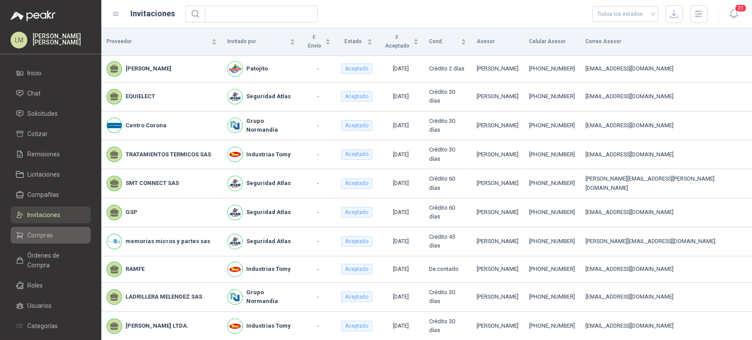
click at [47, 232] on span "Compras" at bounding box center [40, 236] width 26 height 10
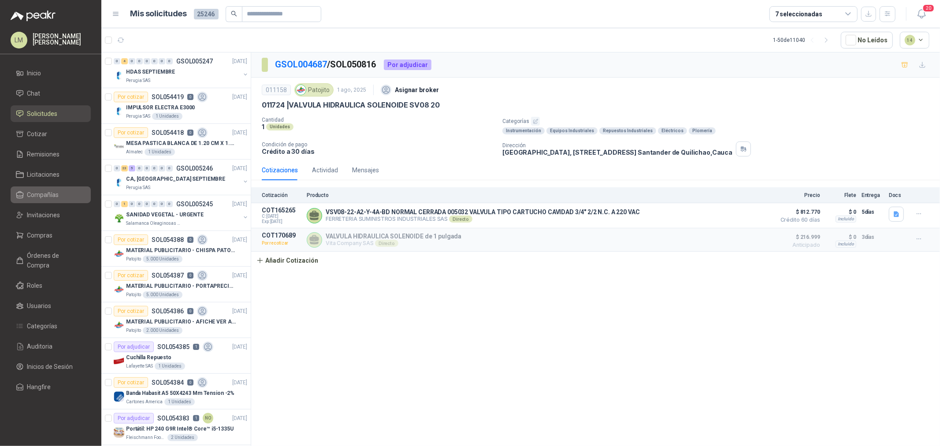
click at [41, 191] on span "Compañías" at bounding box center [43, 195] width 32 height 10
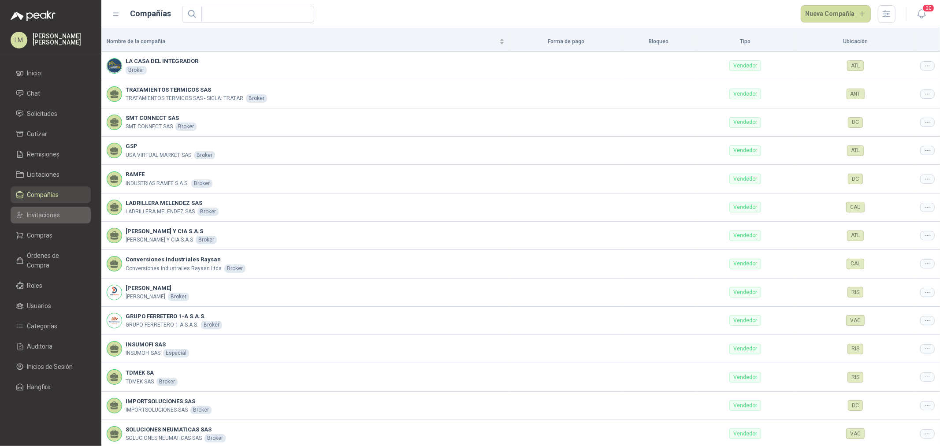
click at [36, 218] on span "Invitaciones" at bounding box center [43, 215] width 33 height 10
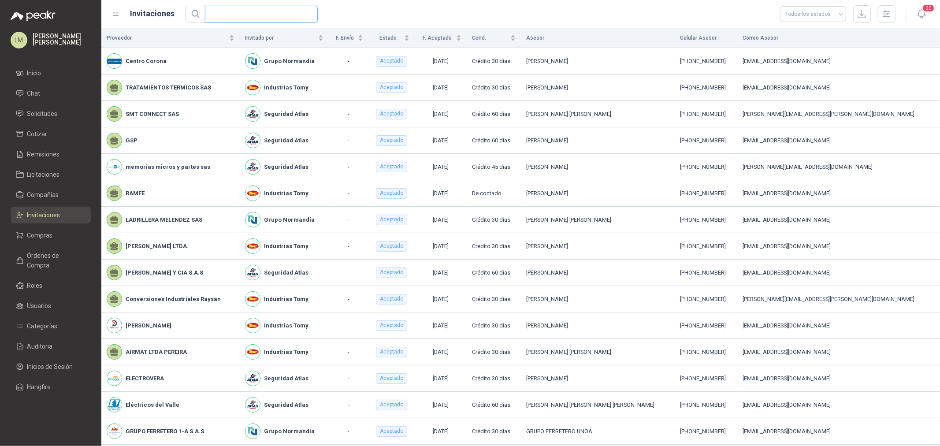
click at [220, 14] on input "text" at bounding box center [257, 14] width 95 height 16
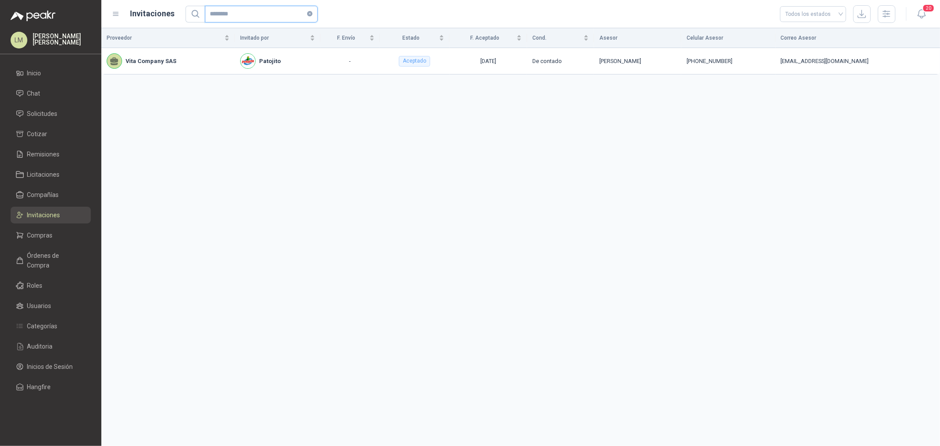
type input "********"
drag, startPoint x: 708, startPoint y: 63, endPoint x: 740, endPoint y: 63, distance: 31.3
click at [740, 63] on div "+57 3213251260" at bounding box center [728, 61] width 83 height 9
copy div "3213251260"
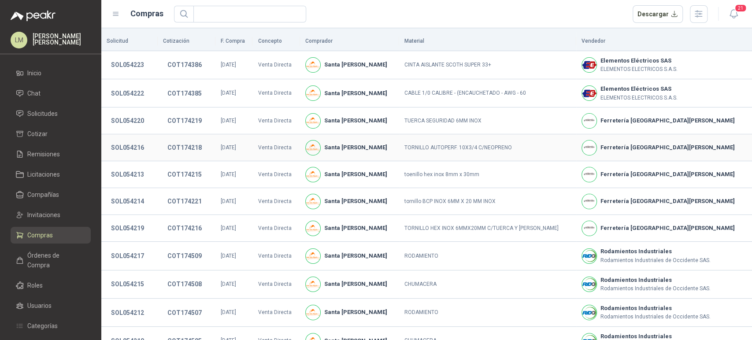
scroll to position [159, 0]
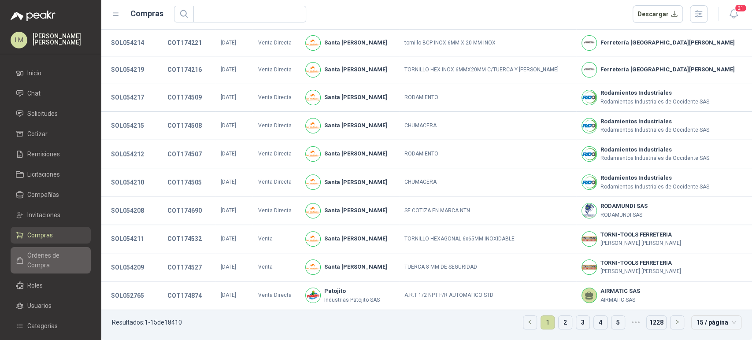
click at [66, 257] on span "Órdenes de Compra" at bounding box center [54, 260] width 55 height 19
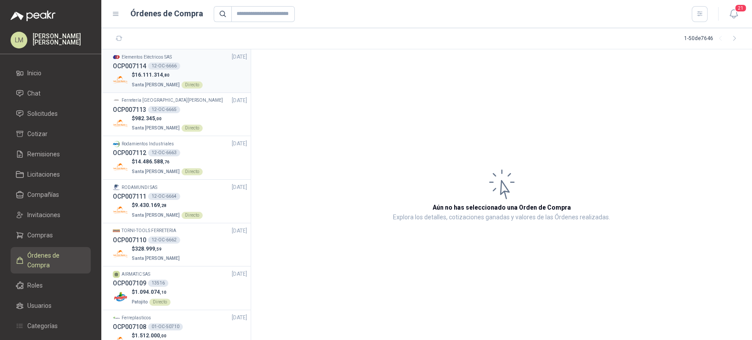
click at [178, 65] on div "OCP007114 12-OC-6666" at bounding box center [180, 66] width 134 height 10
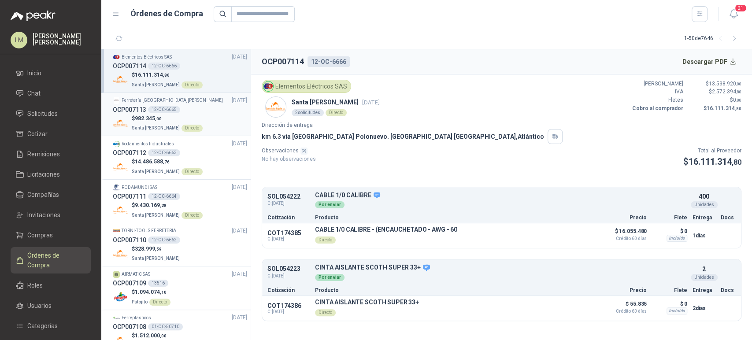
click at [173, 116] on p "$ 982.345 ,00" at bounding box center [167, 119] width 71 height 8
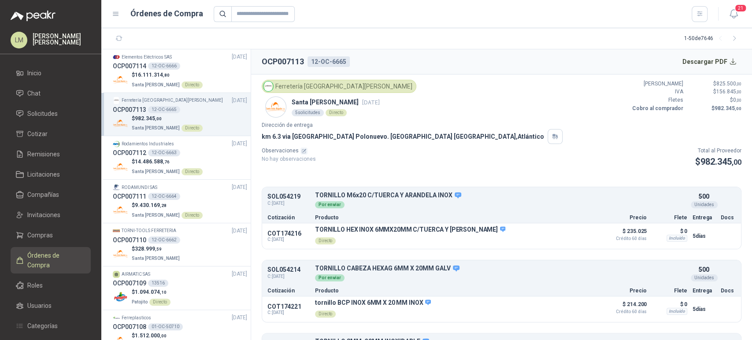
scroll to position [205, 0]
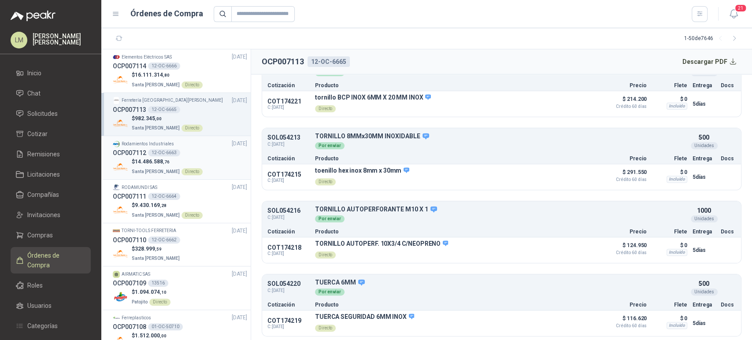
click at [151, 160] on span "14.486.588 ,76" at bounding box center [152, 162] width 35 height 6
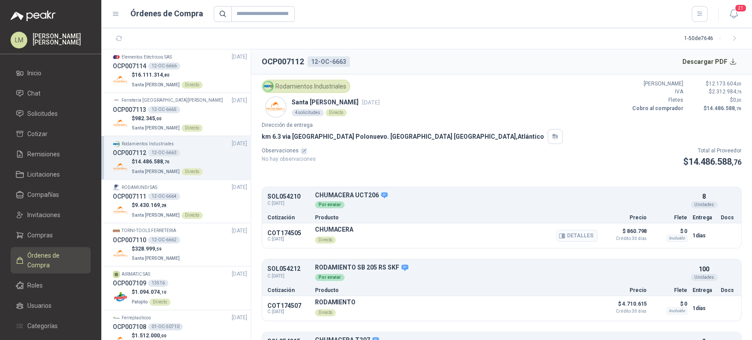
scroll to position [131, 0]
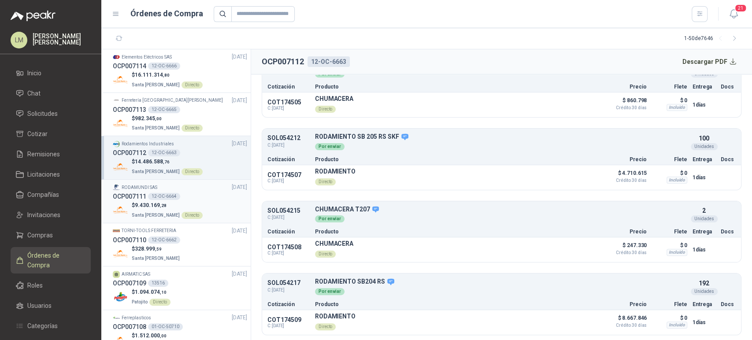
click at [151, 198] on div "12-OC-6664" at bounding box center [164, 196] width 32 height 7
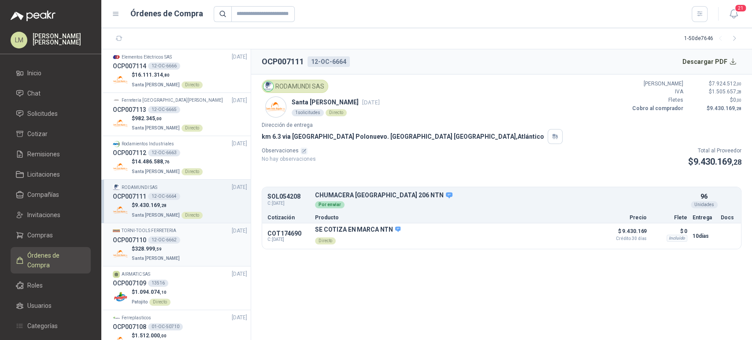
click at [158, 237] on div "12-OC-6662" at bounding box center [164, 240] width 32 height 7
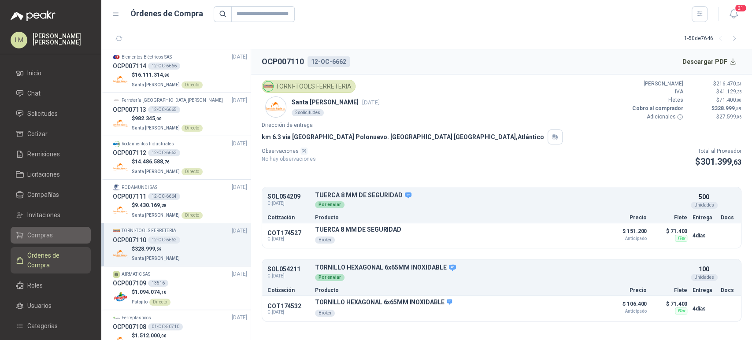
click at [28, 235] on span "Compras" at bounding box center [40, 236] width 26 height 10
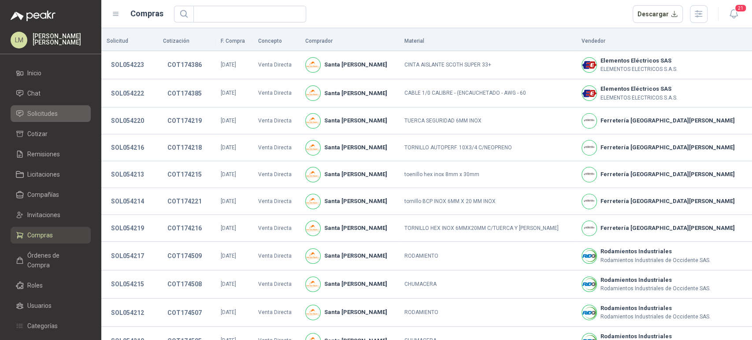
click at [53, 115] on span "Solicitudes" at bounding box center [42, 114] width 30 height 10
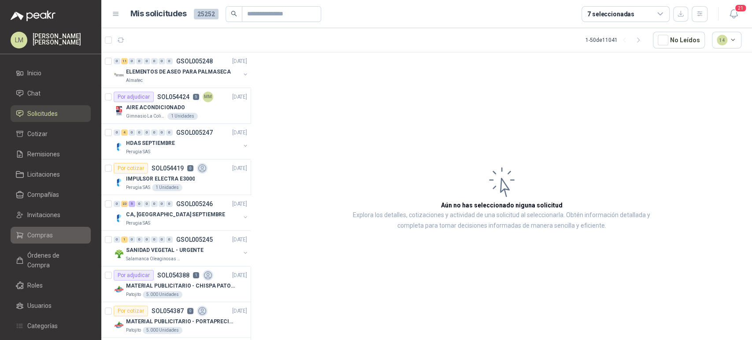
click at [36, 238] on span "Compras" at bounding box center [40, 236] width 26 height 10
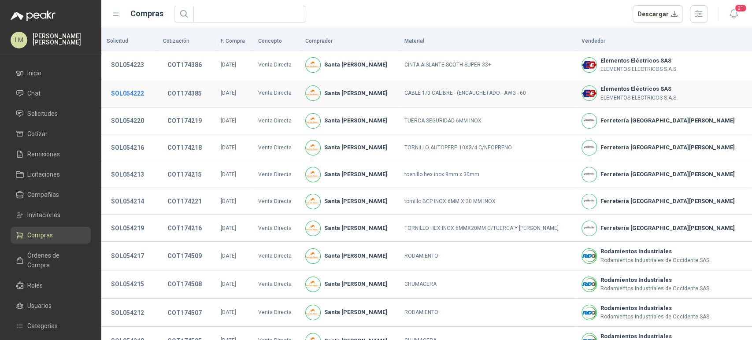
click at [130, 89] on button "SOL054222" at bounding box center [128, 94] width 42 height 16
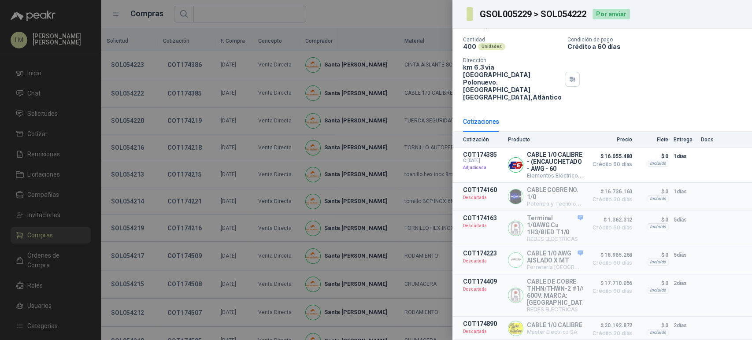
scroll to position [74, 0]
click at [307, 154] on div at bounding box center [376, 170] width 752 height 340
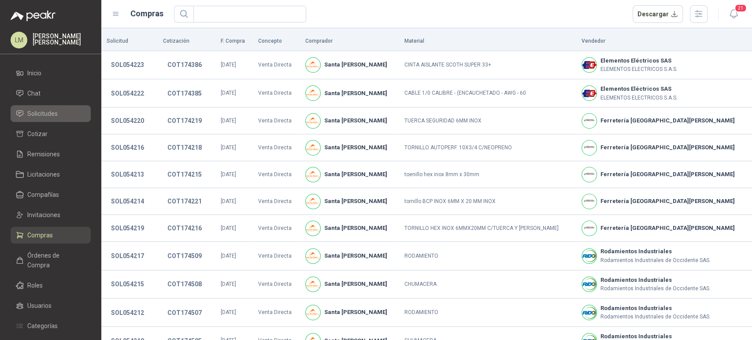
click at [55, 116] on span "Solicitudes" at bounding box center [42, 114] width 30 height 10
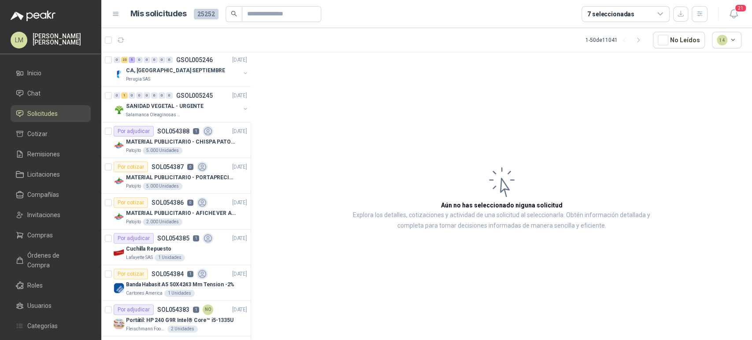
scroll to position [147, 0]
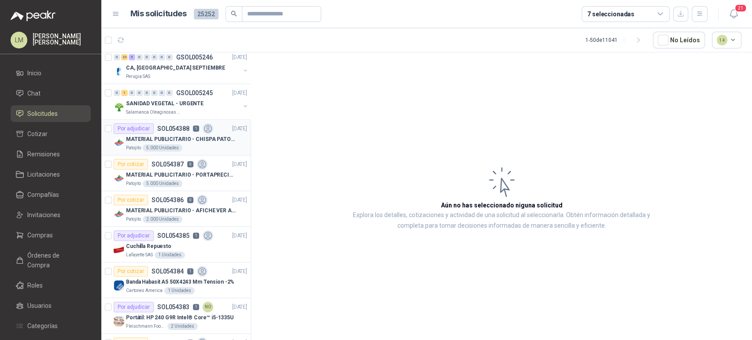
click at [164, 134] on div "MATERIAL PUBLICITARIO - CHISPA PATOJITO VER ADJUNTO" at bounding box center [186, 139] width 121 height 11
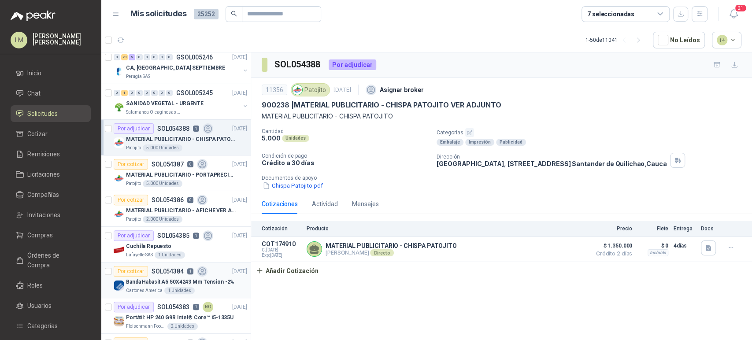
click at [158, 283] on p "Banda Habasit A5 50X4243 Mm Tension -2%" at bounding box center [180, 282] width 108 height 8
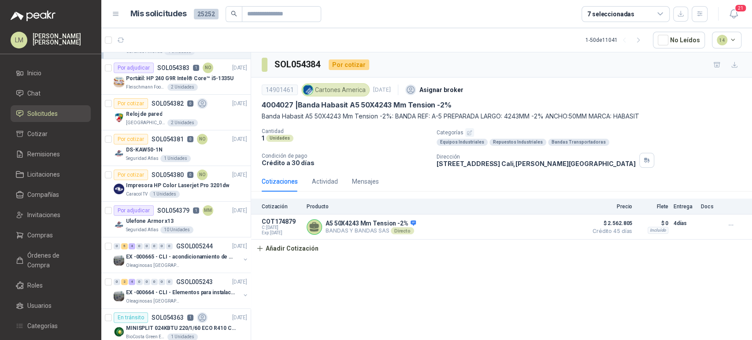
scroll to position [388, 0]
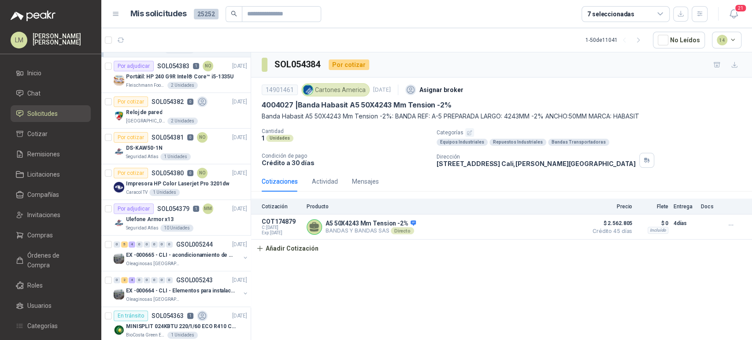
click at [276, 295] on div "SOL054384 Por cotizar 14901461 Cartones America [DATE] Asignar broker 4004027 |…" at bounding box center [501, 197] width 501 height 291
click at [38, 239] on span "Compras" at bounding box center [40, 236] width 26 height 10
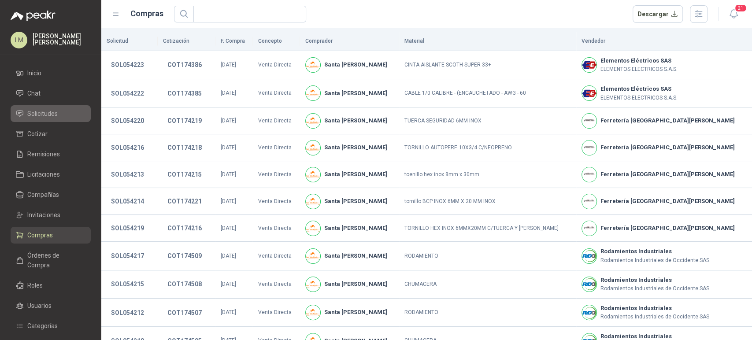
click at [39, 117] on span "Solicitudes" at bounding box center [42, 114] width 30 height 10
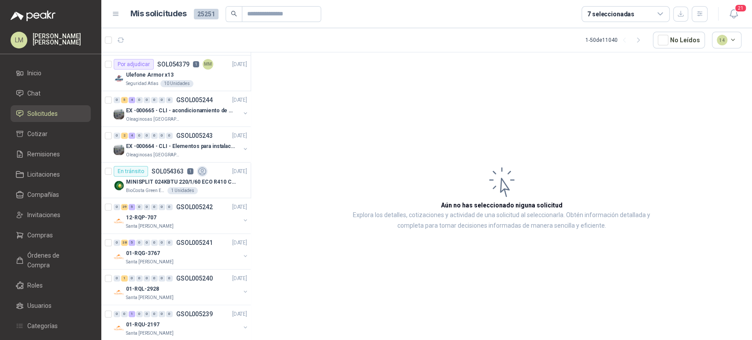
scroll to position [542, 0]
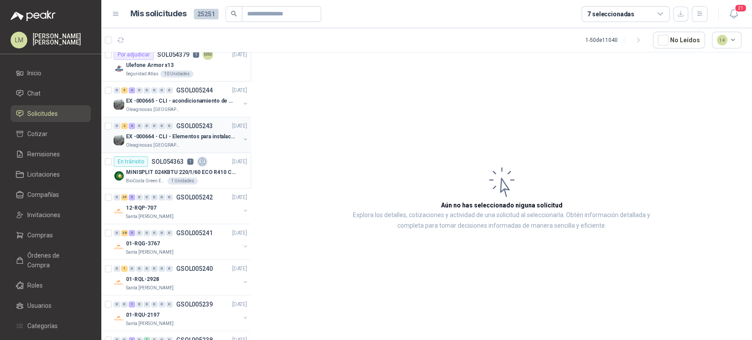
click at [186, 121] on div "0 2 4 0 0 0 0 0 GSOL005243 [DATE]" at bounding box center [181, 126] width 135 height 11
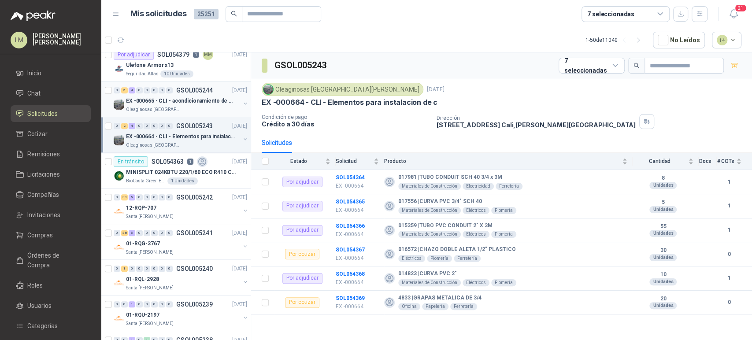
click at [194, 103] on p "EX -000665 - CLI - acondicionamiento de caja para" at bounding box center [181, 101] width 110 height 8
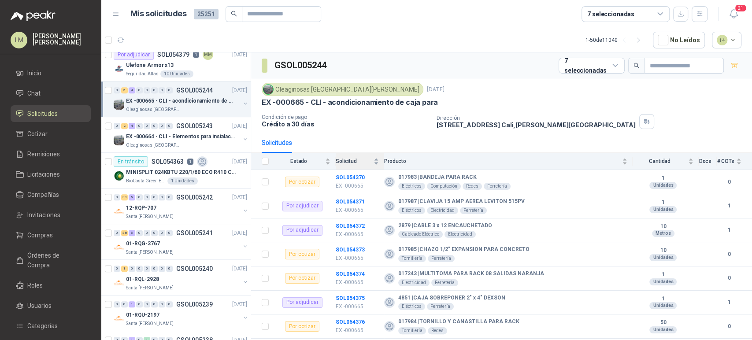
scroll to position [42, 0]
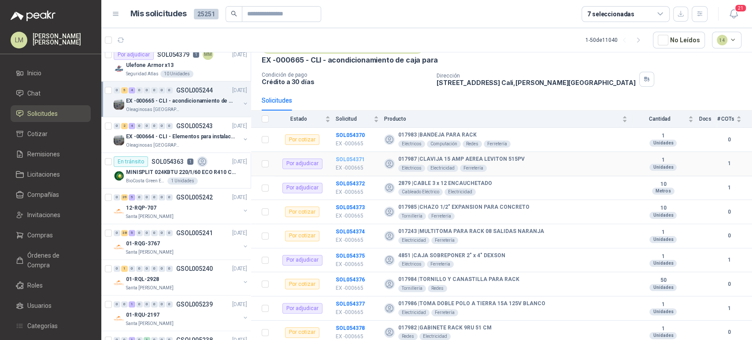
click at [351, 156] on b "SOL054371" at bounding box center [350, 159] width 29 height 6
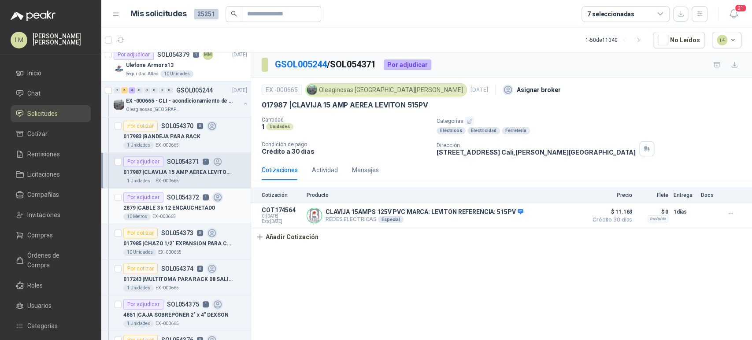
click at [198, 207] on p "2879 | CABLE 3 x 12 ENCAUCHETADO" at bounding box center [169, 208] width 92 height 8
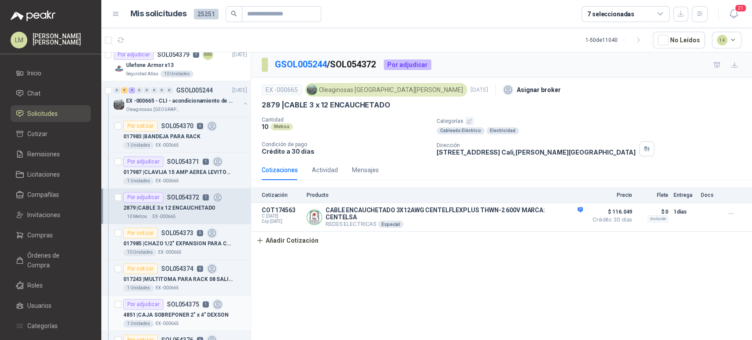
click at [171, 304] on p "SOL054375" at bounding box center [183, 304] width 32 height 6
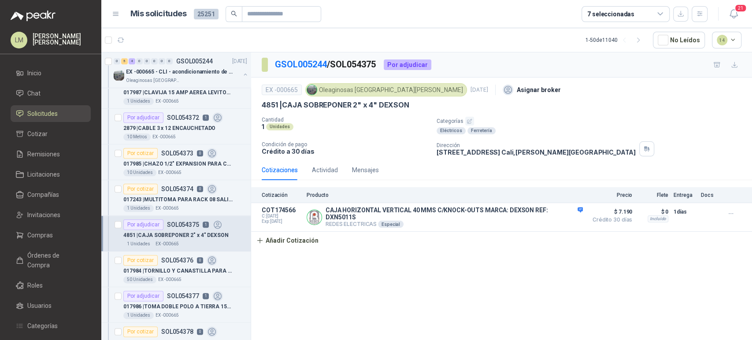
scroll to position [636, 0]
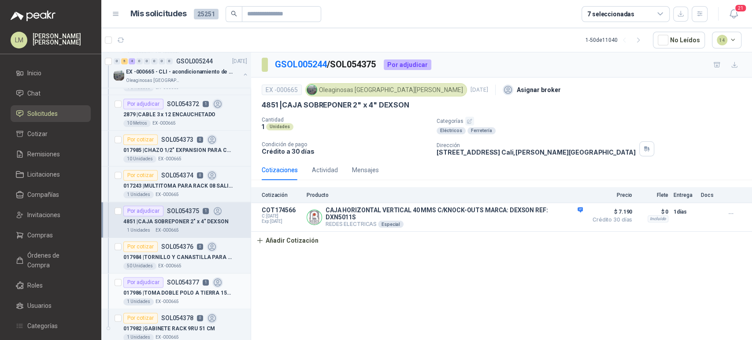
click at [179, 279] on p "SOL054377" at bounding box center [183, 282] width 32 height 6
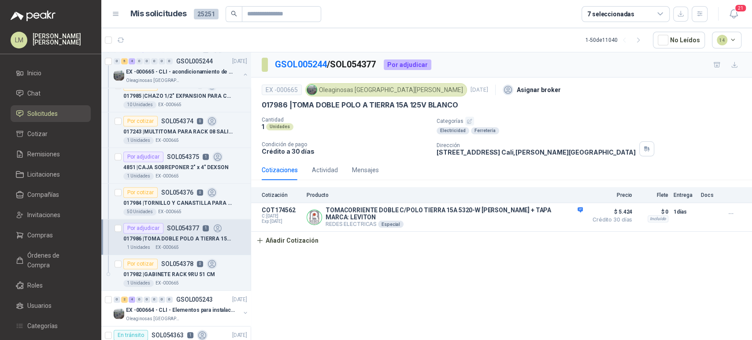
scroll to position [688, 0]
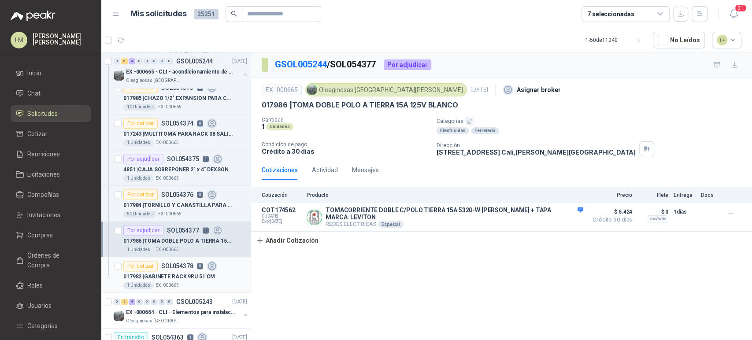
click at [182, 271] on div "017982 | GABINETE RACK 9RU 51 CM" at bounding box center [185, 276] width 124 height 11
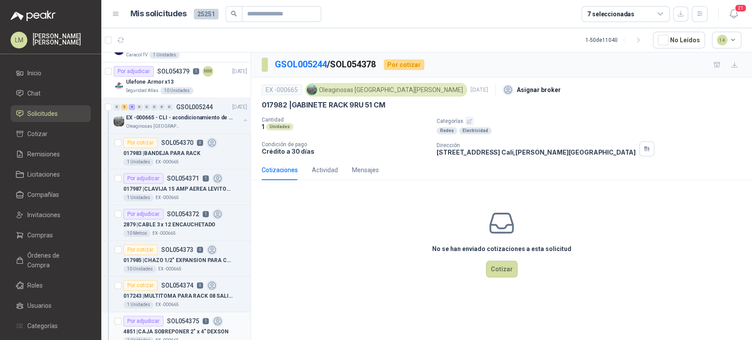
scroll to position [524, 0]
drag, startPoint x: 295, startPoint y: 103, endPoint x: 390, endPoint y: 103, distance: 95.2
click at [390, 103] on div "017982 | GABINETE RACK 9RU 51 CM" at bounding box center [502, 104] width 480 height 9
drag, startPoint x: 293, startPoint y: 106, endPoint x: 389, endPoint y: 101, distance: 96.6
click at [389, 101] on div "017982 | GABINETE RACK 9RU 51 CM" at bounding box center [502, 104] width 480 height 9
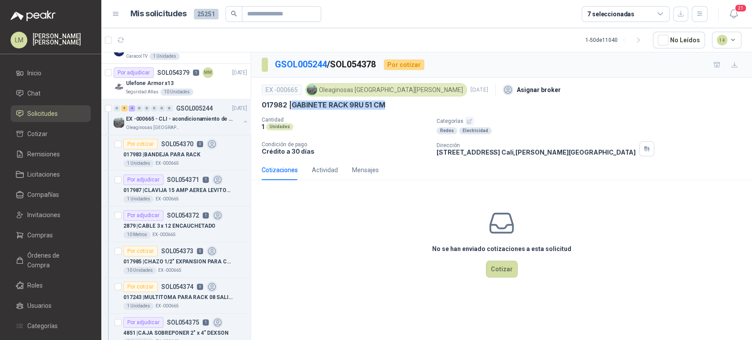
copy p "GABINETE RACK 9RU 51 CM"
click at [242, 119] on button "button" at bounding box center [245, 121] width 7 height 7
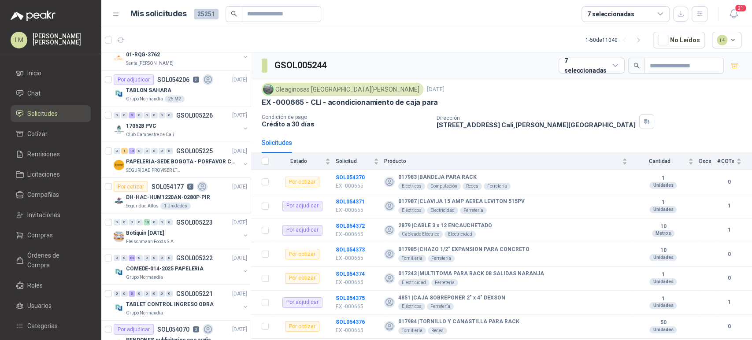
scroll to position [1449, 0]
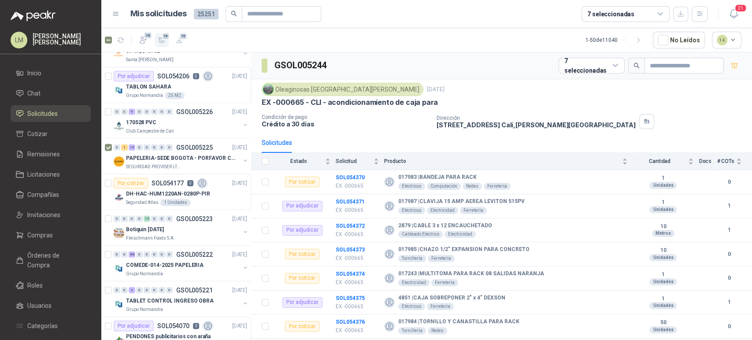
click at [159, 39] on icon "button" at bounding box center [161, 40] width 7 height 7
click at [71, 134] on li "Cotizar 16" at bounding box center [51, 134] width 70 height 10
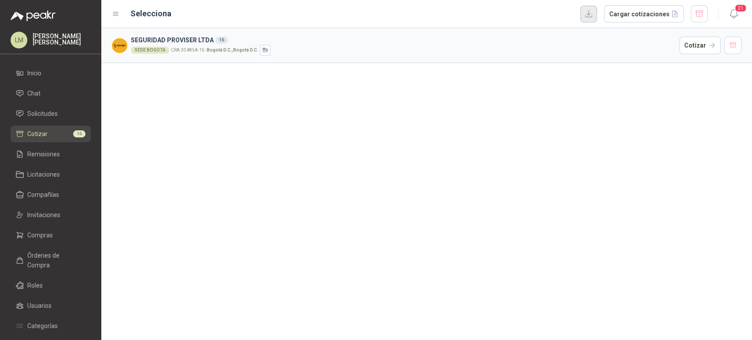
click at [595, 14] on button "button" at bounding box center [588, 14] width 17 height 17
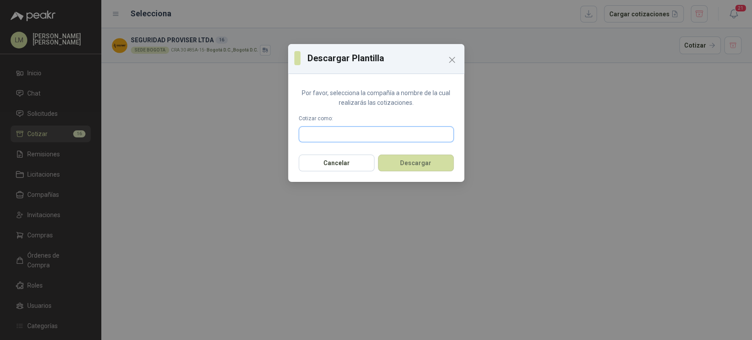
click at [377, 130] on input "text" at bounding box center [376, 134] width 154 height 15
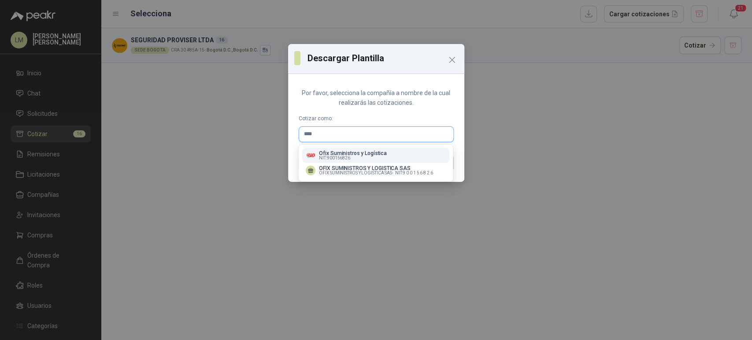
type input "****"
click at [329, 153] on p "Ofix Suministros y Logística" at bounding box center [353, 153] width 68 height 5
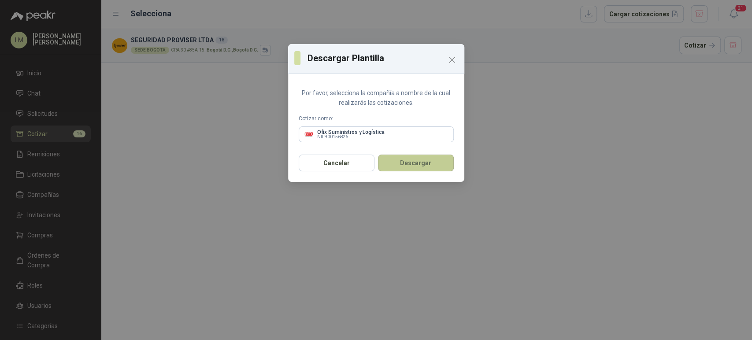
click at [396, 162] on button "Descargar" at bounding box center [416, 163] width 76 height 17
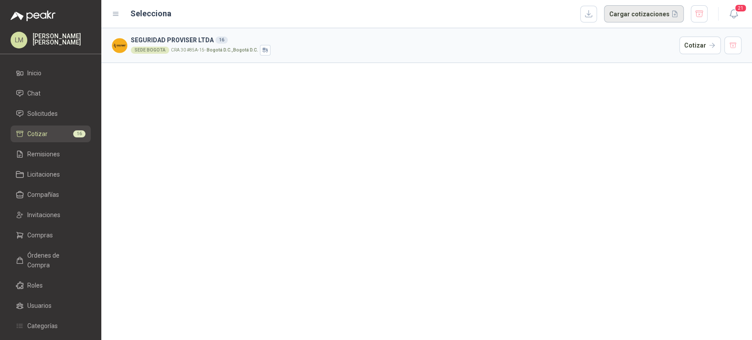
click at [634, 21] on button "Cargar cotizaciones" at bounding box center [644, 14] width 80 height 18
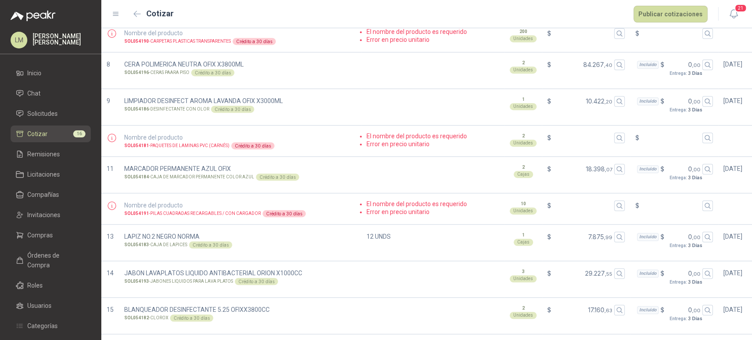
scroll to position [320, 0]
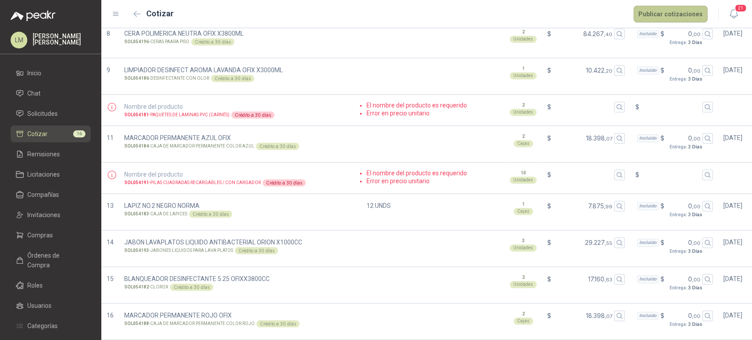
click at [680, 14] on button "Publicar cotizaciones" at bounding box center [671, 14] width 74 height 17
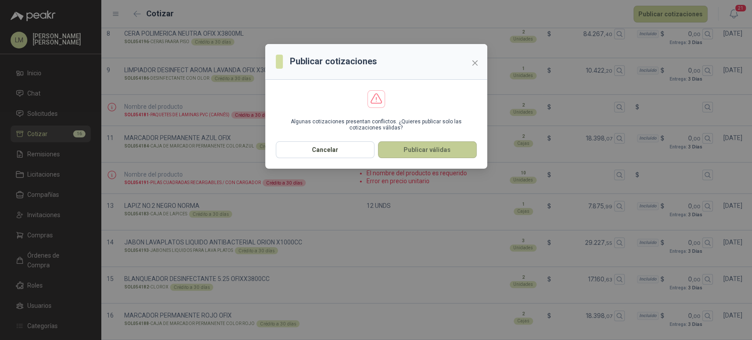
click at [417, 144] on button "Publicar válidas" at bounding box center [427, 149] width 99 height 17
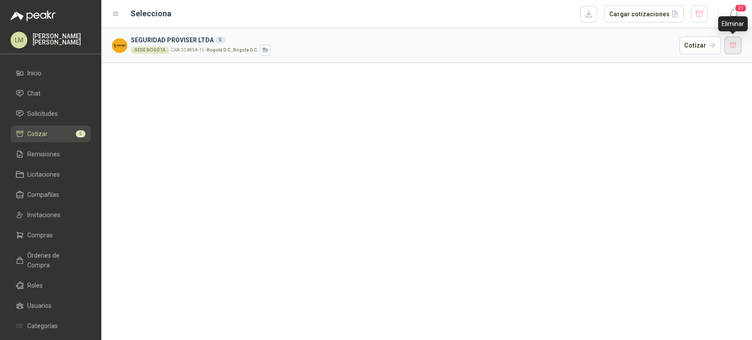
click at [734, 48] on button "button" at bounding box center [734, 46] width 18 height 18
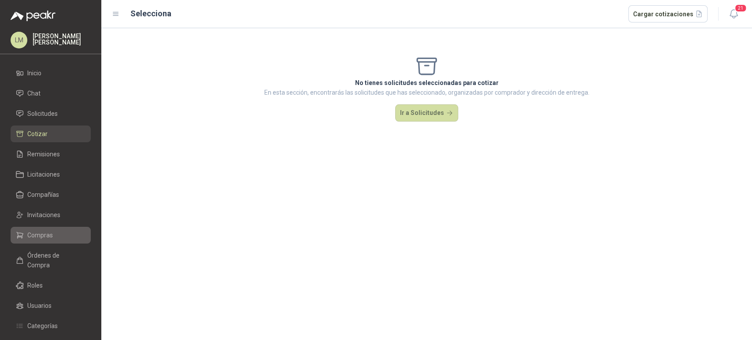
click at [44, 232] on span "Compras" at bounding box center [40, 236] width 26 height 10
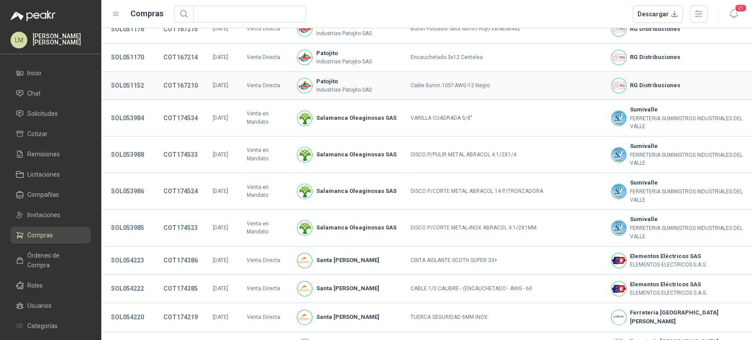
scroll to position [220, 0]
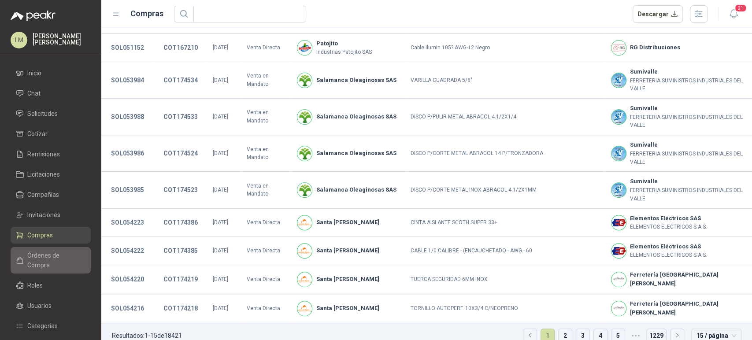
click at [46, 260] on link "Órdenes de Compra" at bounding box center [51, 260] width 80 height 26
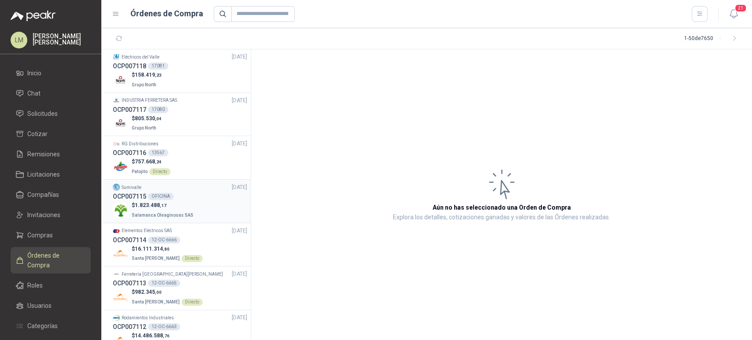
click at [172, 201] on p "$ 1.823.488 ,17" at bounding box center [163, 205] width 63 height 8
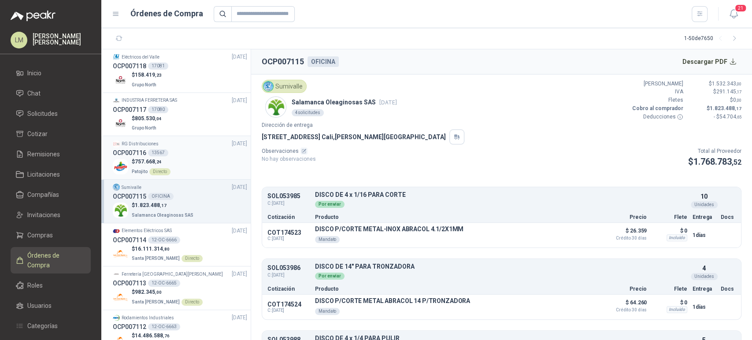
click at [182, 151] on div "OCP007116 13567" at bounding box center [180, 153] width 134 height 10
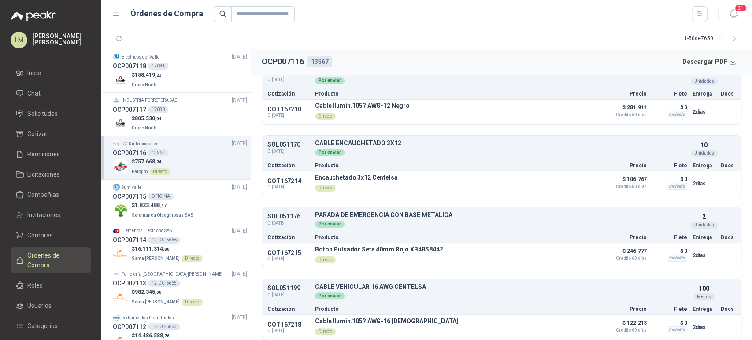
scroll to position [129, 0]
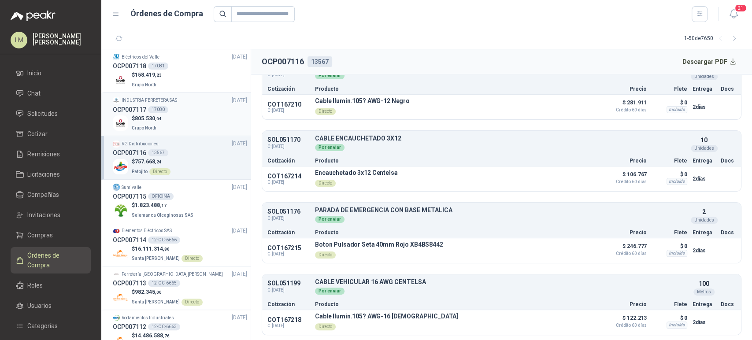
click at [159, 123] on p "$ 805.530 ,04" at bounding box center [147, 119] width 30 height 8
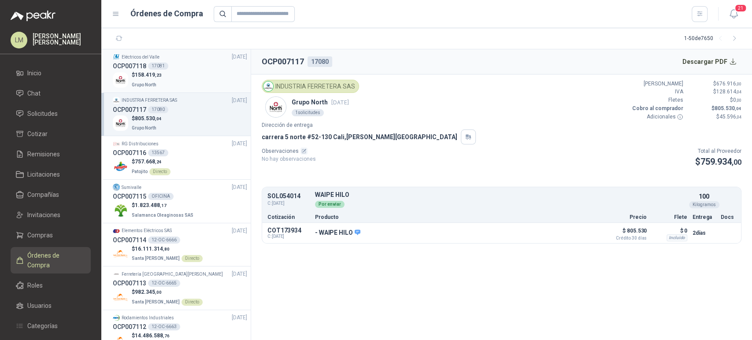
click at [170, 68] on div "OCP007118 17081" at bounding box center [180, 66] width 134 height 10
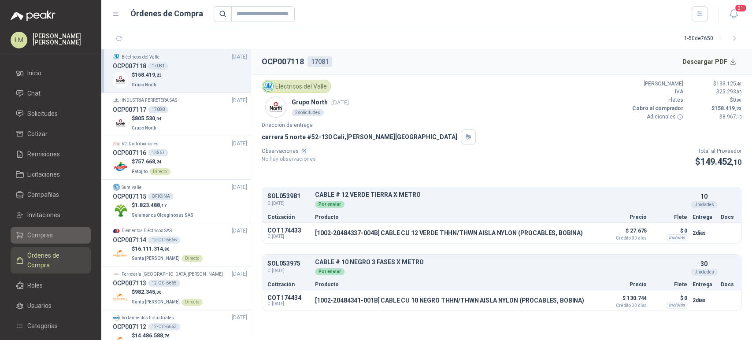
click at [33, 238] on span "Compras" at bounding box center [40, 236] width 26 height 10
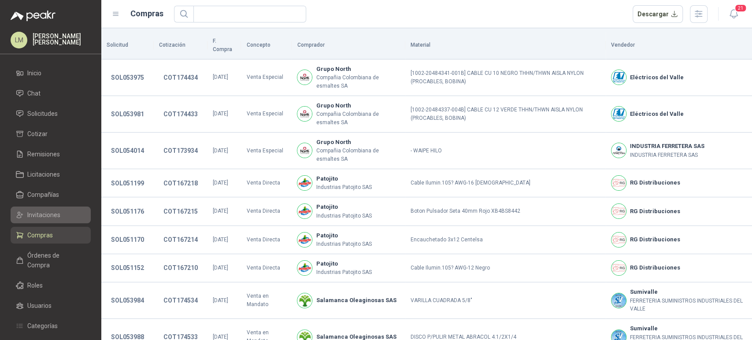
click at [52, 216] on span "Invitaciones" at bounding box center [43, 215] width 33 height 10
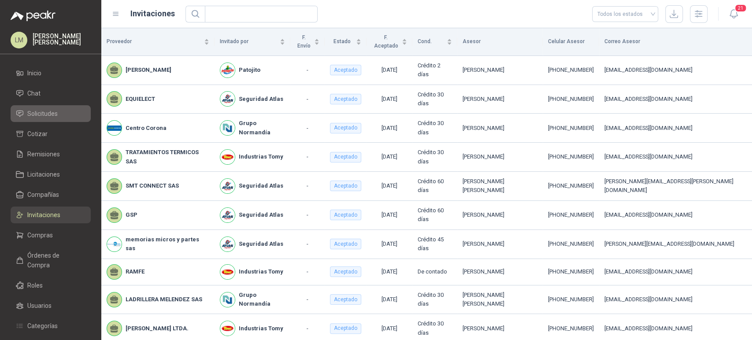
click at [53, 112] on span "Solicitudes" at bounding box center [42, 114] width 30 height 10
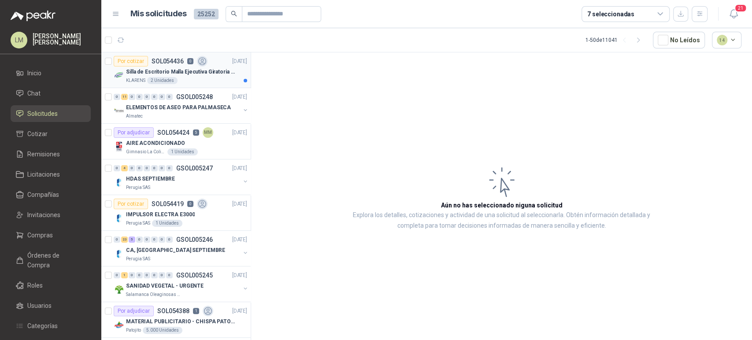
click at [160, 79] on div "2 Unidades" at bounding box center [162, 80] width 30 height 7
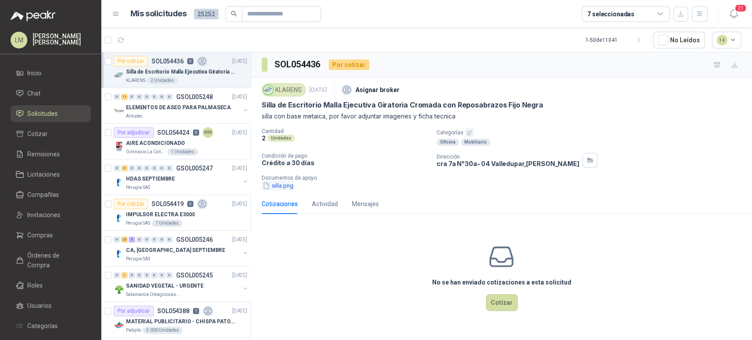
click at [279, 190] on button "silla.png" at bounding box center [278, 185] width 33 height 9
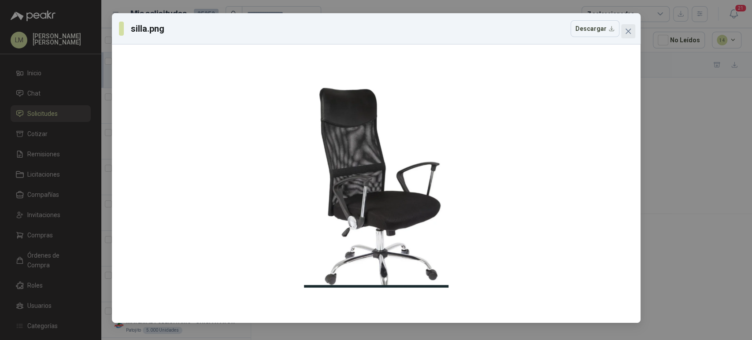
click at [630, 30] on icon "close" at bounding box center [628, 31] width 7 height 7
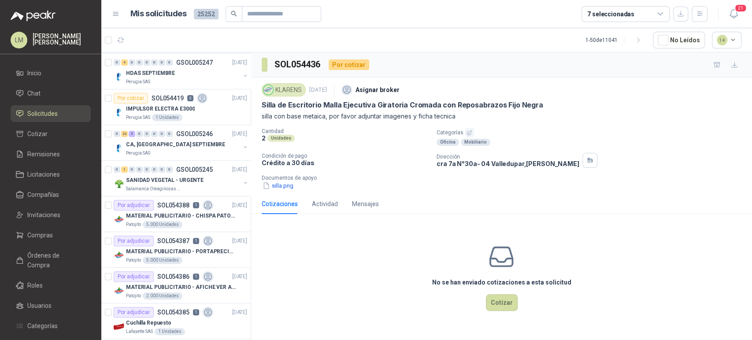
scroll to position [196, 0]
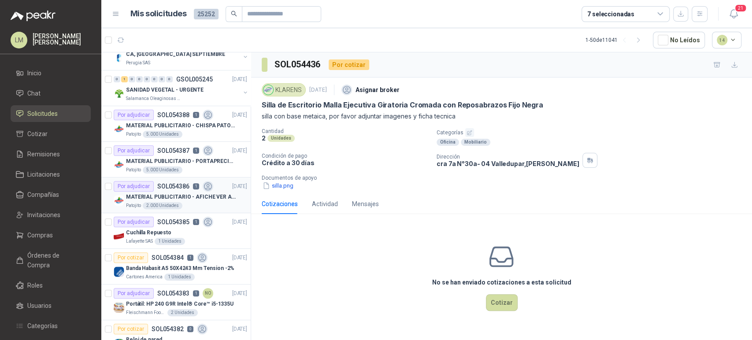
click at [166, 199] on p "MATERIAL PUBLICITARIO - AFICHE VER ADJUNTO" at bounding box center [181, 197] width 110 height 8
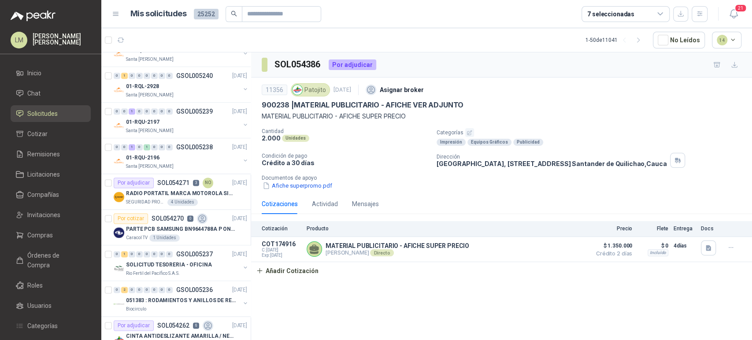
scroll to position [773, 0]
click at [631, 10] on div "7 seleccionadas" at bounding box center [610, 14] width 47 height 10
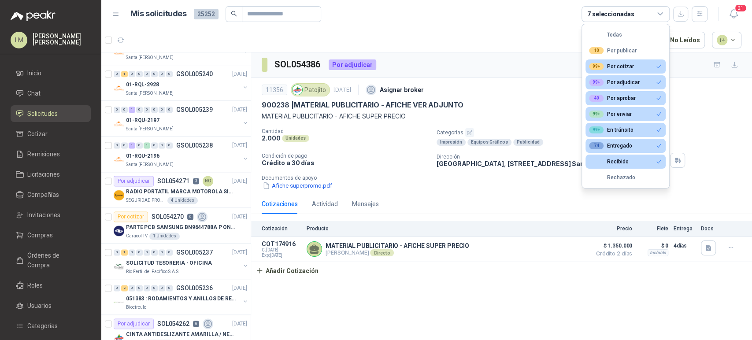
click at [612, 11] on div "7 seleccionadas" at bounding box center [610, 14] width 47 height 10
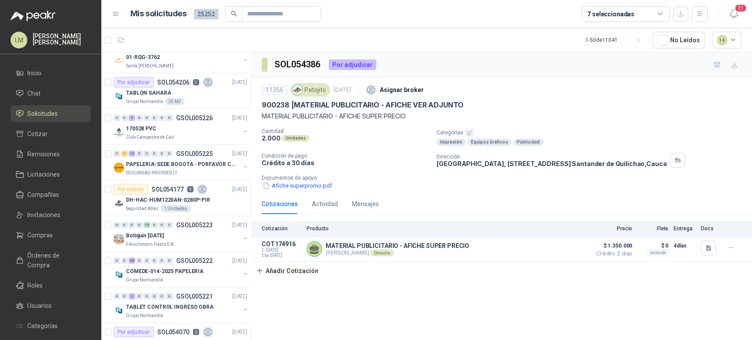
scroll to position [1510, 0]
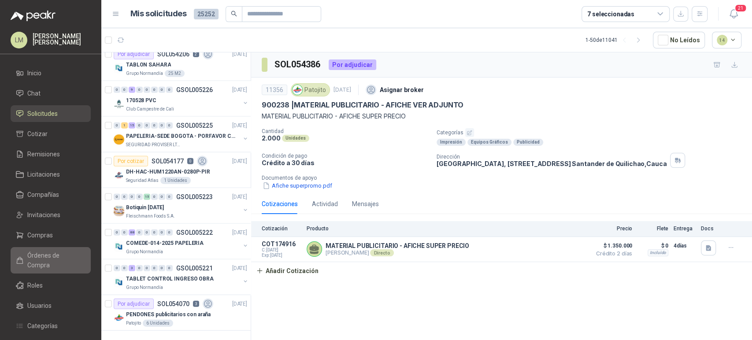
click at [40, 258] on span "Órdenes de Compra" at bounding box center [54, 260] width 55 height 19
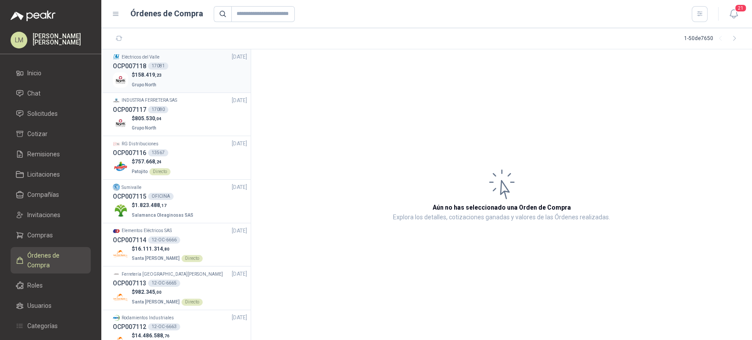
click at [175, 68] on div "OCP007118 17081" at bounding box center [180, 66] width 134 height 10
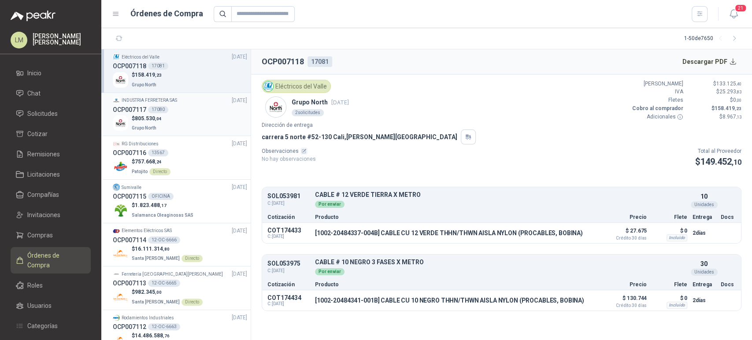
click at [160, 117] on span ",04" at bounding box center [158, 118] width 7 height 5
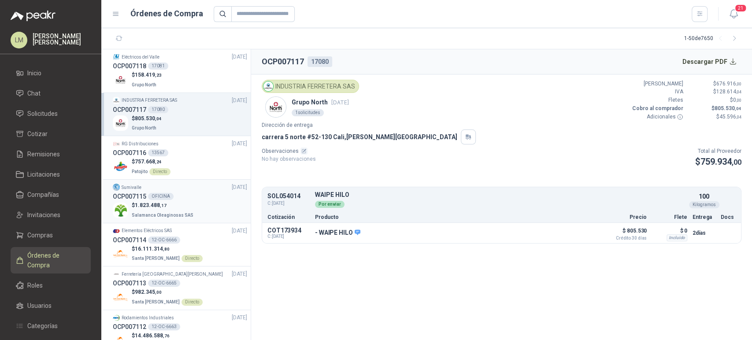
click at [165, 197] on div "OFICINA" at bounding box center [161, 196] width 26 height 7
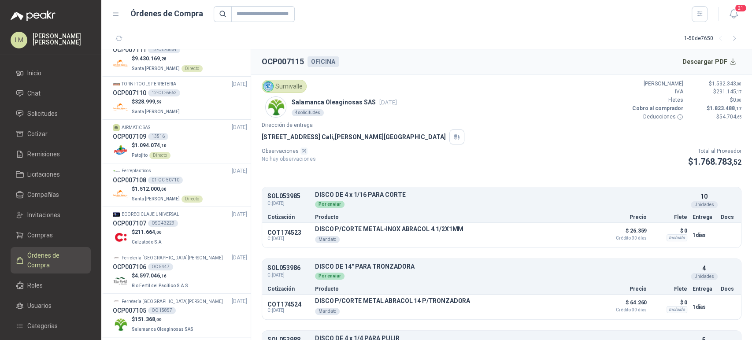
scroll to position [321, 0]
click at [176, 118] on li "TORNI-TOOLS FERRETERIA [DATE] OCP007110 12-OC-6662 $ 328.999 ,59 Santa [PERSON_…" at bounding box center [175, 99] width 149 height 44
click at [168, 103] on p "$ 328.999 ,59" at bounding box center [157, 102] width 50 height 8
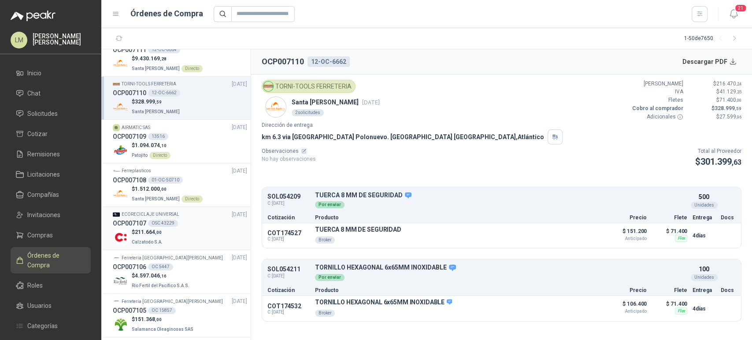
click at [166, 226] on div "OCP007107 OSC 43229" at bounding box center [180, 224] width 134 height 10
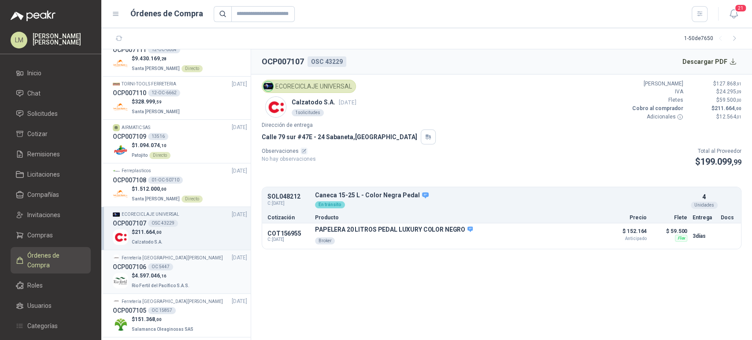
click at [160, 277] on span ",16" at bounding box center [163, 276] width 7 height 5
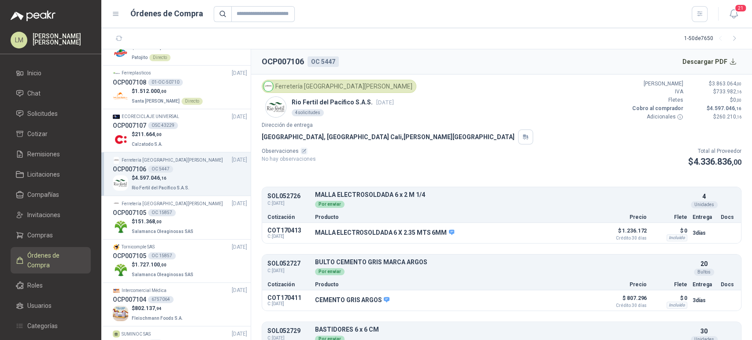
scroll to position [419, 0]
click at [179, 199] on div "Ferretería [GEOGRAPHIC_DATA][PERSON_NAME] [DATE]" at bounding box center [180, 203] width 134 height 8
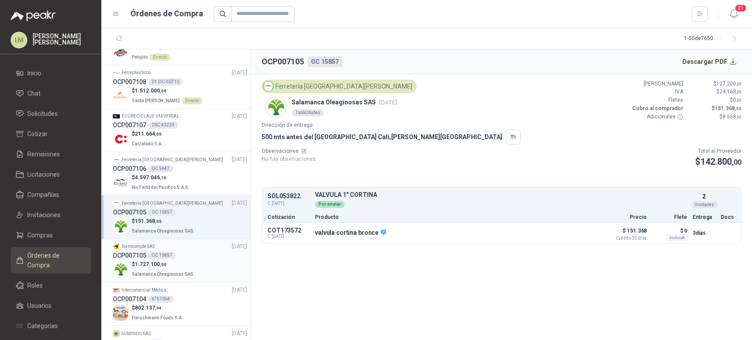
click at [180, 254] on div "OCP007105 OC 15857" at bounding box center [180, 256] width 134 height 10
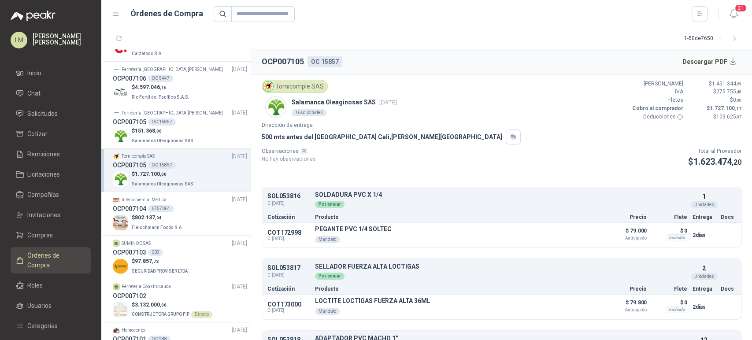
scroll to position [511, 0]
click at [177, 209] on div "OCP007104 6757064" at bounding box center [180, 207] width 134 height 10
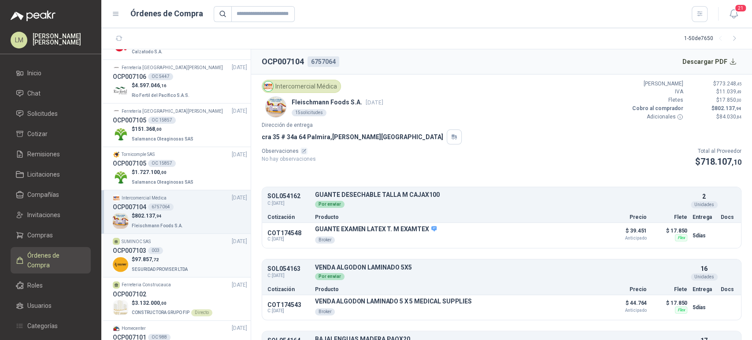
click at [164, 265] on p "SEGURIDAD PROVISER LTDA" at bounding box center [161, 269] width 58 height 10
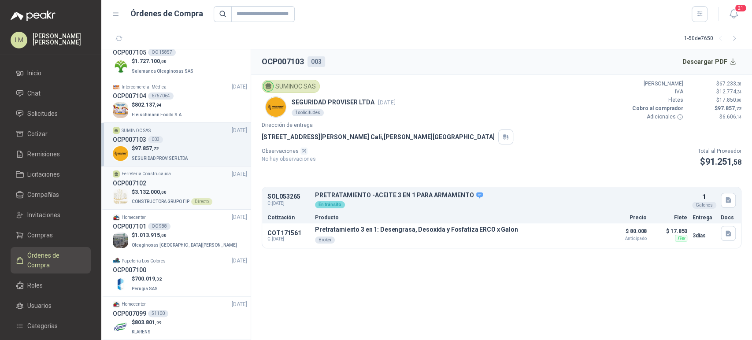
scroll to position [636, 0]
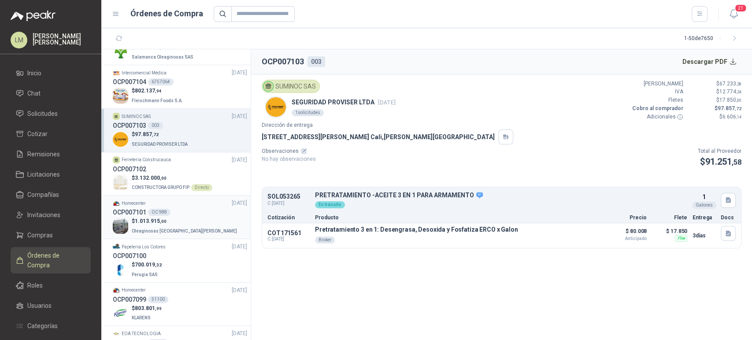
click at [166, 218] on span "1.013.915 ,00" at bounding box center [151, 221] width 32 height 6
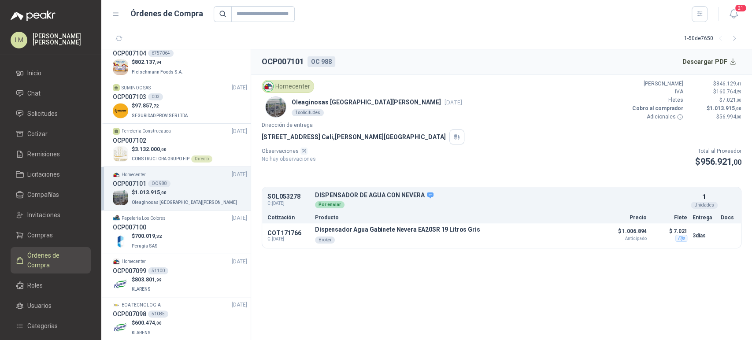
scroll to position [683, 0]
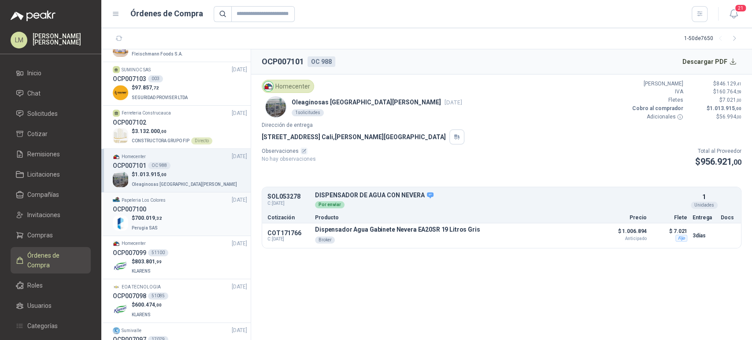
click at [153, 215] on span "700.019 ,32" at bounding box center [148, 218] width 27 height 6
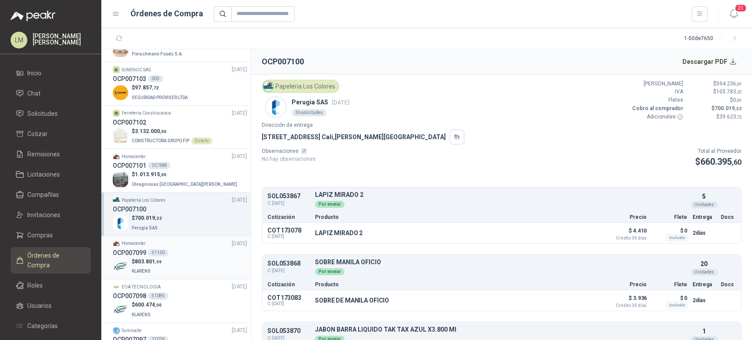
click at [169, 258] on div "$ 803.801 ,99 KLARENS" at bounding box center [180, 267] width 134 height 18
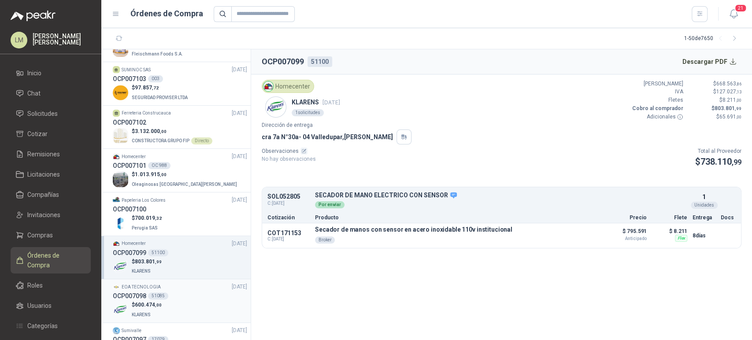
click at [172, 292] on div "OCP007098 51085" at bounding box center [180, 296] width 134 height 10
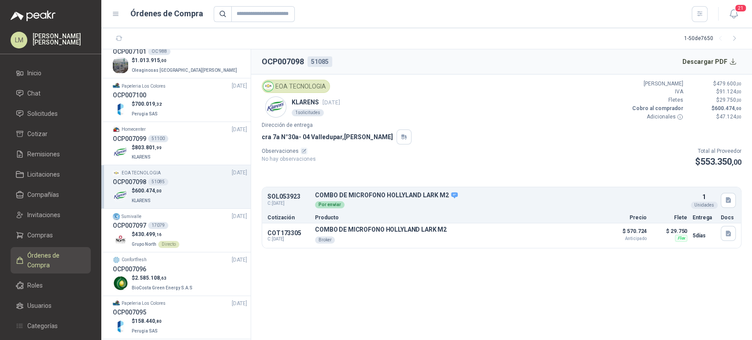
scroll to position [799, 0]
click at [177, 285] on span "BioCosta Green Energy S.A.S" at bounding box center [162, 286] width 61 height 5
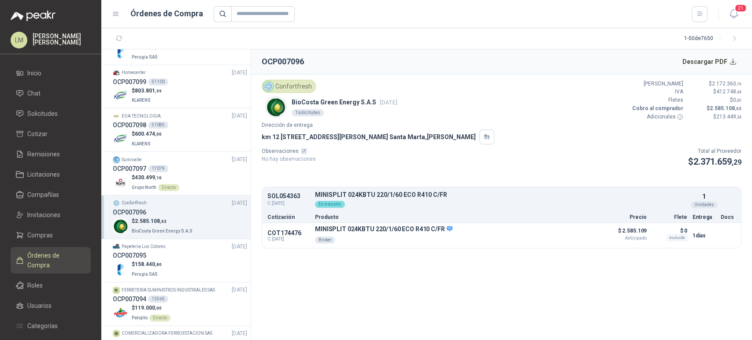
scroll to position [856, 0]
click at [186, 263] on div "$ 158.440 ,80 Perugia SAS" at bounding box center [180, 268] width 134 height 18
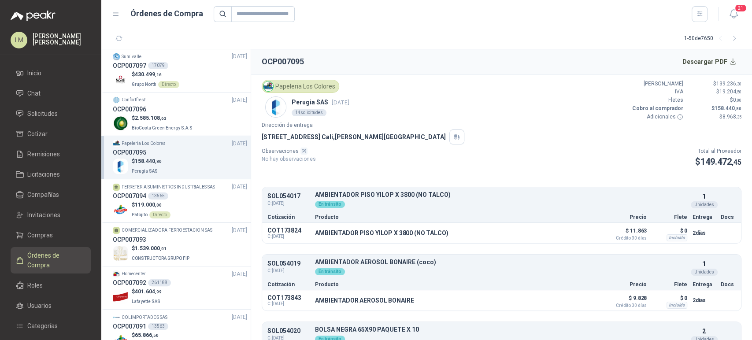
scroll to position [959, 0]
click at [193, 245] on div "$ 1.539.000 ,01 CONSTRUCTORA GRUPO FIP" at bounding box center [180, 252] width 134 height 18
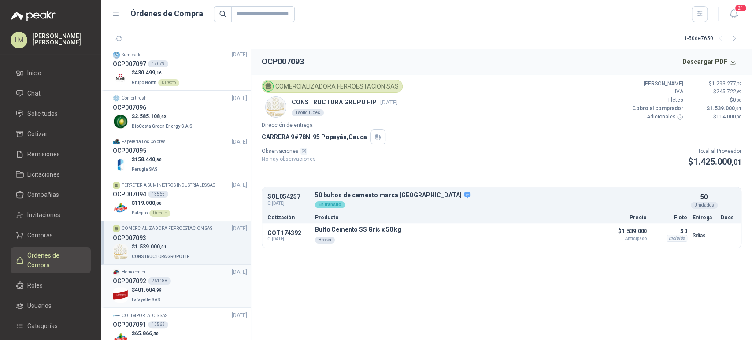
click at [186, 282] on div "OCP007092 261188" at bounding box center [180, 281] width 134 height 10
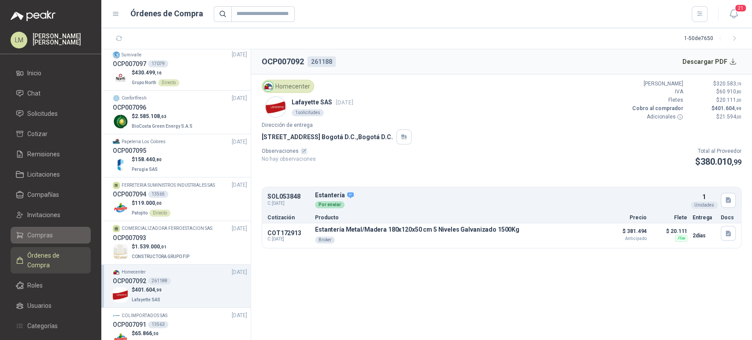
click at [39, 234] on span "Compras" at bounding box center [40, 236] width 26 height 10
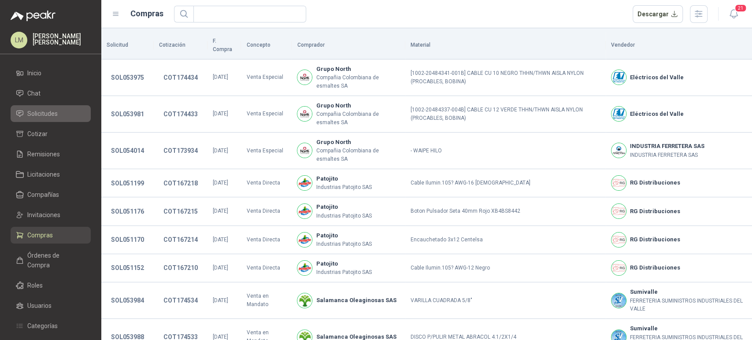
click at [48, 109] on span "Solicitudes" at bounding box center [42, 114] width 30 height 10
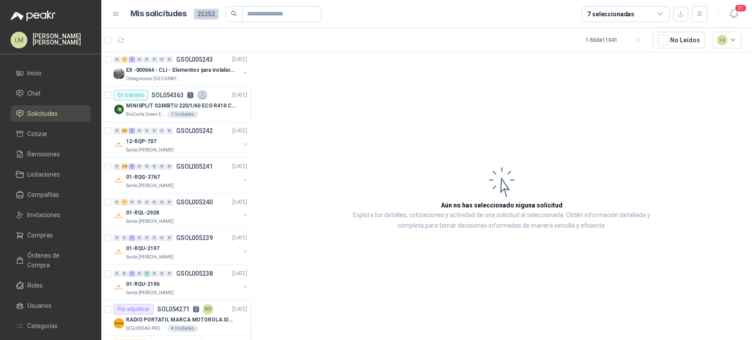
scroll to position [705, 0]
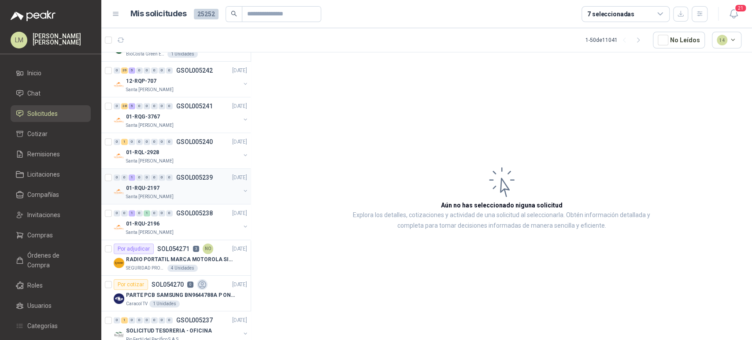
click at [164, 185] on div "01-RQU-2197" at bounding box center [183, 188] width 114 height 11
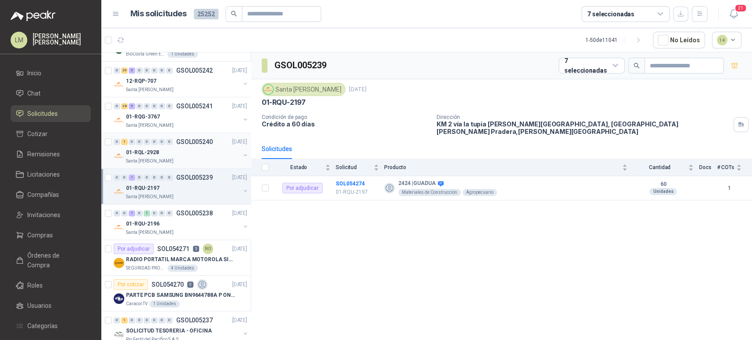
click at [175, 158] on div "Santa [PERSON_NAME]" at bounding box center [183, 161] width 114 height 7
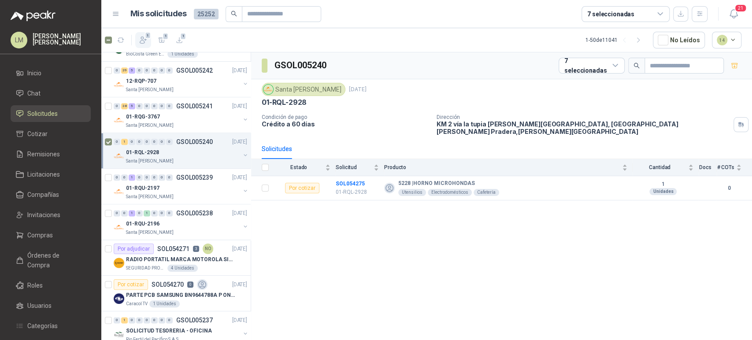
click at [148, 44] on button "1" at bounding box center [143, 40] width 16 height 16
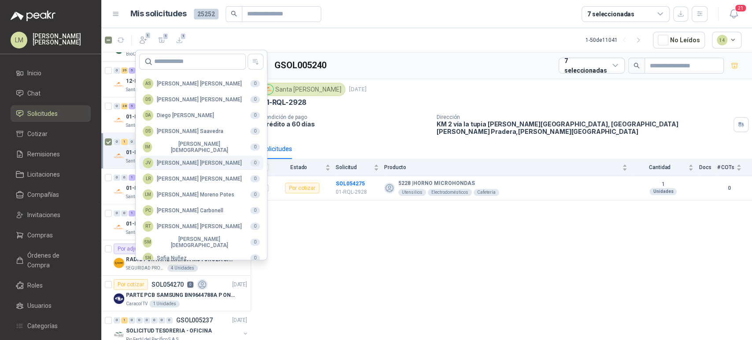
scroll to position [215, 0]
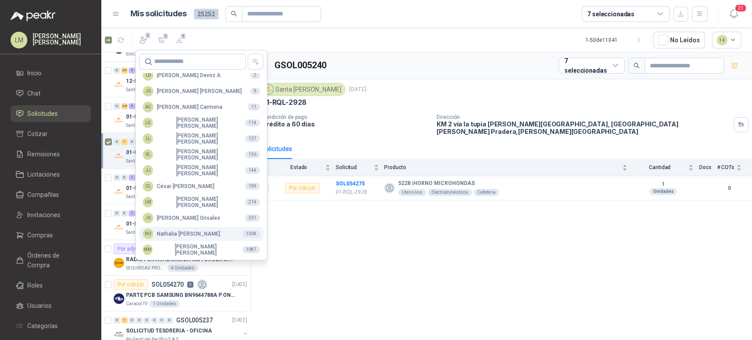
click at [158, 231] on div "NO [PERSON_NAME]" at bounding box center [182, 234] width 78 height 11
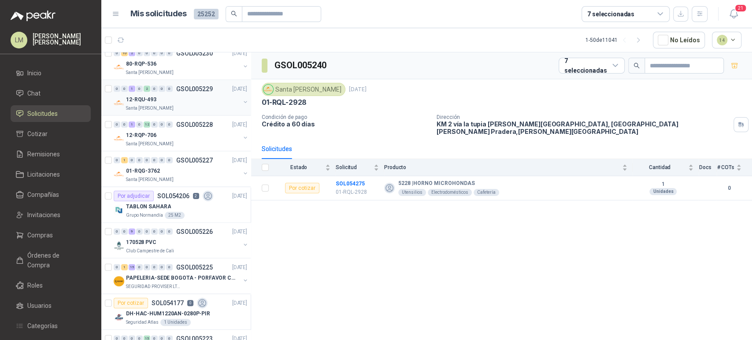
scroll to position [1422, 0]
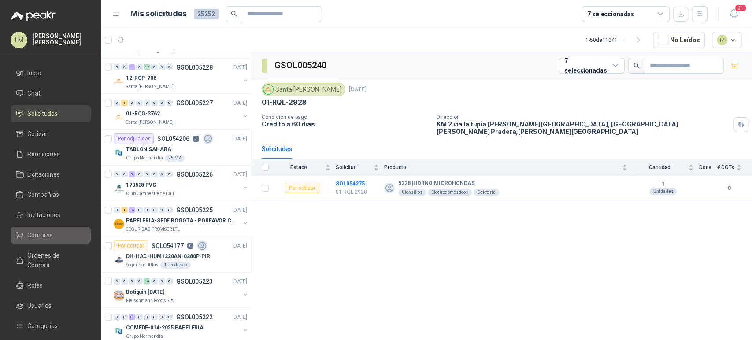
click at [27, 238] on span "Compras" at bounding box center [40, 236] width 26 height 10
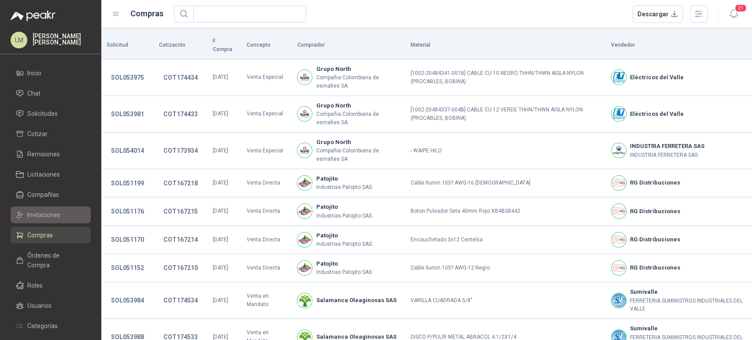
click at [41, 220] on link "Invitaciones" at bounding box center [51, 215] width 80 height 17
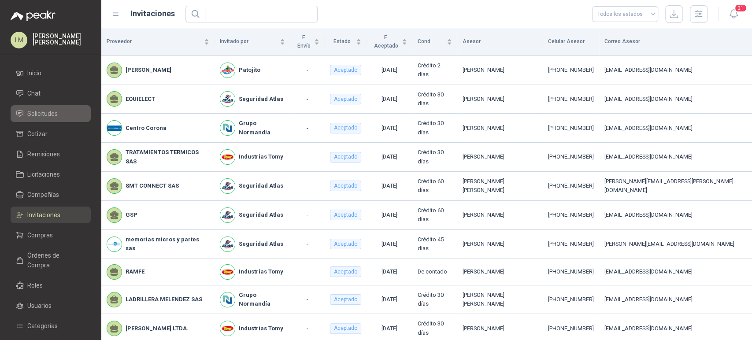
click at [50, 112] on span "Solicitudes" at bounding box center [42, 114] width 30 height 10
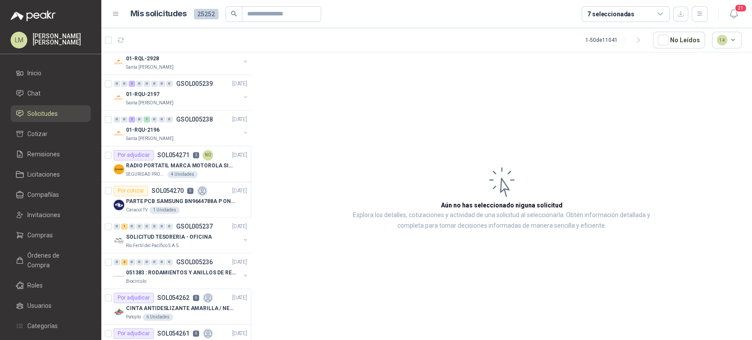
scroll to position [805, 0]
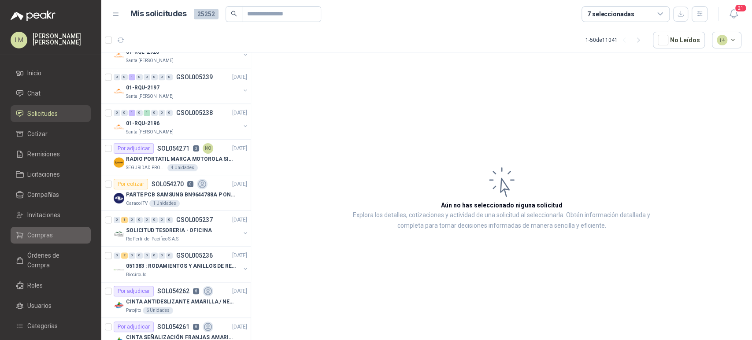
click at [45, 235] on span "Compras" at bounding box center [40, 236] width 26 height 10
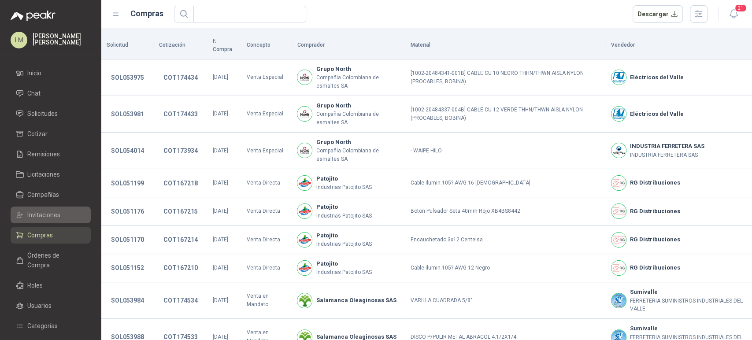
click at [47, 212] on span "Invitaciones" at bounding box center [43, 215] width 33 height 10
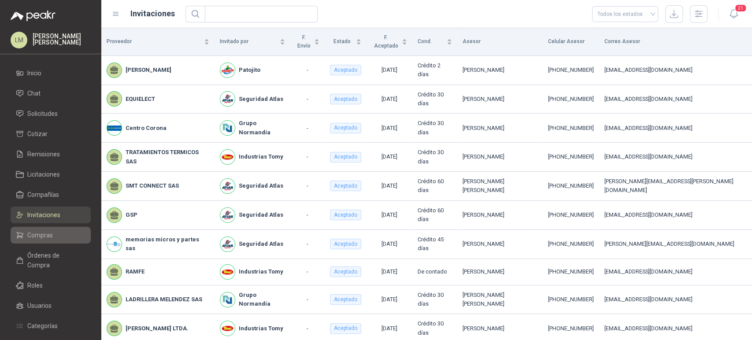
click at [37, 241] on link "Compras" at bounding box center [51, 235] width 80 height 17
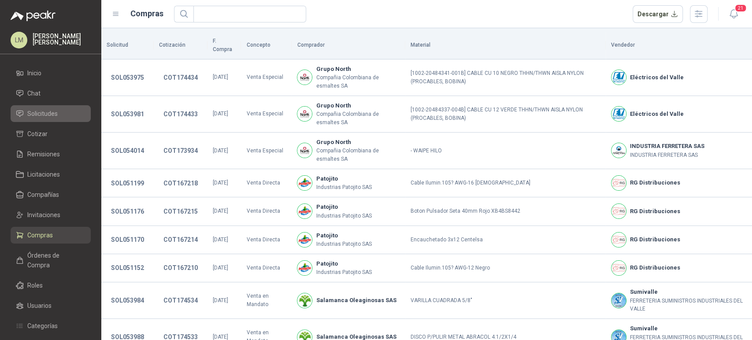
click at [54, 115] on span "Solicitudes" at bounding box center [42, 114] width 30 height 10
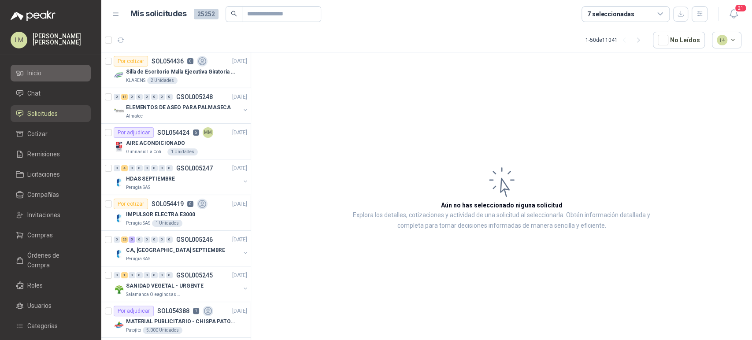
click at [41, 74] on span "Inicio" at bounding box center [34, 73] width 14 height 10
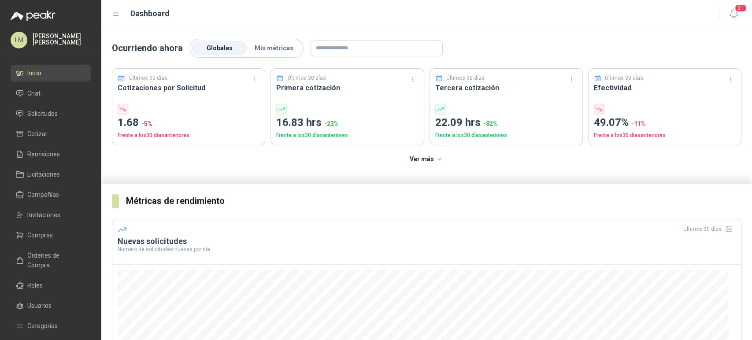
scroll to position [161, 0]
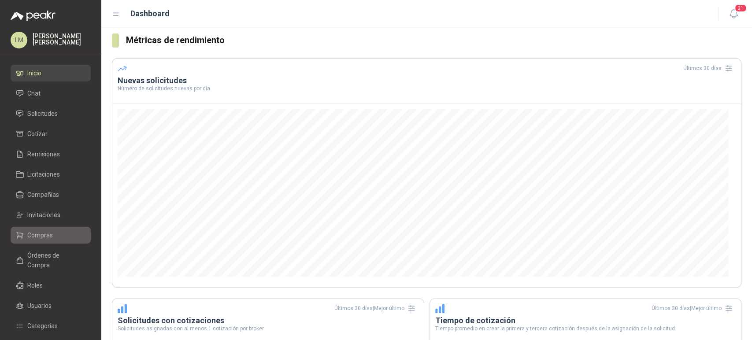
click at [42, 237] on span "Compras" at bounding box center [40, 236] width 26 height 10
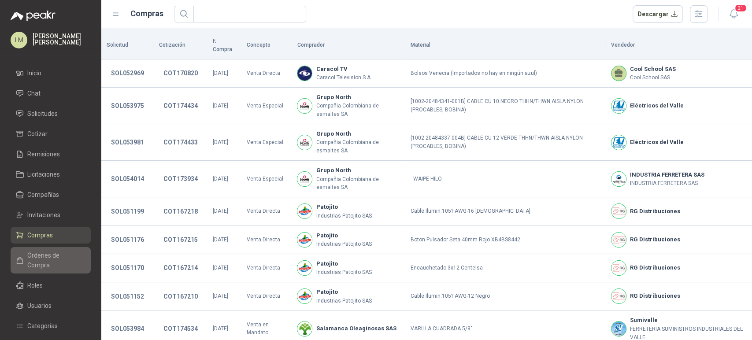
click at [44, 252] on span "Órdenes de Compra" at bounding box center [54, 260] width 55 height 19
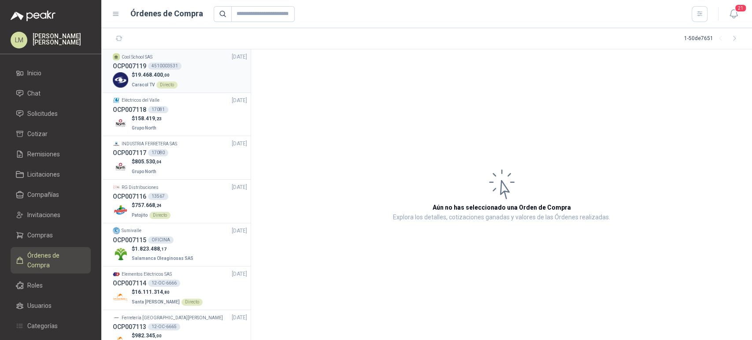
click at [165, 75] on span ",00" at bounding box center [166, 75] width 7 height 5
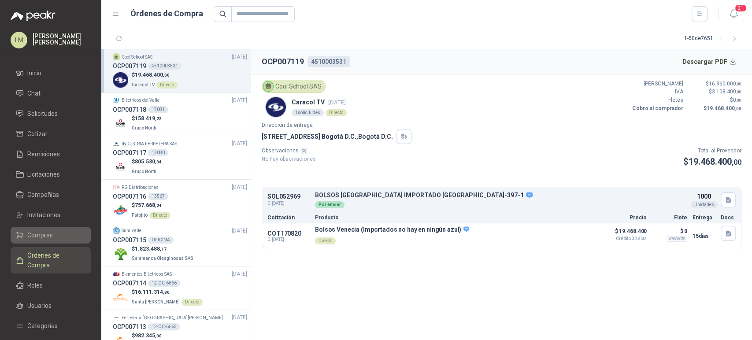
click at [48, 241] on link "Compras" at bounding box center [51, 235] width 80 height 17
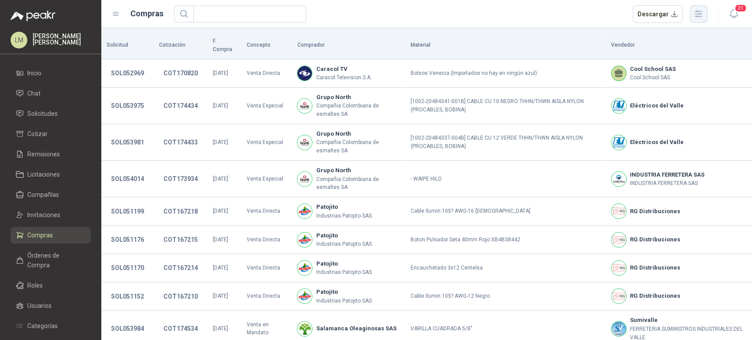
click at [700, 15] on icon "button" at bounding box center [699, 14] width 10 height 10
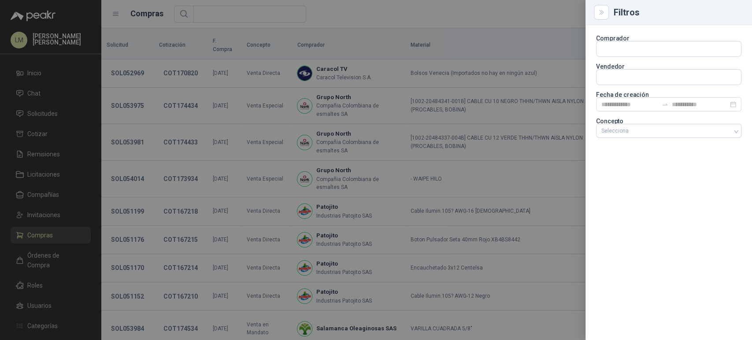
click at [617, 85] on section "Comprador Vendedor Fecha de creación Concepto Selecciona" at bounding box center [668, 88] width 145 height 104
click at [617, 56] on input "text" at bounding box center [669, 48] width 145 height 15
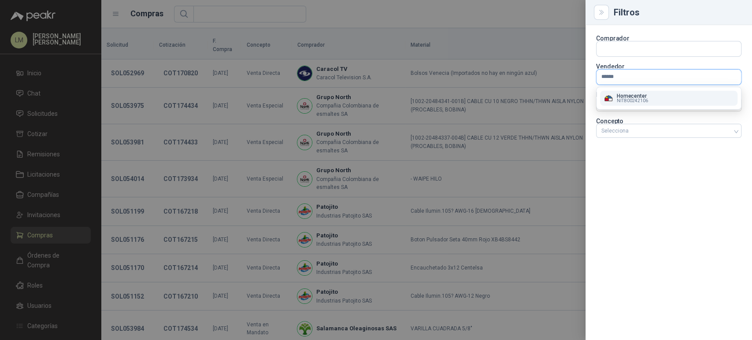
type input "******"
click at [625, 97] on p "Homecenter" at bounding box center [632, 95] width 31 height 5
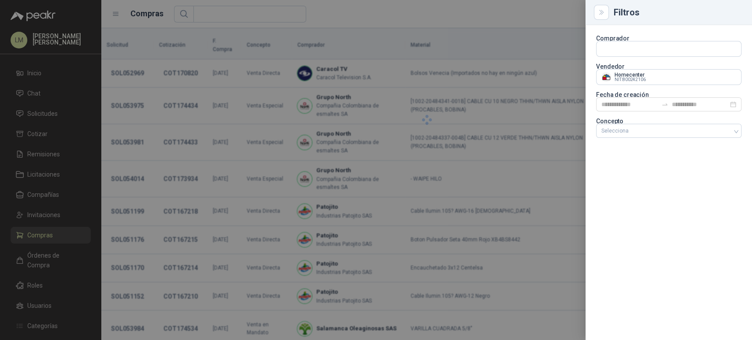
click at [367, 25] on div at bounding box center [376, 170] width 752 height 340
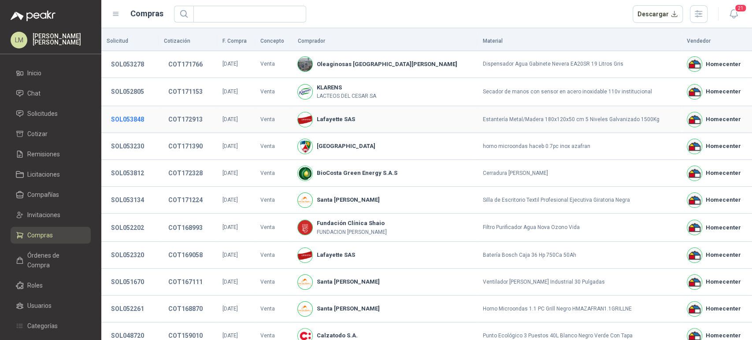
click at [121, 116] on button "SOL053848" at bounding box center [128, 120] width 42 height 16
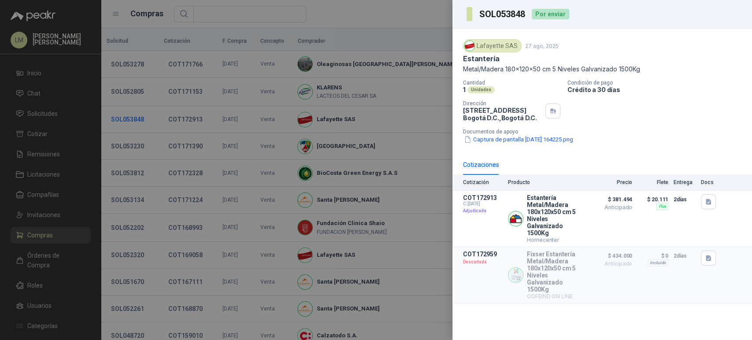
click at [121, 116] on div at bounding box center [376, 170] width 752 height 340
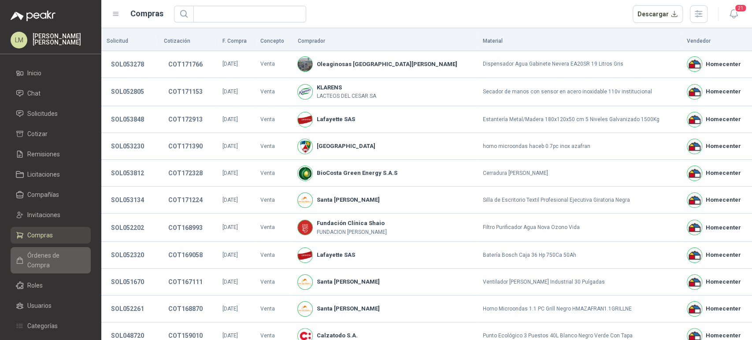
click at [41, 251] on span "Órdenes de Compra" at bounding box center [54, 260] width 55 height 19
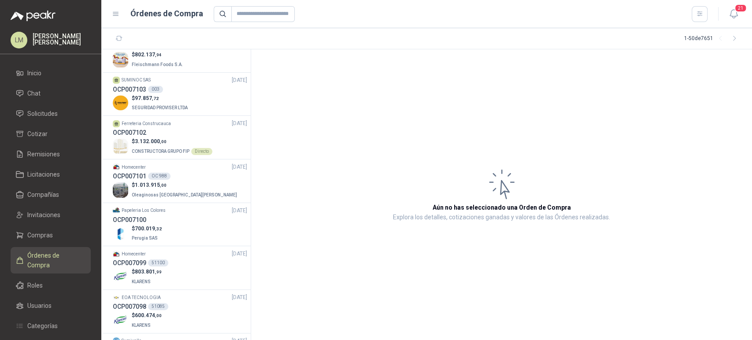
scroll to position [715, 0]
click at [30, 231] on span "Compras" at bounding box center [40, 236] width 26 height 10
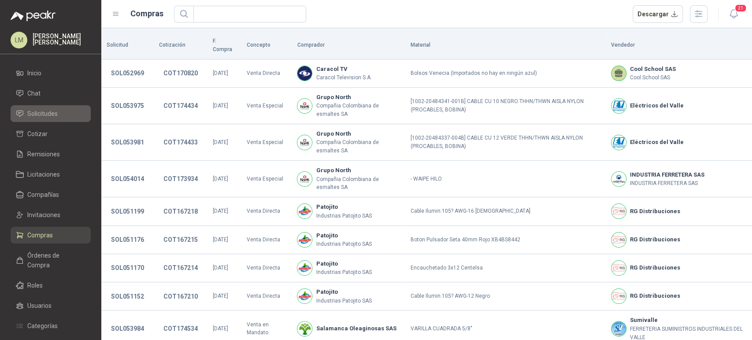
click at [41, 111] on span "Solicitudes" at bounding box center [42, 114] width 30 height 10
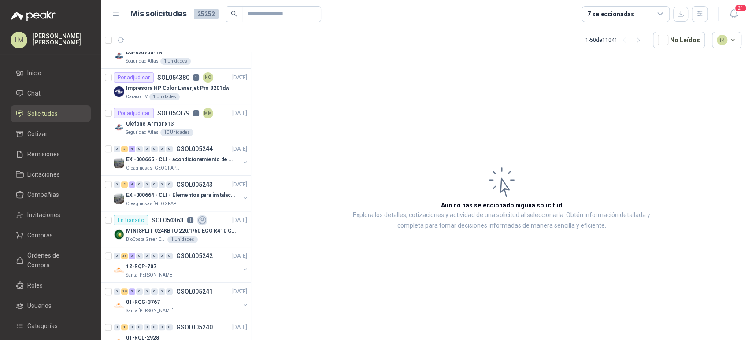
scroll to position [519, 0]
click at [172, 89] on p "Impresora HP Color Laserjet Pro 3201dw" at bounding box center [177, 88] width 103 height 8
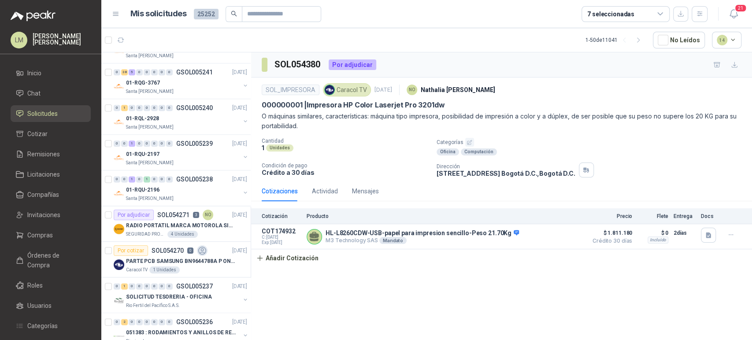
scroll to position [740, 0]
click at [600, 17] on div "7 seleccionadas" at bounding box center [610, 14] width 47 height 10
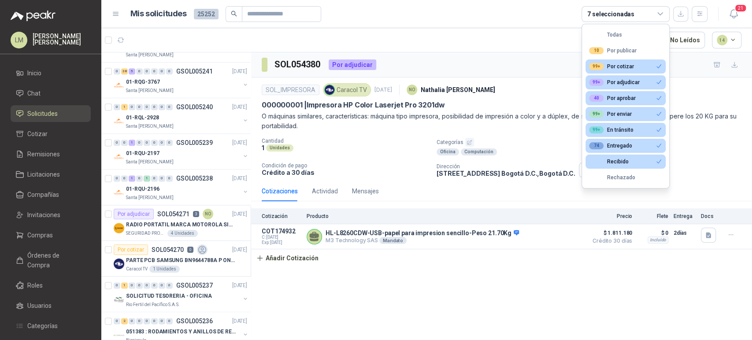
click at [600, 17] on div "7 seleccionadas" at bounding box center [610, 14] width 47 height 10
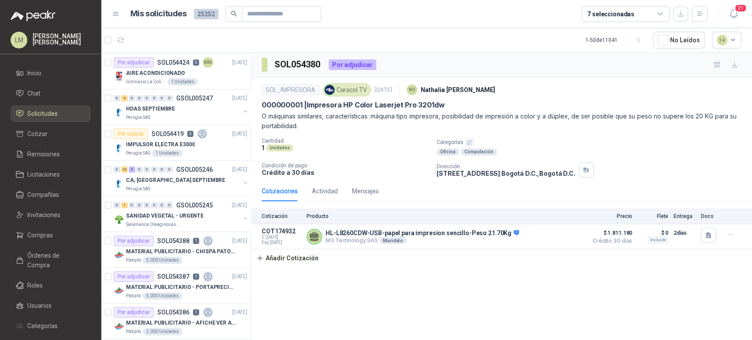
scroll to position [0, 0]
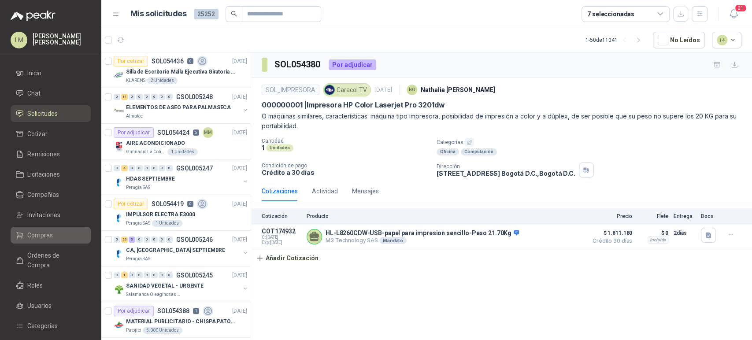
click at [59, 240] on link "Compras" at bounding box center [51, 235] width 80 height 17
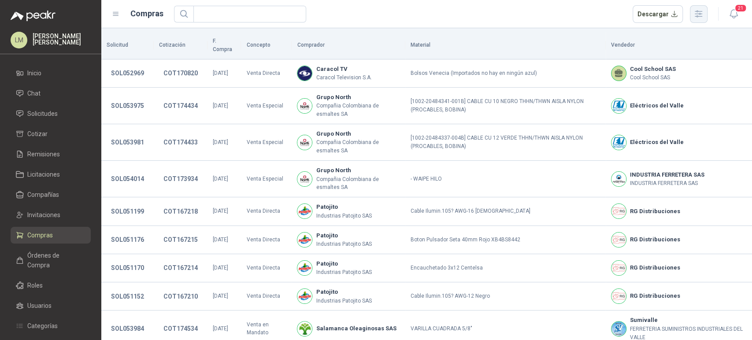
click at [698, 13] on icon "button" at bounding box center [698, 14] width 7 height 7
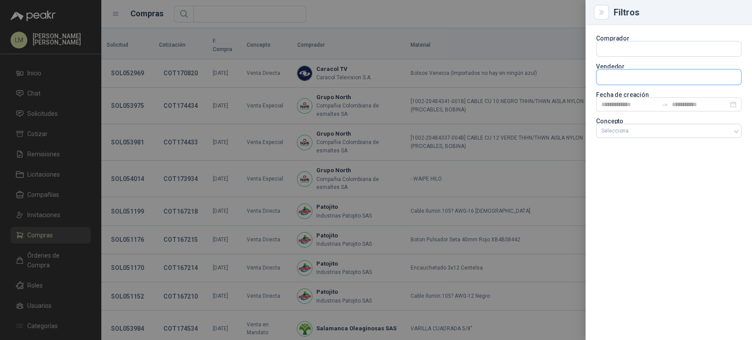
click at [618, 56] on input "text" at bounding box center [669, 48] width 145 height 15
type input "******"
click at [622, 97] on p "SANOPLANT" at bounding box center [645, 95] width 57 height 5
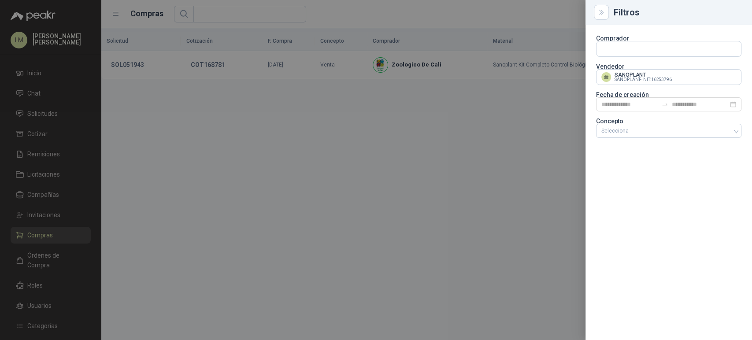
click at [485, 16] on div at bounding box center [376, 170] width 752 height 340
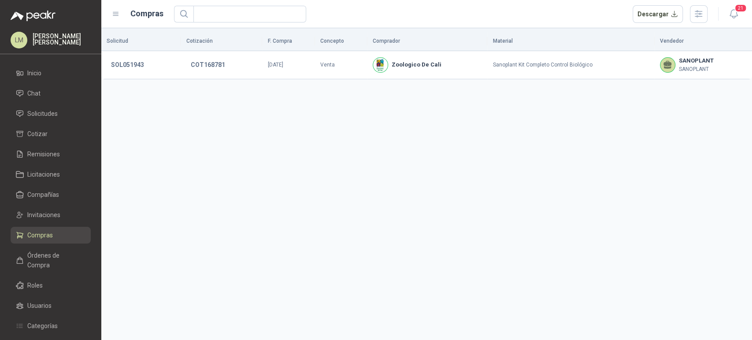
click at [377, 154] on div "Solicitud Cotización F. Compra Concepto Comprador Material Vendedor SOL051943 C…" at bounding box center [426, 184] width 651 height 312
click at [135, 67] on button "SOL051943" at bounding box center [128, 65] width 42 height 16
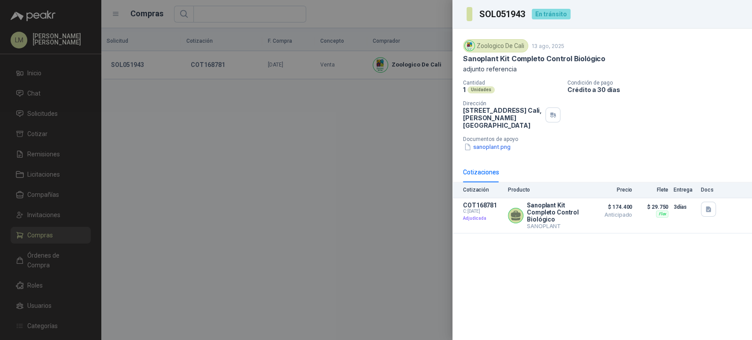
click at [162, 133] on div at bounding box center [376, 170] width 752 height 340
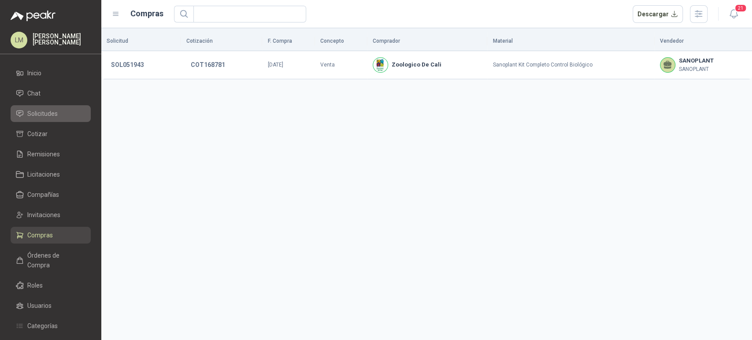
click at [40, 115] on span "Solicitudes" at bounding box center [42, 114] width 30 height 10
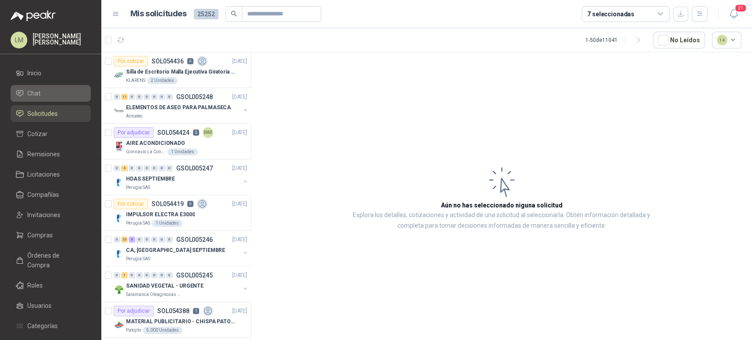
click at [28, 97] on span "Chat" at bounding box center [33, 94] width 13 height 10
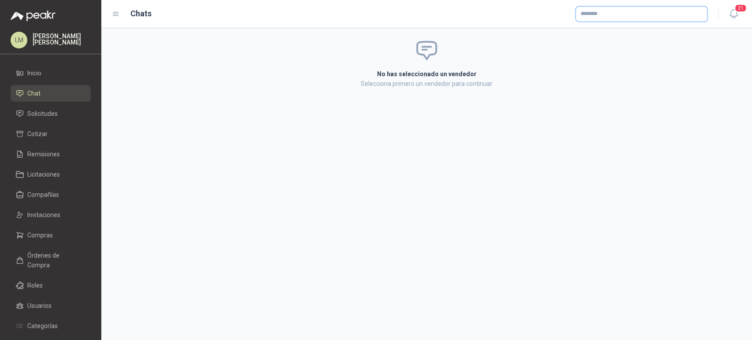
click at [621, 14] on input "text" at bounding box center [641, 14] width 131 height 15
type input "*******"
click at [596, 34] on p "OneLab" at bounding box center [611, 32] width 31 height 5
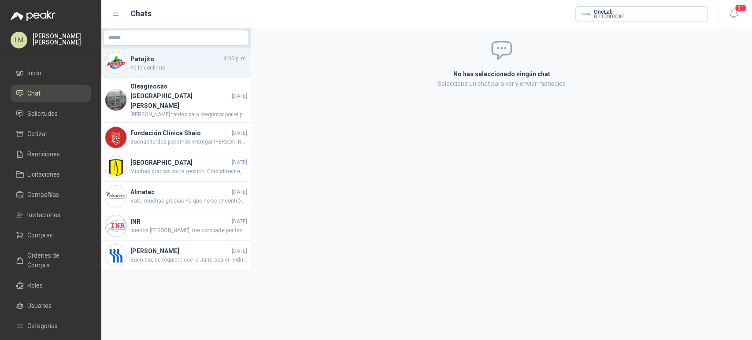
click at [145, 66] on span "Ya le confirmo" at bounding box center [188, 68] width 117 height 8
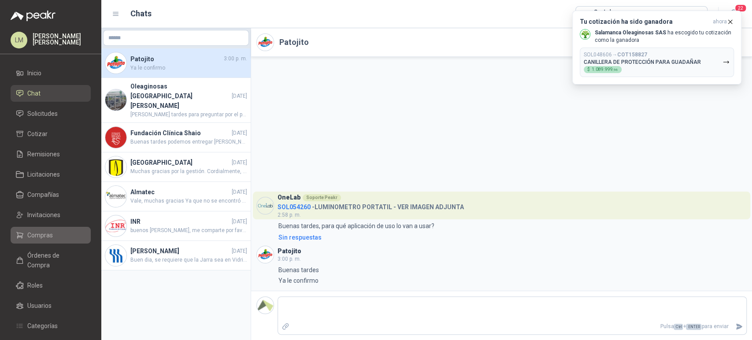
click at [36, 229] on link "Compras" at bounding box center [51, 235] width 80 height 17
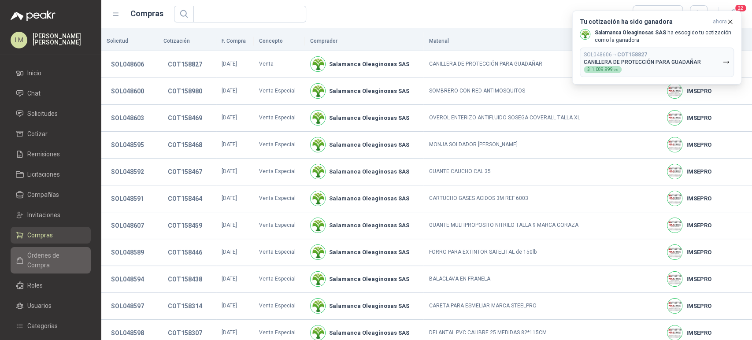
click at [49, 261] on link "Órdenes de Compra" at bounding box center [51, 260] width 80 height 26
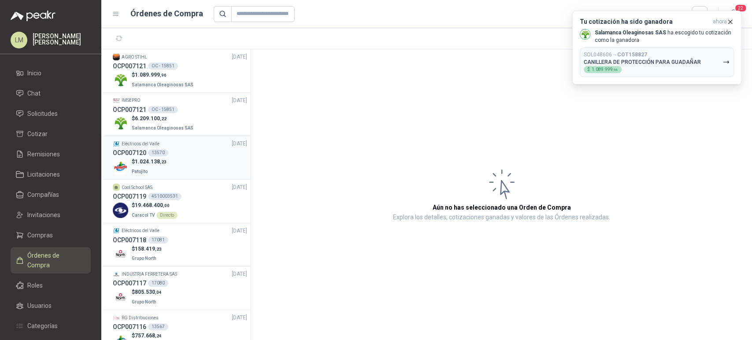
click at [158, 157] on div "OCP007120 13570" at bounding box center [180, 153] width 134 height 10
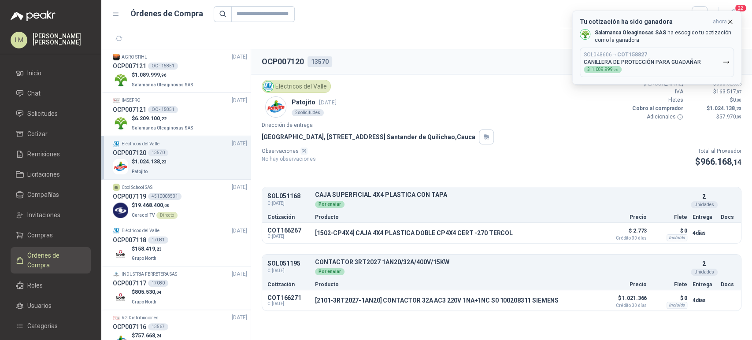
click at [730, 21] on icon "button" at bounding box center [730, 21] width 7 height 7
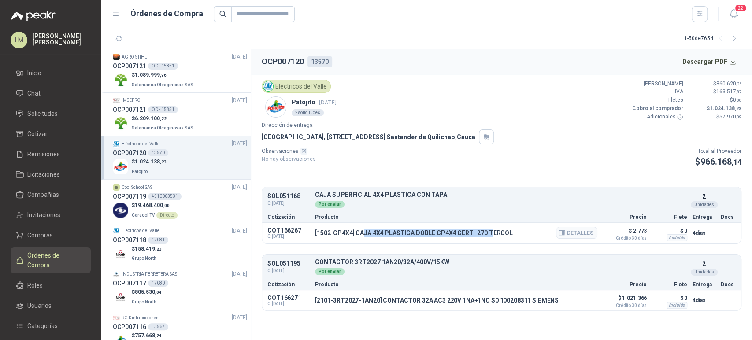
drag, startPoint x: 363, startPoint y: 235, endPoint x: 490, endPoint y: 236, distance: 126.9
click at [490, 236] on p "[1502-CP4X4] CAJA 4X4 PLASTICA DOBLE CP4X4 CERT -270 TERCOL" at bounding box center [414, 233] width 198 height 7
click at [558, 184] on article "Eléctricos del [PERSON_NAME] Patojito [DATE] 2 solicitudes Valor Bruto $ 860.62…" at bounding box center [501, 195] width 501 height 242
click at [103, 140] on li "Eléctricos del [PERSON_NAME] [DATE] OCP007120 13570 $ 1.024.138 ,23 Patojito" at bounding box center [175, 158] width 149 height 44
click at [162, 117] on span ",22" at bounding box center [163, 118] width 7 height 5
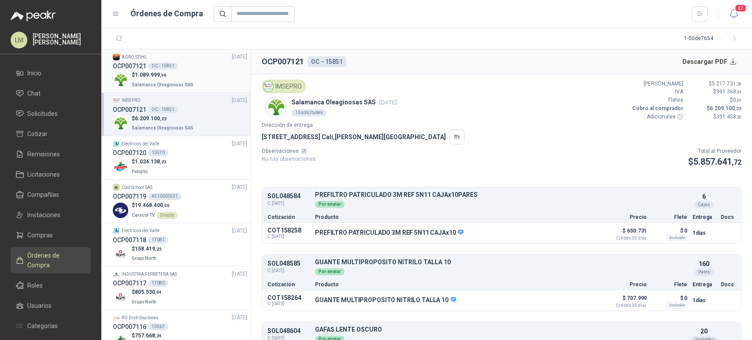
click at [180, 73] on p "$ 1.089.999 ,96" at bounding box center [163, 75] width 63 height 8
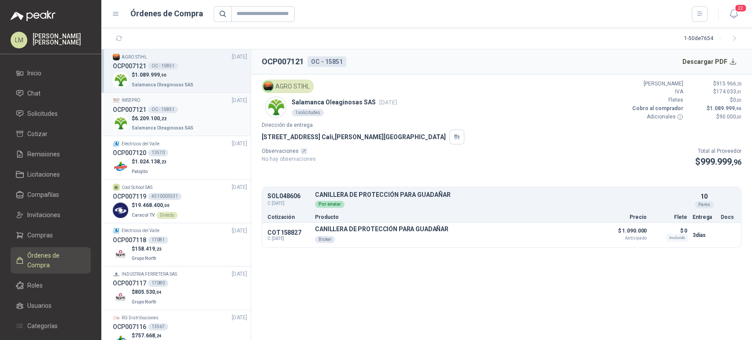
click at [166, 108] on div "OC - 15851" at bounding box center [163, 109] width 30 height 7
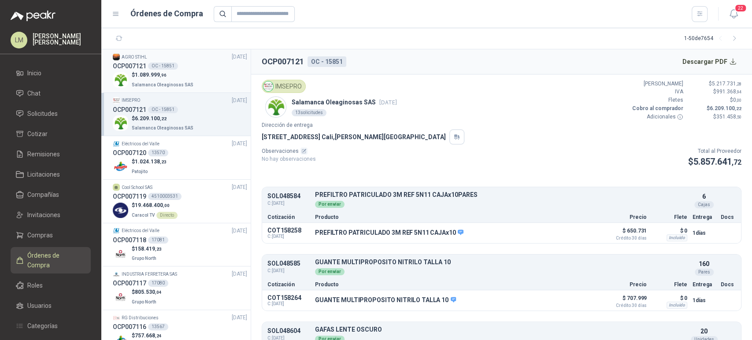
click at [183, 73] on p "$ 1.089.999 ,96" at bounding box center [163, 75] width 63 height 8
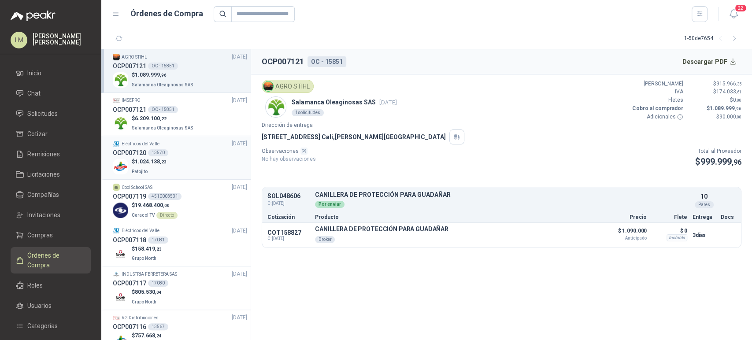
click at [169, 166] on div "$ 1.024.138 ,23 Patojito" at bounding box center [180, 167] width 134 height 18
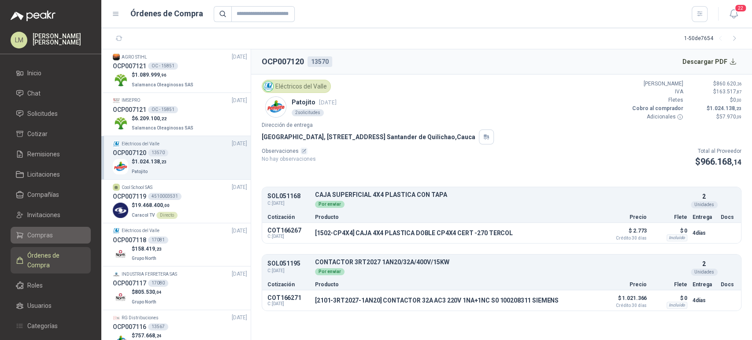
click at [37, 228] on link "Compras" at bounding box center [51, 235] width 80 height 17
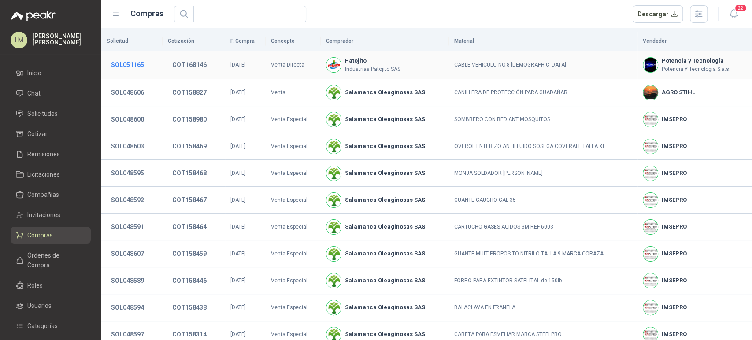
click at [122, 66] on button "SOL051165" at bounding box center [128, 65] width 42 height 16
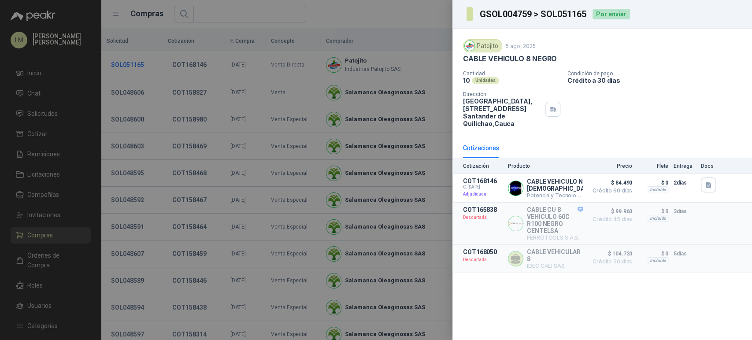
click at [122, 66] on div at bounding box center [376, 170] width 752 height 340
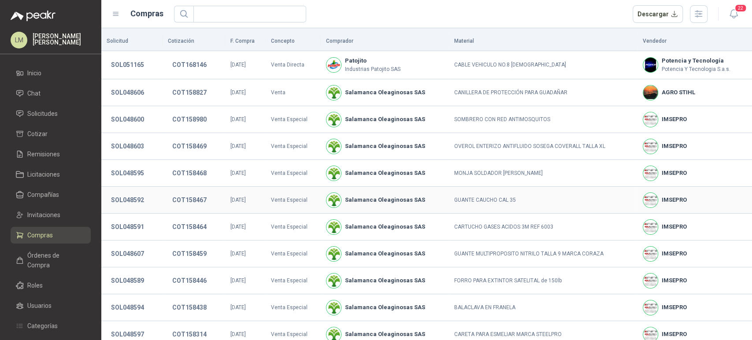
scroll to position [150, 0]
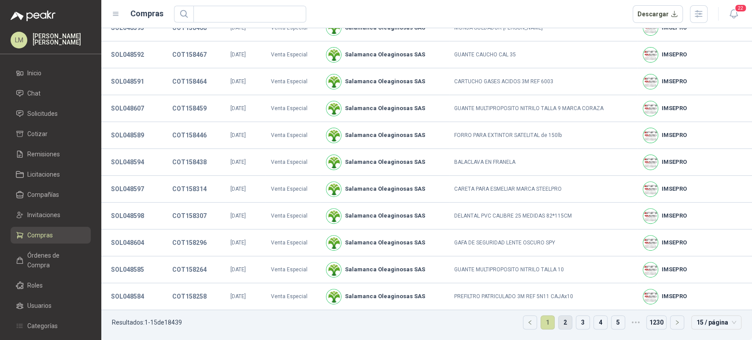
click at [562, 319] on link "2" at bounding box center [565, 322] width 13 height 13
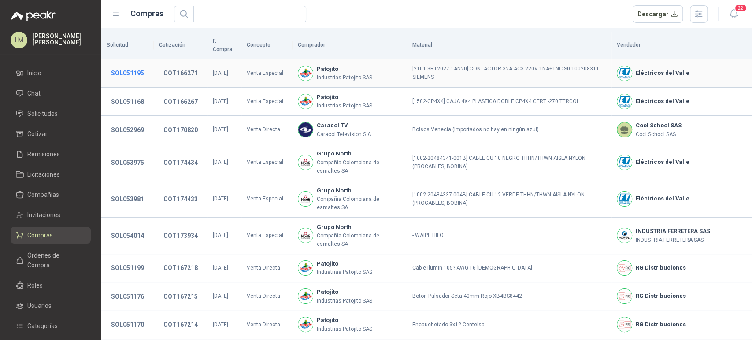
click at [136, 66] on button "SOL051195" at bounding box center [128, 73] width 42 height 16
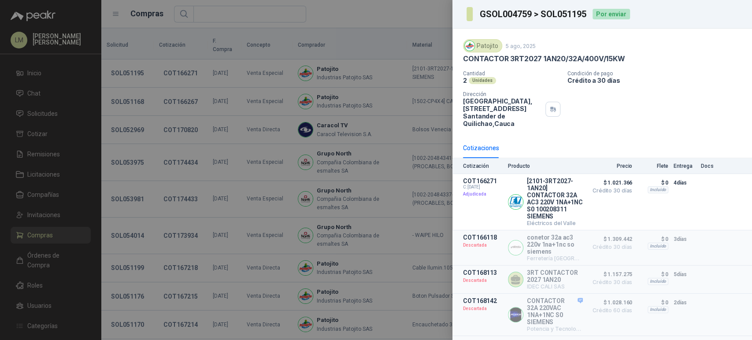
click at [187, 156] on div at bounding box center [376, 170] width 752 height 340
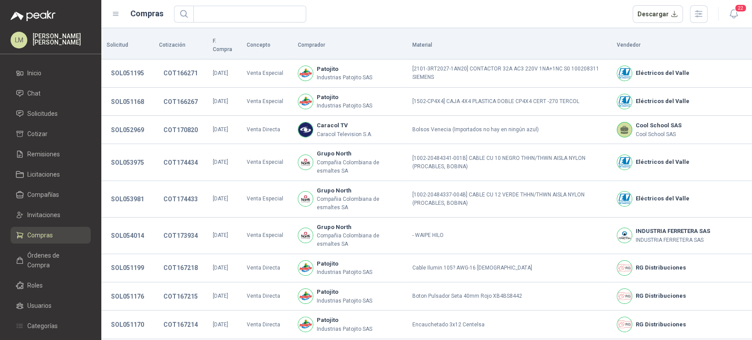
click at [23, 108] on link "Solicitudes" at bounding box center [51, 113] width 80 height 17
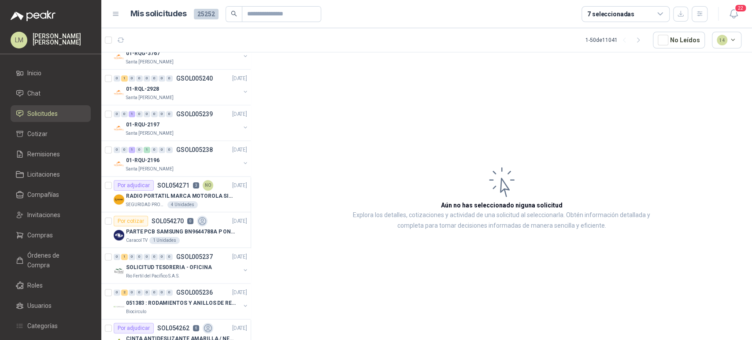
scroll to position [769, 0]
click at [595, 15] on div "7 seleccionadas" at bounding box center [610, 14] width 47 height 10
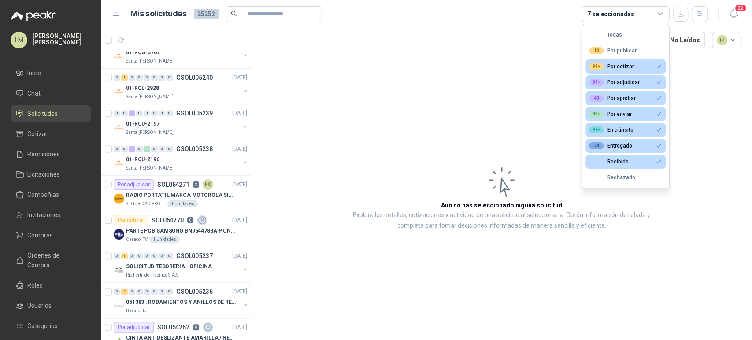
click at [361, 101] on article "Aún no has seleccionado niguna solicitud Explora los detalles, cotizaciones y a…" at bounding box center [501, 197] width 501 height 291
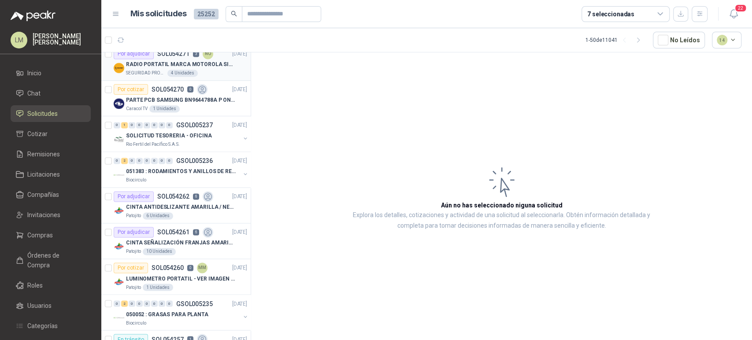
scroll to position [900, 0]
click at [179, 127] on div "0 1 0 0 0 0 0 0 GSOL005237 [DATE]" at bounding box center [181, 124] width 135 height 11
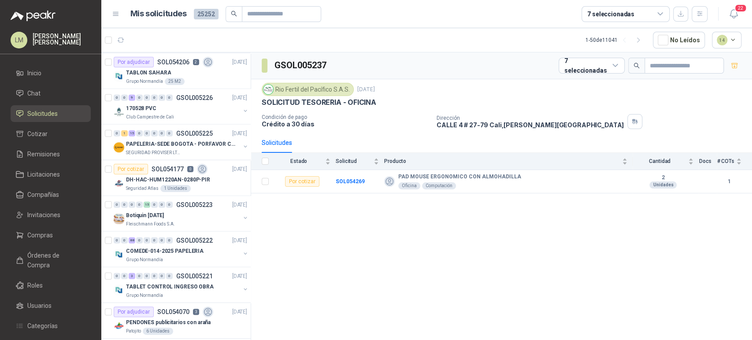
scroll to position [1510, 0]
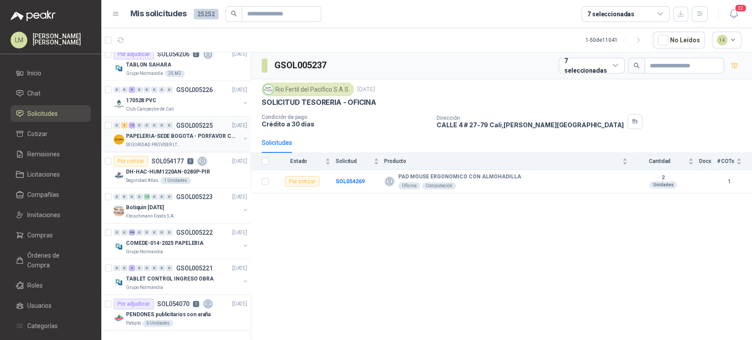
click at [173, 132] on p "PAPELERIA-SEDE BOGOTA - PORFAVOR CTZ COMPLETO" at bounding box center [181, 136] width 110 height 8
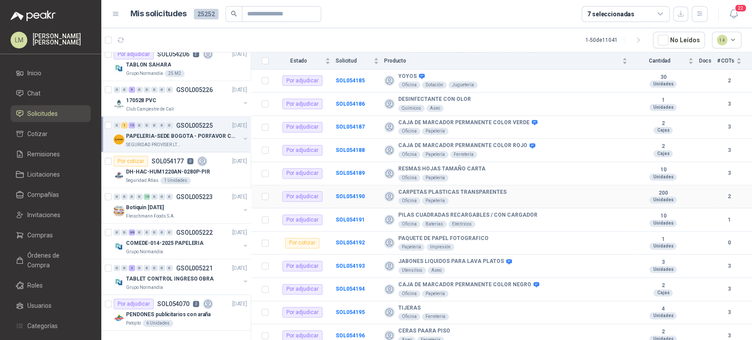
scroll to position [196, 0]
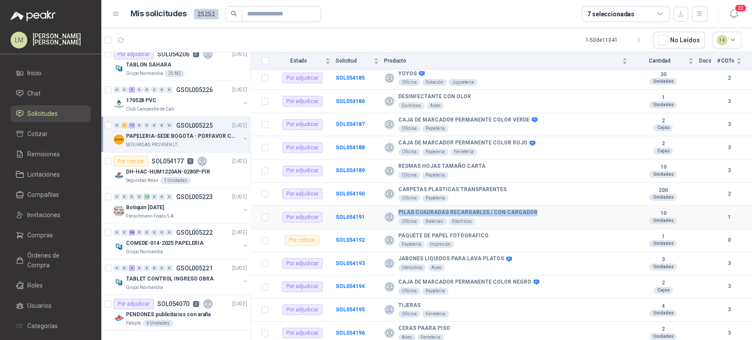
drag, startPoint x: 398, startPoint y: 212, endPoint x: 539, endPoint y: 207, distance: 141.1
click at [539, 207] on td "PILAS CUADRADAS RECARGABLES / CON CARGADOR Oficina Baterías Eléctricos" at bounding box center [508, 217] width 249 height 23
copy b "PILAS CUADRADAS RECARGABLES / CON CARGADOR"
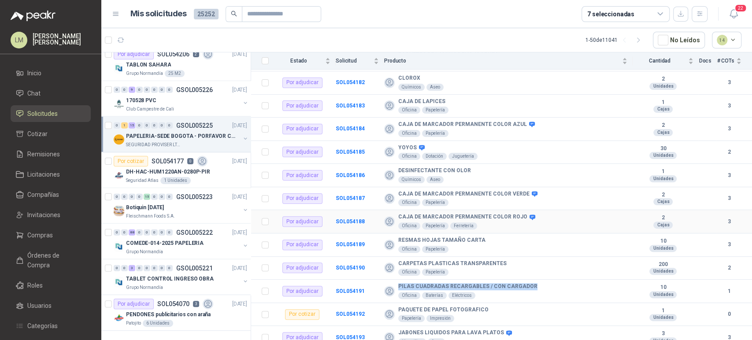
scroll to position [122, 0]
click at [357, 289] on b "SOL054191" at bounding box center [350, 292] width 29 height 6
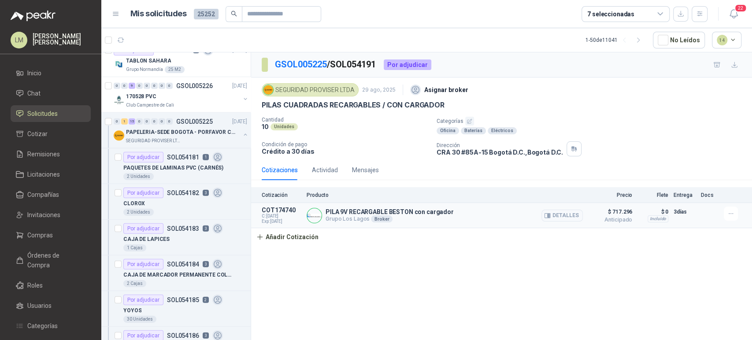
click at [299, 226] on article "COT174740 C: [DATE] Exp: [DATE] PILA 9V RECARGABLE BESTON con cargador Grupo Lo…" at bounding box center [501, 215] width 501 height 25
click at [295, 239] on button "Añadir Cotización" at bounding box center [287, 237] width 72 height 18
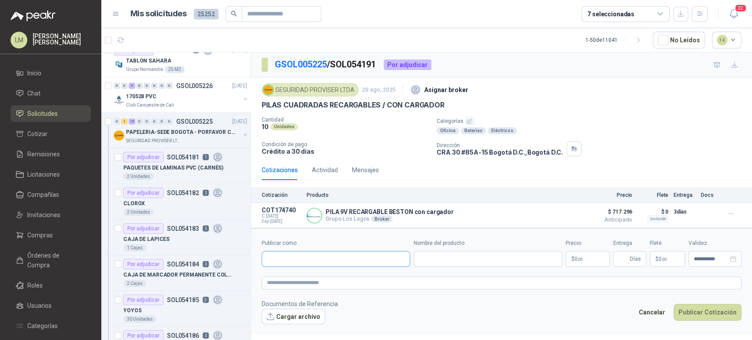
click at [310, 260] on input "Publicar como" at bounding box center [336, 259] width 148 height 15
type input "******"
click at [294, 276] on p "Homecenter" at bounding box center [298, 277] width 31 height 5
type input "**********"
click at [438, 247] on label "Nombre del producto" at bounding box center [488, 243] width 149 height 8
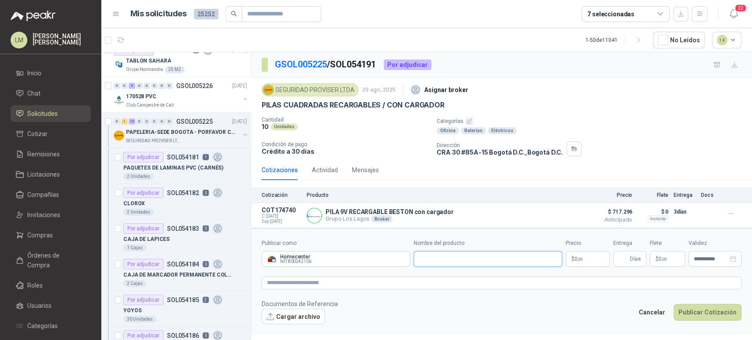
click at [438, 251] on input "Nombre del producto" at bounding box center [488, 259] width 149 height 16
click at [434, 260] on input "Nombre del producto" at bounding box center [488, 259] width 149 height 16
paste input "**********"
type input "**********"
click at [299, 281] on textarea at bounding box center [502, 283] width 480 height 13
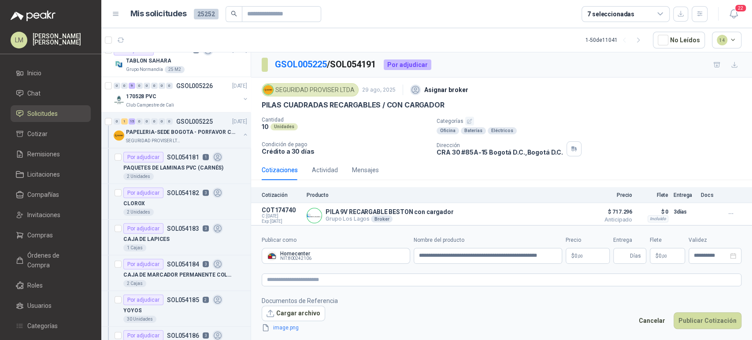
click at [585, 251] on body "LM [PERSON_NAME] [PERSON_NAME] Inicio Chat Solicitudes Cotizar Remisiones Licit…" at bounding box center [376, 170] width 752 height 340
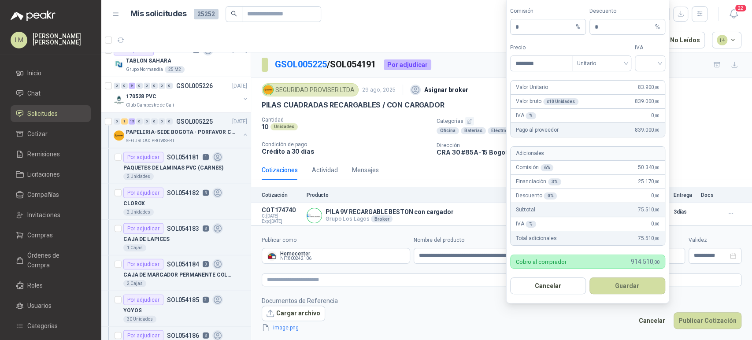
type input "********"
drag, startPoint x: 544, startPoint y: 64, endPoint x: 483, endPoint y: 63, distance: 60.4
click at [483, 63] on body "LM [PERSON_NAME] [PERSON_NAME] Inicio Chat Solicitudes Cotizar Remisiones Licit…" at bounding box center [376, 170] width 752 height 340
click at [439, 250] on input "**********" at bounding box center [488, 256] width 149 height 16
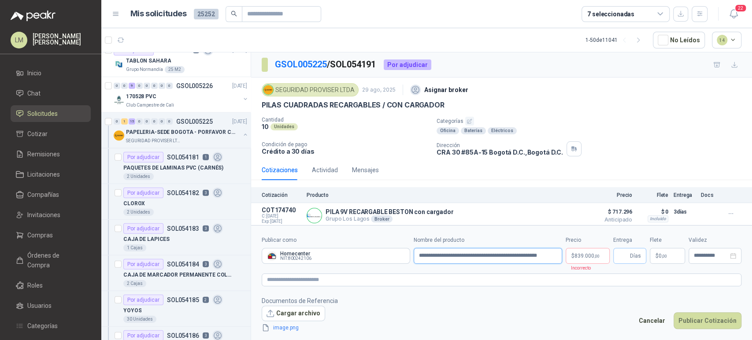
drag, startPoint x: 416, startPoint y: 254, endPoint x: 621, endPoint y: 255, distance: 204.1
click at [621, 255] on div "**********" at bounding box center [502, 250] width 480 height 28
paste input "text"
paste input "**********"
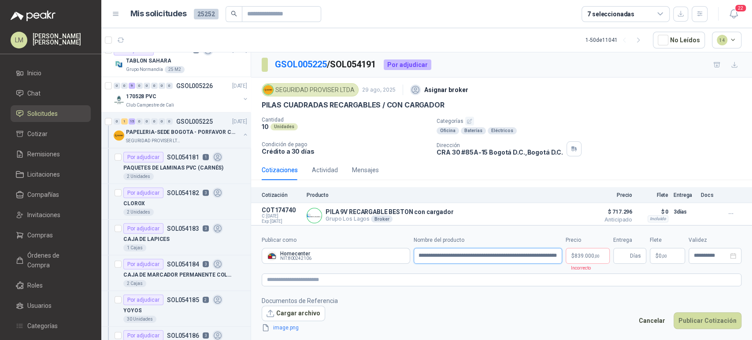
type input "**********"
click at [584, 258] on span "839.000 ,00" at bounding box center [587, 255] width 25 height 5
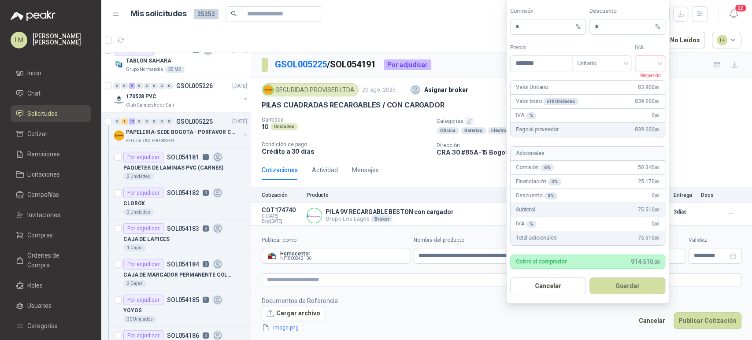
scroll to position [0, 0]
drag, startPoint x: 544, startPoint y: 63, endPoint x: 495, endPoint y: 60, distance: 48.6
click at [495, 60] on body "LM [PERSON_NAME] [PERSON_NAME] Inicio Chat Solicitudes Cotizar Remisiones Licit…" at bounding box center [376, 170] width 752 height 340
click at [613, 66] on span "Unitario" at bounding box center [601, 63] width 49 height 13
type input "********"
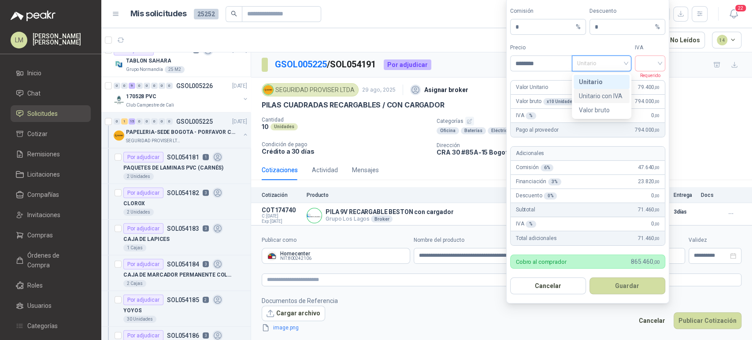
click at [606, 100] on div "Unitario con IVA" at bounding box center [601, 96] width 45 height 10
click at [655, 62] on input "search" at bounding box center [650, 62] width 20 height 13
click at [644, 94] on div "5%" at bounding box center [650, 96] width 16 height 10
click at [644, 67] on span "5%" at bounding box center [650, 63] width 20 height 13
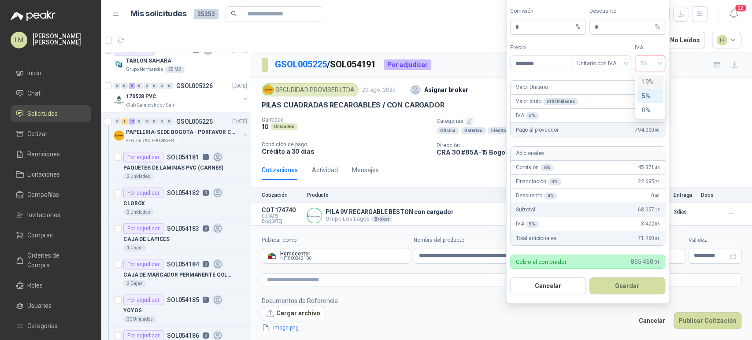
click at [644, 79] on div "19%" at bounding box center [650, 82] width 16 height 10
click at [615, 286] on button "Guardar" at bounding box center [628, 286] width 76 height 17
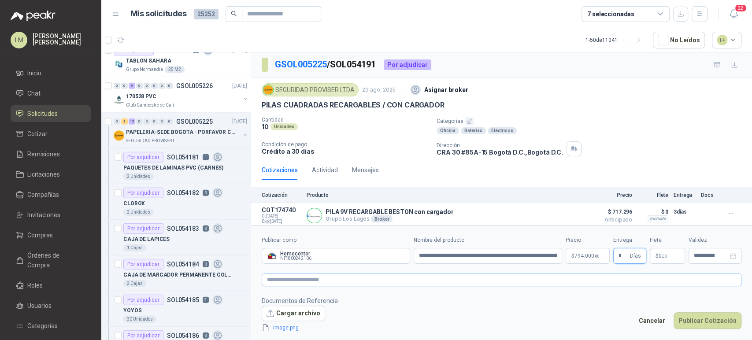
type input "*"
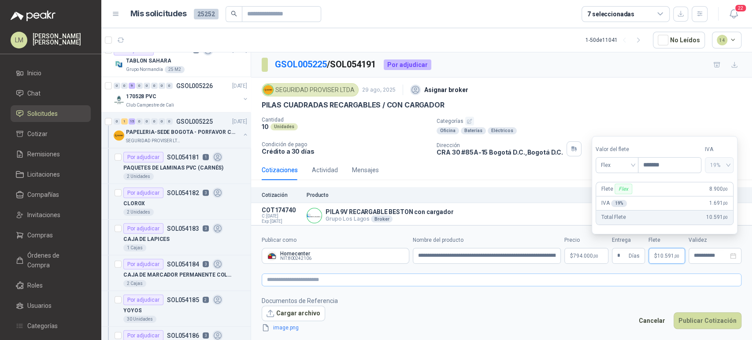
type input "*******"
click at [521, 281] on textarea at bounding box center [502, 280] width 480 height 13
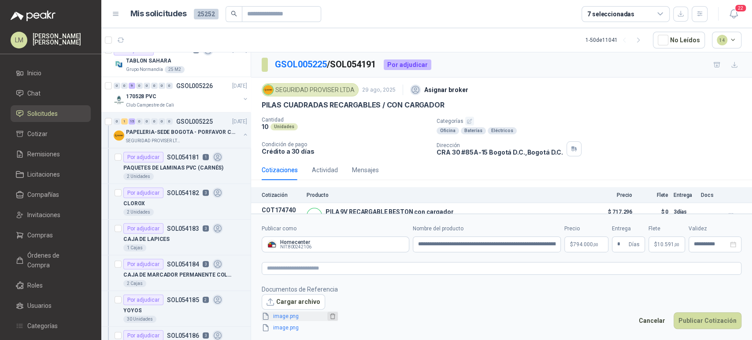
click at [335, 315] on button "button" at bounding box center [332, 316] width 11 height 9
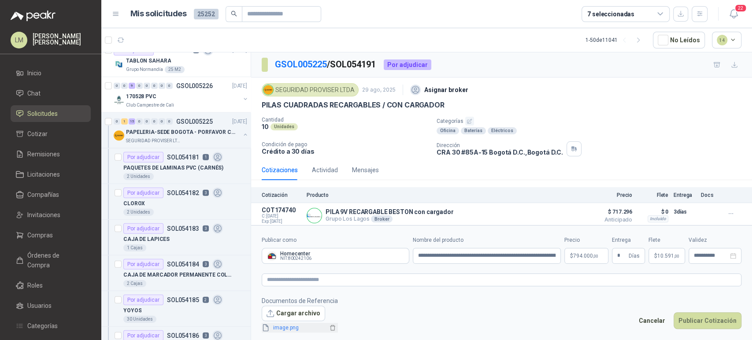
click at [290, 331] on link "image.png" at bounding box center [299, 328] width 58 height 8
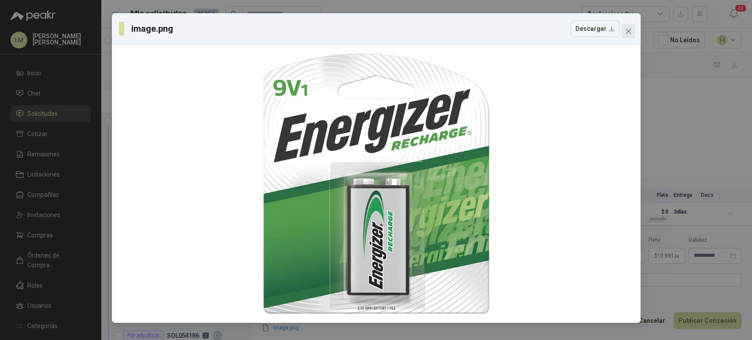
click at [632, 34] on span "Close" at bounding box center [628, 31] width 14 height 7
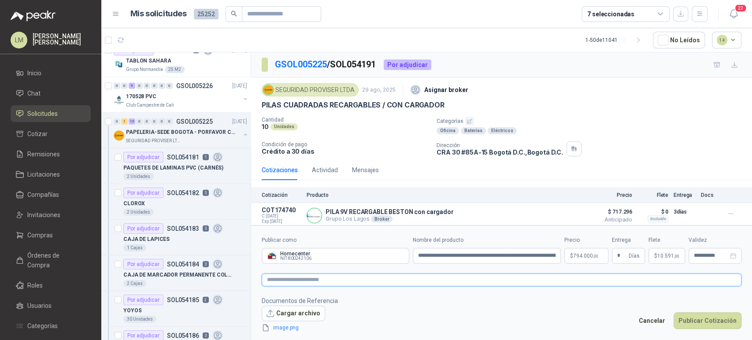
click at [376, 280] on textarea at bounding box center [502, 280] width 480 height 13
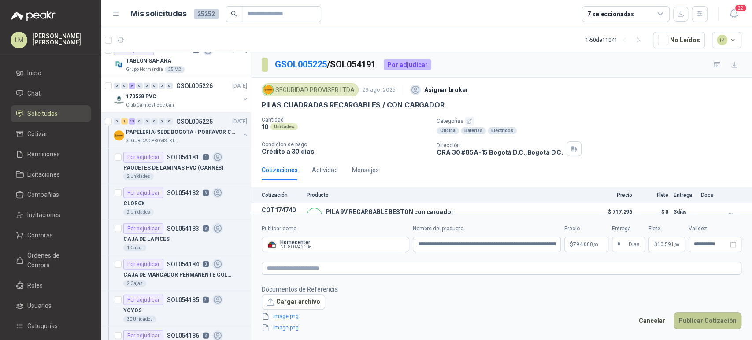
click at [695, 315] on button "Publicar Cotización" at bounding box center [708, 320] width 68 height 17
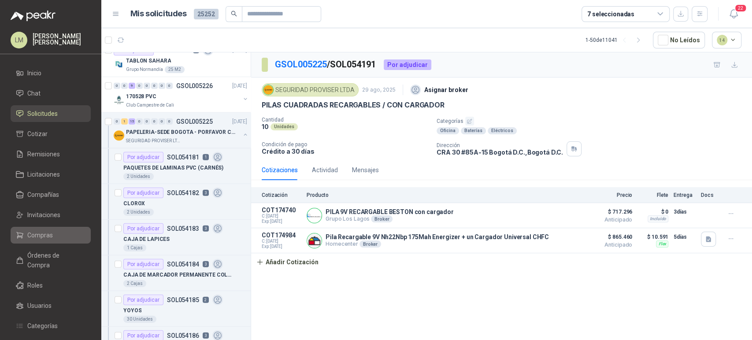
click at [46, 236] on span "Compras" at bounding box center [40, 236] width 26 height 10
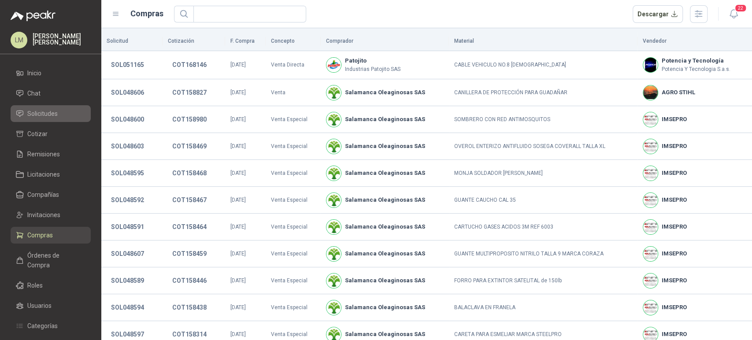
click at [55, 112] on span "Solicitudes" at bounding box center [42, 114] width 30 height 10
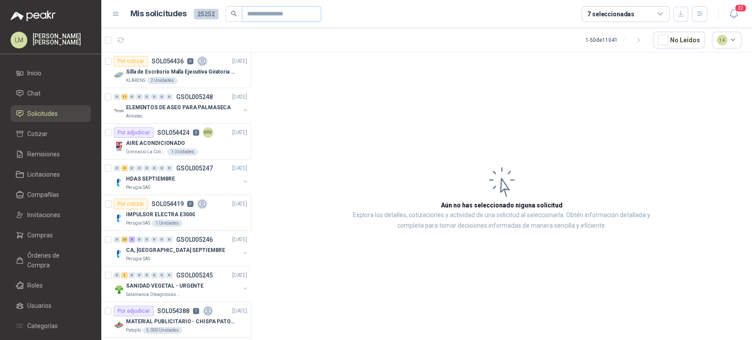
click at [261, 21] on span at bounding box center [281, 14] width 79 height 16
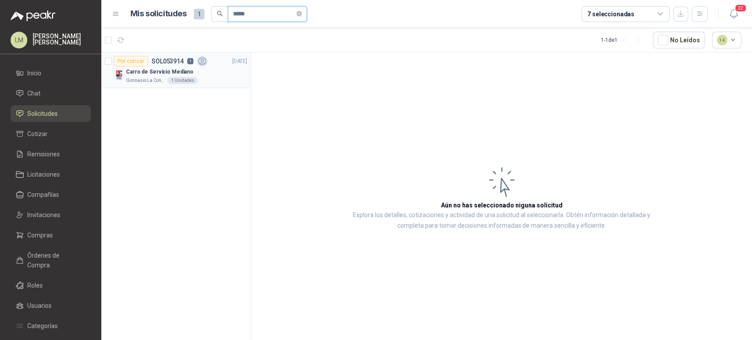
type input "*****"
click at [173, 67] on div "Carro de Servicio Mediano" at bounding box center [186, 72] width 121 height 11
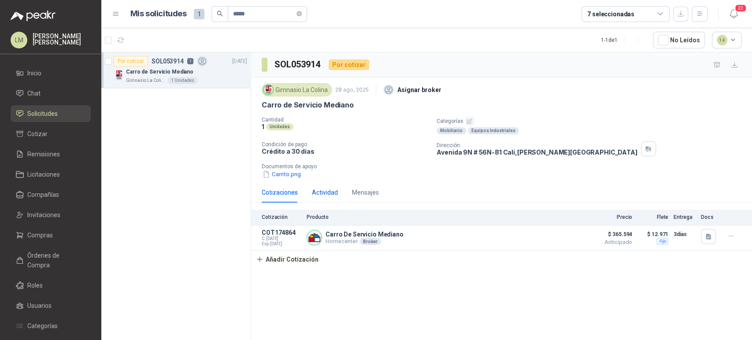
click at [325, 191] on div "Actividad" at bounding box center [325, 193] width 26 height 10
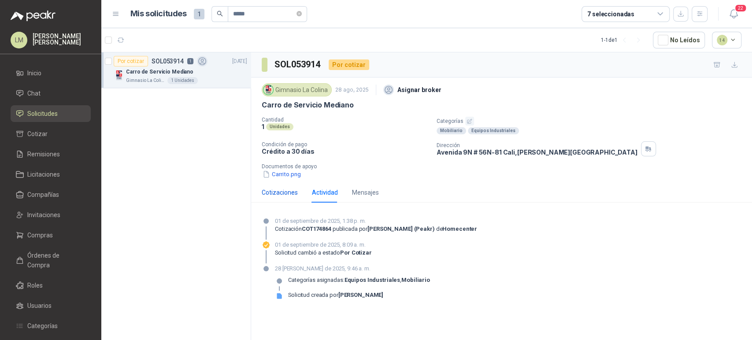
click at [279, 193] on div "Cotizaciones" at bounding box center [280, 193] width 36 height 10
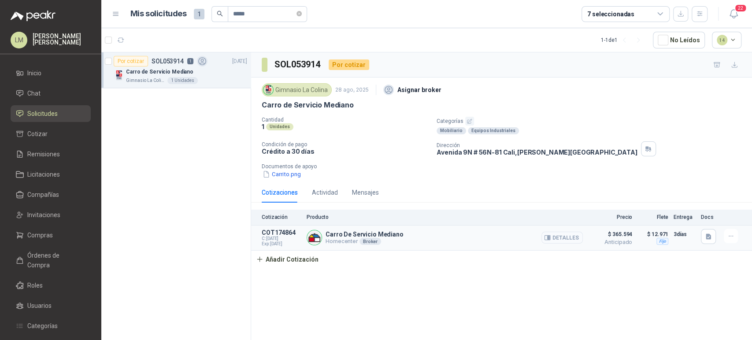
click at [564, 237] on button "Detalles" at bounding box center [562, 238] width 41 height 12
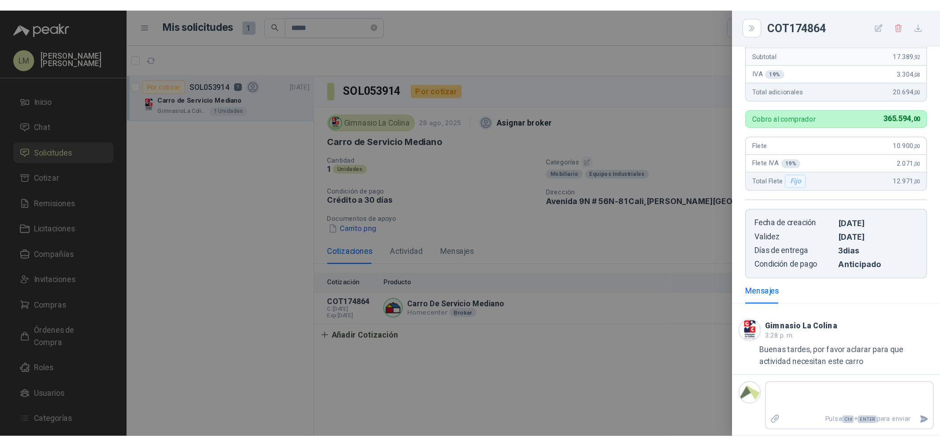
scroll to position [232, 0]
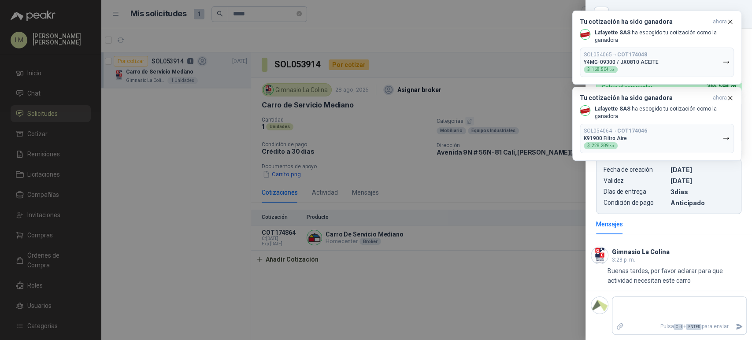
click at [45, 239] on div at bounding box center [376, 170] width 752 height 340
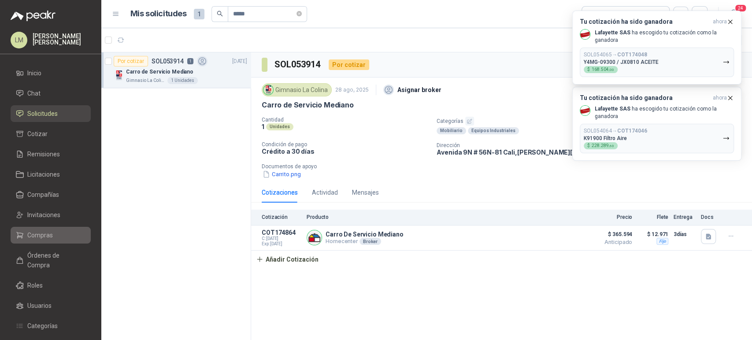
click at [42, 234] on span "Compras" at bounding box center [40, 236] width 26 height 10
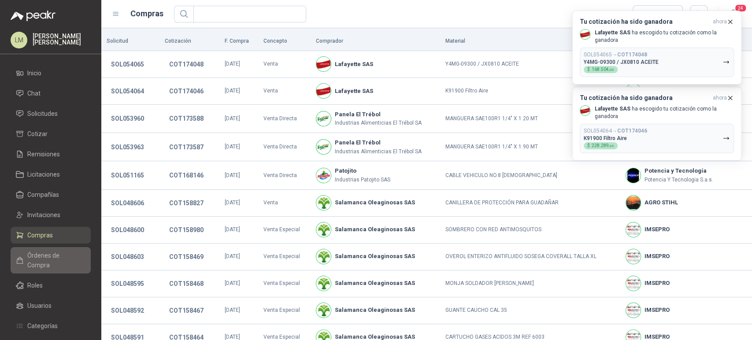
click at [44, 262] on link "Órdenes de Compra" at bounding box center [51, 260] width 80 height 26
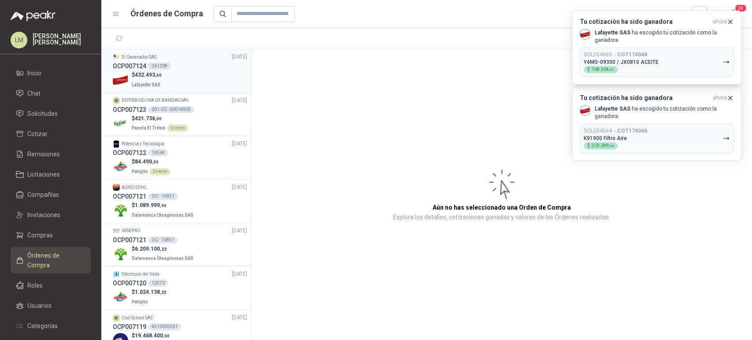
click at [181, 70] on div "OCP007124 261208" at bounding box center [180, 66] width 134 height 10
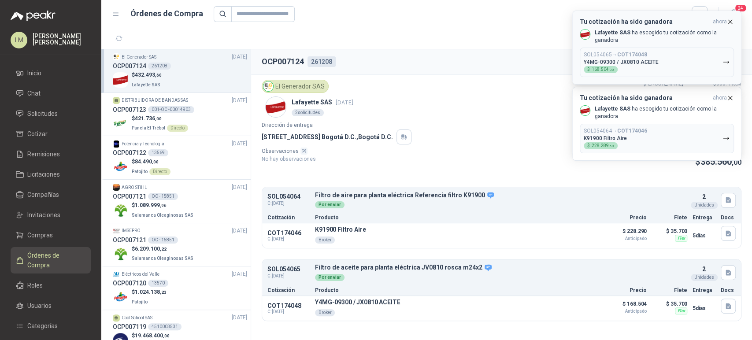
click at [729, 20] on icon "button" at bounding box center [731, 22] width 4 height 4
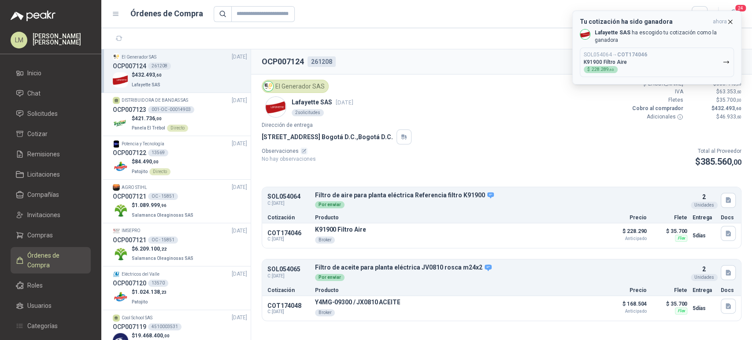
click at [732, 20] on icon "button" at bounding box center [730, 21] width 7 height 7
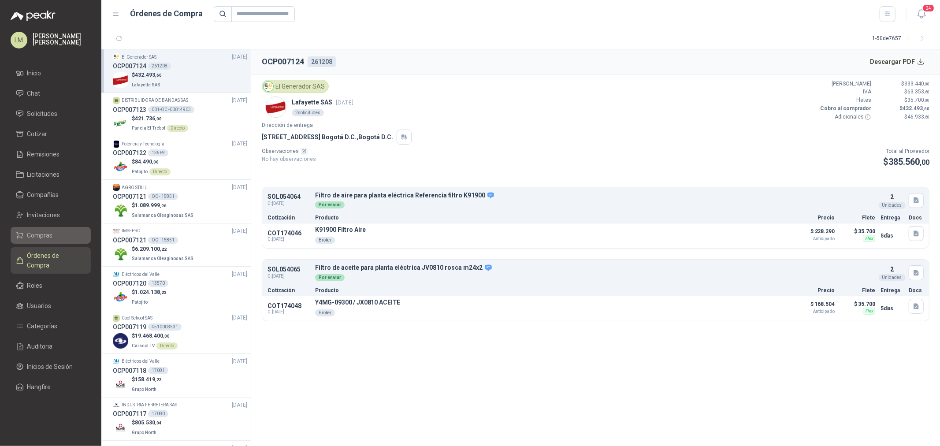
click at [35, 232] on span "Compras" at bounding box center [40, 236] width 26 height 10
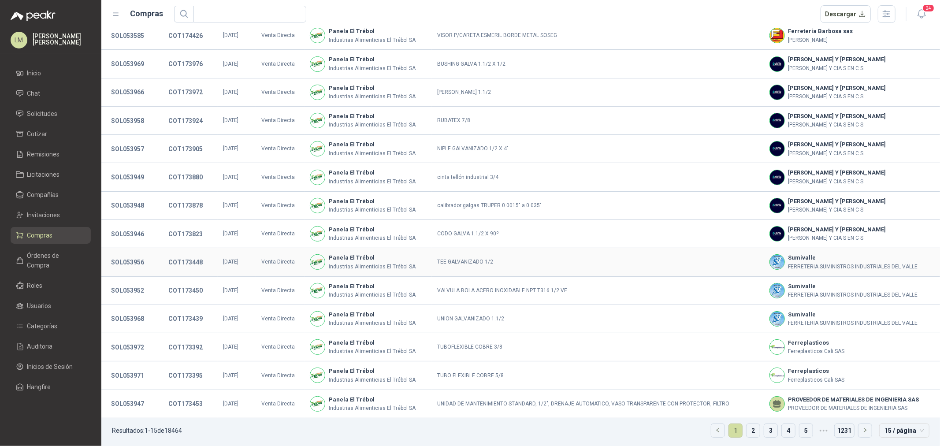
scroll to position [60, 0]
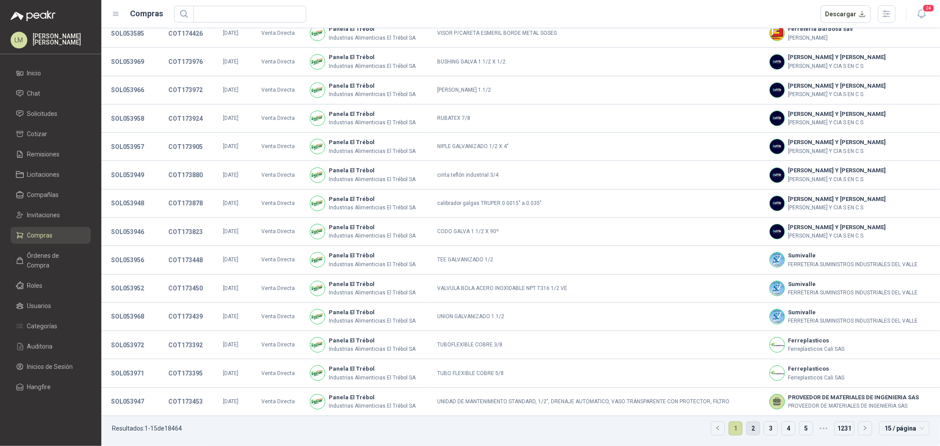
click at [748, 340] on link "2" at bounding box center [753, 428] width 13 height 13
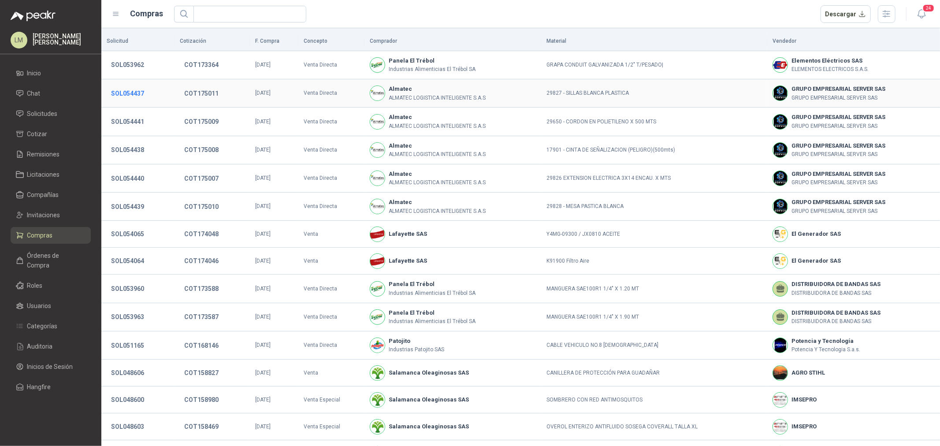
click at [134, 93] on button "SOL054437" at bounding box center [128, 94] width 42 height 16
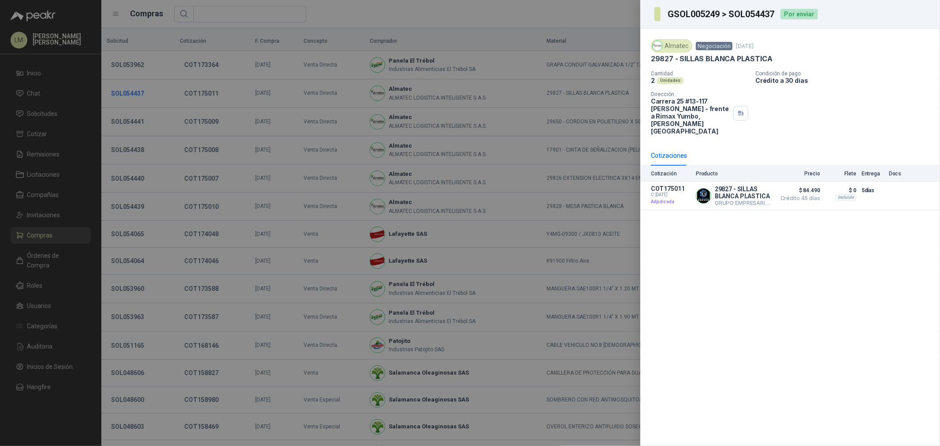
click at [134, 93] on div at bounding box center [470, 223] width 940 height 446
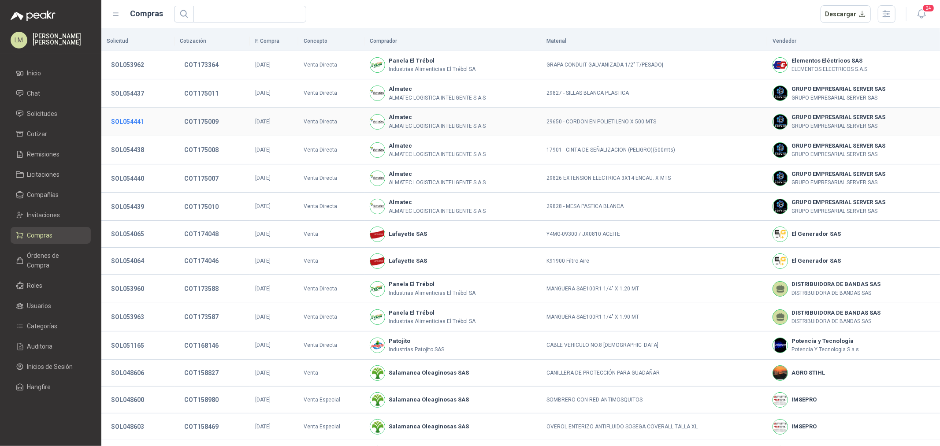
click at [134, 120] on button "SOL054441" at bounding box center [128, 122] width 42 height 16
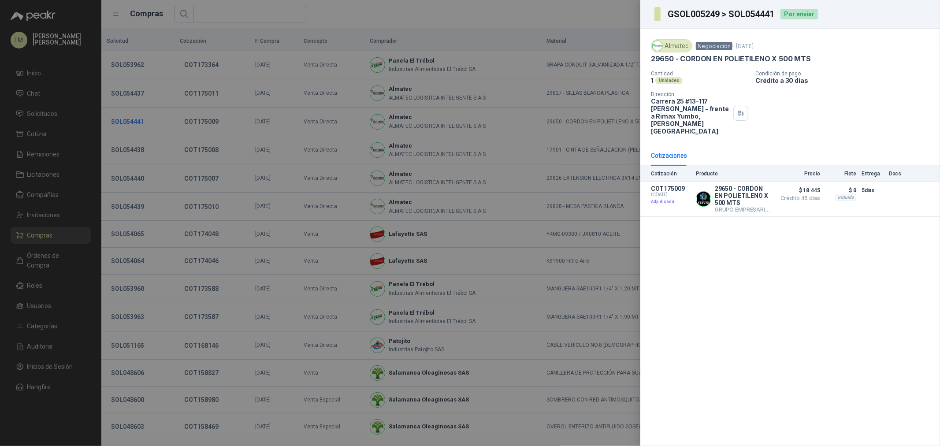
click at [134, 120] on div at bounding box center [470, 223] width 940 height 446
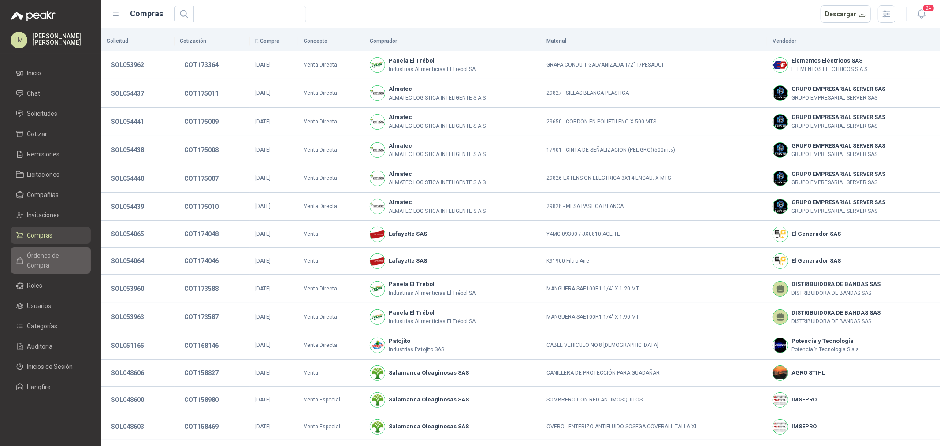
click at [43, 261] on link "Órdenes de Compra" at bounding box center [51, 260] width 80 height 26
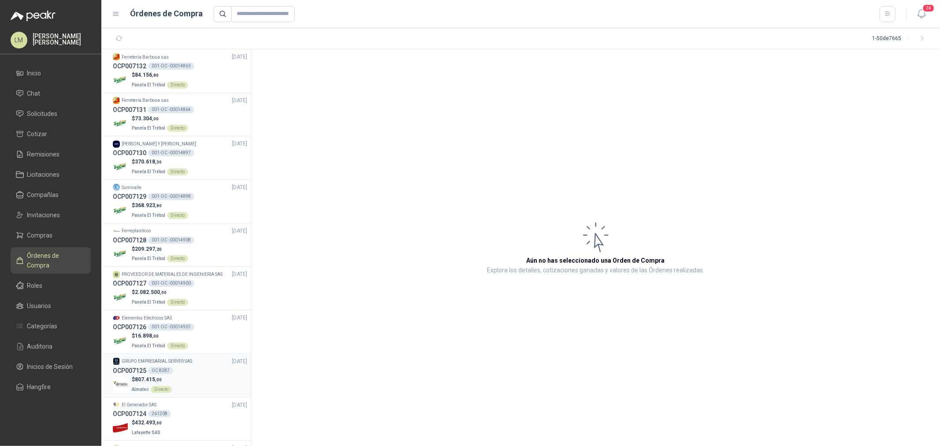
click at [167, 340] on p "$ 807.415 ,00" at bounding box center [152, 380] width 40 height 8
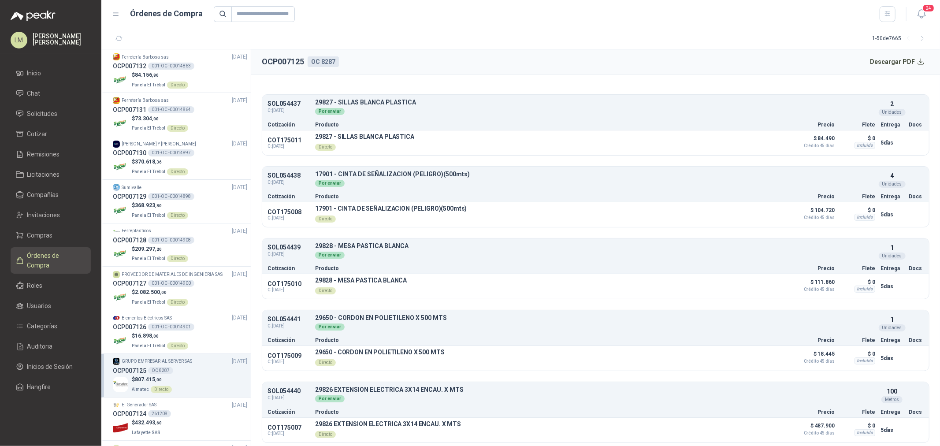
scroll to position [96, 0]
click at [37, 214] on span "Invitaciones" at bounding box center [43, 215] width 33 height 10
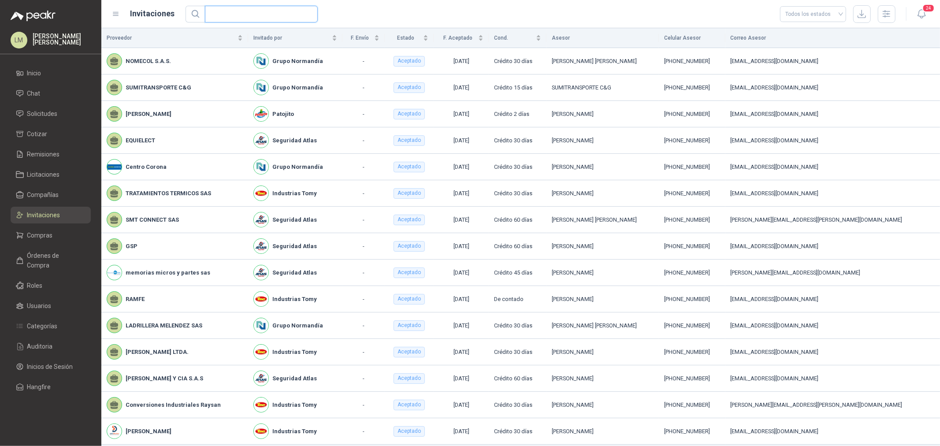
click at [270, 11] on input "text" at bounding box center [257, 14] width 95 height 16
type input "******"
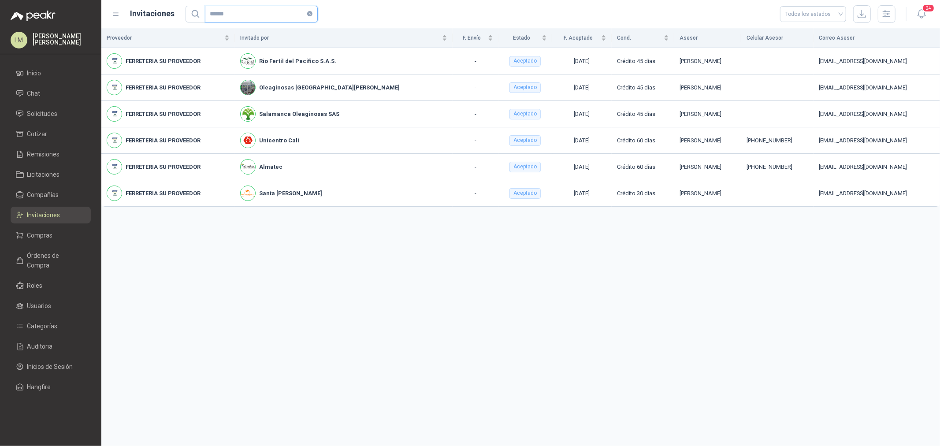
click at [307, 12] on icon "close-circle" at bounding box center [309, 13] width 5 height 5
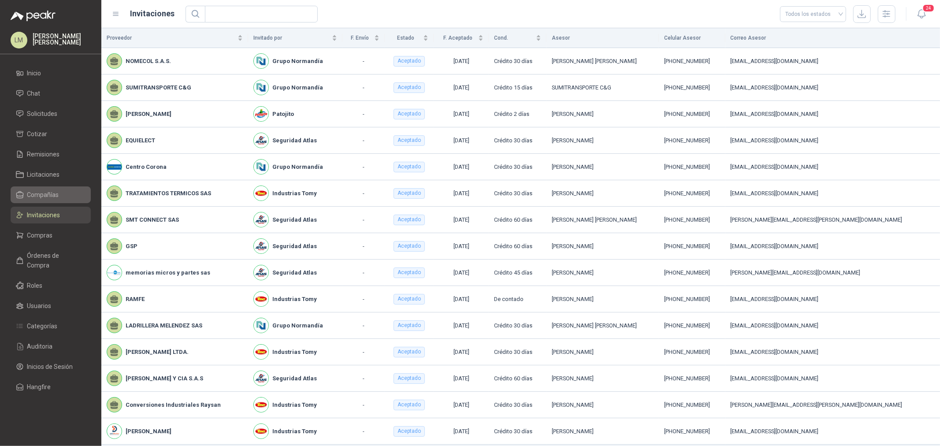
click at [45, 193] on span "Compañías" at bounding box center [43, 195] width 32 height 10
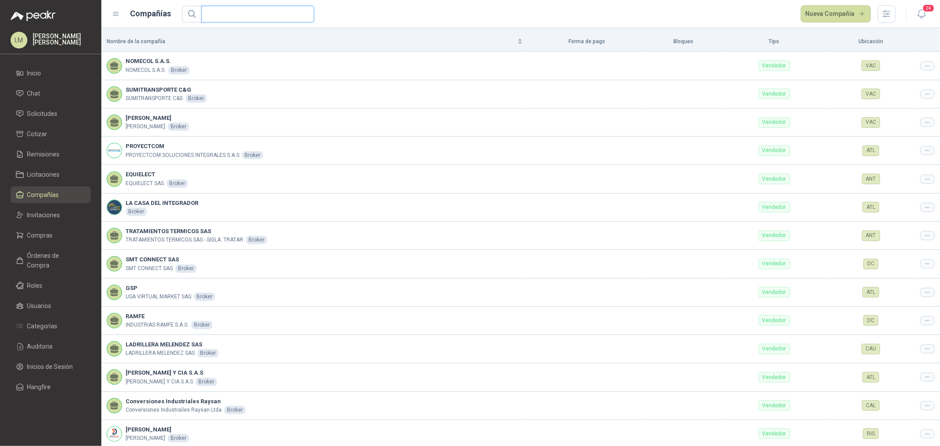
click at [222, 15] on input "text" at bounding box center [254, 14] width 95 height 16
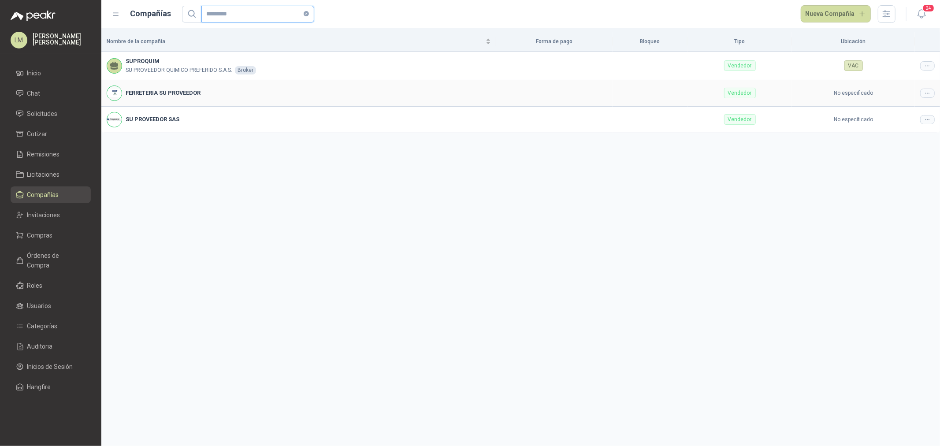
type input "*********"
drag, startPoint x: 917, startPoint y: 95, endPoint x: 926, endPoint y: 95, distance: 8.4
click at [752, 95] on td at bounding box center [927, 93] width 25 height 26
click at [752, 95] on icon at bounding box center [927, 93] width 7 height 7
click at [752, 109] on span "Editar compañía" at bounding box center [904, 109] width 45 height 10
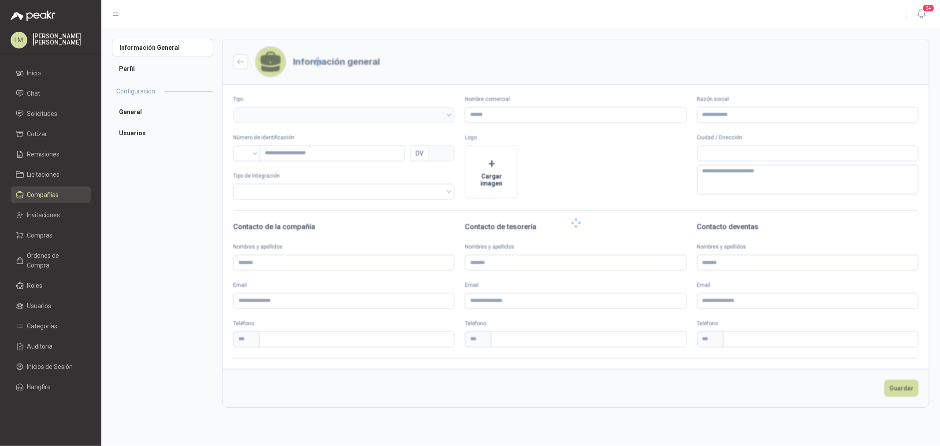
type input "**********"
type input "*********"
type input "*"
type input "**********"
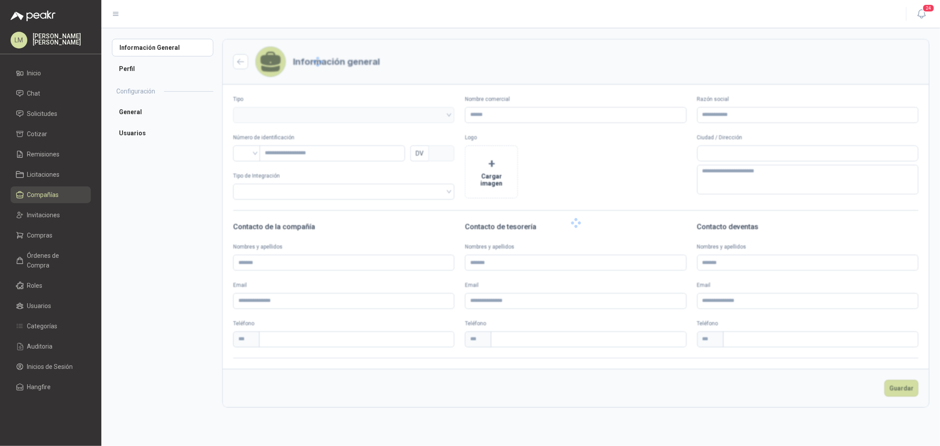
type input "**********"
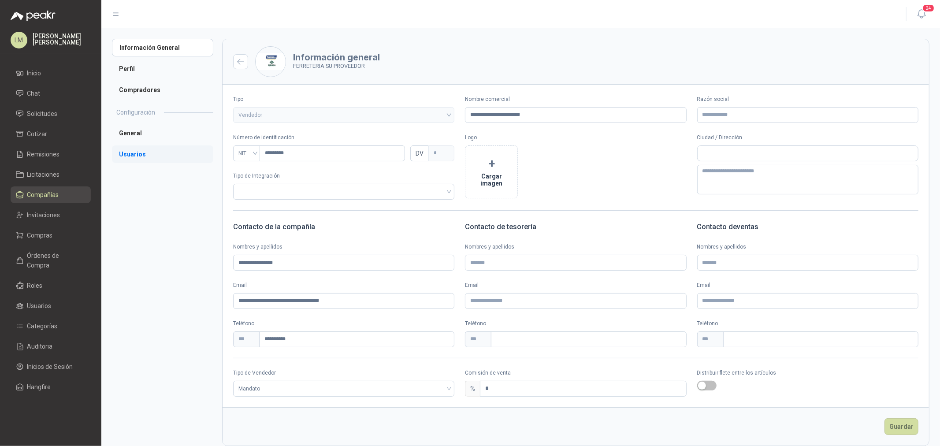
click at [138, 153] on li "Usuarios" at bounding box center [162, 154] width 101 height 18
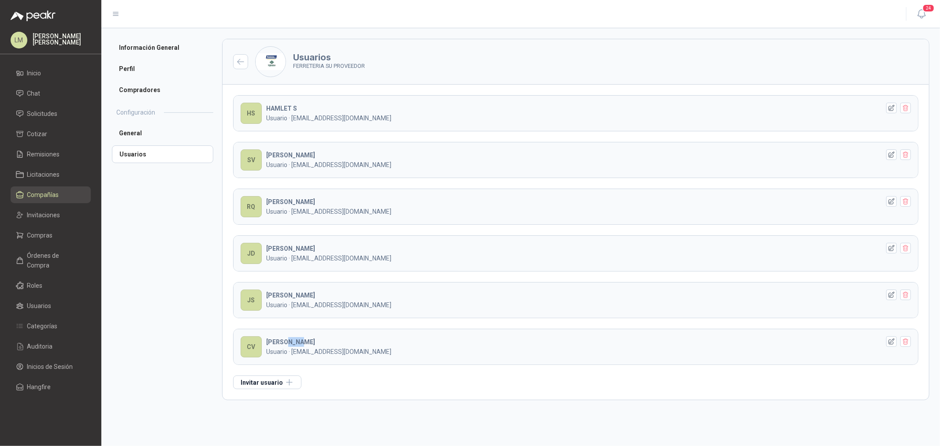
drag, startPoint x: 297, startPoint y: 342, endPoint x: 283, endPoint y: 345, distance: 15.2
click at [284, 340] on div "[PERSON_NAME] Usuario · [EMAIL_ADDRESS][DOMAIN_NAME]" at bounding box center [573, 346] width 614 height 19
click at [281, 340] on b "[PERSON_NAME]" at bounding box center [290, 341] width 49 height 7
click at [43, 241] on link "Compras" at bounding box center [51, 235] width 80 height 17
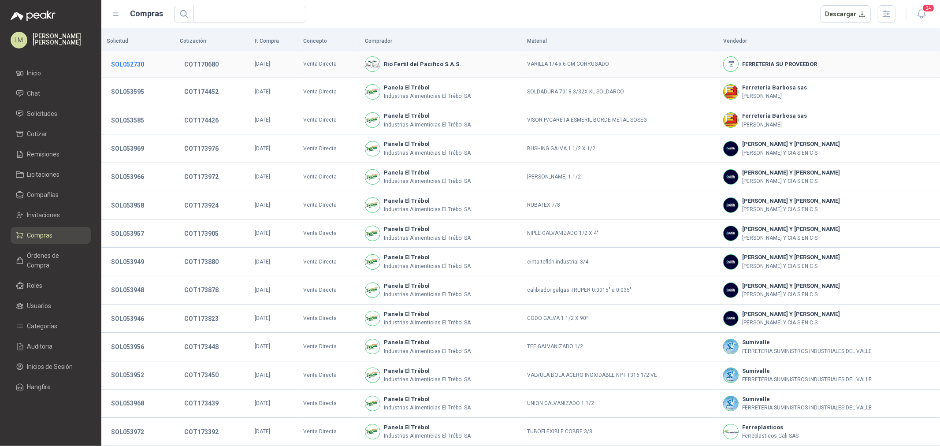
click at [142, 60] on button "SOL052730" at bounding box center [128, 64] width 42 height 16
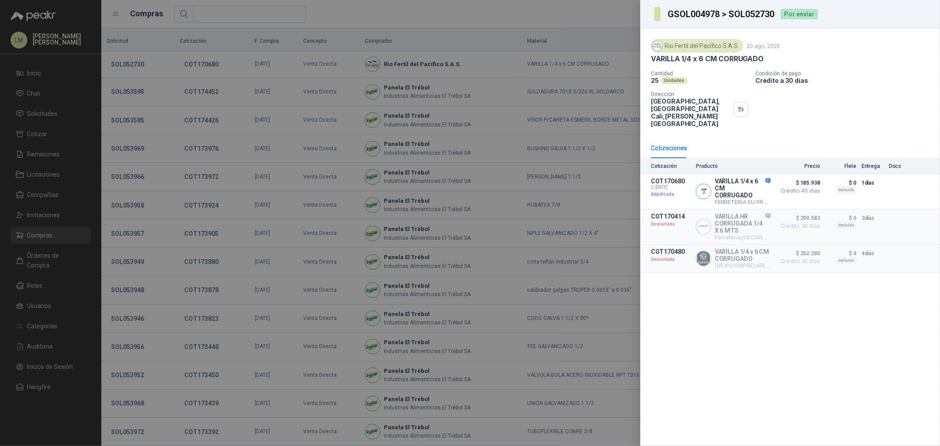
click at [248, 32] on div at bounding box center [470, 223] width 940 height 446
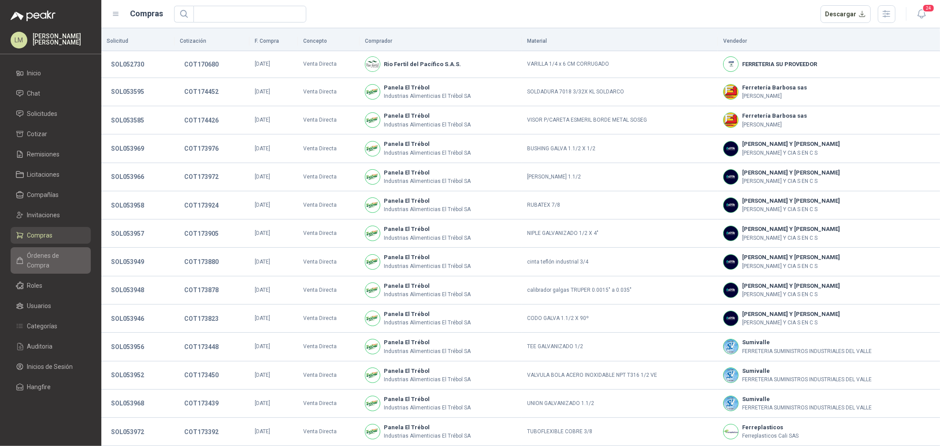
click at [50, 257] on span "Órdenes de Compra" at bounding box center [54, 260] width 55 height 19
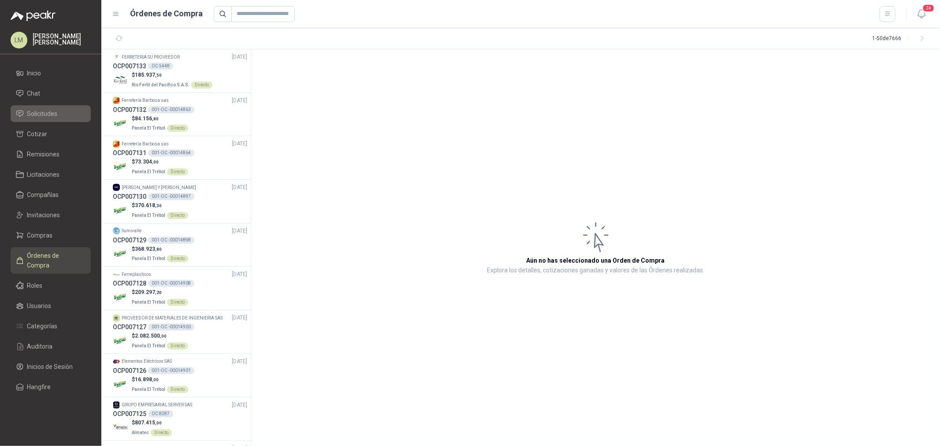
click at [59, 112] on li "Solicitudes" at bounding box center [51, 114] width 70 height 10
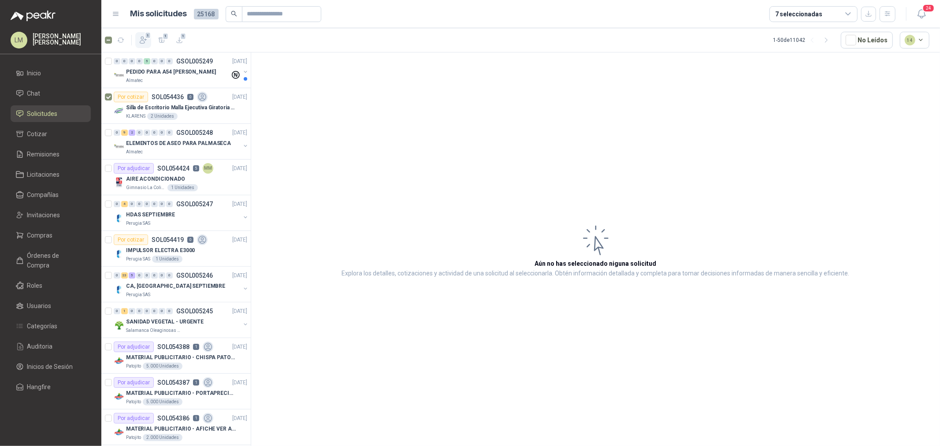
click at [145, 39] on icon "button" at bounding box center [143, 40] width 7 height 7
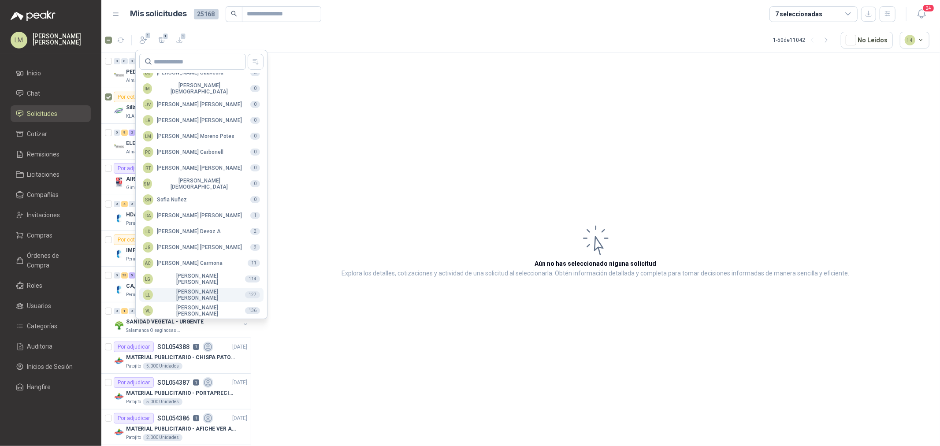
scroll to position [156, 0]
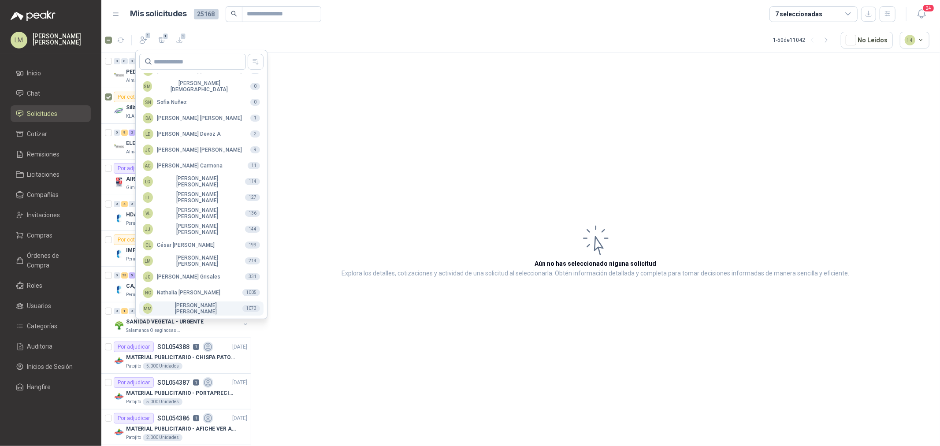
click at [169, 311] on div "MM [PERSON_NAME]" at bounding box center [189, 308] width 93 height 12
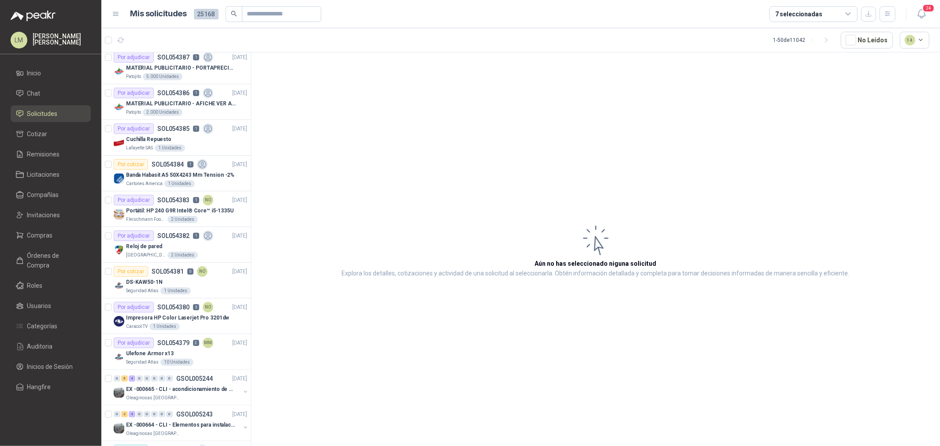
scroll to position [342, 0]
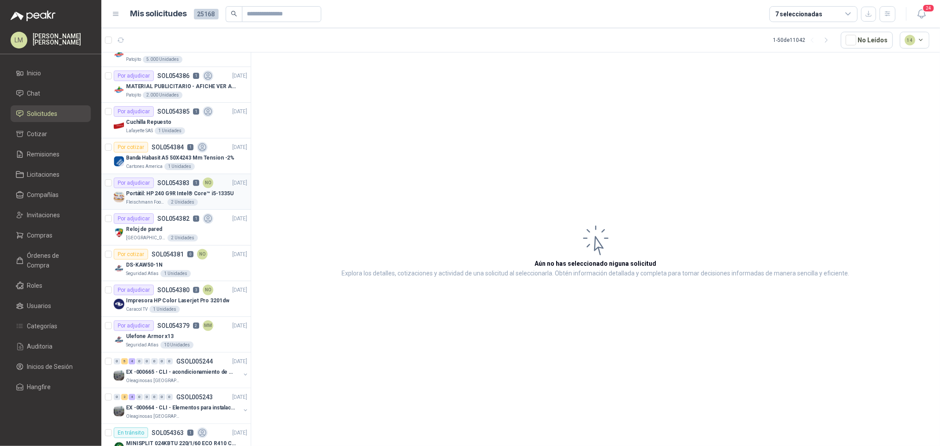
click at [172, 188] on div "Portátil: HP 240 G9R Intel® Core™ i5-1335U" at bounding box center [186, 193] width 121 height 11
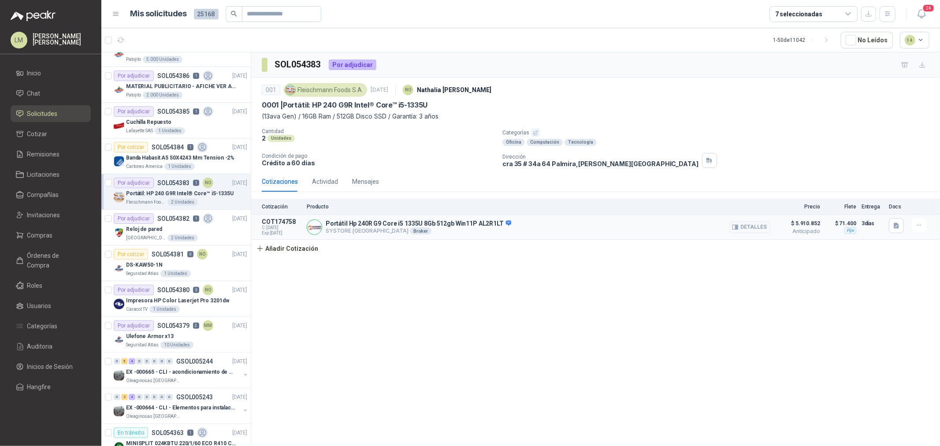
click at [751, 234] on div "Detalles" at bounding box center [749, 227] width 41 height 18
click at [752, 227] on button "Detalles" at bounding box center [749, 227] width 41 height 12
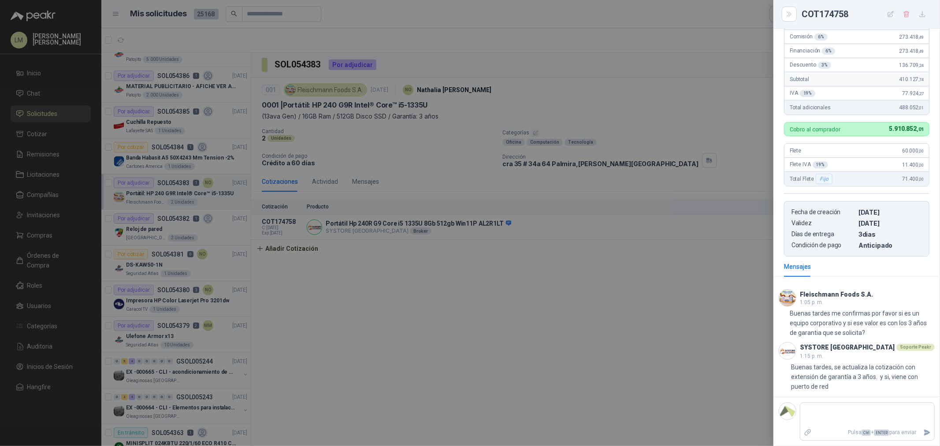
scroll to position [306, 0]
click at [398, 283] on div at bounding box center [470, 223] width 940 height 446
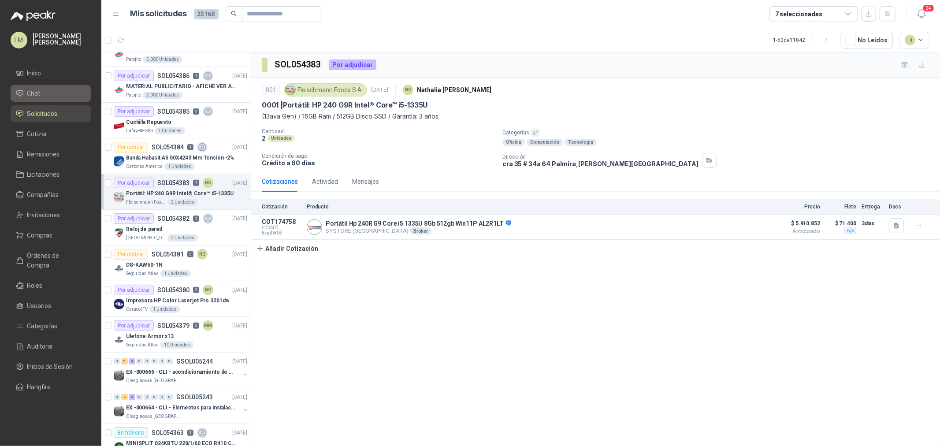
click at [41, 95] on li "Chat" at bounding box center [51, 94] width 70 height 10
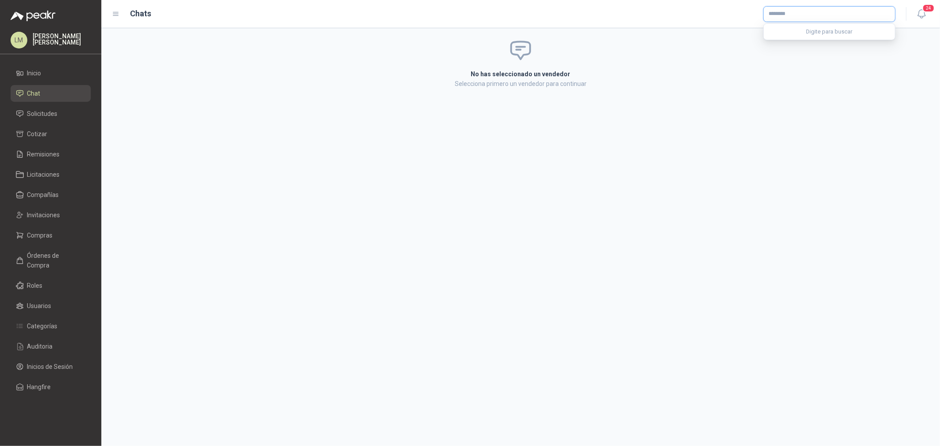
click at [752, 18] on input "text" at bounding box center [829, 14] width 131 height 15
type input "*******"
click at [752, 25] on div "OneLab NIT : 000000001" at bounding box center [829, 35] width 131 height 22
click at [752, 33] on p "OneLab" at bounding box center [799, 32] width 31 height 5
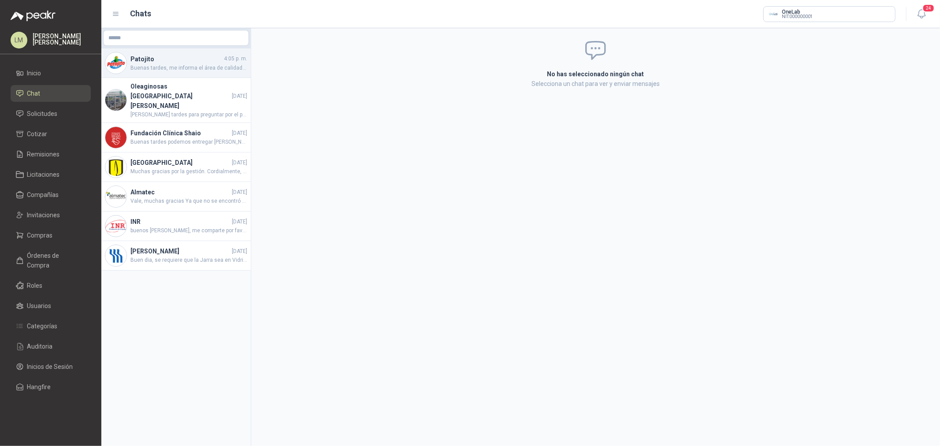
click at [181, 64] on span "Buenas tardes, me informa el área de calidad que es para comprobar limpieza de …" at bounding box center [188, 68] width 117 height 8
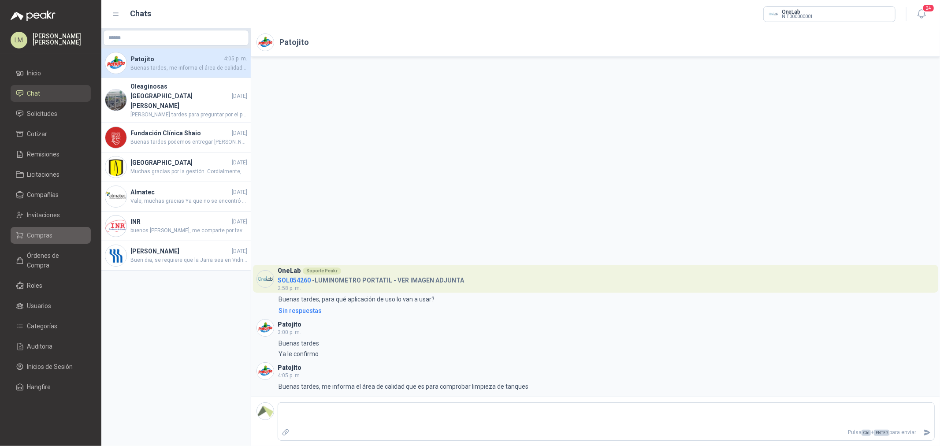
click at [52, 241] on link "Compras" at bounding box center [51, 235] width 80 height 17
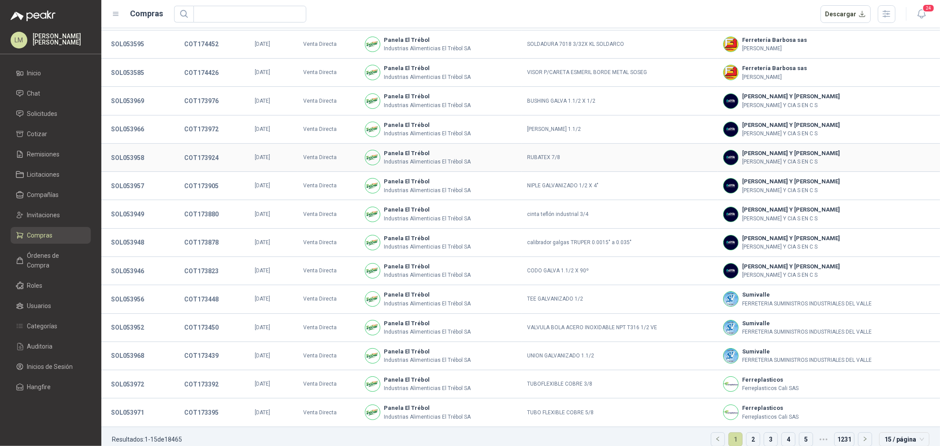
scroll to position [59, 0]
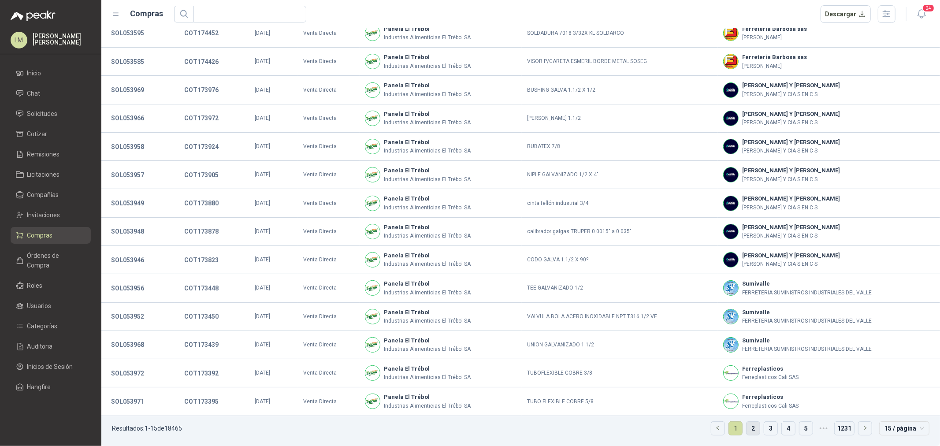
click at [747, 340] on link "2" at bounding box center [753, 428] width 13 height 13
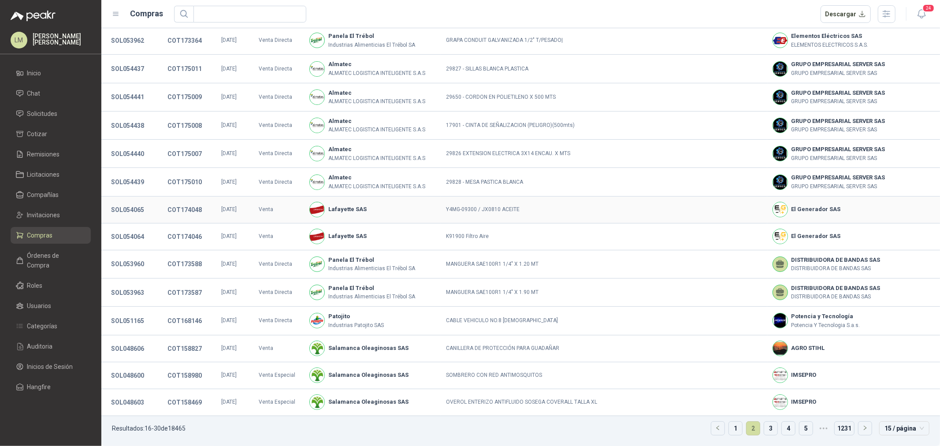
scroll to position [55, 0]
click at [752, 340] on link "3" at bounding box center [770, 428] width 13 height 13
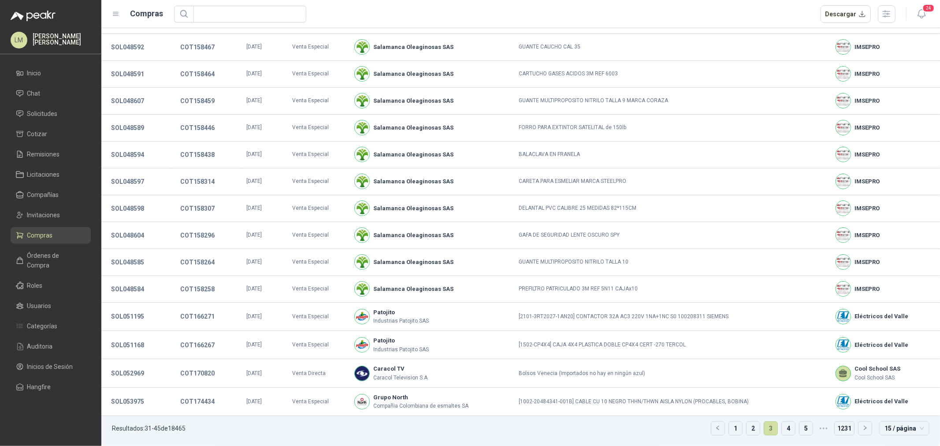
scroll to position [48, 0]
click at [752, 340] on link "4" at bounding box center [788, 428] width 13 height 13
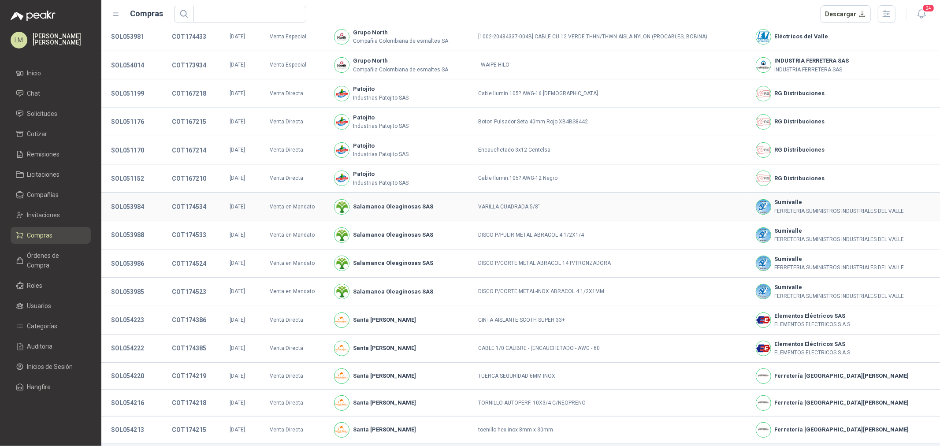
scroll to position [57, 0]
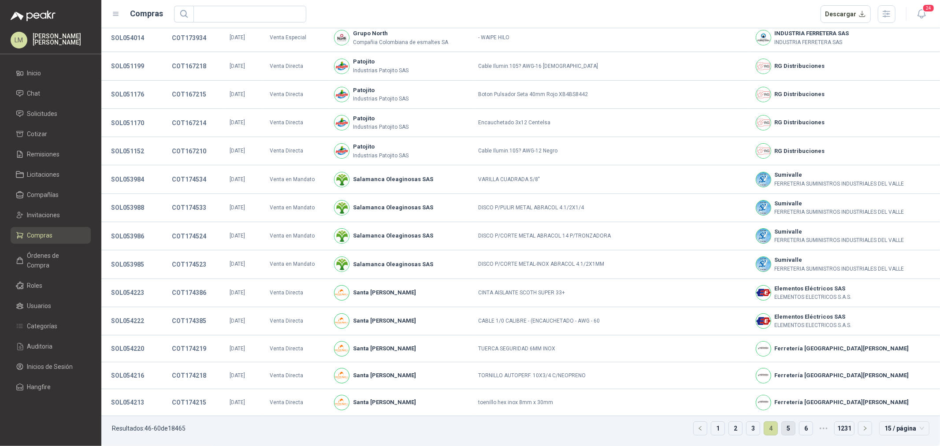
click at [752, 340] on link "5" at bounding box center [788, 428] width 13 height 13
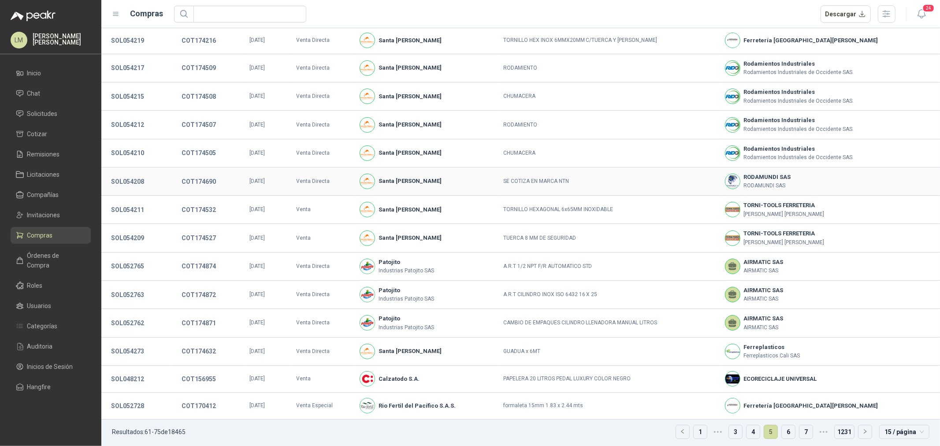
scroll to position [56, 0]
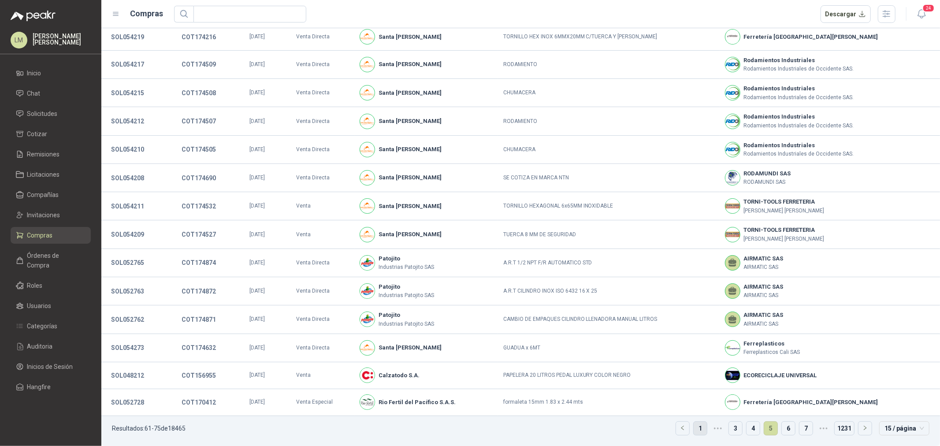
click at [694, 340] on link "1" at bounding box center [700, 428] width 13 height 13
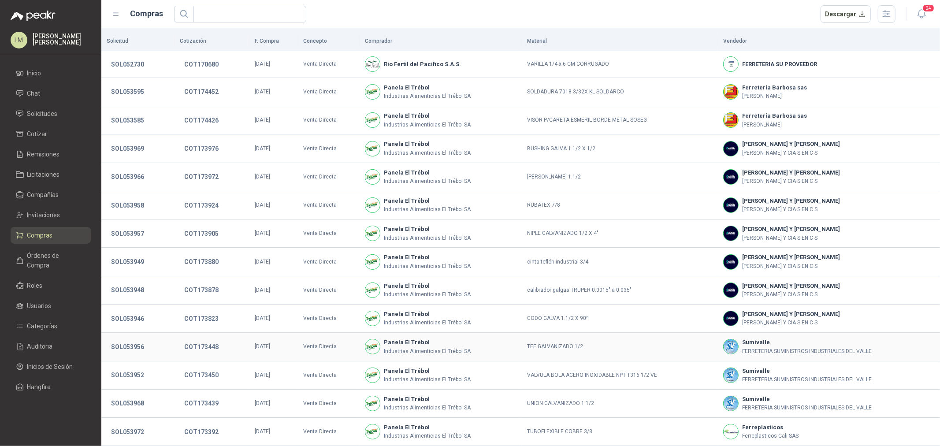
scroll to position [59, 0]
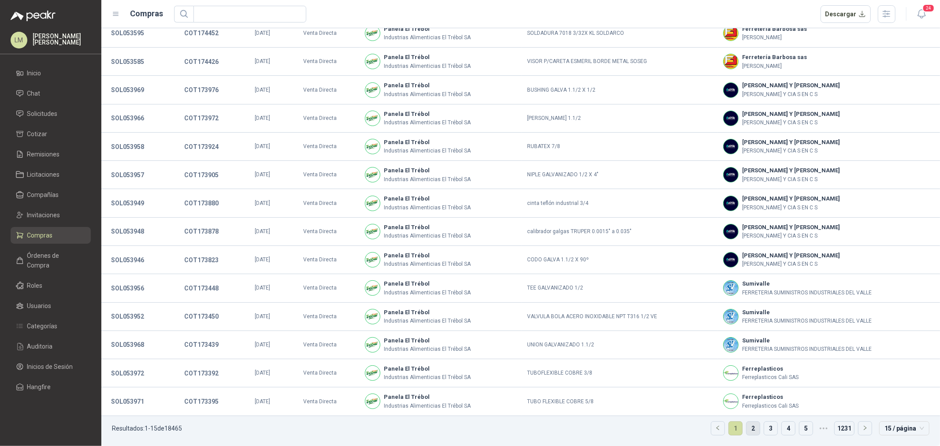
click at [749, 340] on link "2" at bounding box center [753, 428] width 13 height 13
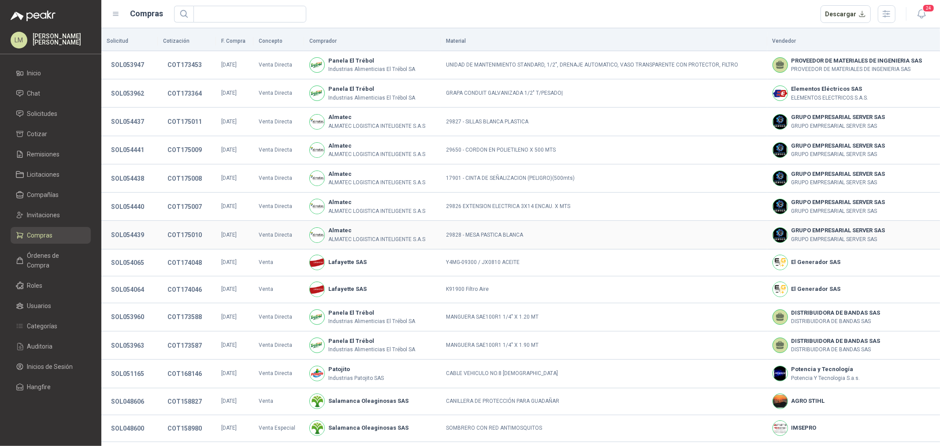
scroll to position [55, 0]
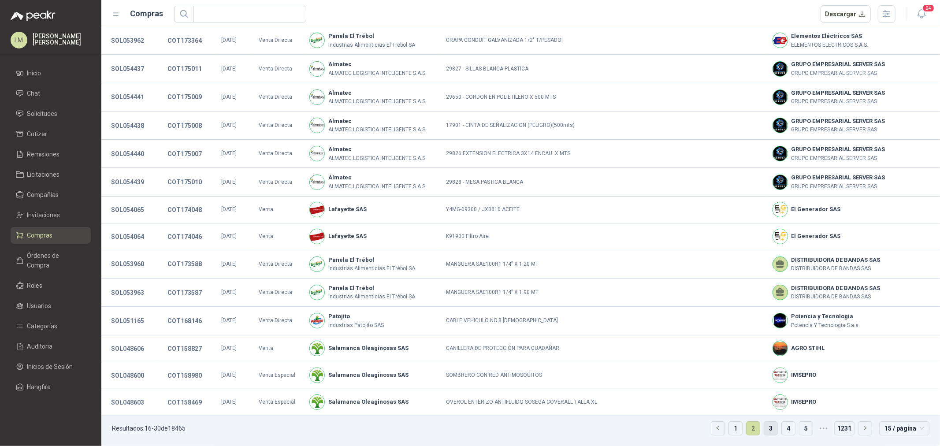
click at [752, 340] on link "3" at bounding box center [770, 428] width 13 height 13
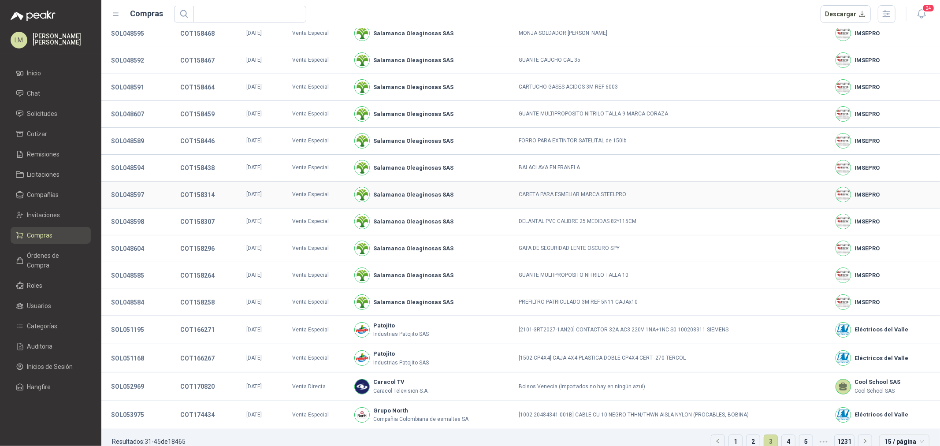
scroll to position [48, 0]
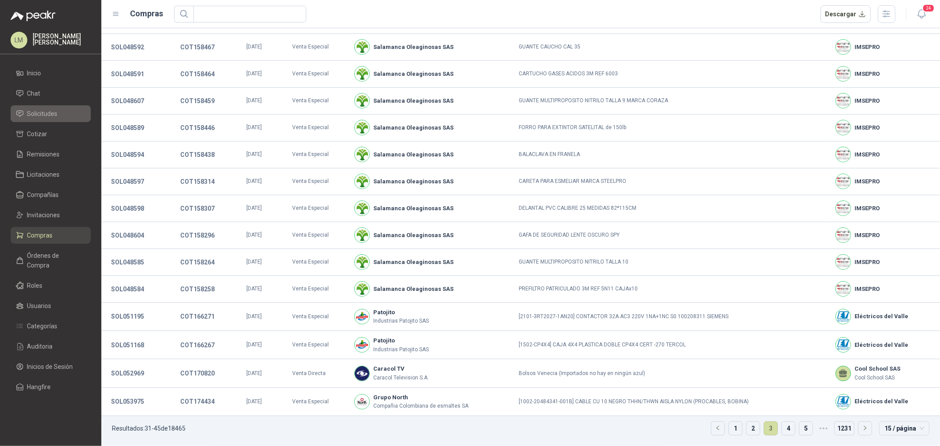
click at [42, 112] on span "Solicitudes" at bounding box center [42, 114] width 30 height 10
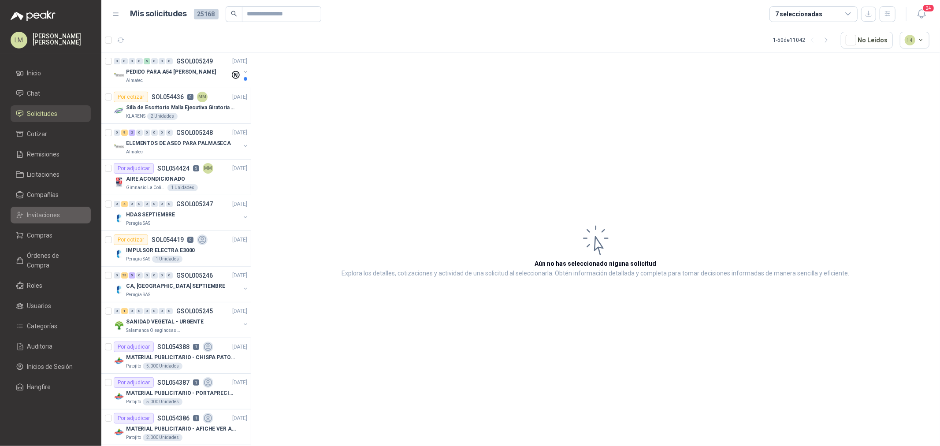
click at [43, 216] on span "Invitaciones" at bounding box center [43, 215] width 33 height 10
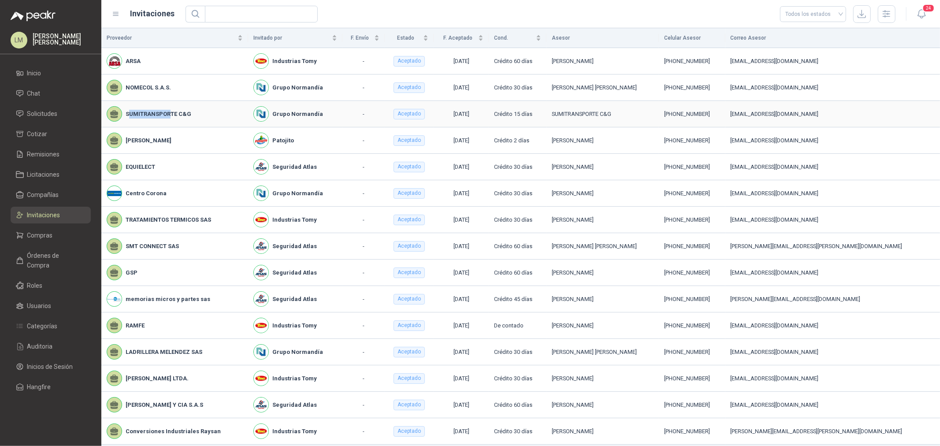
drag, startPoint x: 160, startPoint y: 117, endPoint x: 152, endPoint y: 124, distance: 10.9
click at [168, 117] on b "SUMITRANSPORTE C&G" at bounding box center [159, 114] width 66 height 9
click at [47, 115] on span "Solicitudes" at bounding box center [42, 114] width 30 height 10
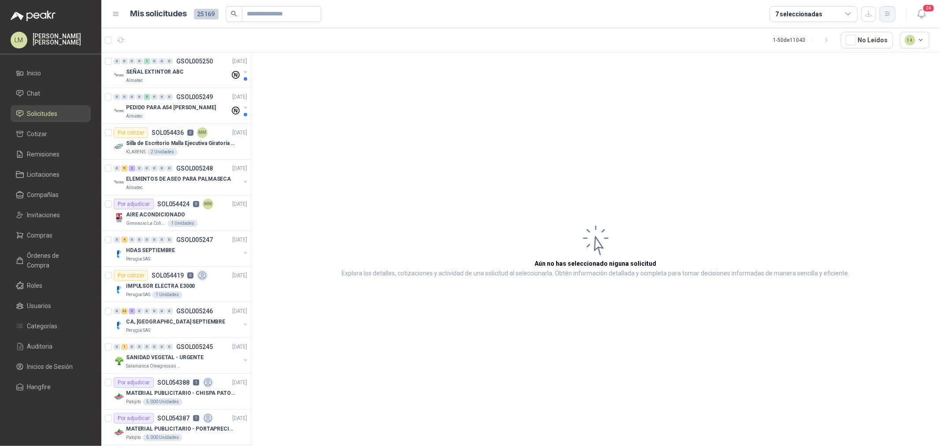
click at [752, 15] on button "button" at bounding box center [888, 14] width 16 height 16
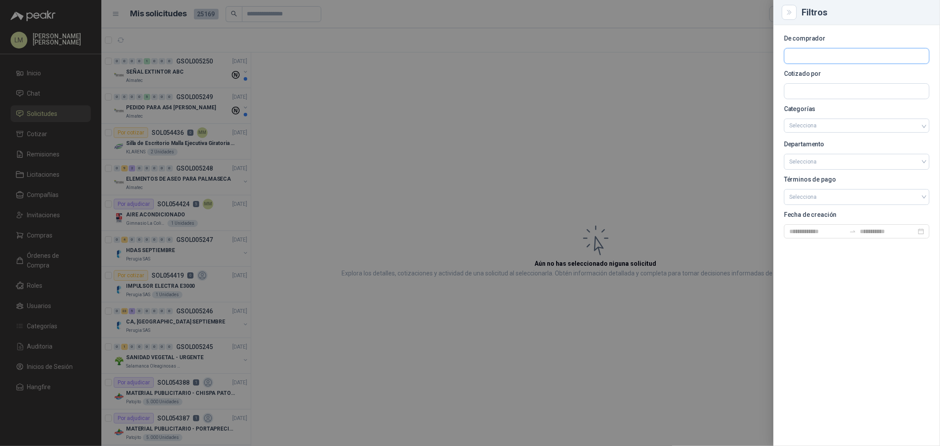
click at [752, 51] on input "text" at bounding box center [856, 55] width 145 height 15
type input "******"
click at [752, 74] on p "Grupo Normandía" at bounding box center [826, 74] width 42 height 5
click at [530, 74] on div at bounding box center [470, 223] width 940 height 446
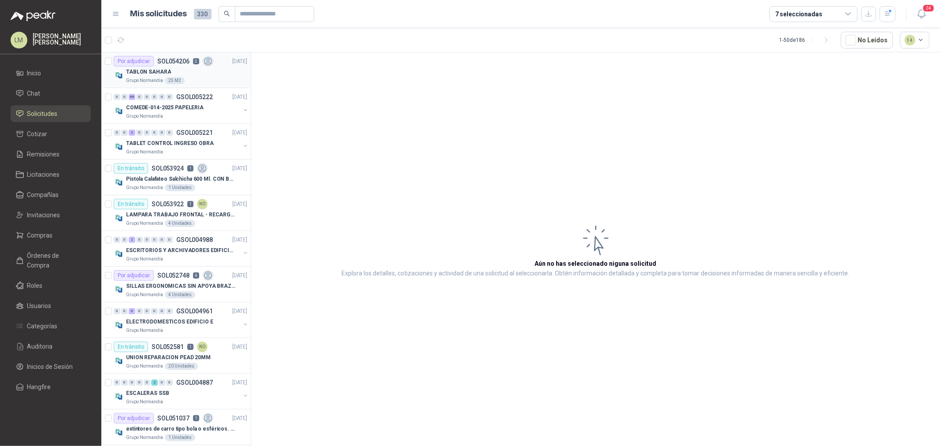
click at [186, 66] on div "Por adjudicar SOL054206 2" at bounding box center [164, 61] width 100 height 11
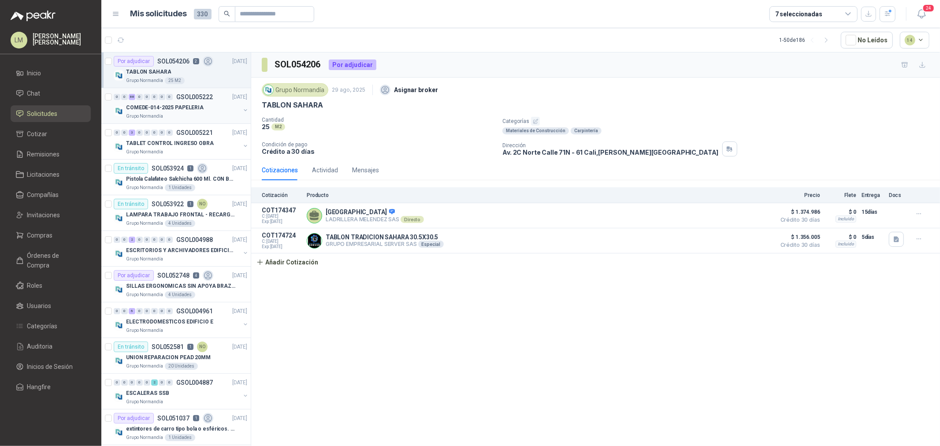
click at [156, 94] on div "0" at bounding box center [154, 97] width 7 height 6
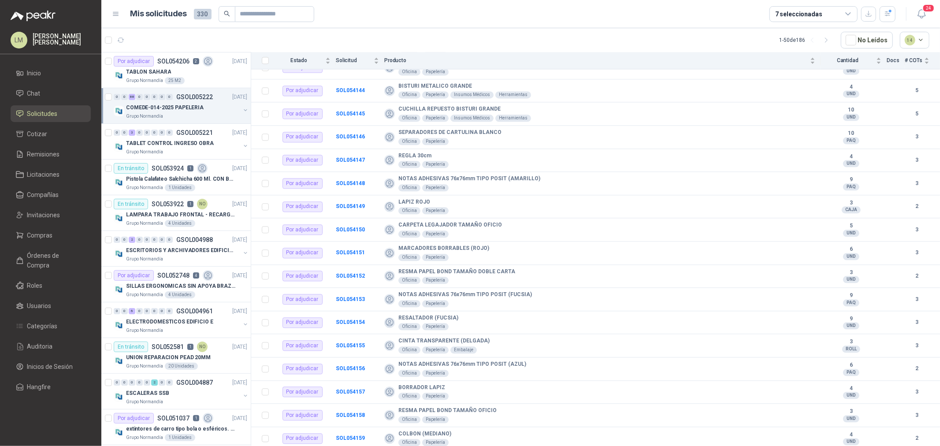
scroll to position [1763, 0]
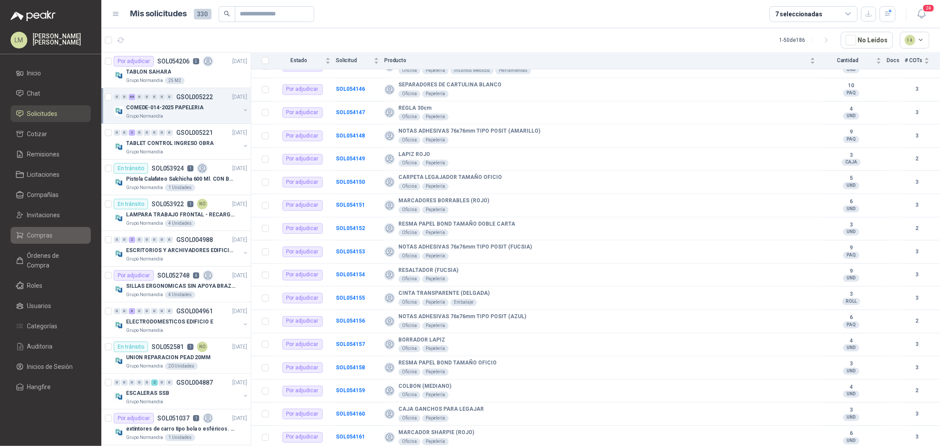
click at [50, 237] on span "Compras" at bounding box center [40, 236] width 26 height 10
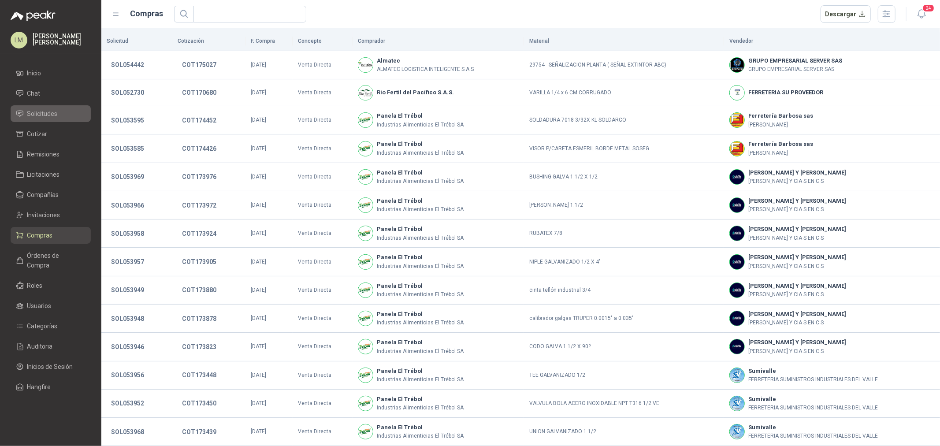
click at [41, 116] on span "Solicitudes" at bounding box center [42, 114] width 30 height 10
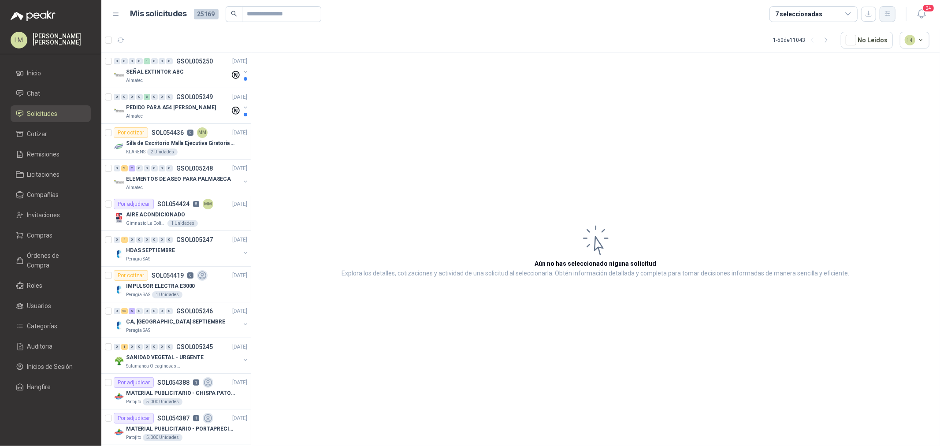
click at [752, 9] on button "button" at bounding box center [888, 14] width 16 height 16
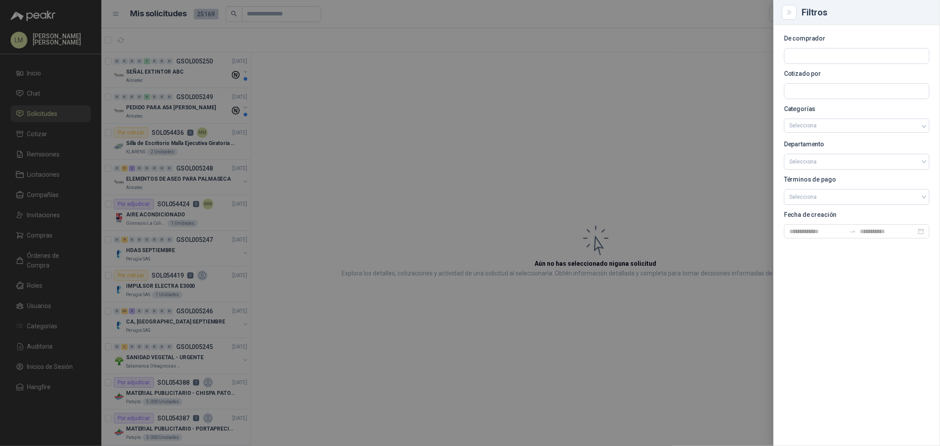
click at [518, 69] on div at bounding box center [470, 223] width 940 height 446
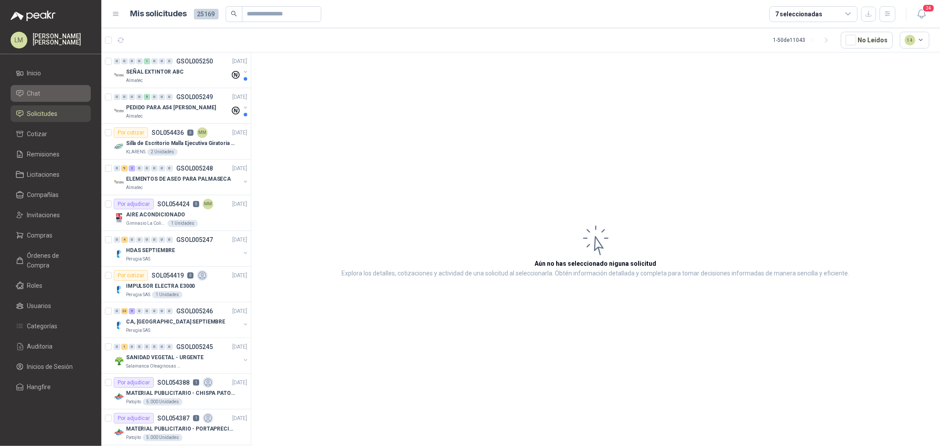
click at [47, 89] on li "Chat" at bounding box center [51, 94] width 70 height 10
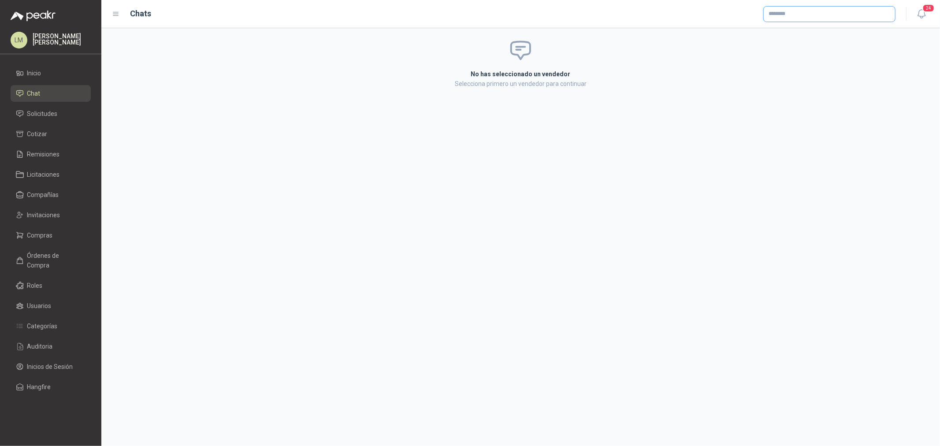
click at [752, 14] on input "text" at bounding box center [829, 14] width 131 height 15
type input "*******"
click at [752, 33] on p "SUMINOC SAS" at bounding box center [852, 32] width 136 height 5
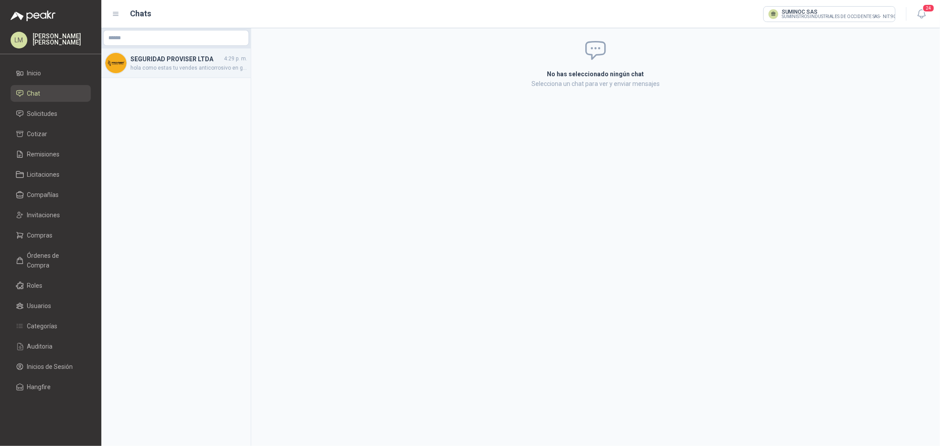
click at [192, 68] on span "hola como estas tu vendes anticorrosivo en galon para armas?" at bounding box center [188, 68] width 117 height 8
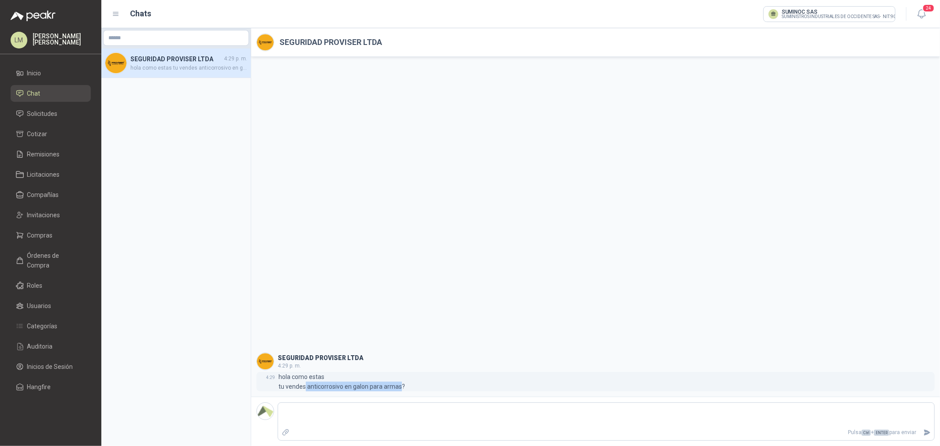
drag, startPoint x: 305, startPoint y: 386, endPoint x: 400, endPoint y: 386, distance: 94.3
click at [400, 340] on p "hola como estas tu vendes anticorrosivo en galon para armas?" at bounding box center [342, 381] width 126 height 19
copy p "anticorrosivo en galon para [PERSON_NAME]"
click at [48, 238] on span "Compras" at bounding box center [40, 236] width 26 height 10
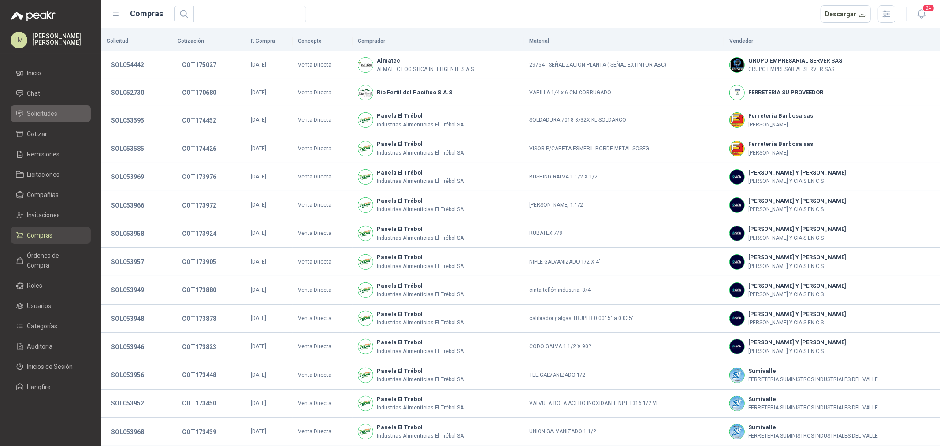
click at [42, 115] on span "Solicitudes" at bounding box center [42, 114] width 30 height 10
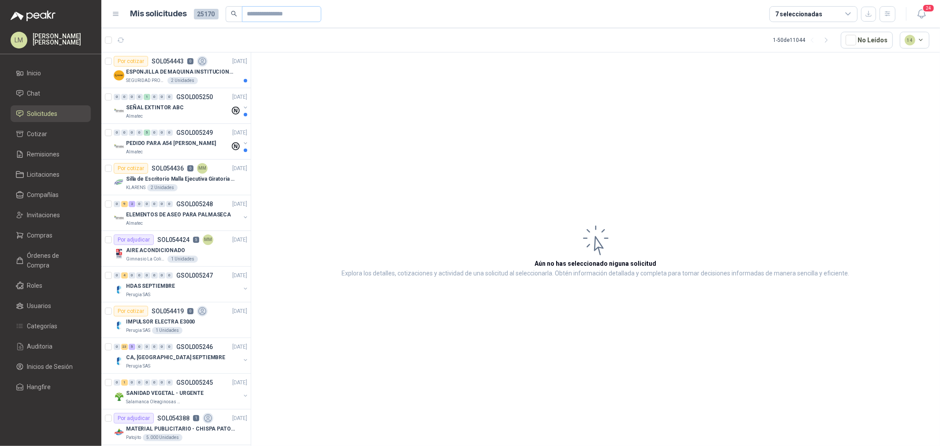
click at [244, 15] on span at bounding box center [281, 14] width 79 height 16
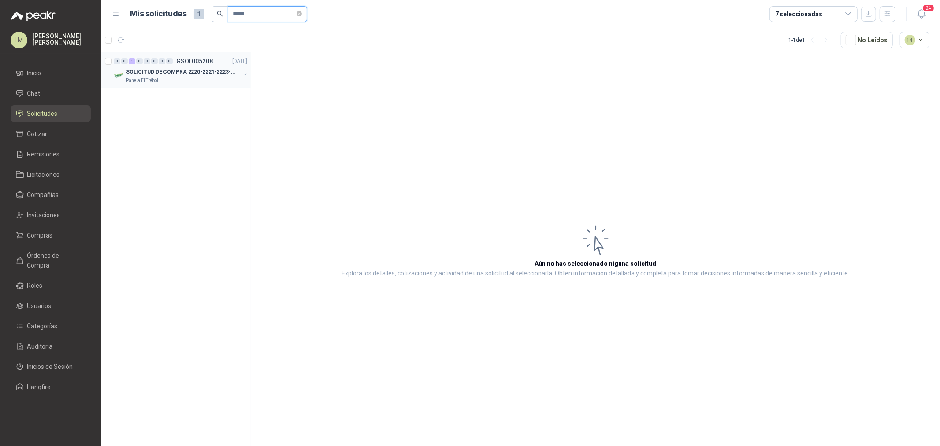
type input "*****"
click at [245, 74] on button "button" at bounding box center [245, 74] width 7 height 7
click at [221, 104] on div "500156 | TUBO GALVANIZADO 1.1/2"" at bounding box center [185, 107] width 124 height 11
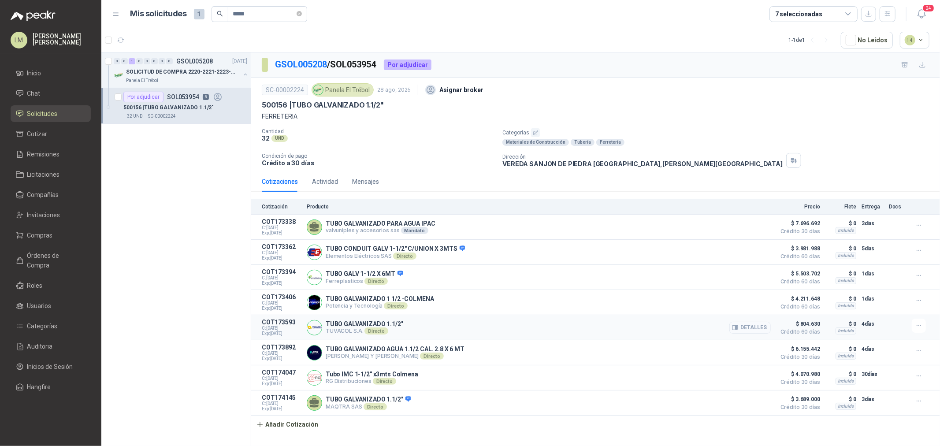
click at [752, 331] on button "Detalles" at bounding box center [749, 328] width 41 height 12
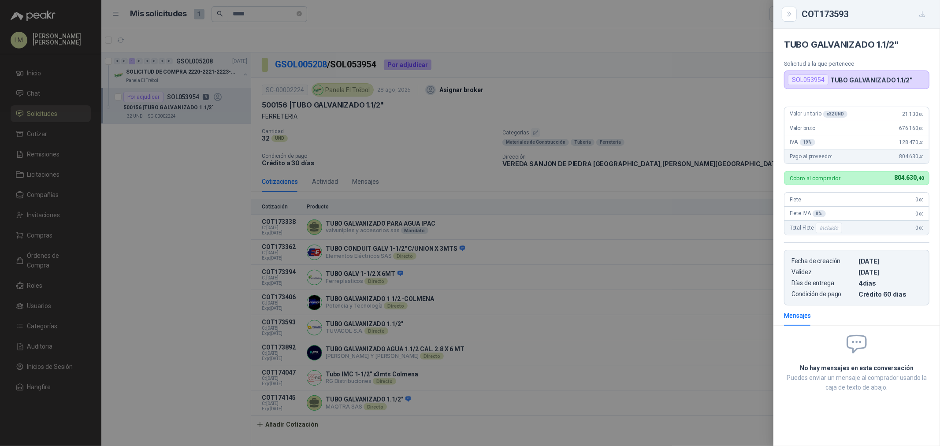
click at [50, 208] on div at bounding box center [470, 223] width 940 height 446
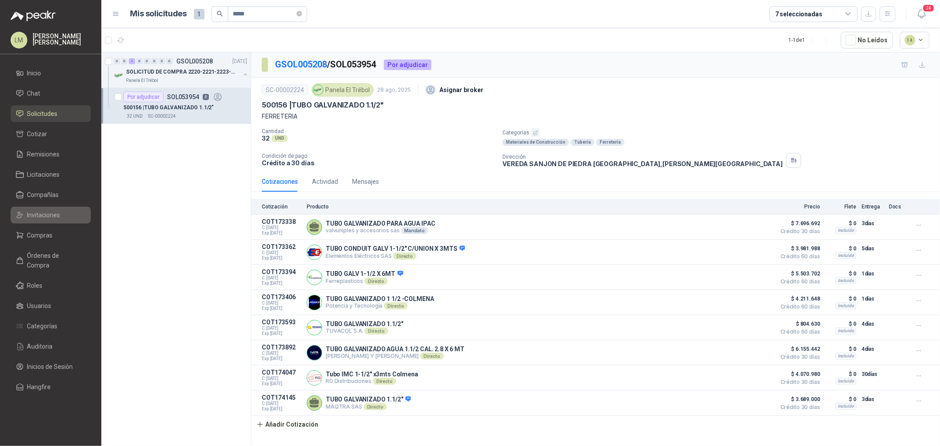
click at [43, 211] on span "Invitaciones" at bounding box center [43, 215] width 33 height 10
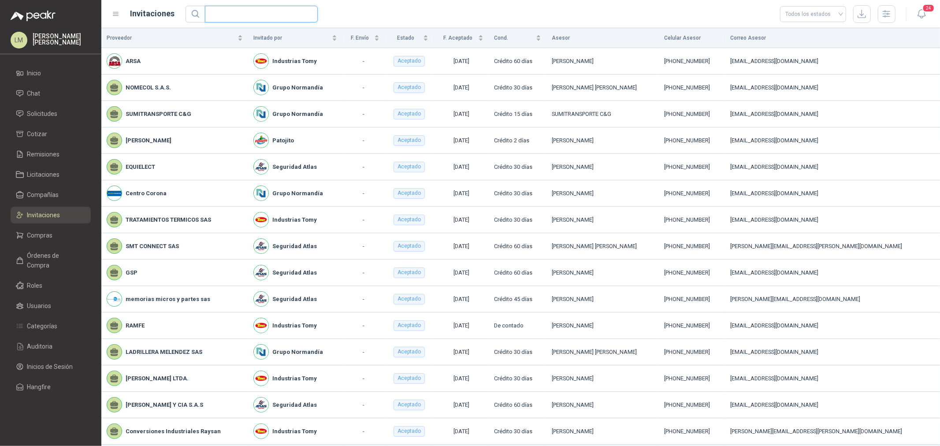
click at [238, 15] on input "text" at bounding box center [257, 14] width 95 height 16
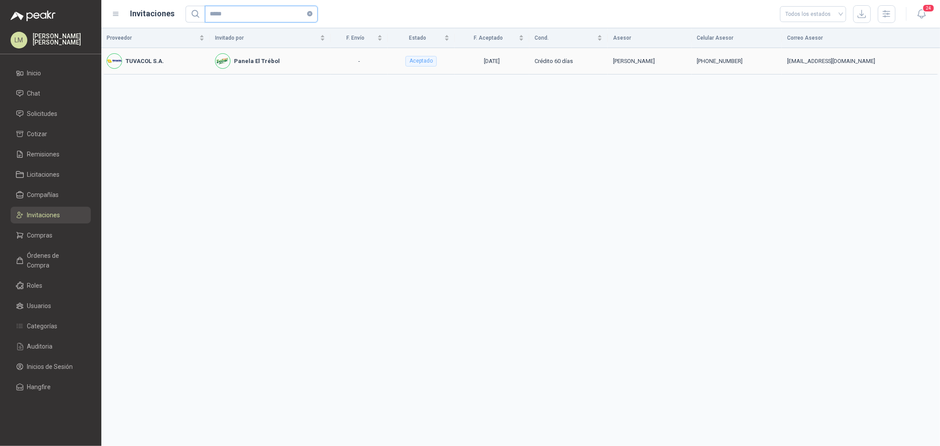
type input "*****"
drag, startPoint x: 730, startPoint y: 63, endPoint x: 764, endPoint y: 65, distance: 33.6
click at [752, 65] on div "[PHONE_NUMBER]" at bounding box center [737, 61] width 80 height 9
click at [48, 248] on link "Órdenes de Compra" at bounding box center [51, 260] width 80 height 26
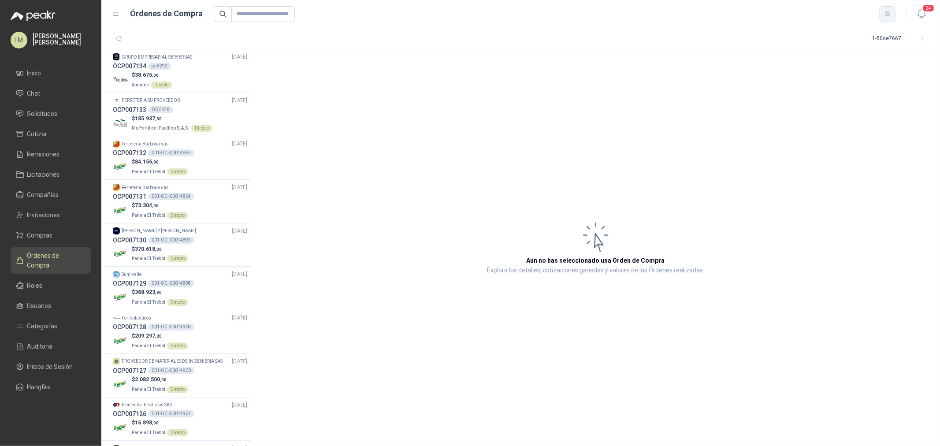
click at [752, 11] on icon "button" at bounding box center [887, 13] width 7 height 7
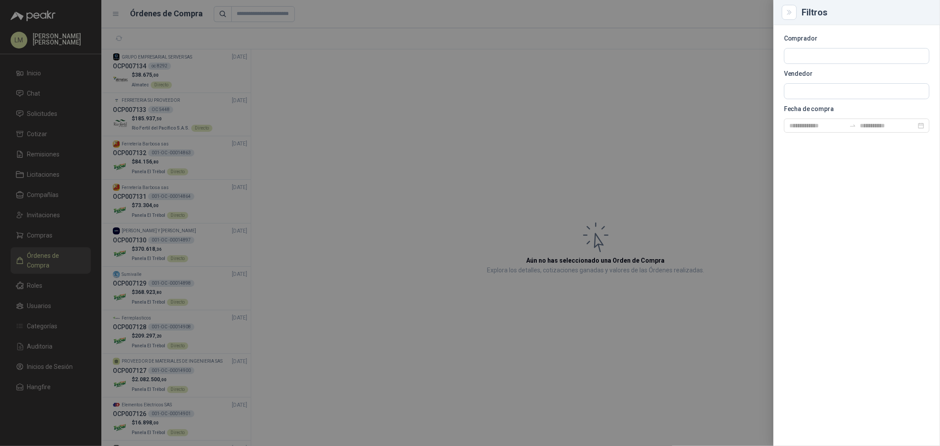
click at [752, 82] on section "Comprador Vendedor Fecha de compra" at bounding box center [856, 84] width 145 height 97
click at [752, 63] on input "text" at bounding box center [856, 55] width 145 height 15
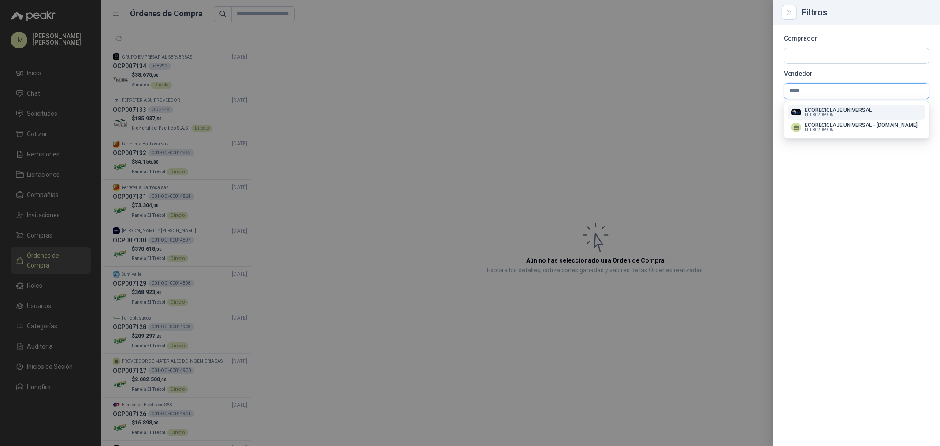
type input "*****"
click at [752, 109] on p "ECORECICLAJE UNIVERSAL" at bounding box center [838, 110] width 67 height 5
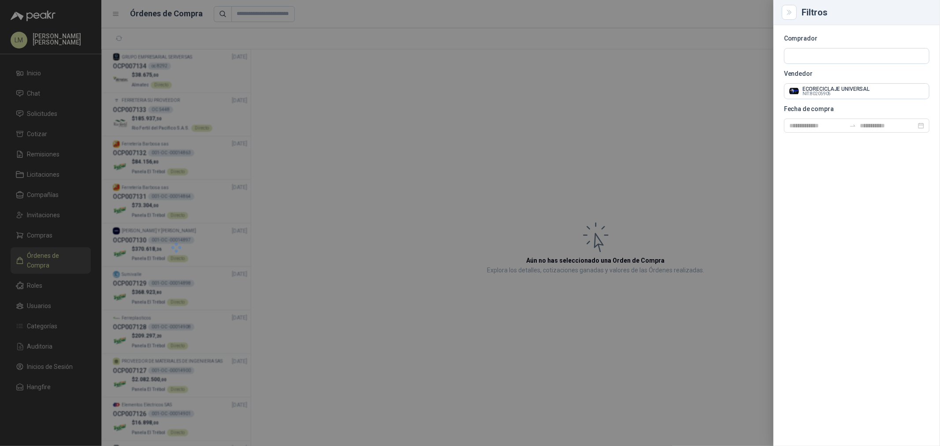
click at [584, 119] on div at bounding box center [470, 223] width 940 height 446
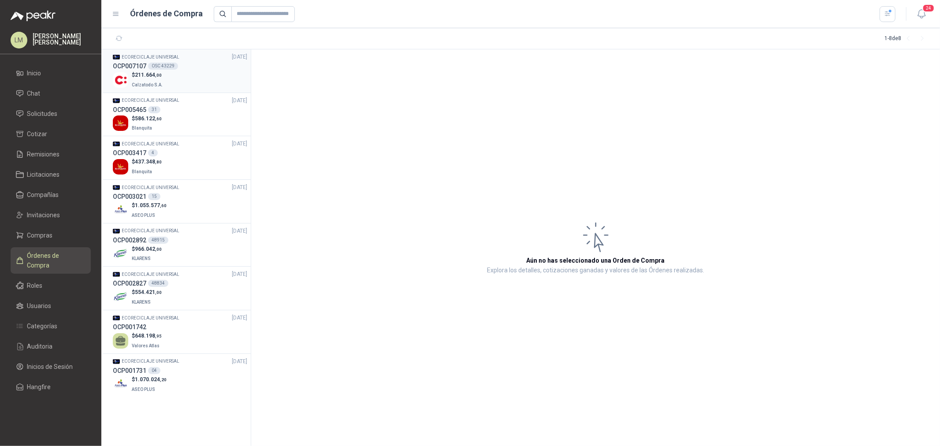
click at [167, 63] on div "OSC 43229" at bounding box center [163, 66] width 30 height 7
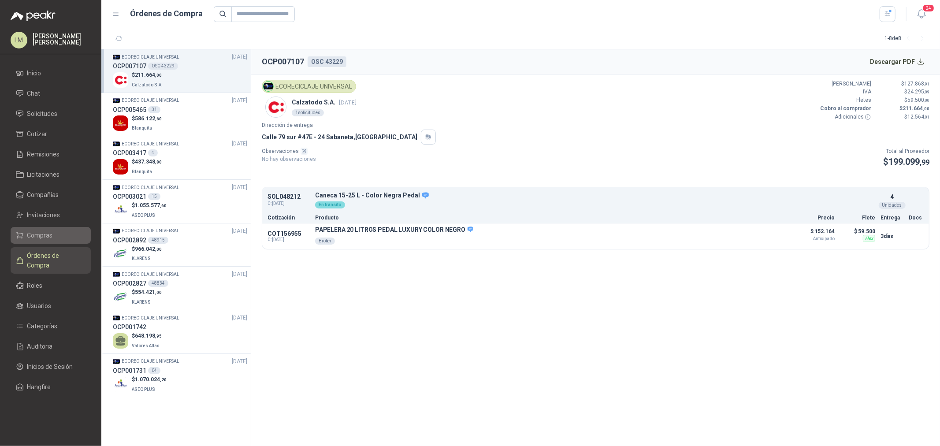
click at [37, 234] on span "Compras" at bounding box center [40, 236] width 26 height 10
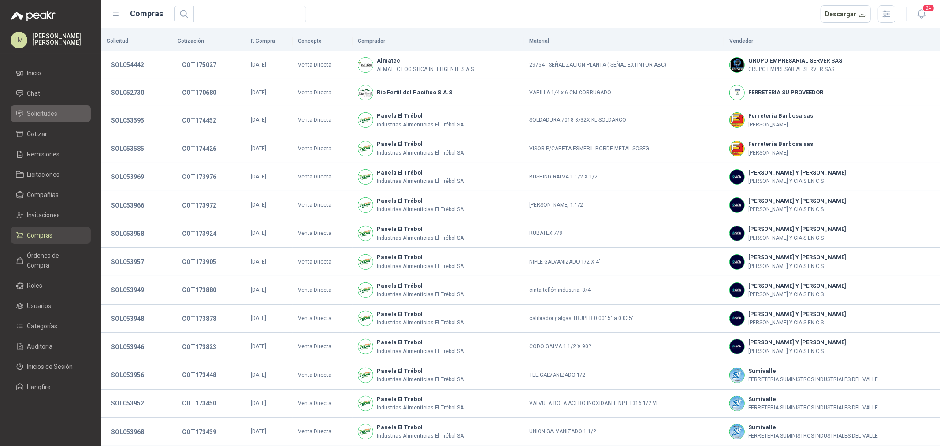
click at [38, 109] on span "Solicitudes" at bounding box center [42, 114] width 30 height 10
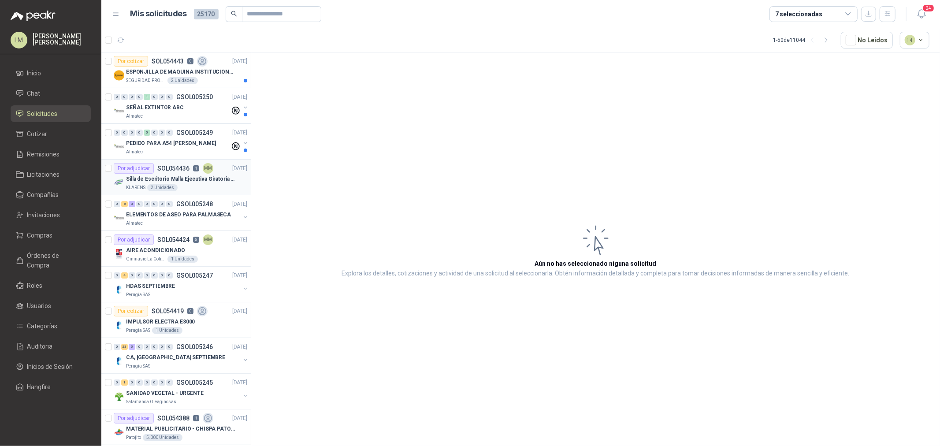
click at [162, 175] on p "Silla de Escritorio Malla Ejecutiva Giratoria Cromada con Reposabrazos Fijo Neg…" at bounding box center [181, 179] width 110 height 8
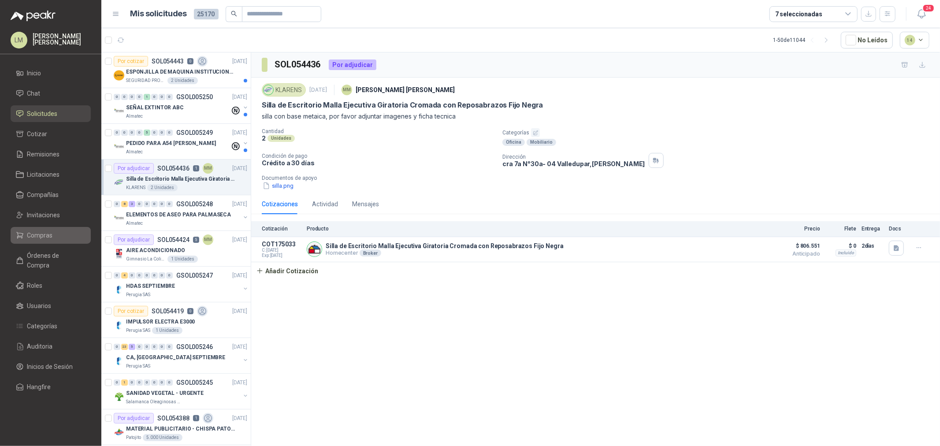
click at [49, 235] on span "Compras" at bounding box center [40, 236] width 26 height 10
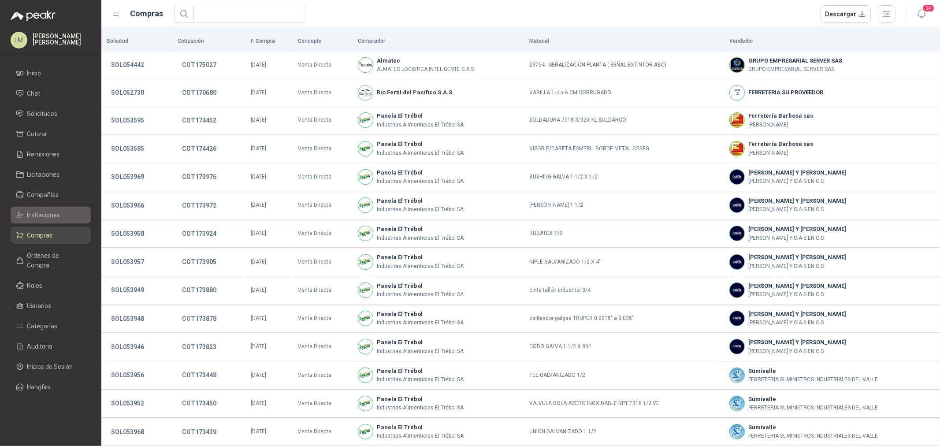
click at [48, 213] on span "Invitaciones" at bounding box center [43, 215] width 33 height 10
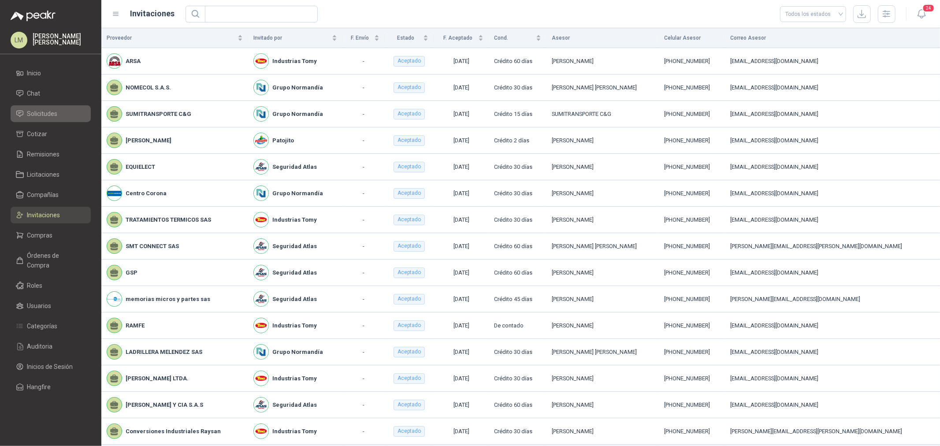
click at [36, 109] on span "Solicitudes" at bounding box center [42, 114] width 30 height 10
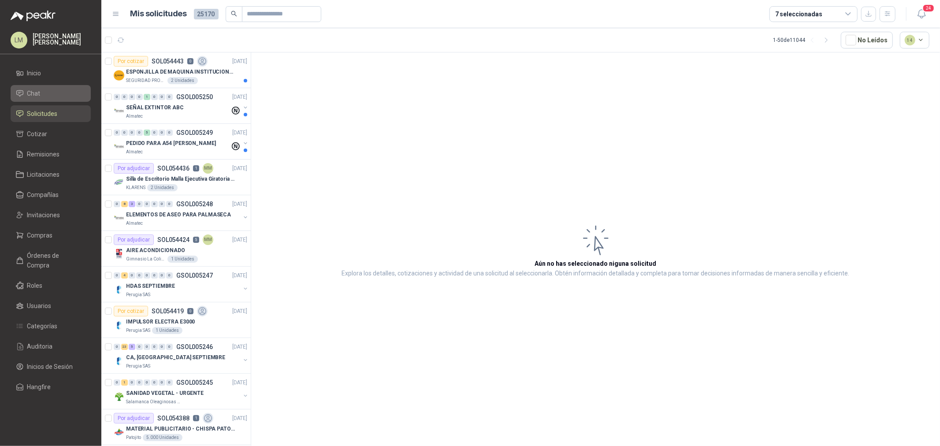
click at [33, 89] on span "Chat" at bounding box center [33, 94] width 13 height 10
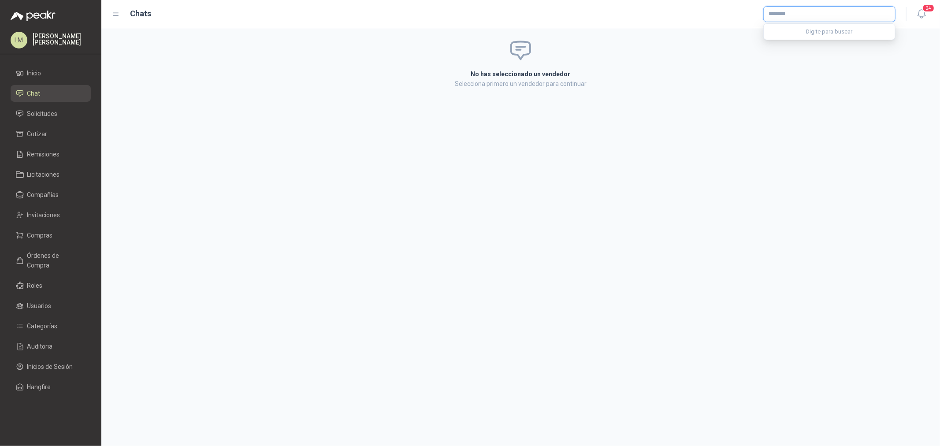
click at [752, 12] on input "text" at bounding box center [829, 14] width 131 height 15
type input "*******"
click at [752, 28] on button "SUMINOC SAS SUMINISTROS INDUSTRIALES DE OCCIDENTE SAS - NIT : 901291320-8" at bounding box center [829, 34] width 124 height 15
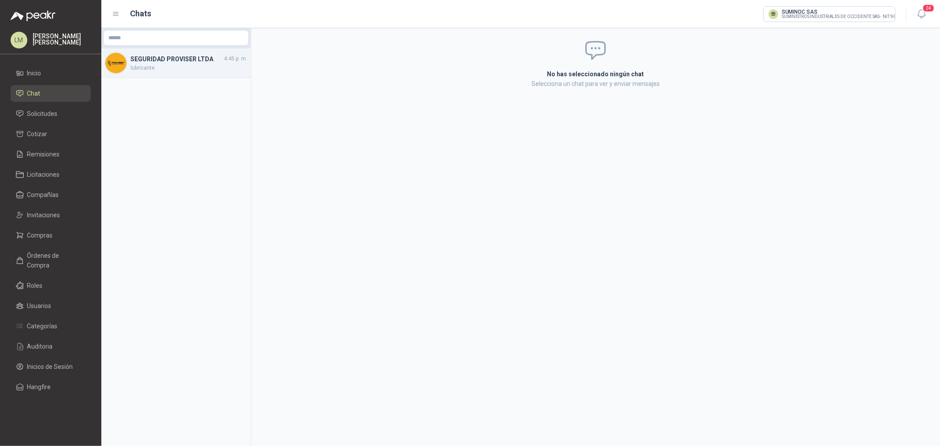
click at [138, 75] on div "SEGURIDAD PROVISER LTDA 4:45 p. m. lubricante" at bounding box center [175, 63] width 149 height 30
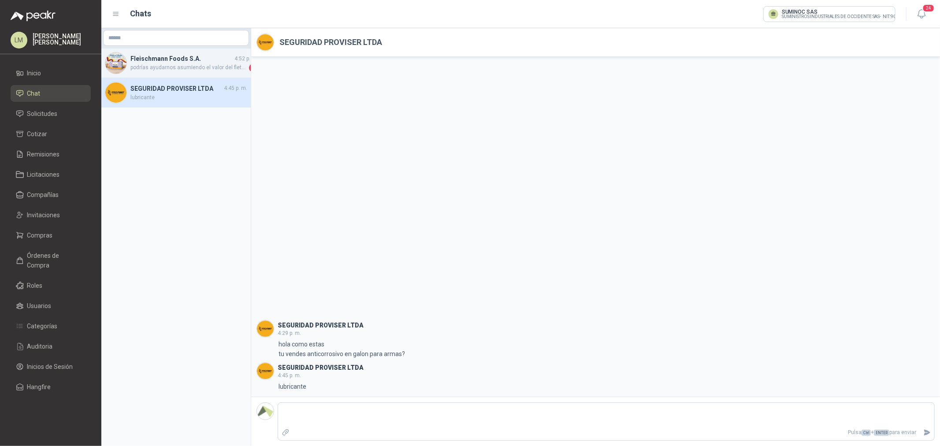
click at [155, 64] on span "podrías ayudarnos asumiendo el valor del flete vamos a pedir en total 3 equipos…" at bounding box center [188, 67] width 117 height 9
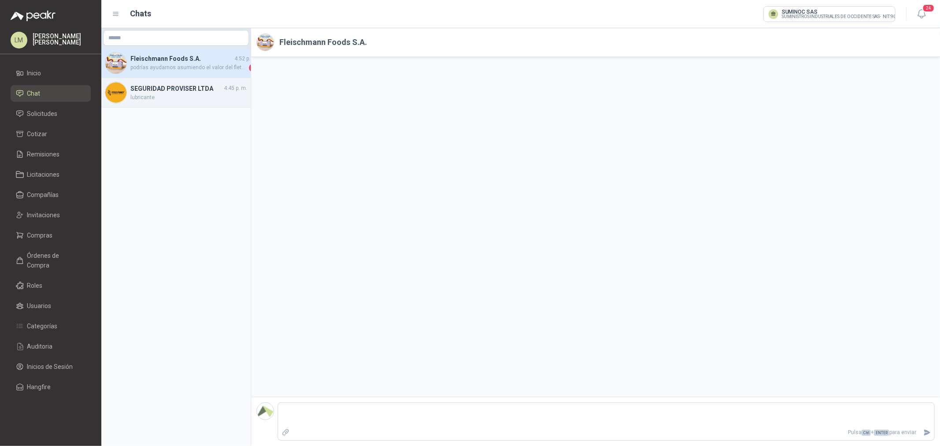
click at [174, 94] on span "lubricante" at bounding box center [188, 97] width 117 height 8
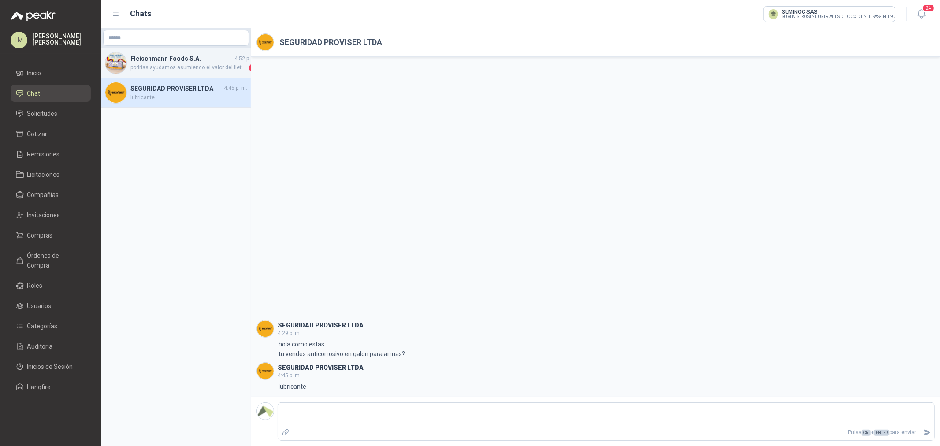
click at [181, 68] on span "podrías ayudarnos asumiendo el valor del flete vamos a pedir en total 3 equipos…" at bounding box center [188, 67] width 117 height 9
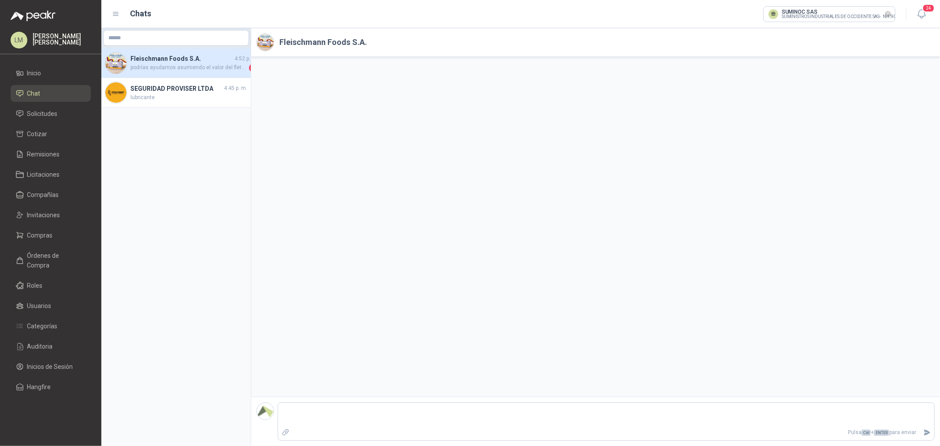
click at [752, 12] on icon "Limpiar" at bounding box center [888, 13] width 7 height 7
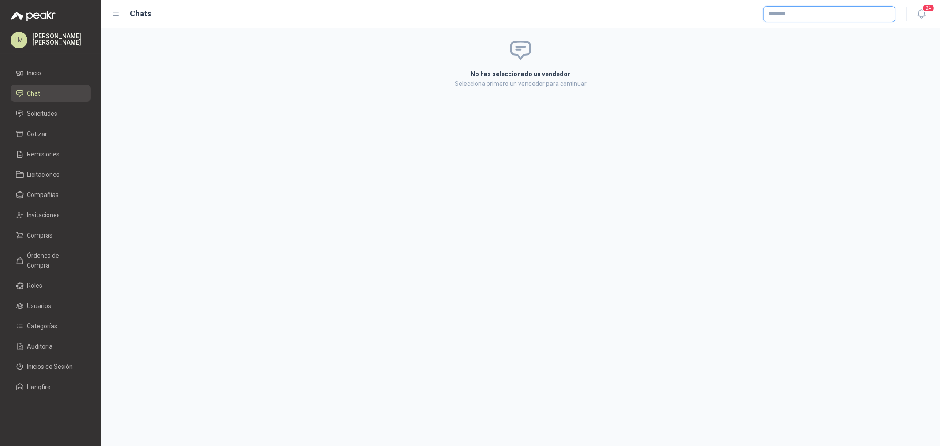
click at [752, 11] on input "text" at bounding box center [829, 14] width 131 height 15
click at [32, 228] on link "Compras" at bounding box center [51, 235] width 80 height 17
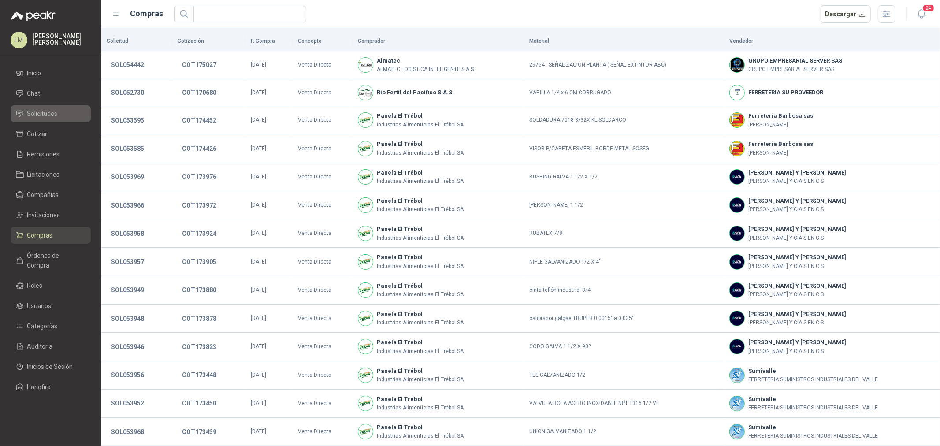
click at [46, 112] on span "Solicitudes" at bounding box center [42, 114] width 30 height 10
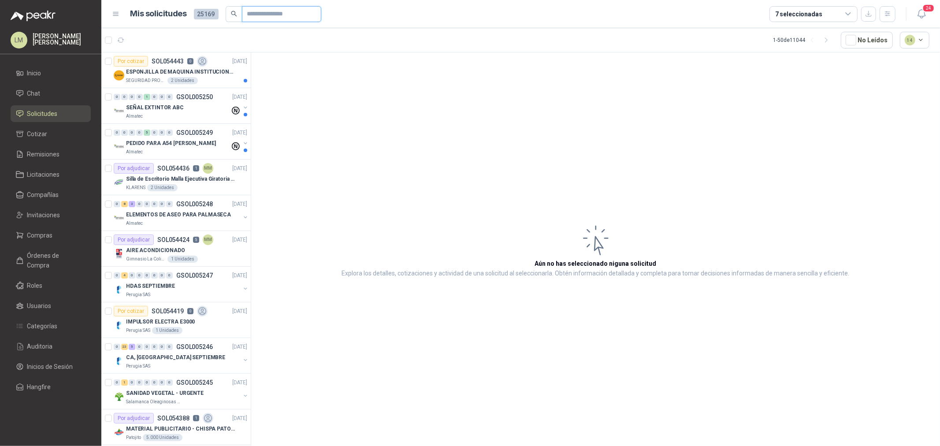
click at [255, 14] on input "text" at bounding box center [278, 14] width 62 height 15
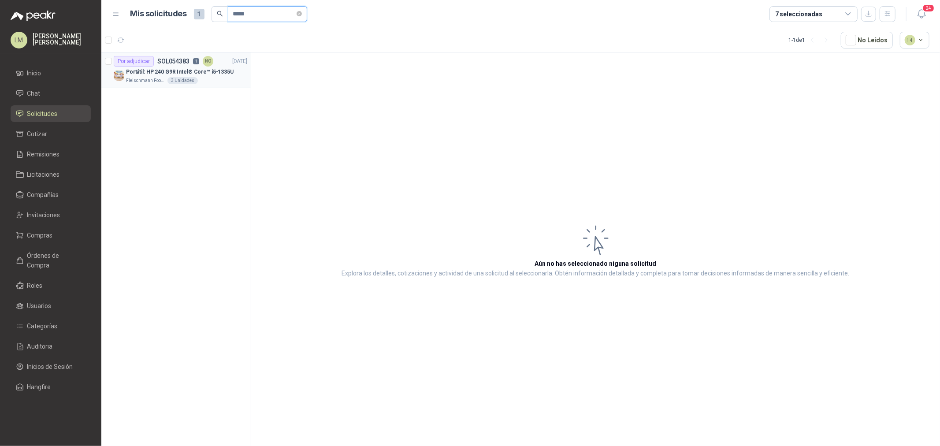
type input "*****"
click at [170, 73] on p "Portátil: HP 240 G9R Intel® Core™ i5-1335U" at bounding box center [180, 72] width 108 height 8
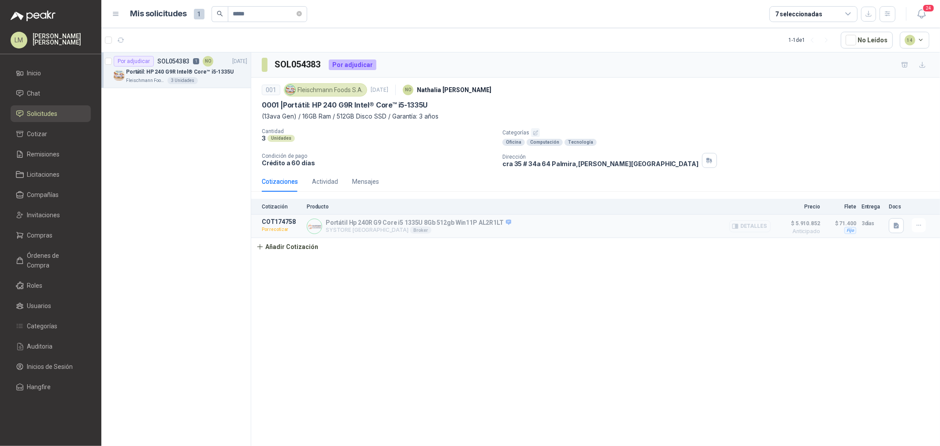
click at [752, 226] on button "Detalles" at bounding box center [749, 226] width 41 height 12
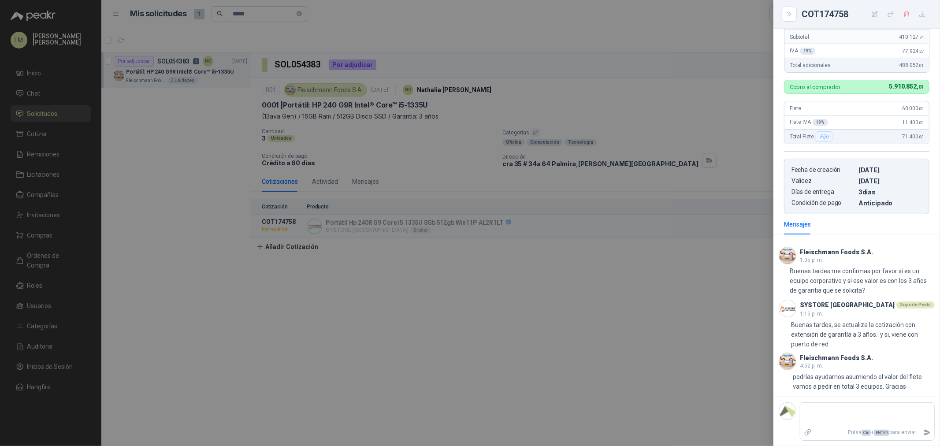
scroll to position [349, 0]
drag, startPoint x: 874, startPoint y: 376, endPoint x: 917, endPoint y: 376, distance: 42.8
click at [752, 340] on p "podrías ayudarnos asumiendo el valor del flete vamos a pedir en total 3 equipos…" at bounding box center [864, 381] width 142 height 19
drag, startPoint x: 803, startPoint y: 386, endPoint x: 891, endPoint y: 385, distance: 87.7
click at [752, 340] on p "podrías ayudarnos asumiendo el valor del flete vamos a pedir en total 3 equipos…" at bounding box center [864, 381] width 142 height 19
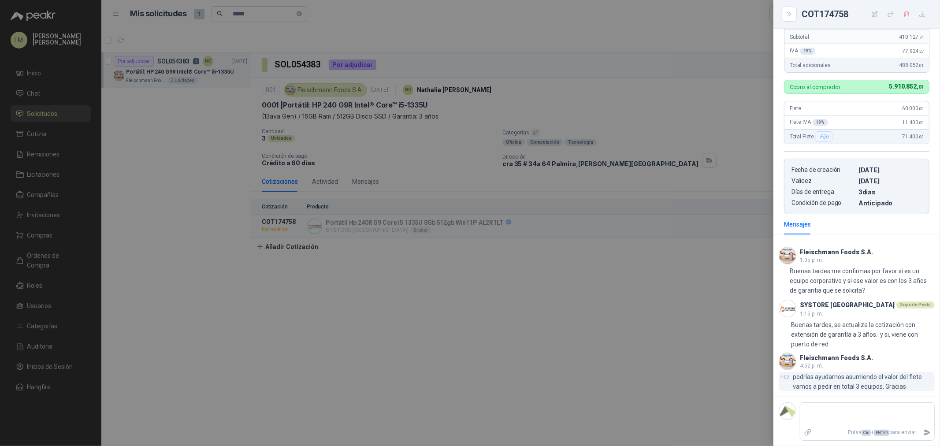
click at [752, 340] on p "podrías ayudarnos asumiendo el valor del flete vamos a pedir en total 3 equipos…" at bounding box center [864, 381] width 142 height 19
drag, startPoint x: 818, startPoint y: 329, endPoint x: 857, endPoint y: 338, distance: 39.4
click at [752, 338] on p "Buenas tardes, se actualiza la cotización con extensión de garantía a 3 años. y…" at bounding box center [863, 334] width 143 height 29
click at [752, 340] on p "Buenas tardes, se actualiza la cotización con extensión de garantía a 3 años. y…" at bounding box center [863, 334] width 143 height 29
drag, startPoint x: 657, startPoint y: 313, endPoint x: 647, endPoint y: 313, distance: 9.7
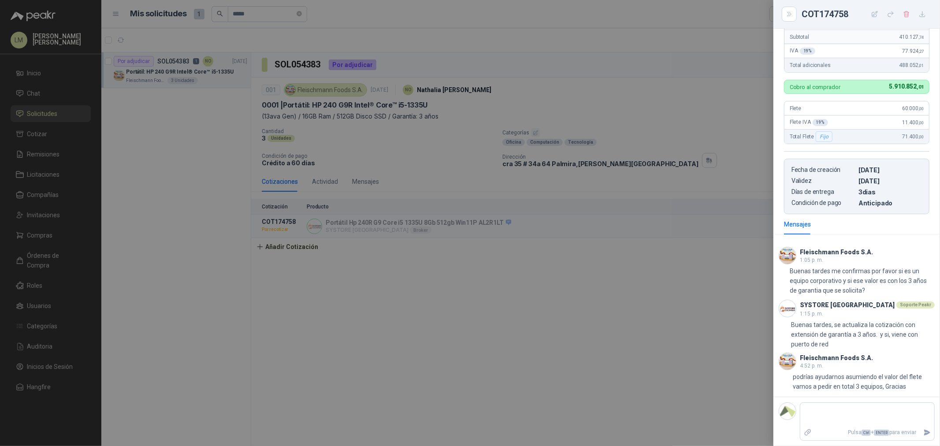
click at [654, 313] on div at bounding box center [470, 223] width 940 height 446
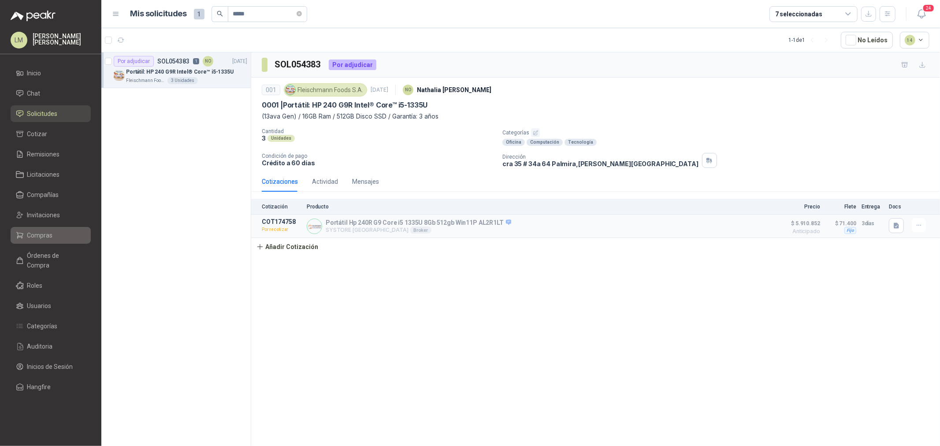
click at [43, 236] on span "Compras" at bounding box center [40, 236] width 26 height 10
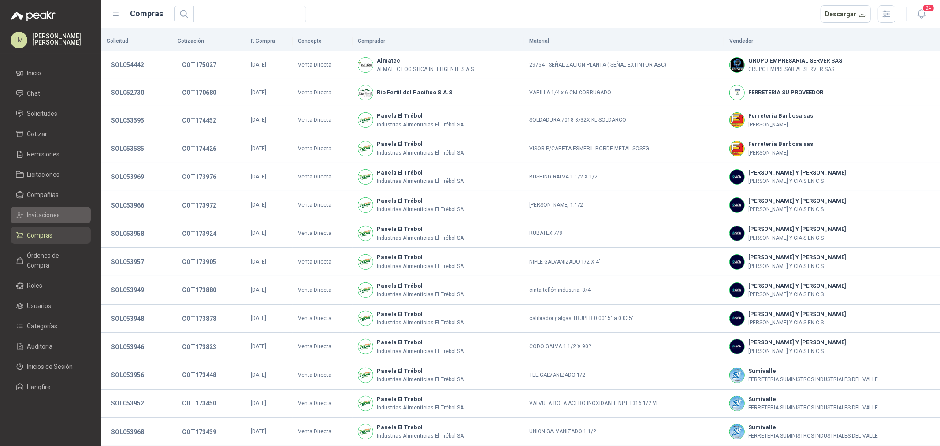
click at [38, 213] on span "Invitaciones" at bounding box center [43, 215] width 33 height 10
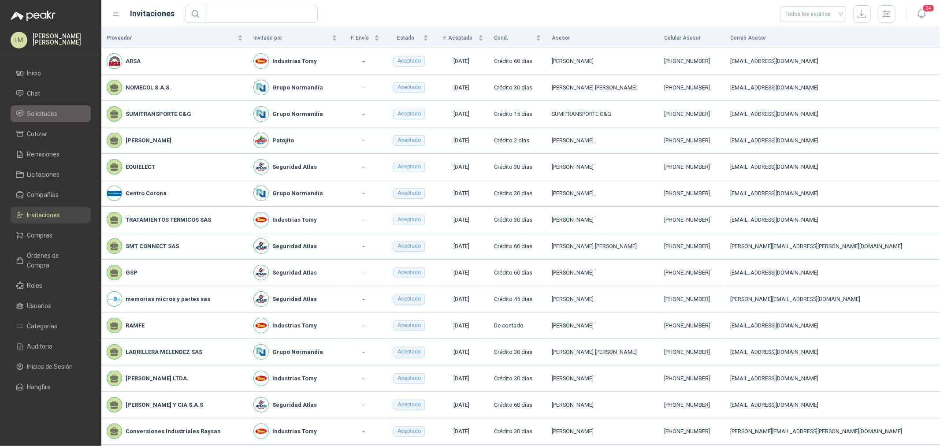
click at [40, 113] on span "Solicitudes" at bounding box center [42, 114] width 30 height 10
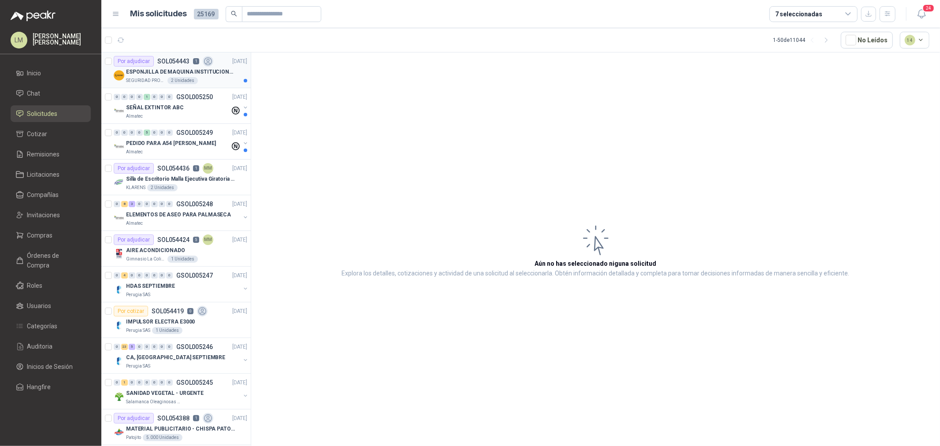
click at [131, 72] on p "ESPONJILLA DE MAQUINA INSTITUCIONAL-NEGRA X 12 UNIDADES" at bounding box center [181, 72] width 110 height 8
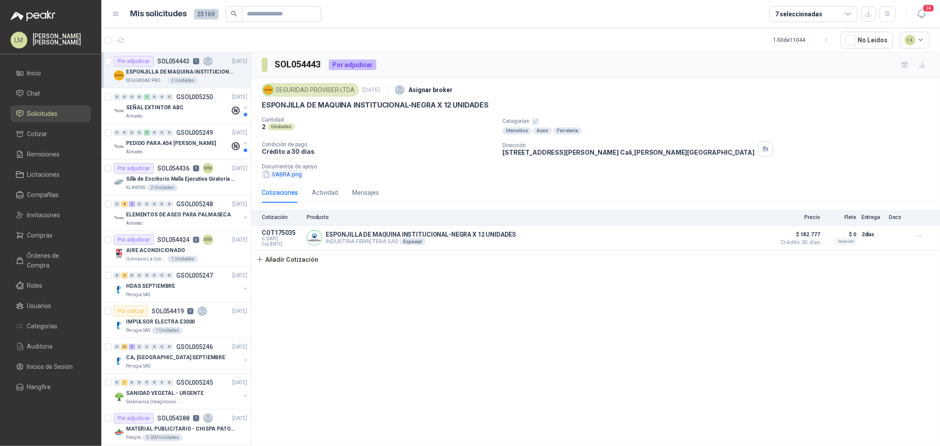
click at [296, 171] on button "SABRA.png" at bounding box center [282, 174] width 41 height 9
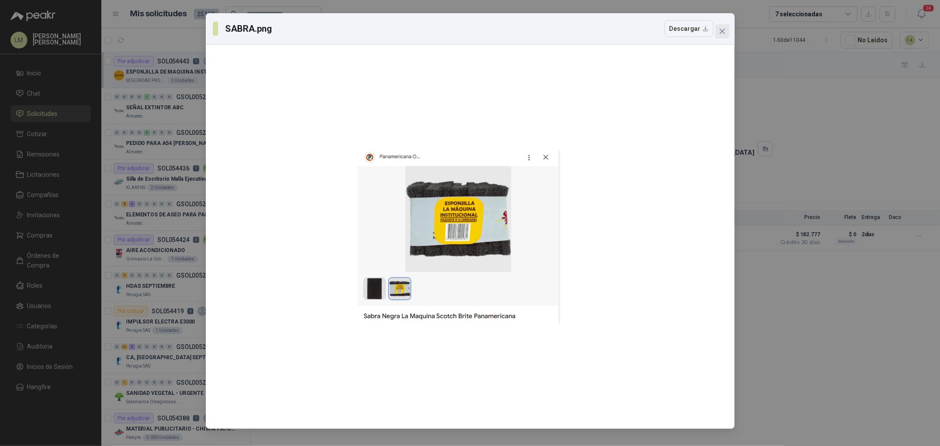
click at [725, 34] on span "Close" at bounding box center [722, 31] width 14 height 7
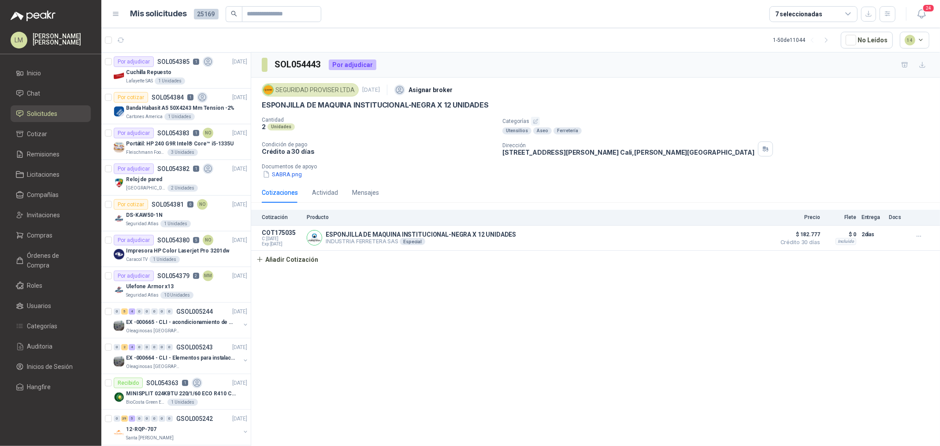
scroll to position [539, 0]
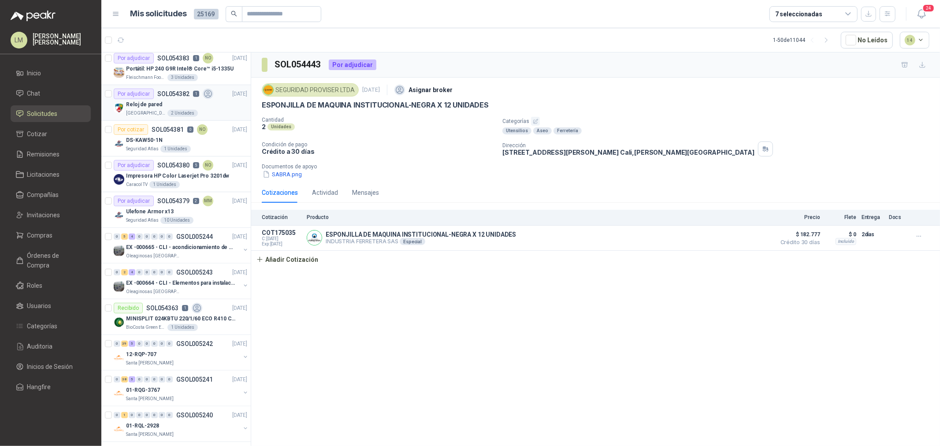
click at [175, 102] on div "Reloj de pared" at bounding box center [186, 104] width 121 height 11
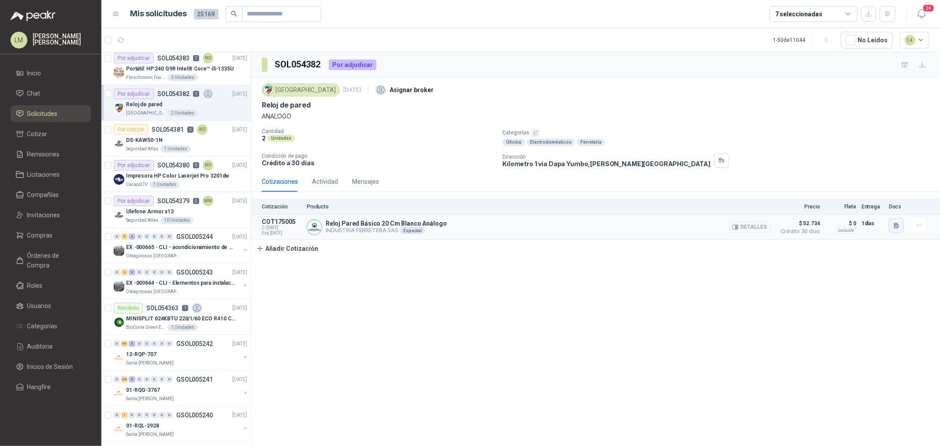
click at [752, 230] on icon "button" at bounding box center [896, 225] width 7 height 7
click at [752, 195] on div "Cotizaciones Actividad Mensajes Cotización Producto Precio [PERSON_NAME] Entreg…" at bounding box center [595, 214] width 689 height 86
click at [752, 227] on icon "button" at bounding box center [896, 225] width 7 height 7
click at [752, 205] on button "reloj pared analogo blanco.jpg" at bounding box center [853, 206] width 89 height 9
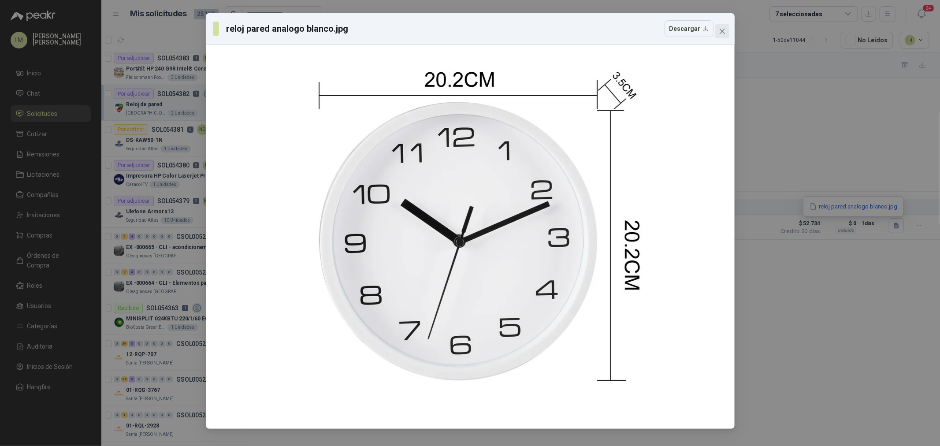
click at [720, 34] on icon "close" at bounding box center [722, 31] width 7 height 7
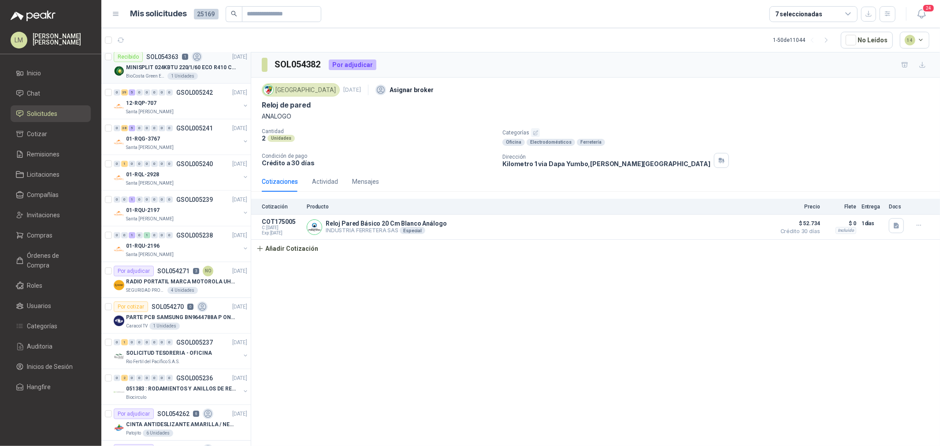
scroll to position [832, 0]
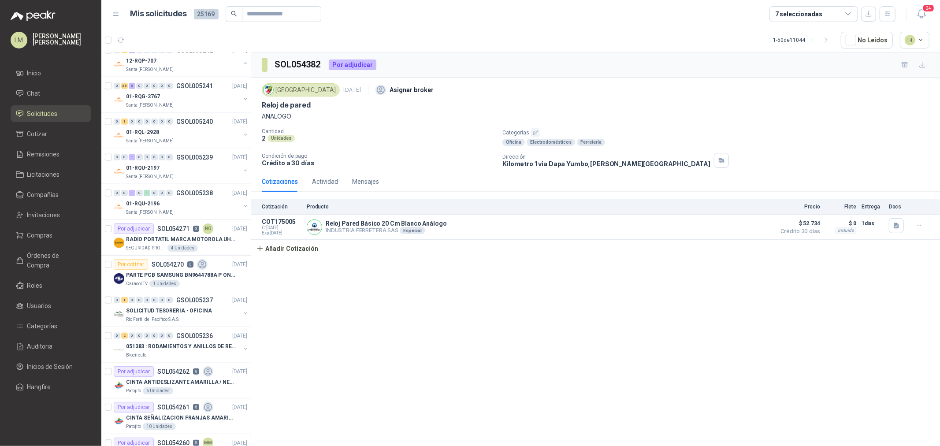
click at [752, 11] on div "7 seleccionadas" at bounding box center [798, 14] width 47 height 10
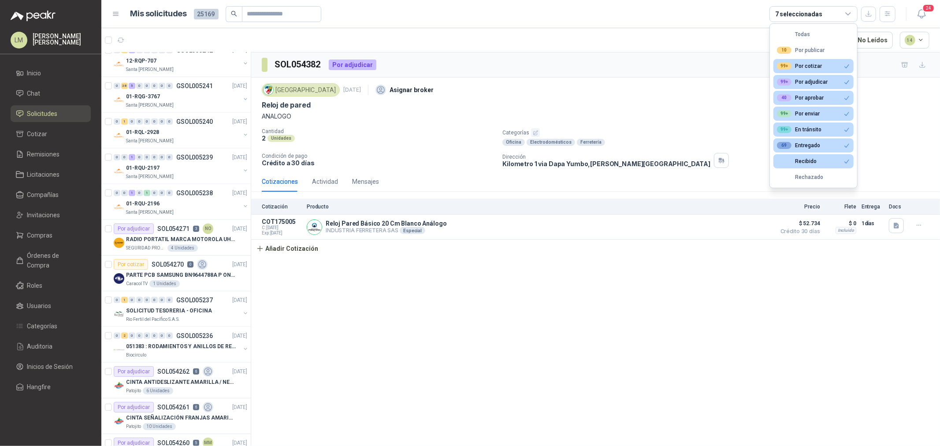
click at [752, 11] on div "7 seleccionadas" at bounding box center [798, 14] width 47 height 10
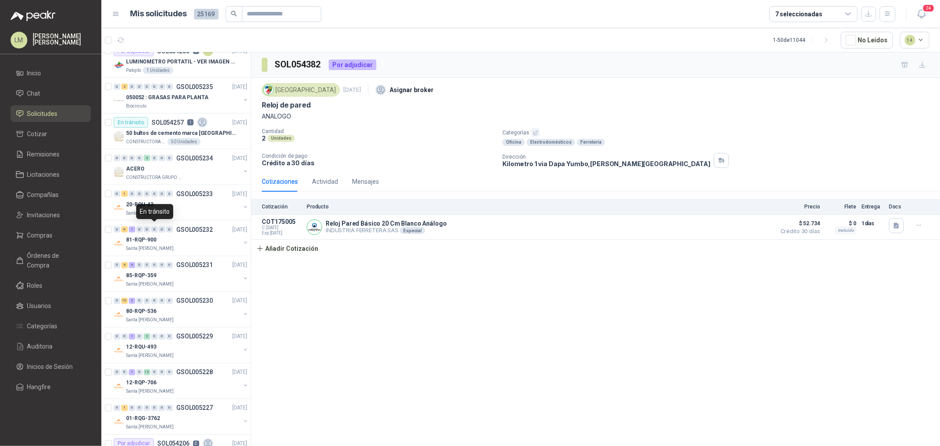
scroll to position [1408, 0]
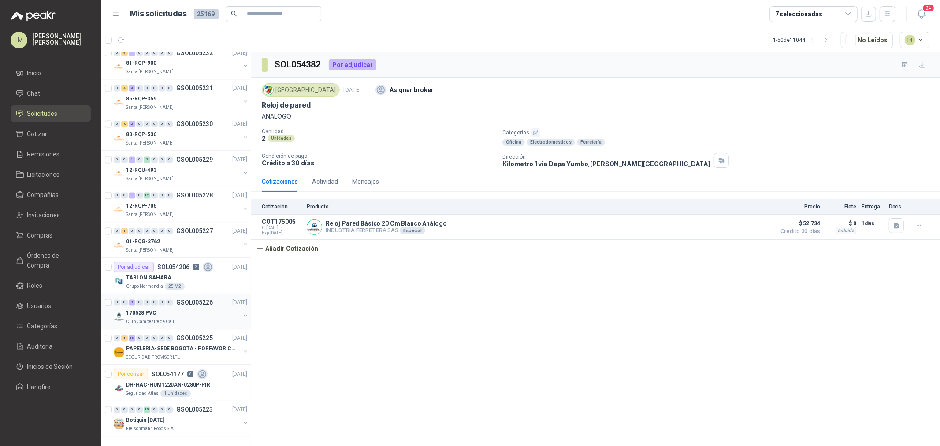
click at [166, 300] on div "0 0 9 0 0 0 0 0 GSOL005226 [DATE]" at bounding box center [181, 302] width 135 height 11
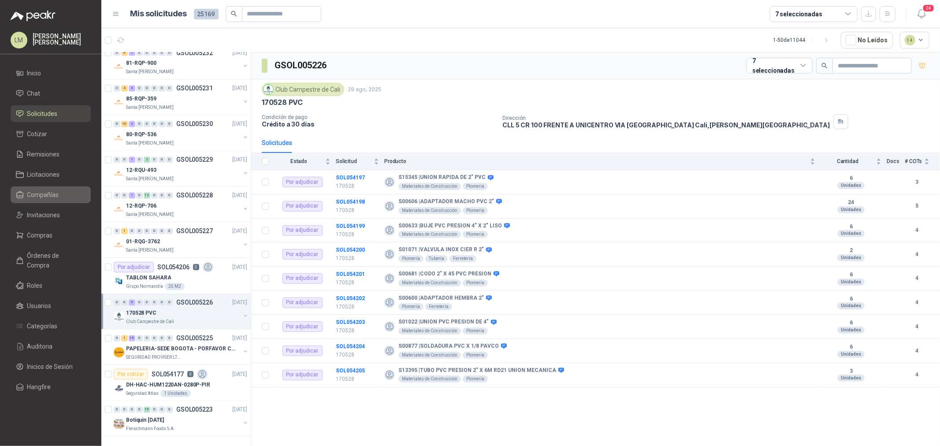
click at [38, 193] on span "Compañías" at bounding box center [43, 195] width 32 height 10
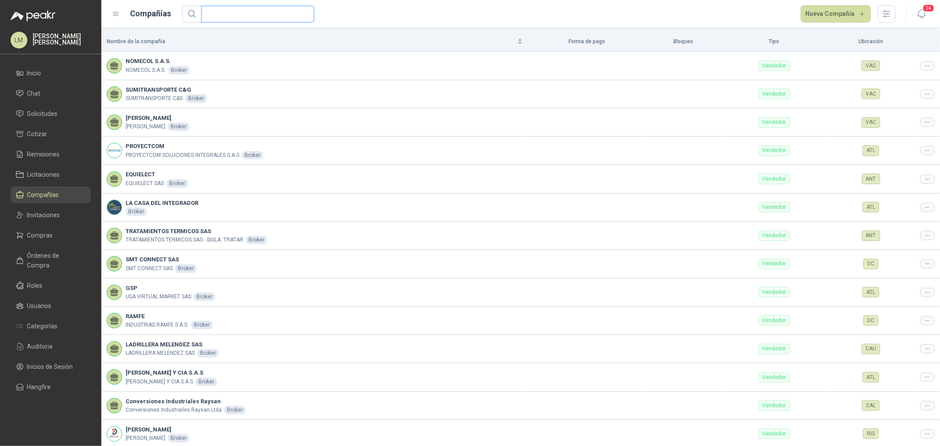
click at [219, 12] on input "text" at bounding box center [254, 14] width 95 height 16
click at [40, 214] on span "Invitaciones" at bounding box center [43, 215] width 33 height 10
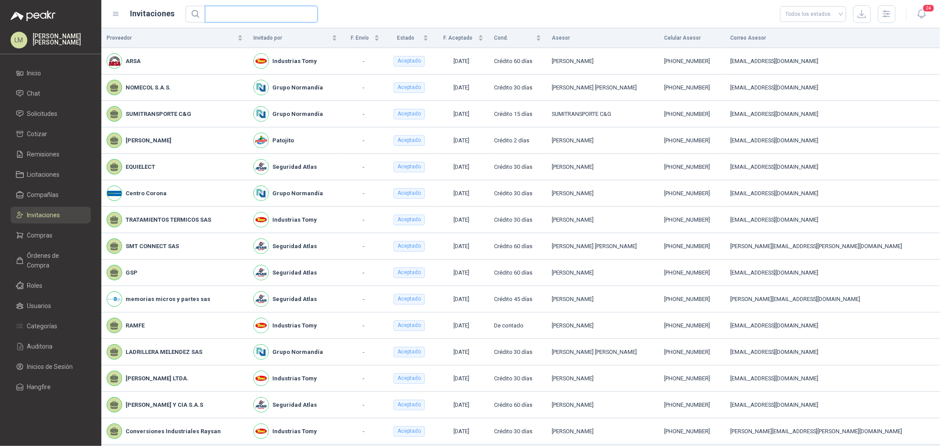
click at [249, 20] on input "text" at bounding box center [257, 14] width 95 height 16
click at [239, 15] on input "text" at bounding box center [257, 14] width 95 height 16
type input "*"
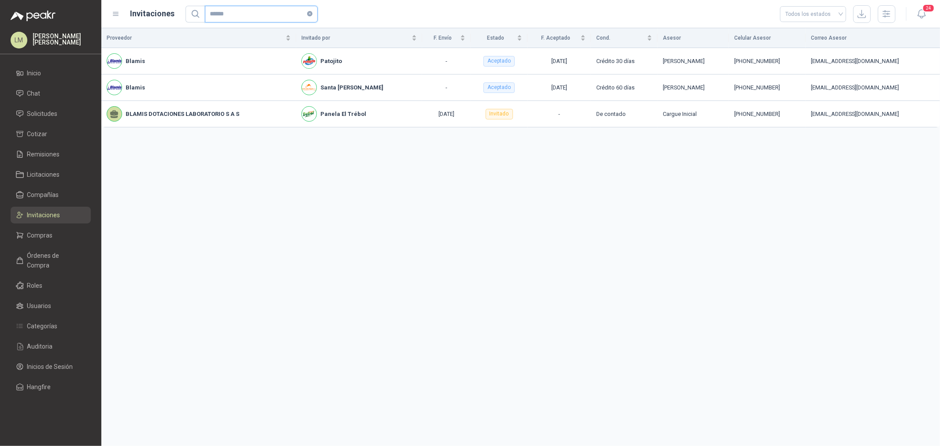
type input "******"
click at [40, 238] on span "Compras" at bounding box center [40, 236] width 26 height 10
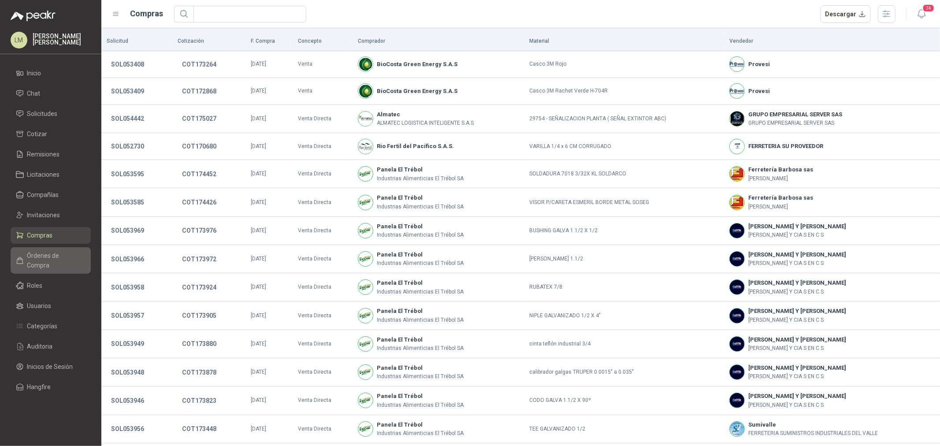
click at [41, 257] on span "Órdenes de Compra" at bounding box center [54, 260] width 55 height 19
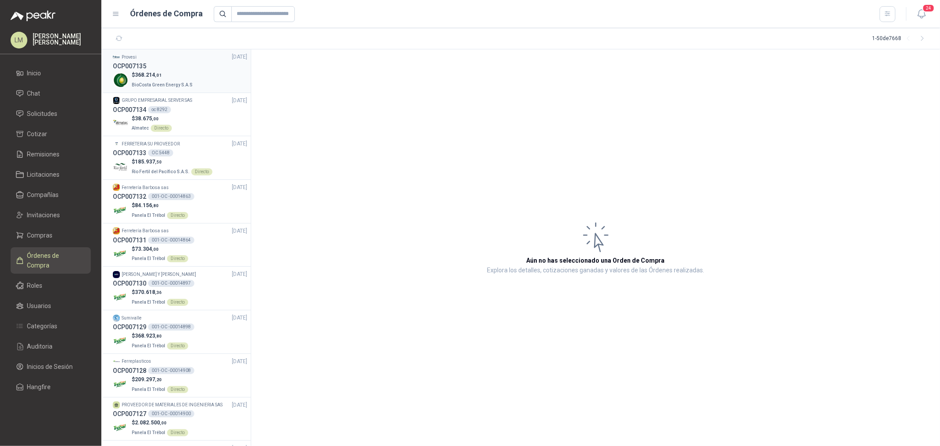
click at [152, 75] on span "368.214 ,01" at bounding box center [148, 75] width 27 height 6
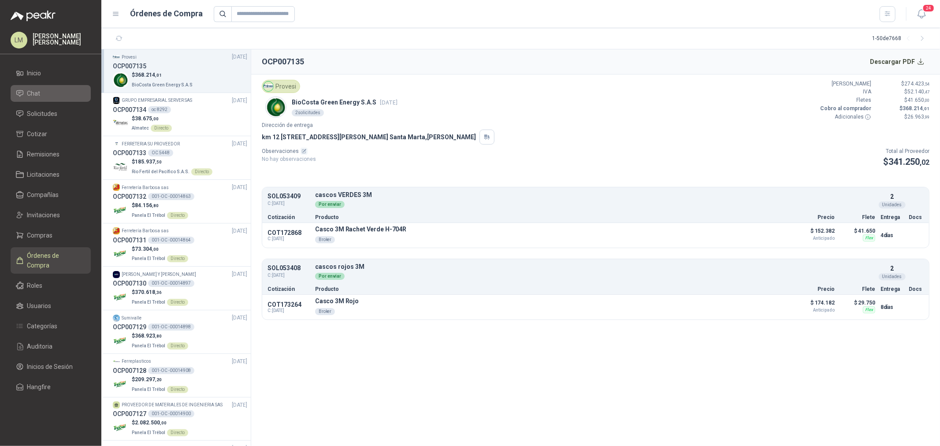
click at [32, 101] on link "Chat" at bounding box center [51, 93] width 80 height 17
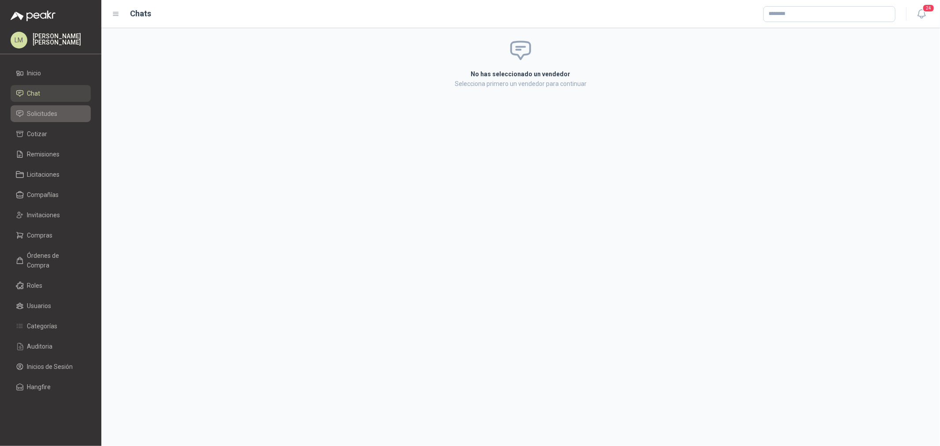
click at [33, 111] on span "Solicitudes" at bounding box center [42, 114] width 30 height 10
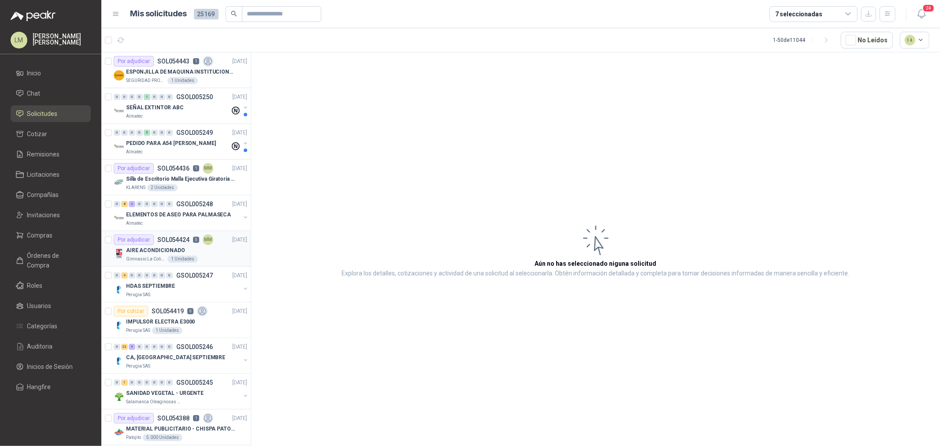
click at [178, 237] on p "SOL054424" at bounding box center [173, 240] width 32 height 6
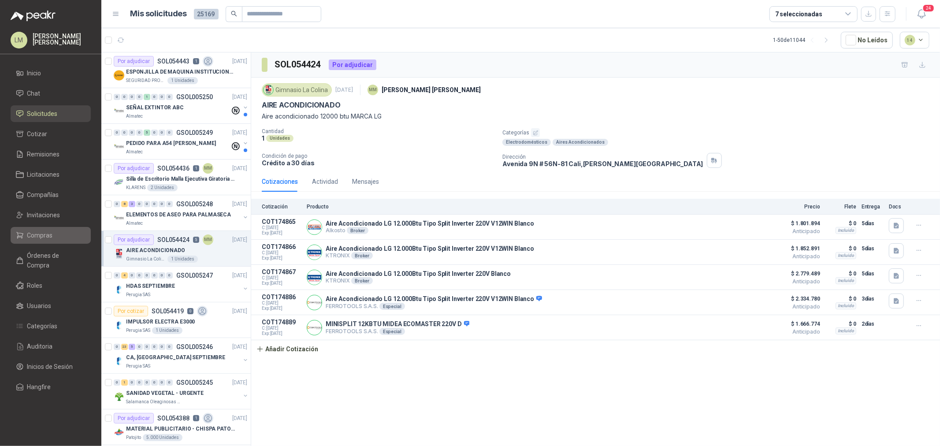
click at [41, 234] on span "Compras" at bounding box center [40, 236] width 26 height 10
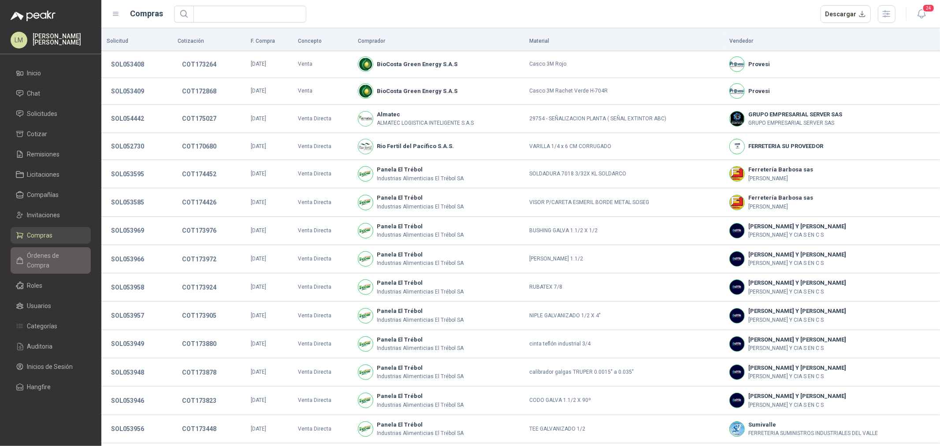
click at [63, 251] on span "Órdenes de Compra" at bounding box center [54, 260] width 55 height 19
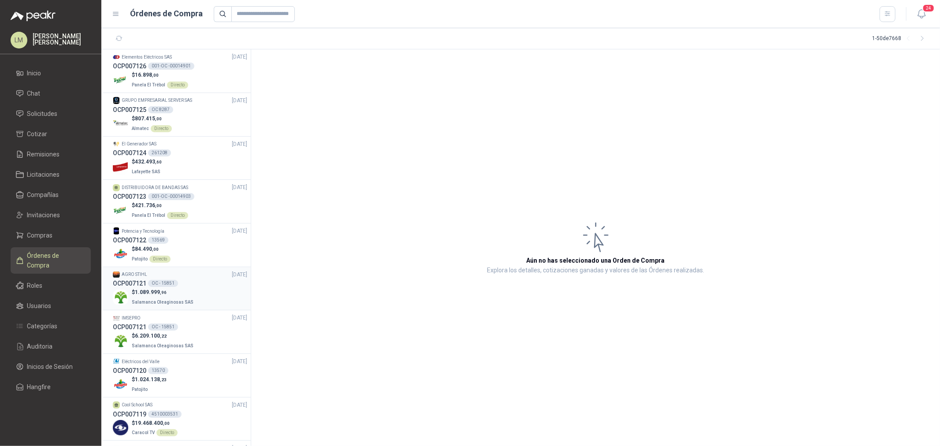
scroll to position [441, 0]
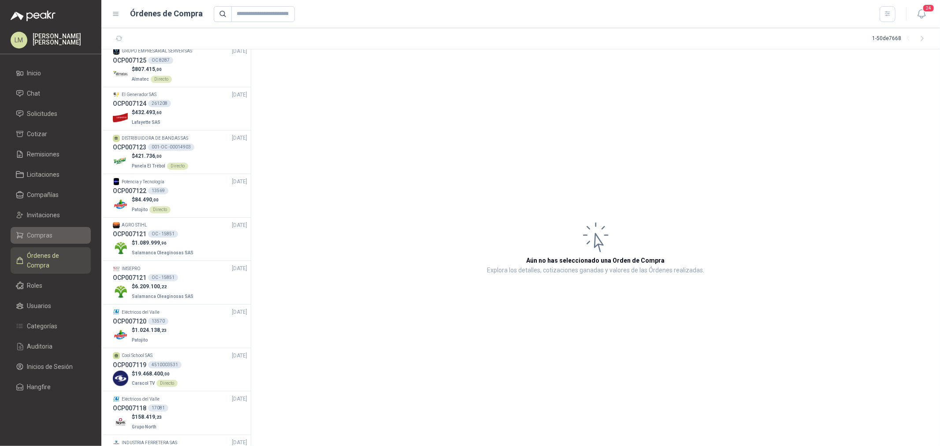
click at [43, 234] on span "Compras" at bounding box center [40, 236] width 26 height 10
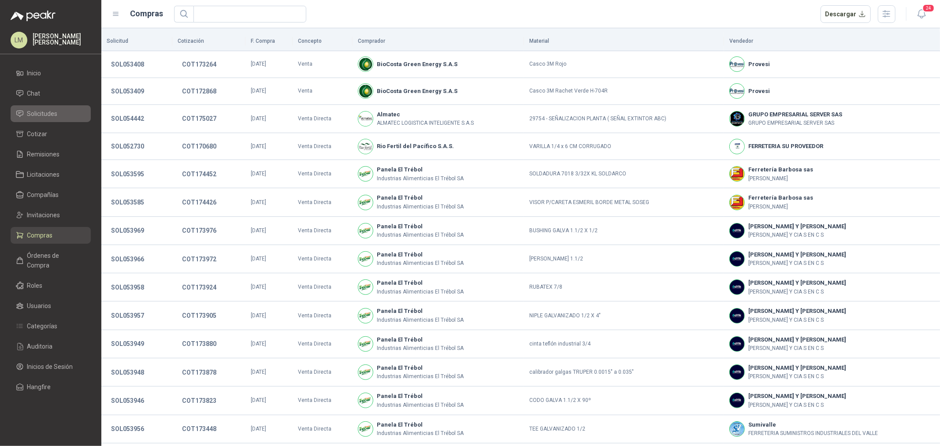
click at [38, 115] on span "Solicitudes" at bounding box center [42, 114] width 30 height 10
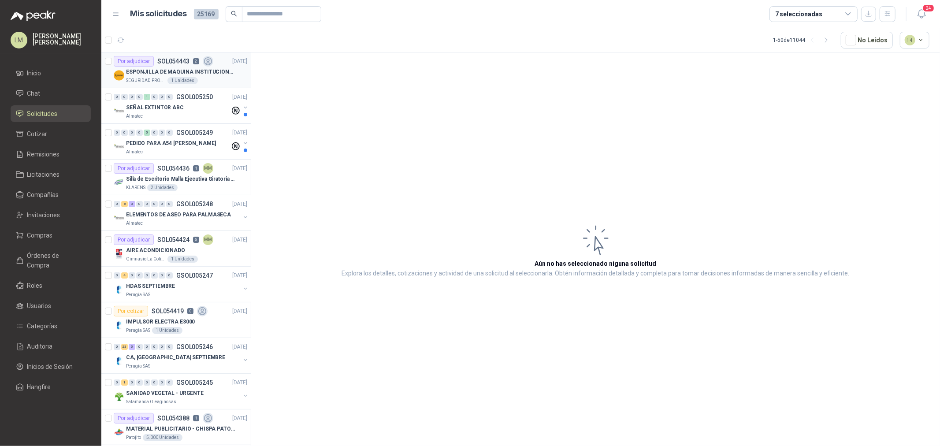
click at [155, 67] on div "ESPONJILLA DE MAQUINA INSTITUCIONAL-NEGRA X 12 UNIDADES" at bounding box center [186, 72] width 121 height 11
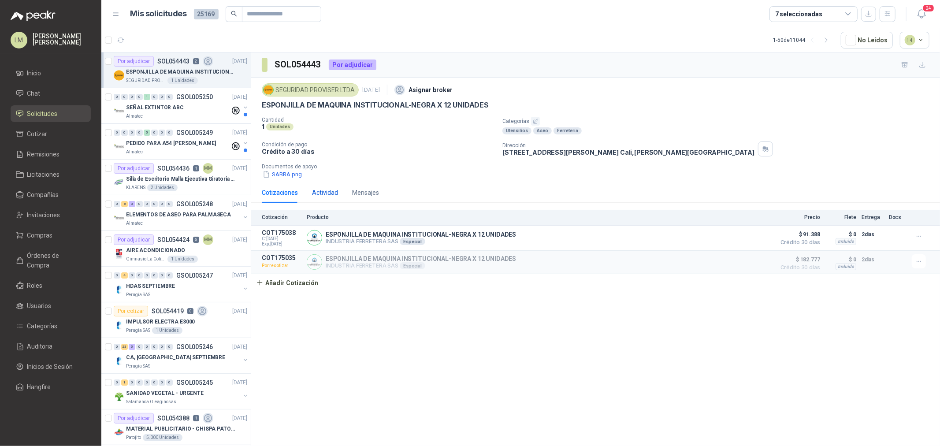
click at [325, 190] on div "Actividad" at bounding box center [325, 193] width 26 height 10
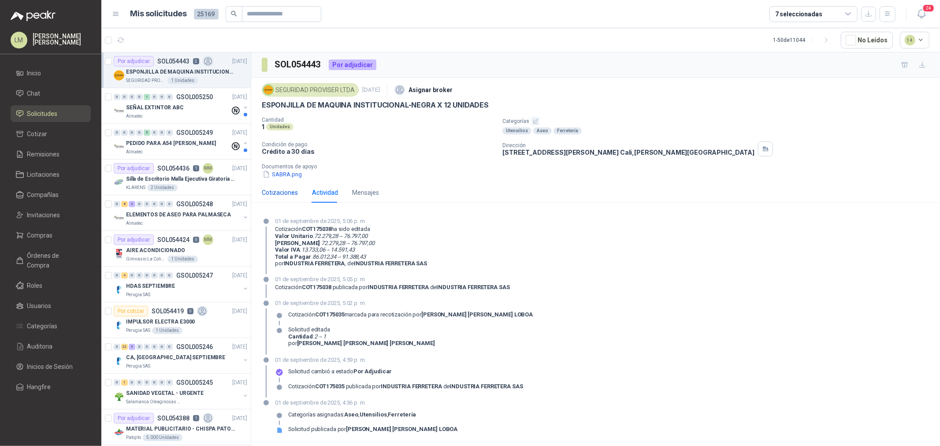
click at [275, 195] on div "Cotizaciones" at bounding box center [280, 193] width 36 height 10
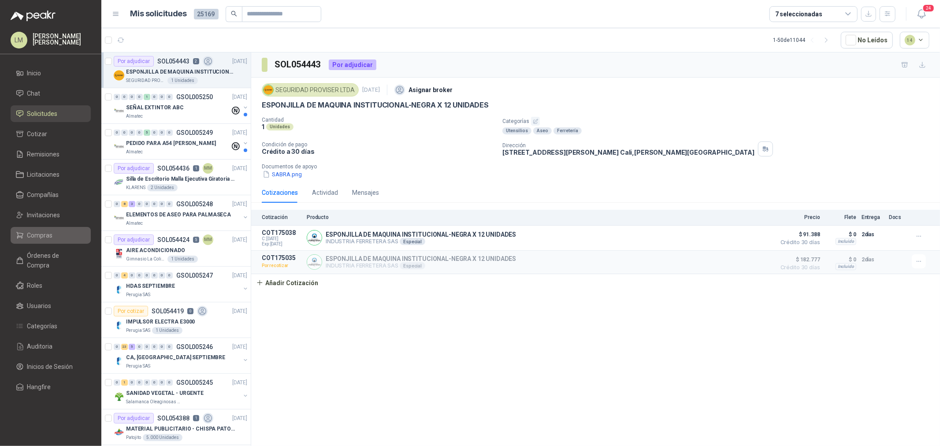
click at [45, 231] on span "Compras" at bounding box center [40, 236] width 26 height 10
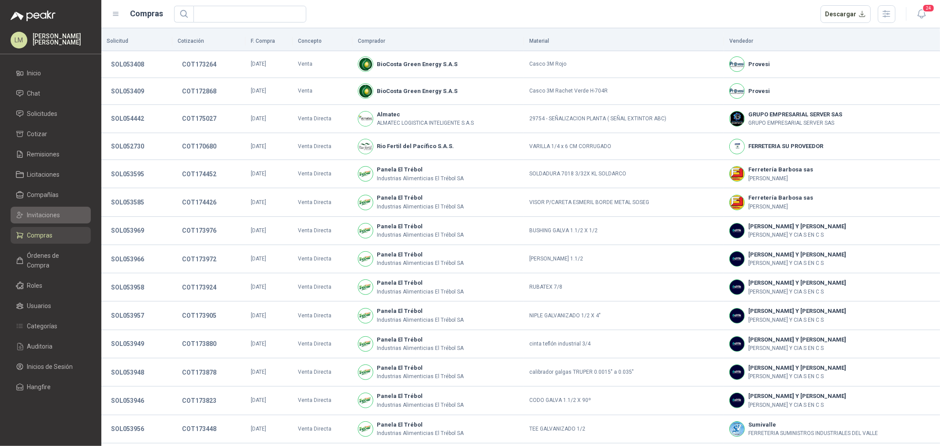
click at [43, 213] on span "Invitaciones" at bounding box center [43, 215] width 33 height 10
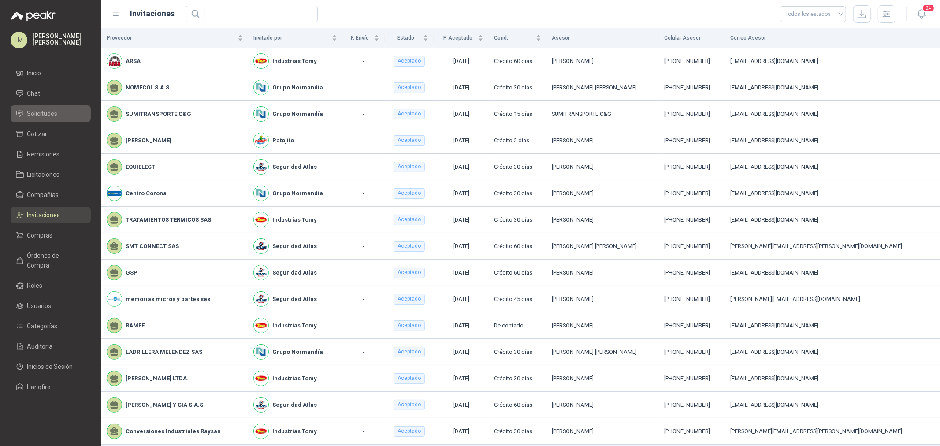
click at [47, 107] on link "Solicitudes" at bounding box center [51, 113] width 80 height 17
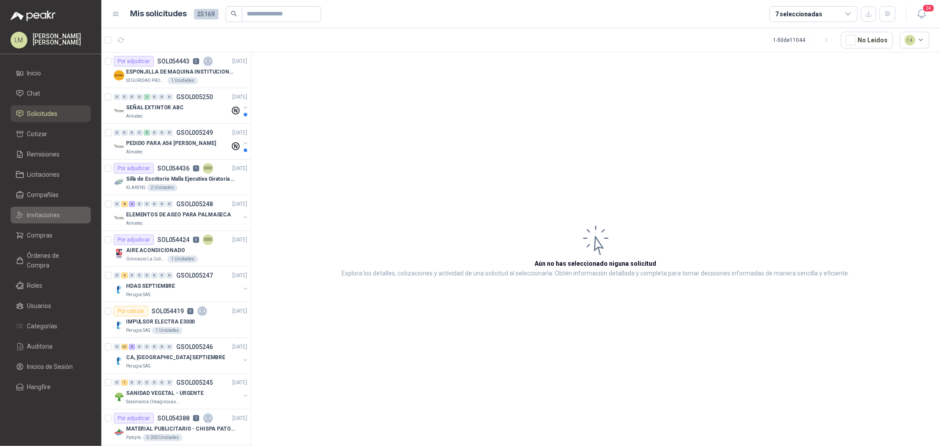
click at [46, 207] on link "Invitaciones" at bounding box center [51, 215] width 80 height 17
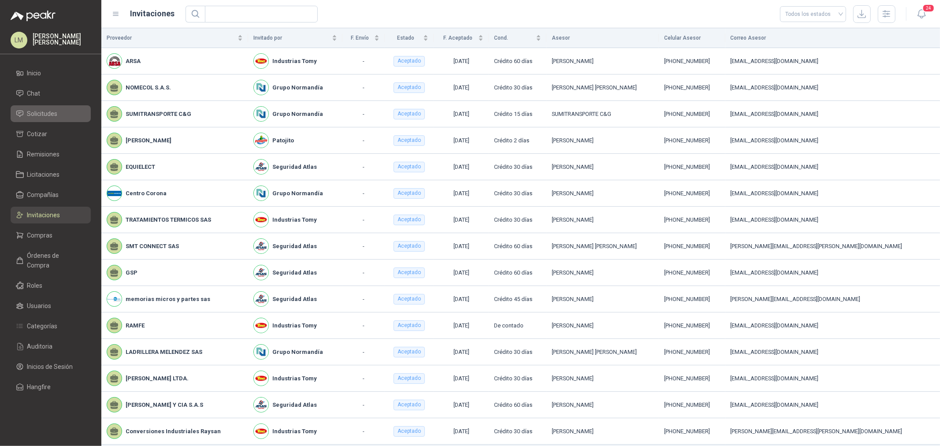
click at [50, 110] on span "Solicitudes" at bounding box center [42, 114] width 30 height 10
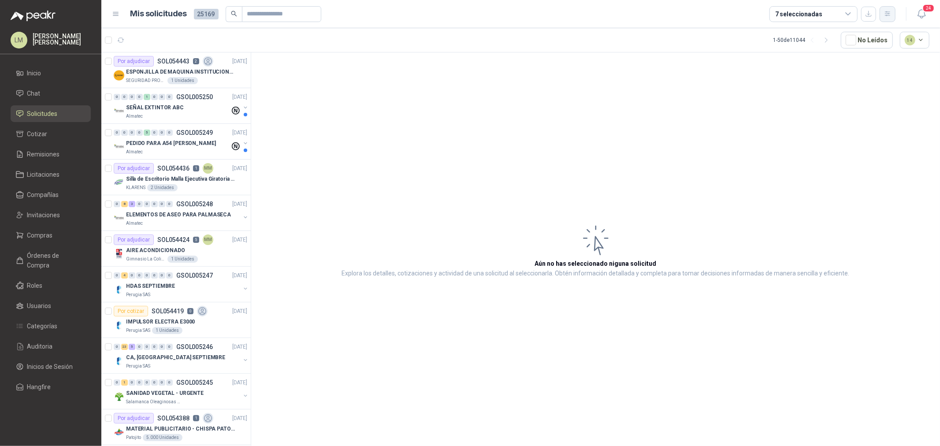
click at [752, 16] on icon "button" at bounding box center [887, 13] width 7 height 7
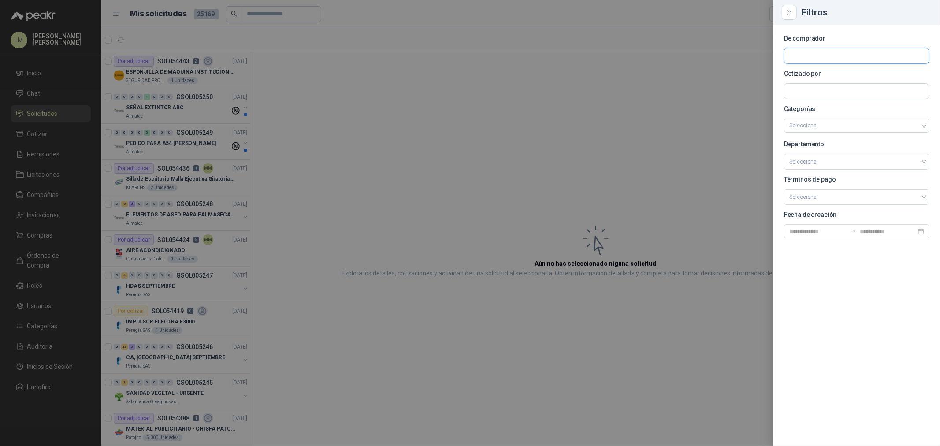
click at [752, 53] on input "text" at bounding box center [856, 55] width 145 height 15
type input "****"
click at [752, 73] on p "Industrias Tomy" at bounding box center [838, 74] width 67 height 5
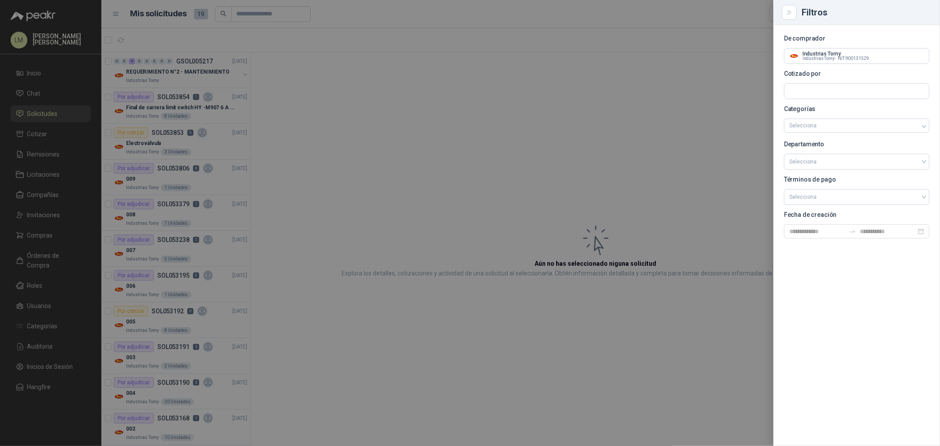
click at [483, 80] on div at bounding box center [470, 223] width 940 height 446
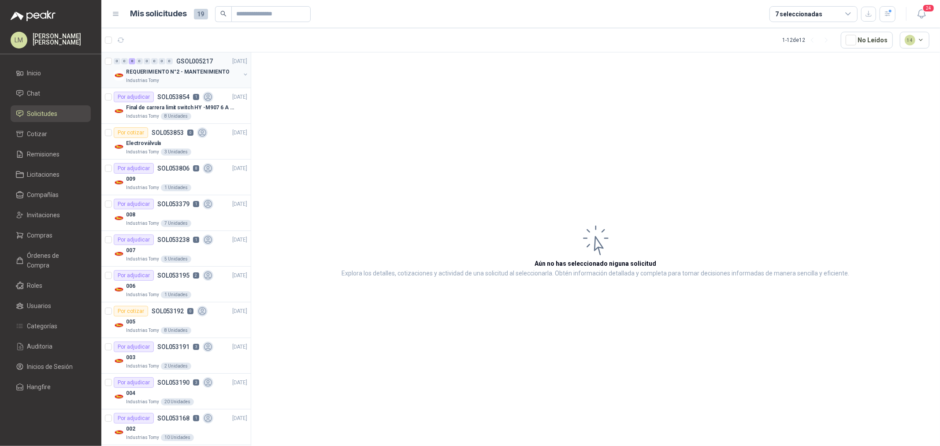
click at [242, 74] on button "button" at bounding box center [245, 74] width 7 height 7
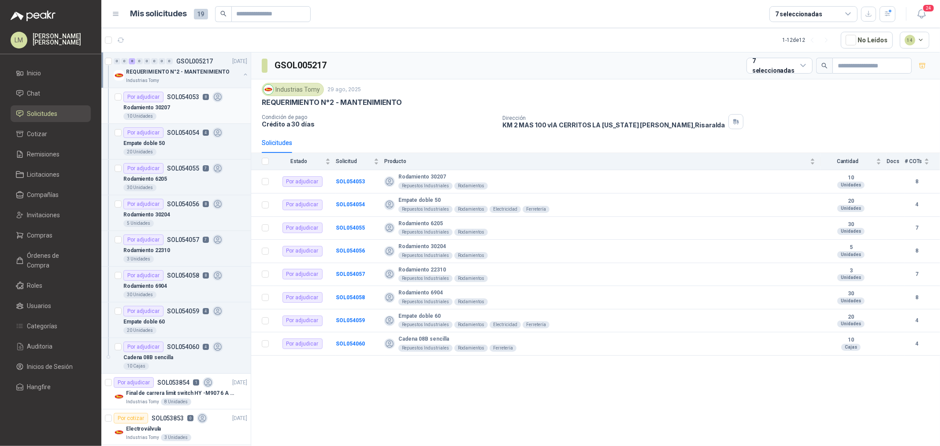
click at [196, 101] on div "Por adjudicar SOL054053 8" at bounding box center [173, 97] width 100 height 11
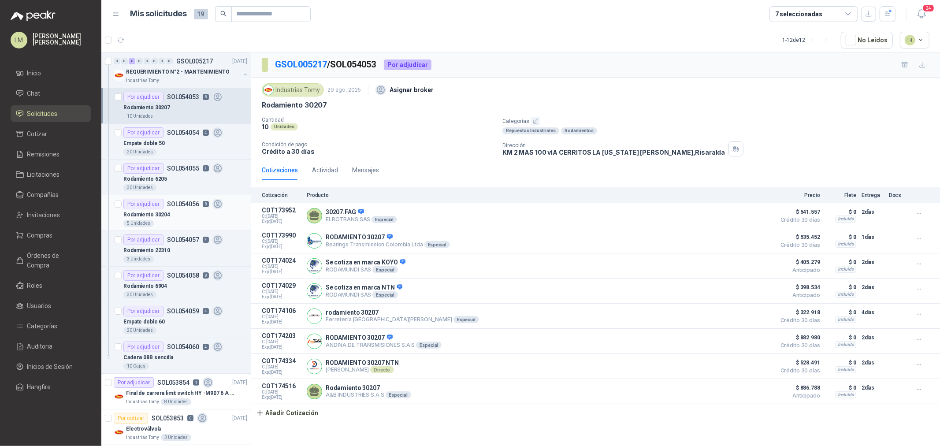
click at [174, 209] on div "Rodamiento 30204" at bounding box center [185, 214] width 124 height 11
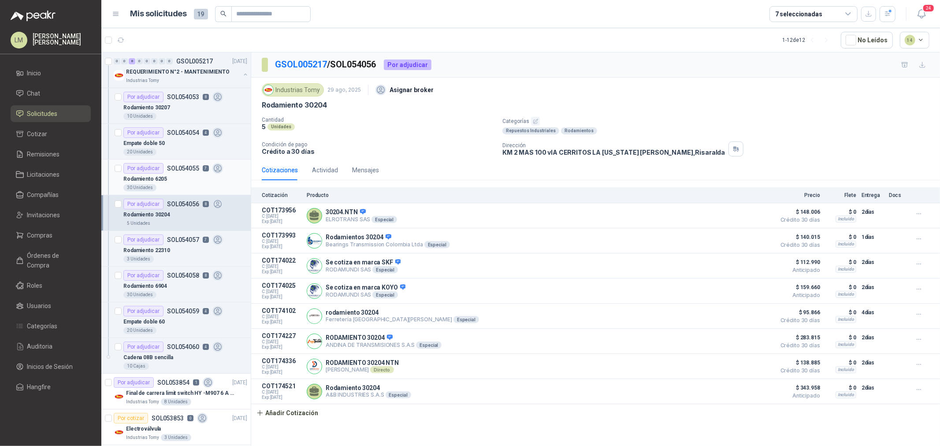
click at [177, 183] on div "Rodamiento 6205" at bounding box center [185, 179] width 124 height 11
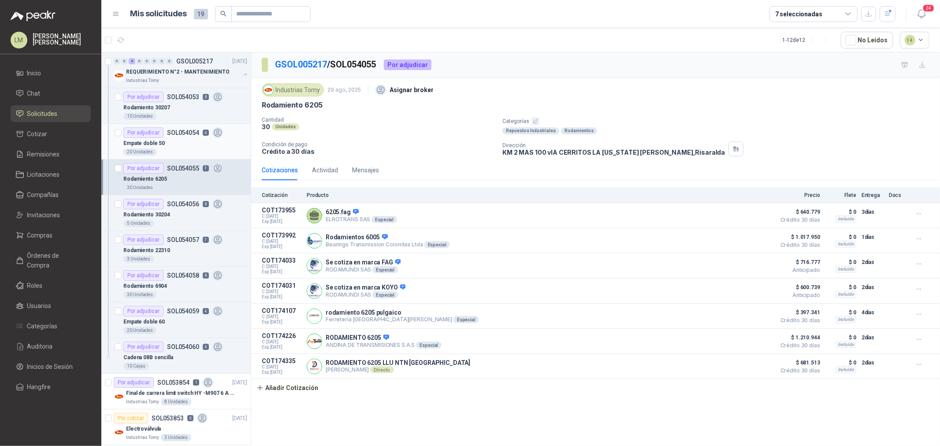
click at [182, 138] on div "Empate doble 50" at bounding box center [185, 143] width 124 height 11
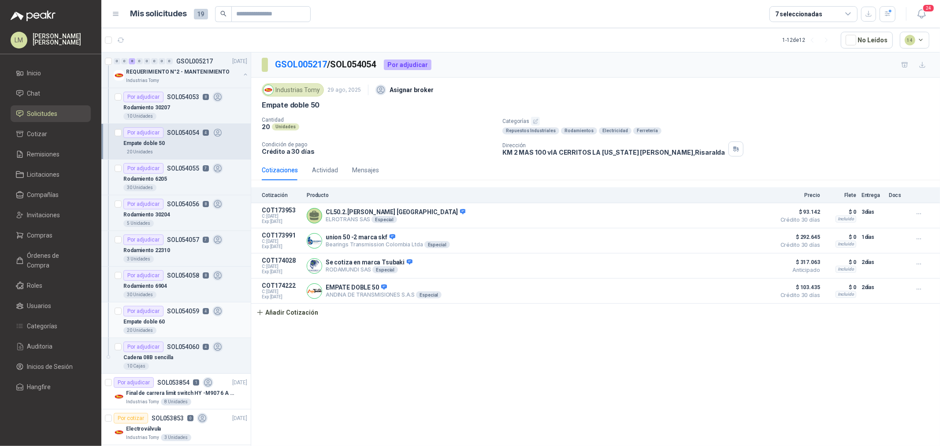
click at [182, 309] on p "SOL054059" at bounding box center [183, 311] width 32 height 6
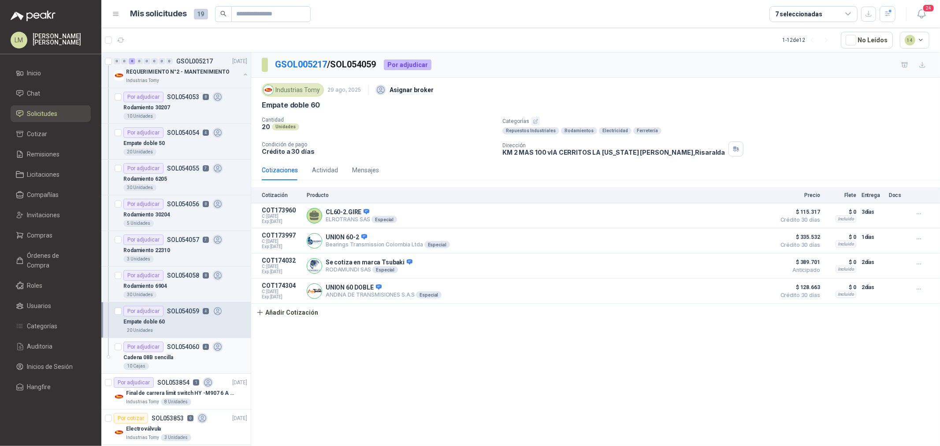
click at [175, 340] on div "Cadena 08B sencilla" at bounding box center [185, 357] width 124 height 11
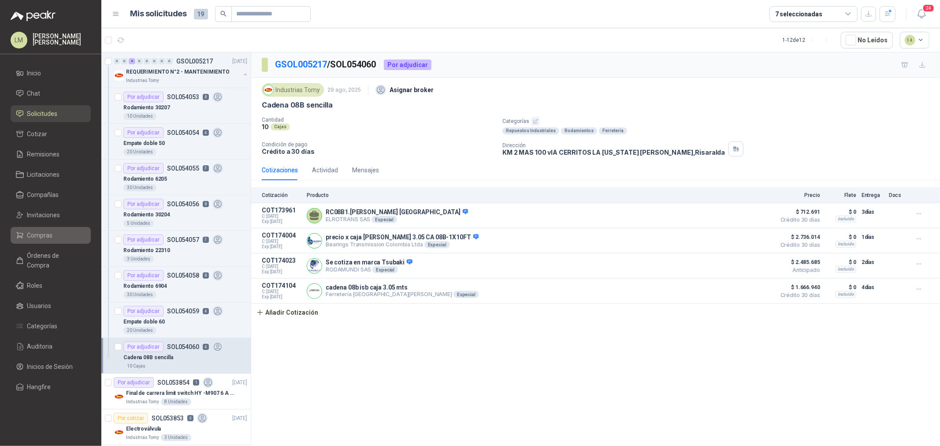
click at [48, 236] on span "Compras" at bounding box center [40, 236] width 26 height 10
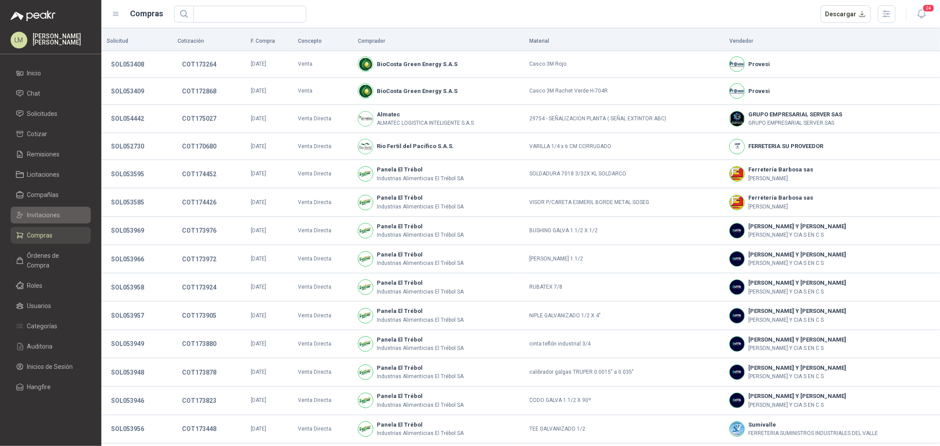
click at [45, 213] on span "Invitaciones" at bounding box center [43, 215] width 33 height 10
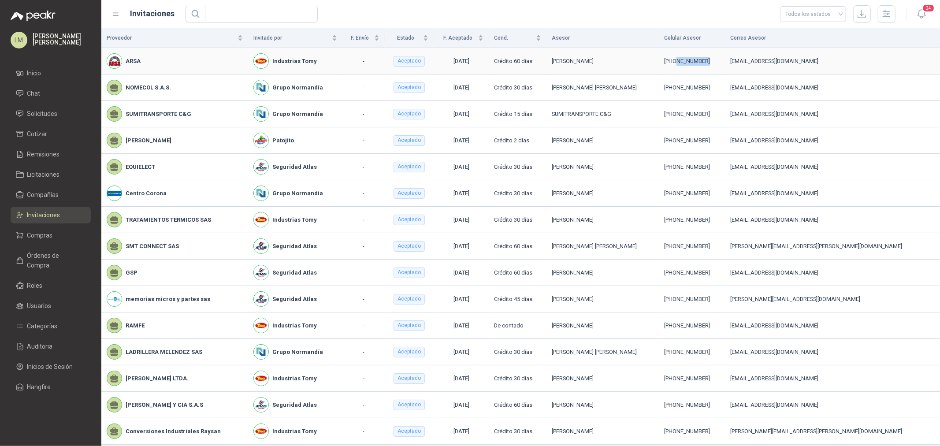
drag, startPoint x: 721, startPoint y: 59, endPoint x: 754, endPoint y: 60, distance: 33.5
click at [720, 60] on div "[PHONE_NUMBER]" at bounding box center [692, 61] width 56 height 9
copy div "3157564577"
click at [48, 235] on span "Compras" at bounding box center [40, 236] width 26 height 10
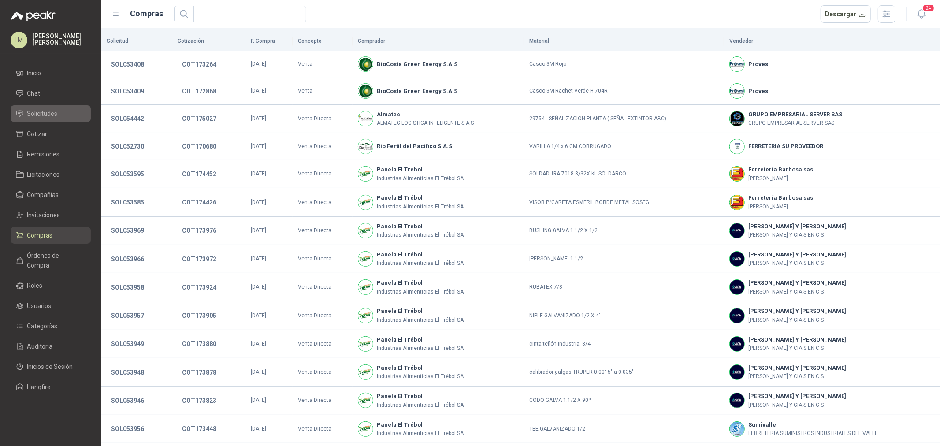
click at [52, 117] on span "Solicitudes" at bounding box center [42, 114] width 30 height 10
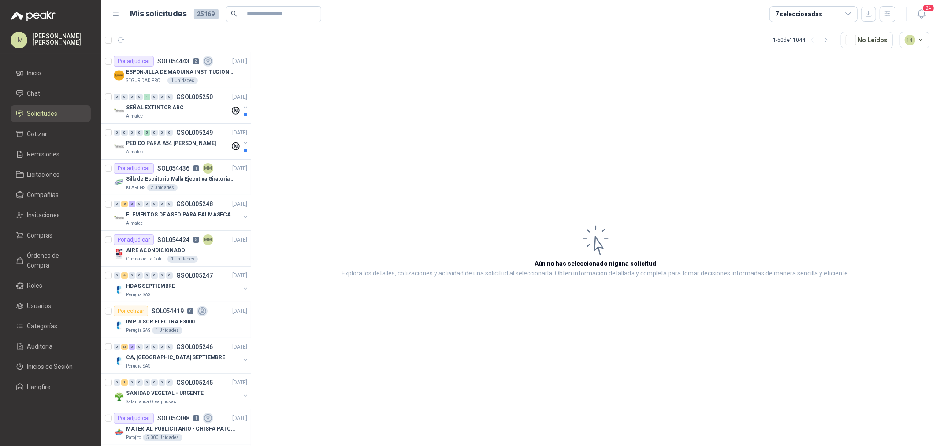
click at [496, 138] on article "Aún no has seleccionado niguna solicitud Explora los detalles, cotizaciones y a…" at bounding box center [595, 250] width 689 height 397
click at [49, 235] on span "Compras" at bounding box center [40, 236] width 26 height 10
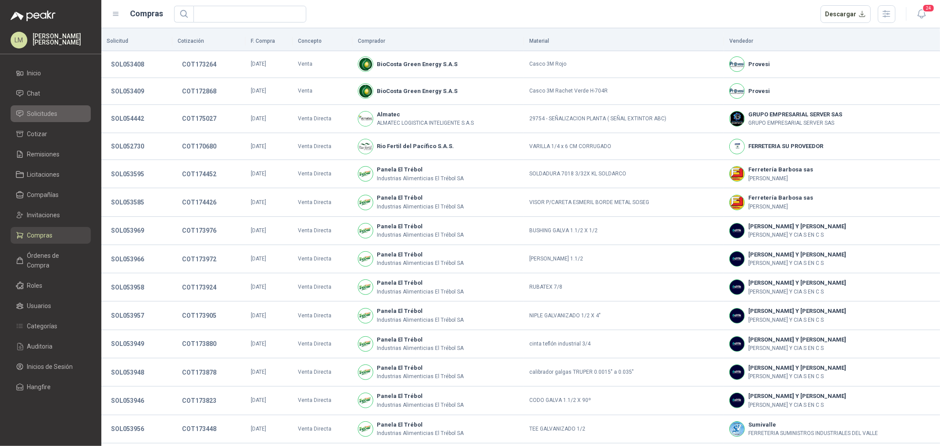
click at [42, 112] on span "Solicitudes" at bounding box center [42, 114] width 30 height 10
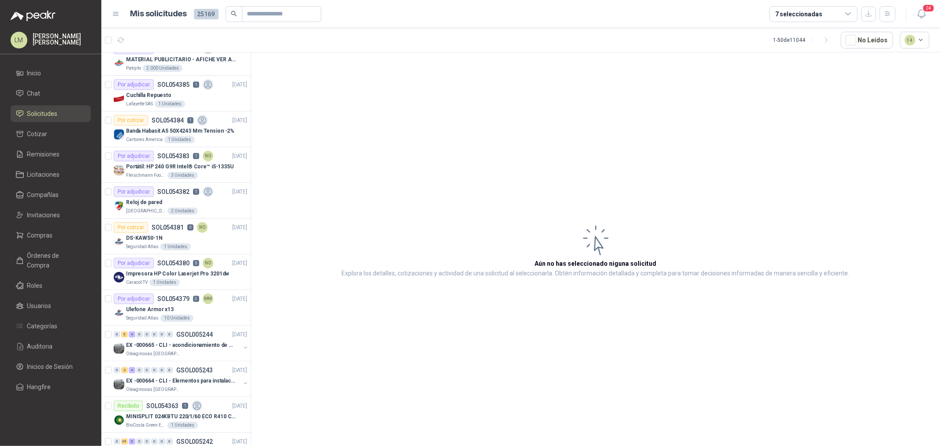
scroll to position [147, 0]
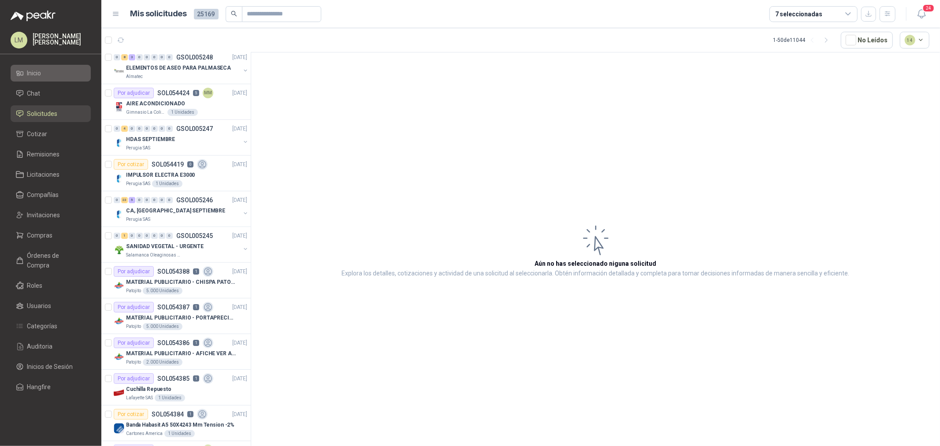
click at [42, 77] on li "Inicio" at bounding box center [51, 73] width 70 height 10
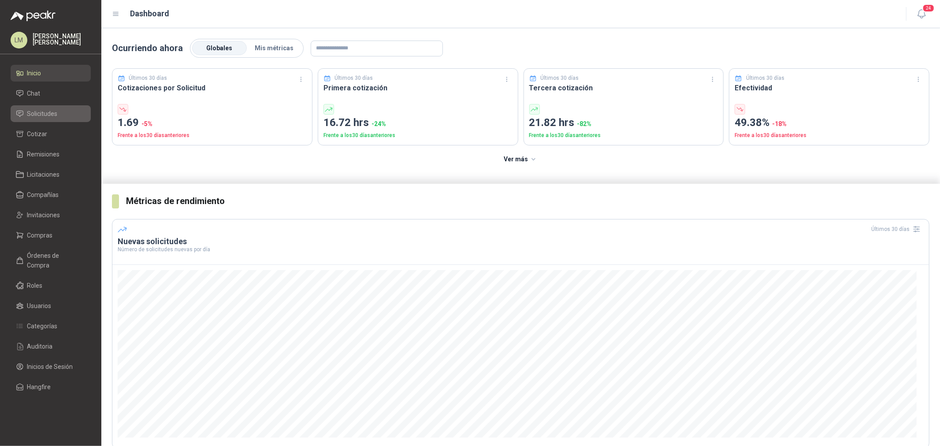
click at [49, 112] on span "Solicitudes" at bounding box center [42, 114] width 30 height 10
